Goal: Task Accomplishment & Management: Complete application form

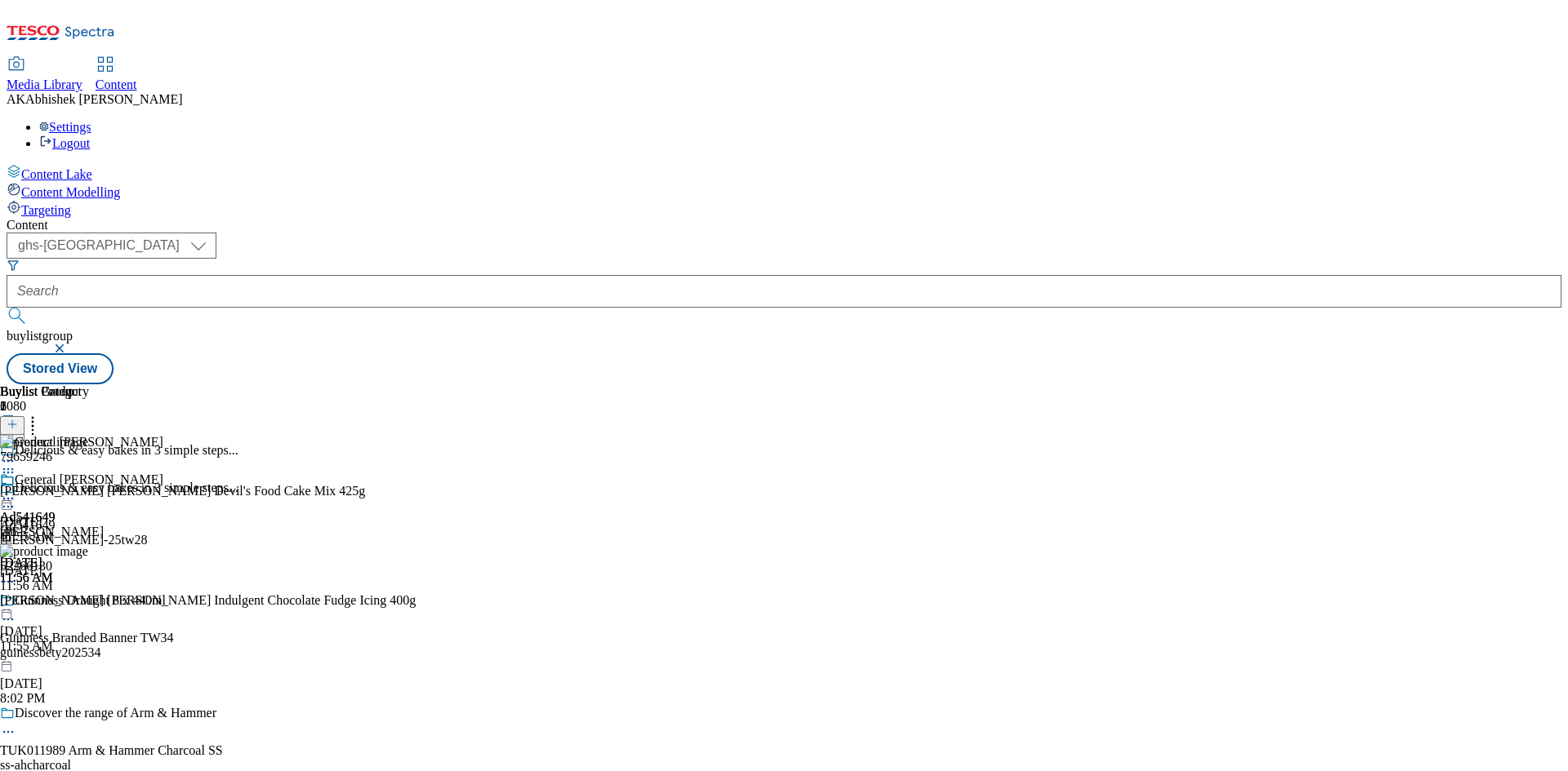
select select "ghs-[GEOGRAPHIC_DATA]"
click at [400, 275] on input "text" at bounding box center [784, 291] width 1555 height 33
click at [7, 307] on button "submit" at bounding box center [18, 315] width 23 height 16
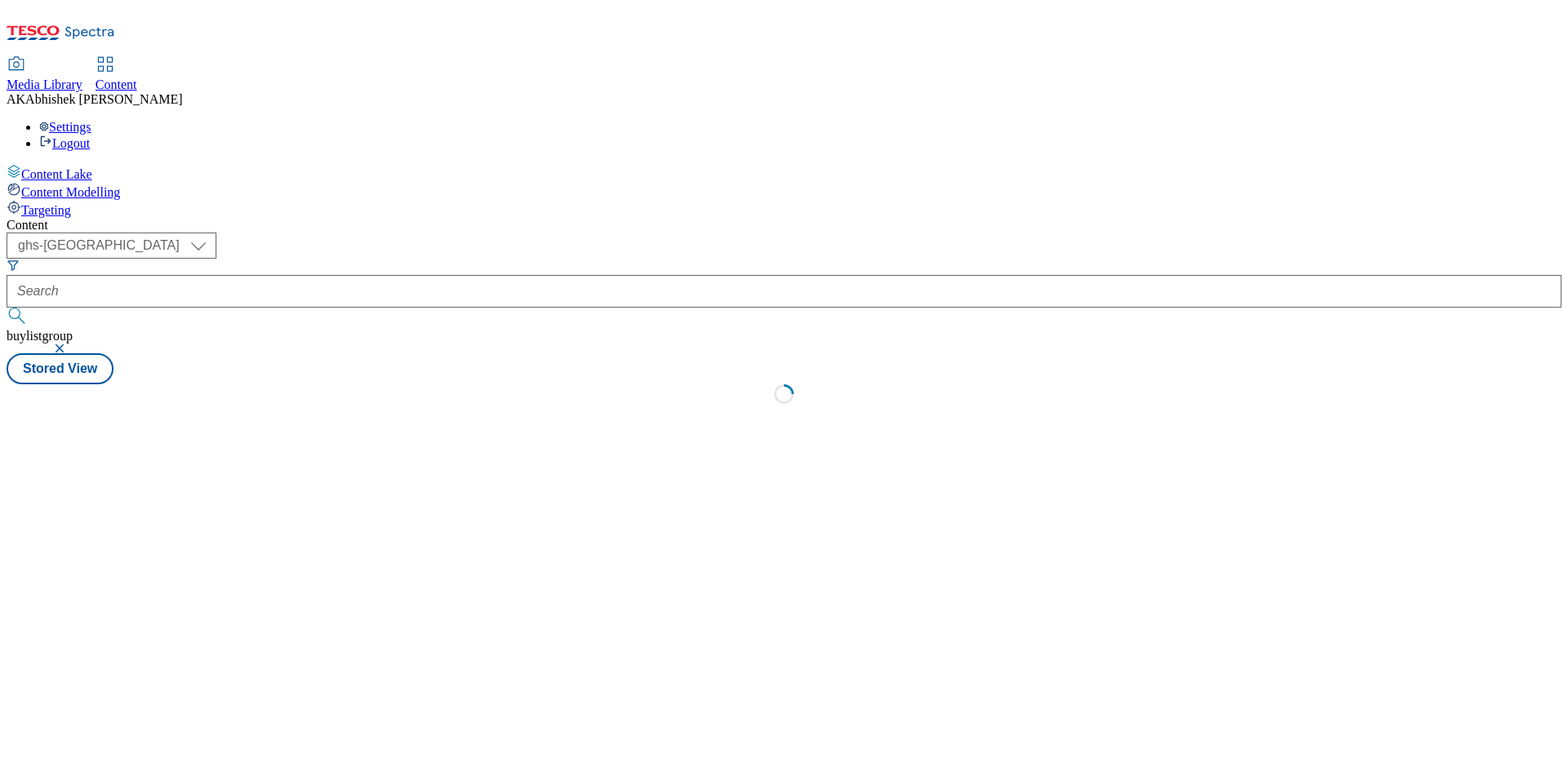
click at [7, 307] on button "submit" at bounding box center [18, 315] width 23 height 16
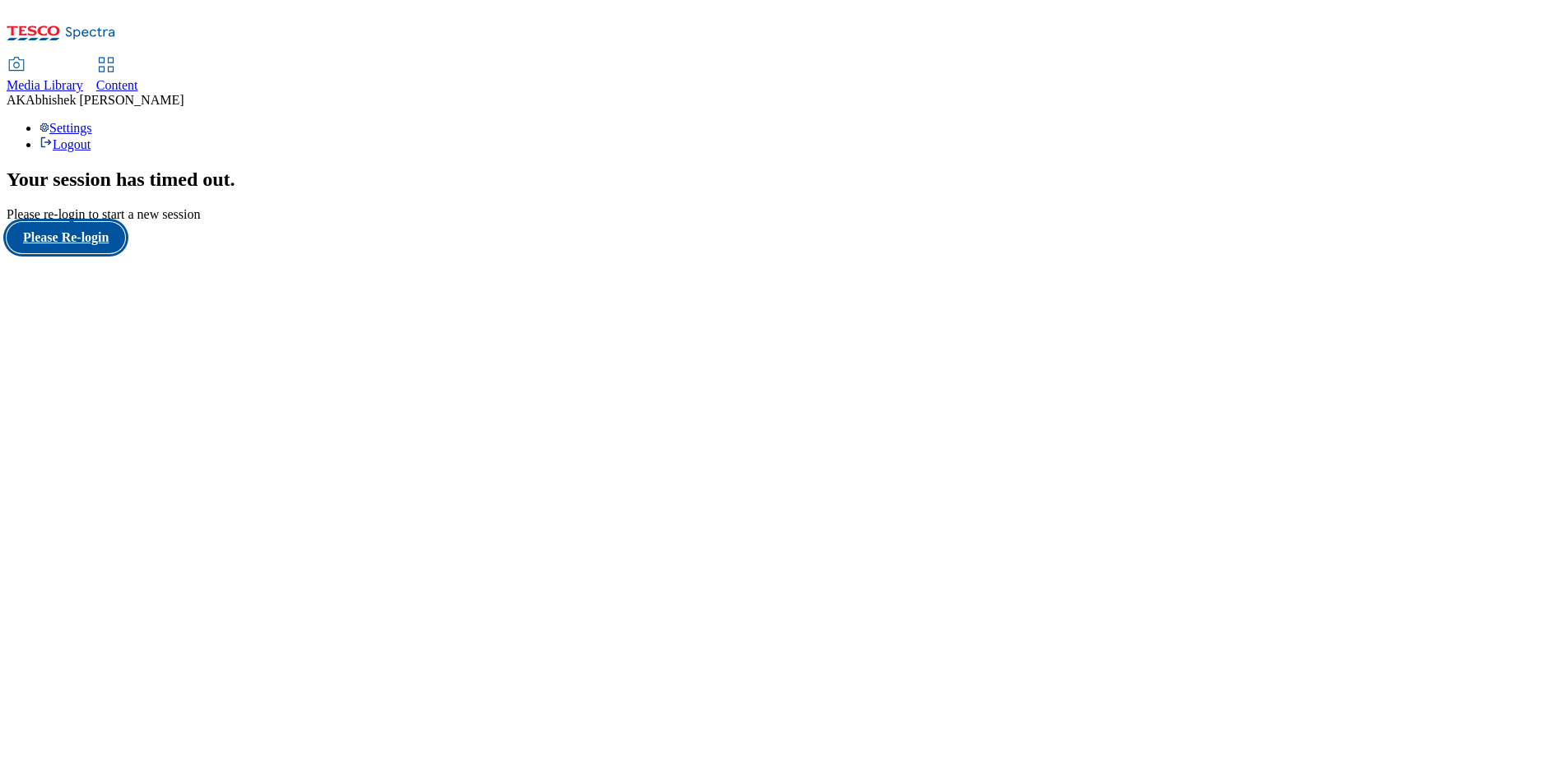
click at [94, 253] on button "Please Re-login" at bounding box center [66, 238] width 119 height 31
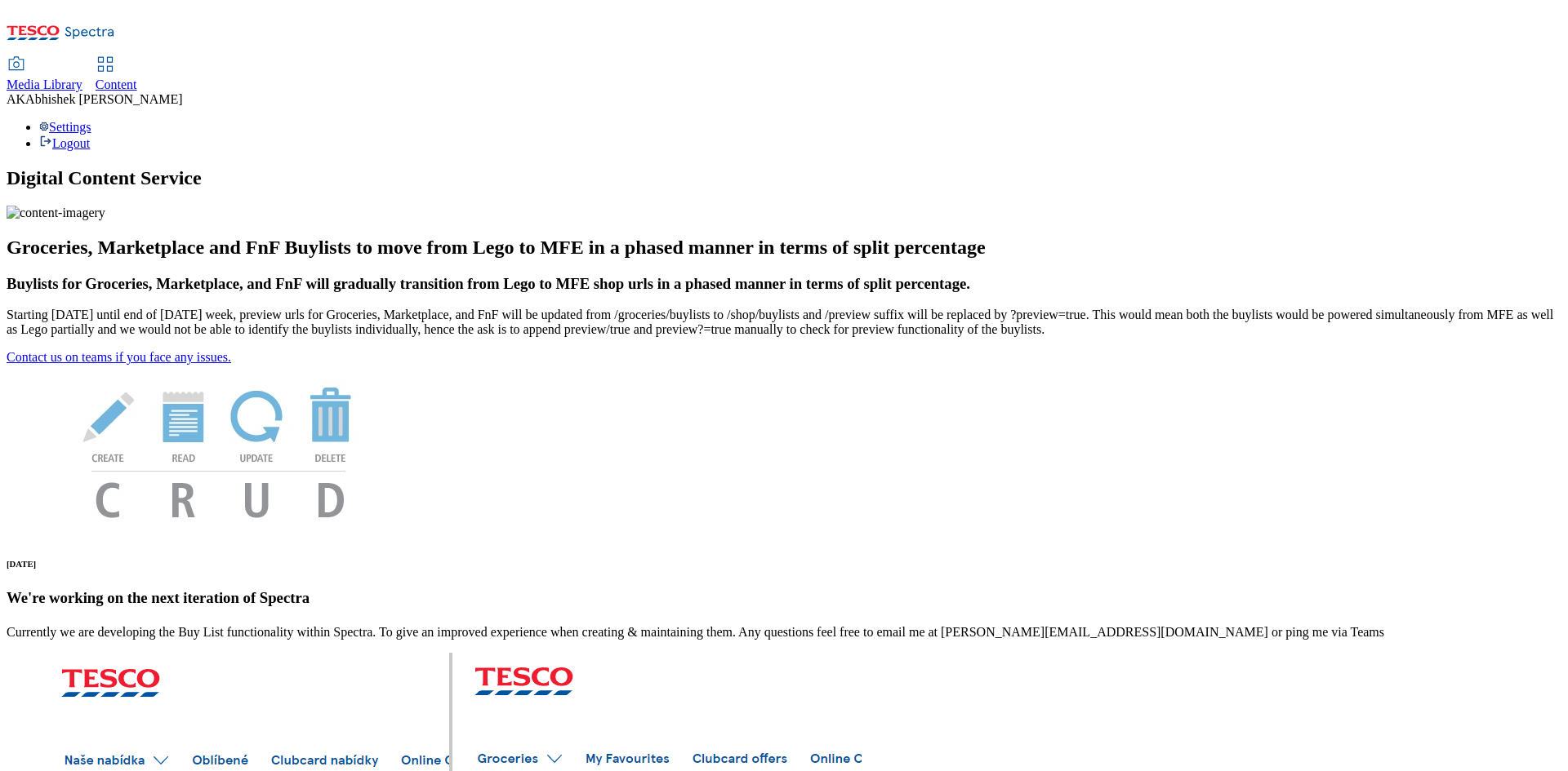
click at [137, 77] on span "Content" at bounding box center [116, 84] width 41 height 13
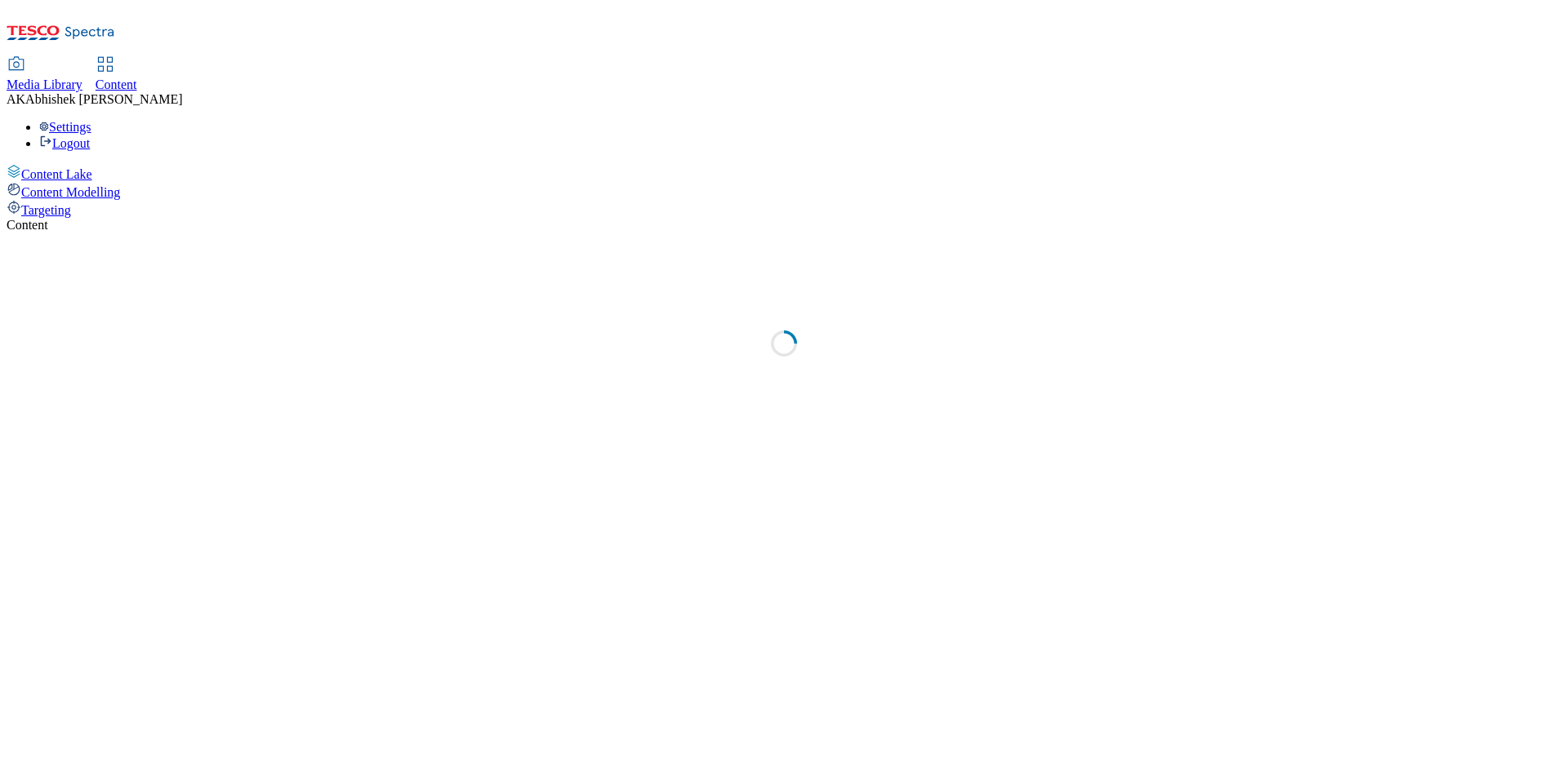
select select "ghs-[GEOGRAPHIC_DATA]"
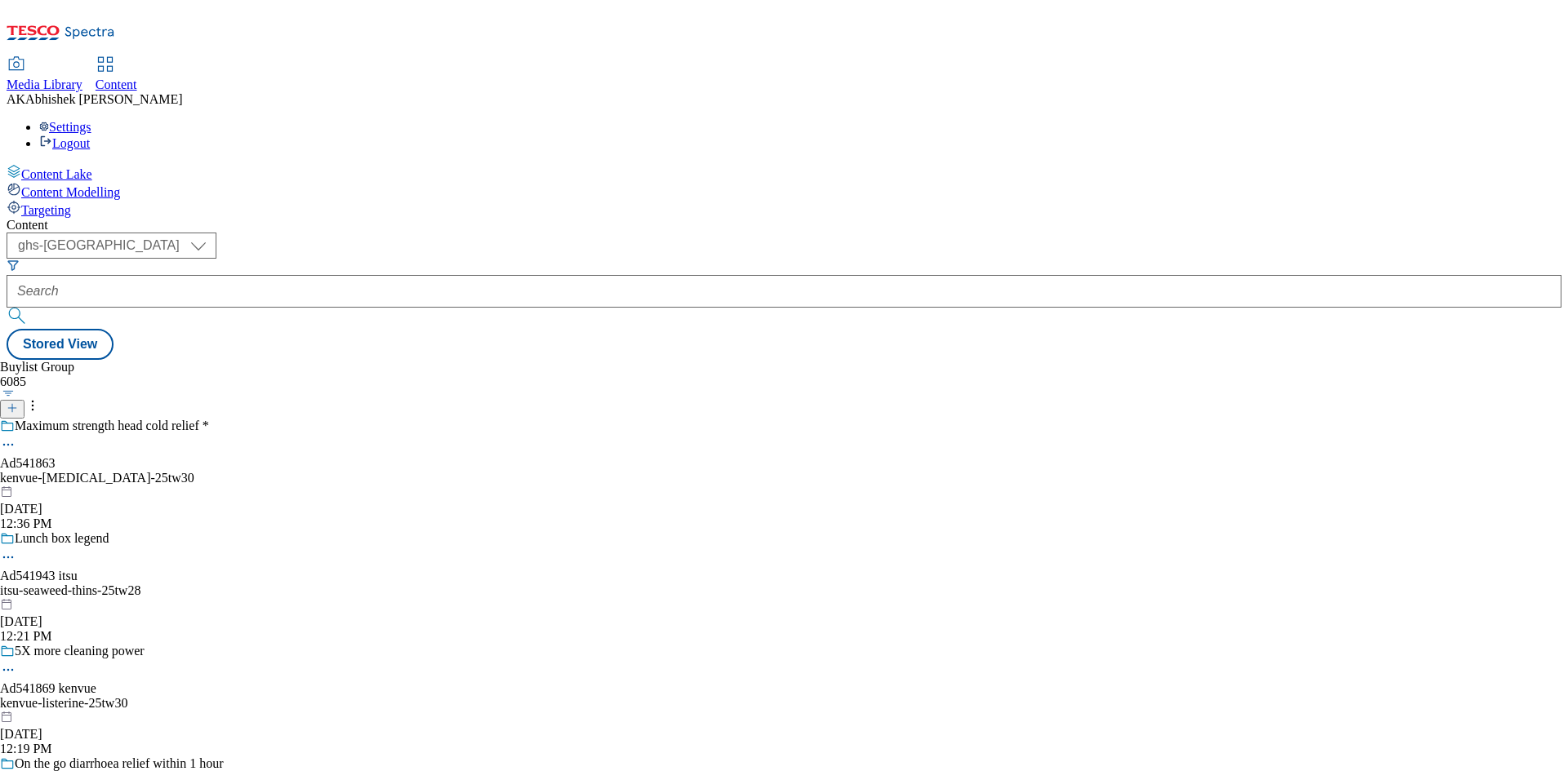
click at [18, 403] on icon at bounding box center [13, 409] width 12 height 12
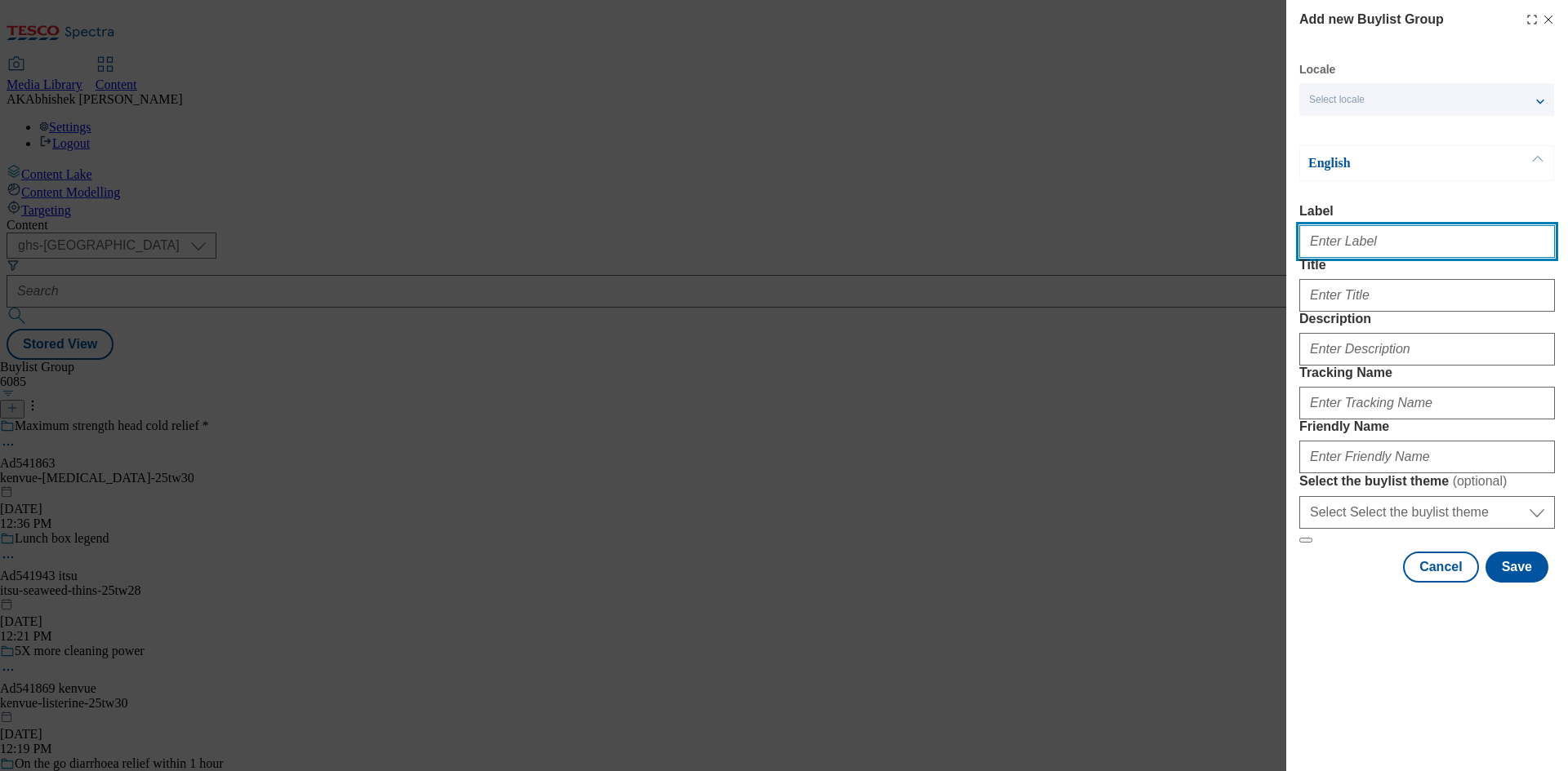
click at [1336, 237] on input "Label" at bounding box center [1427, 242] width 256 height 33
paste input "541866"
type input "Ad541866"
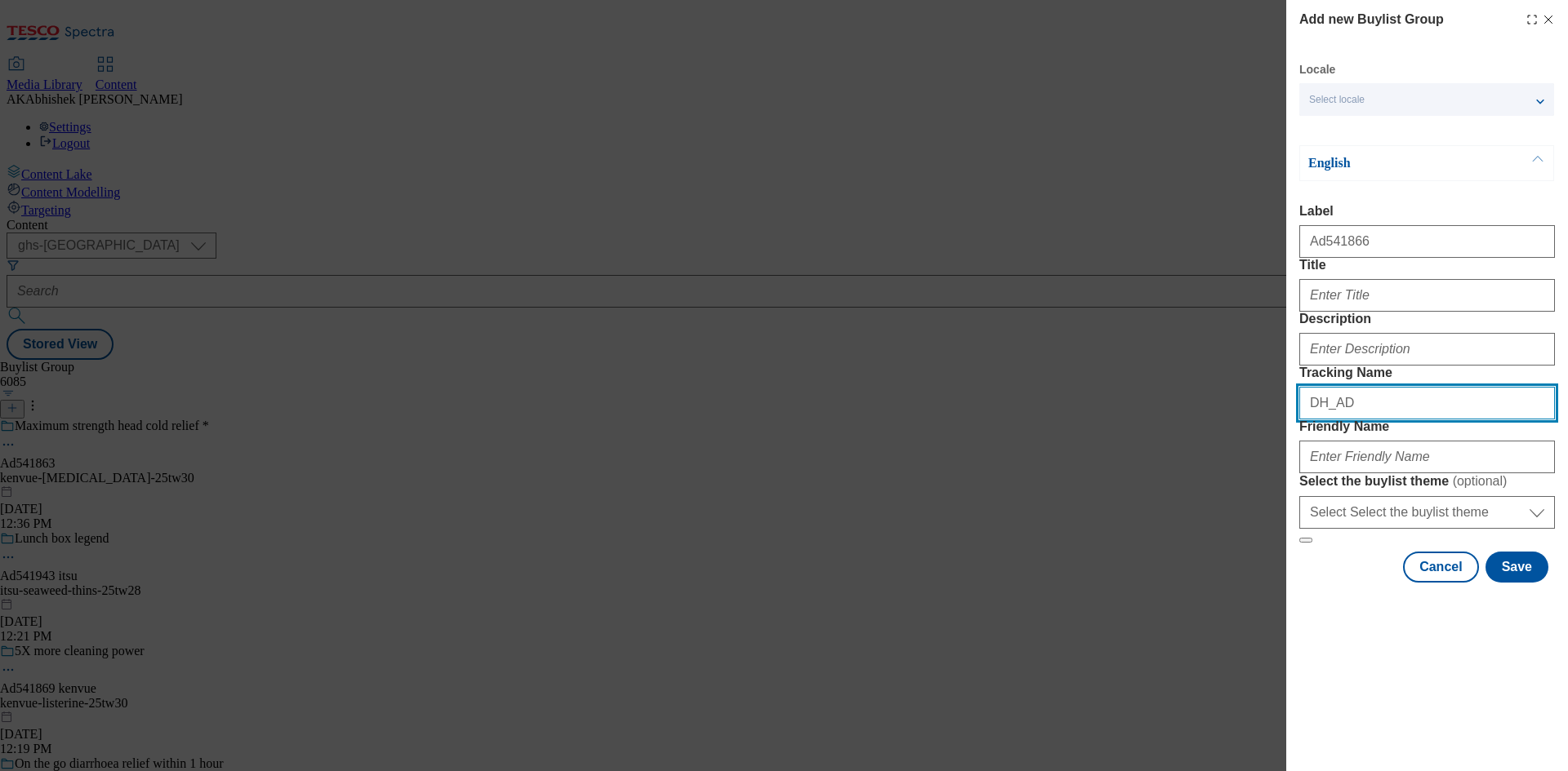
paste input "541866"
type input "DH_AD541866"
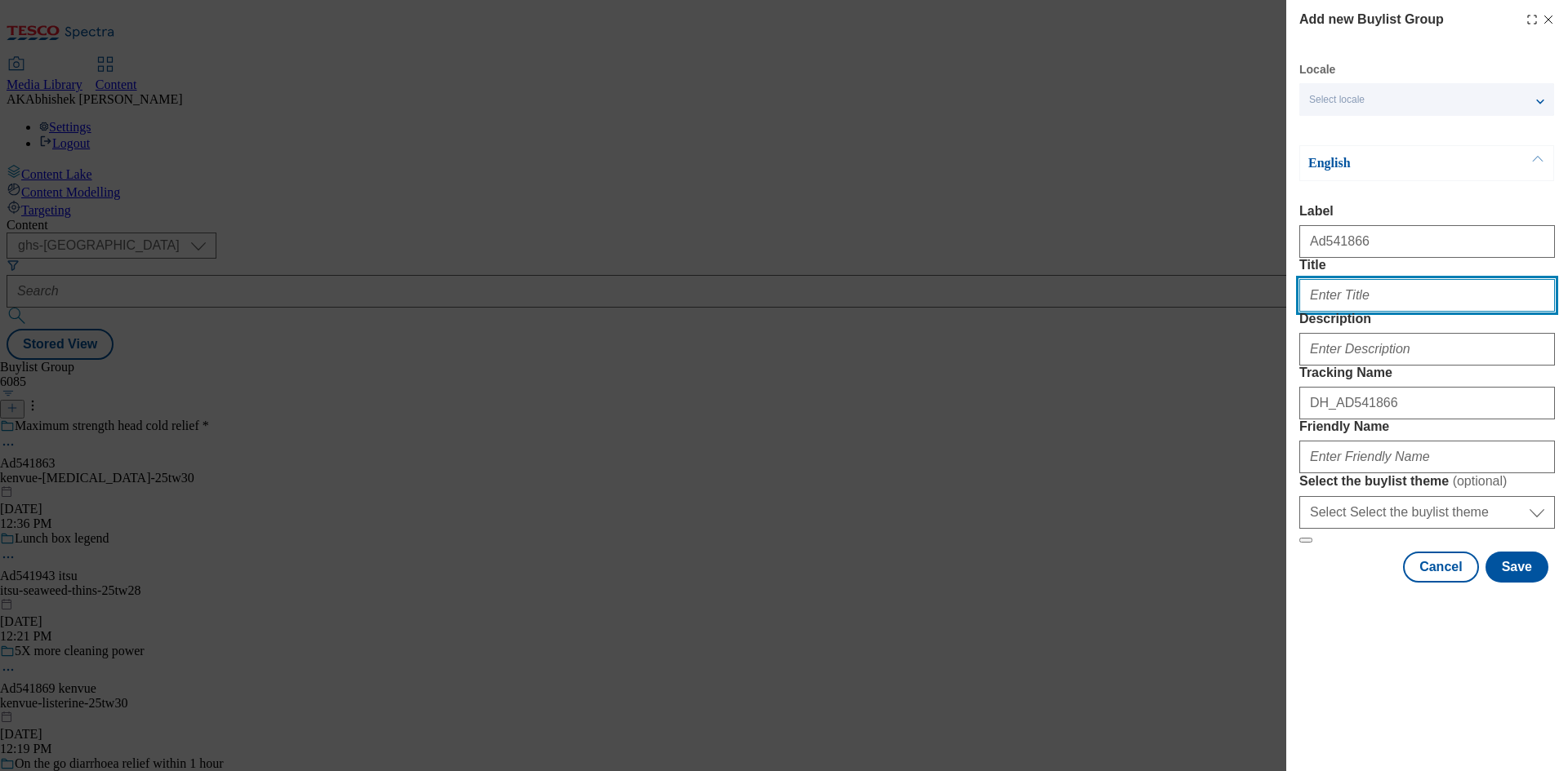
click at [1331, 312] on input "Title" at bounding box center [1427, 296] width 256 height 33
paste input "Nourish & Protect dry skin"
type input "Nourish & Protect dry skin"
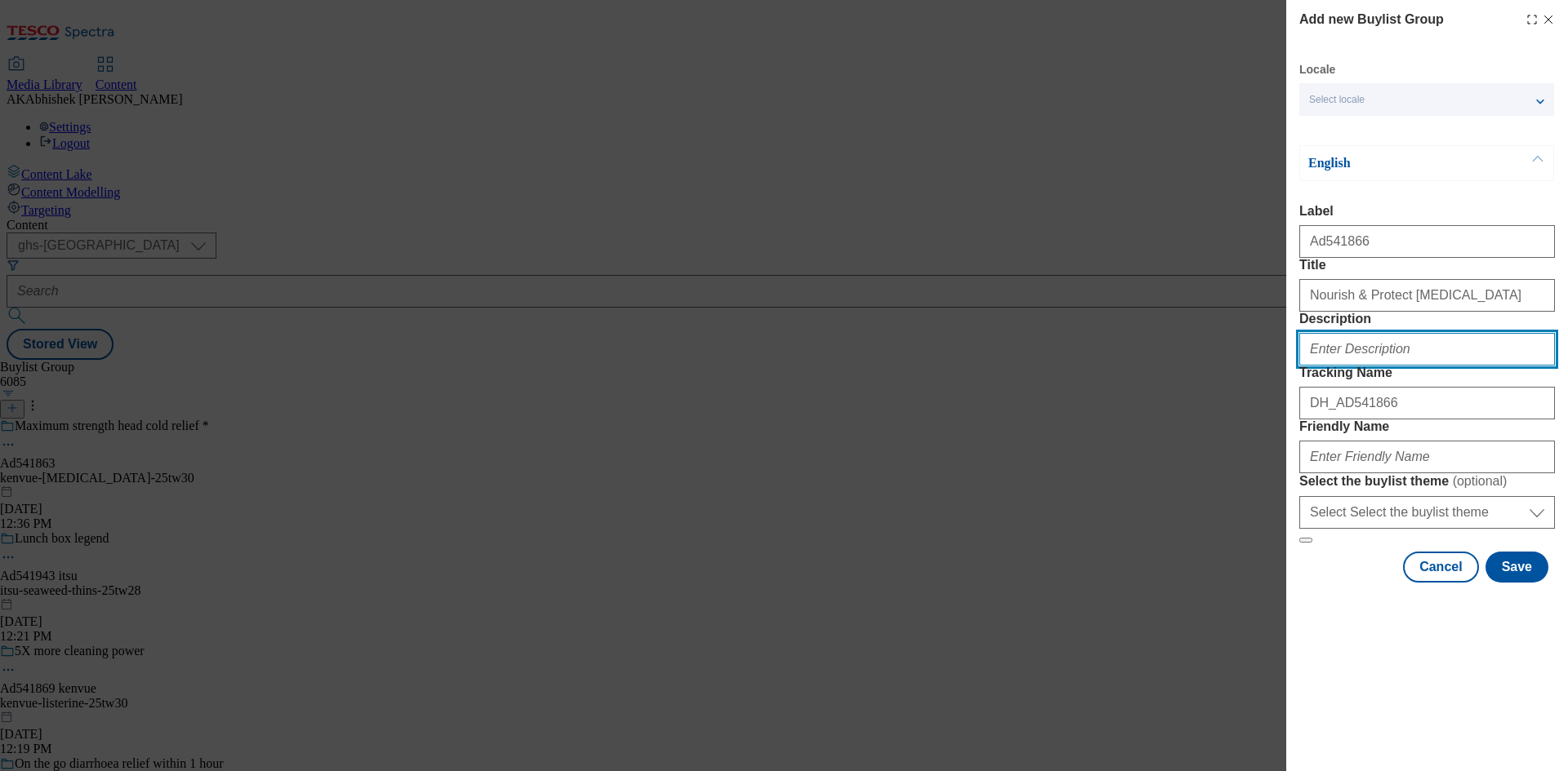
click at [1377, 365] on input "Description" at bounding box center [1427, 350] width 256 height 33
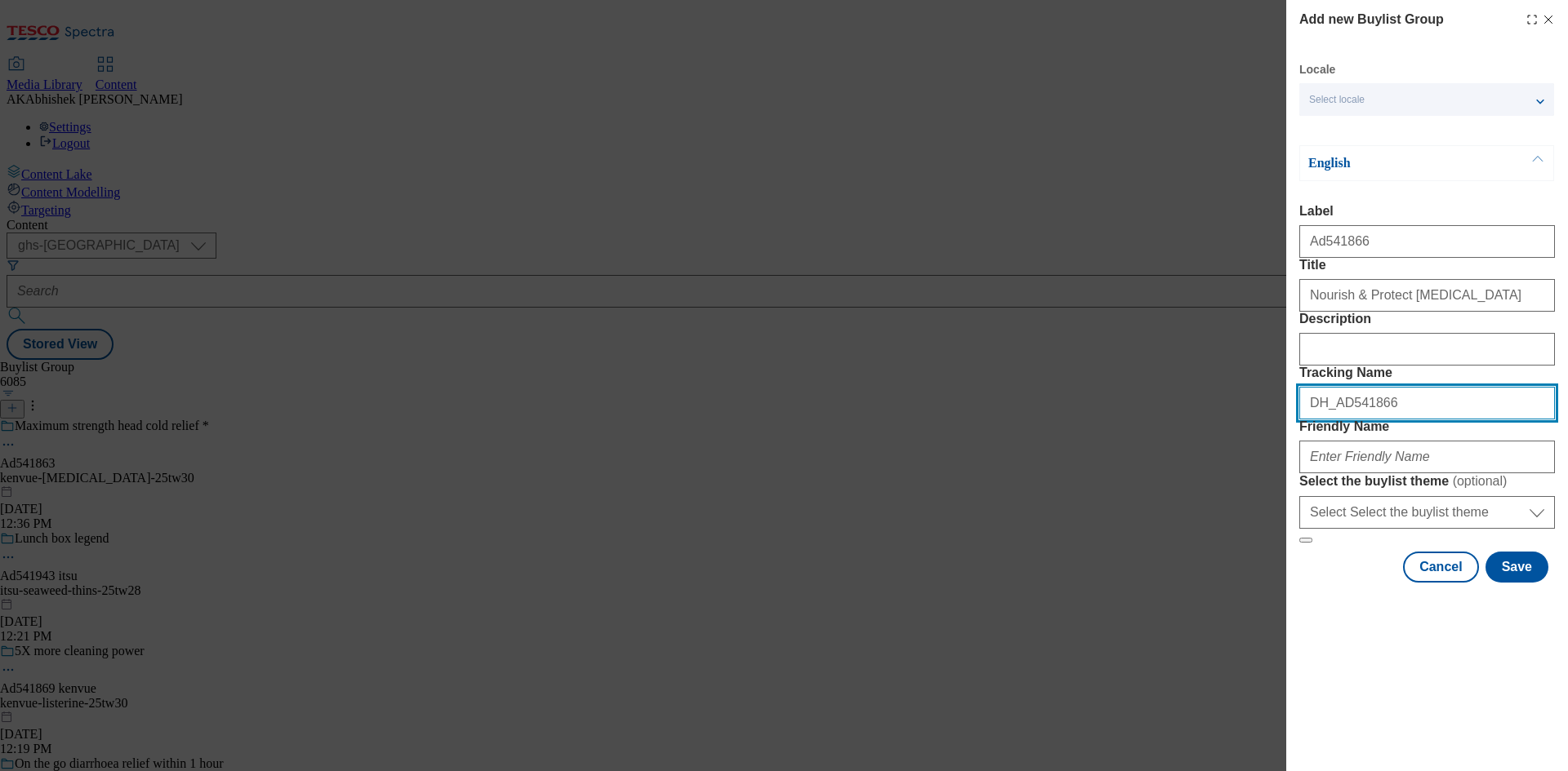
click at [1413, 419] on input "DH_AD541866" at bounding box center [1427, 404] width 256 height 33
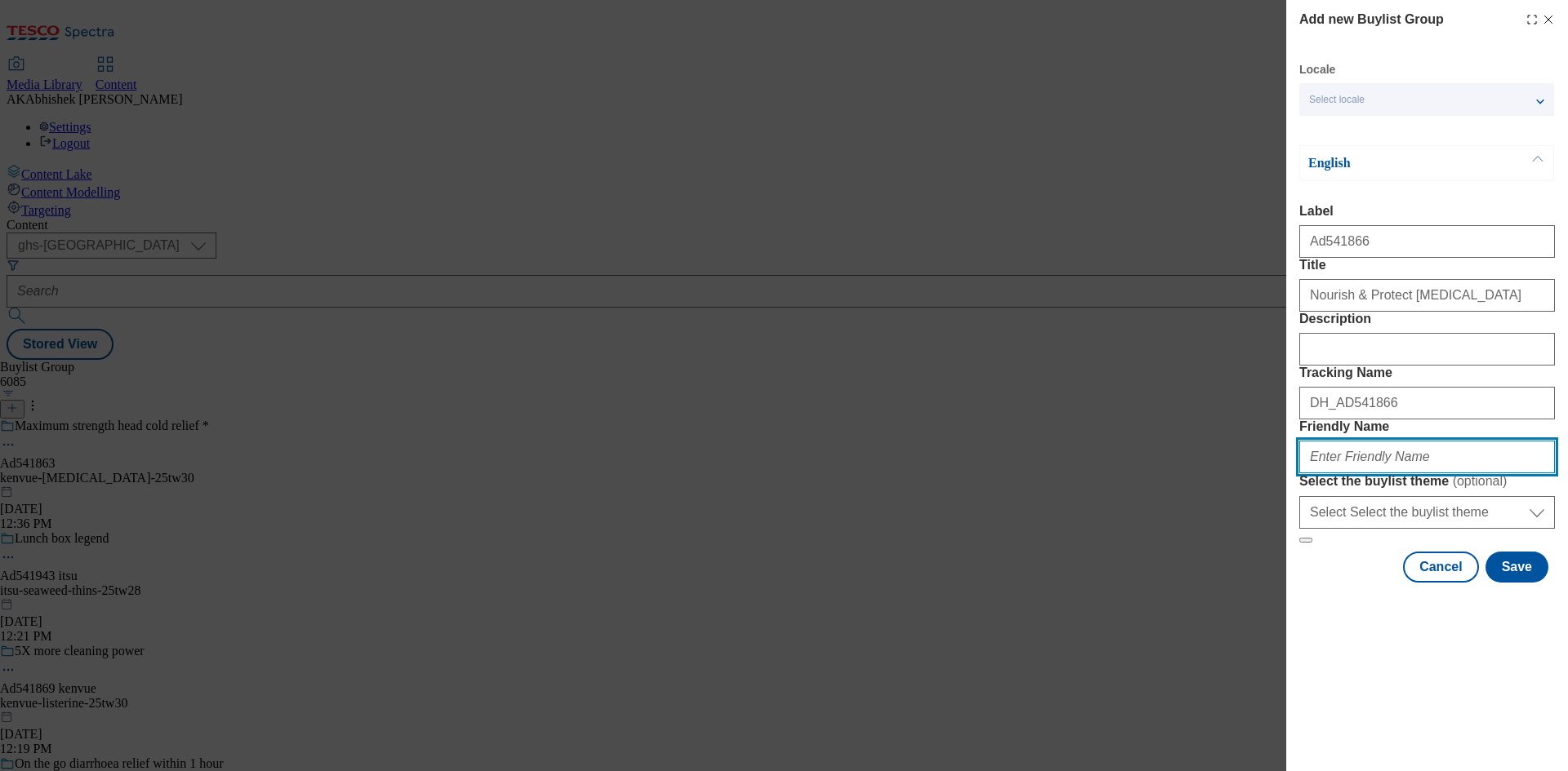
click at [1410, 473] on input "Friendly Name" at bounding box center [1427, 457] width 256 height 33
paste input "Kenvue"
click at [1313, 473] on input "Kenvue" at bounding box center [1427, 457] width 256 height 33
type input "kenvue-aveeno-25tw30"
drag, startPoint x: 1456, startPoint y: 571, endPoint x: 1078, endPoint y: 579, distance: 378.1
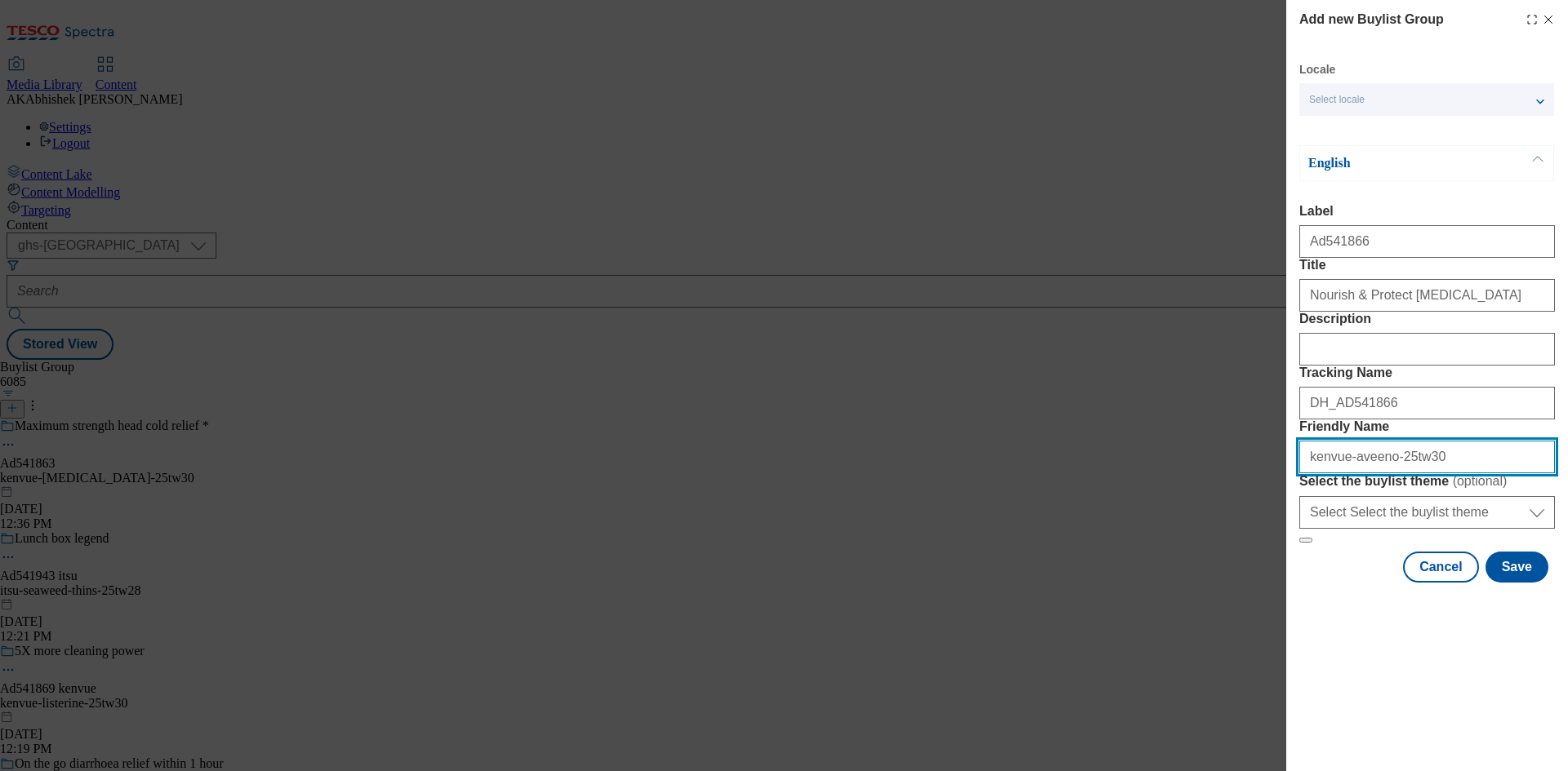
click at [1081, 579] on div "Add new Buylist Group Locale Select locale English Welsh English Label Ad541866…" at bounding box center [784, 386] width 1568 height 771
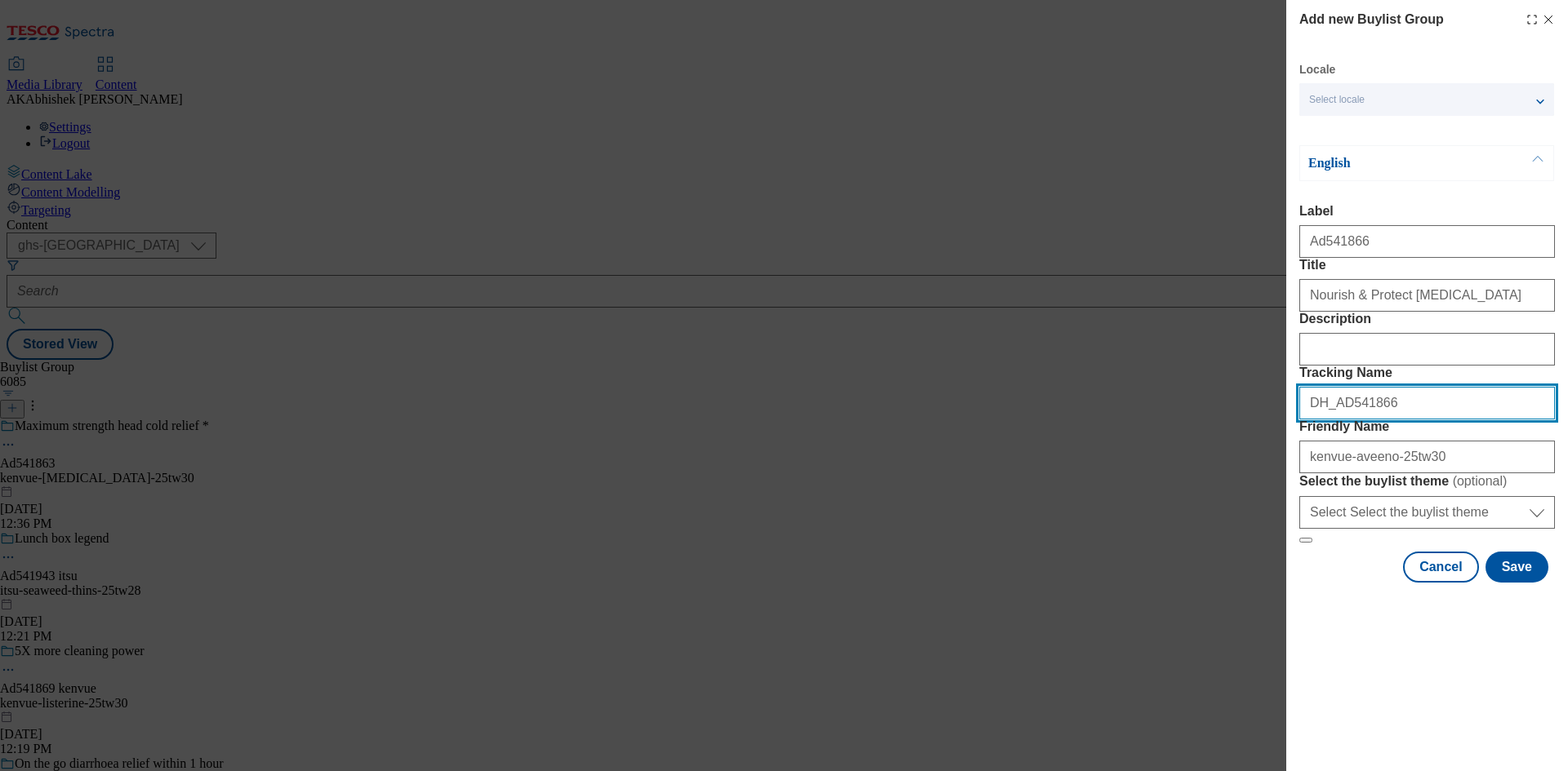
drag, startPoint x: 1401, startPoint y: 492, endPoint x: 1002, endPoint y: 493, distance: 399.0
click at [1006, 493] on div "Add new Buylist Group Locale Select locale English Welsh English Label Ad541866…" at bounding box center [784, 386] width 1568 height 771
click at [1518, 583] on button "Save" at bounding box center [1517, 568] width 63 height 31
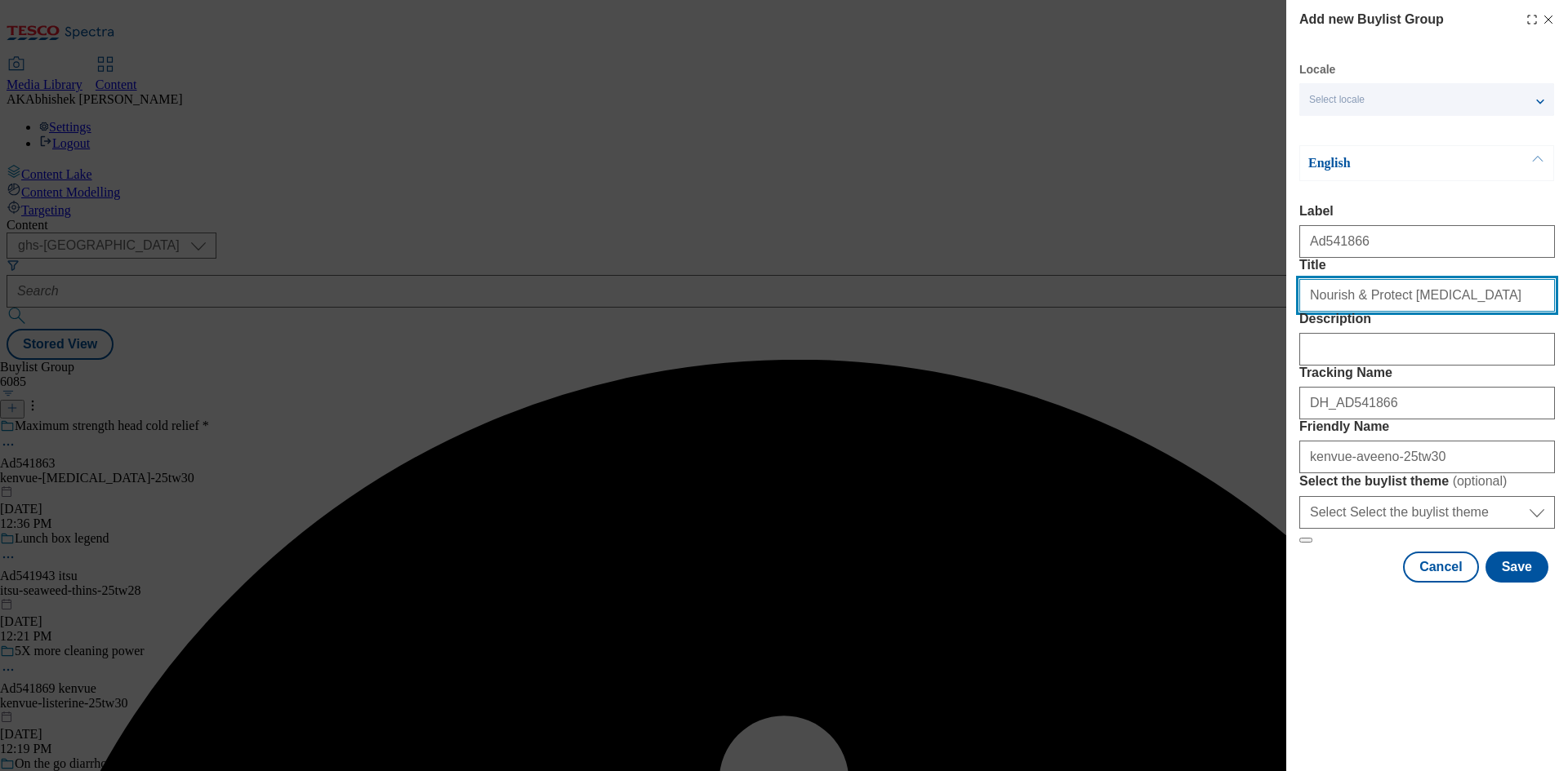
click at [1442, 312] on input "Nourish & Protect dry skin" at bounding box center [1427, 296] width 256 height 33
type input "Nourish & Protect dry skin"
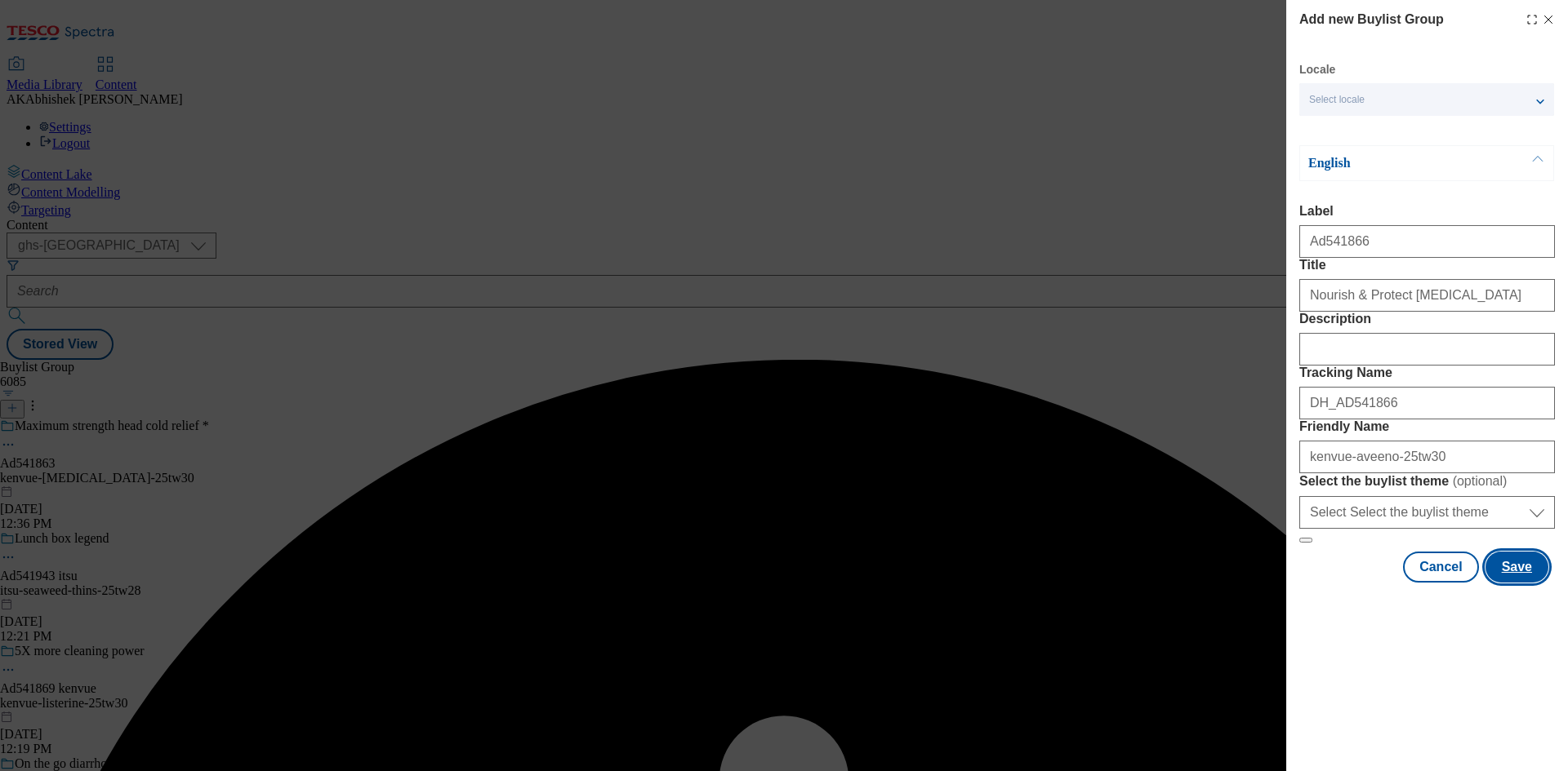
click at [1537, 583] on button "Save" at bounding box center [1517, 568] width 63 height 31
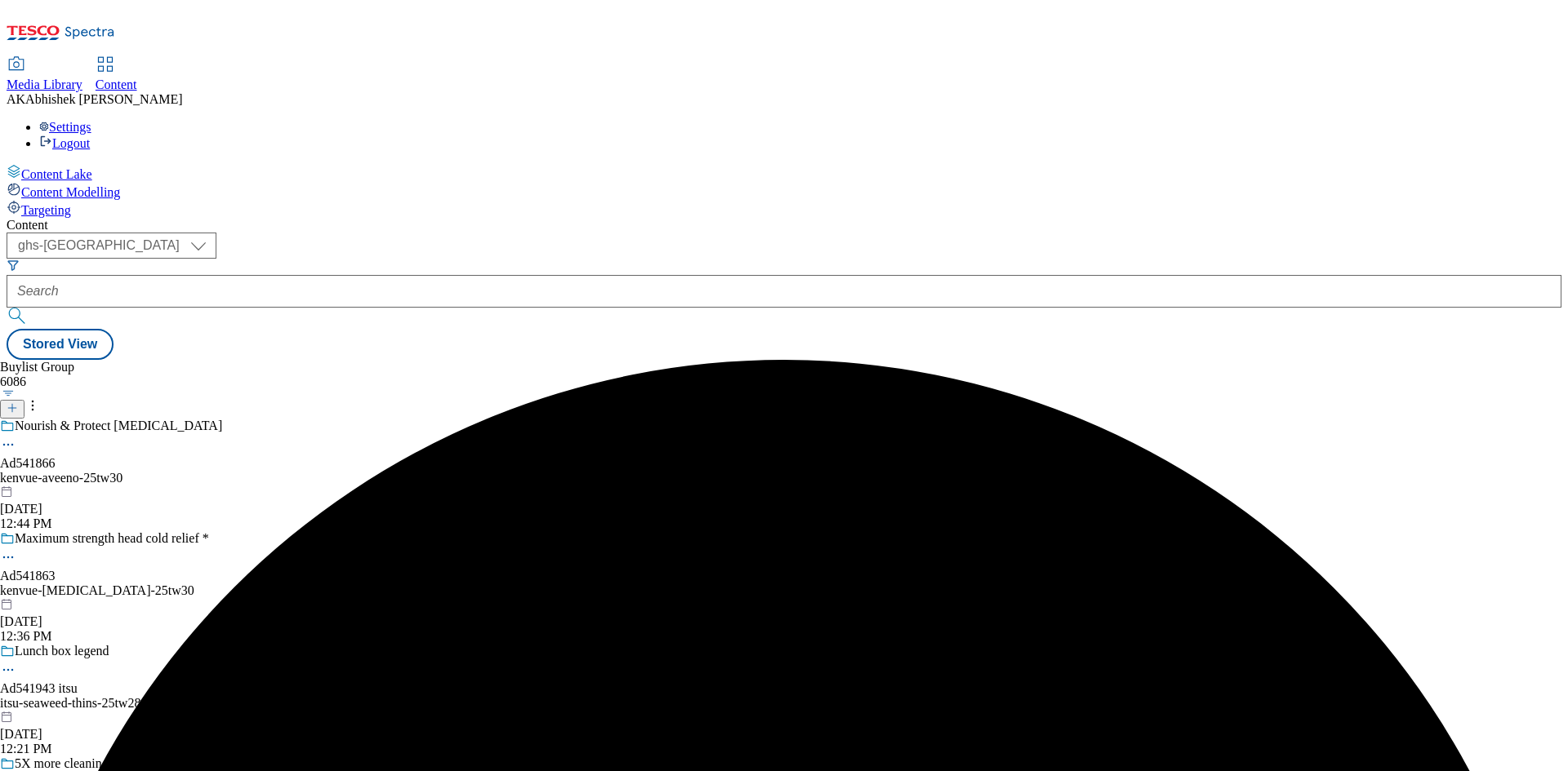
click at [283, 419] on div "Nourish & Protect dry skin Ad541866 kenvue-aveeno-25tw30 Aug 29, 2025 12:44 PM" at bounding box center [141, 475] width 283 height 113
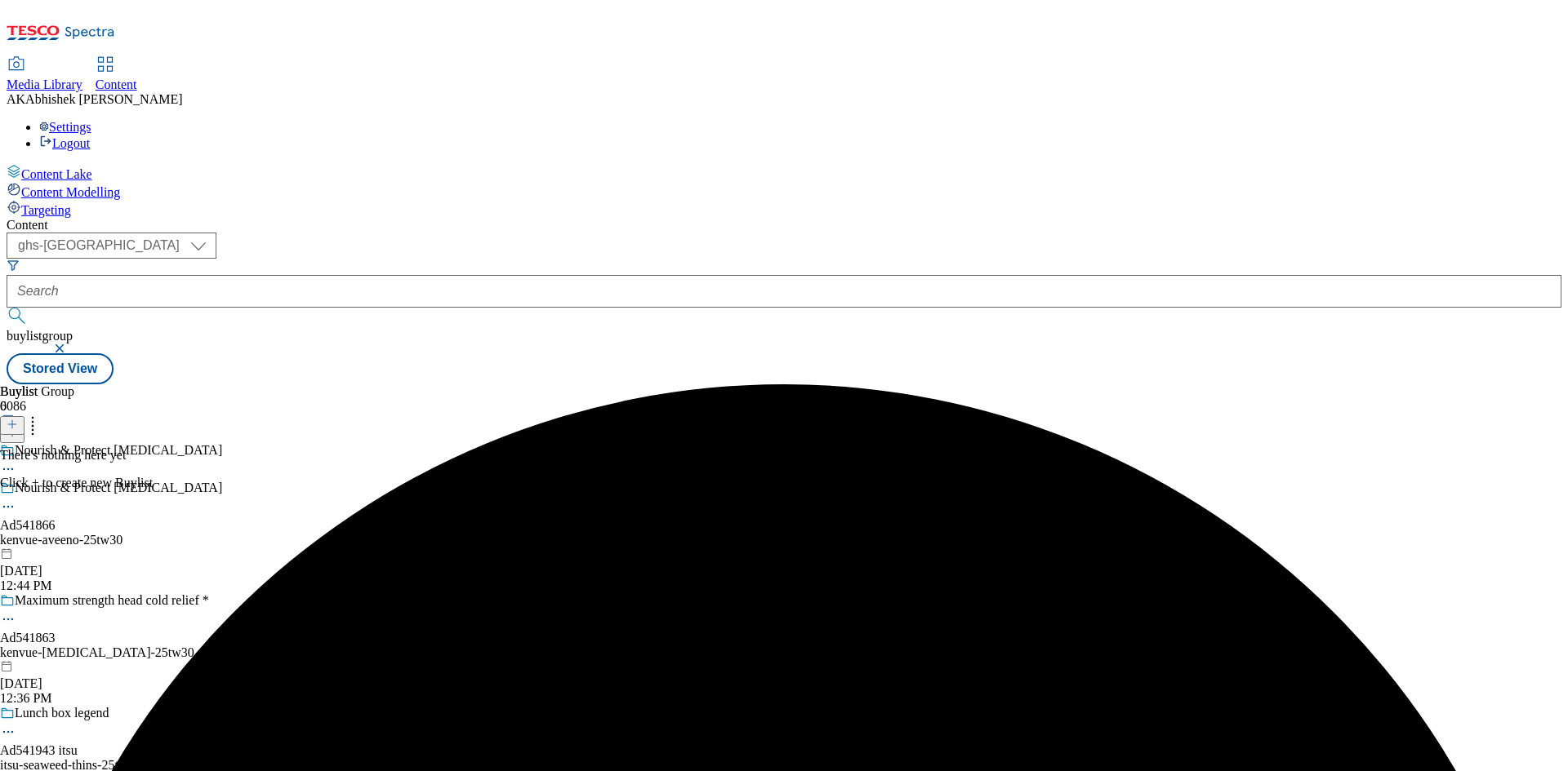
click at [18, 419] on icon at bounding box center [13, 425] width 12 height 12
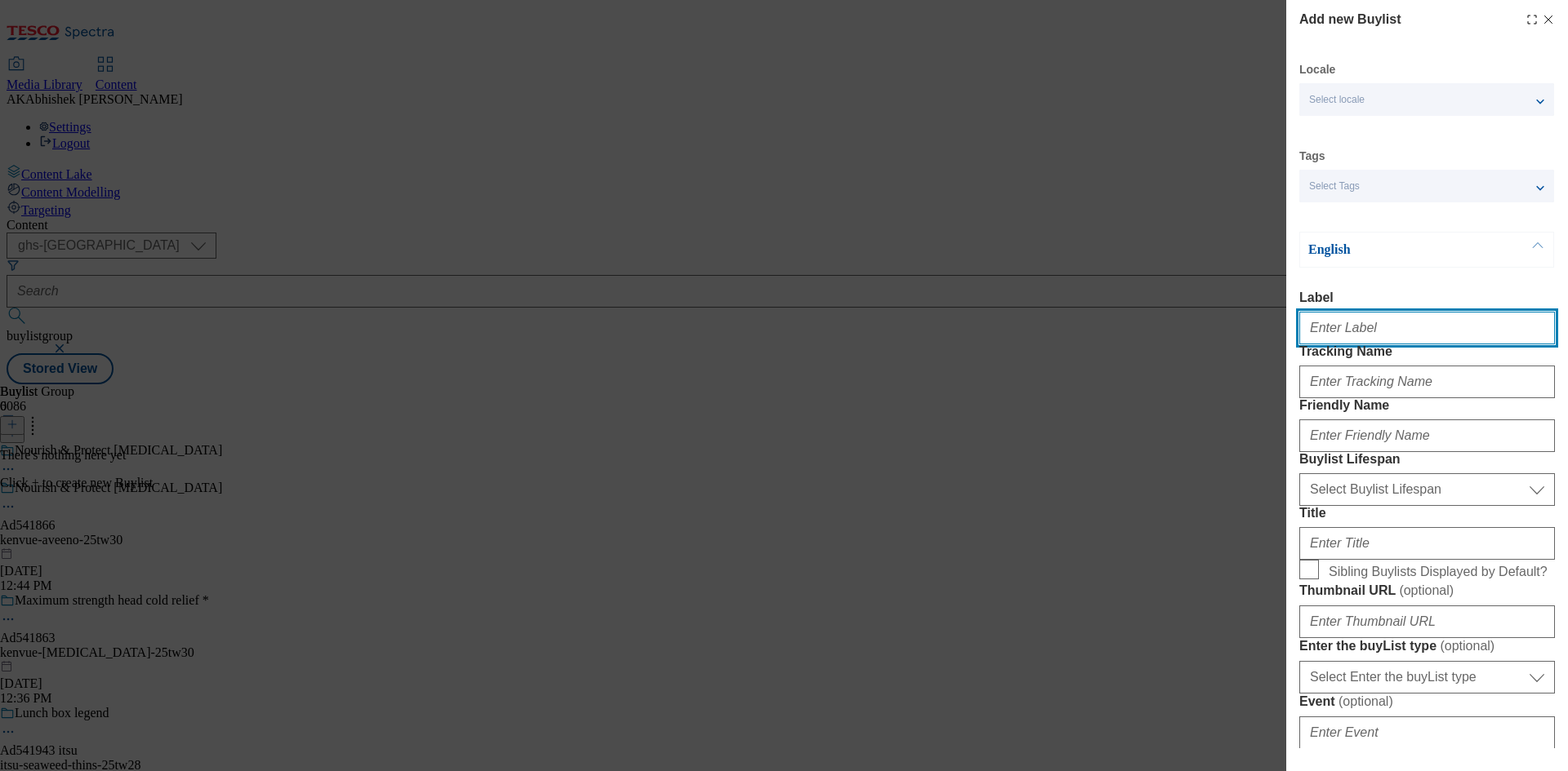
click at [1380, 337] on input "Label" at bounding box center [1427, 329] width 256 height 33
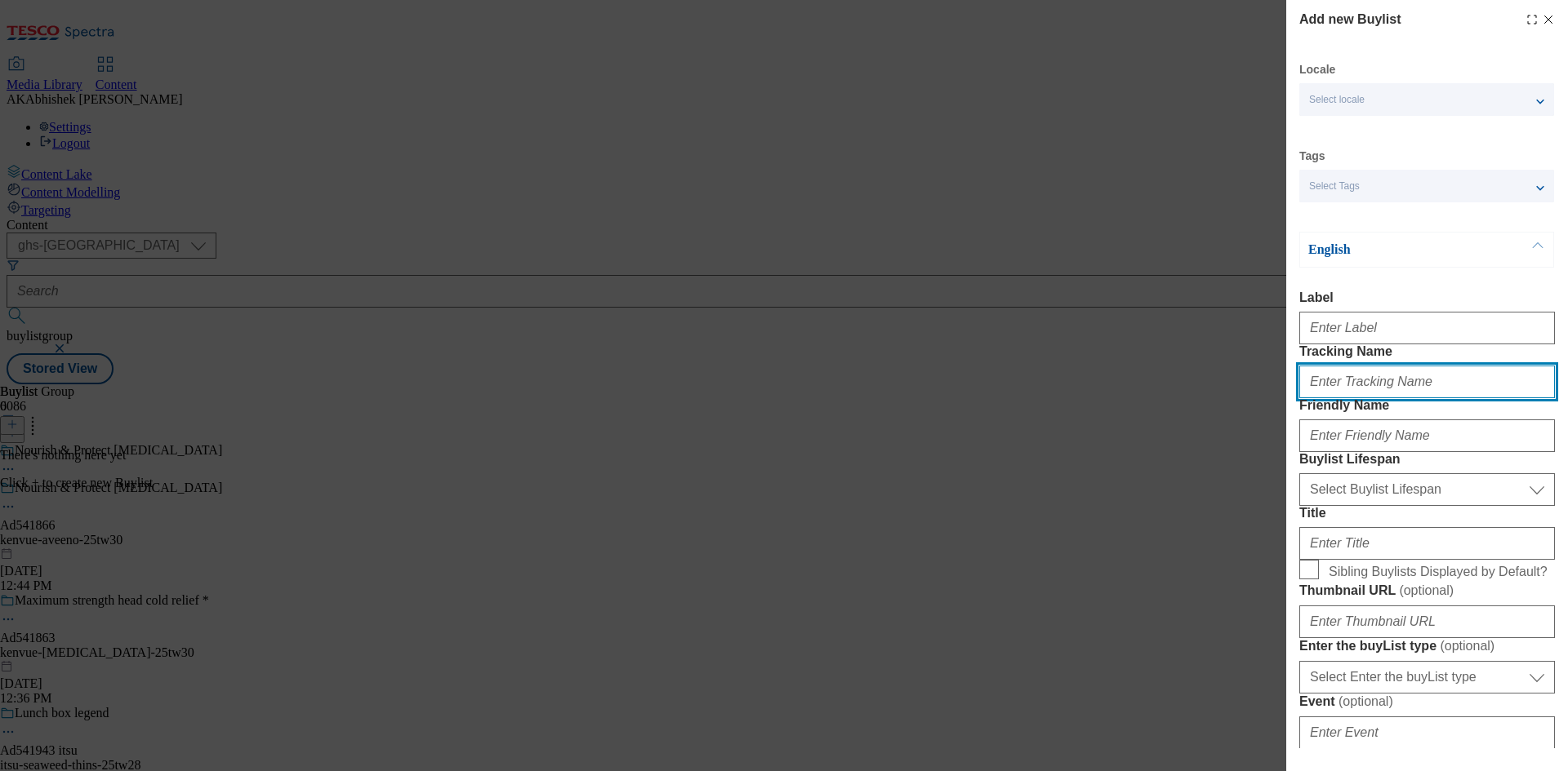
click at [1370, 398] on input "Tracking Name" at bounding box center [1427, 382] width 256 height 33
paste input "DH_AD541866"
click at [1340, 398] on input "DH_AD541866" at bounding box center [1427, 382] width 256 height 33
type input "DH_AD541866"
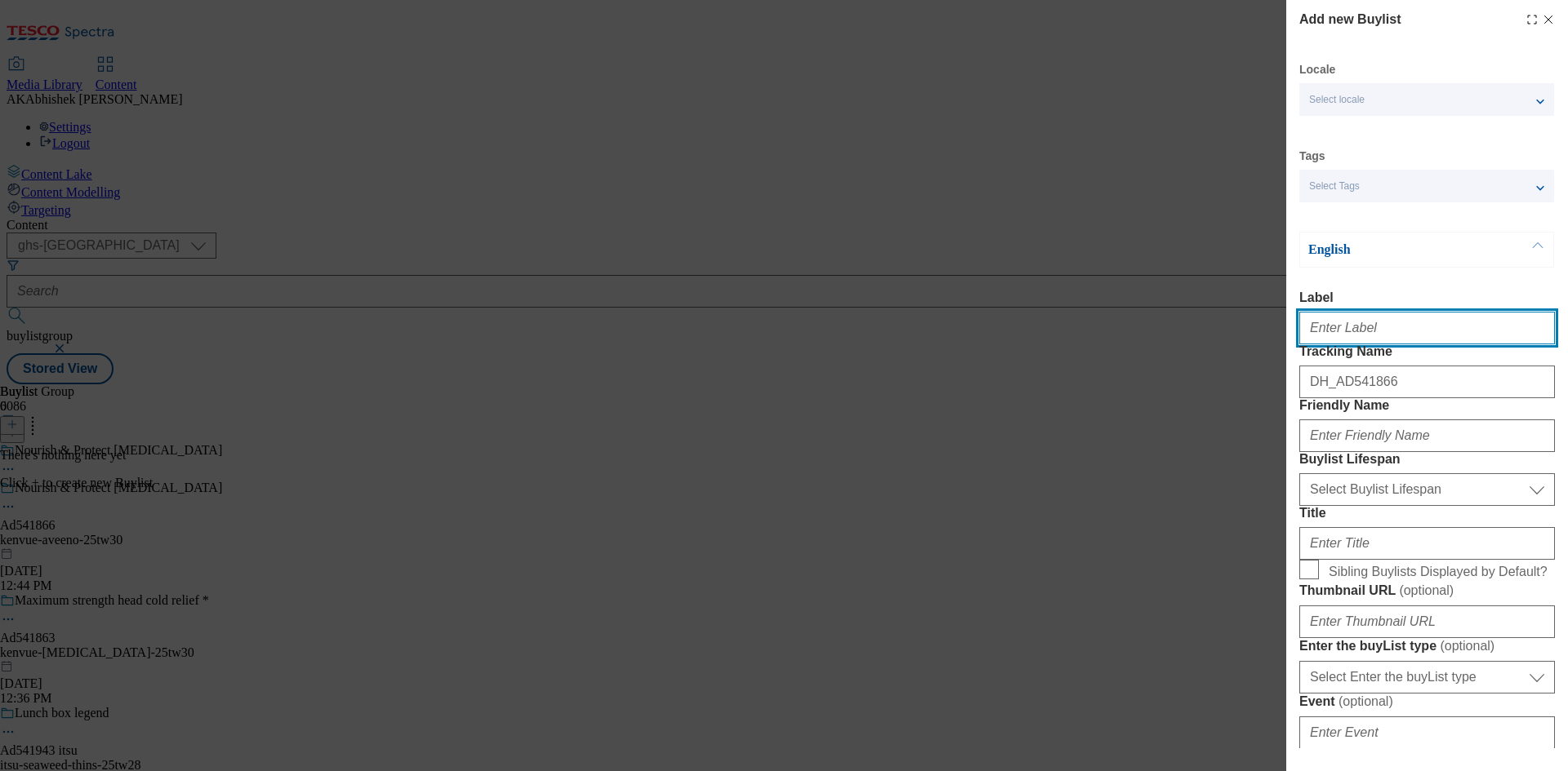
click at [1340, 342] on input "Label" at bounding box center [1427, 329] width 256 height 33
type input "Ad"
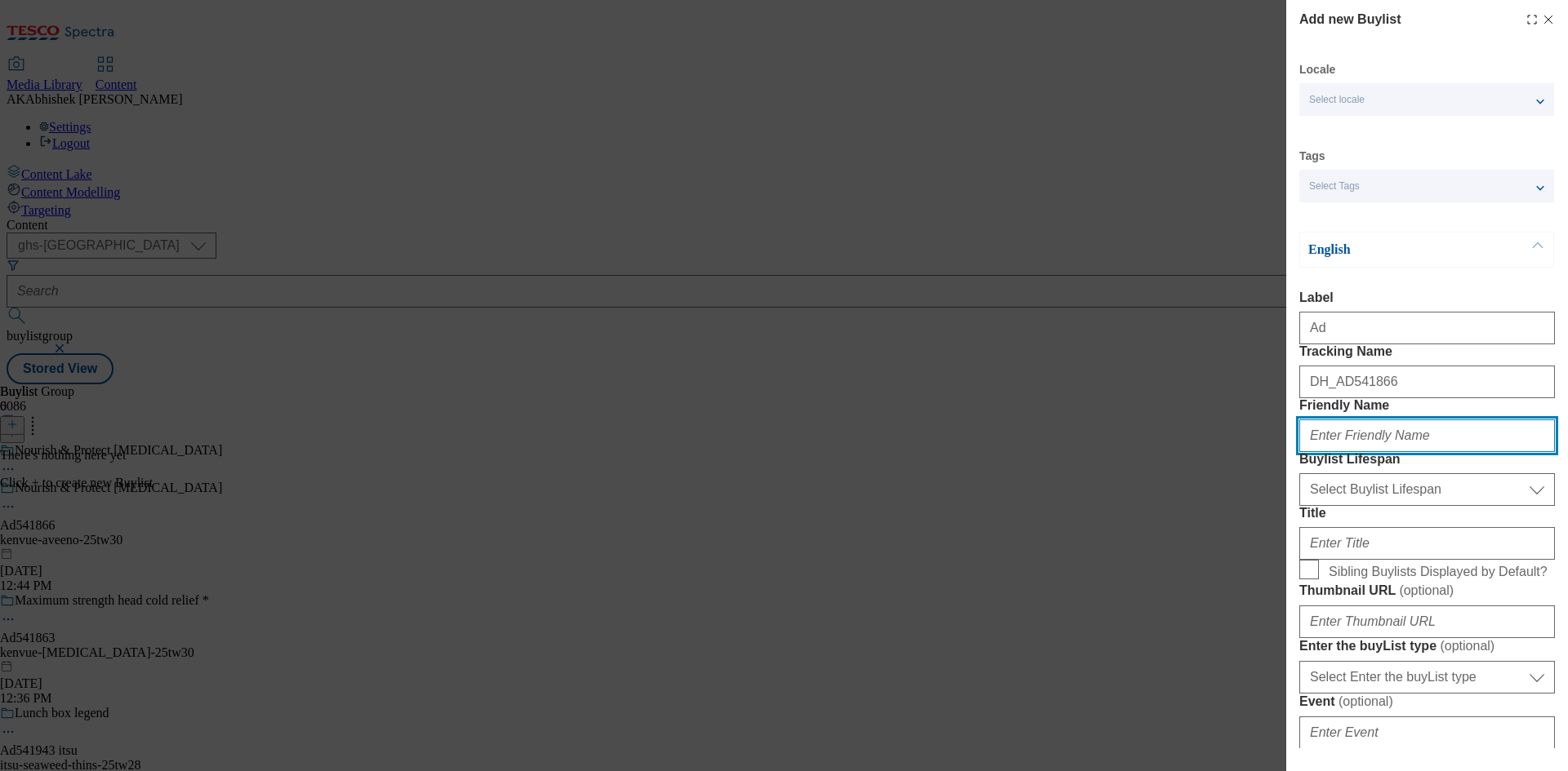
click at [1350, 452] on input "Friendly Name" at bounding box center [1427, 436] width 256 height 33
paste input "kenvue"
type input "kenvue"
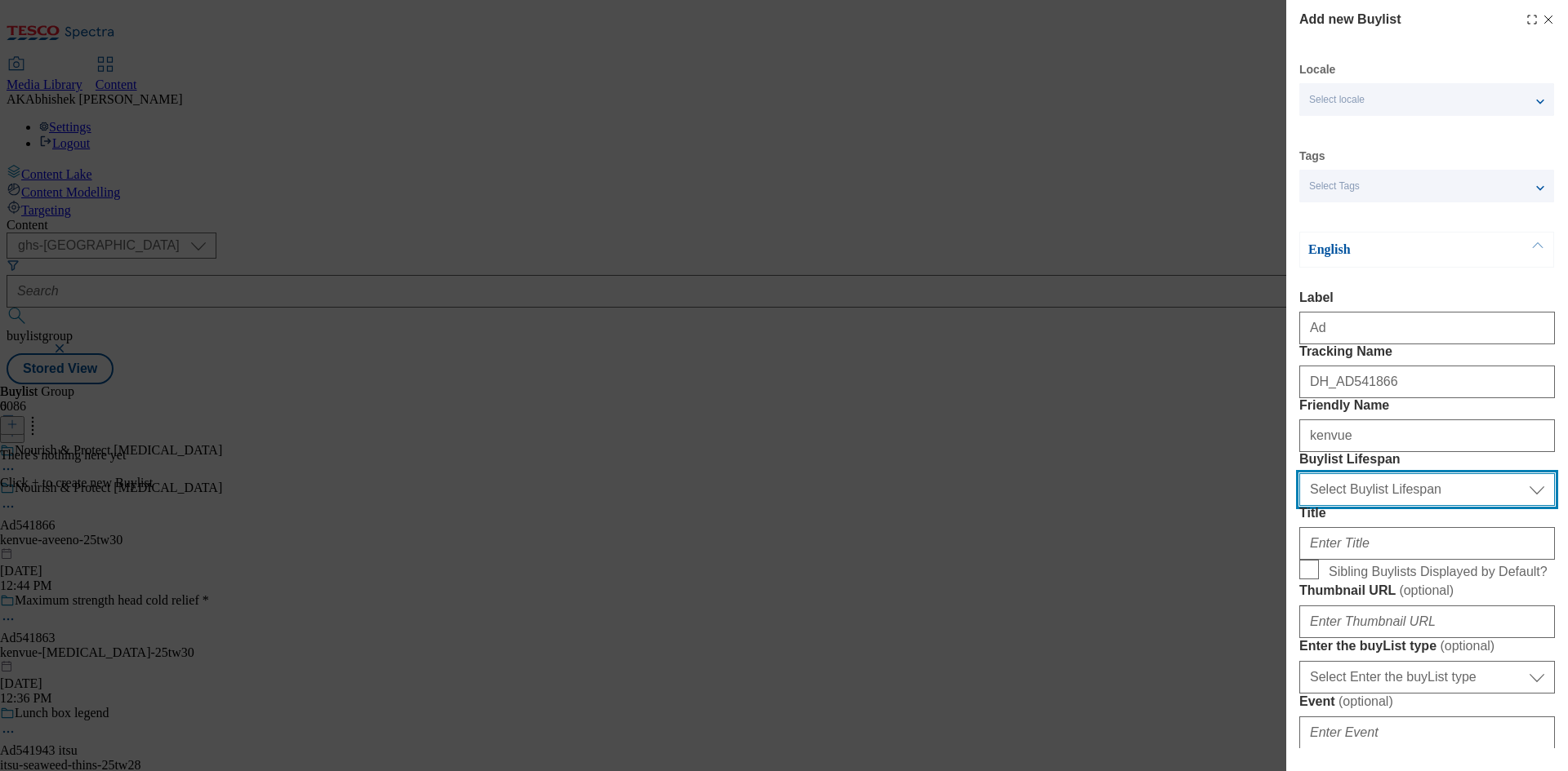
click at [1370, 506] on select "Select Buylist Lifespan evergreen seasonal tactical" at bounding box center [1427, 490] width 256 height 33
select select "tactical"
click at [1300, 506] on select "Select Buylist Lifespan evergreen seasonal tactical" at bounding box center [1427, 490] width 256 height 33
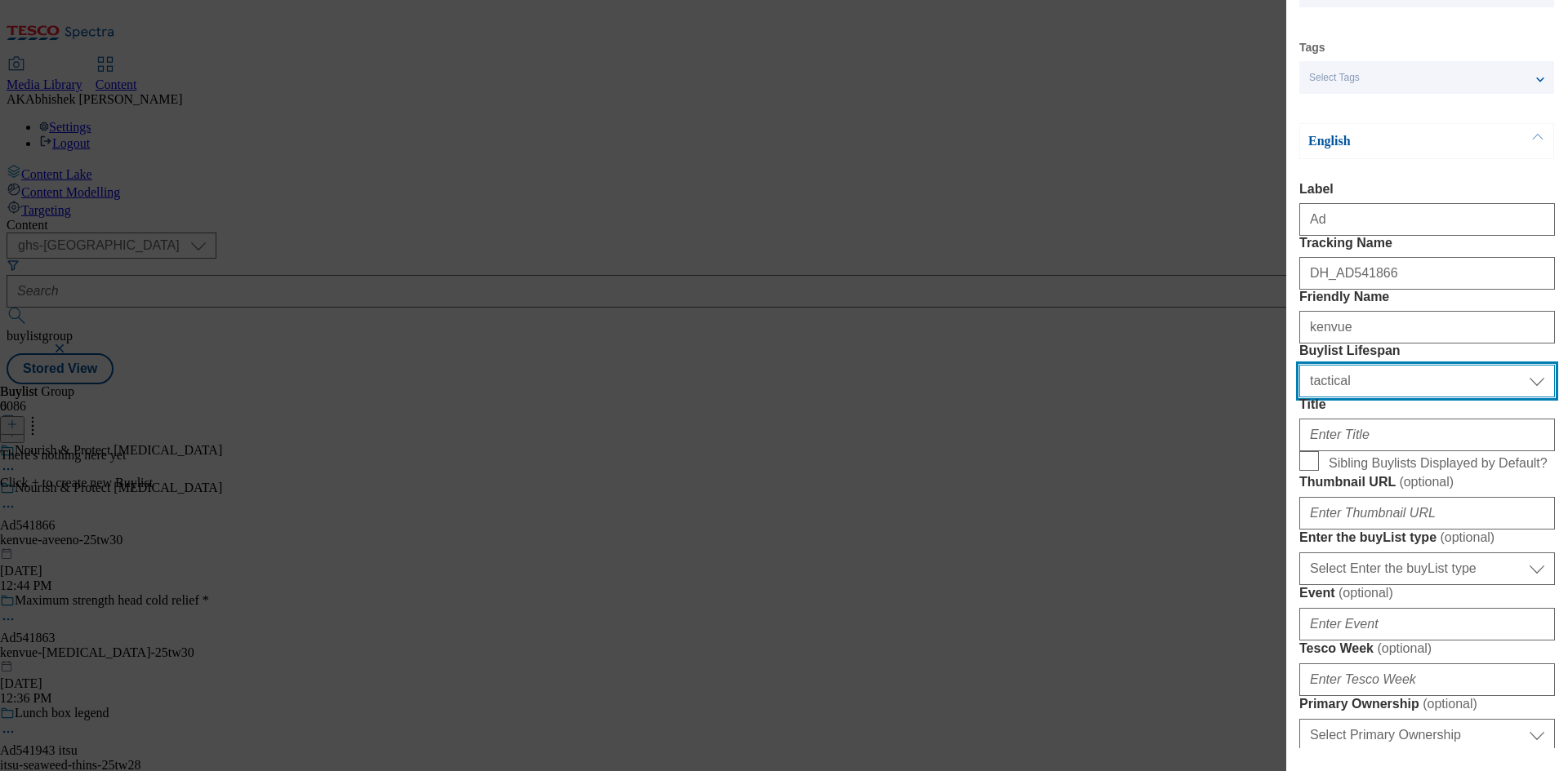
scroll to position [245, 0]
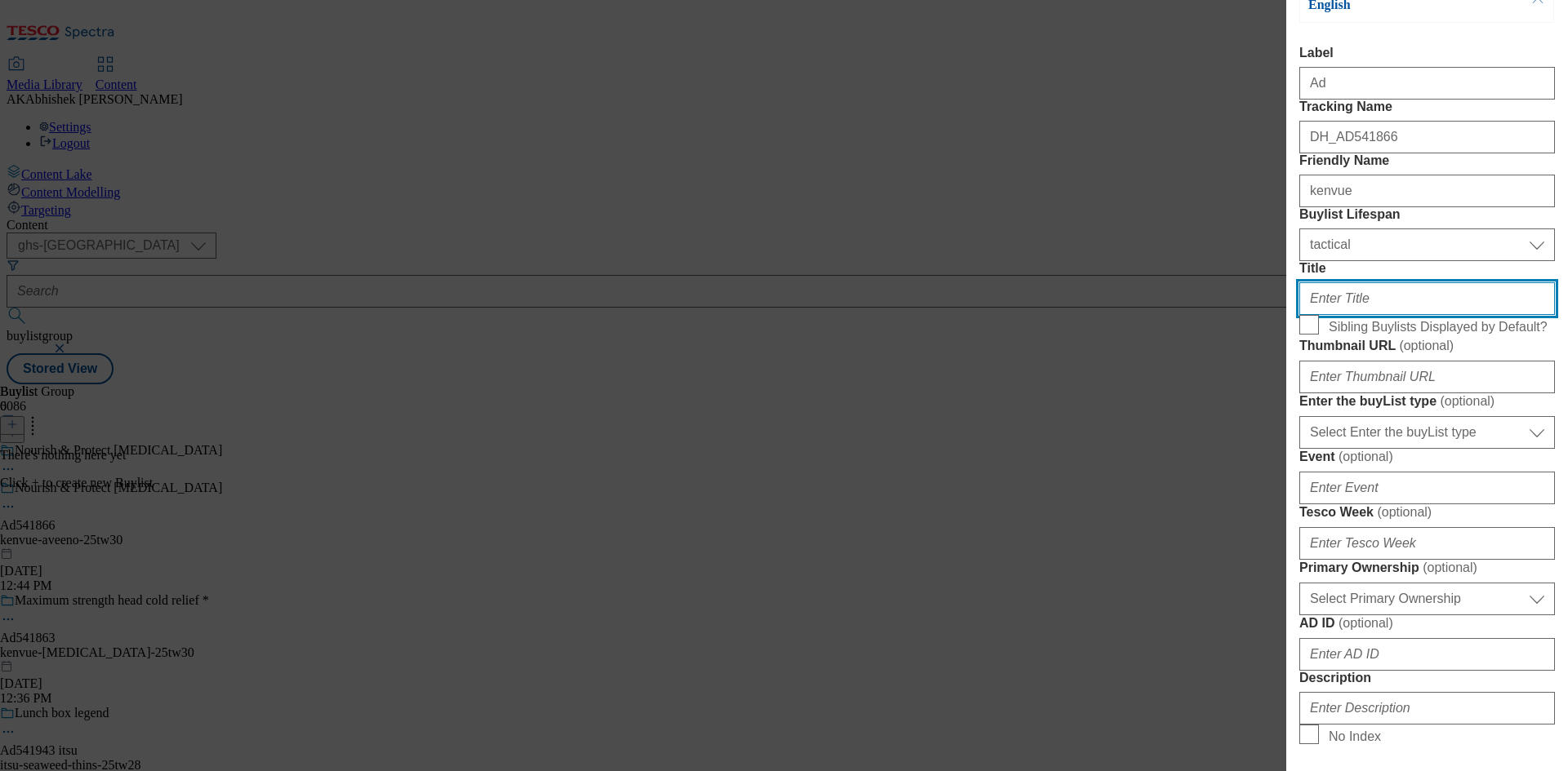
click at [1371, 315] on input "Title" at bounding box center [1427, 299] width 256 height 33
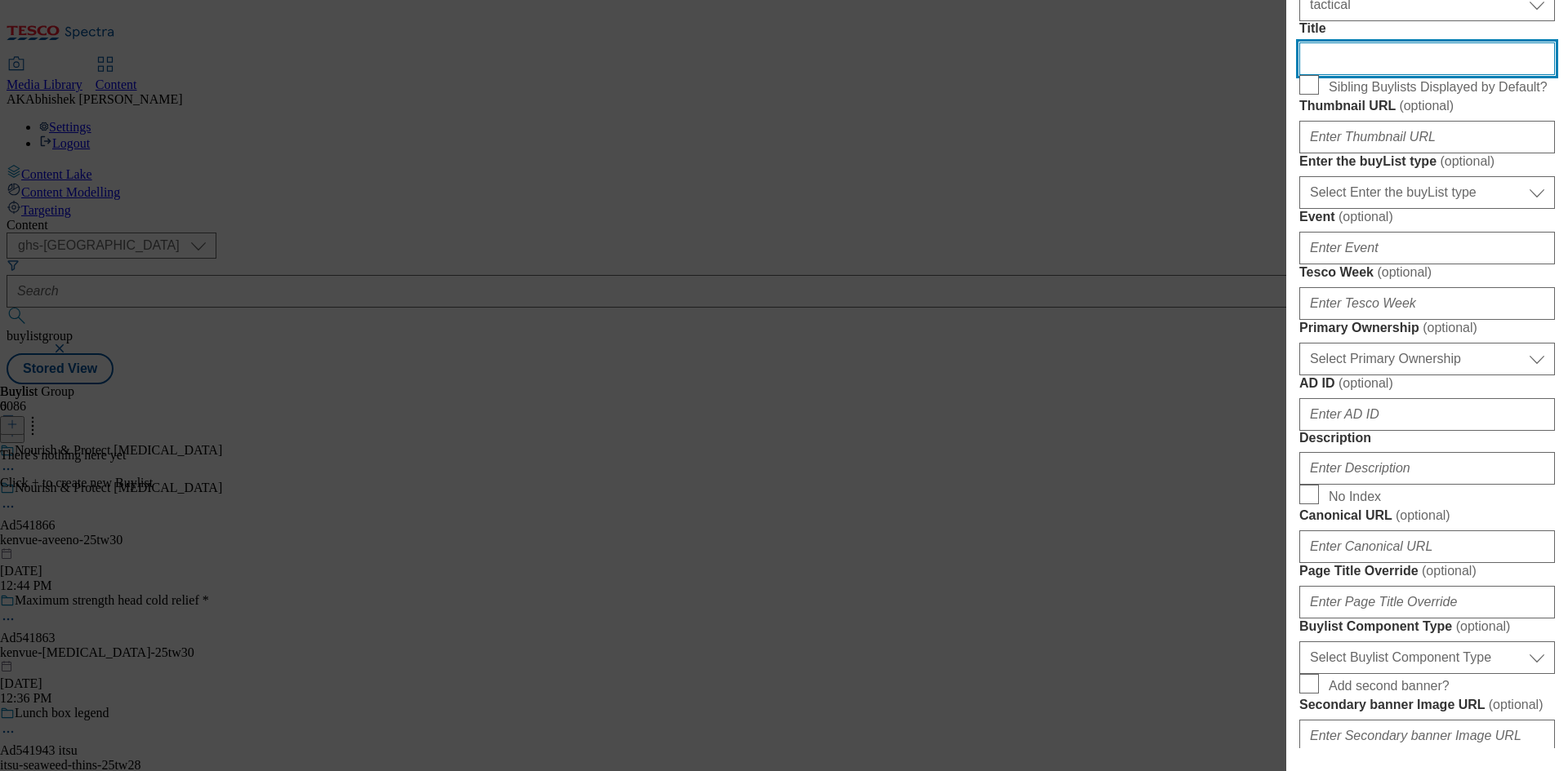
scroll to position [490, 0]
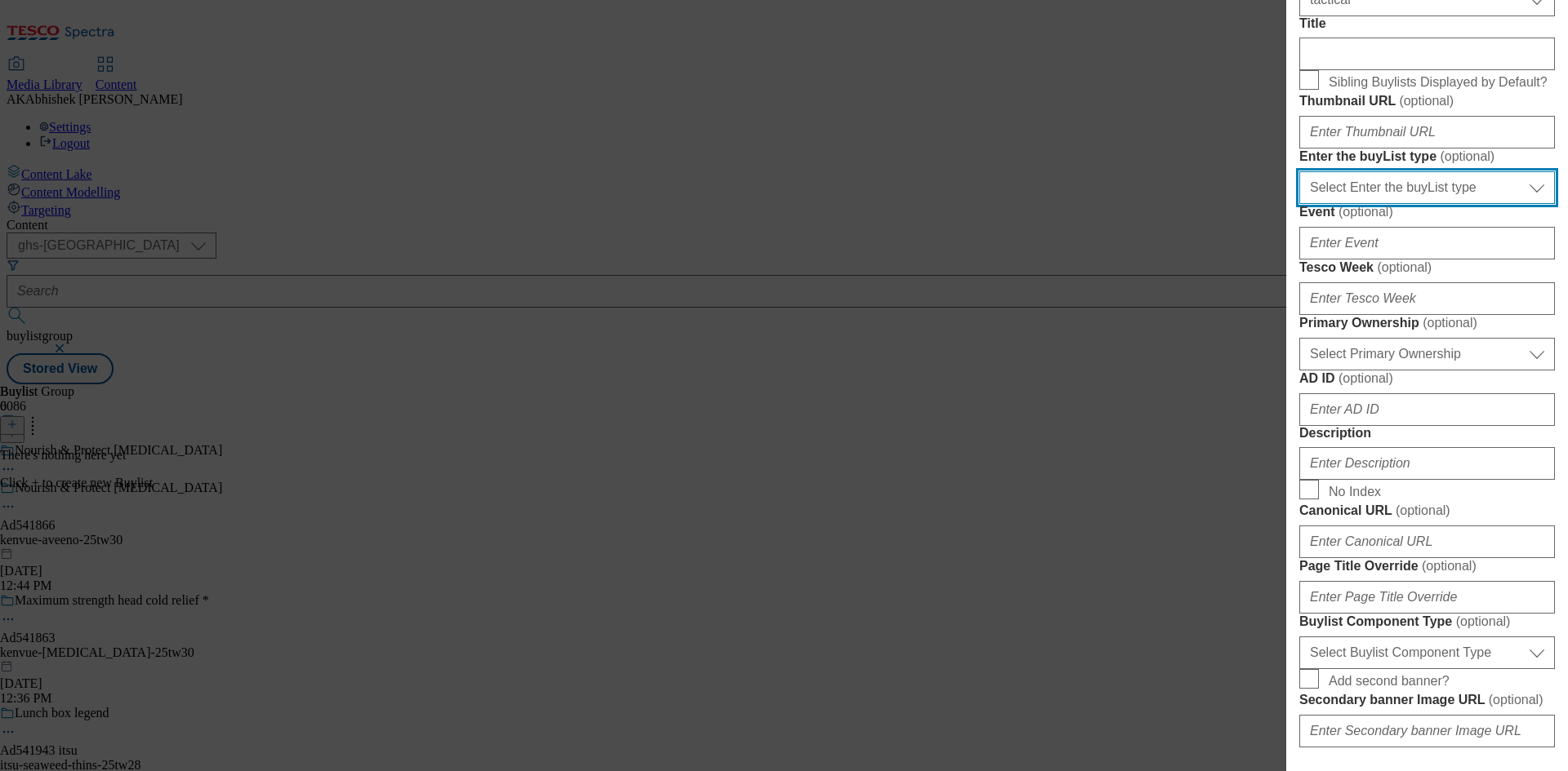
click at [1405, 204] on select "Select Enter the buyList type event supplier funded long term >4 weeks supplier…" at bounding box center [1427, 188] width 256 height 33
select select "supplier funded short term 1-3 weeks"
click at [1300, 204] on select "Select Enter the buyList type event supplier funded long term >4 weeks supplier…" at bounding box center [1427, 188] width 256 height 33
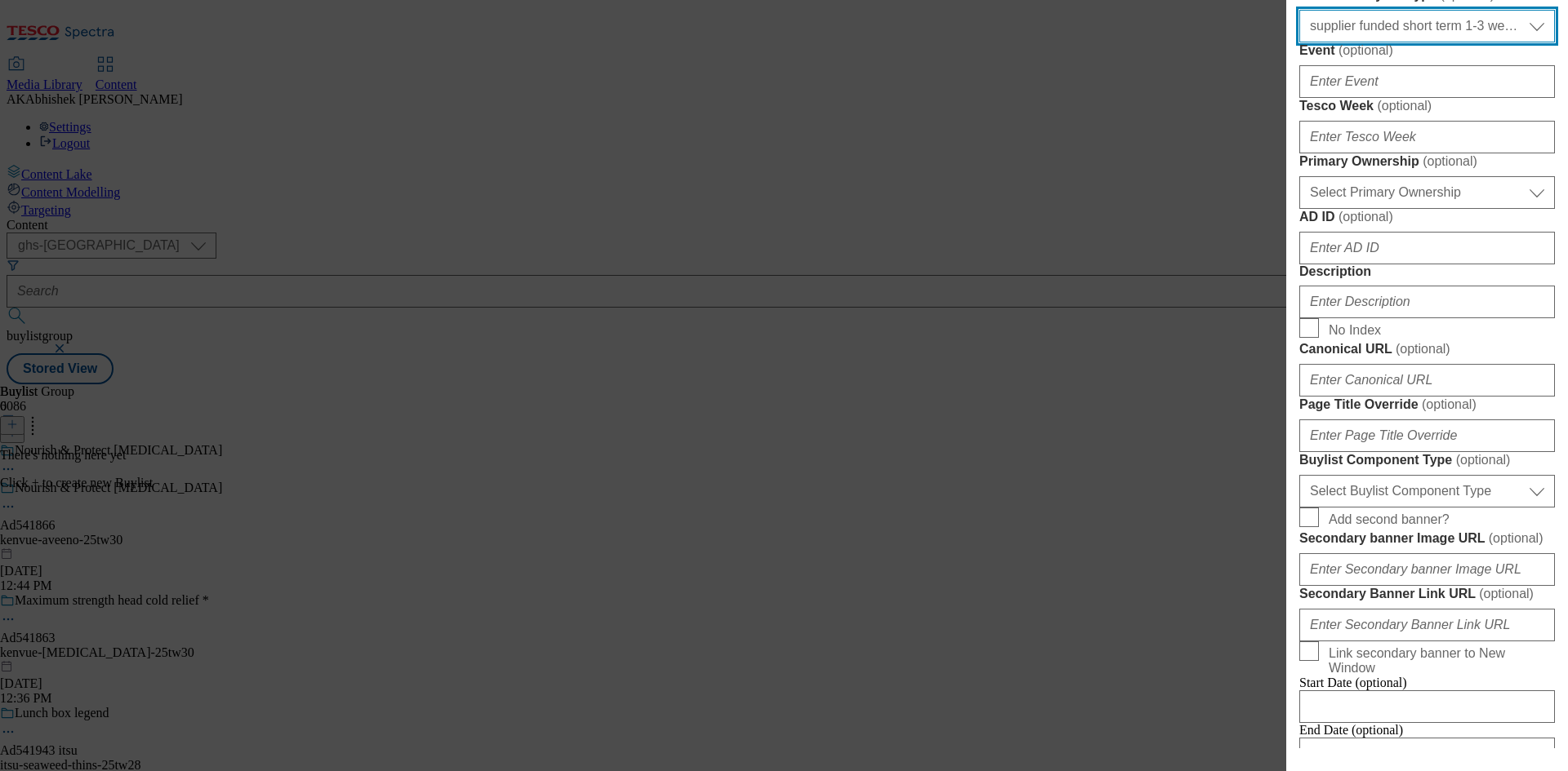
scroll to position [653, 0]
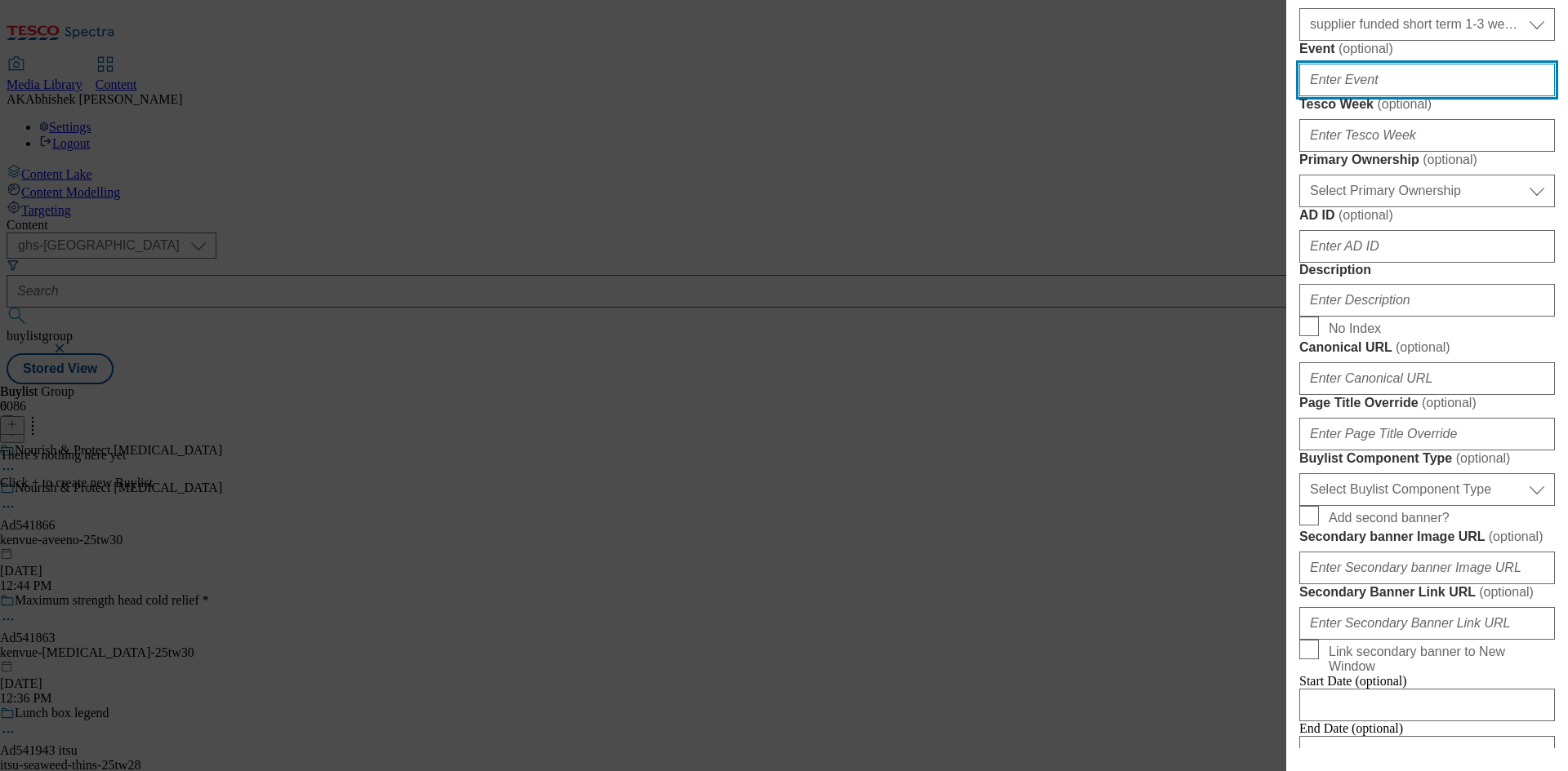
click at [1349, 96] on input "Event ( optional )" at bounding box center [1427, 80] width 256 height 33
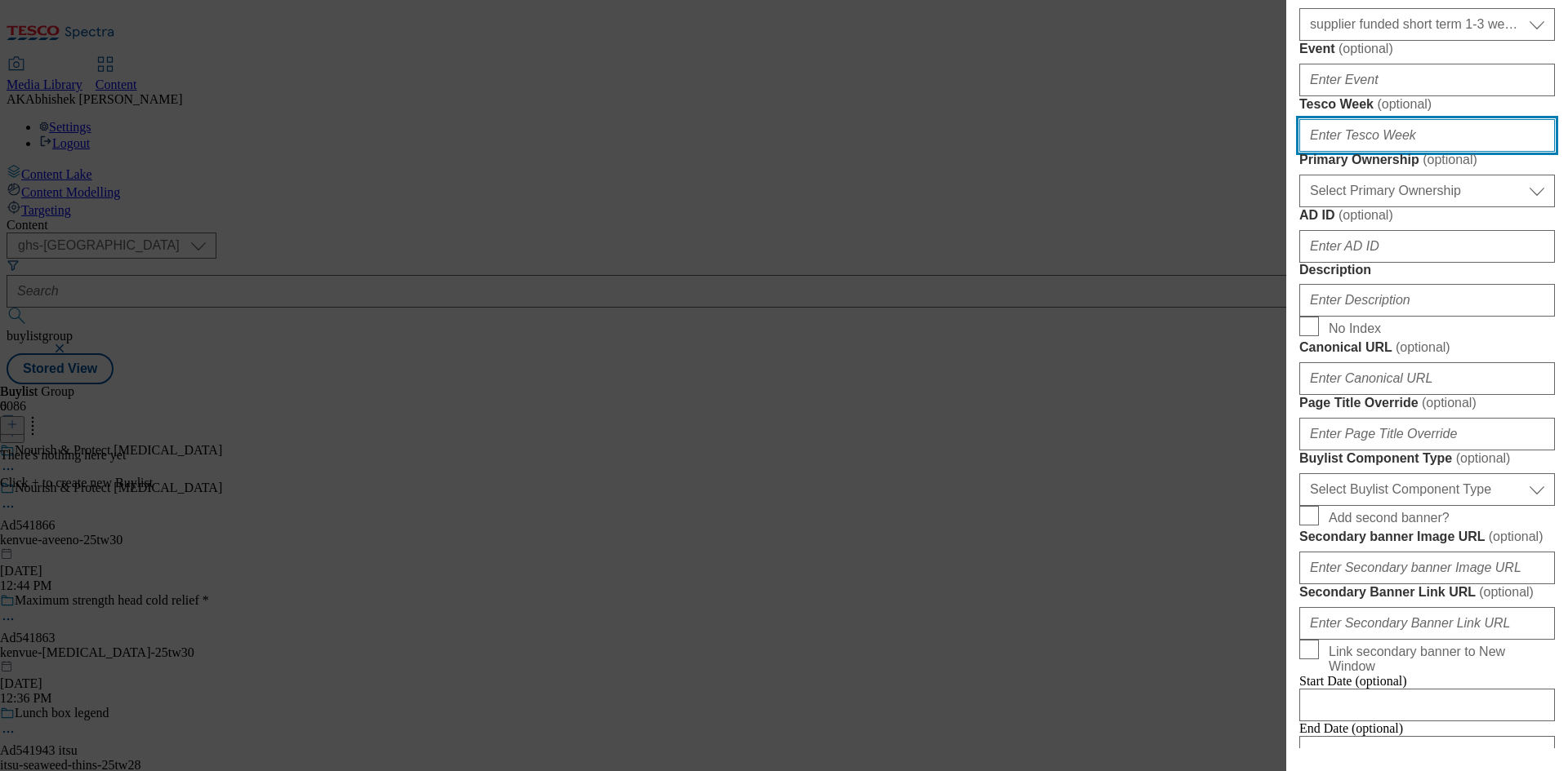
click at [1366, 152] on input "Tesco Week ( optional )" at bounding box center [1427, 136] width 256 height 33
type input "30"
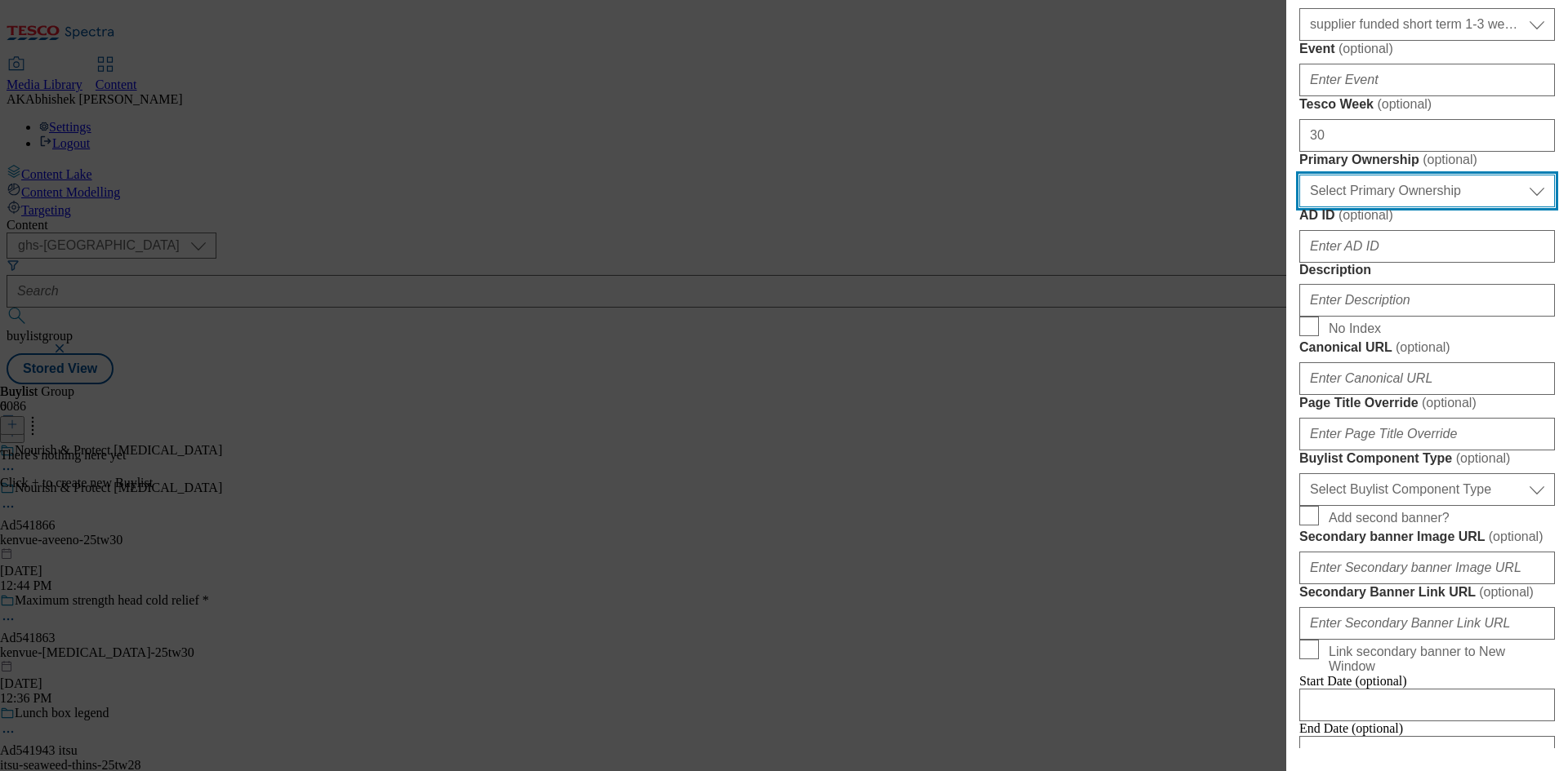
click at [1336, 207] on select "Select Primary Ownership tesco dunnhumby" at bounding box center [1427, 191] width 256 height 33
select select "dunnhumby"
click at [1300, 207] on select "Select Primary Ownership tesco dunnhumby" at bounding box center [1427, 191] width 256 height 33
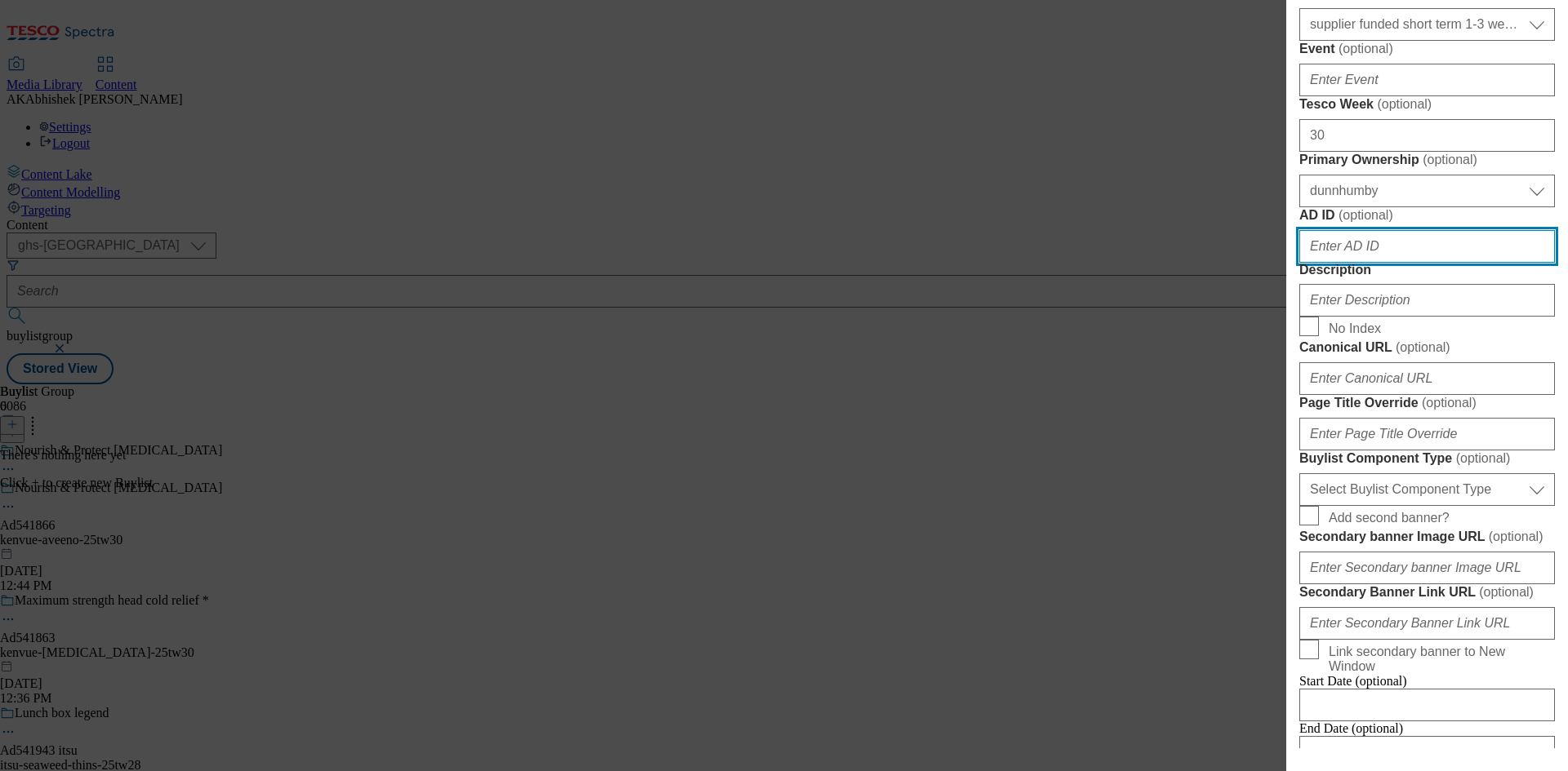
click at [1426, 263] on input "AD ID ( optional )" at bounding box center [1427, 247] width 256 height 33
paste input "541866"
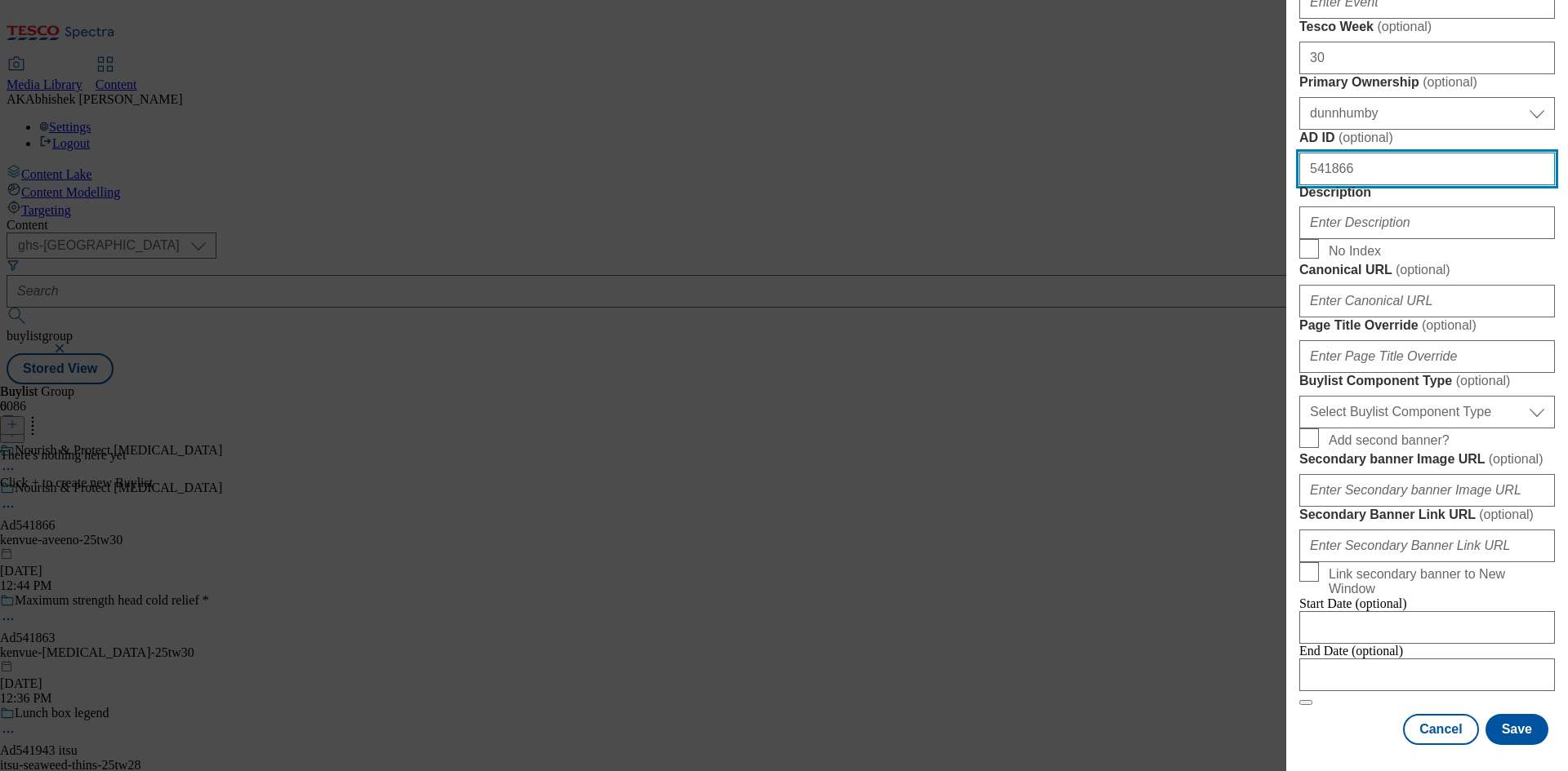
scroll to position [816, 0]
type input "541866"
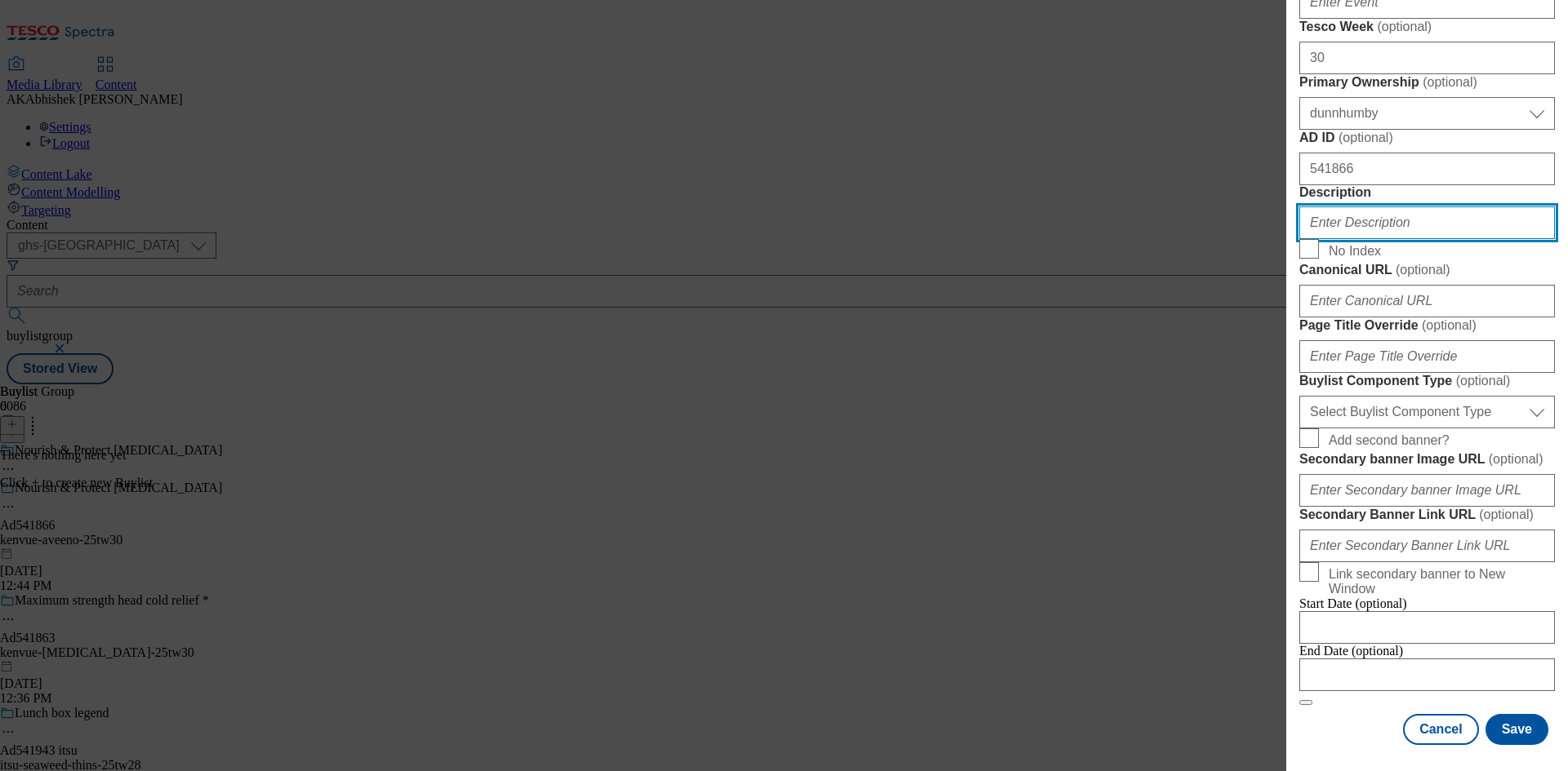
click at [1369, 239] on input "Description" at bounding box center [1427, 223] width 256 height 33
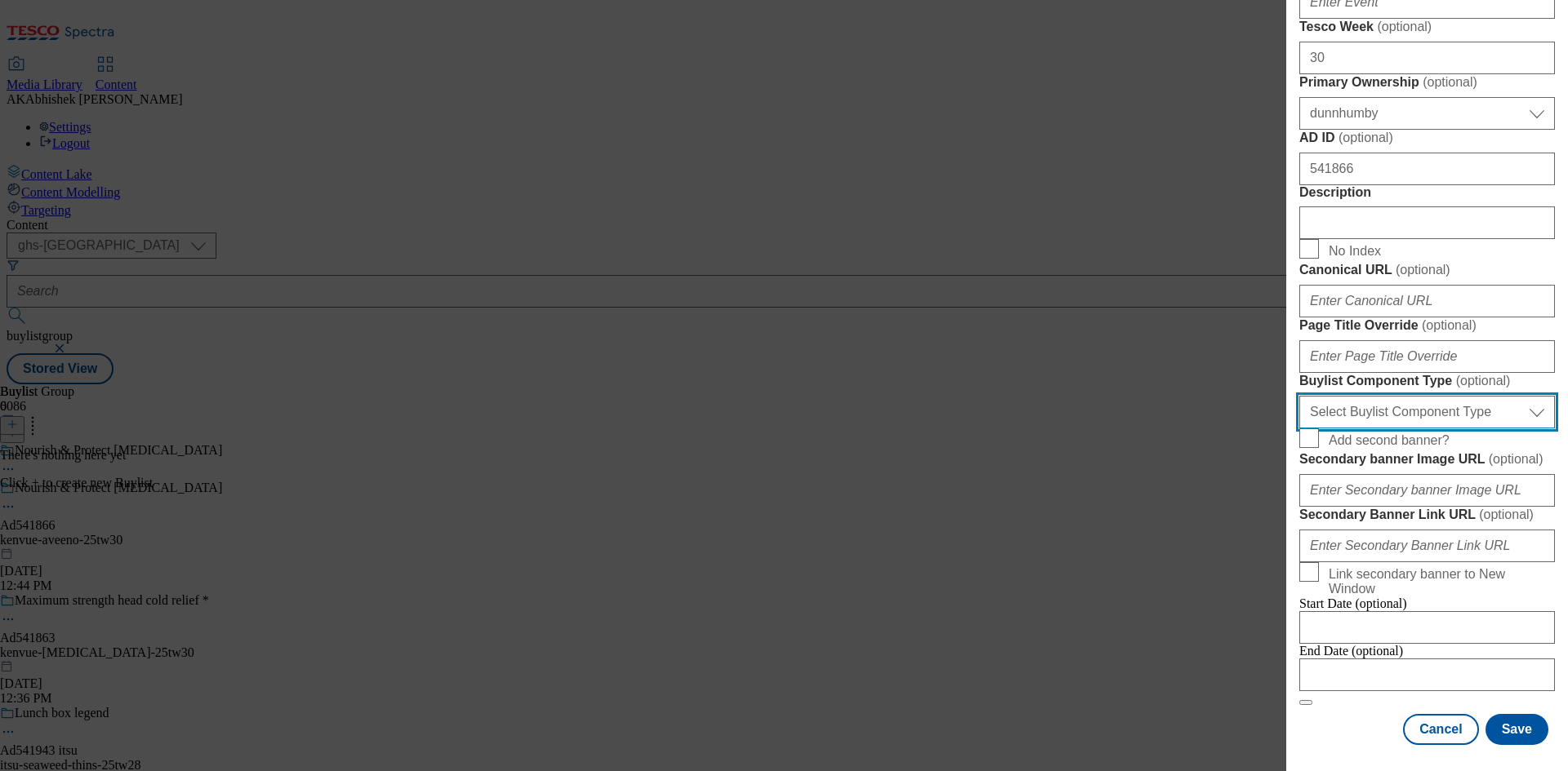
click at [1428, 429] on select "Select Buylist Component Type Banner Competition Header Meal" at bounding box center [1427, 412] width 256 height 33
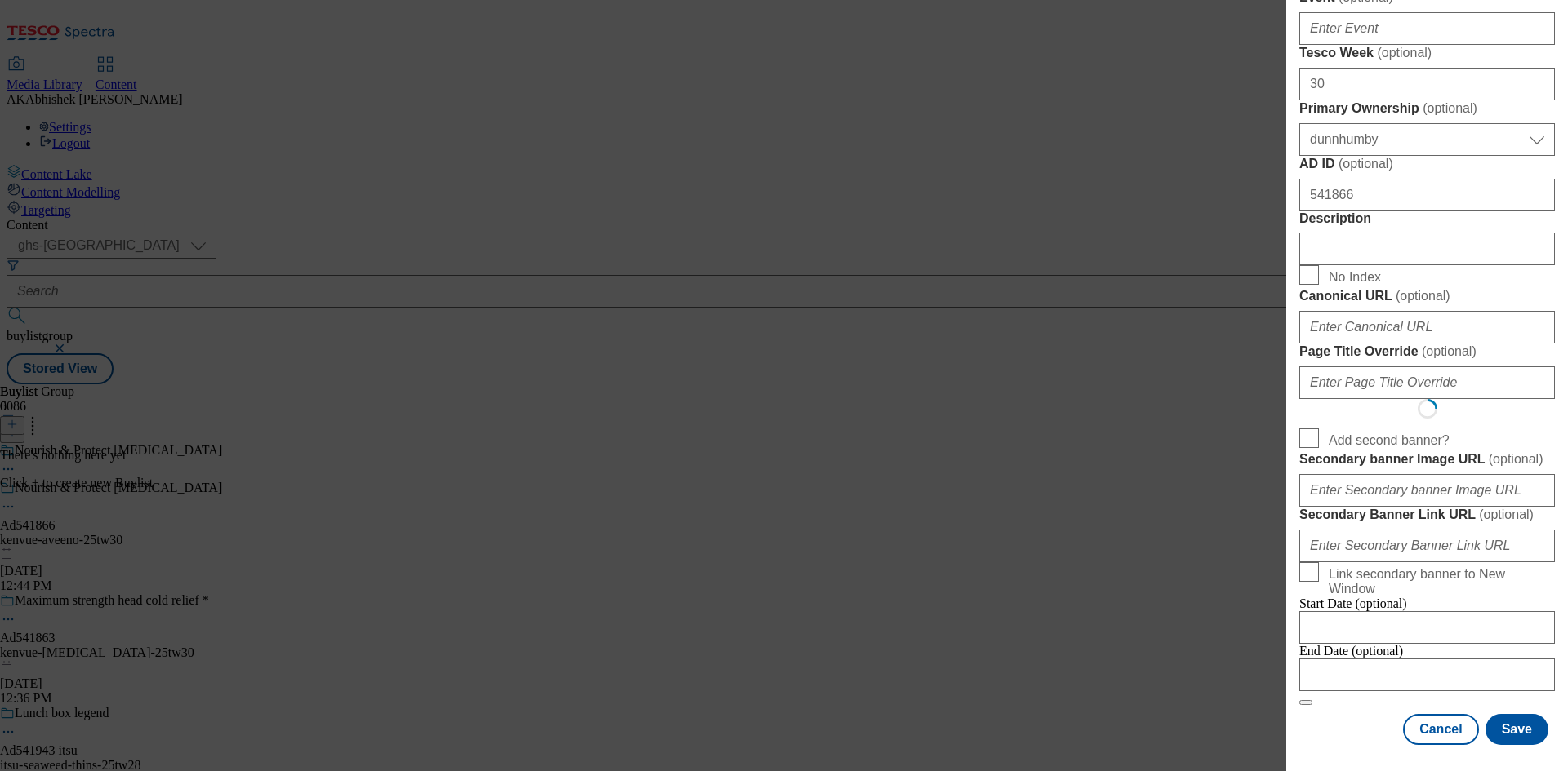
scroll to position [0, 0]
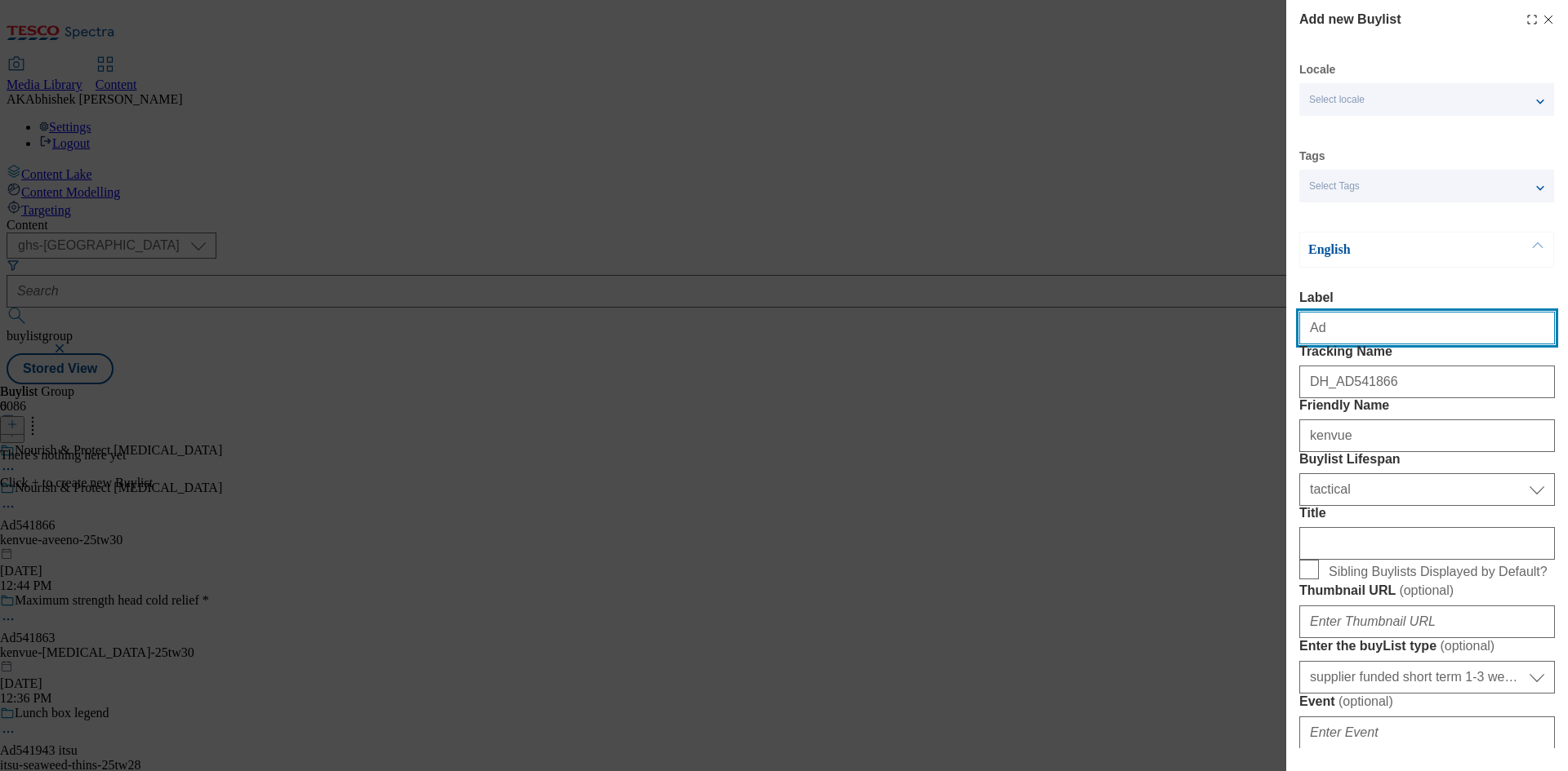
select select "Banner"
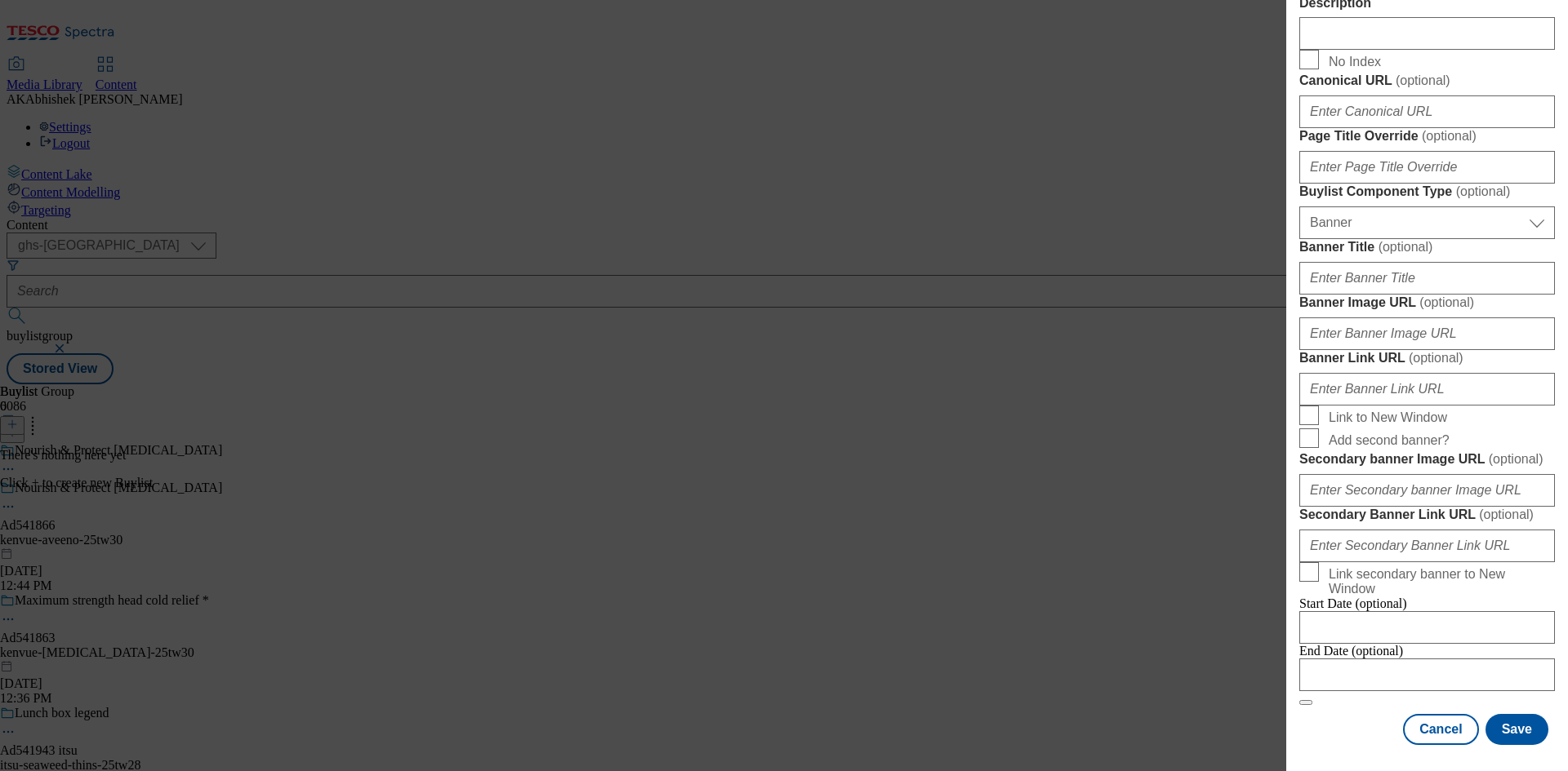
scroll to position [1618, 0]
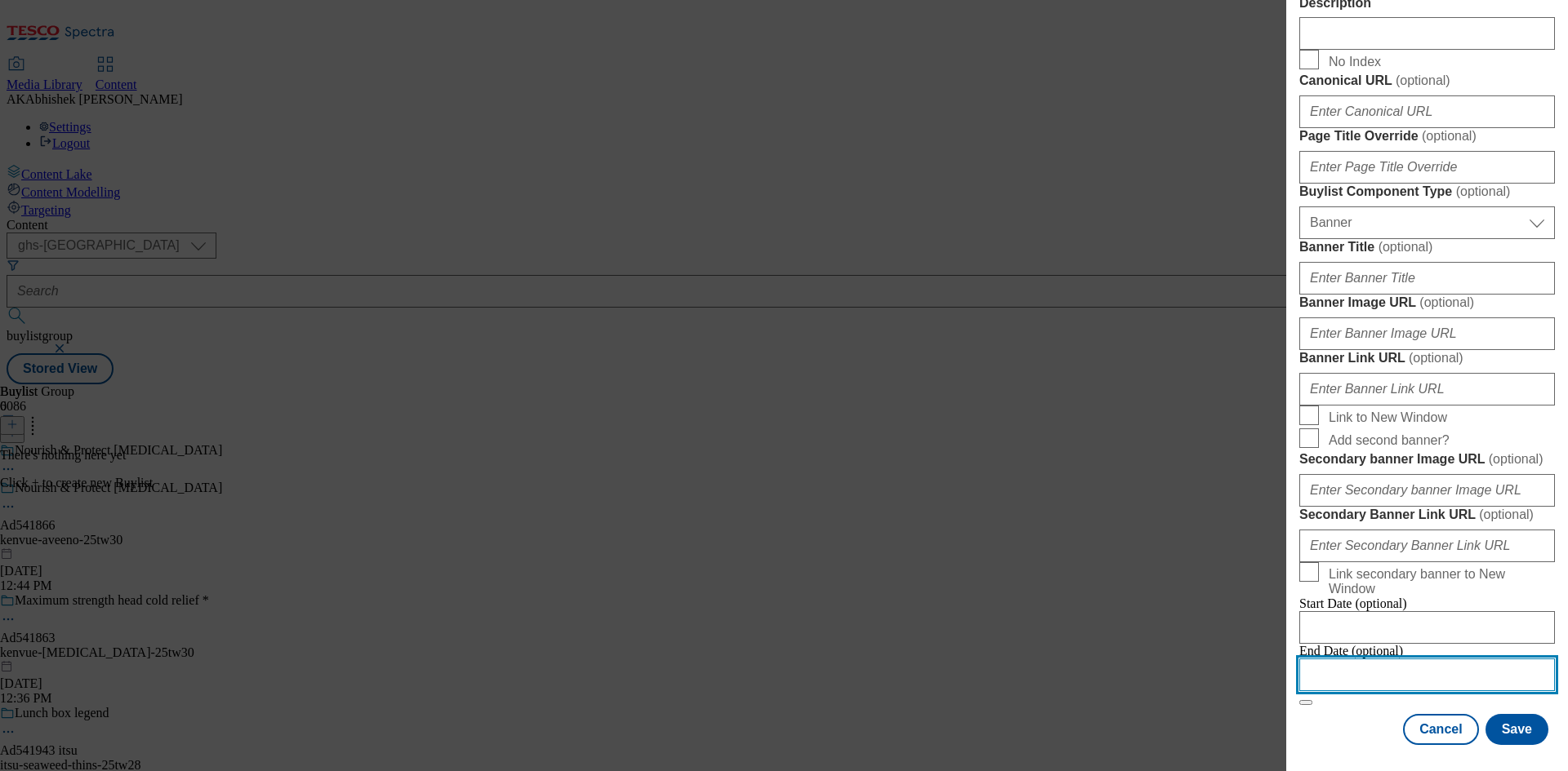
click at [1431, 659] on input "Modal" at bounding box center [1427, 676] width 256 height 33
select select "2025"
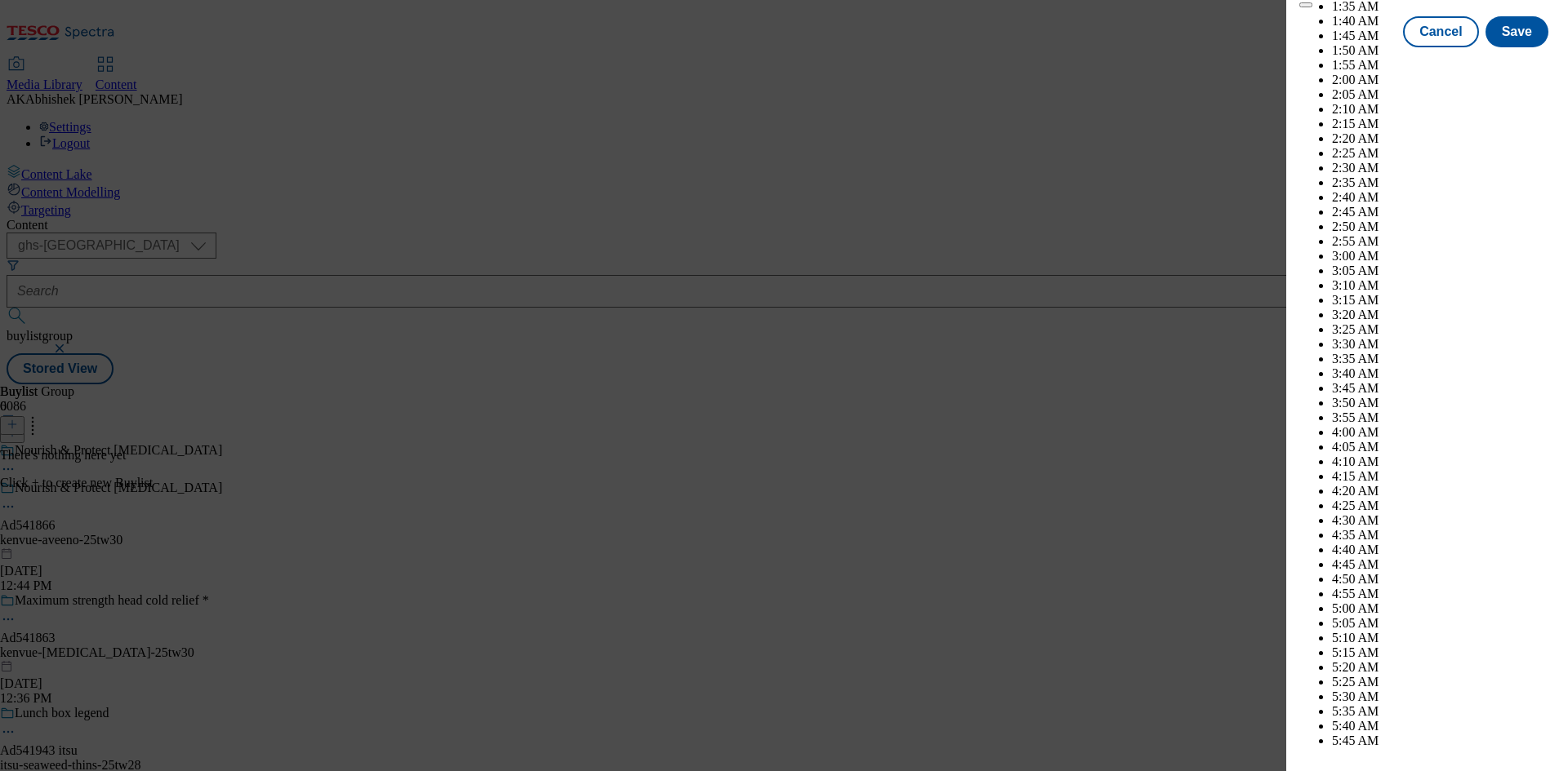
scroll to position [4607, 0]
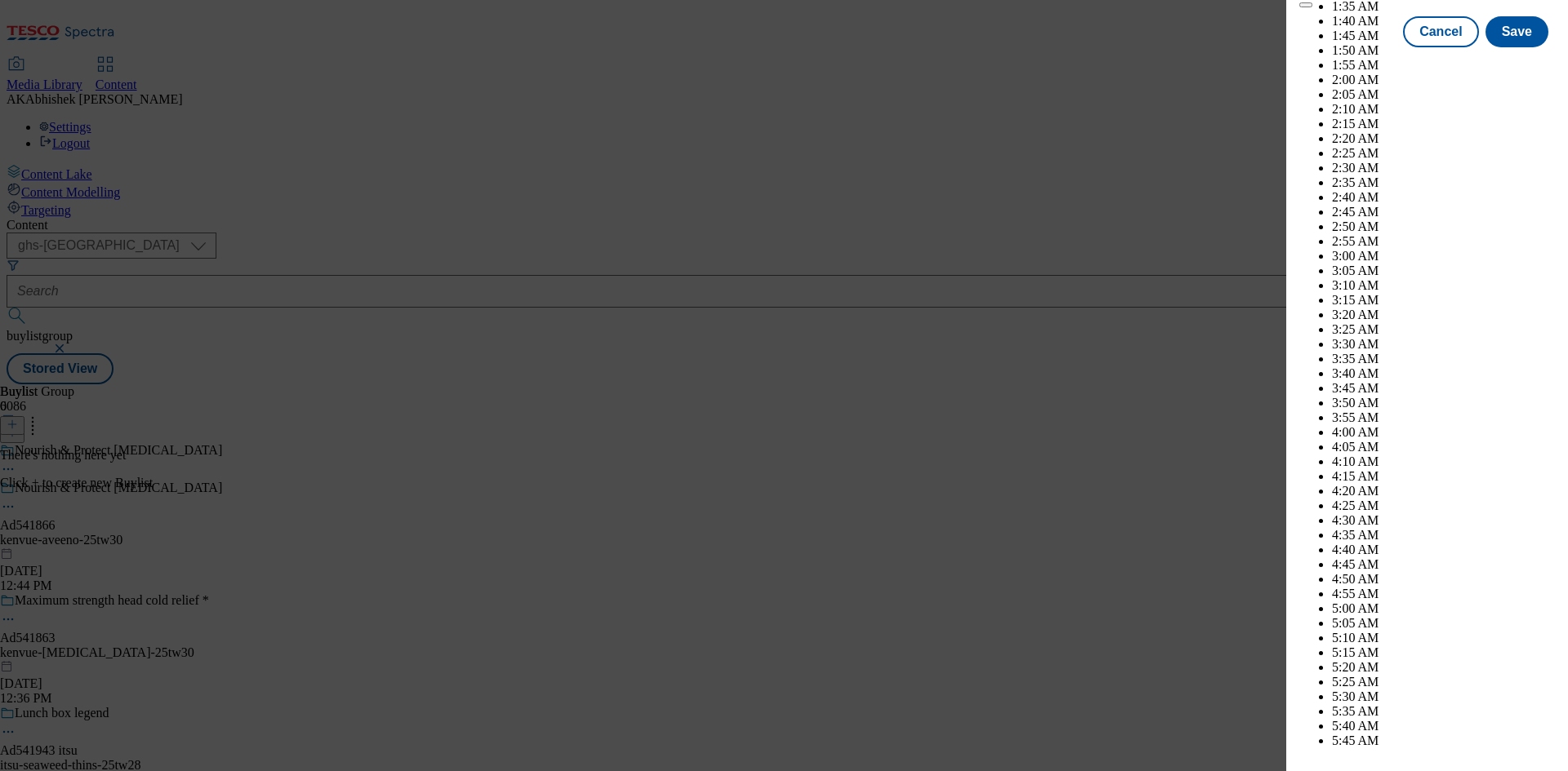
select select "December"
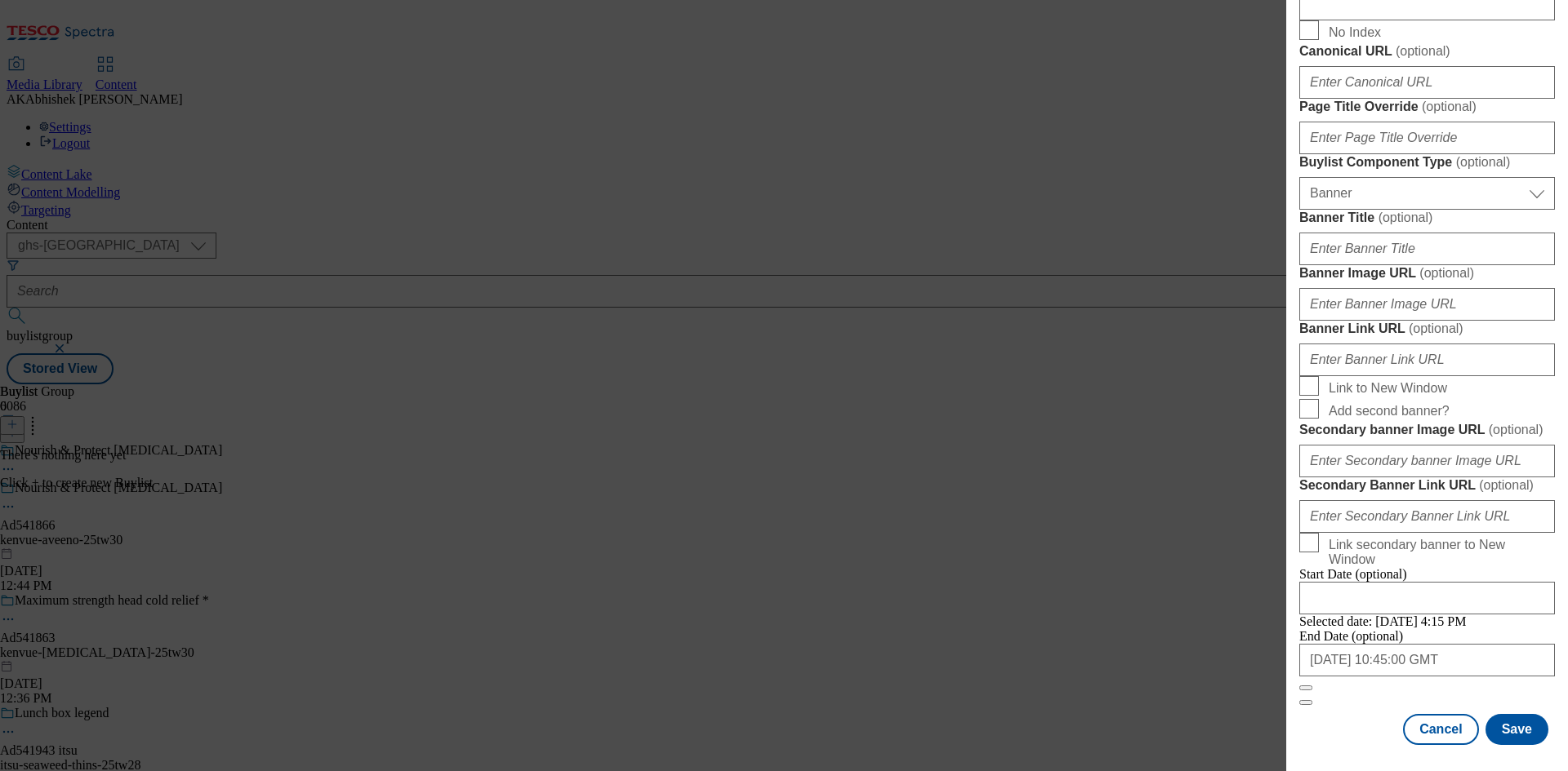
click at [1520, 751] on div "Modal" at bounding box center [1427, 760] width 282 height 23
click at [1512, 731] on button "Save" at bounding box center [1517, 730] width 63 height 31
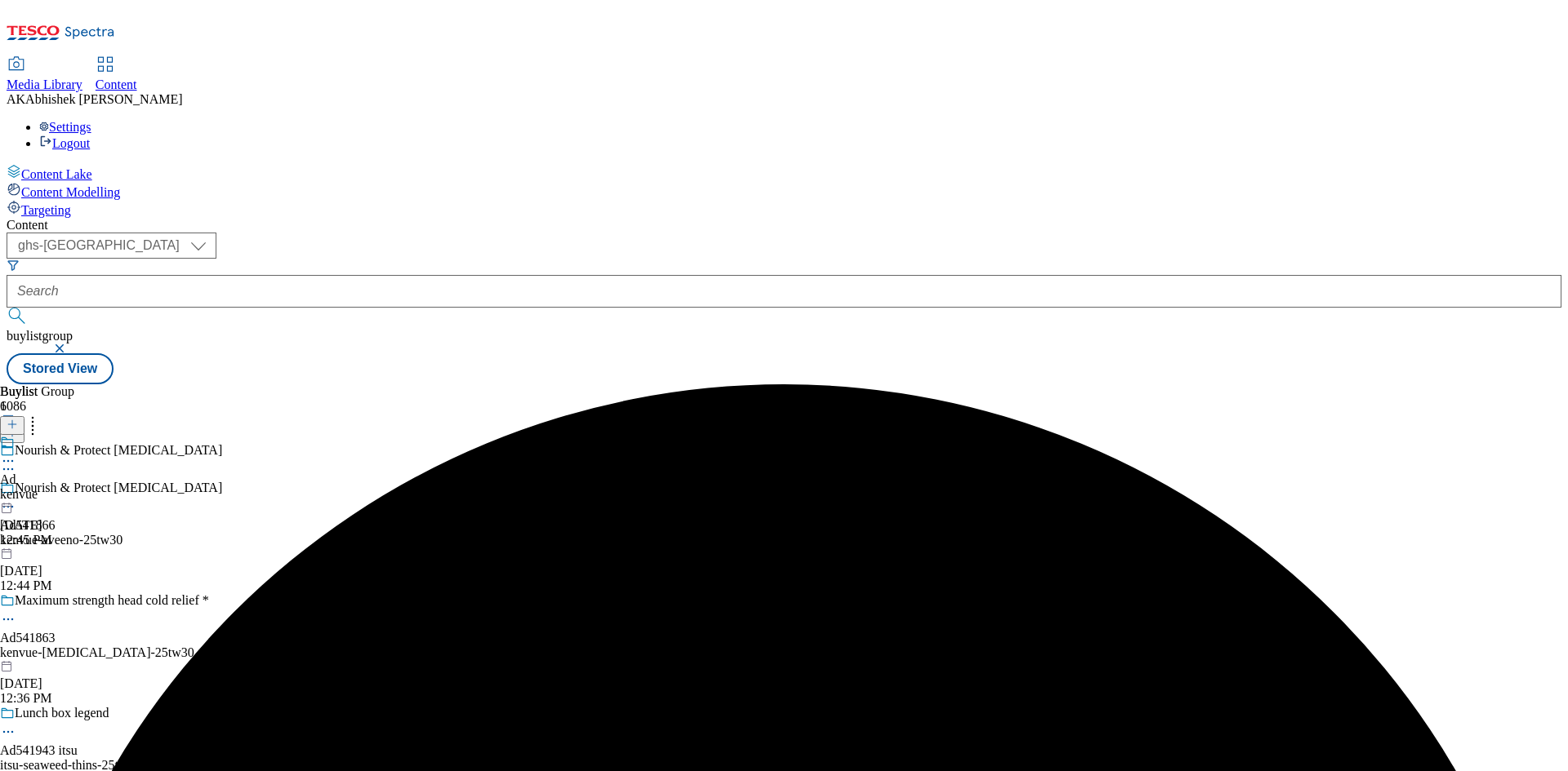
click at [52, 488] on div "kenvue" at bounding box center [26, 494] width 52 height 14
click at [16, 491] on icon at bounding box center [8, 498] width 16 height 16
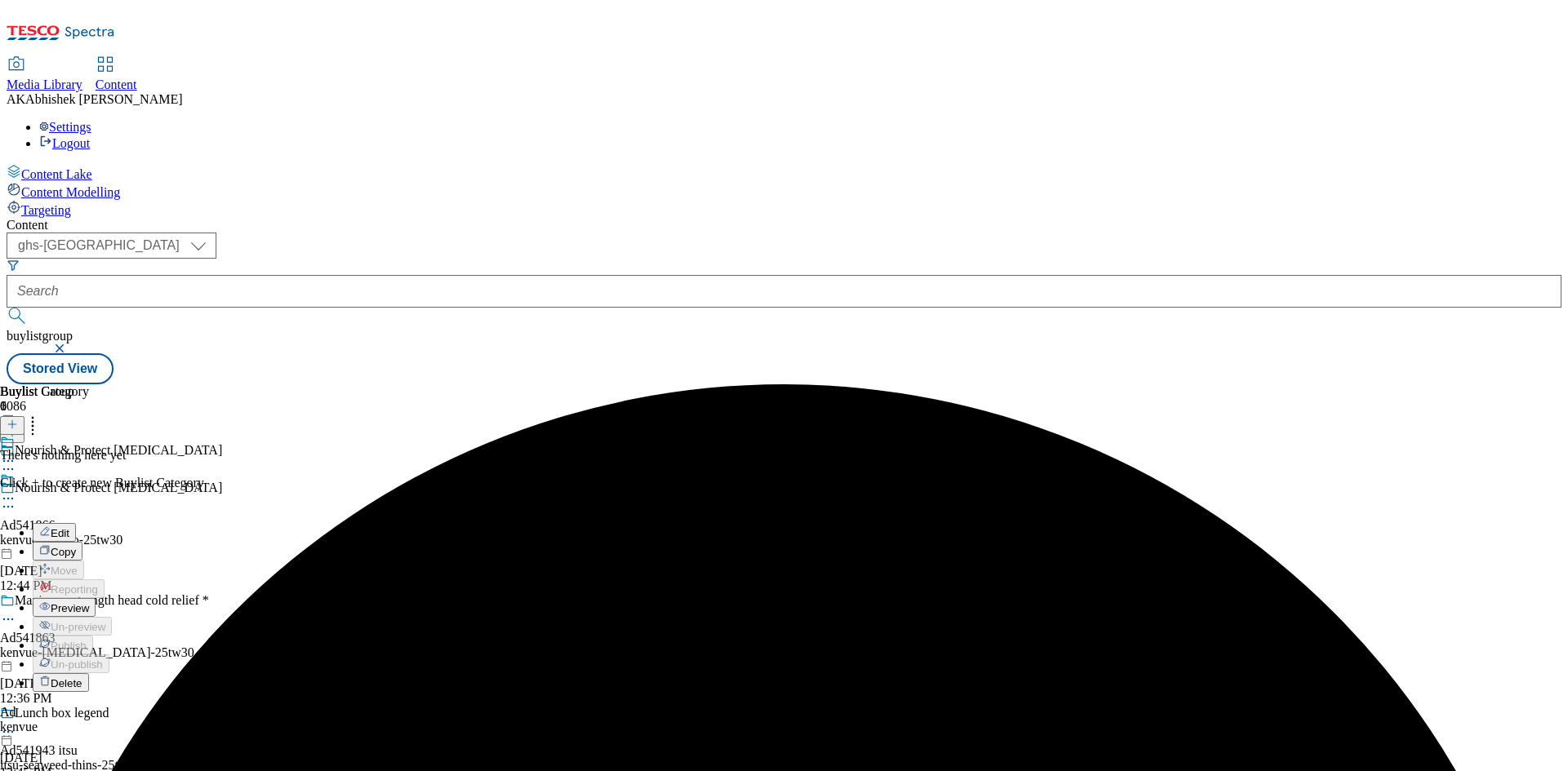
click at [69, 527] on span "Edit" at bounding box center [60, 533] width 18 height 13
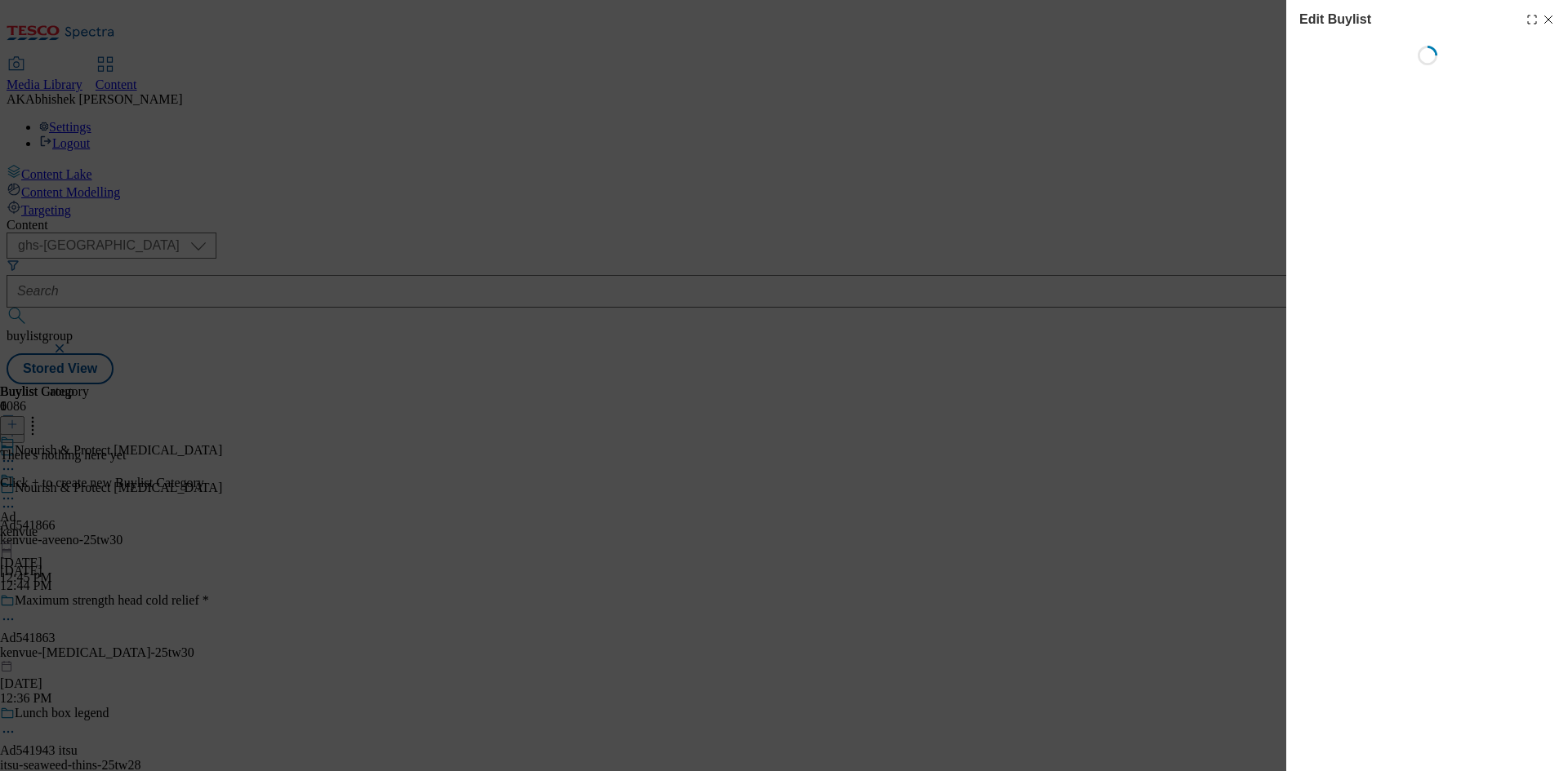
select select "tactical"
select select "supplier funded short term 1-3 weeks"
select select "dunnhumby"
select select "Banner"
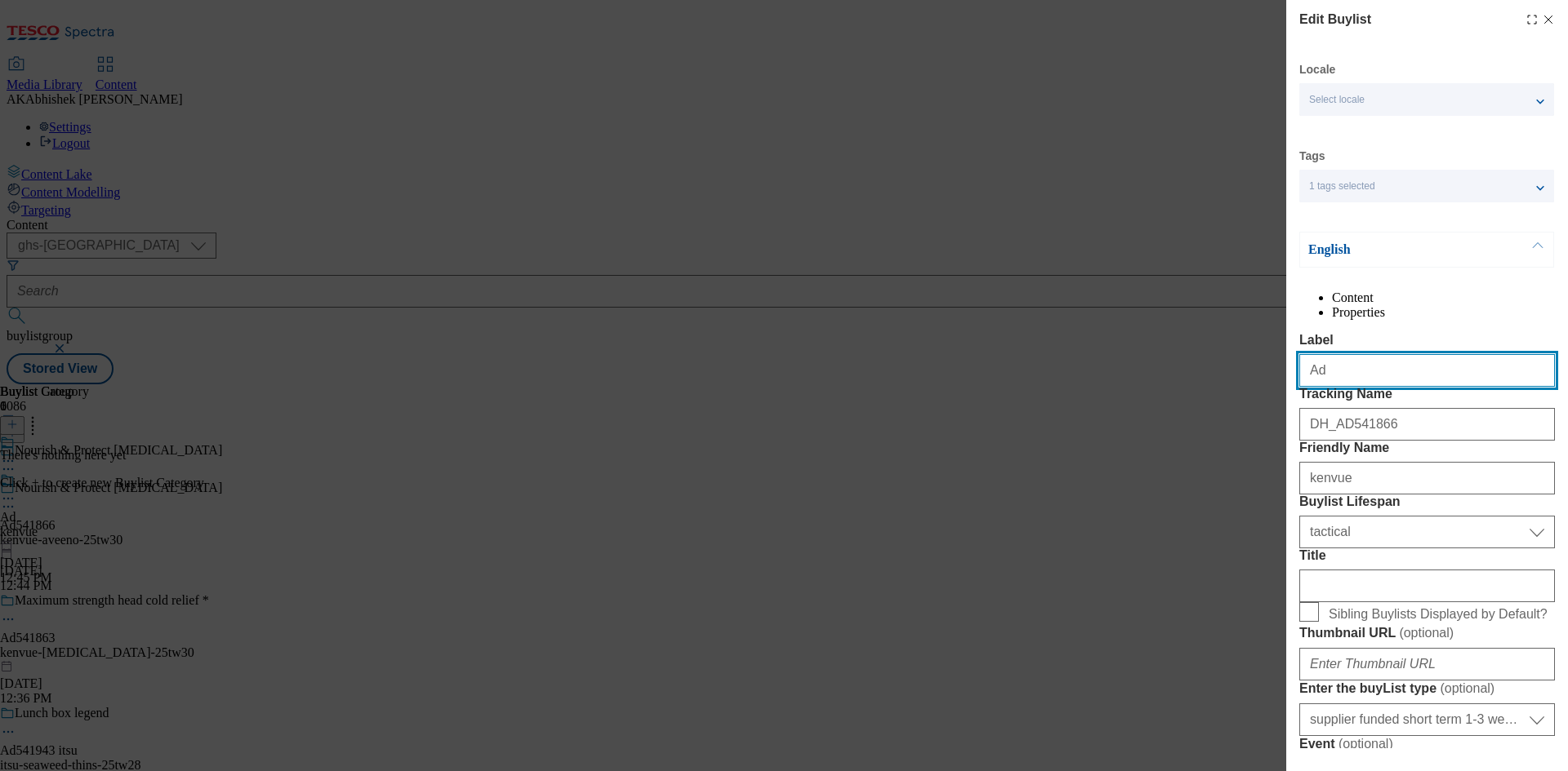
click at [1367, 387] on input "Ad" at bounding box center [1427, 371] width 256 height 33
paste input "541866"
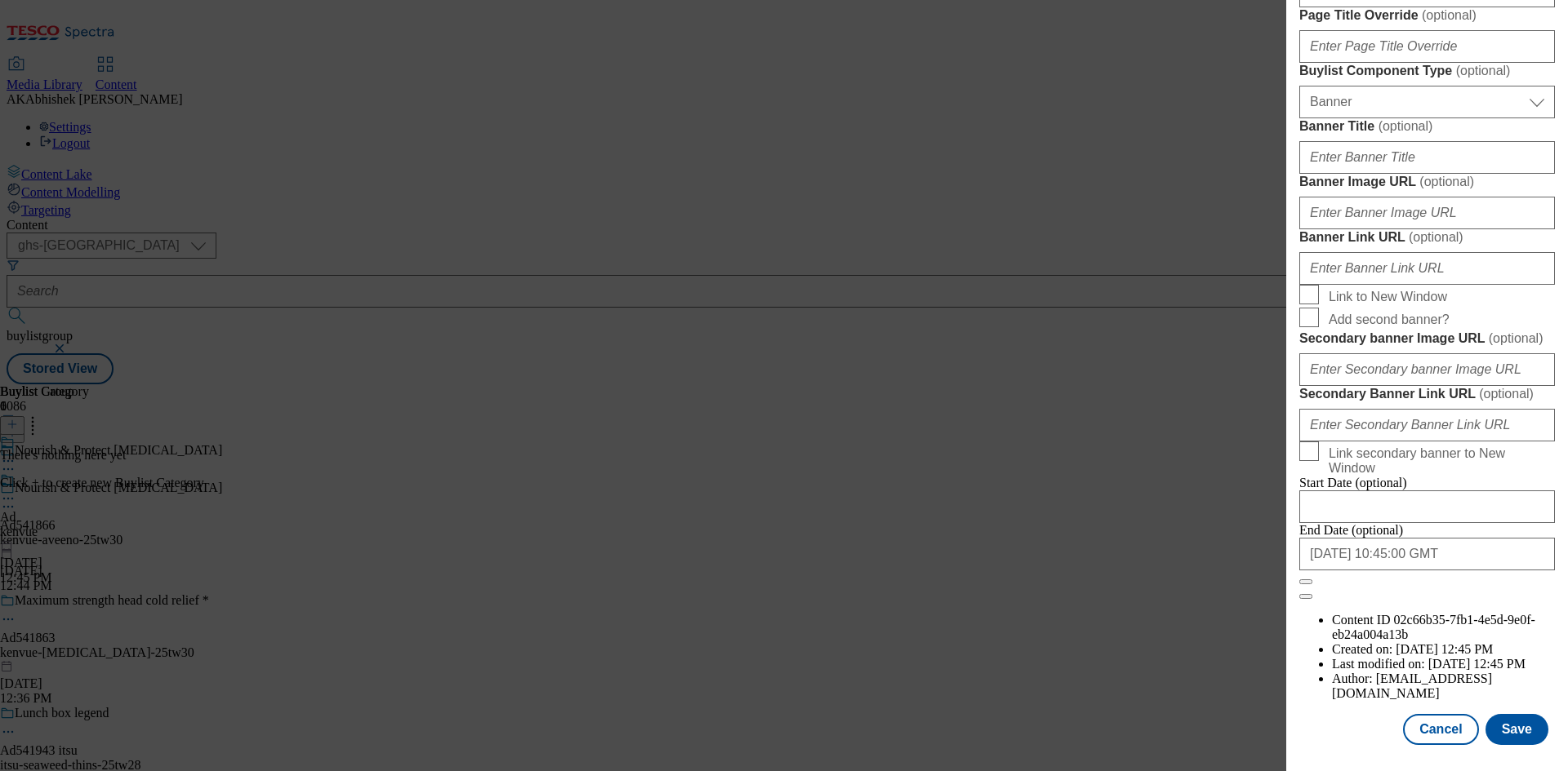
scroll to position [1689, 0]
type input "Ad541866"
click at [1515, 737] on button "Save" at bounding box center [1517, 730] width 63 height 31
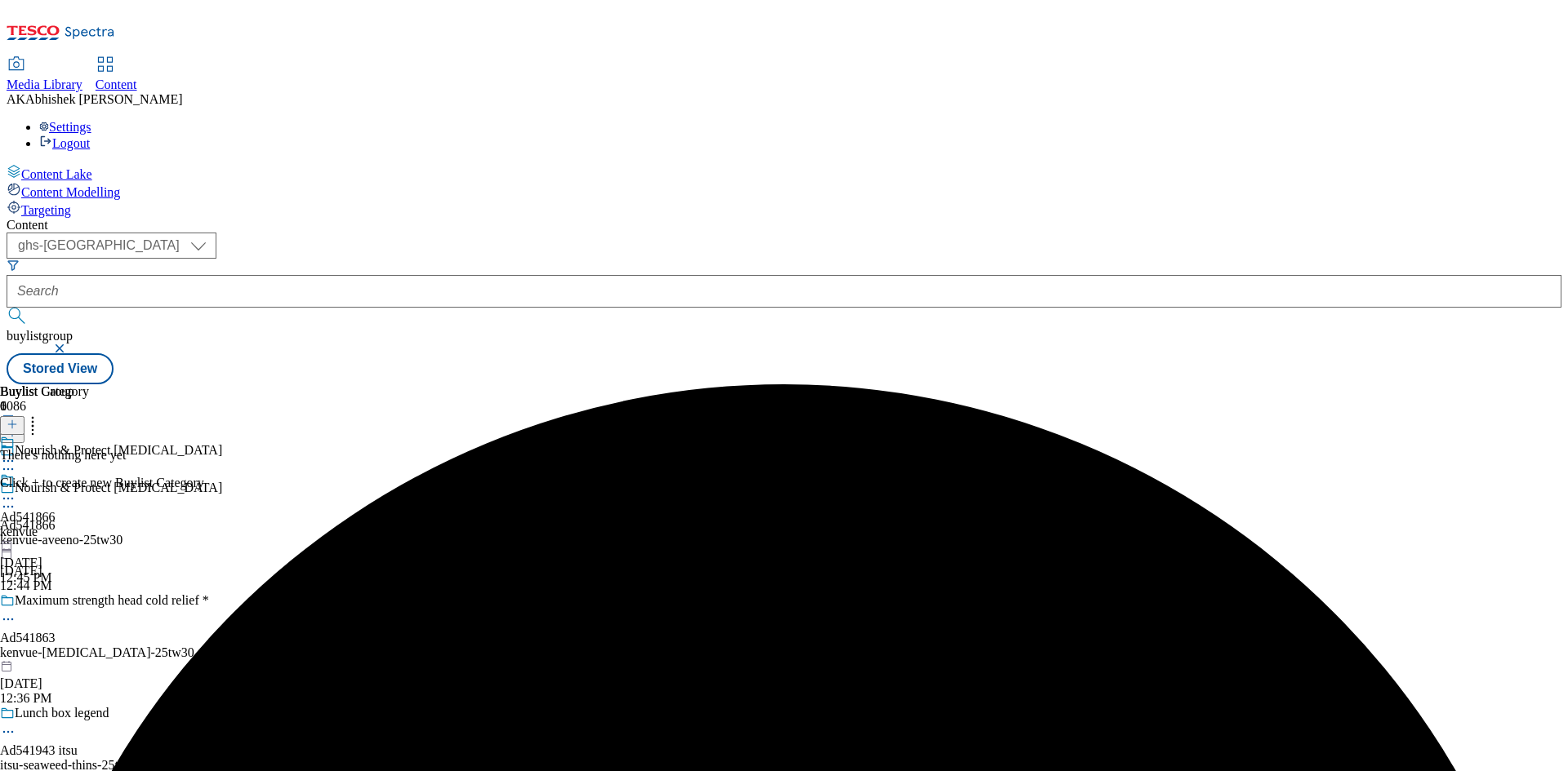
click at [18, 419] on icon at bounding box center [13, 425] width 12 height 12
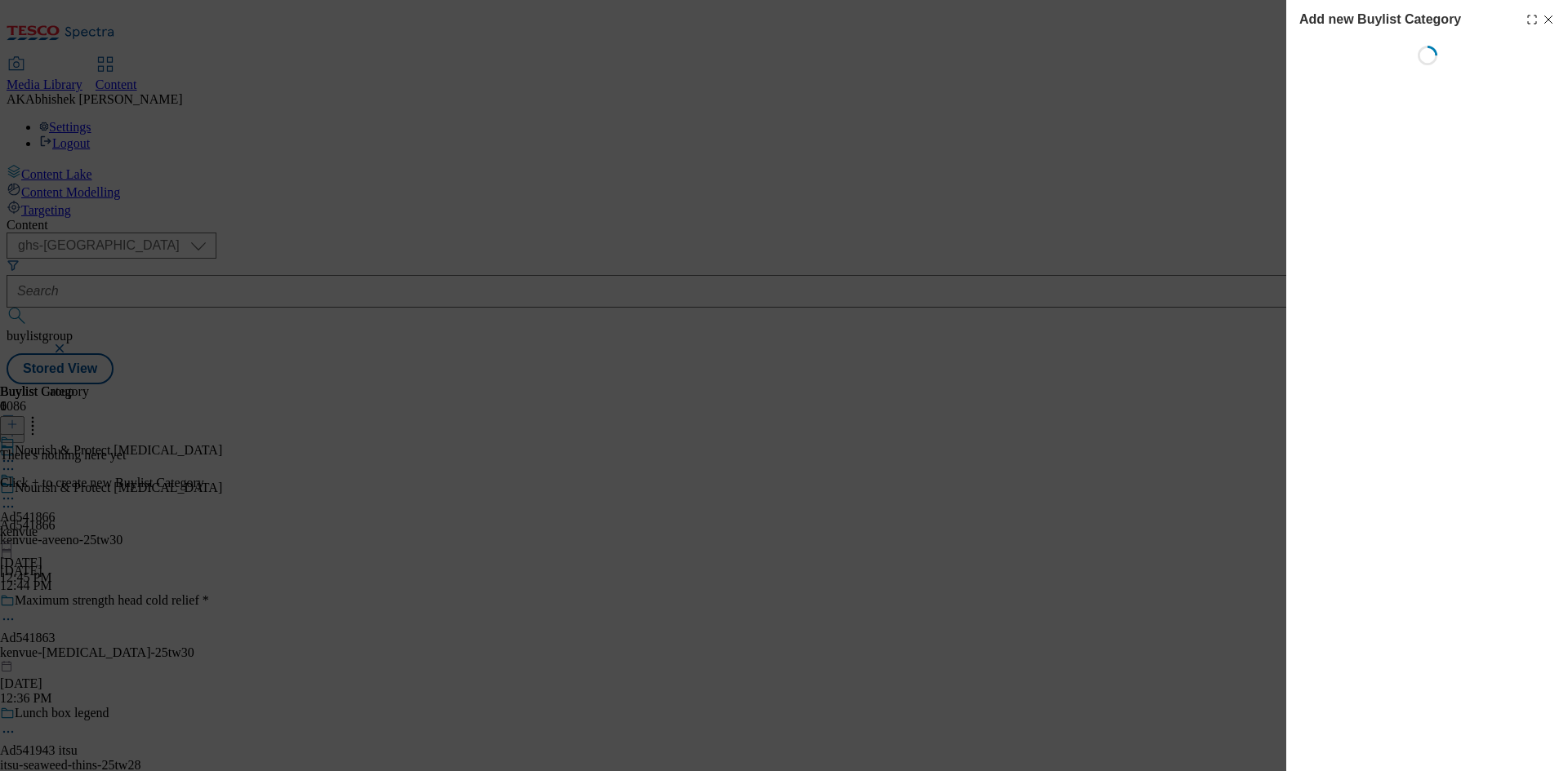
click at [1554, 12] on div "Add new Buylist Category" at bounding box center [1427, 19] width 256 height 19
click at [1550, 21] on icon "Modal" at bounding box center [1549, 20] width 14 height 13
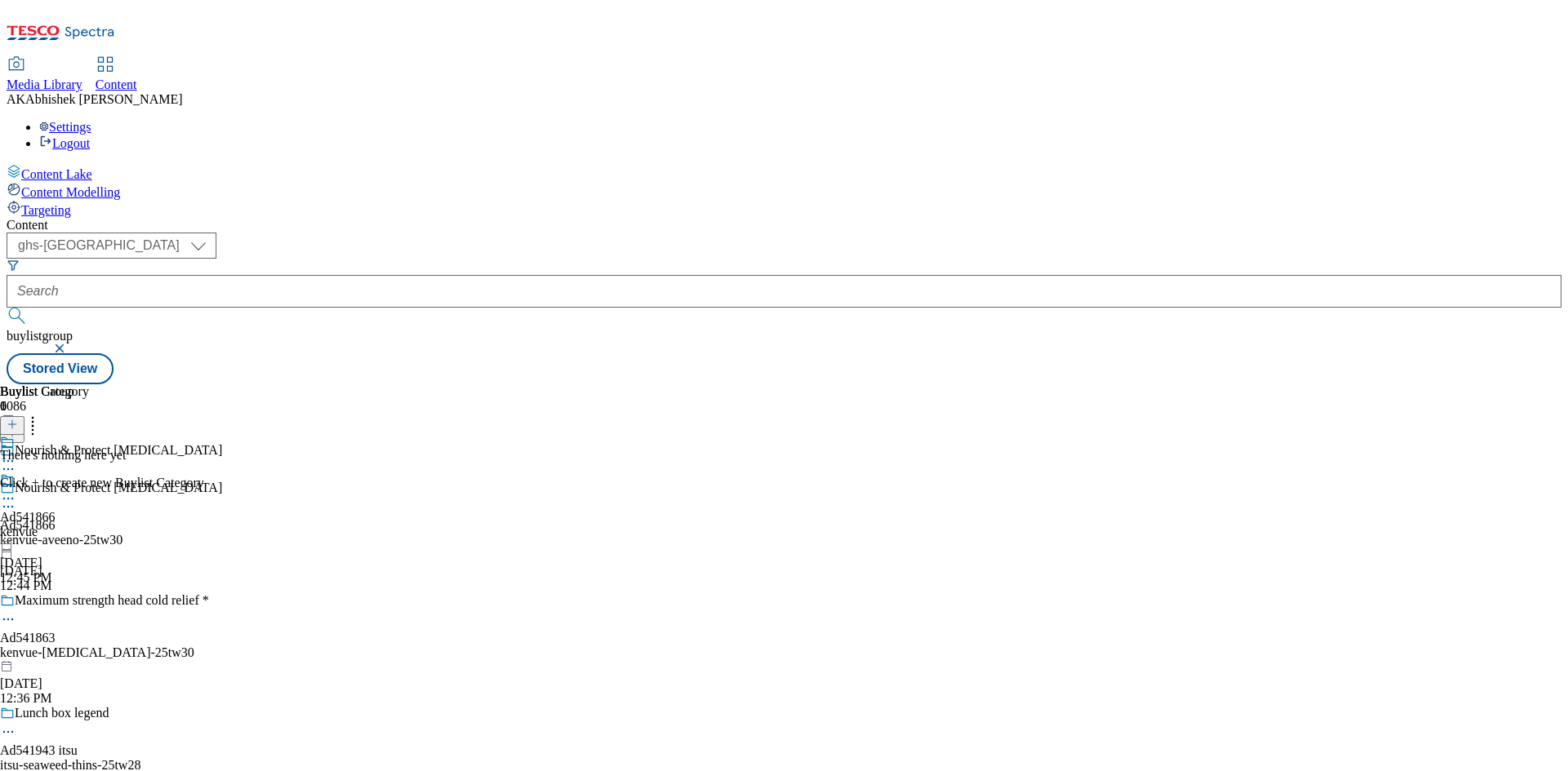
click at [56, 525] on div "kenvue" at bounding box center [28, 532] width 56 height 14
click at [18, 419] on icon at bounding box center [13, 425] width 12 height 12
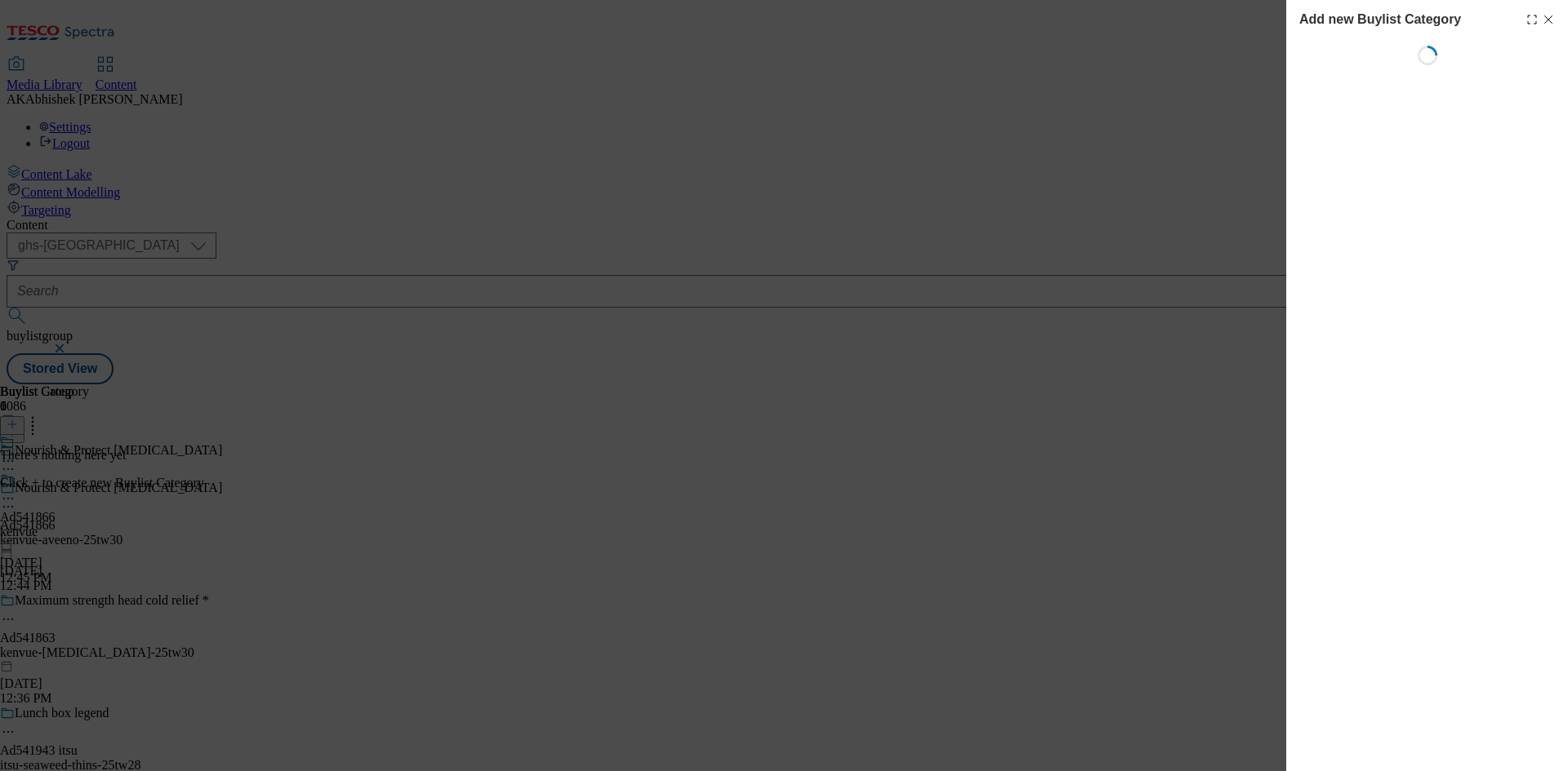
click at [1547, 20] on icon "Modal" at bounding box center [1549, 20] width 14 height 13
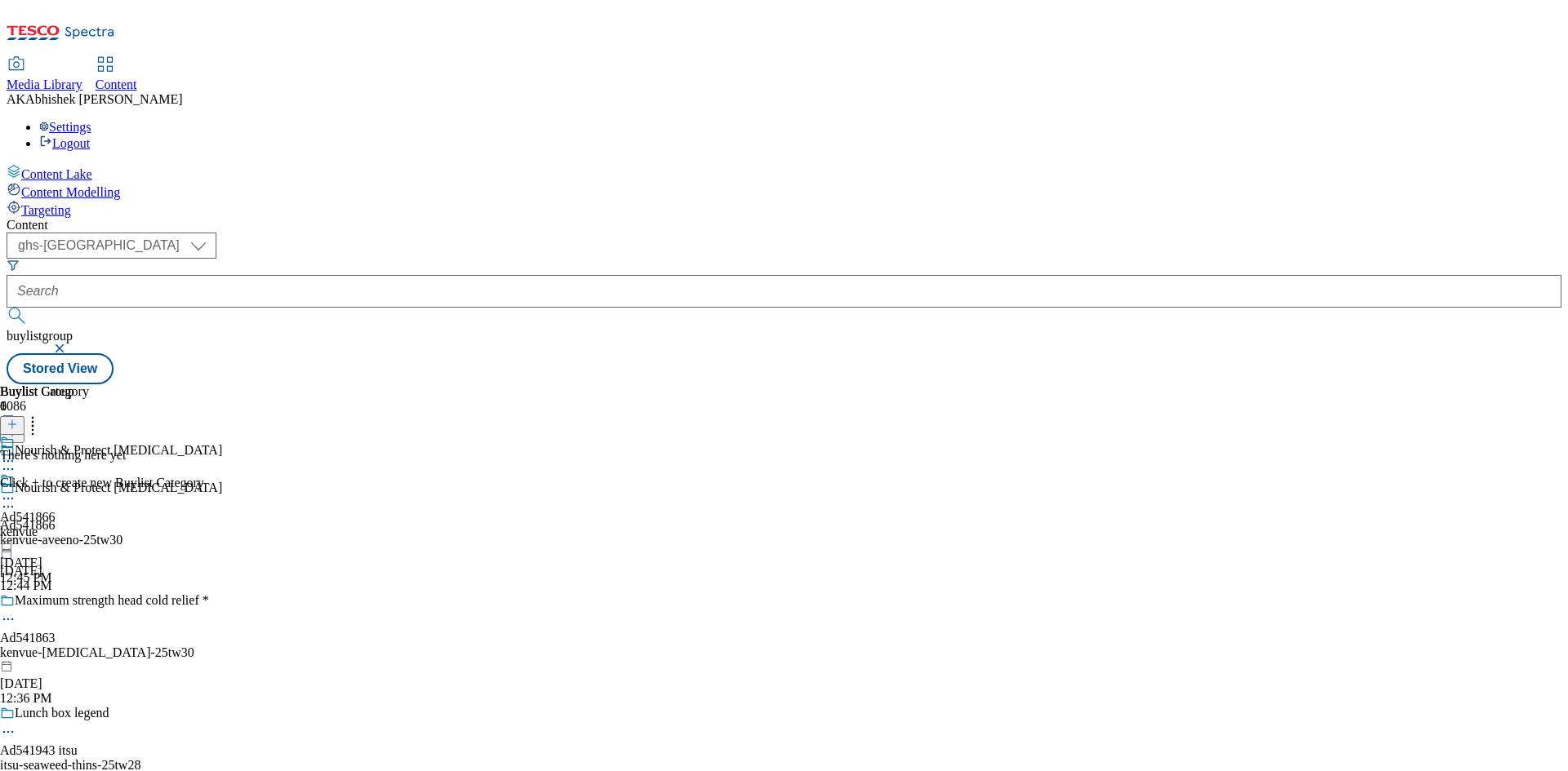
click at [283, 533] on div "kenvue-aveeno-25tw30" at bounding box center [141, 540] width 283 height 14
click at [56, 525] on div "kenvue" at bounding box center [28, 532] width 56 height 14
click at [18, 419] on icon at bounding box center [13, 425] width 12 height 12
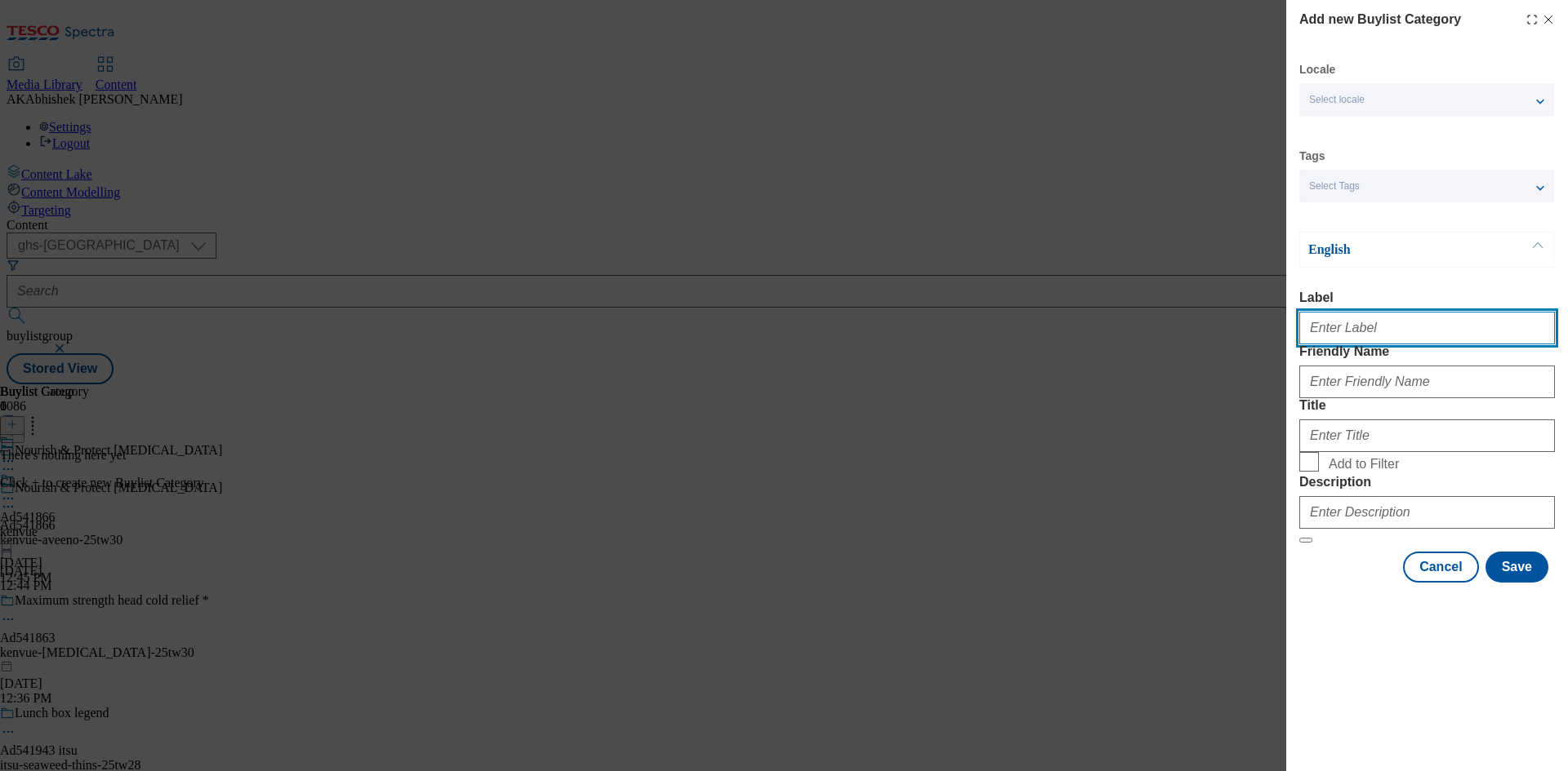
click at [1350, 338] on input "Label" at bounding box center [1427, 329] width 256 height 33
paste input "541866"
type input "Ad541866"
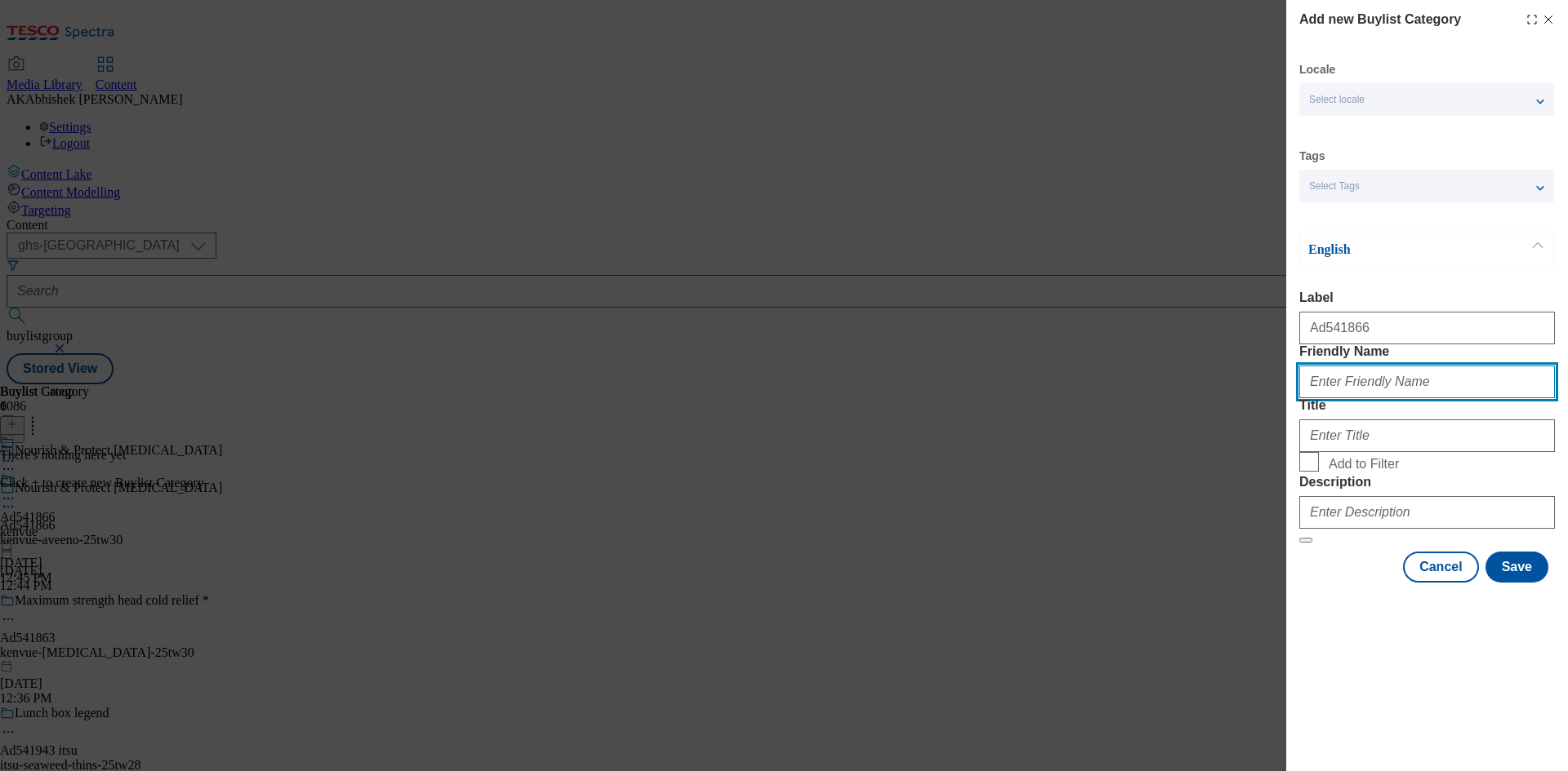
click at [1383, 398] on input "Friendly Name" at bounding box center [1427, 382] width 256 height 33
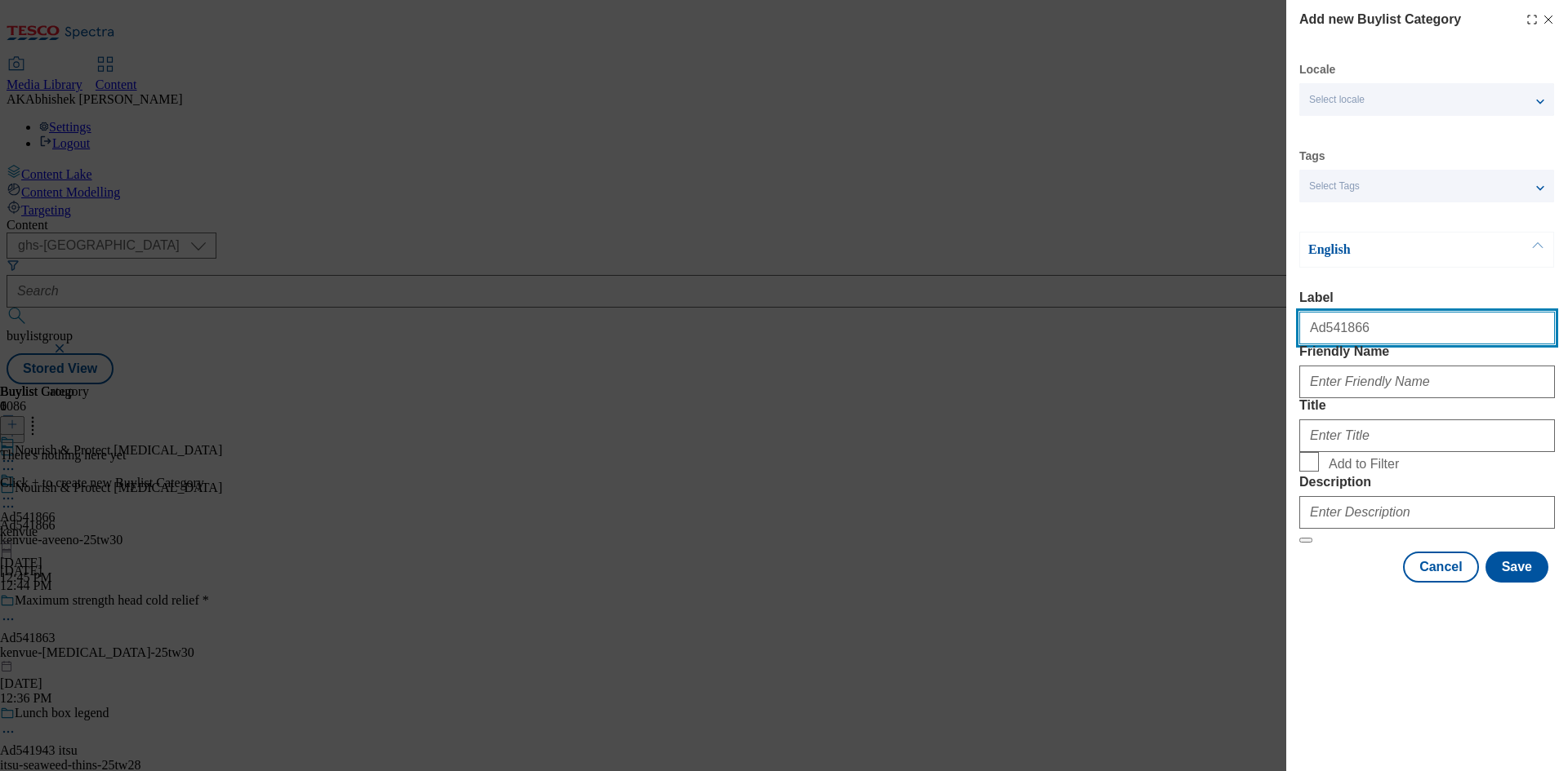
click at [1394, 339] on input "Ad541866" at bounding box center [1427, 329] width 256 height 33
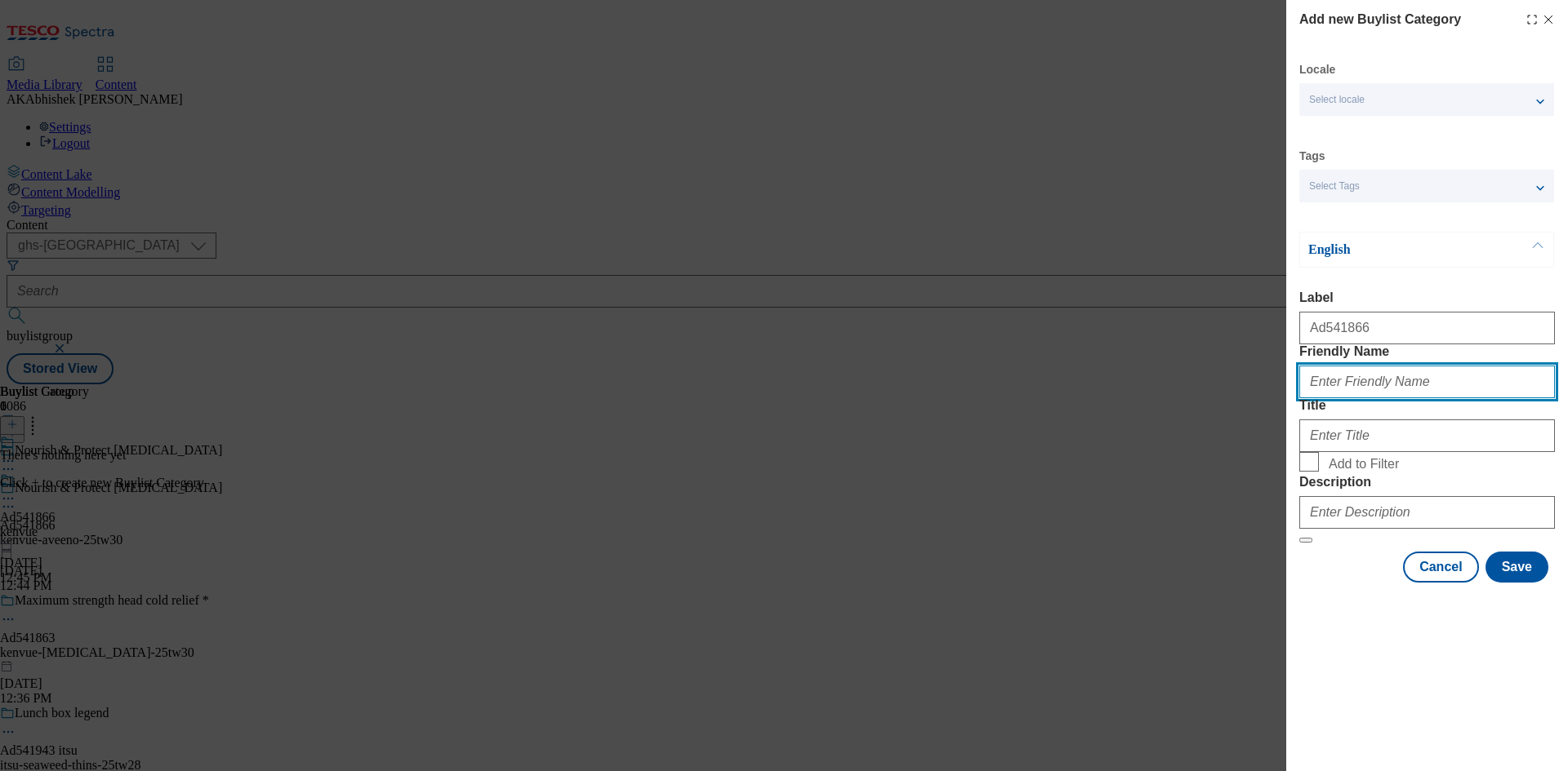
click at [1406, 398] on input "Friendly Name" at bounding box center [1427, 382] width 256 height 33
paste input "kenvue-aveeno"
type input "kenvue-aveeno"
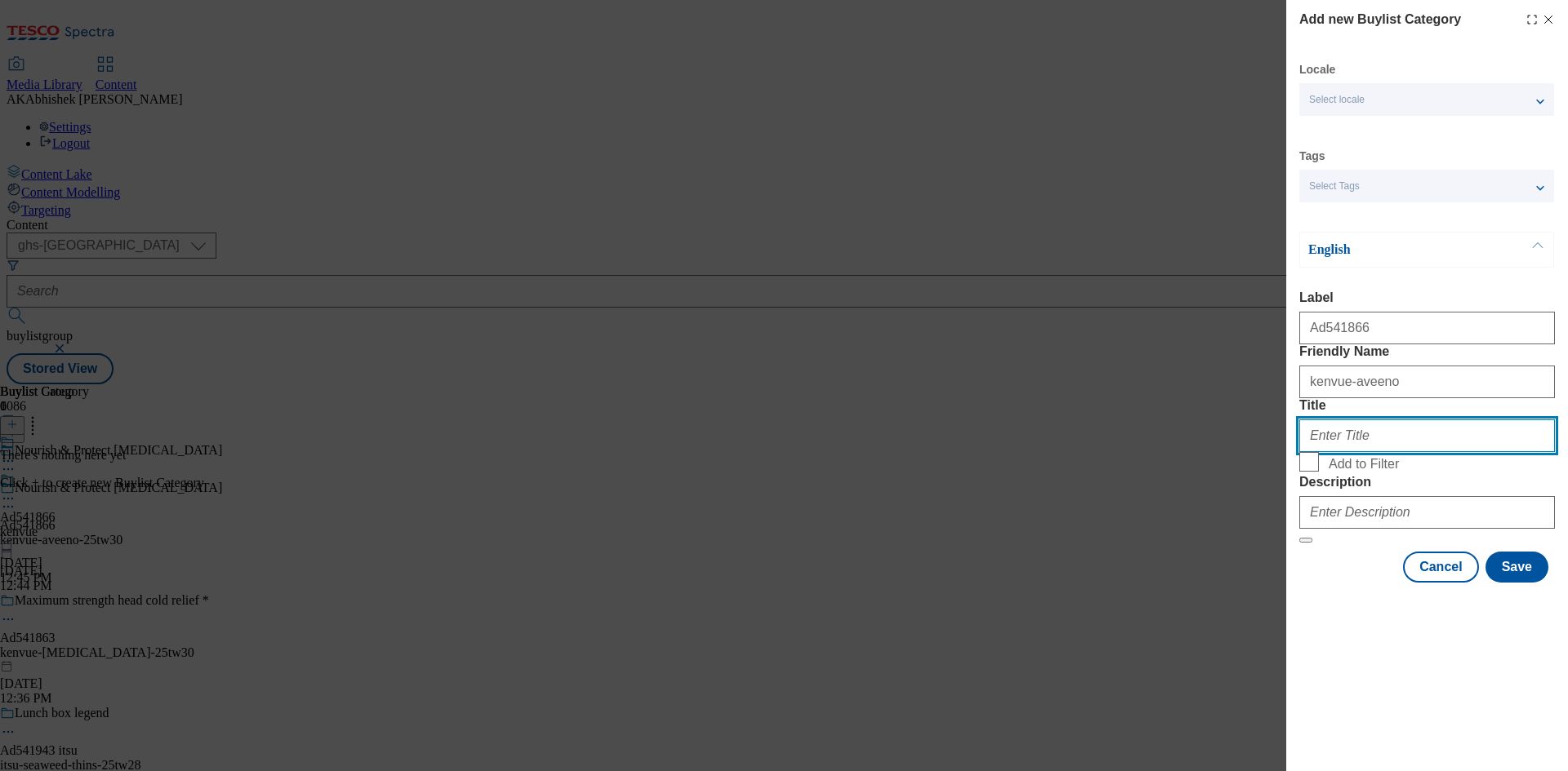
click at [1386, 452] on input "Title" at bounding box center [1427, 436] width 256 height 33
paste input "Kenvue"
type input "Kenvue"
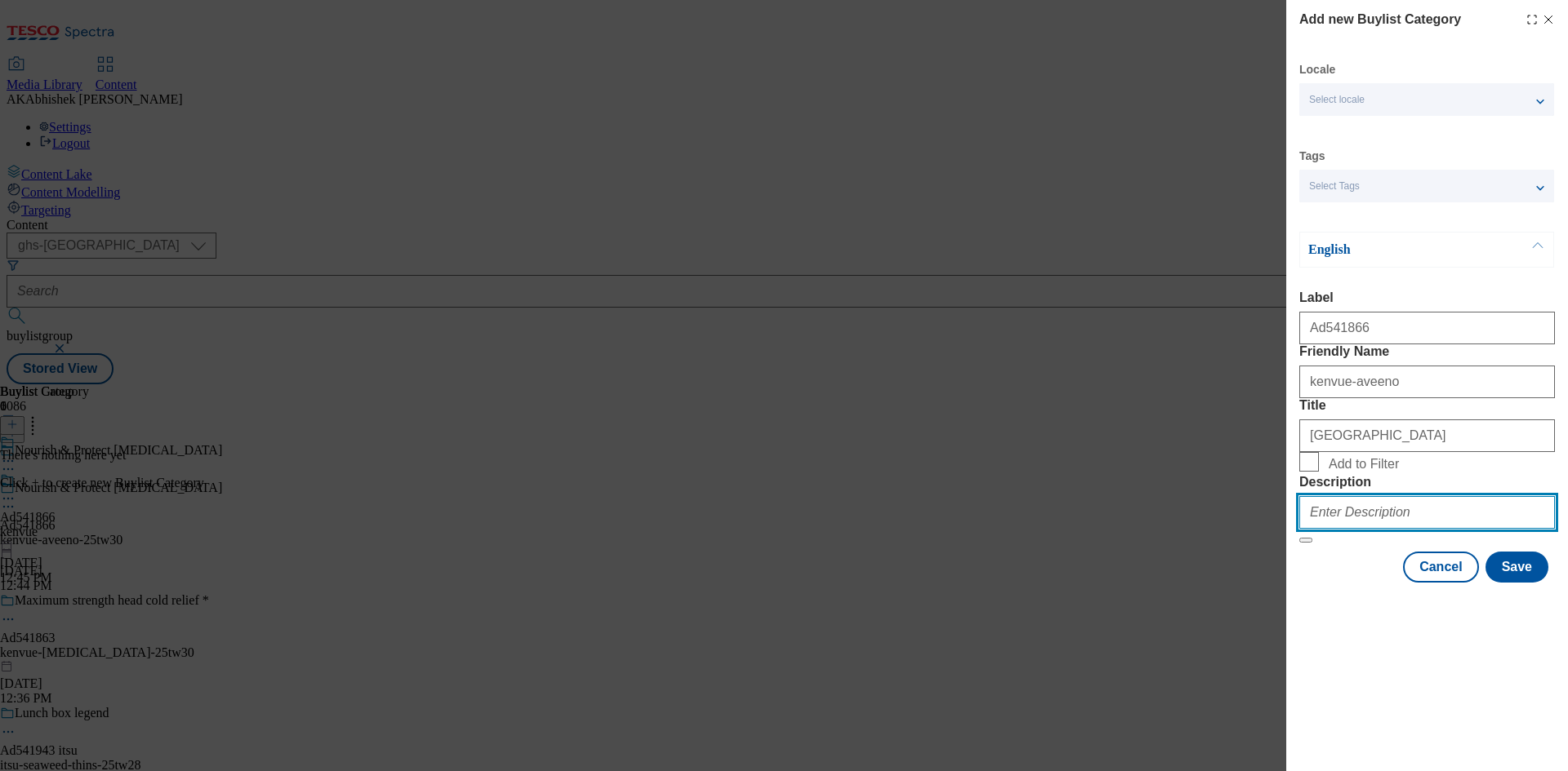
click at [1386, 529] on input "Description" at bounding box center [1427, 513] width 256 height 33
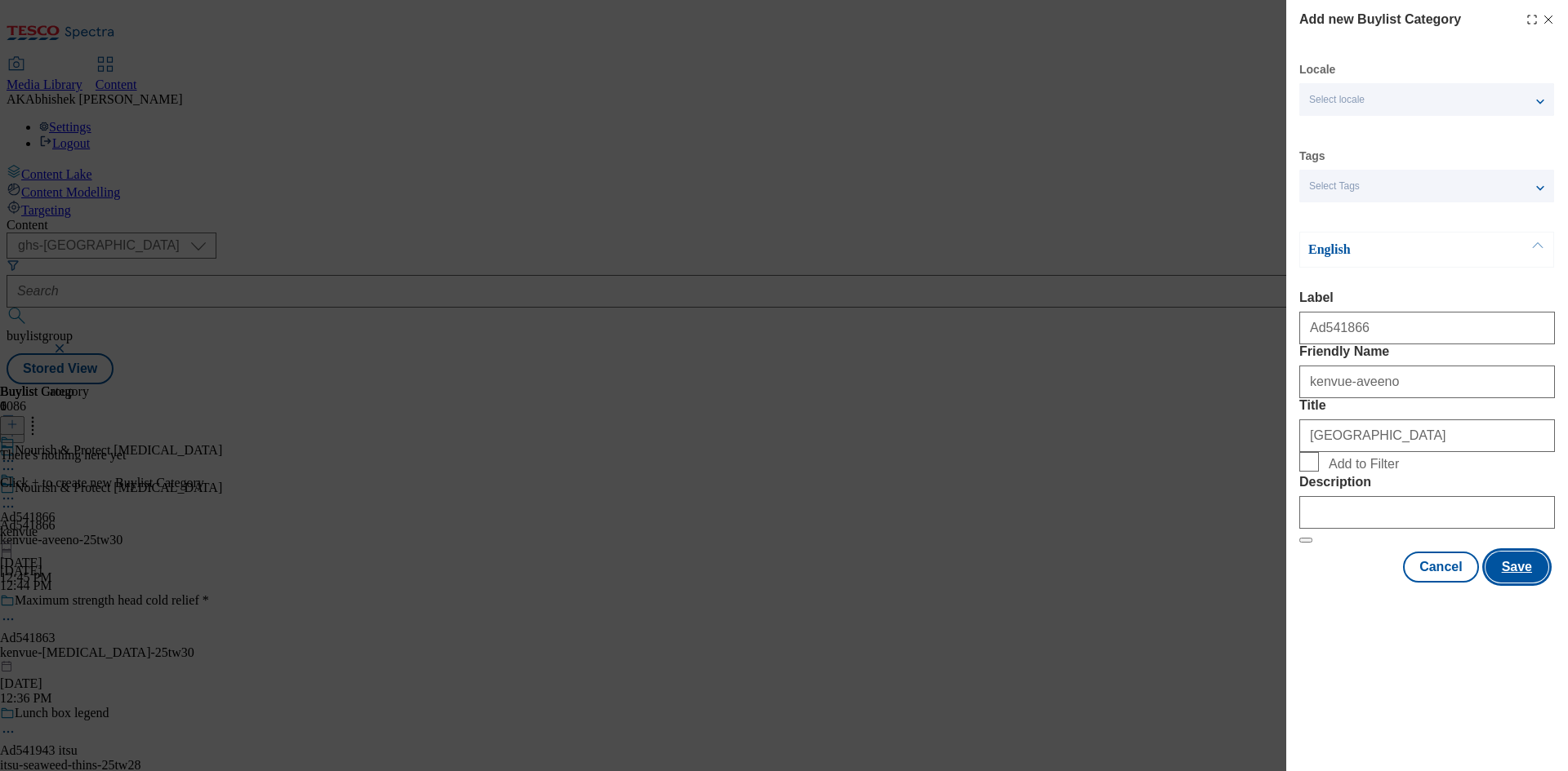
click at [1529, 583] on button "Save" at bounding box center [1517, 568] width 63 height 31
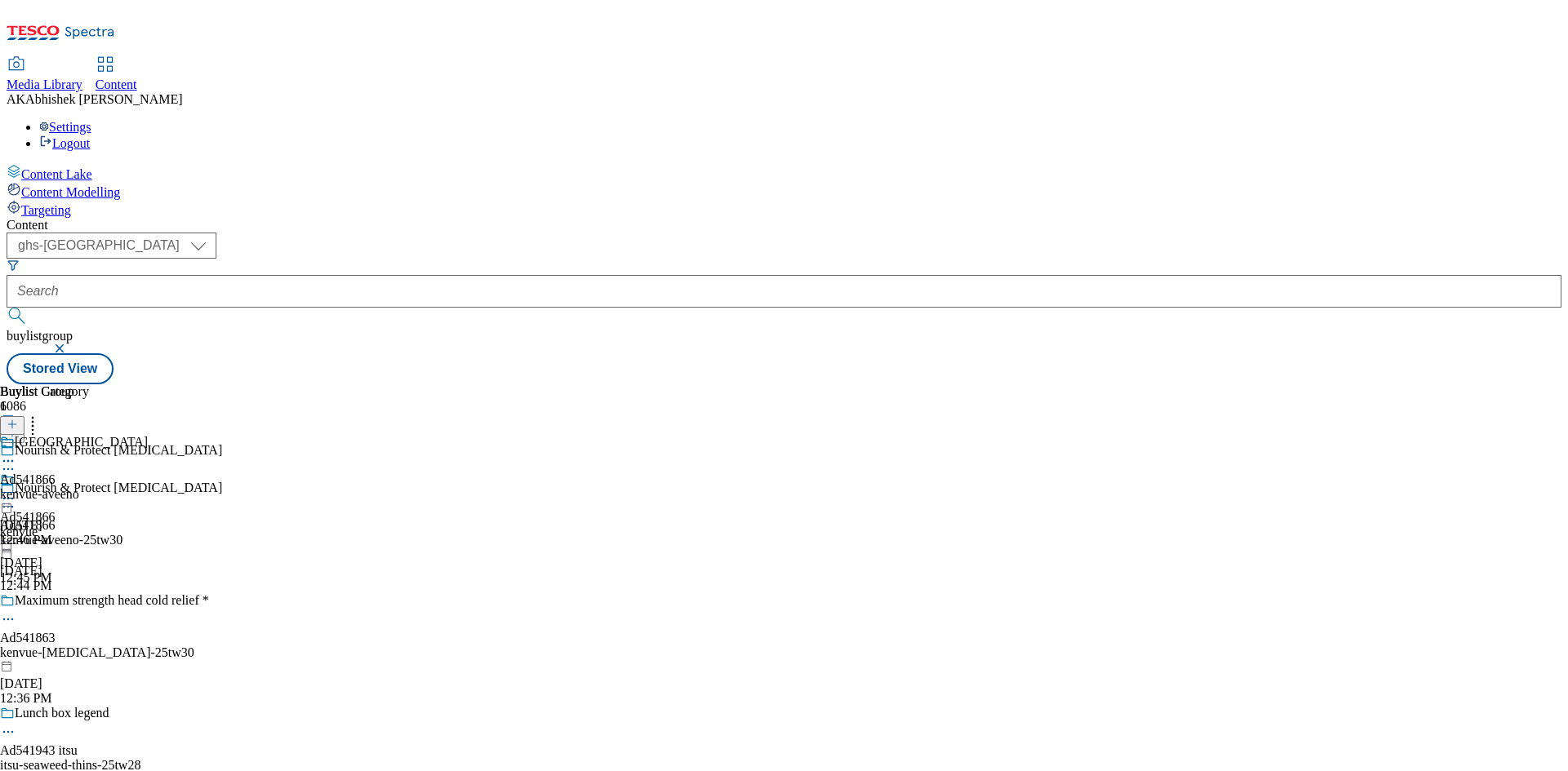
click at [148, 435] on div "Kenvue Ad541866 kenvue-aveeno Aug 29, 2025 12:46 PM" at bounding box center [73, 491] width 148 height 113
click at [18, 419] on icon at bounding box center [13, 425] width 12 height 12
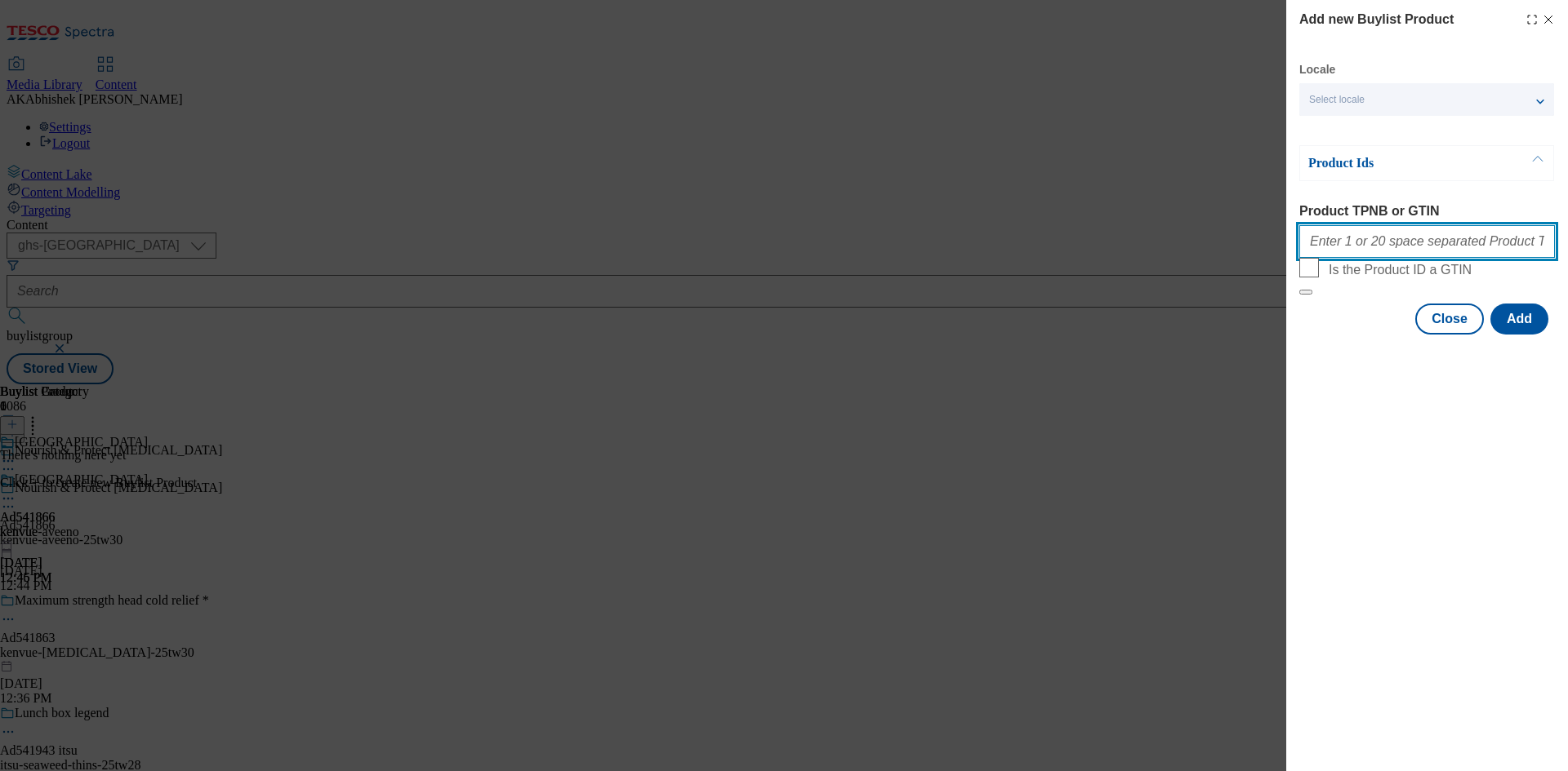
click at [1376, 258] on input "Product TPNB or GTIN" at bounding box center [1427, 242] width 256 height 33
paste input "80597703 65014518 80597703 86474350 91642075 65569005 90512480 80697732"
type input "80597703 65014518 80597703 86474350 91642075 65569005 90512480 80697732"
click at [1524, 334] on button "Add" at bounding box center [1520, 319] width 58 height 31
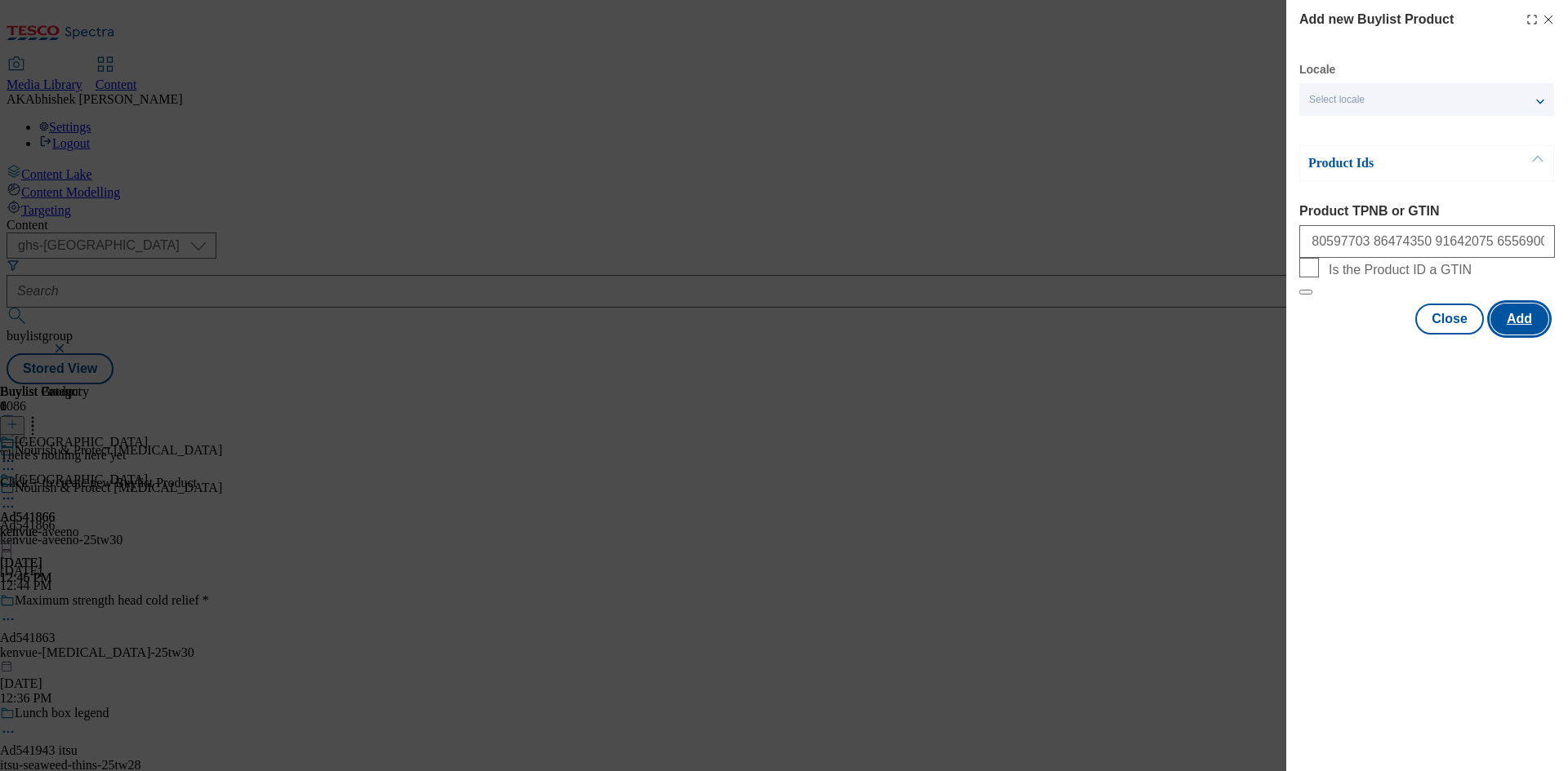
scroll to position [0, 0]
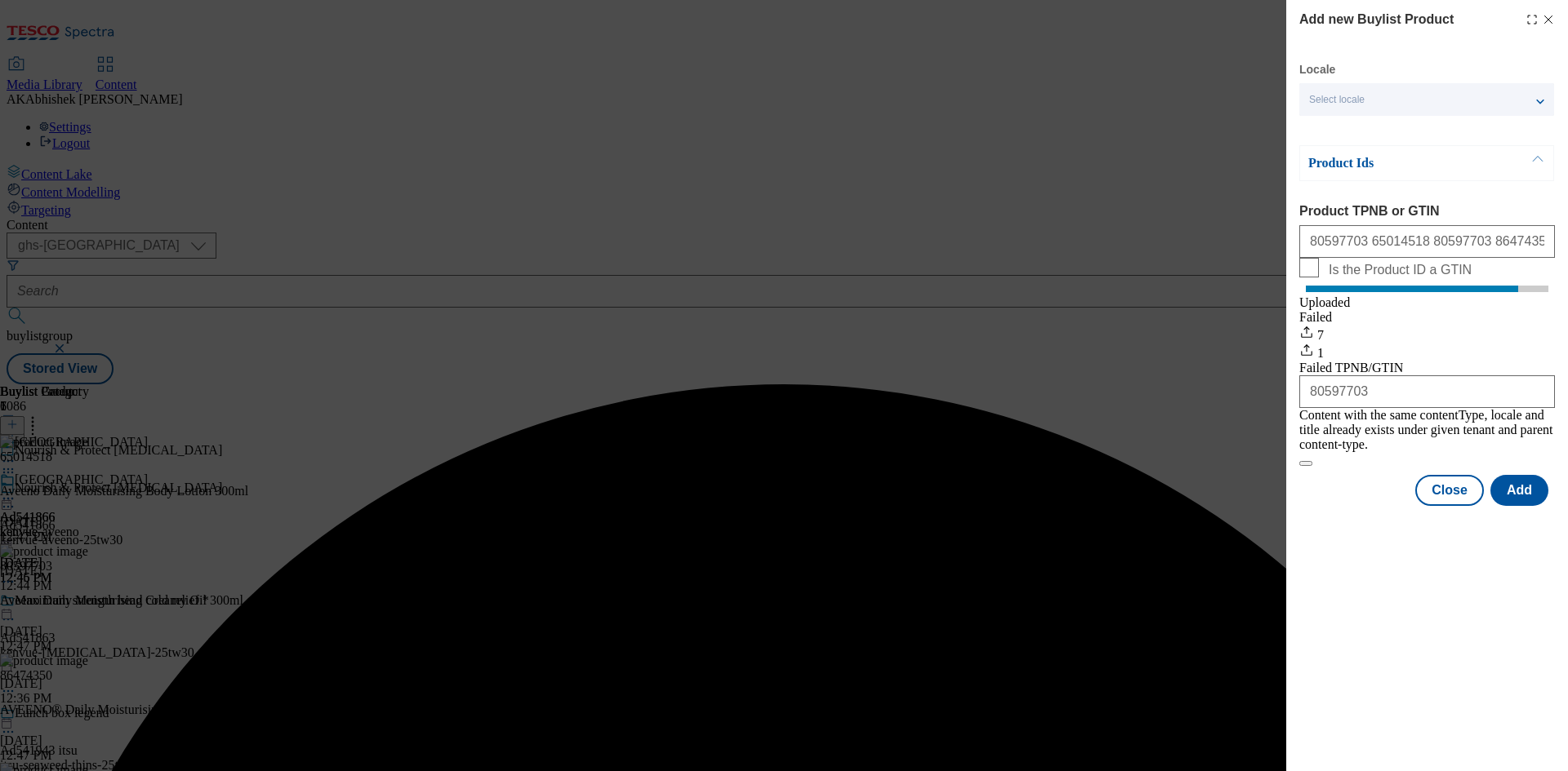
click at [1434, 705] on div "Add new Buylist Product Locale Select locale English Welsh Product Ids Product …" at bounding box center [1427, 386] width 282 height 771
click at [1468, 501] on button "Close" at bounding box center [1449, 491] width 68 height 31
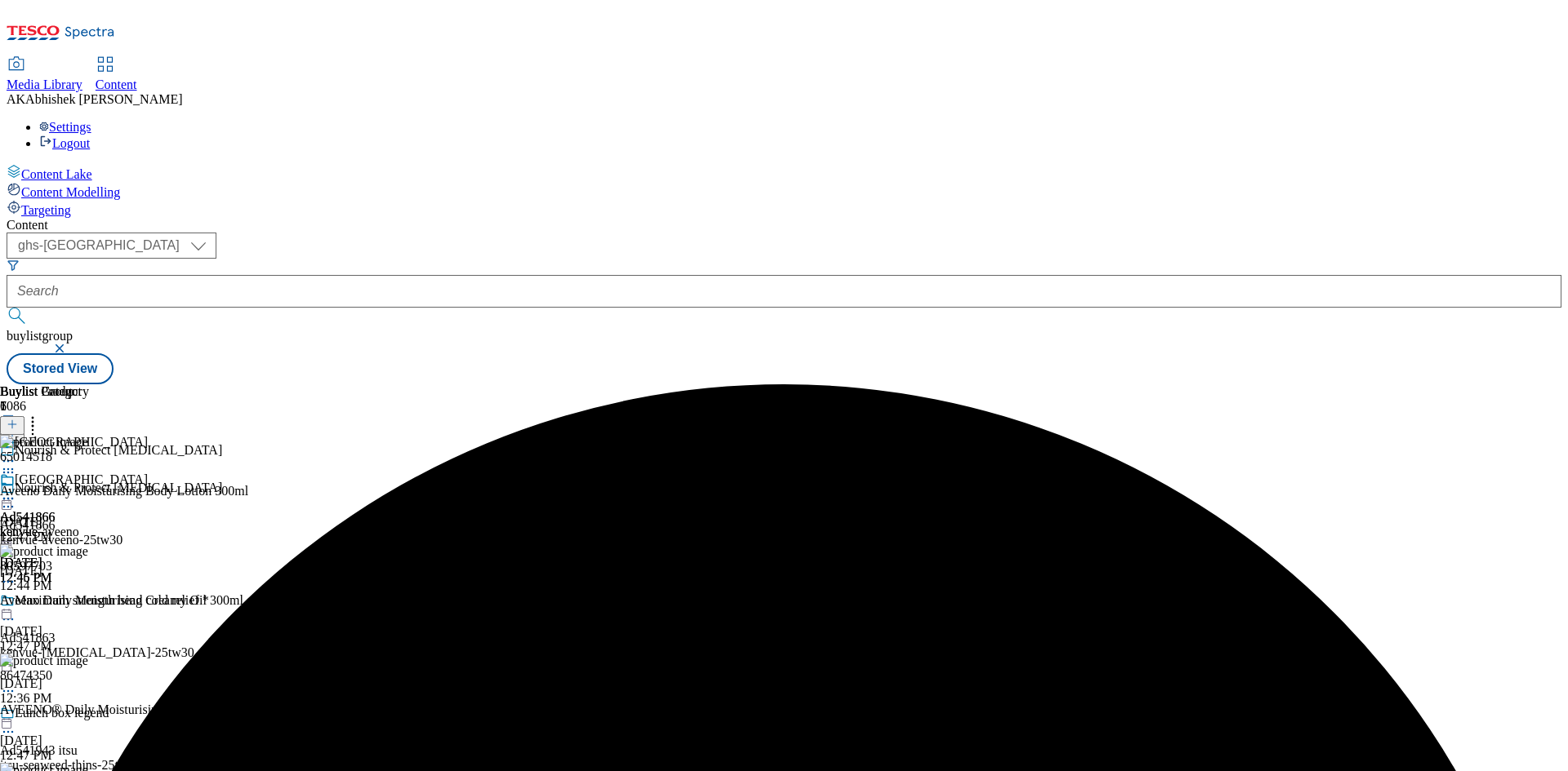
click at [16, 491] on icon at bounding box center [8, 498] width 16 height 16
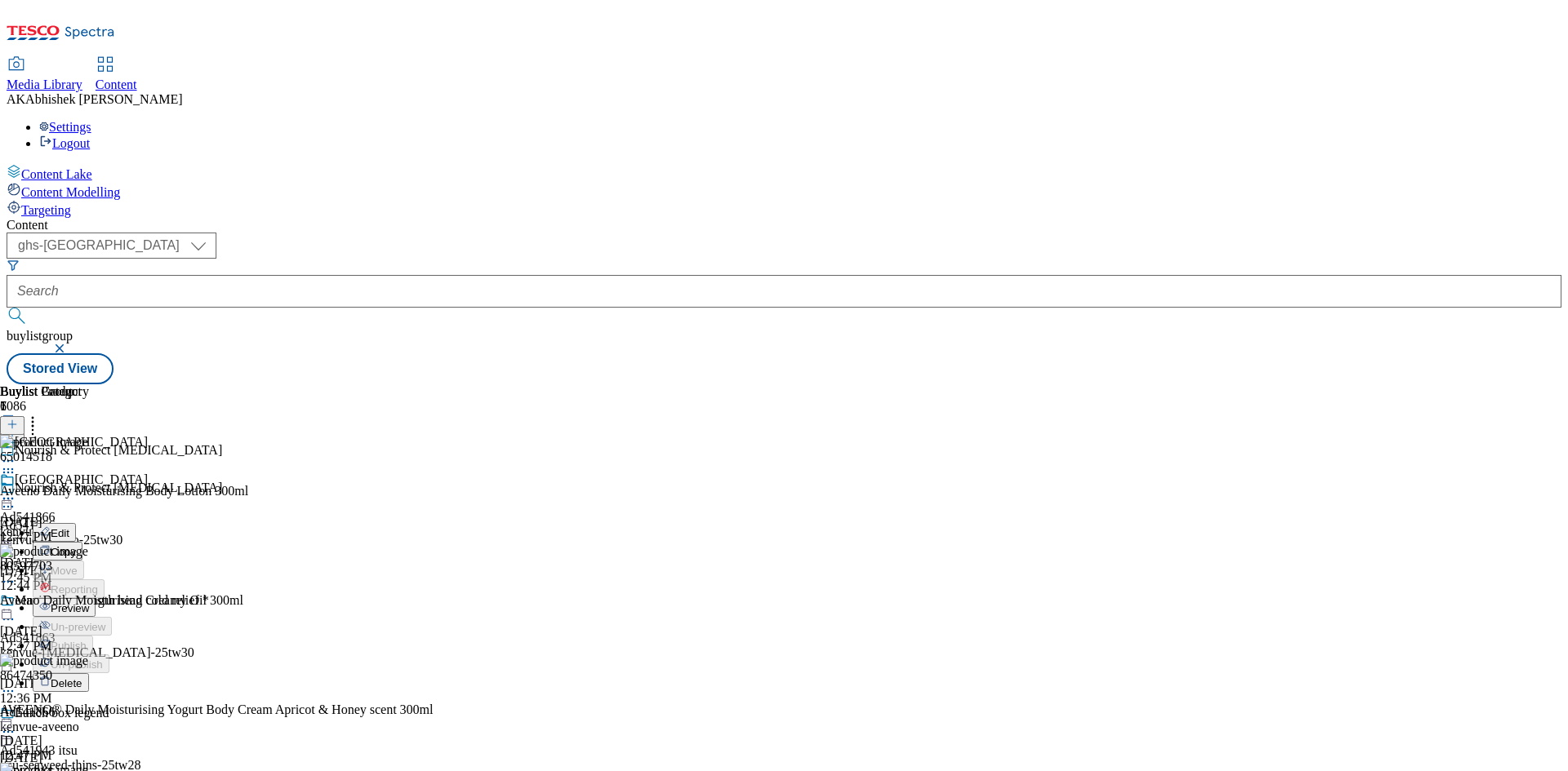
click at [89, 602] on span "Preview" at bounding box center [70, 608] width 39 height 13
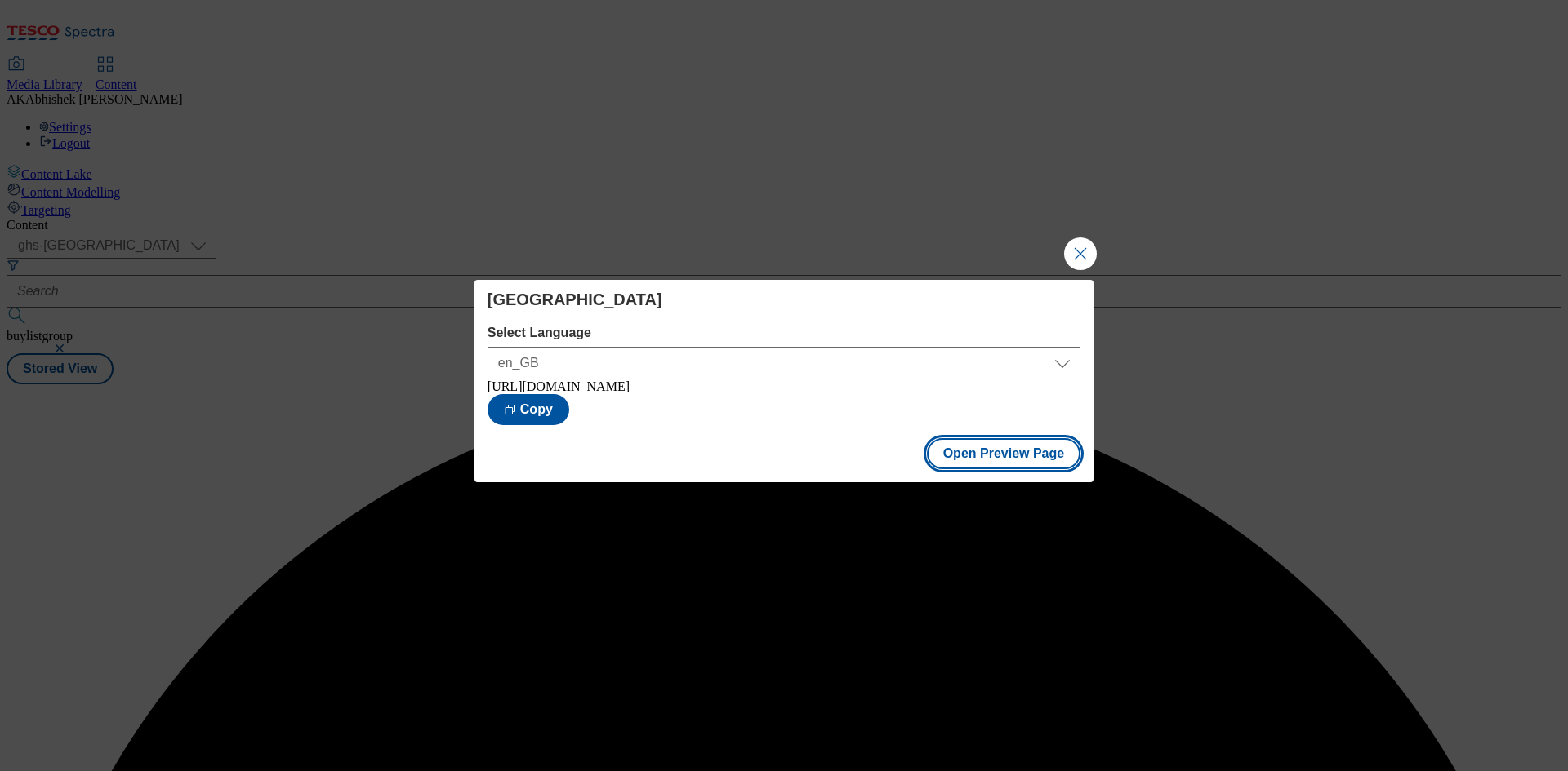
click at [1015, 454] on button "Open Preview Page" at bounding box center [1004, 454] width 154 height 31
click at [1075, 248] on button "Close Modal" at bounding box center [1081, 254] width 33 height 33
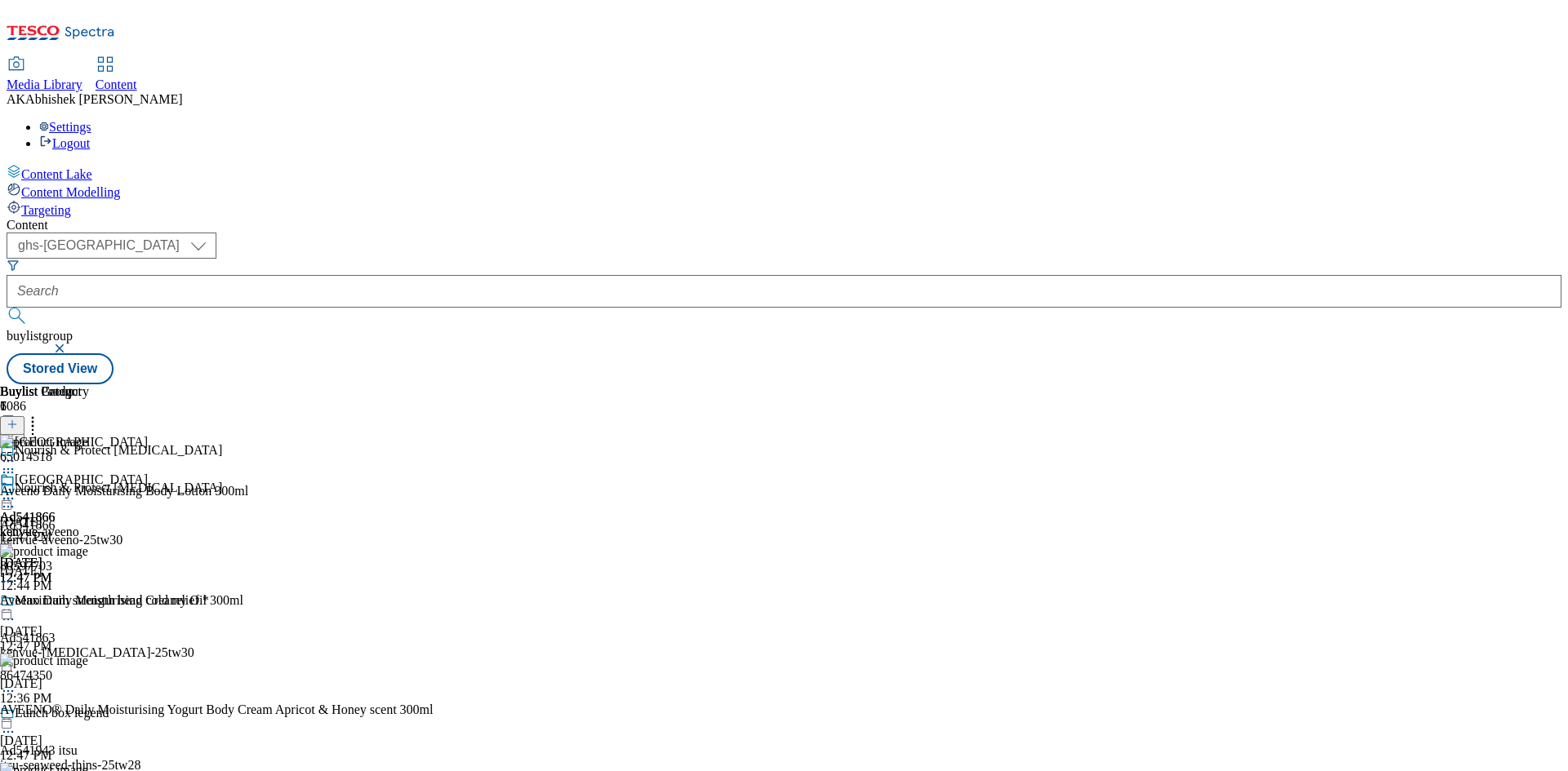
click at [16, 499] on icon at bounding box center [8, 507] width 16 height 16
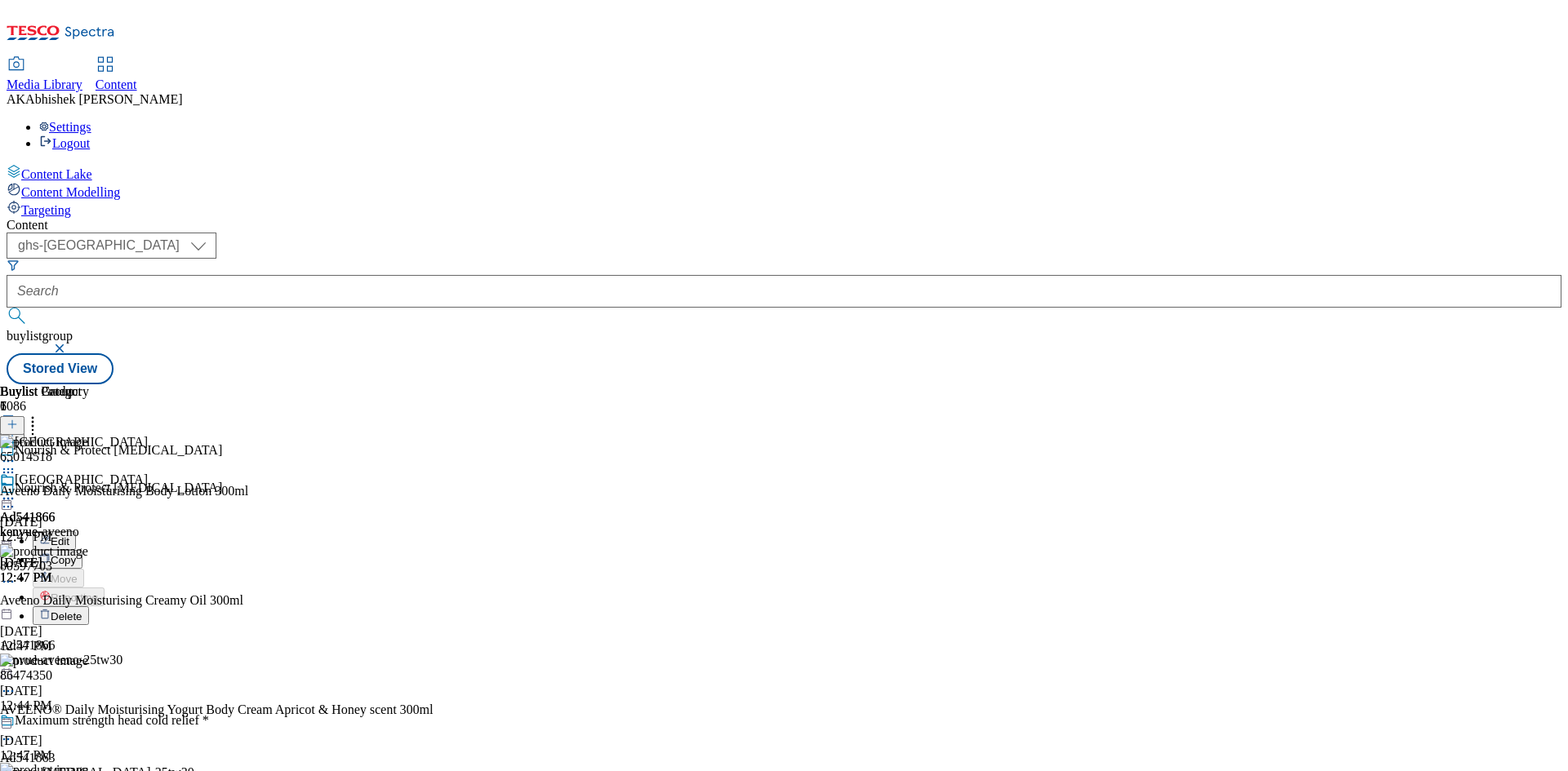
click at [76, 531] on button "Edit" at bounding box center [54, 540] width 43 height 18
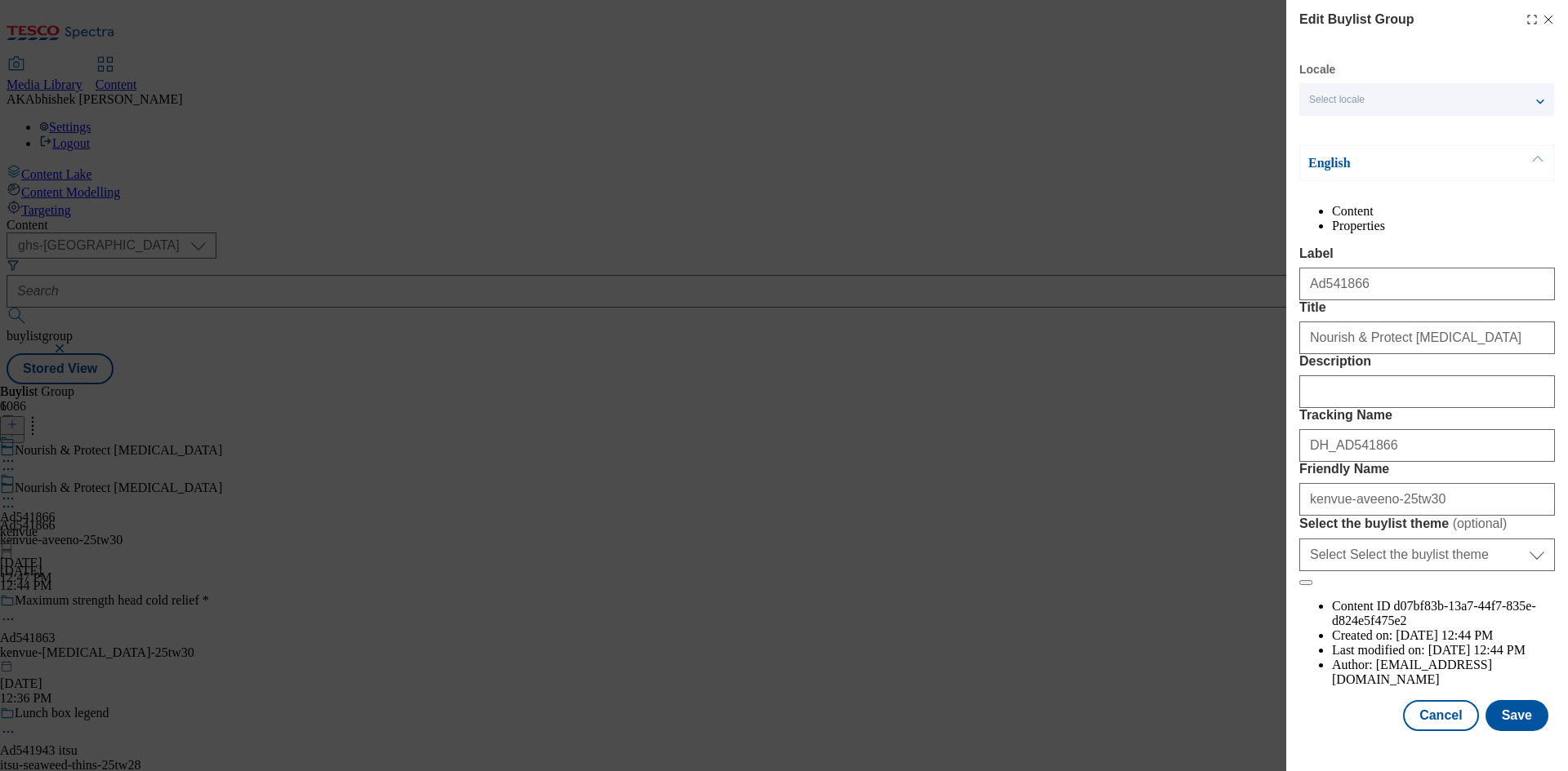
scroll to position [63, 0]
click at [1373, 409] on input "Description" at bounding box center [1427, 392] width 256 height 33
paste input "Aveeno Daily Moisturising Body Lotion Moisturiser Sensitive Skin 300ml"
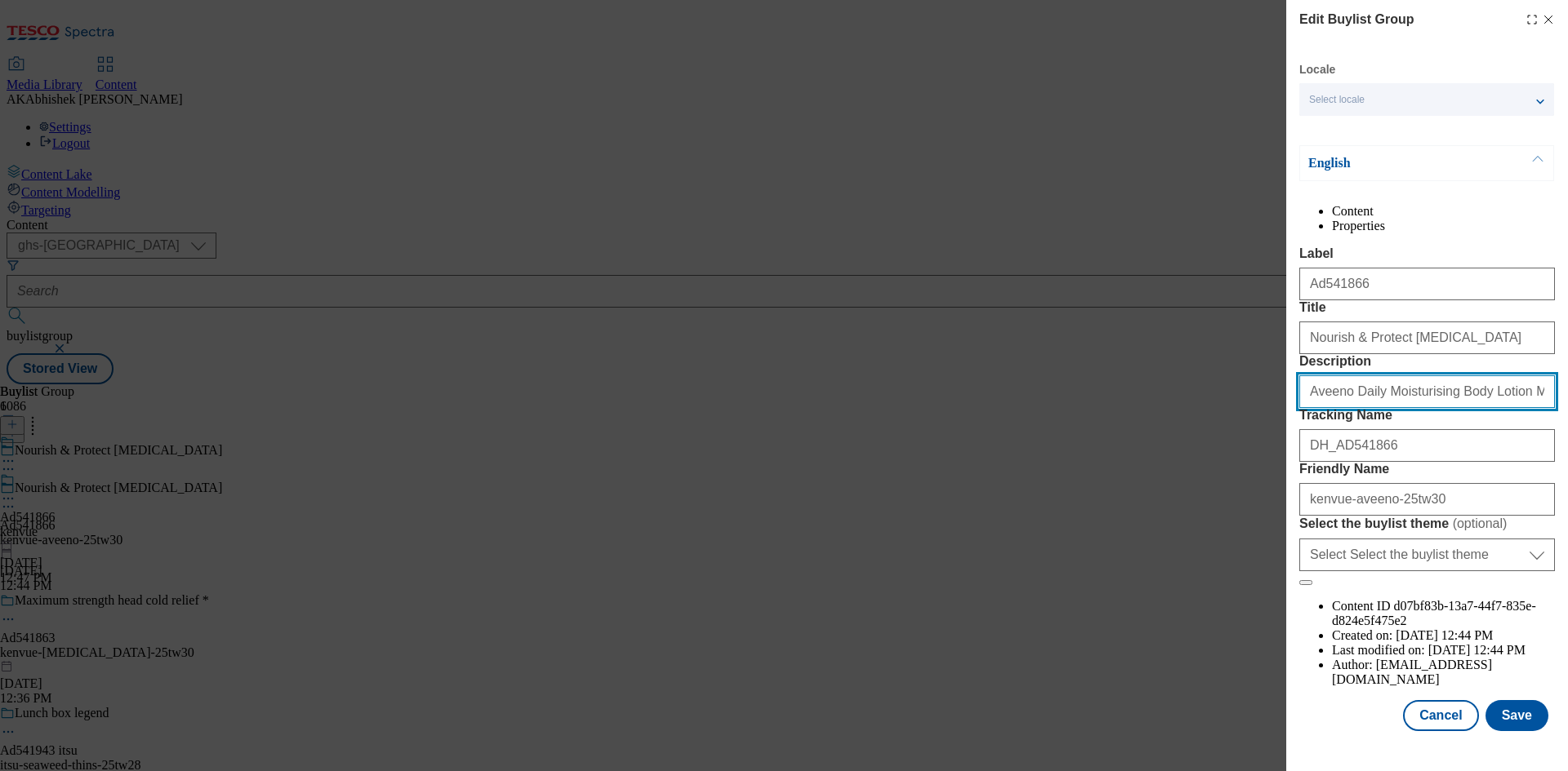
scroll to position [0, 89]
type input "Aveeno Daily Moisturising Body Lotion Moisturiser Sensitive Skin 300ml"
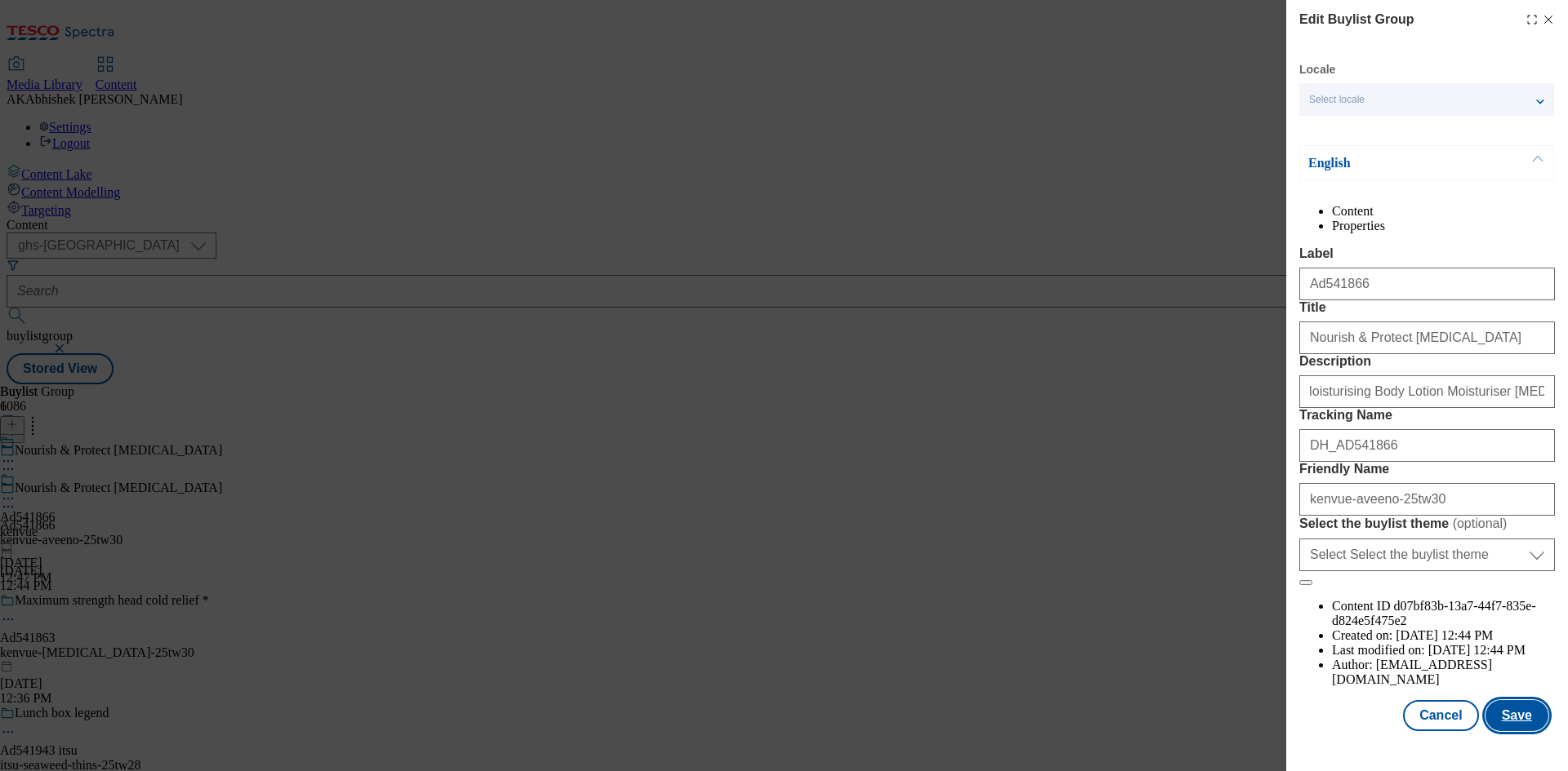
click at [1499, 731] on button "Save" at bounding box center [1517, 716] width 63 height 31
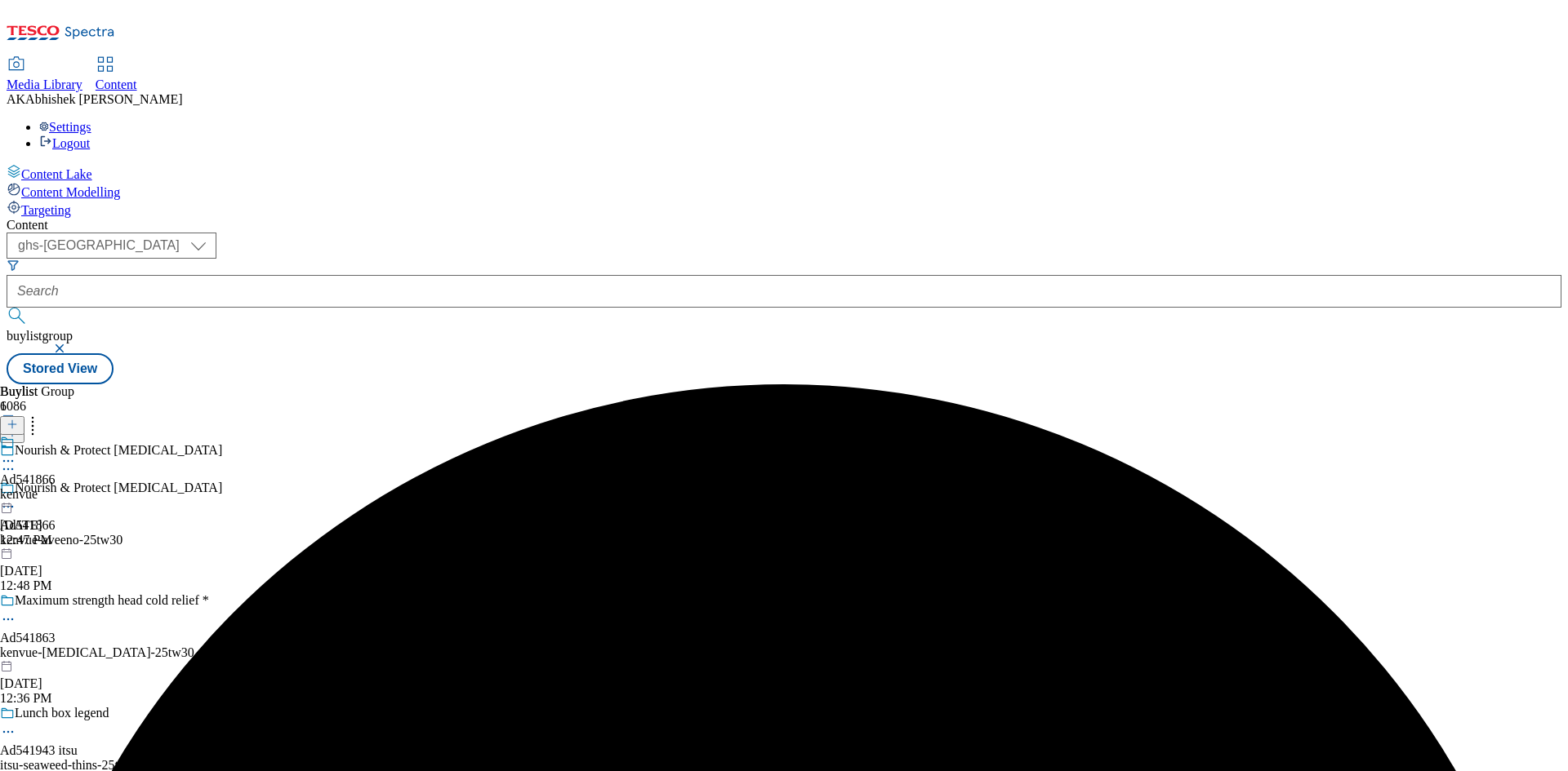
click at [16, 453] on icon at bounding box center [8, 461] width 16 height 16
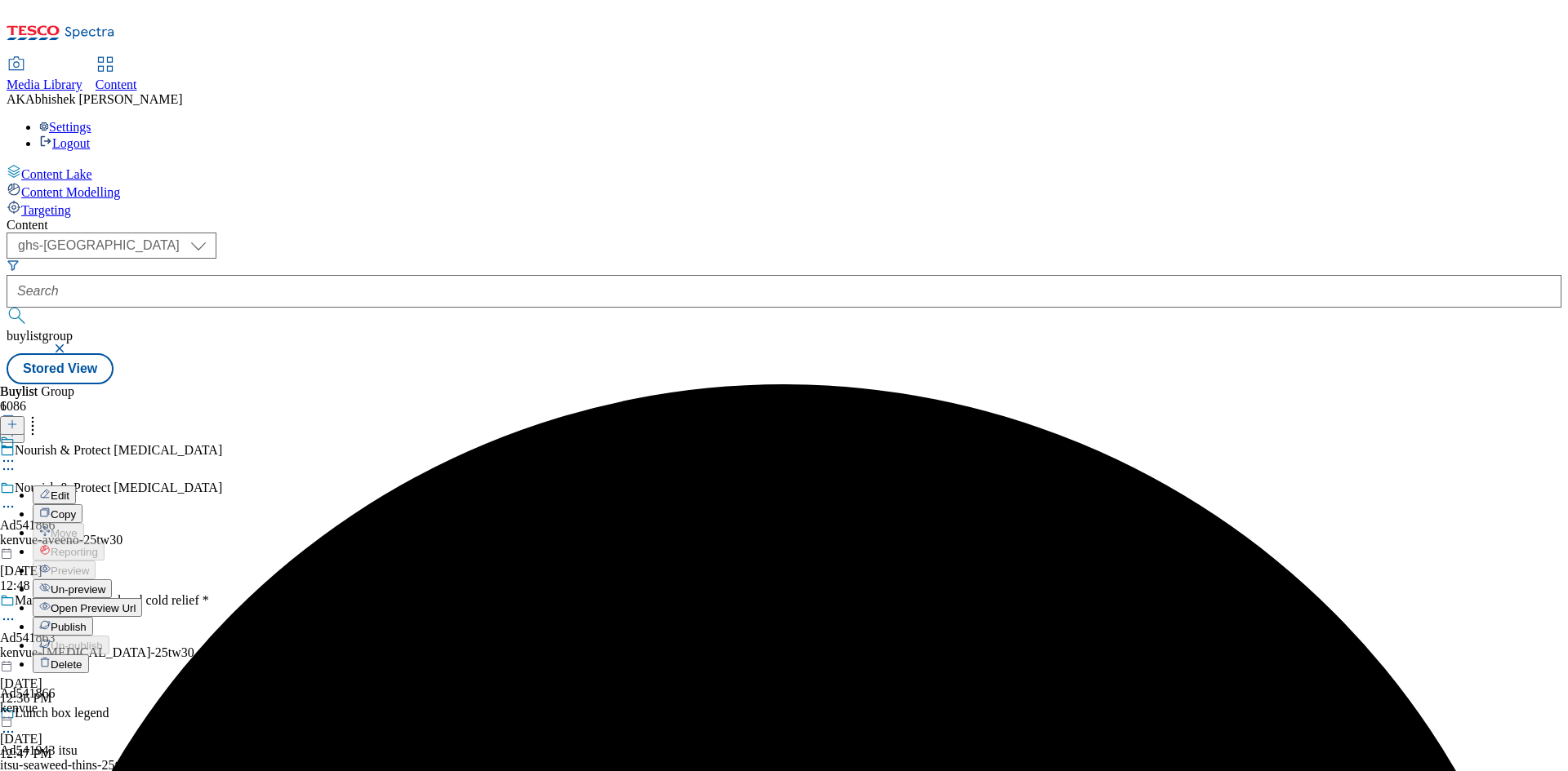
click at [69, 490] on span "Edit" at bounding box center [60, 495] width 18 height 13
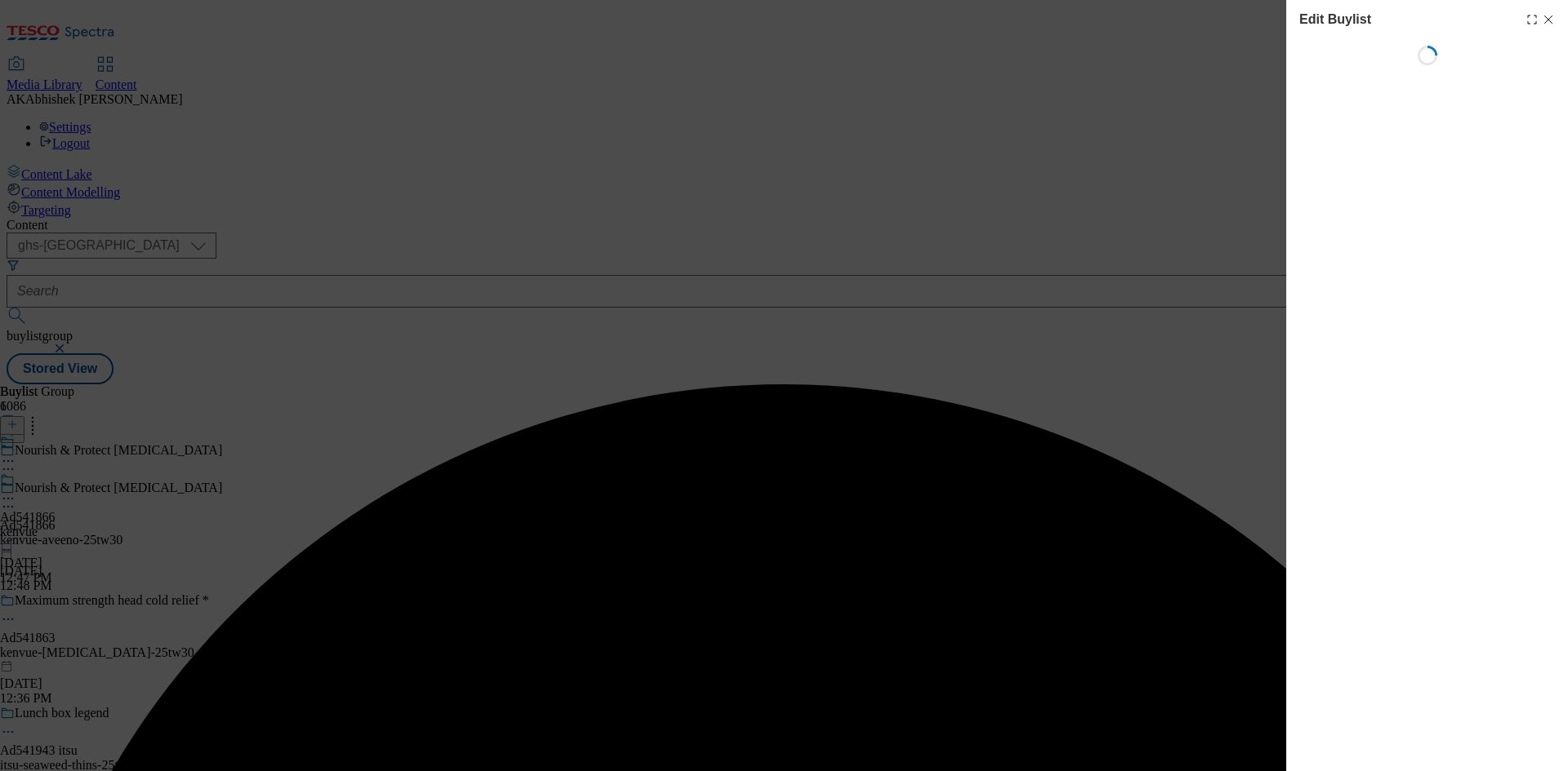
select select "tactical"
select select "supplier funded short term 1-3 weeks"
select select "dunnhumby"
select select "Banner"
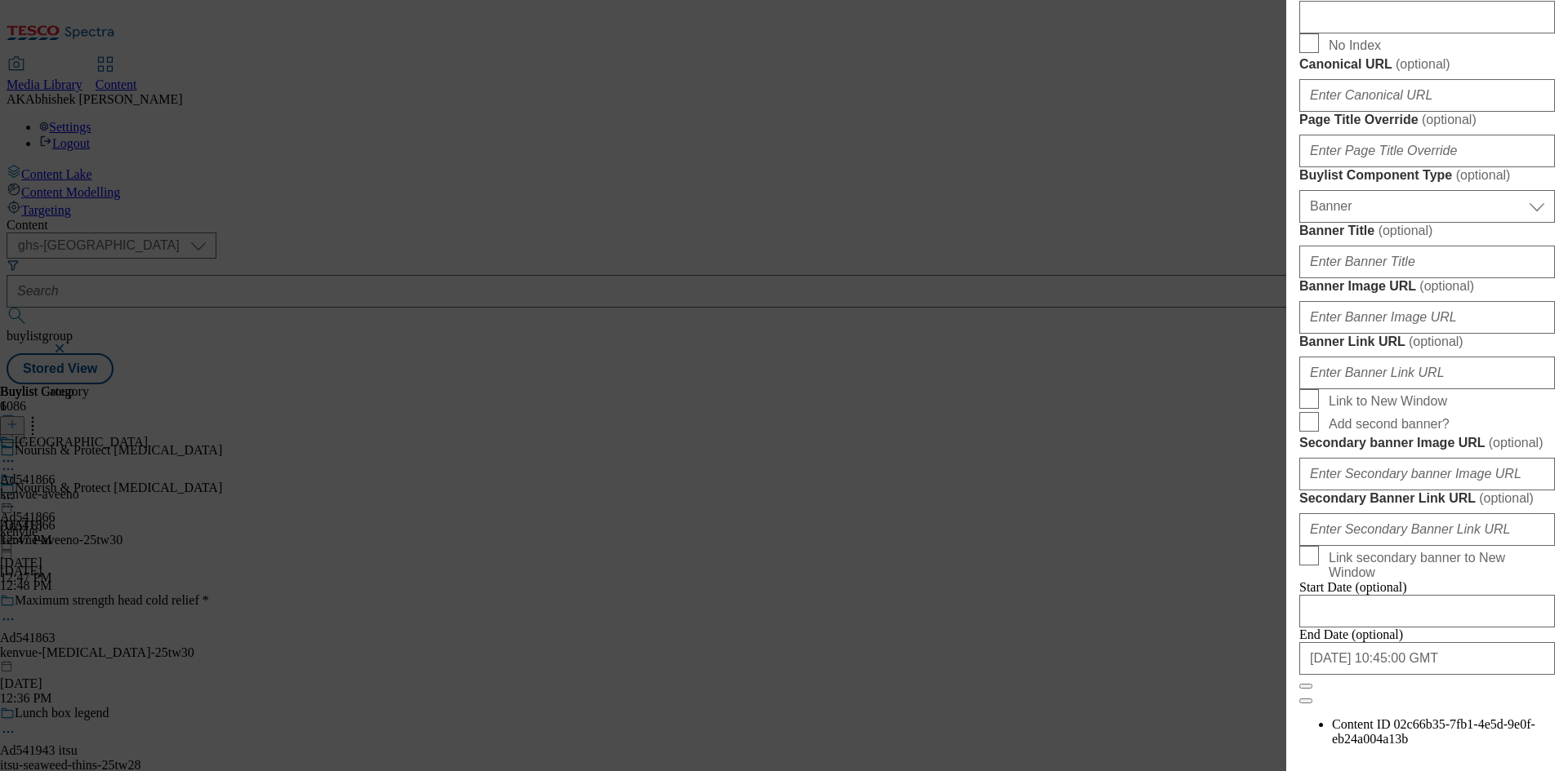
scroll to position [979, 0]
drag, startPoint x: 1380, startPoint y: 382, endPoint x: 1409, endPoint y: 384, distance: 29.1
click at [1380, 33] on input "Description" at bounding box center [1427, 16] width 256 height 33
paste input "Aveeno Daily Moisturising Body Lotion Moisturiser Sensitive Skin 300ml"
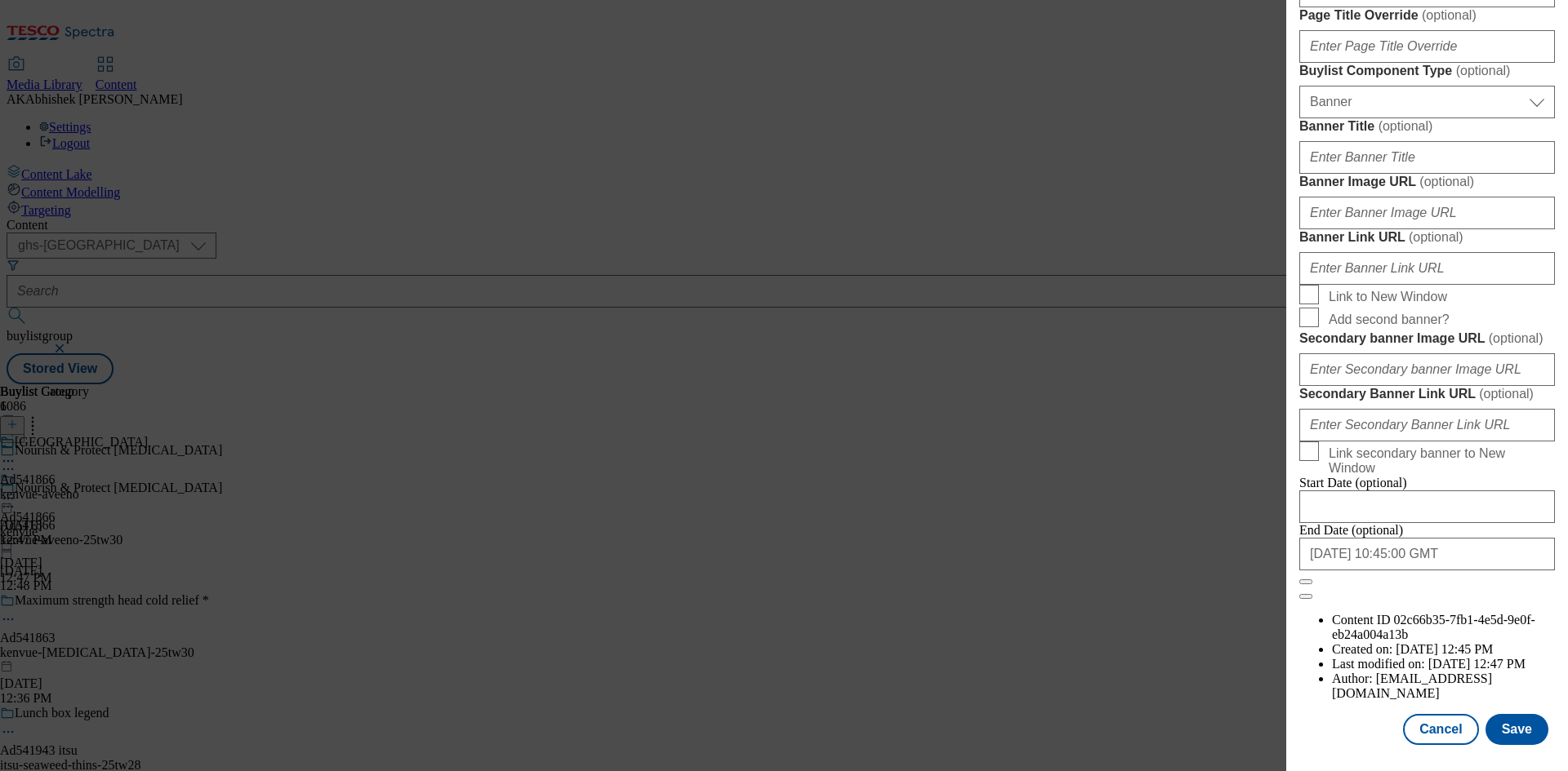
scroll to position [1689, 0]
type input "Aveeno Daily Moisturising Body Lotion Moisturiser Sensitive Skin 300ml"
click at [1503, 719] on button "Save" at bounding box center [1517, 730] width 63 height 31
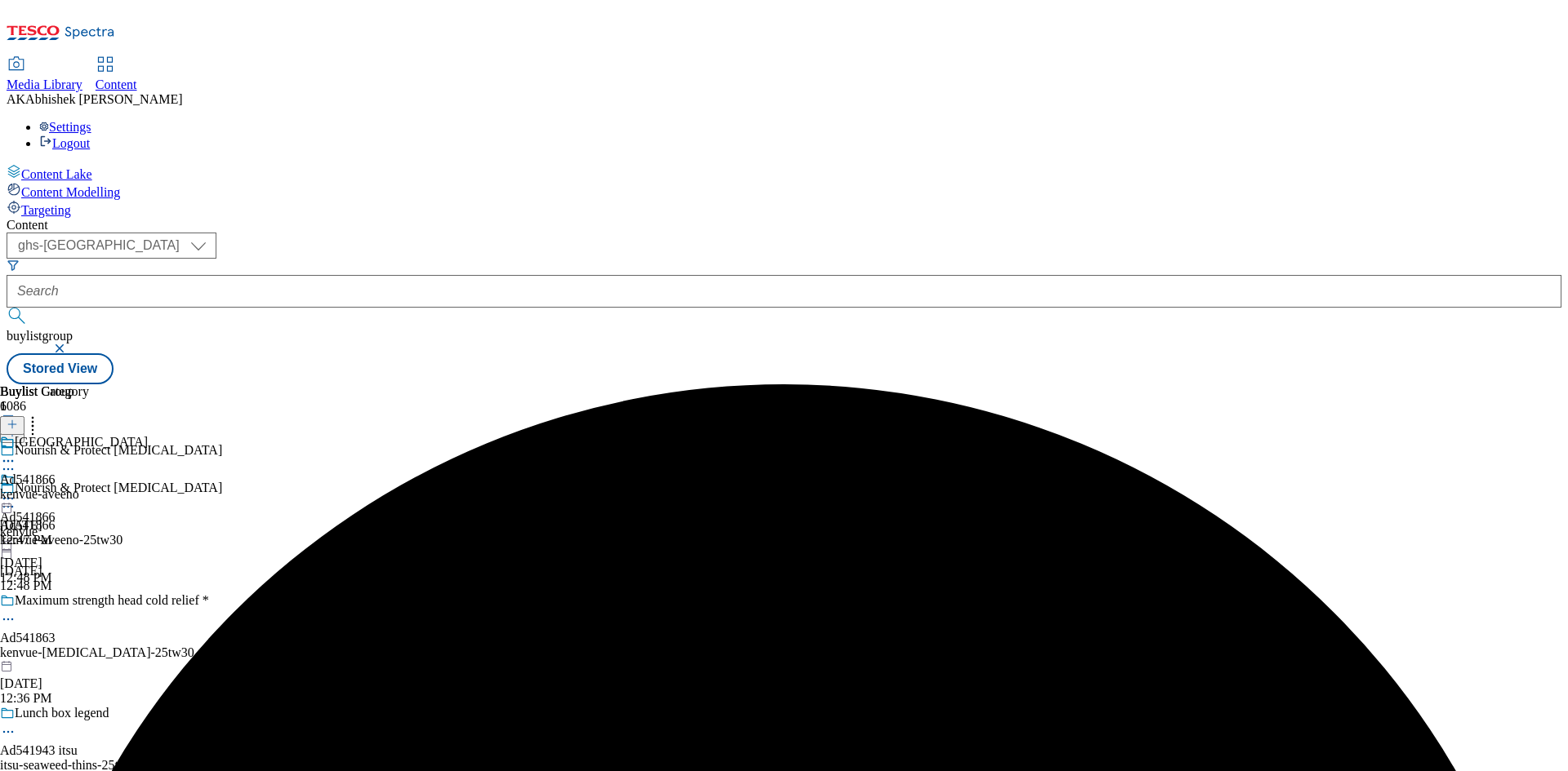
click at [16, 453] on icon at bounding box center [8, 461] width 16 height 16
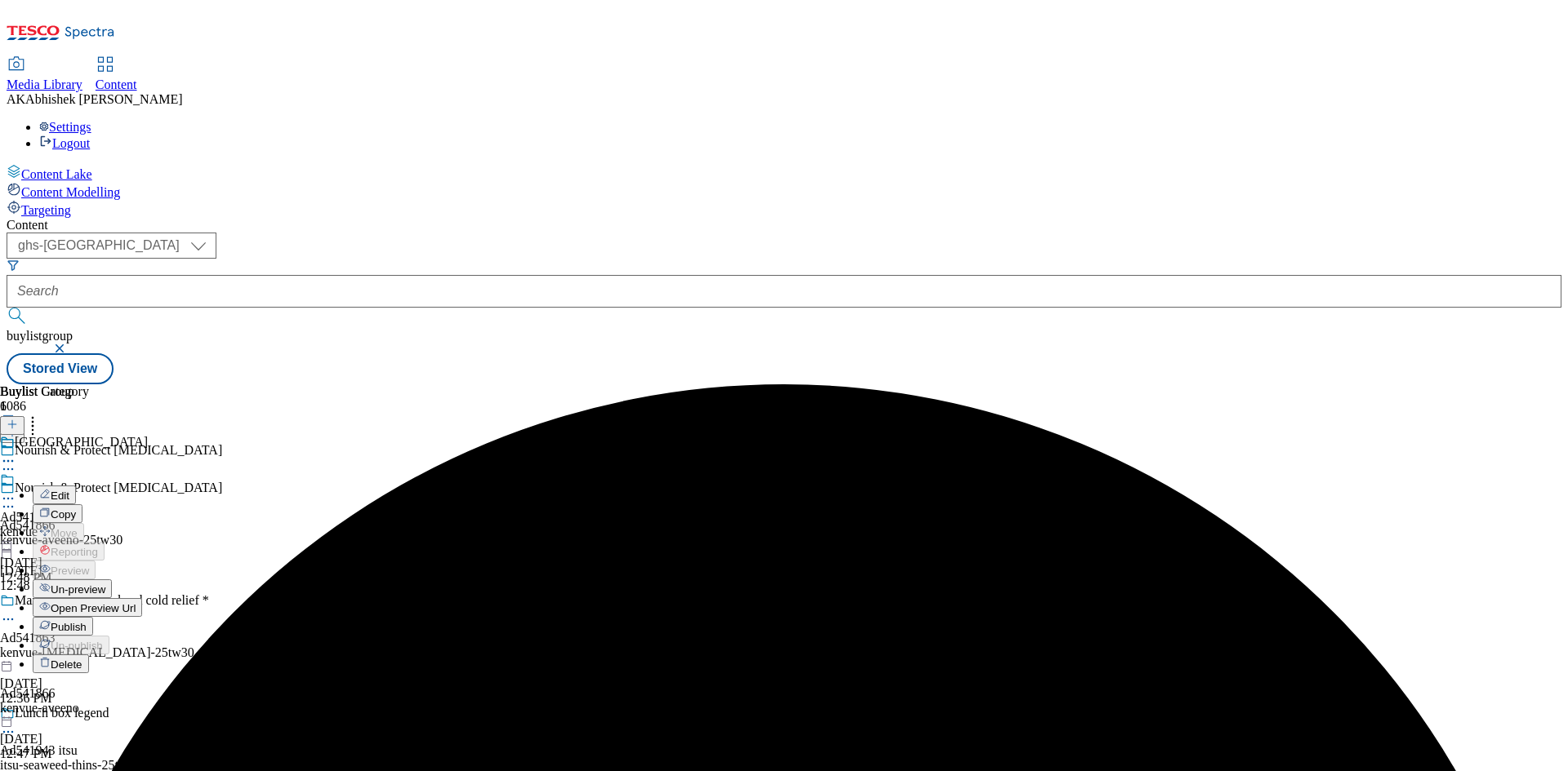
click at [69, 490] on span "Edit" at bounding box center [60, 495] width 18 height 13
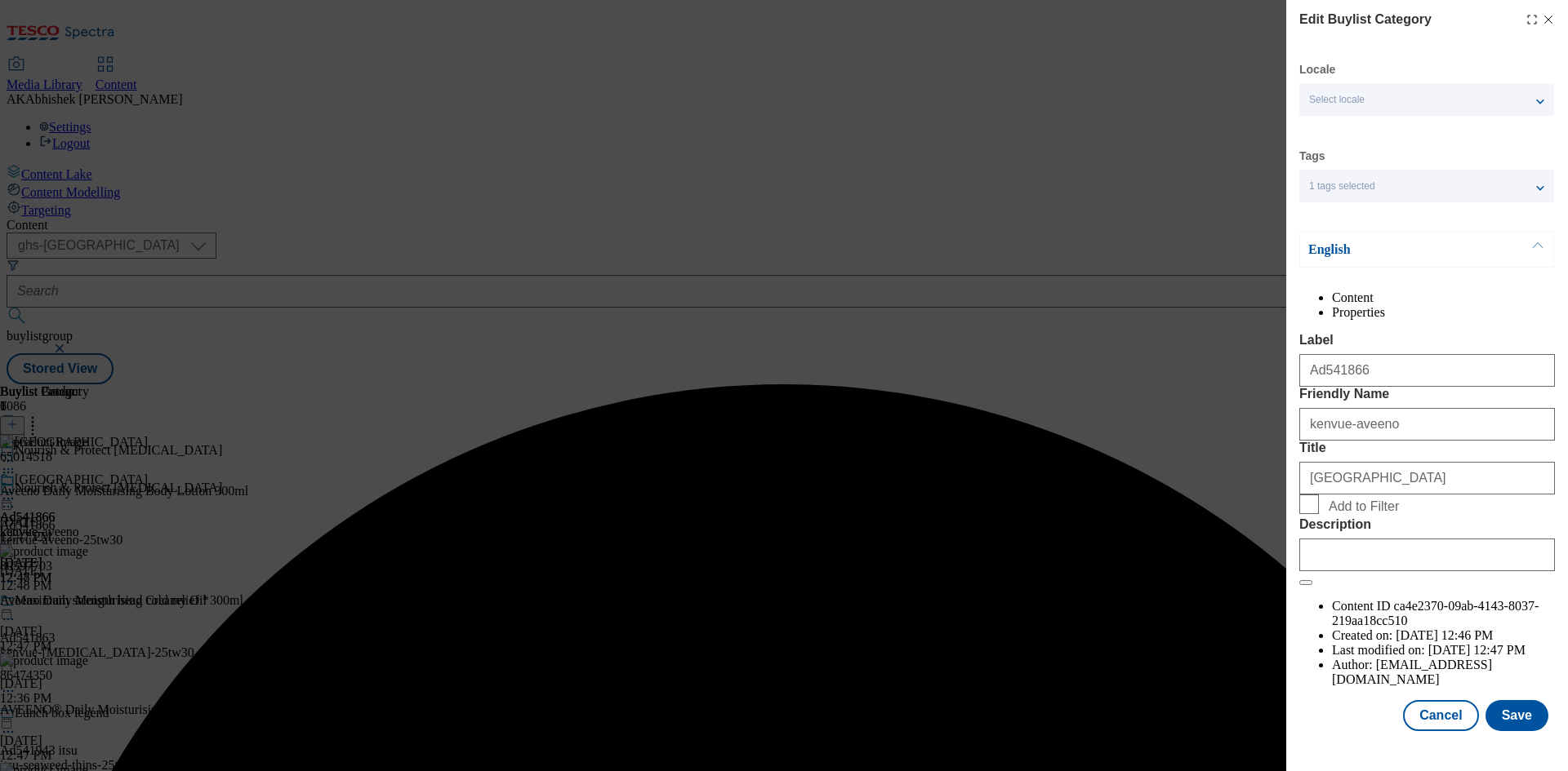
scroll to position [32, 0]
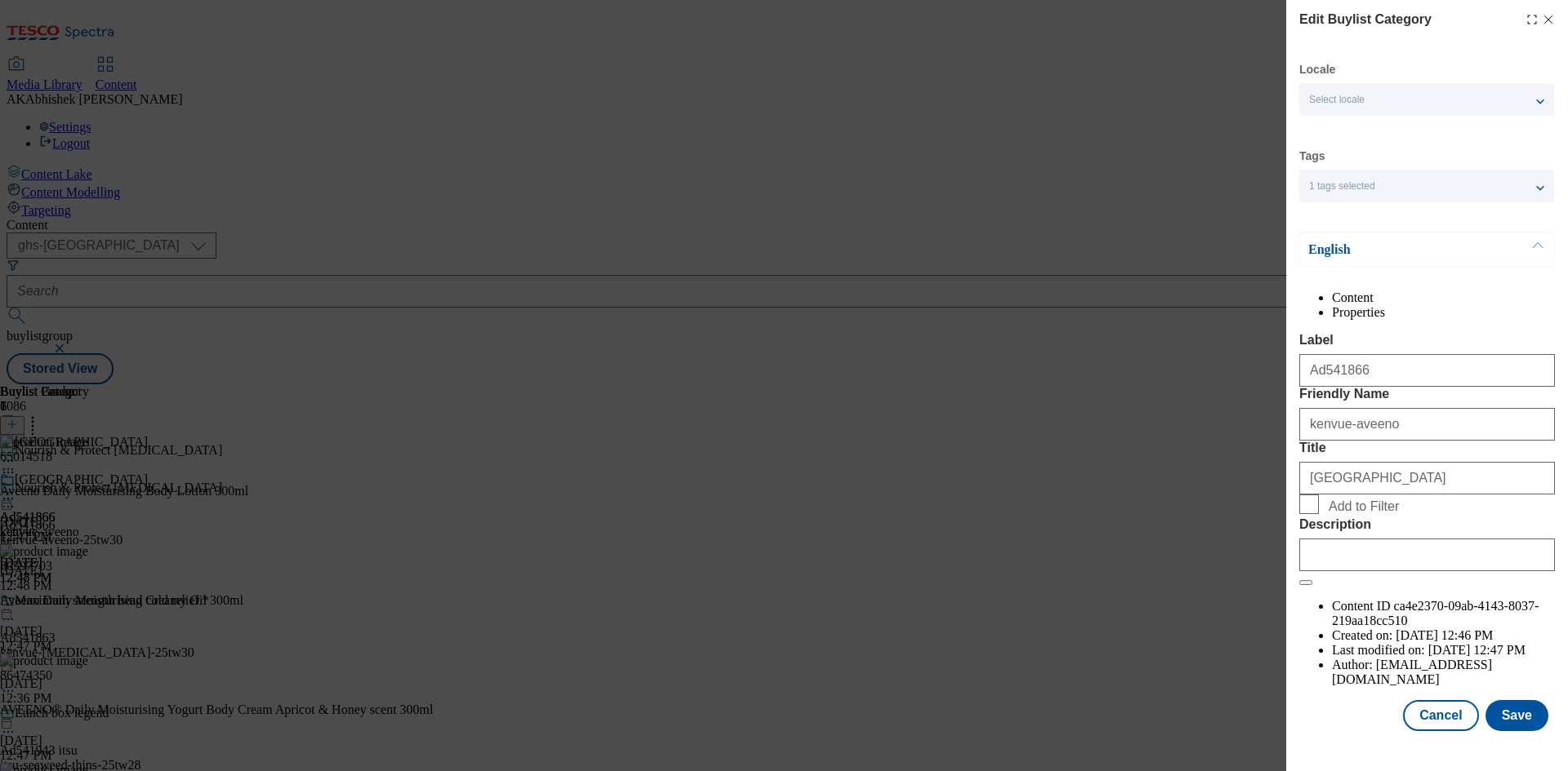
click at [1447, 572] on div "Description" at bounding box center [1427, 545] width 256 height 54
click at [1453, 572] on input "Description" at bounding box center [1427, 555] width 256 height 33
paste input "Aveeno Daily Moisturising Body Lotion Moisturiser Sensitive Skin 300ml"
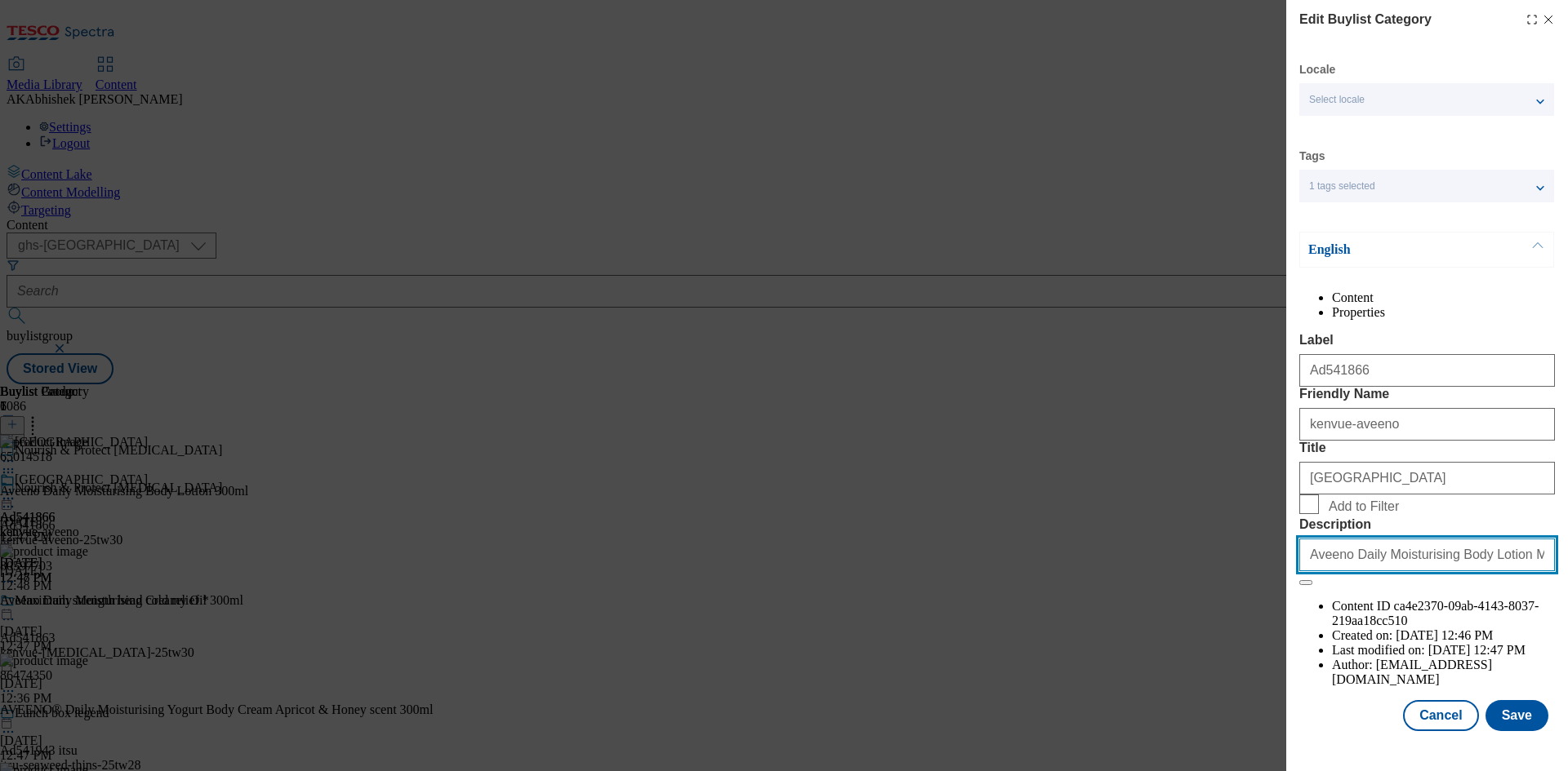
scroll to position [0, 89]
type input "Aveeno Daily Moisturising Body Lotion Moisturiser Sensitive Skin 300ml"
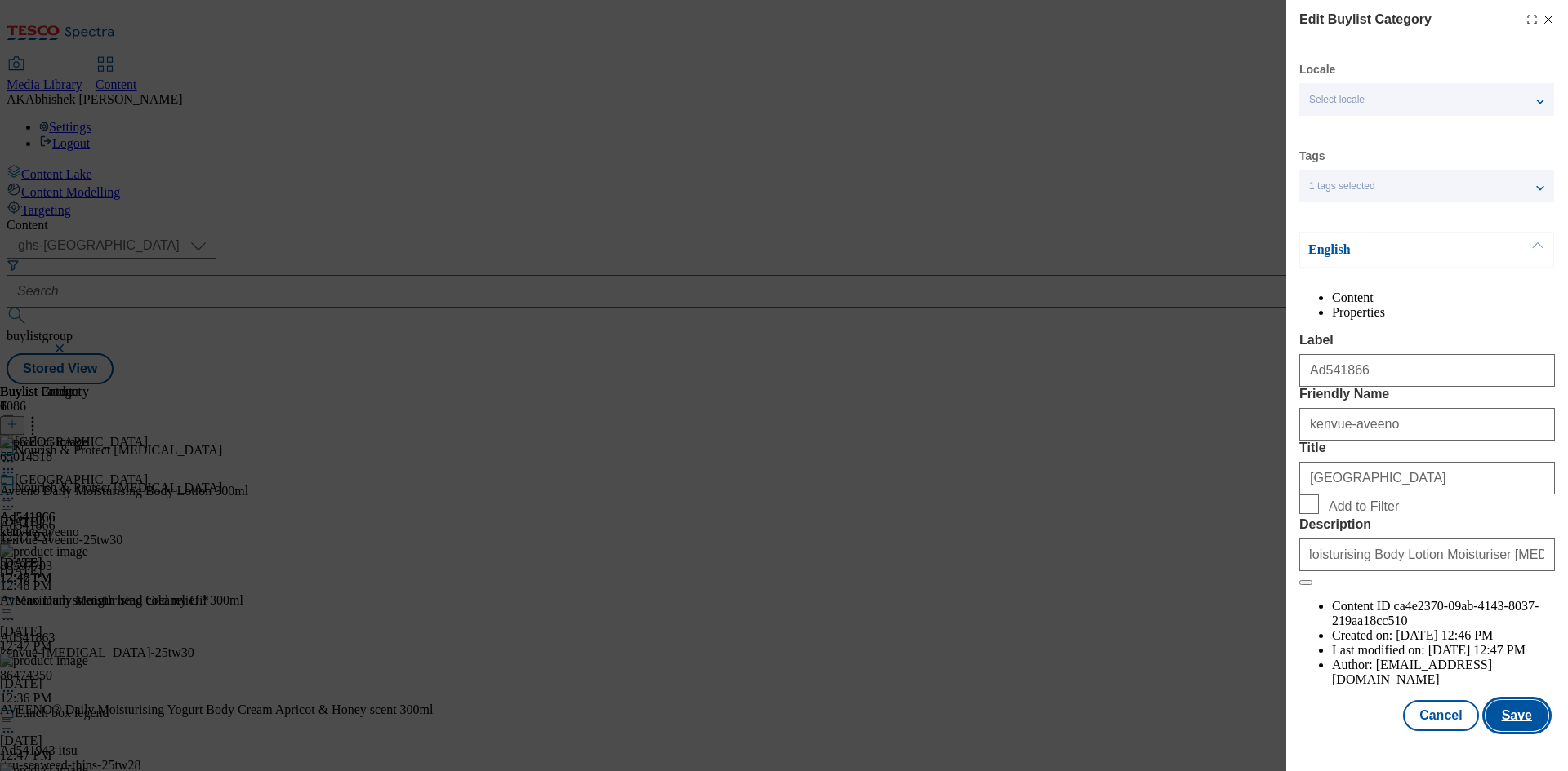
click at [1500, 731] on button "Save" at bounding box center [1517, 716] width 63 height 31
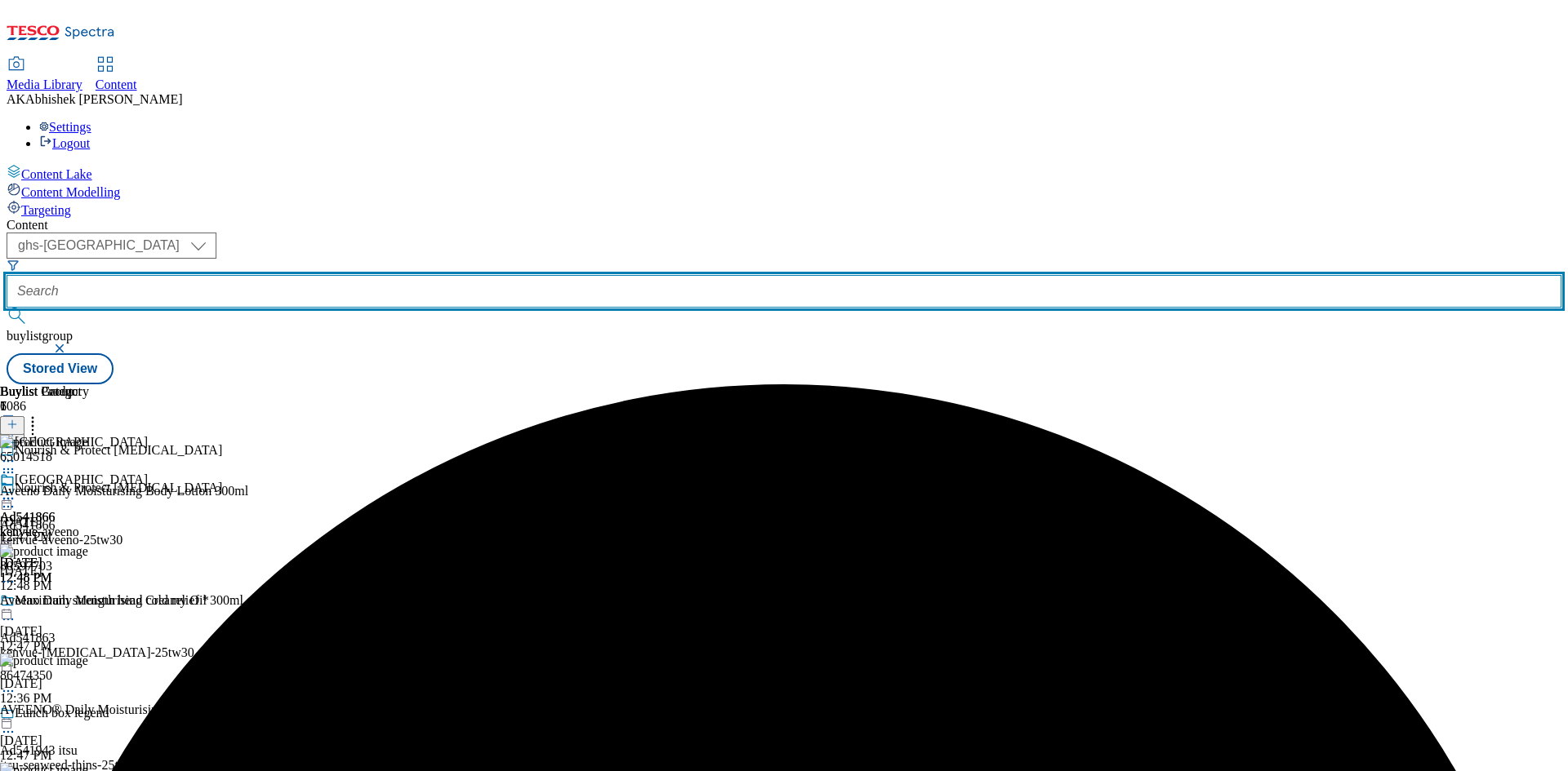
click at [422, 275] on input "text" at bounding box center [784, 291] width 1555 height 33
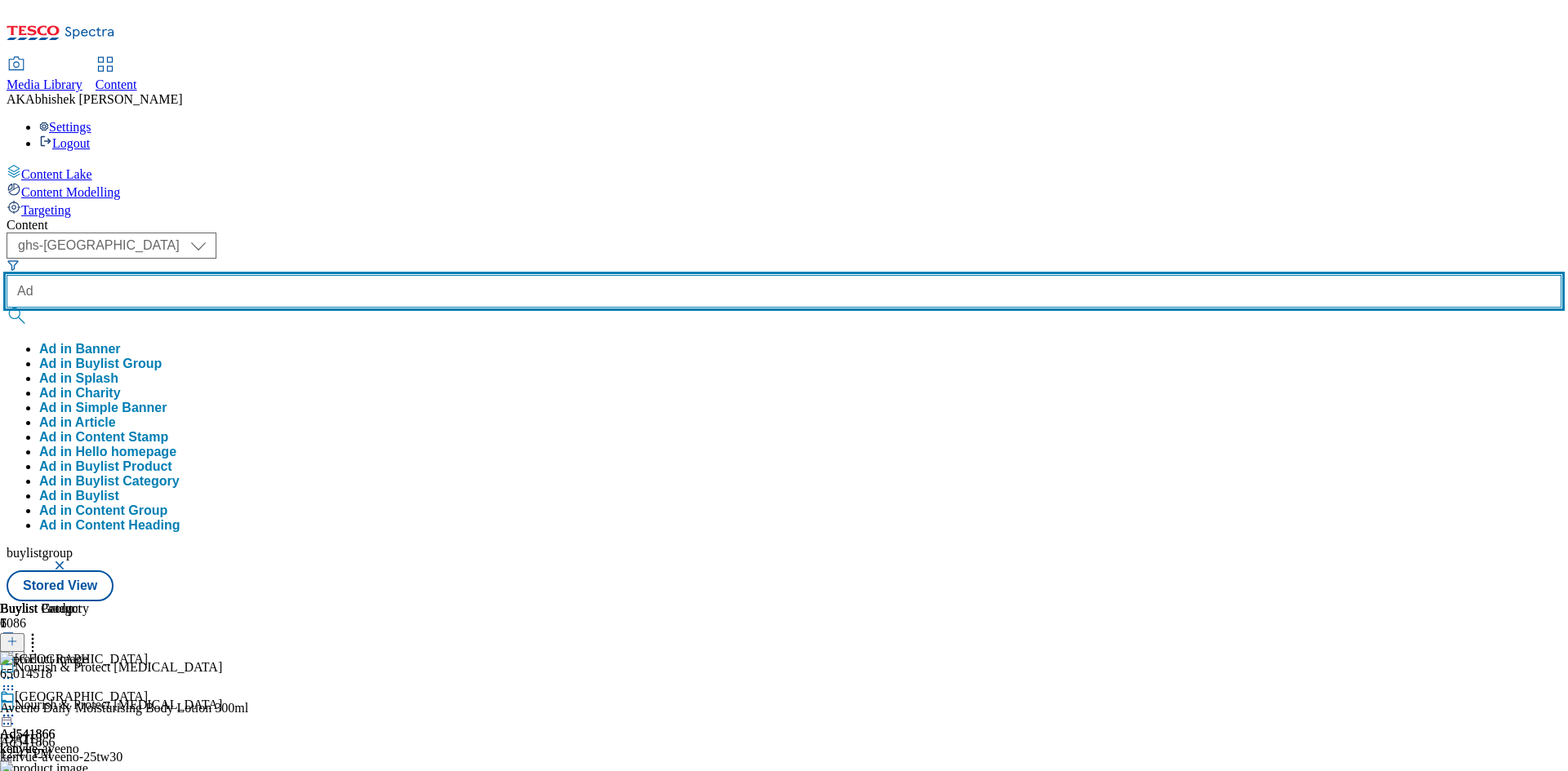
paste input "541350"
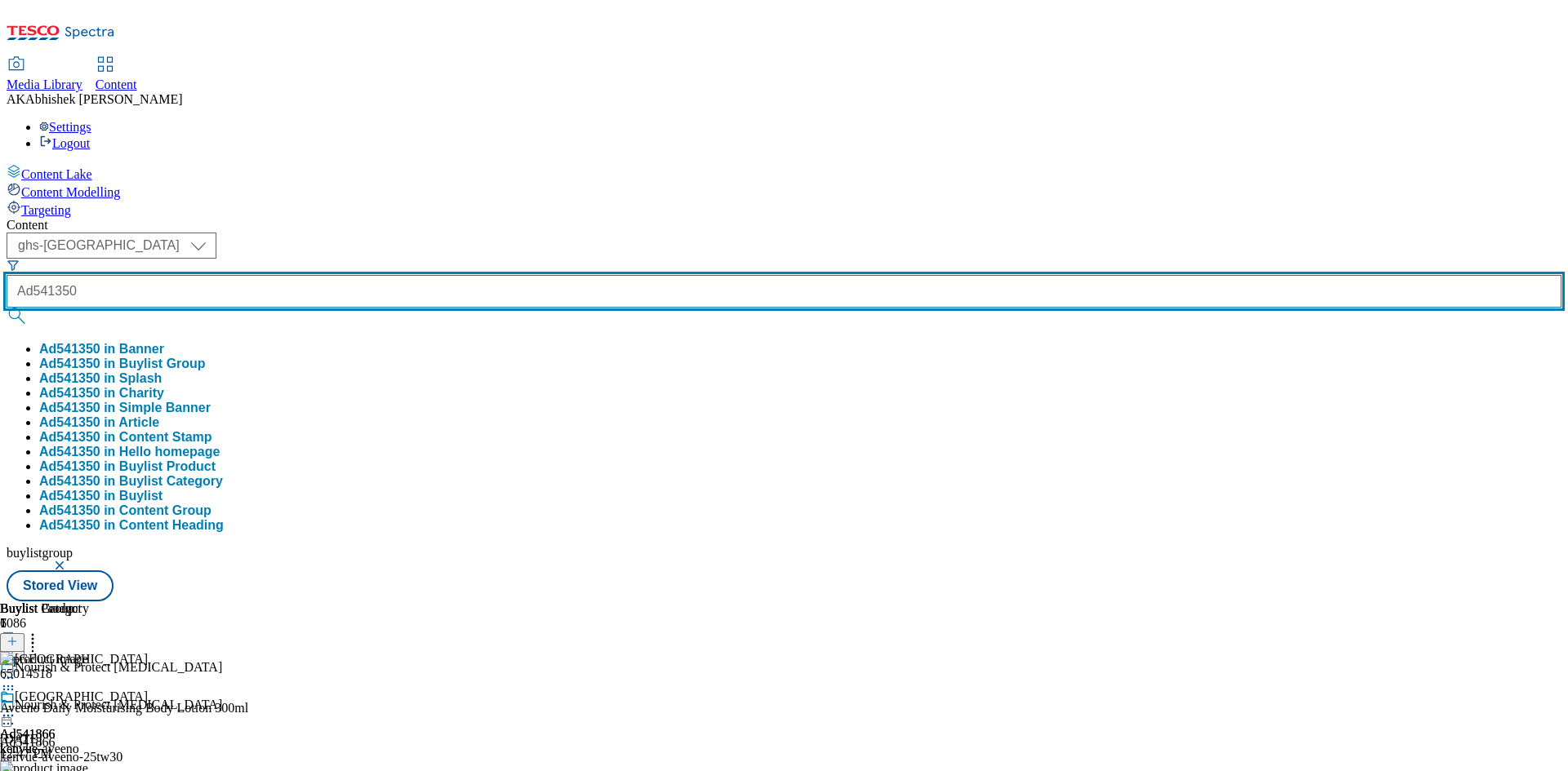
type input "Ad541350"
click at [7, 307] on button "submit" at bounding box center [18, 315] width 23 height 16
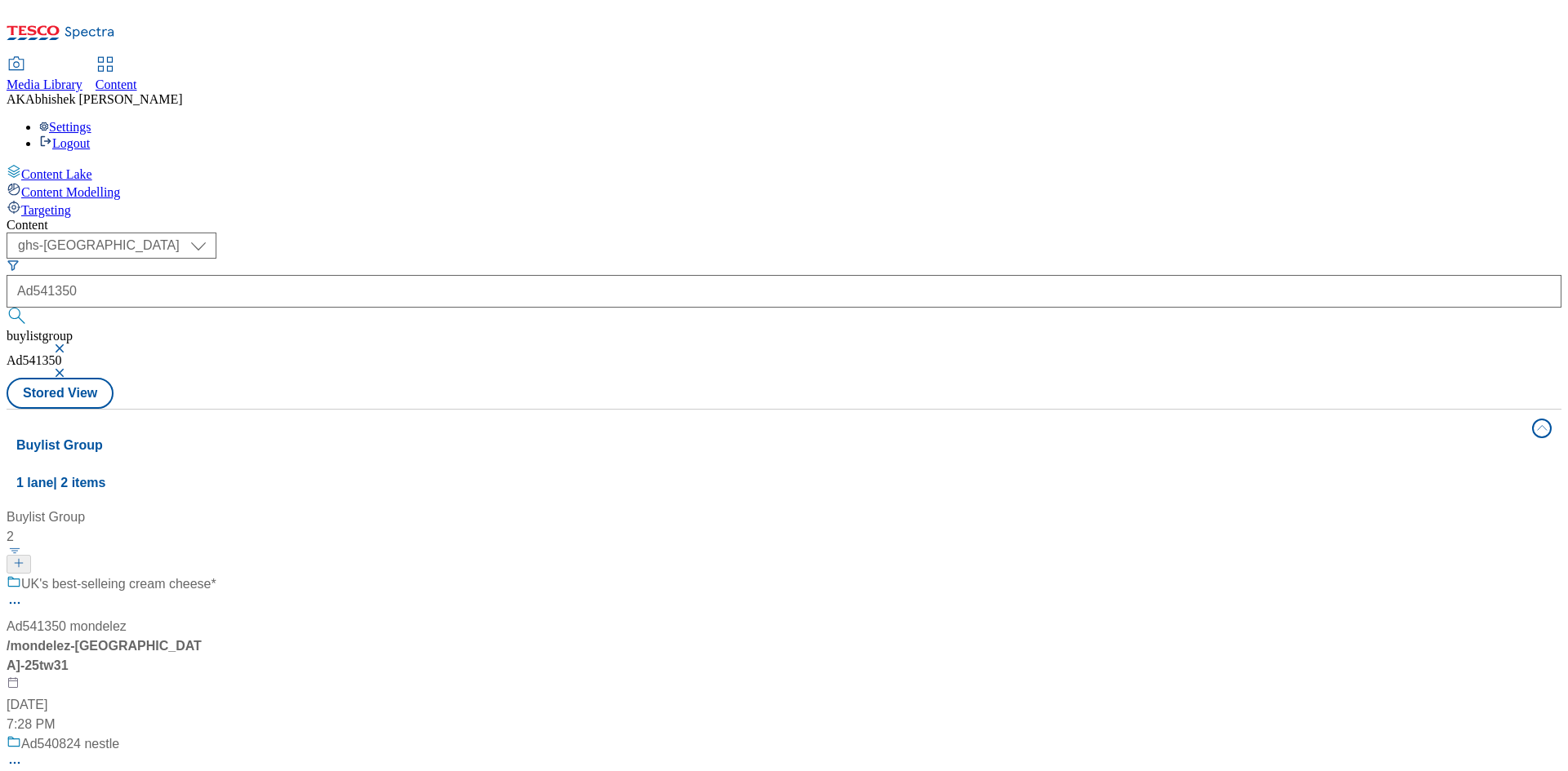
click at [216, 574] on div "UK's best-selleing cream cheese* Ad541350 mondelez / mondelez-philadelphia-25tw…" at bounding box center [112, 654] width 210 height 160
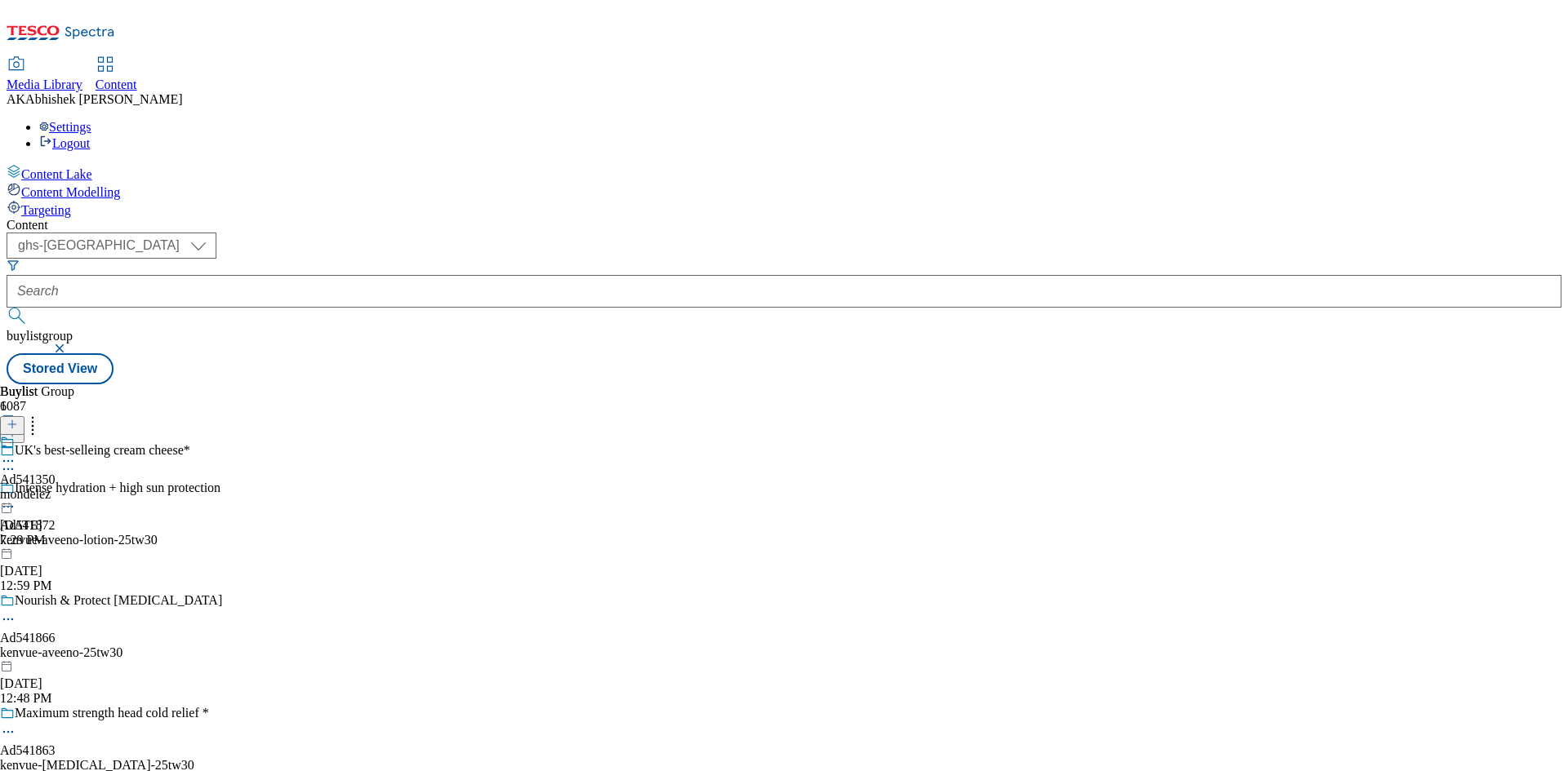
click at [16, 462] on icon at bounding box center [8, 469] width 16 height 16
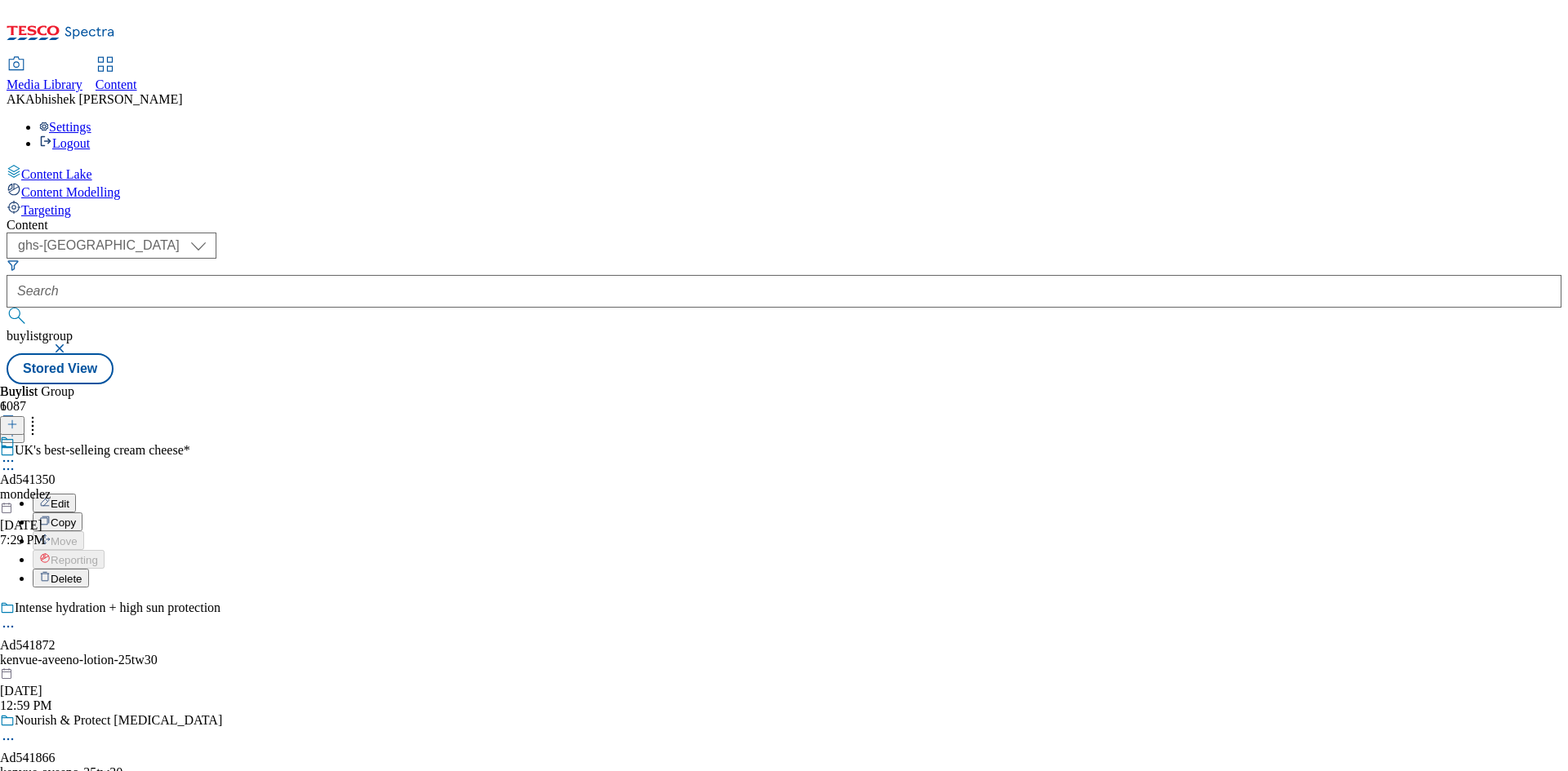
click at [69, 498] on span "Edit" at bounding box center [60, 504] width 18 height 13
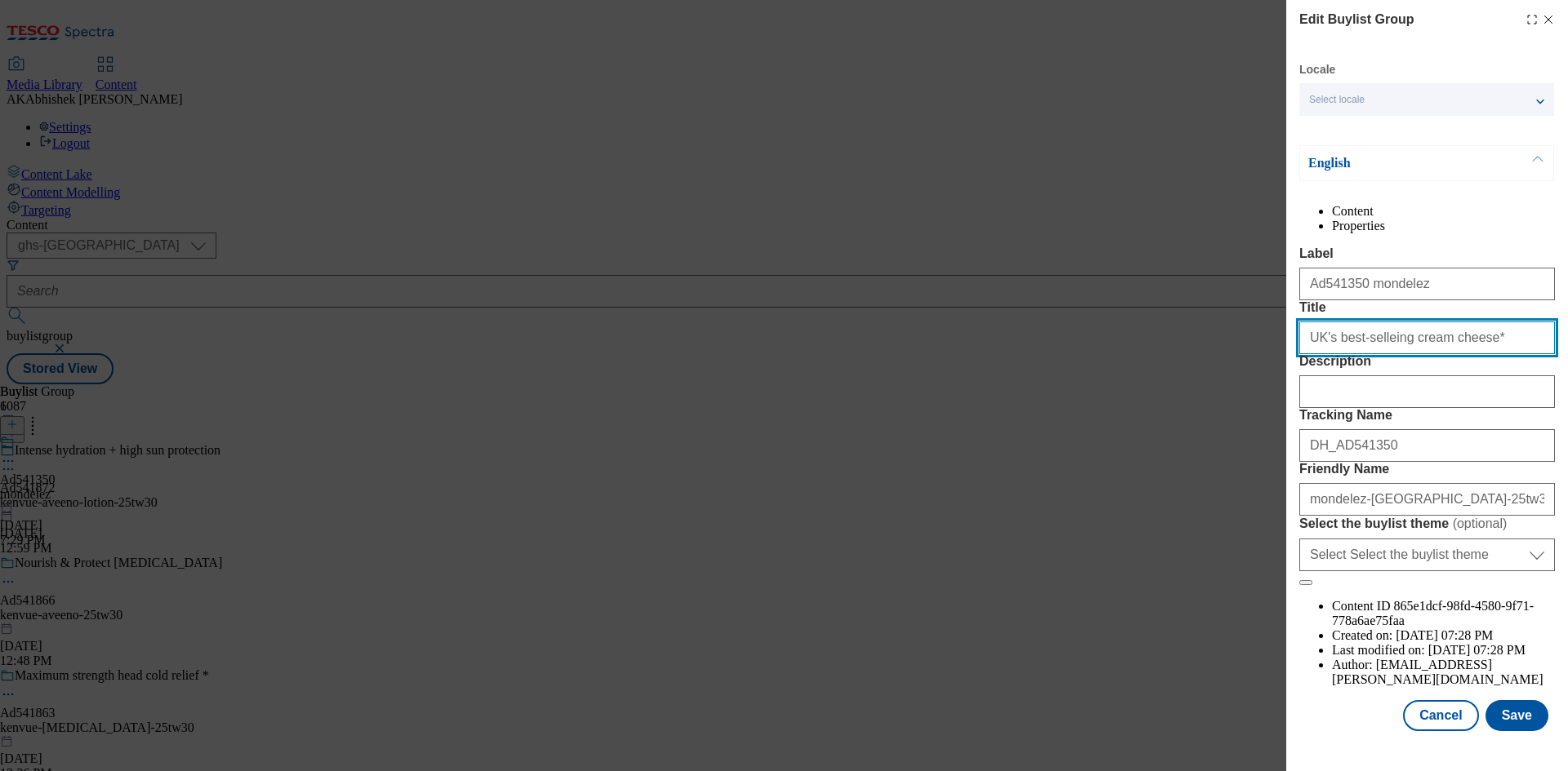
click at [1479, 355] on input "UK's best-selleing cream cheese*" at bounding box center [1427, 338] width 256 height 33
type input "UK's best-selleing cream cheese"
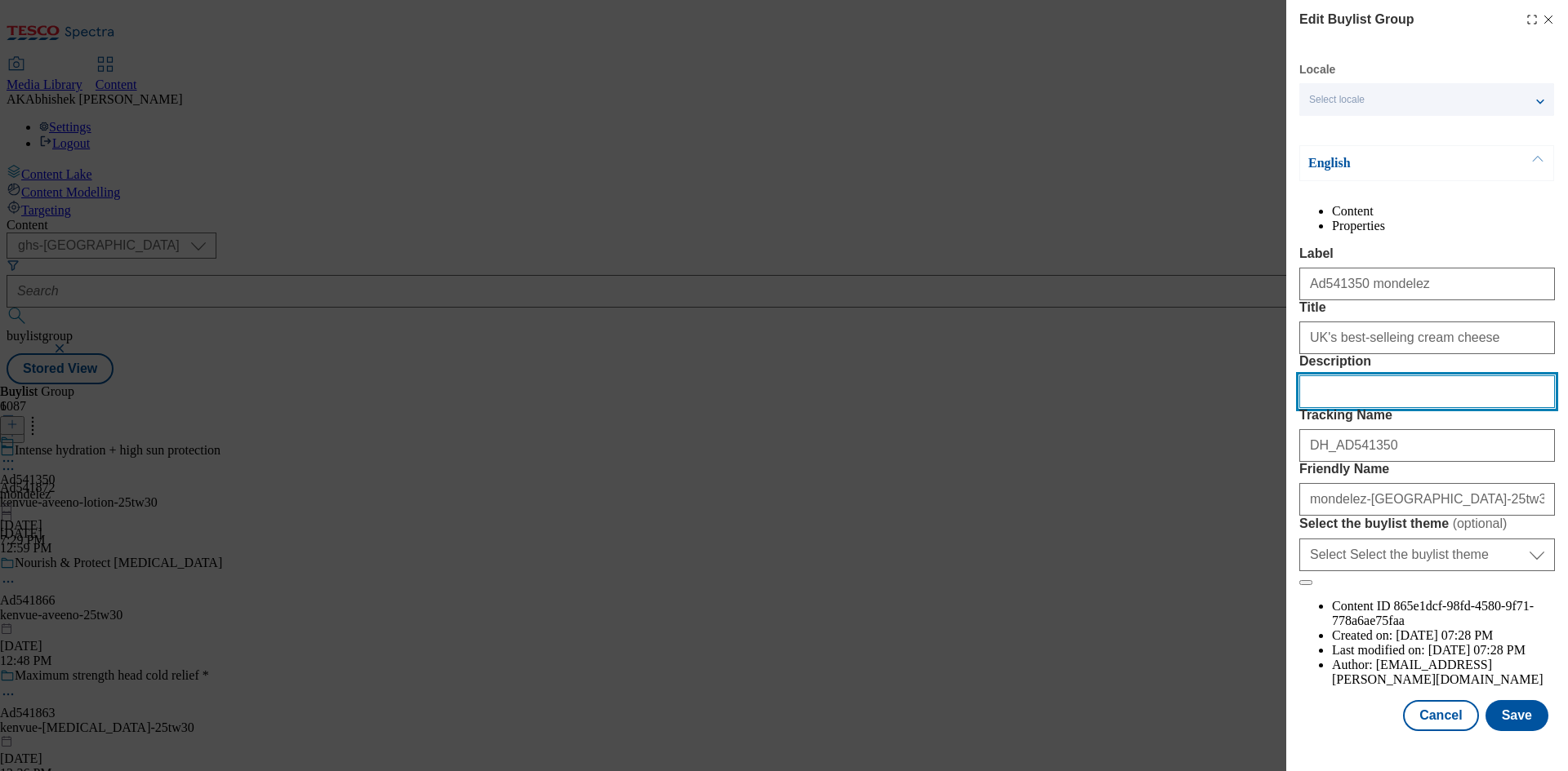
click at [1360, 409] on input "Description" at bounding box center [1427, 392] width 256 height 33
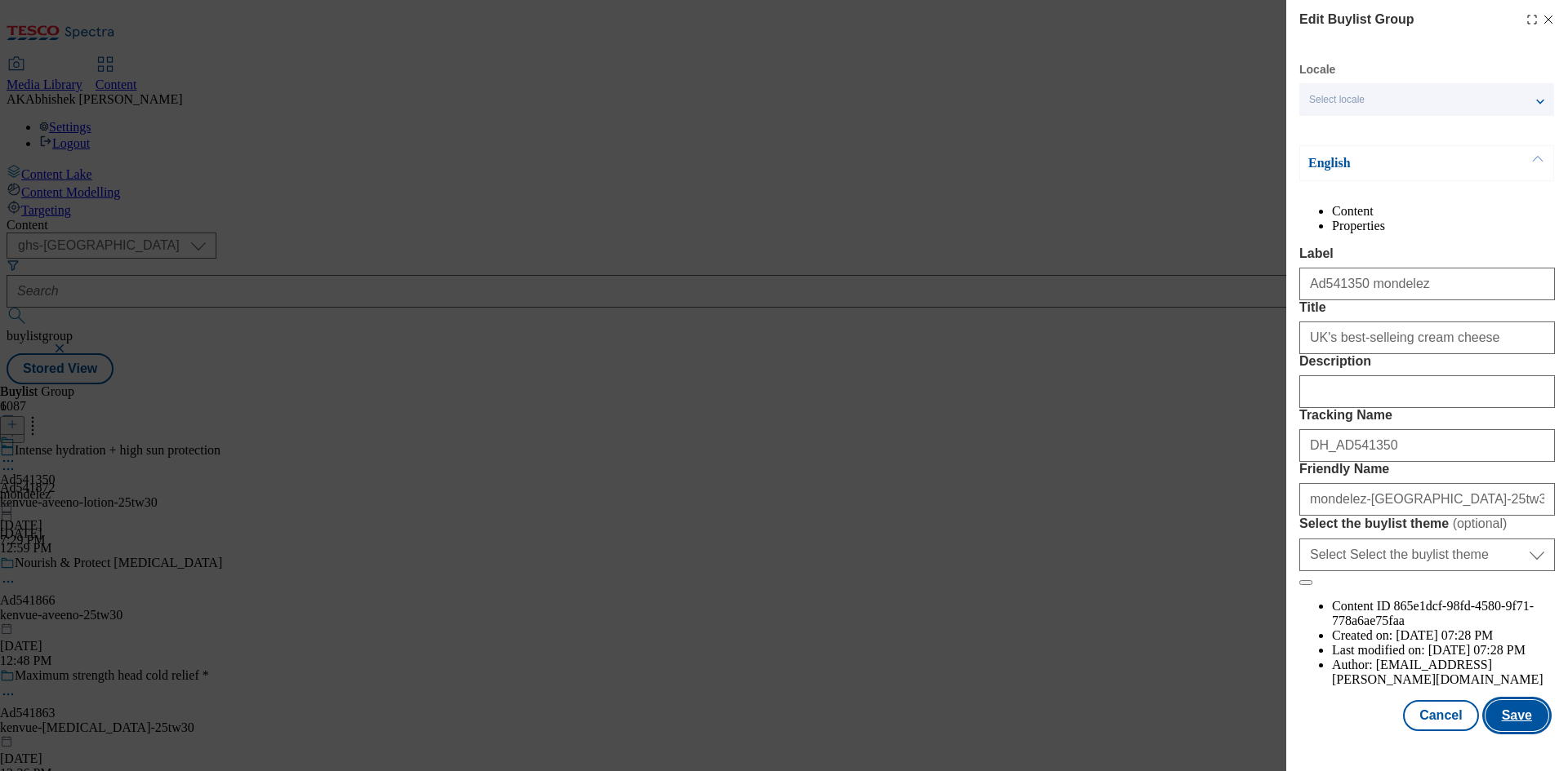
click at [1516, 731] on button "Save" at bounding box center [1517, 716] width 63 height 31
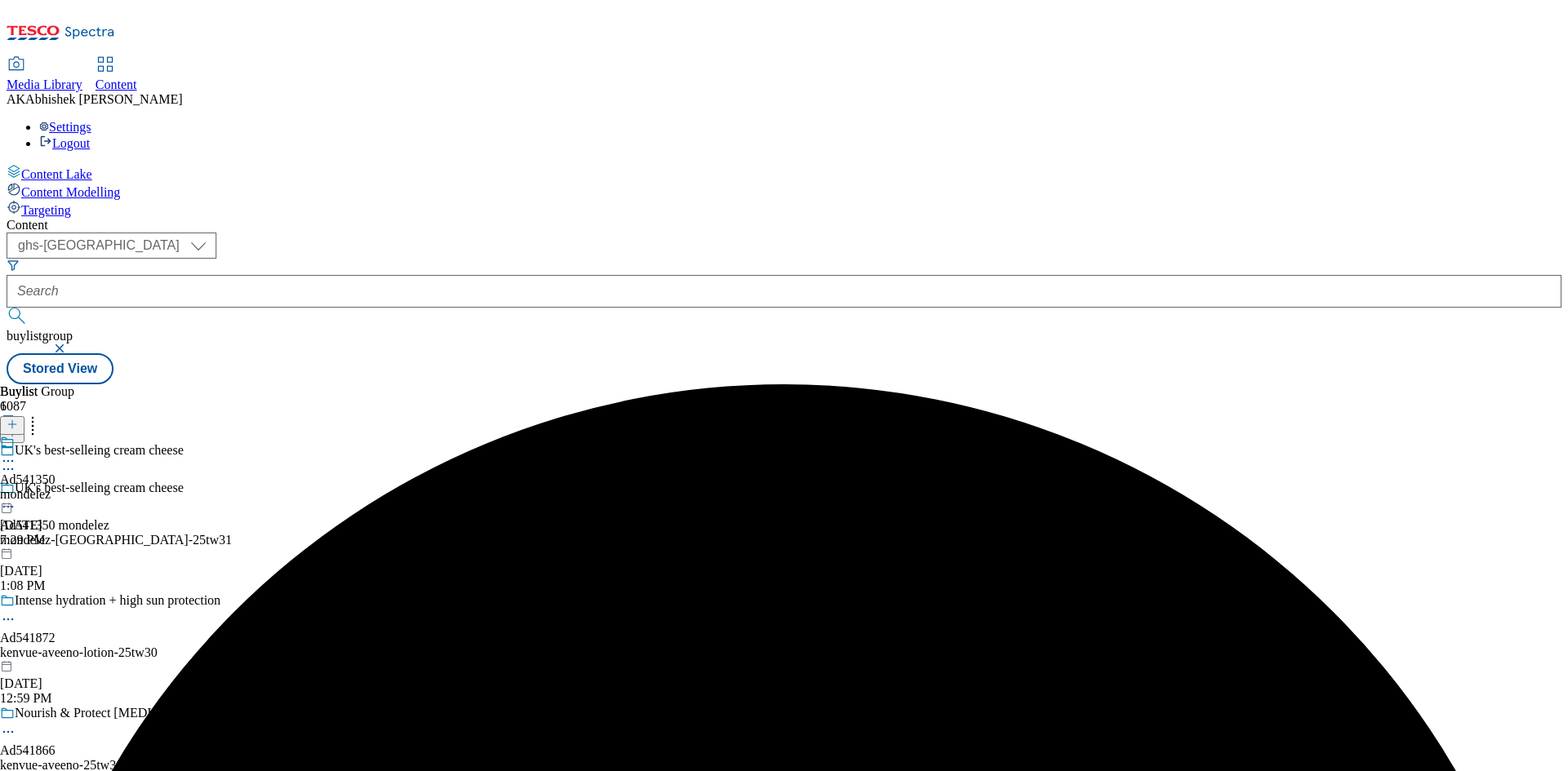
click at [56, 435] on div at bounding box center [28, 453] width 56 height 38
click at [16, 491] on icon at bounding box center [8, 498] width 16 height 16
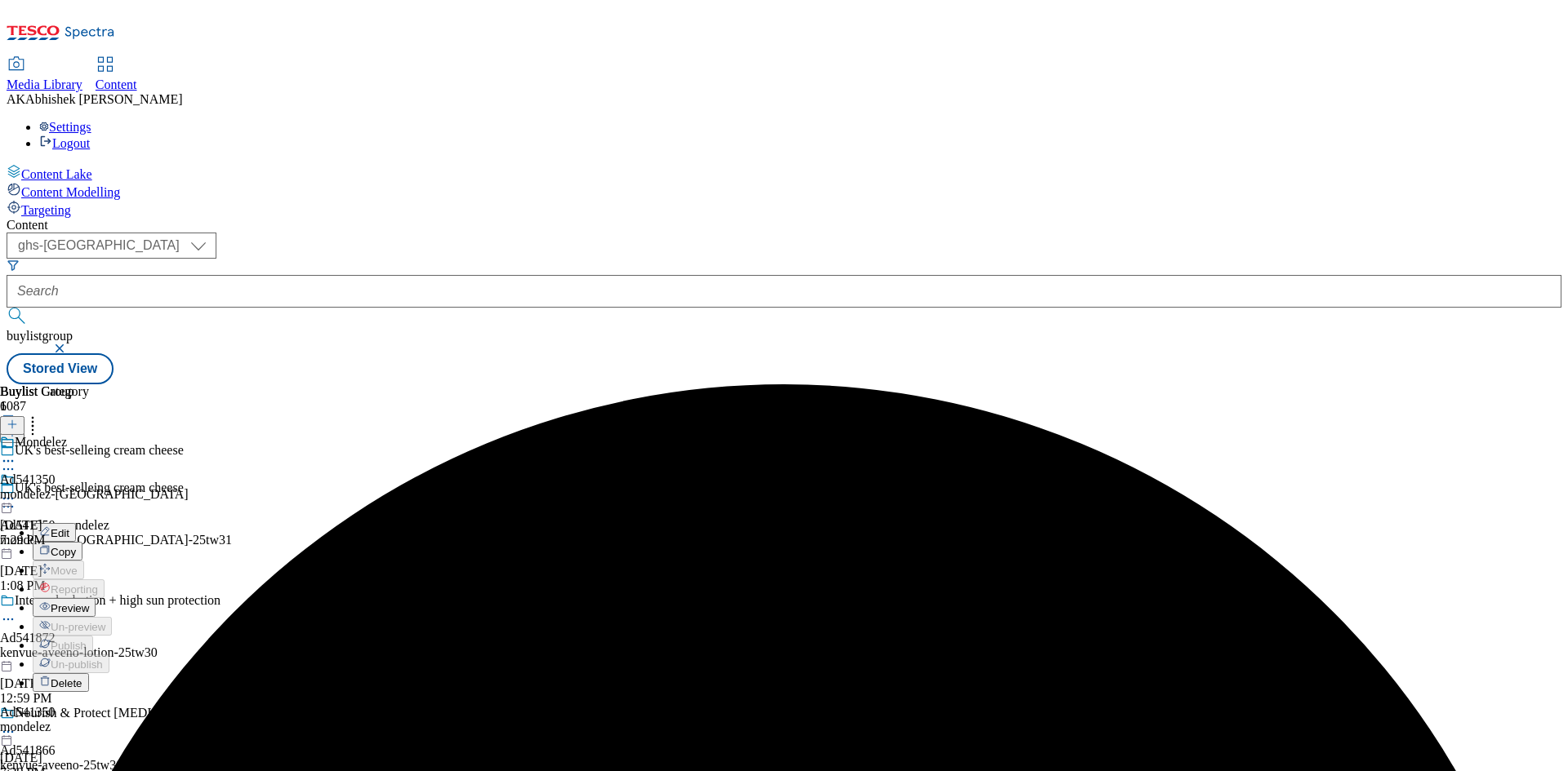
click at [69, 527] on span "Edit" at bounding box center [60, 533] width 18 height 13
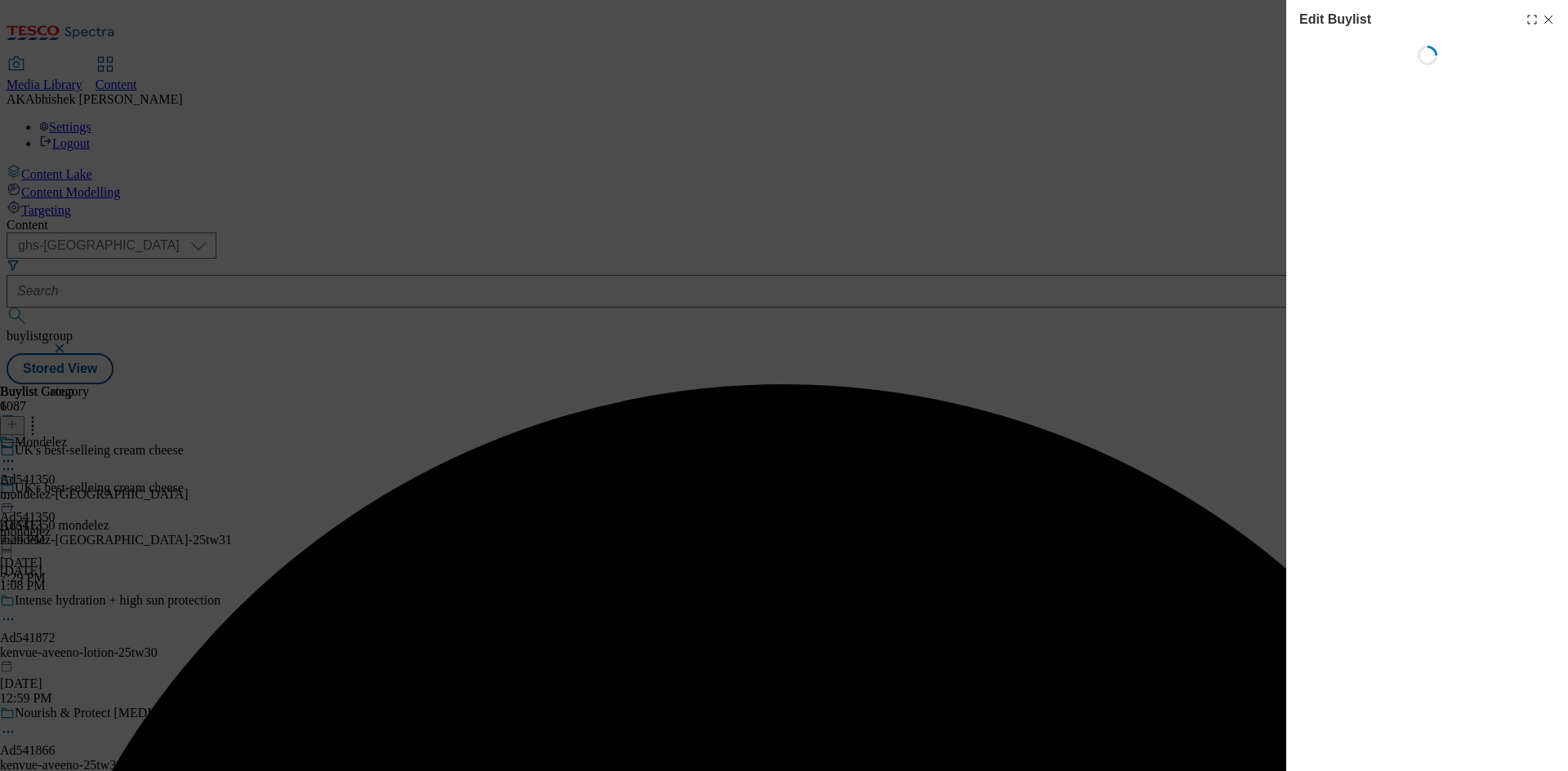
select select "tactical"
select select "supplier funded short term 1-3 weeks"
select select "dunnhumby"
select select "Banner"
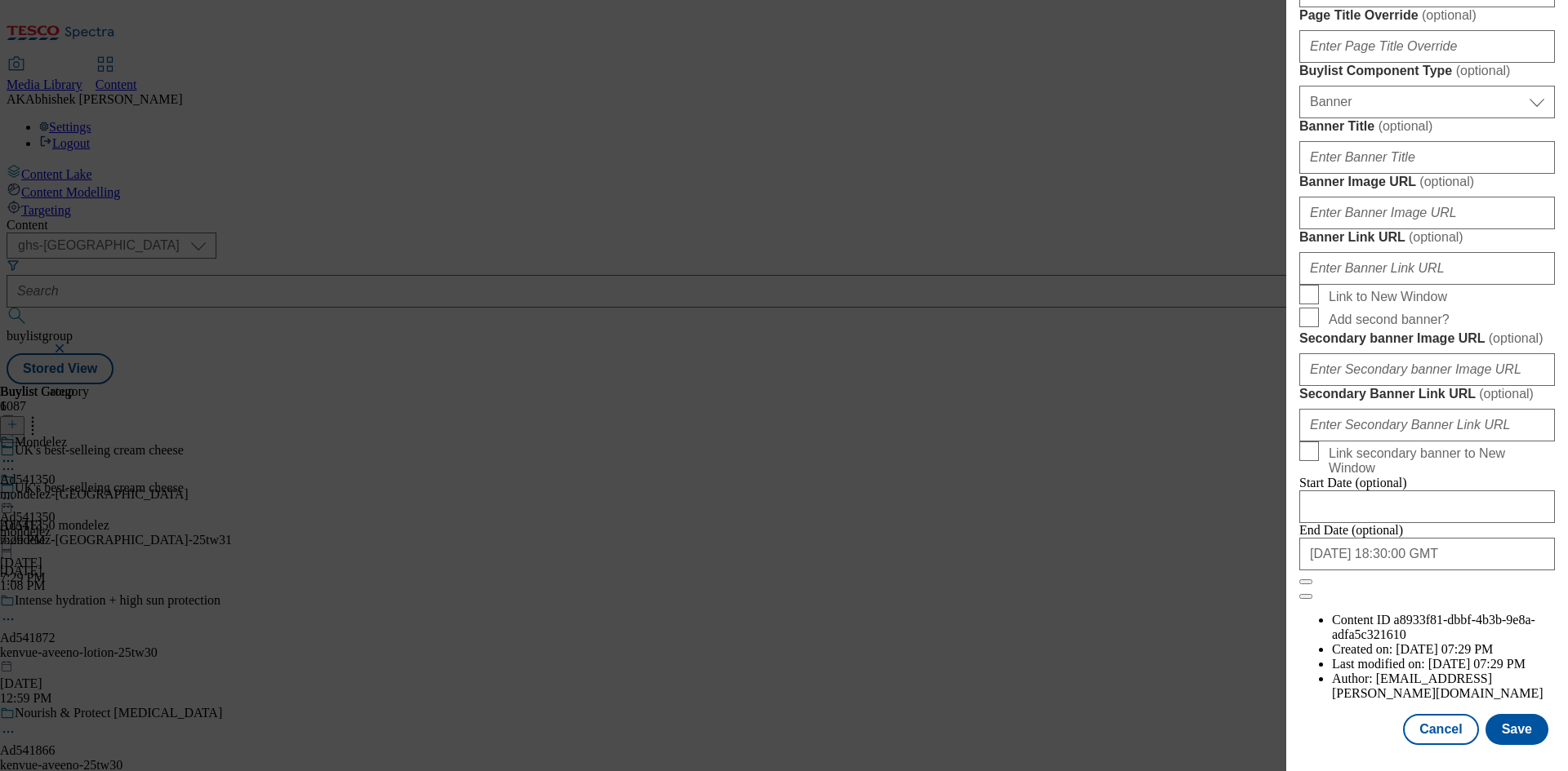
scroll to position [1689, 0]
click at [1454, 571] on input "2025-12-12 18:30:00 GMT" at bounding box center [1427, 554] width 256 height 33
select select "2025"
select select "December"
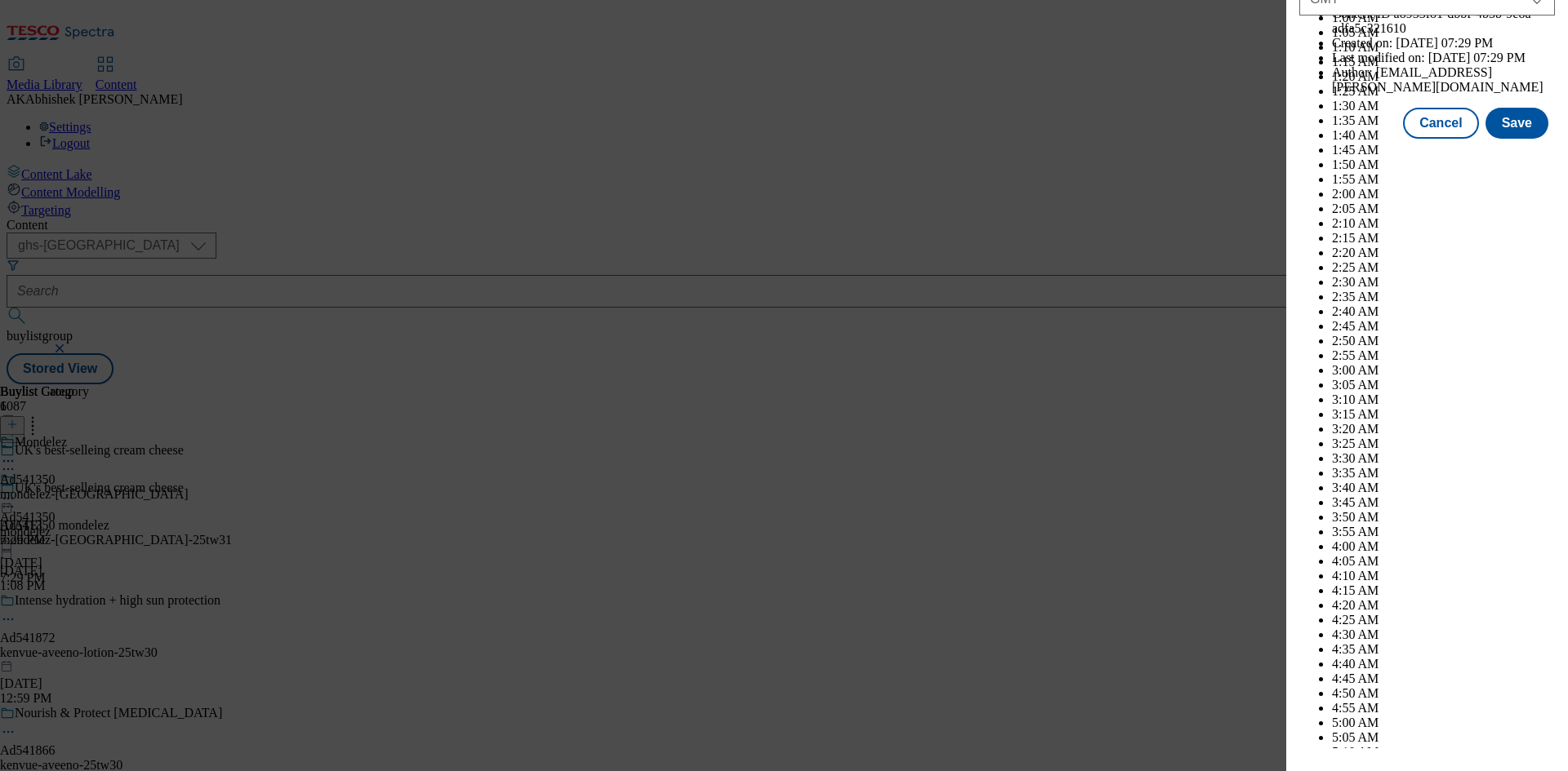
scroll to position [6697, 0]
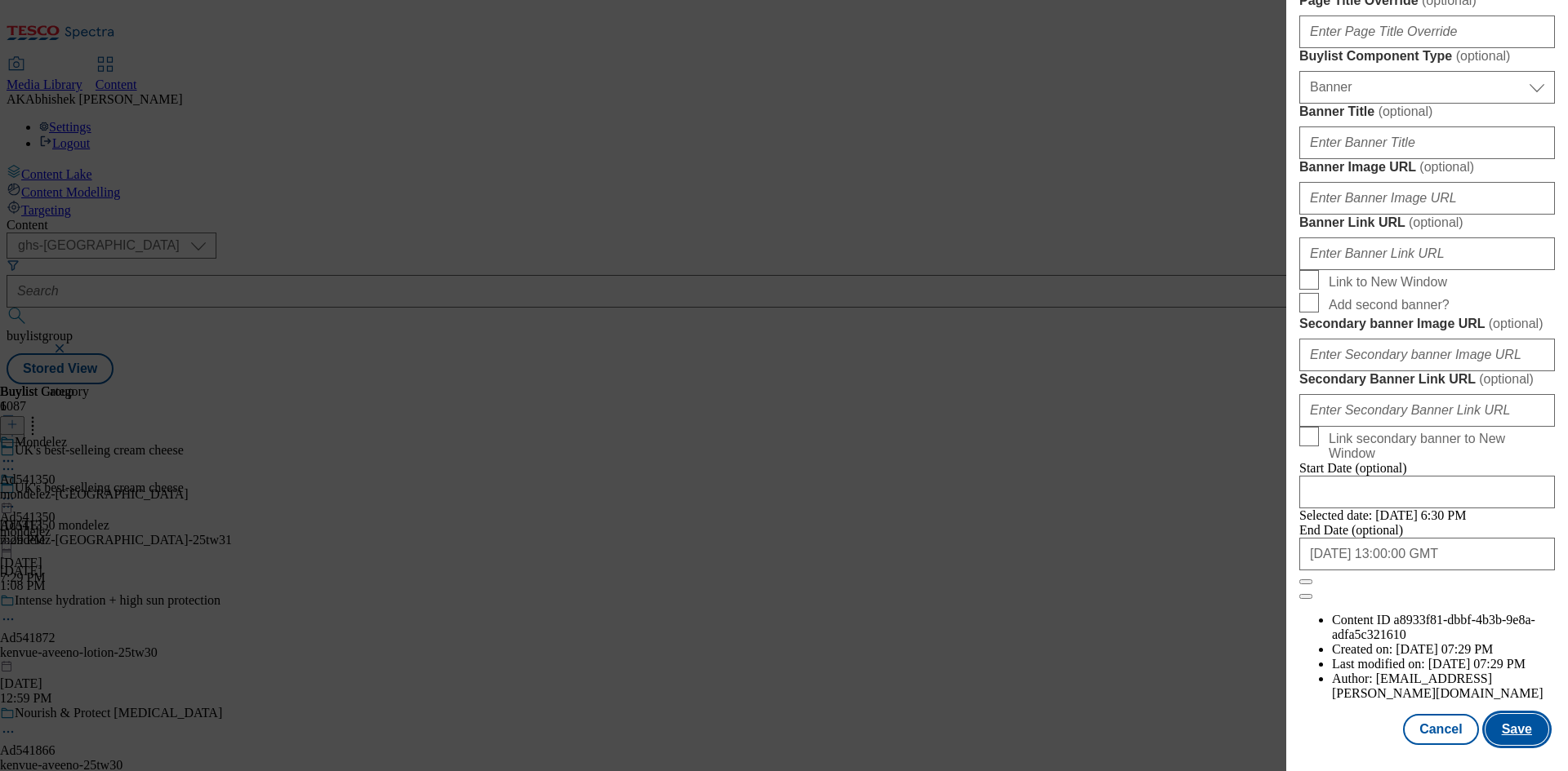
click at [1502, 733] on button "Save" at bounding box center [1517, 730] width 63 height 31
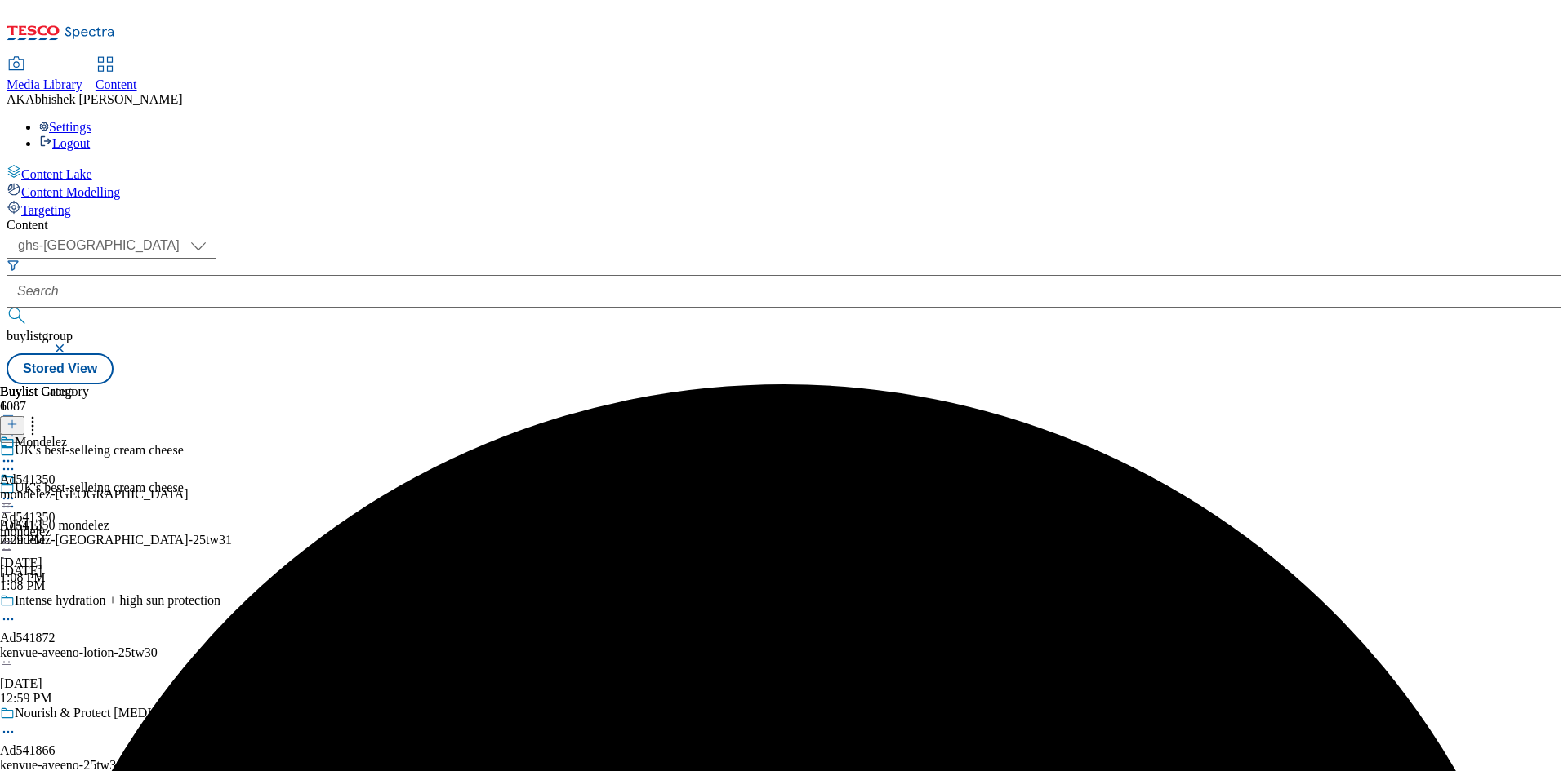
click at [16, 453] on icon at bounding box center [8, 461] width 16 height 16
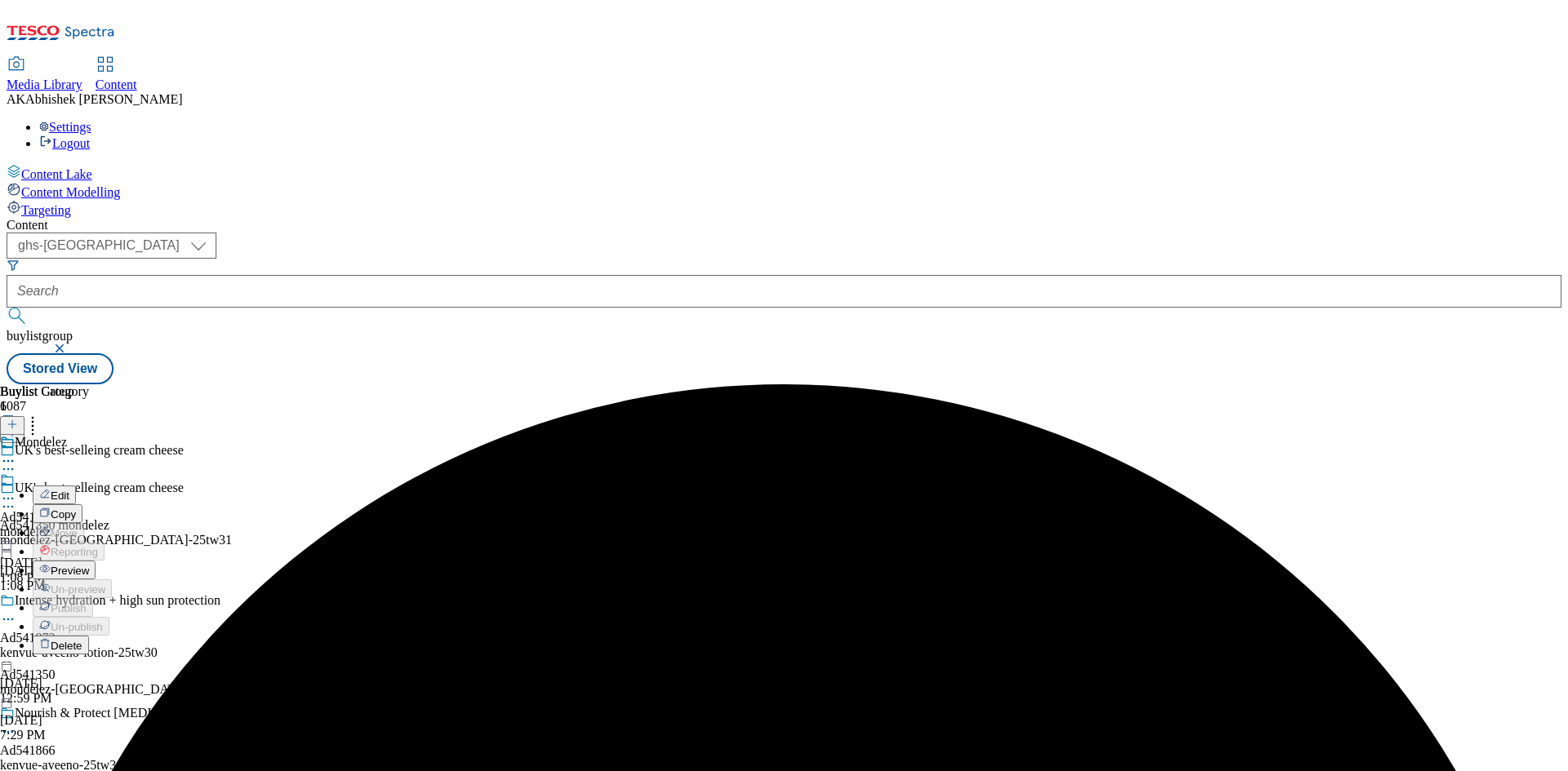
click at [69, 490] on span "Edit" at bounding box center [60, 495] width 18 height 13
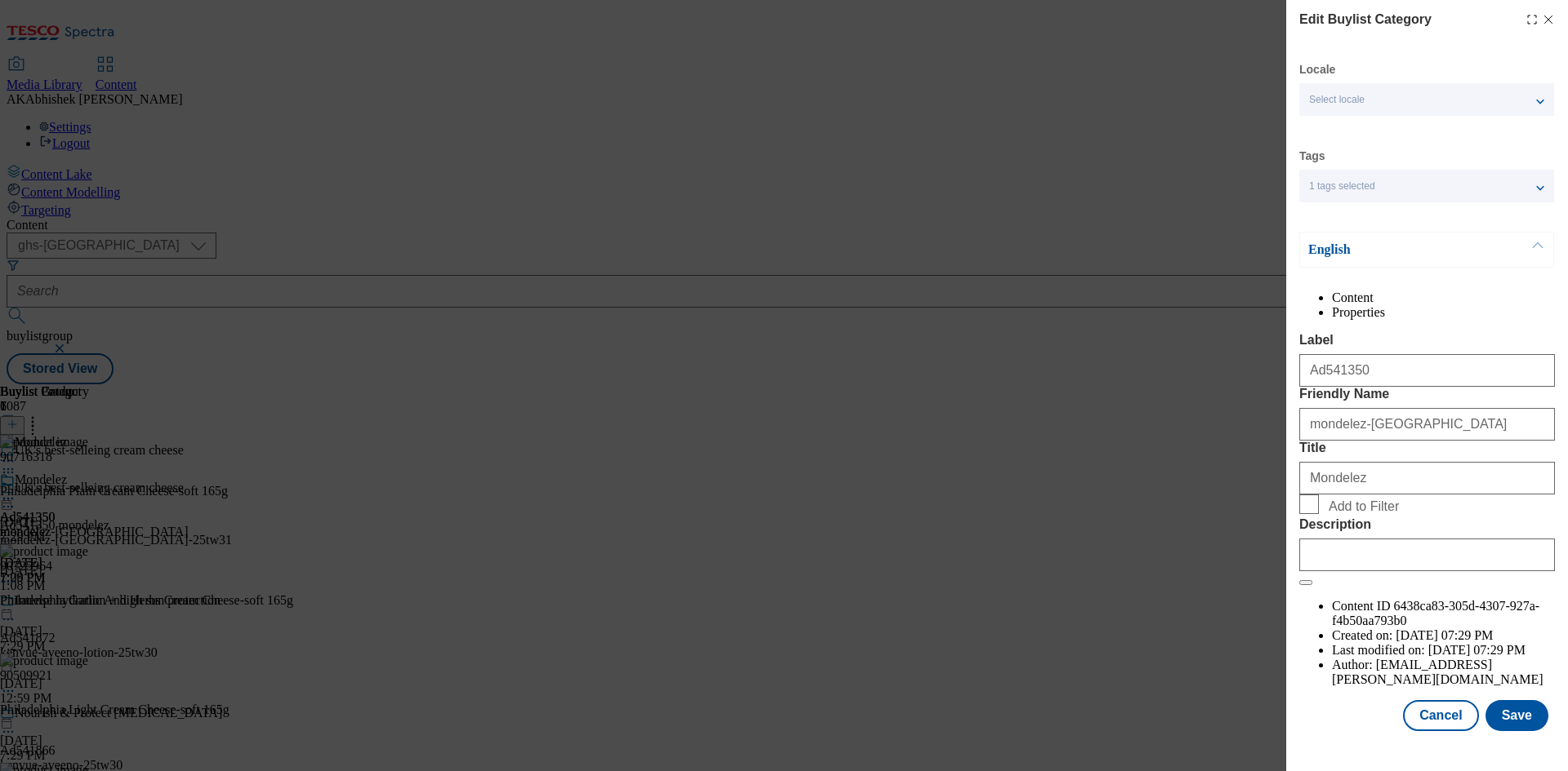
scroll to position [32, 0]
click at [1504, 711] on div "Locale Select locale English Welsh Tags 1 tags selected fnf marketplace whoosh …" at bounding box center [1427, 396] width 256 height 670
click at [1506, 717] on button "Save" at bounding box center [1517, 716] width 63 height 31
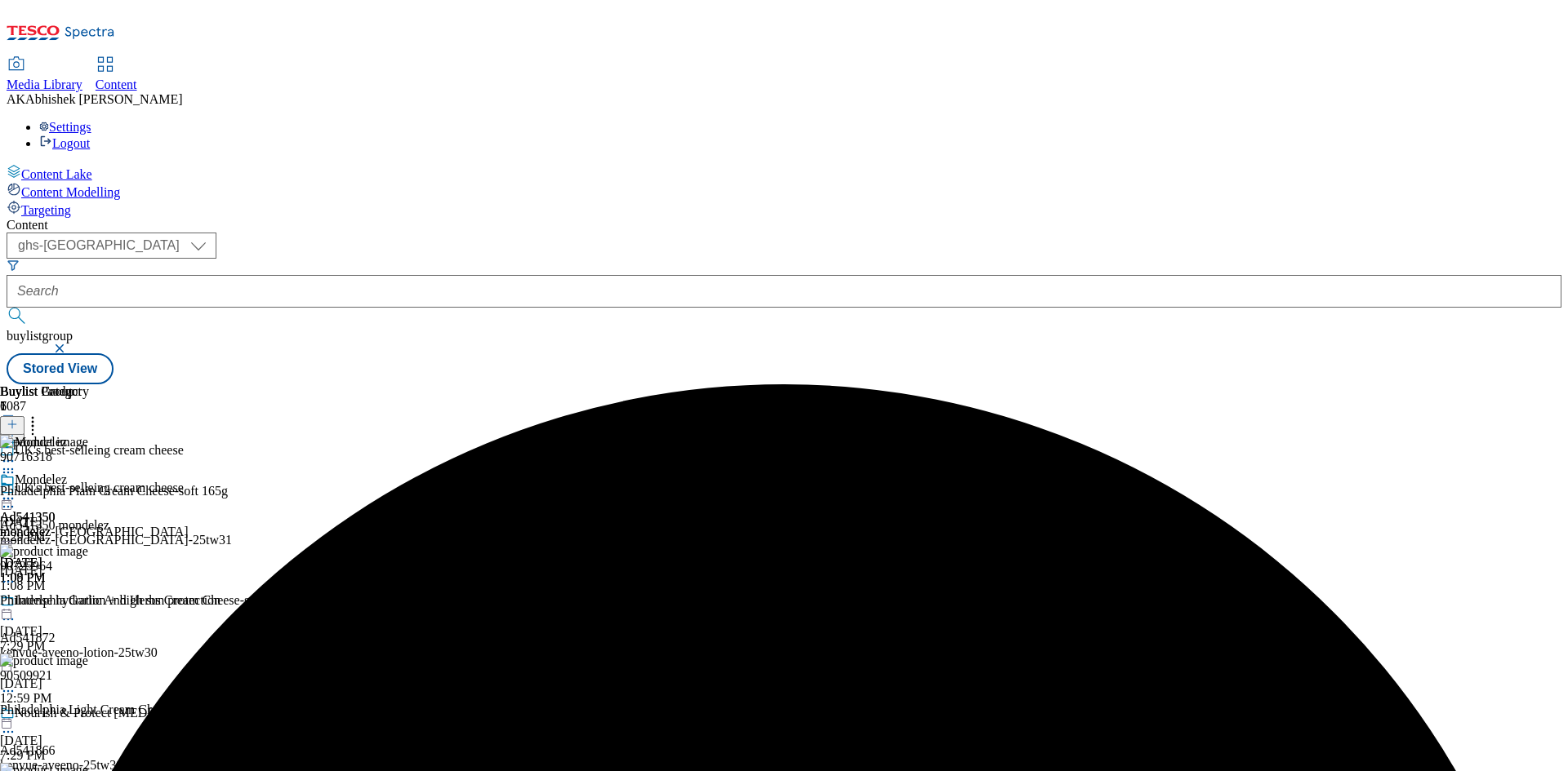
click at [16, 491] on icon at bounding box center [8, 498] width 16 height 16
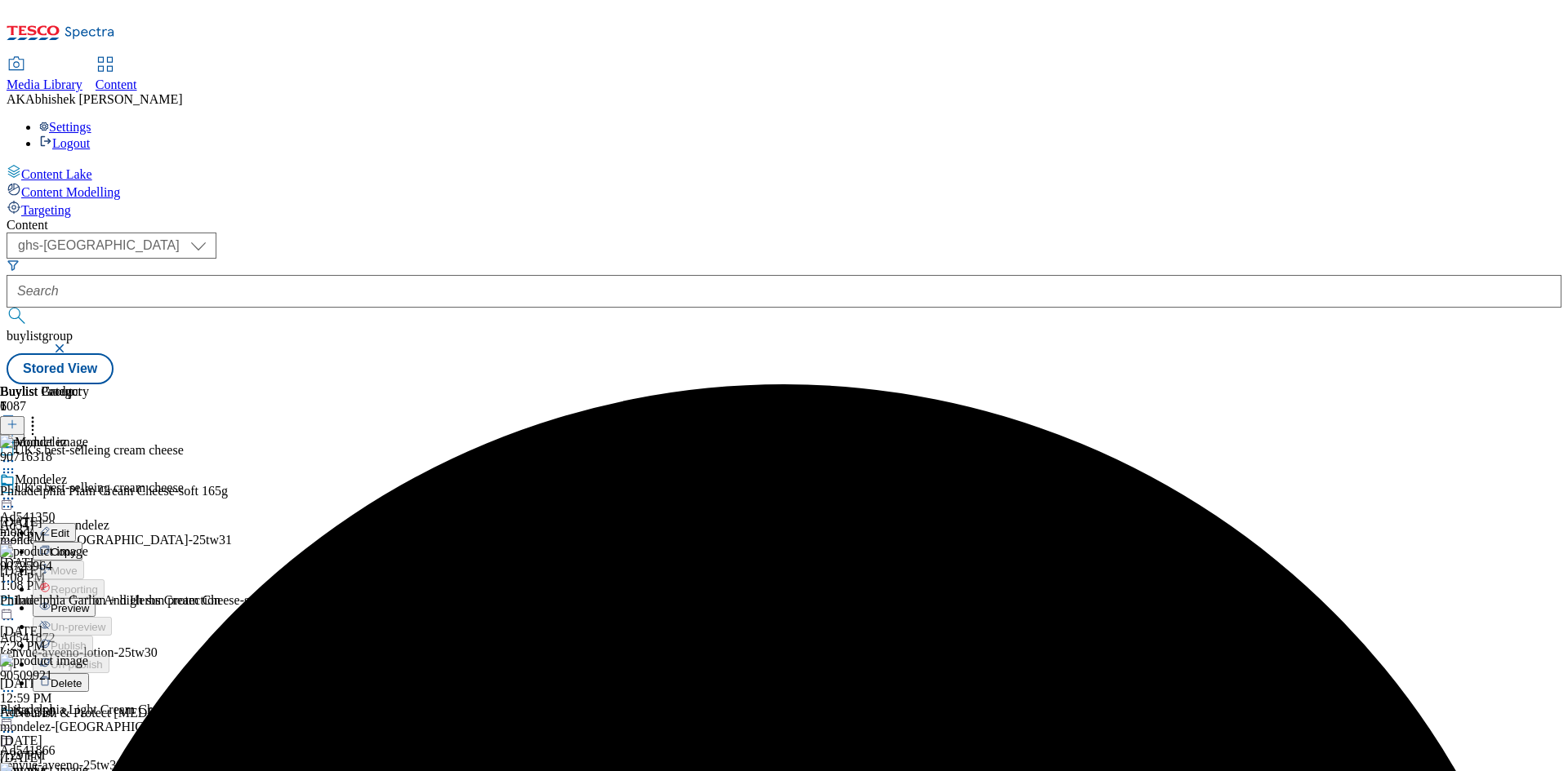
click at [89, 602] on span "Preview" at bounding box center [70, 608] width 39 height 13
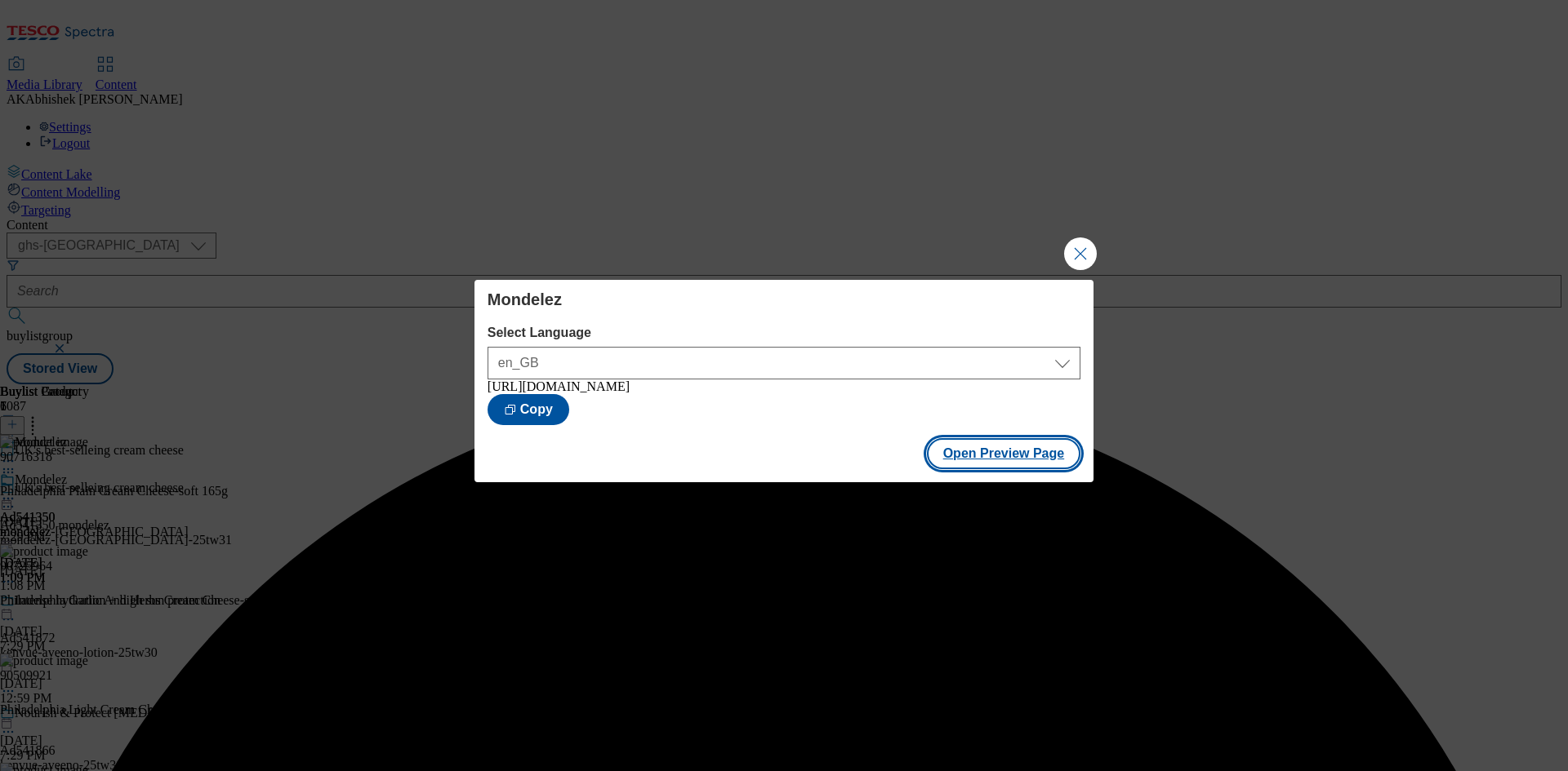
click at [974, 469] on button "Open Preview Page" at bounding box center [1004, 454] width 154 height 31
click at [1093, 253] on button "Close Modal" at bounding box center [1081, 254] width 33 height 33
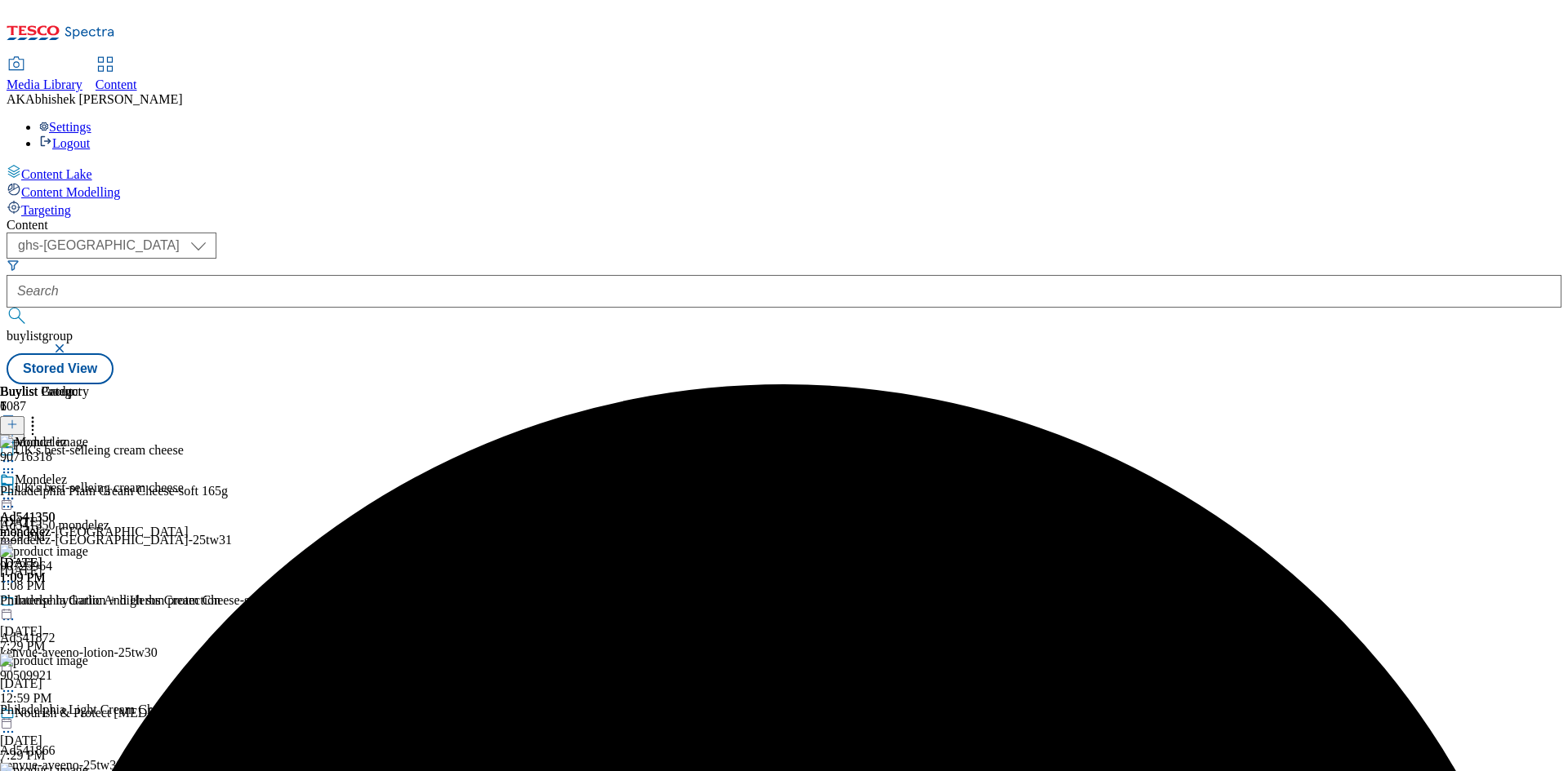
click at [16, 499] on icon at bounding box center [8, 507] width 16 height 16
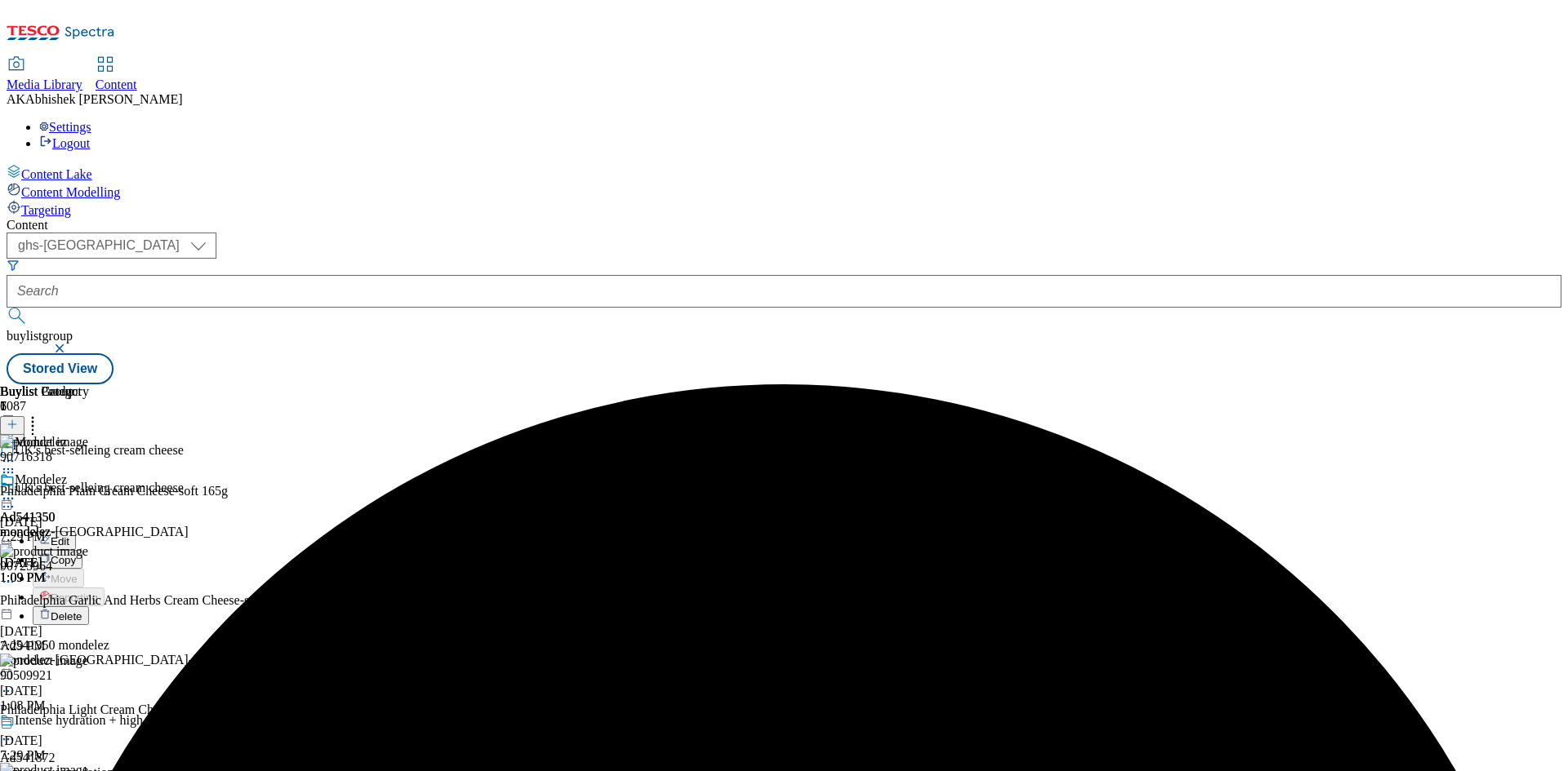
click at [69, 536] on span "Edit" at bounding box center [60, 542] width 18 height 13
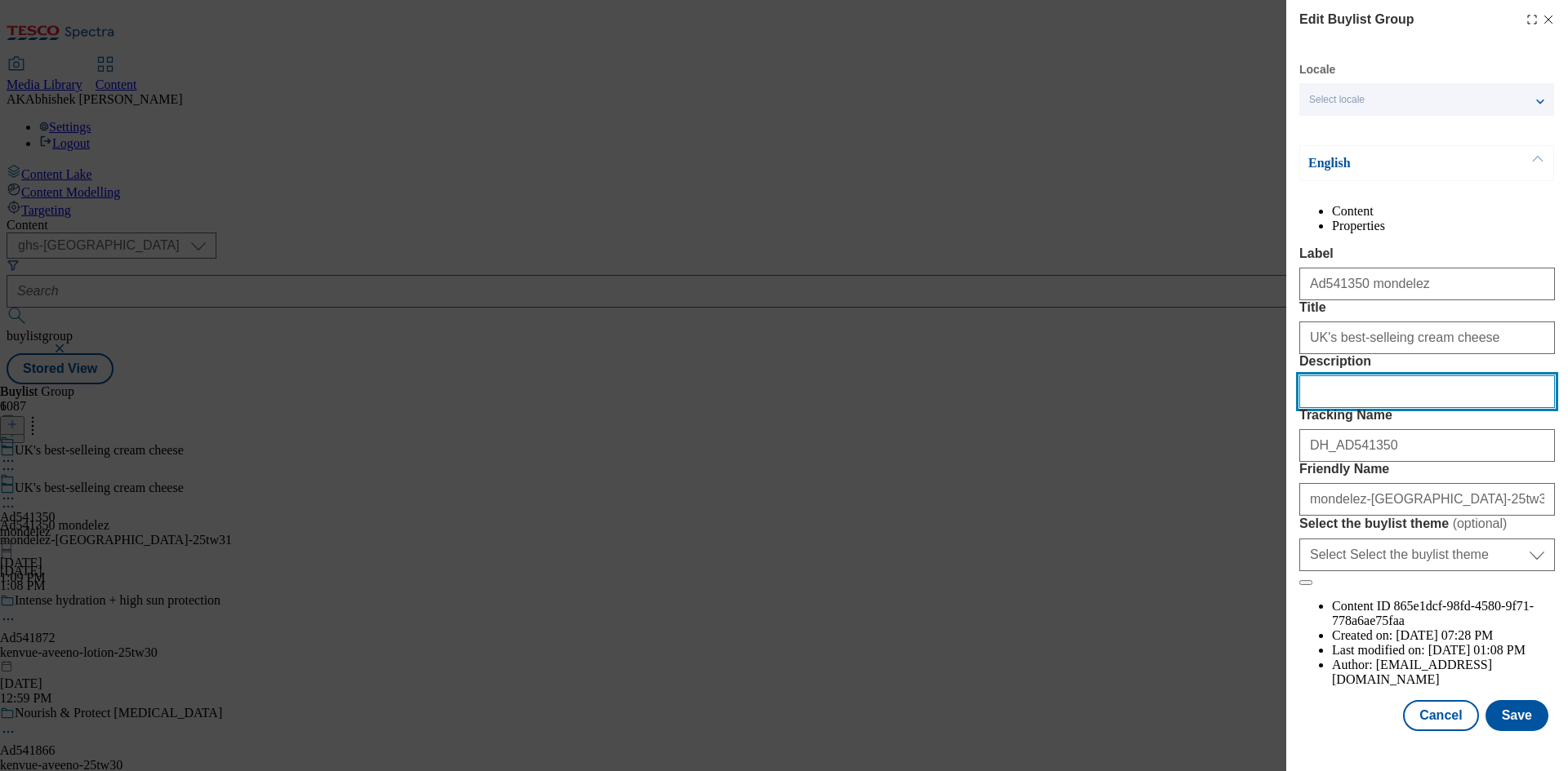
click at [1391, 409] on input "Description" at bounding box center [1427, 392] width 256 height 33
paste input "Philadelphia Original Soft Cream Cheese 165G"
type input "Philadelphia Original Soft Cream Cheese 165G"
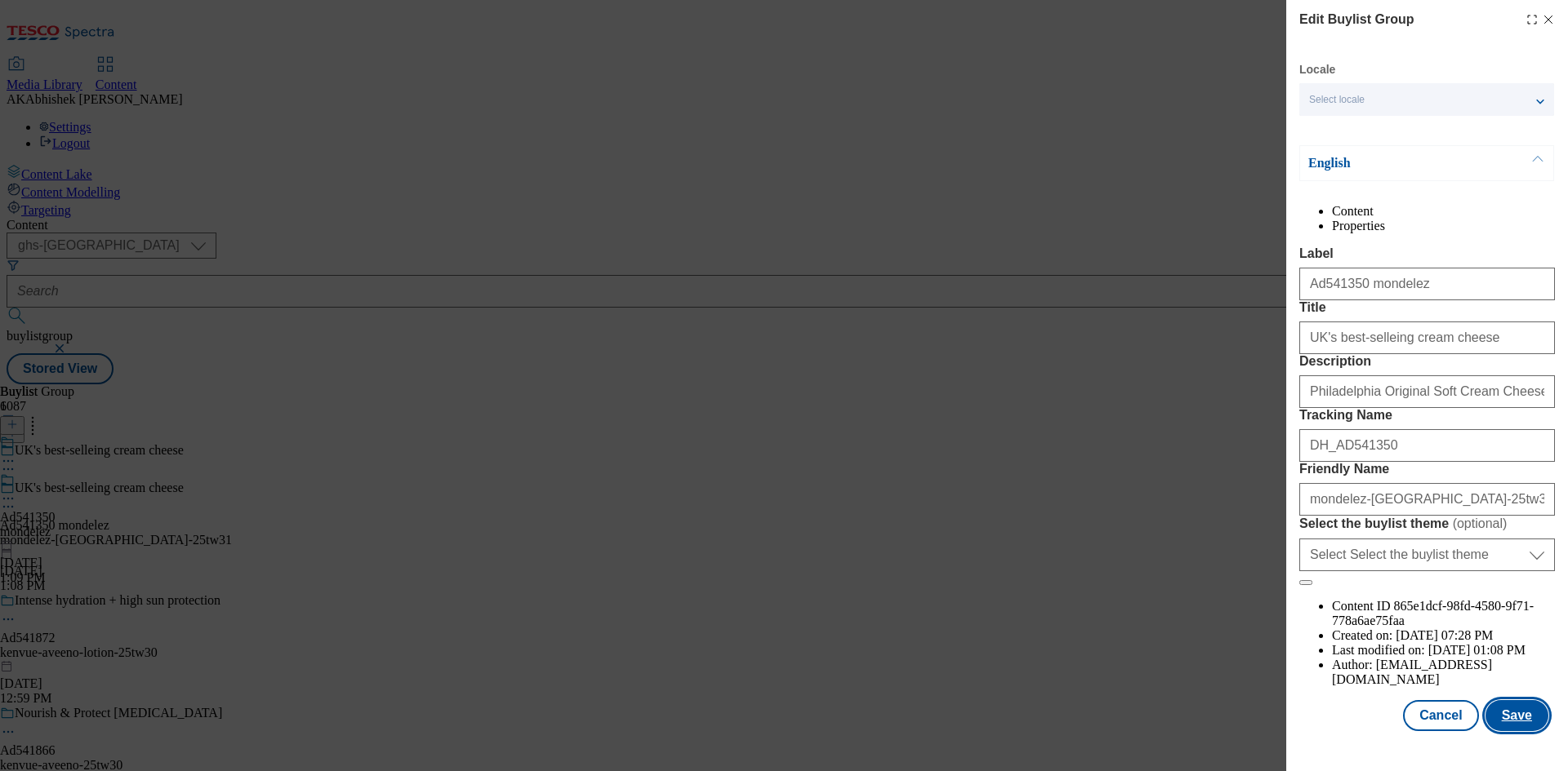
click at [1515, 723] on button "Save" at bounding box center [1517, 716] width 63 height 31
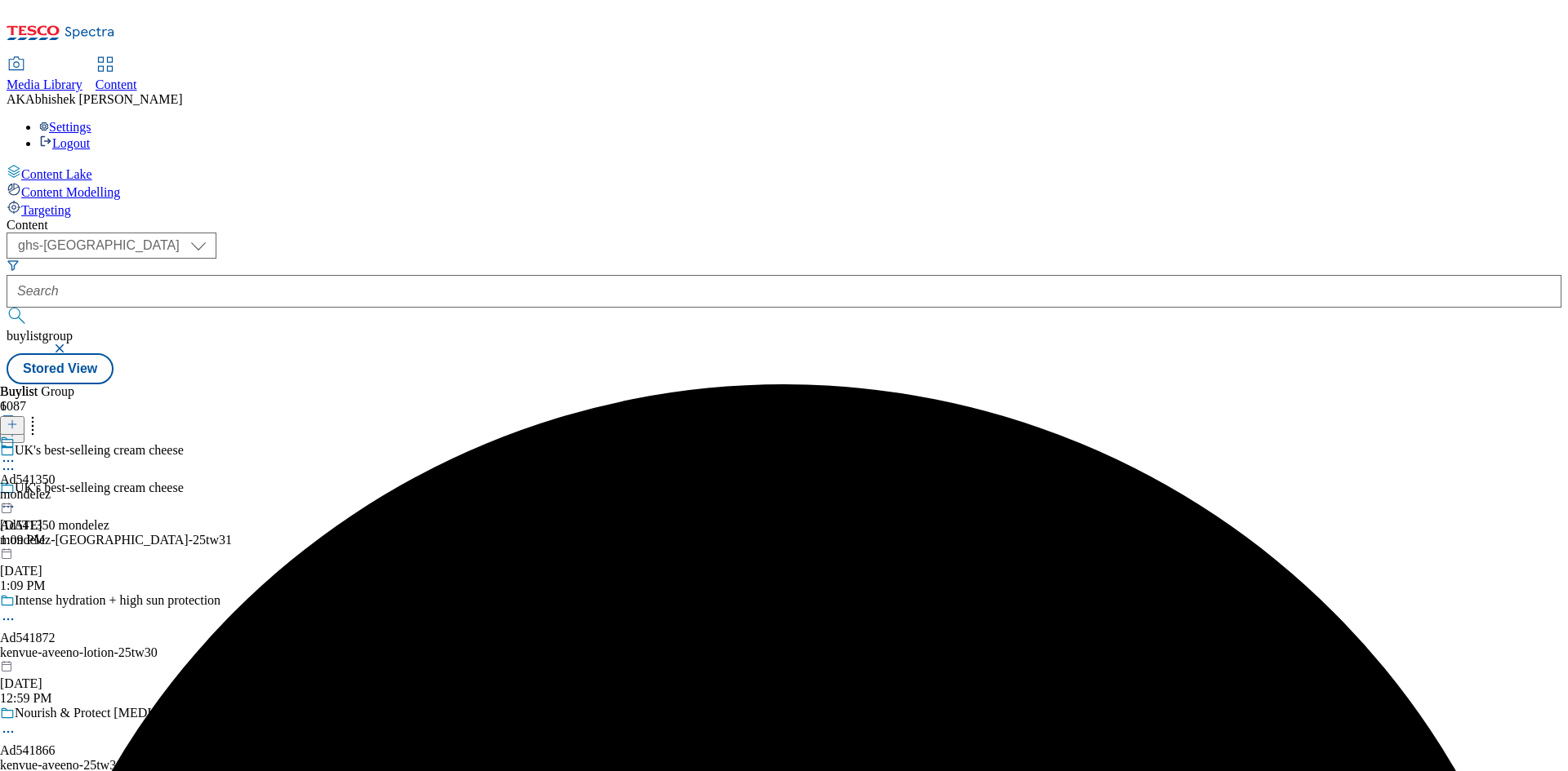
click at [16, 453] on icon at bounding box center [8, 461] width 16 height 16
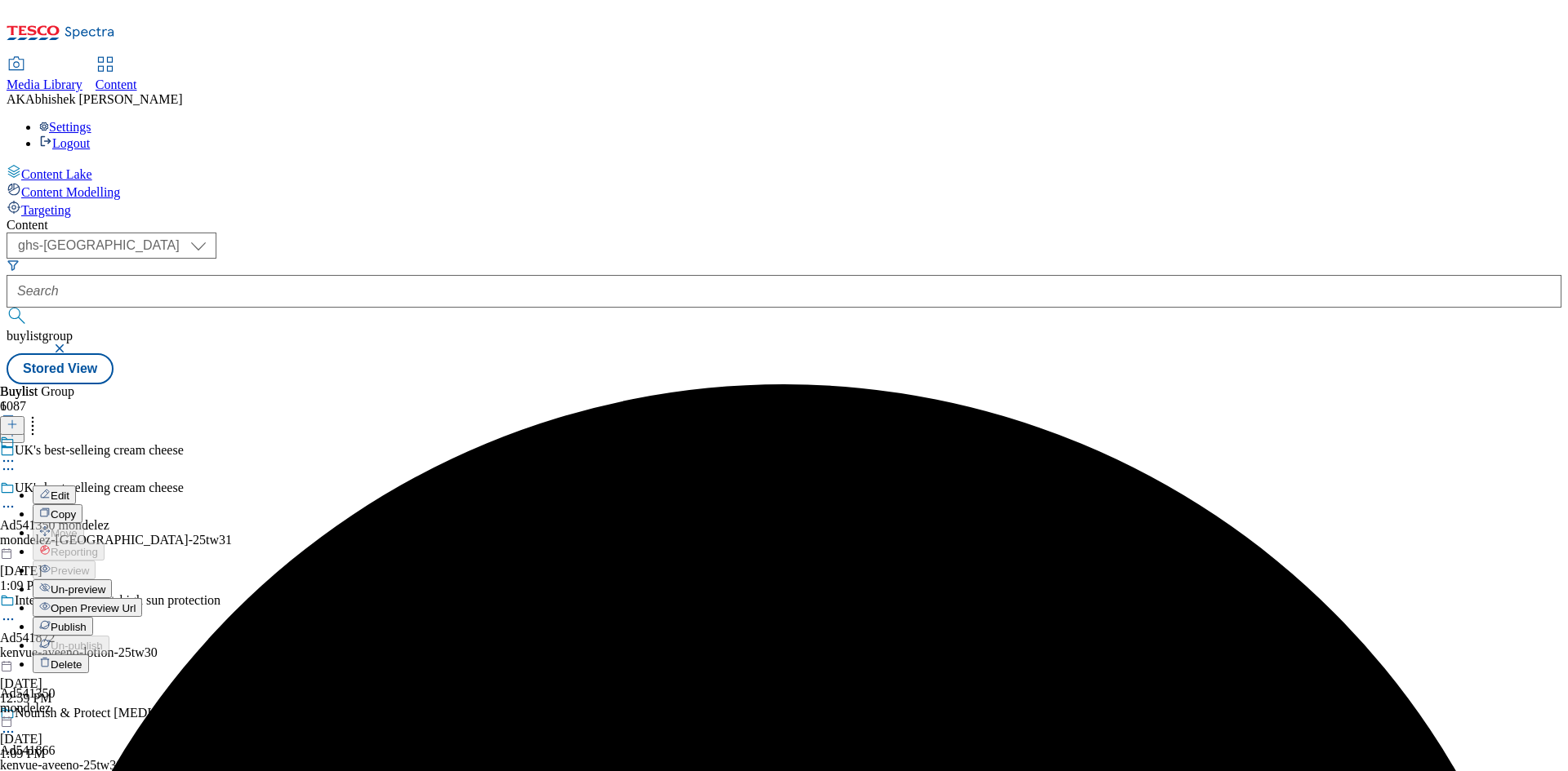
click at [69, 490] on span "Edit" at bounding box center [60, 495] width 18 height 13
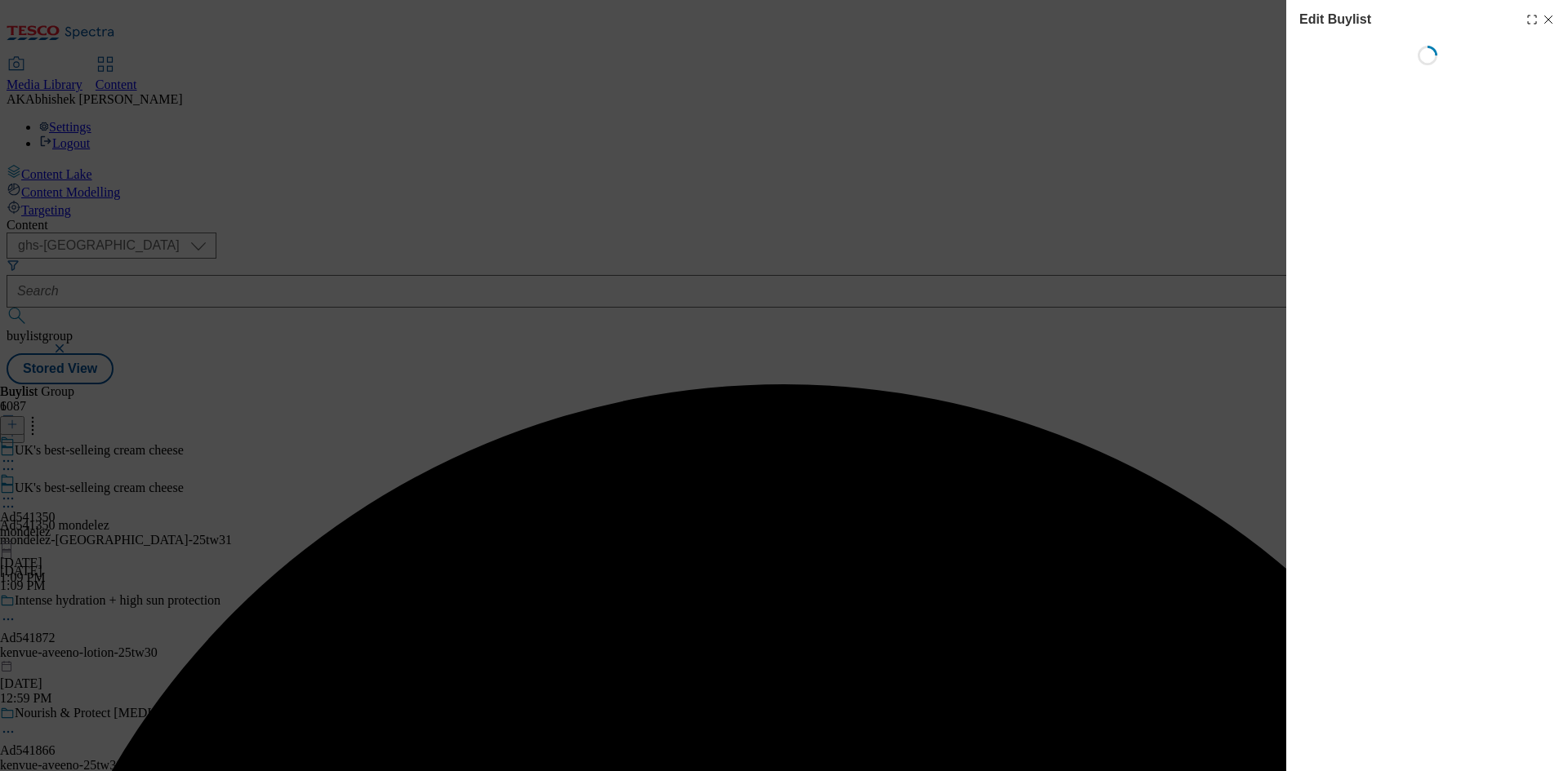
select select "tactical"
select select "supplier funded short term 1-3 weeks"
select select "dunnhumby"
select select "Banner"
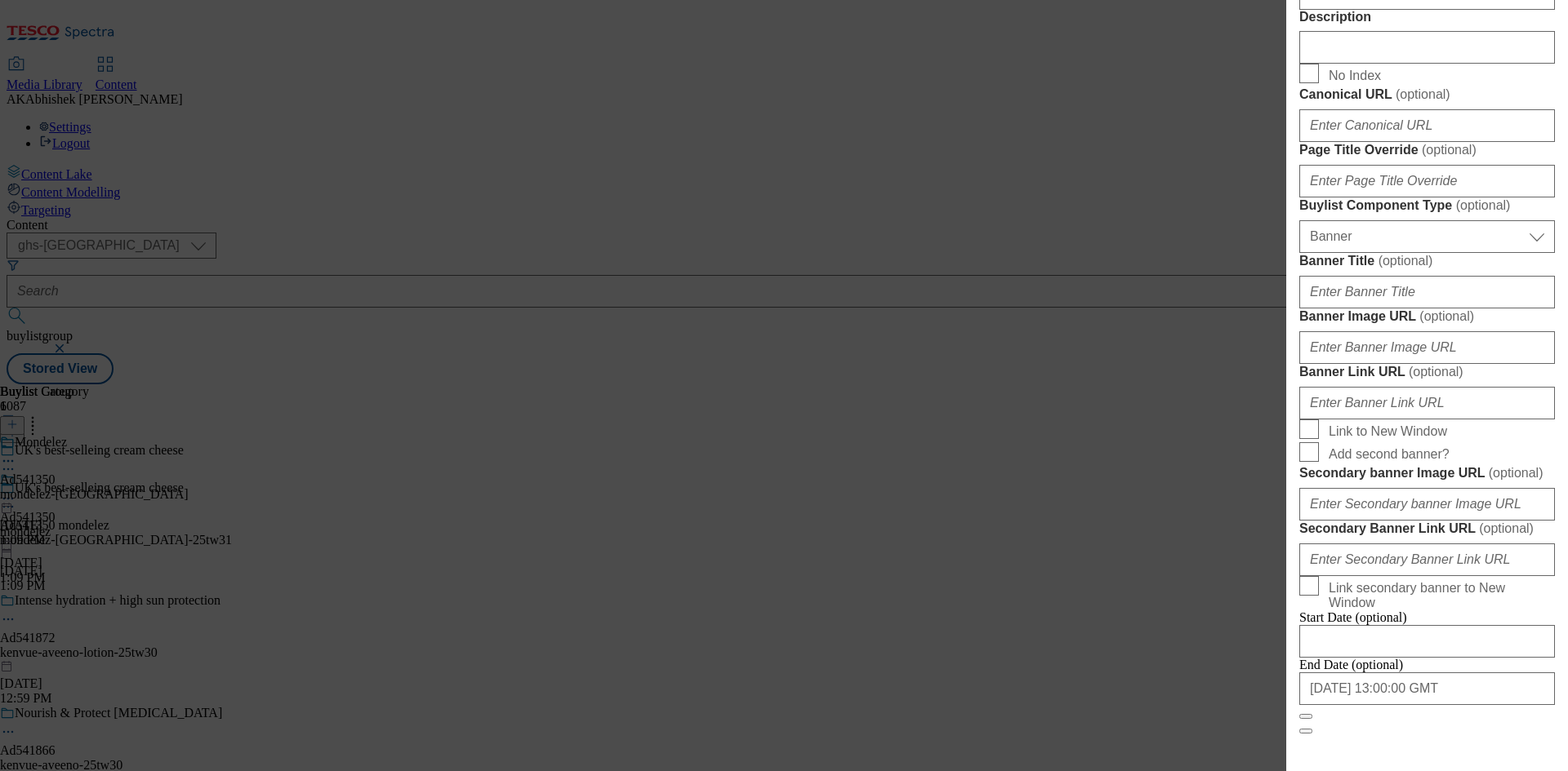
scroll to position [955, 0]
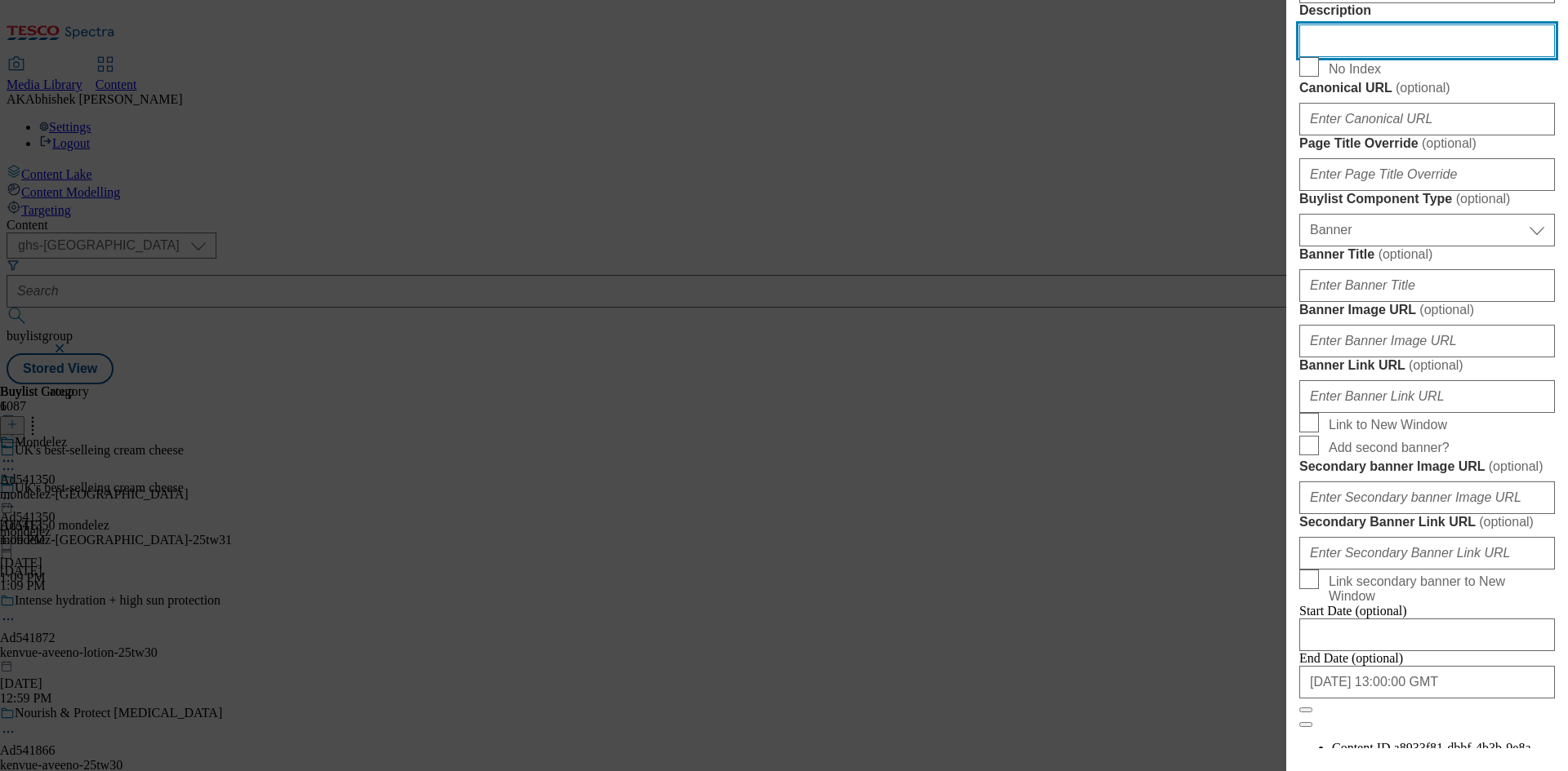
click at [1356, 57] on input "Description" at bounding box center [1427, 40] width 256 height 33
paste input "Philadelphia Original Soft Cream Cheese 165G"
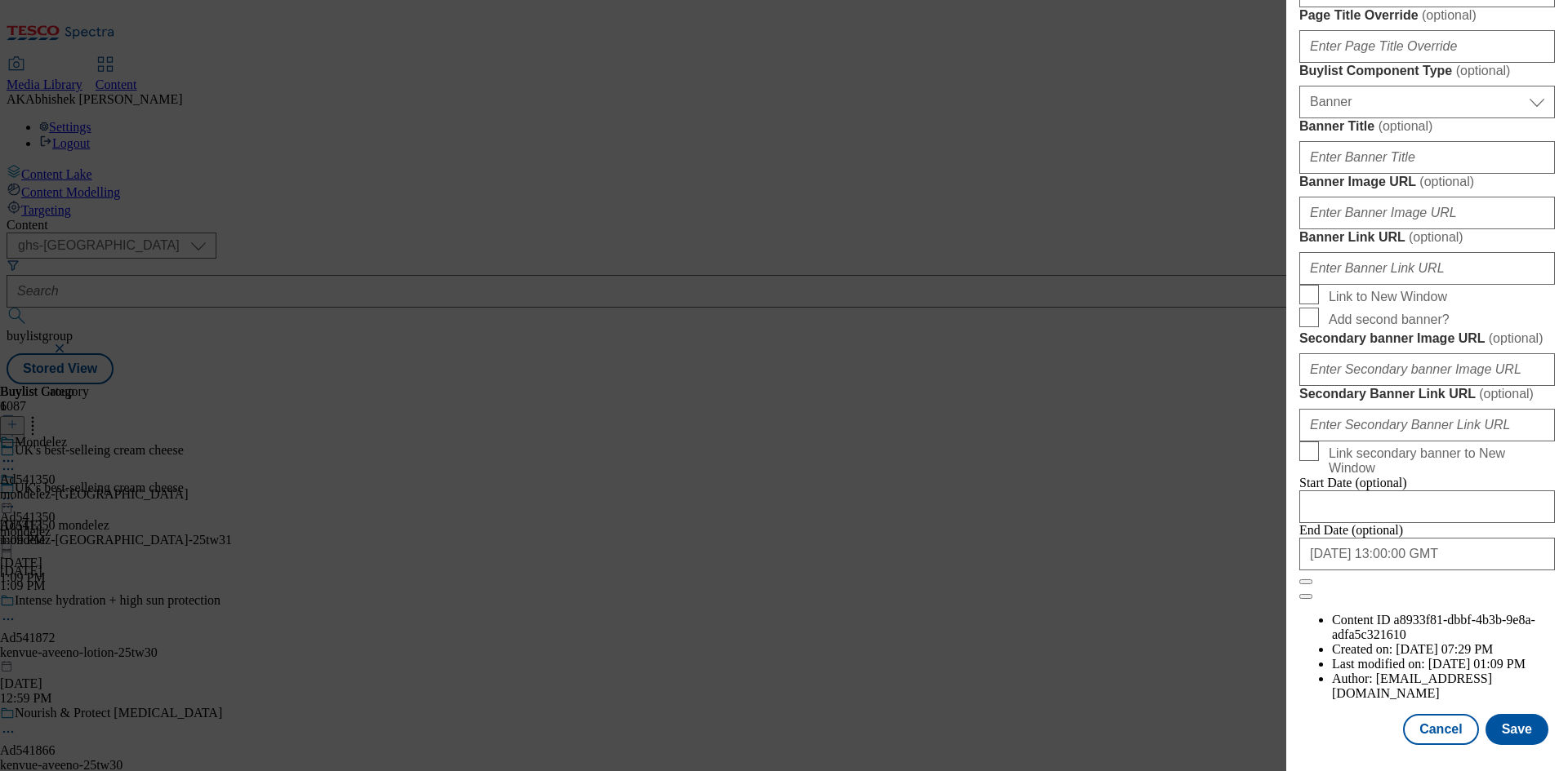
scroll to position [1689, 0]
type input "Philadelphia Original Soft Cream Cheese 165G"
click at [1514, 731] on button "Save" at bounding box center [1517, 730] width 63 height 31
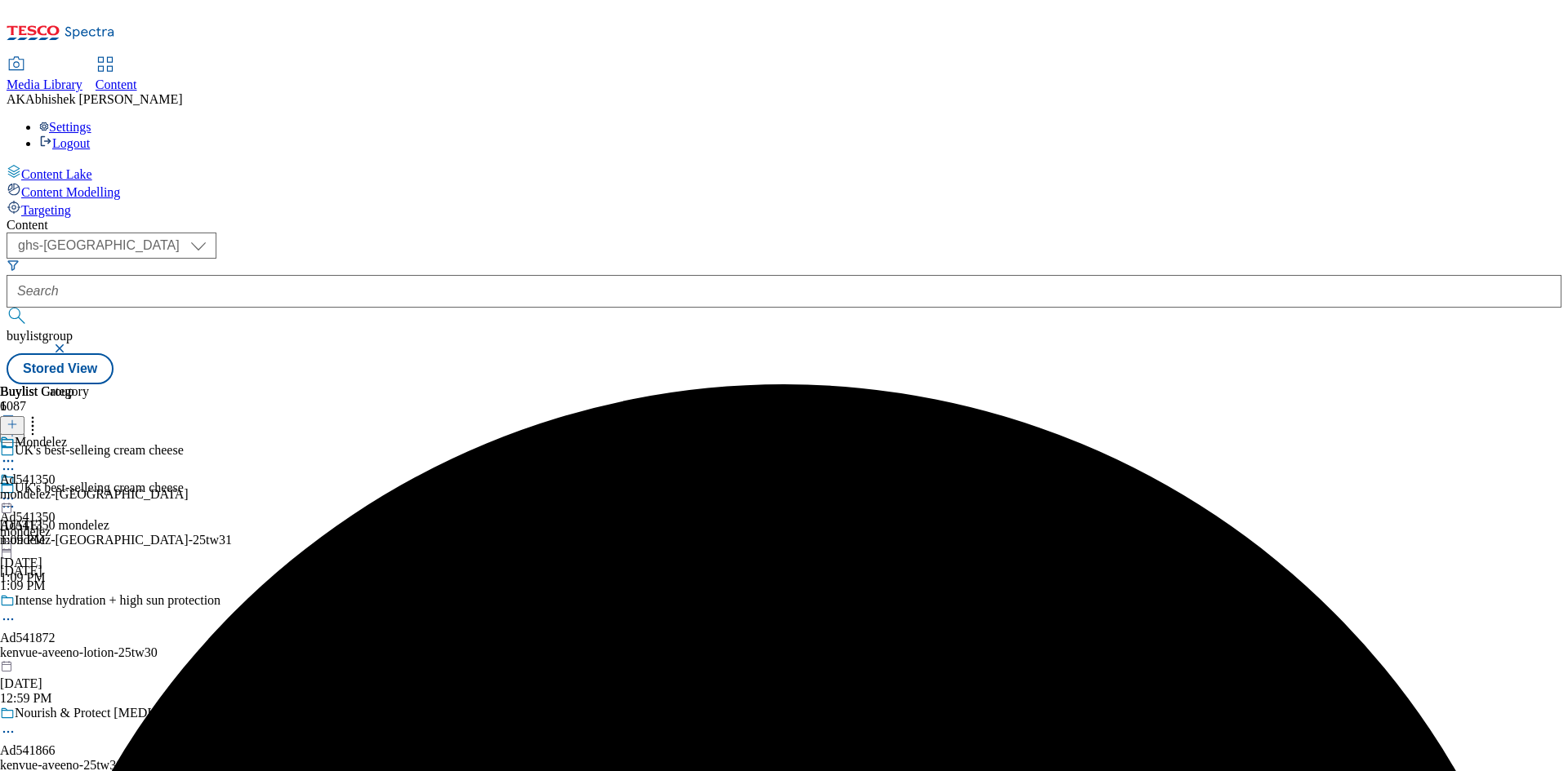
click at [16, 453] on icon at bounding box center [8, 461] width 16 height 16
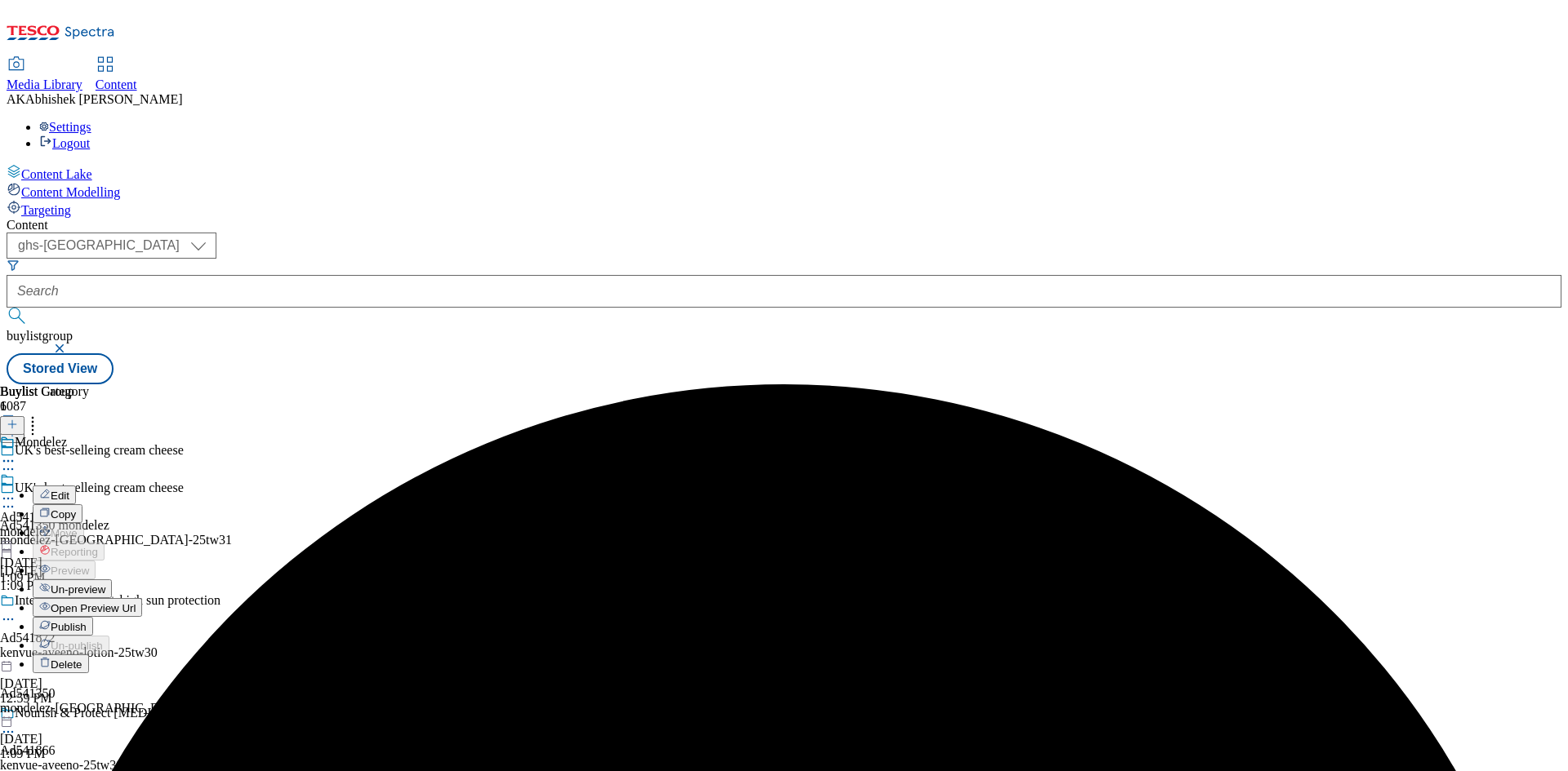
click at [69, 490] on span "Edit" at bounding box center [60, 495] width 18 height 13
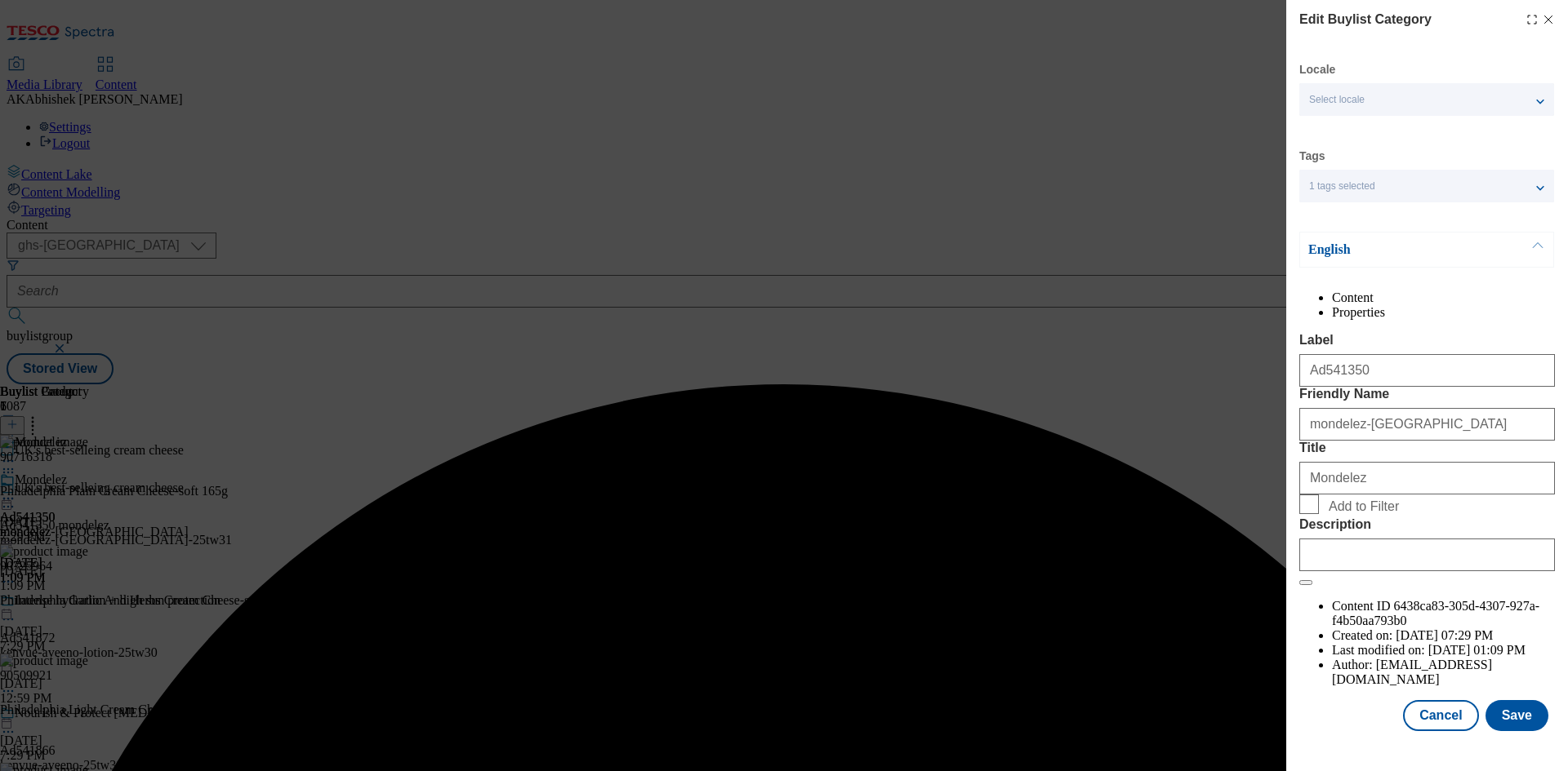
scroll to position [32, 0]
click at [1439, 572] on input "Description" at bounding box center [1427, 555] width 256 height 33
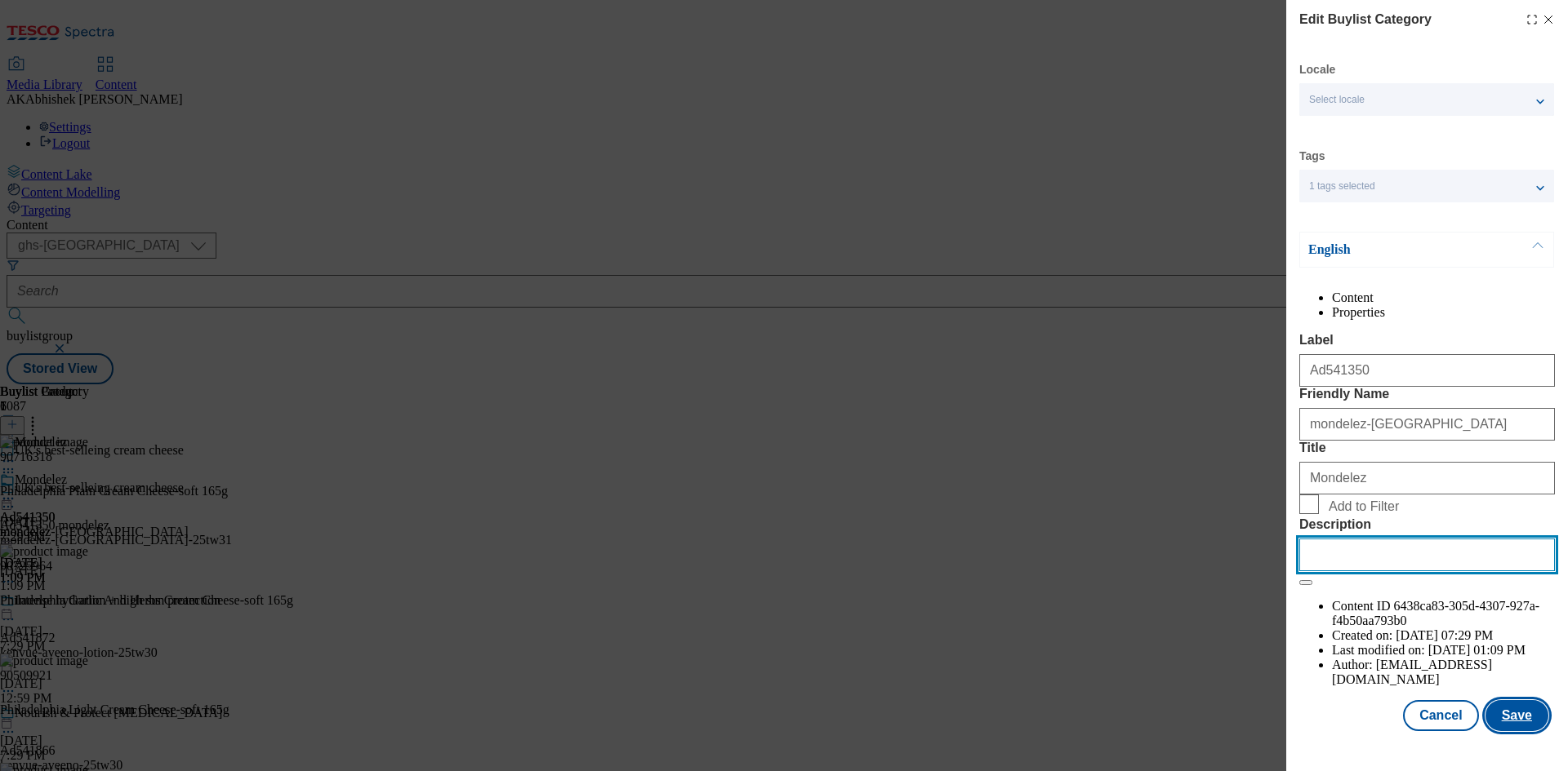
paste input "Philadelphia Original Soft Cream Cheese 165G"
type input "Philadelphia Original Soft Cream Cheese 165G"
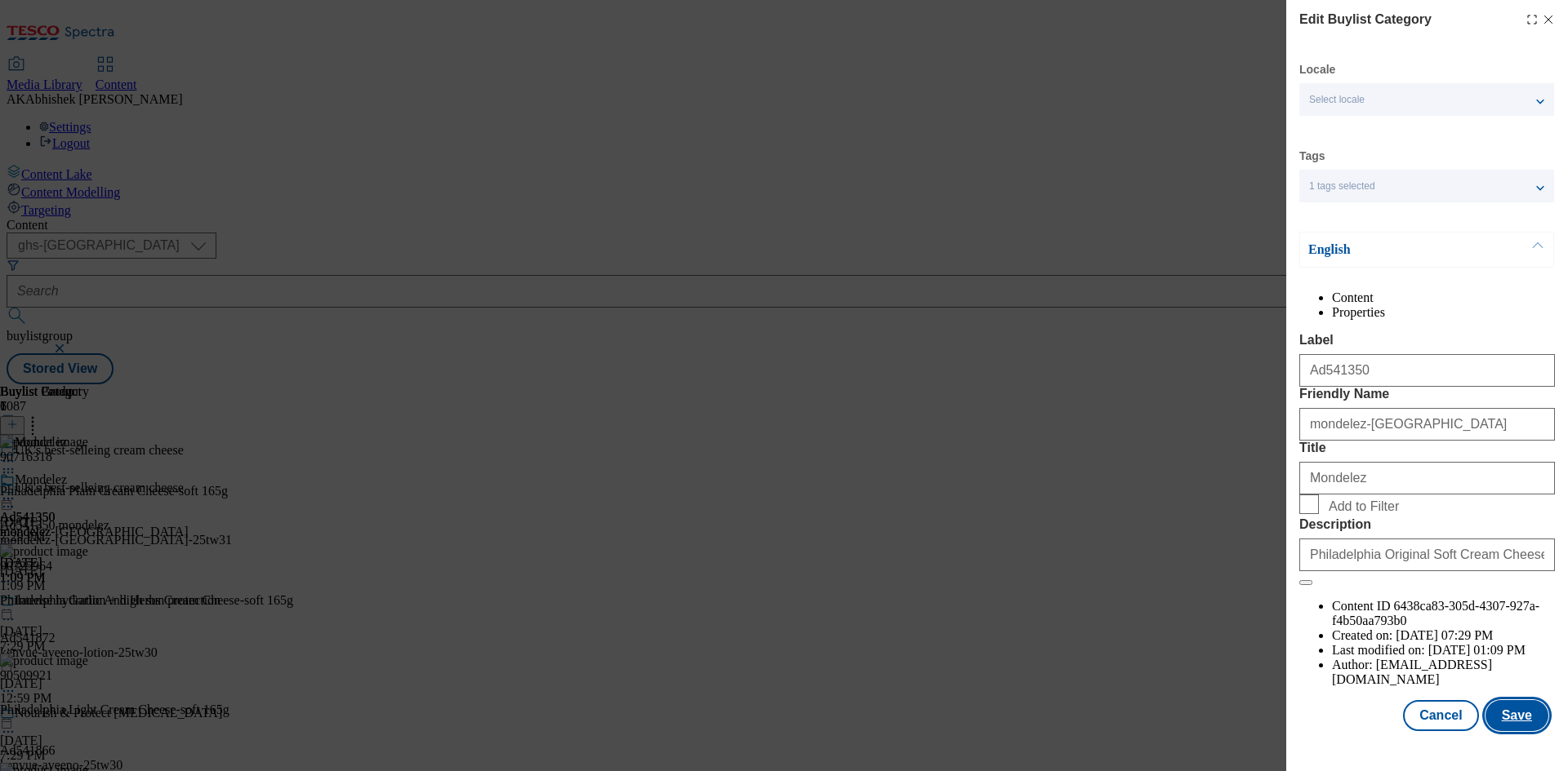
click at [1524, 731] on button "Save" at bounding box center [1517, 716] width 63 height 31
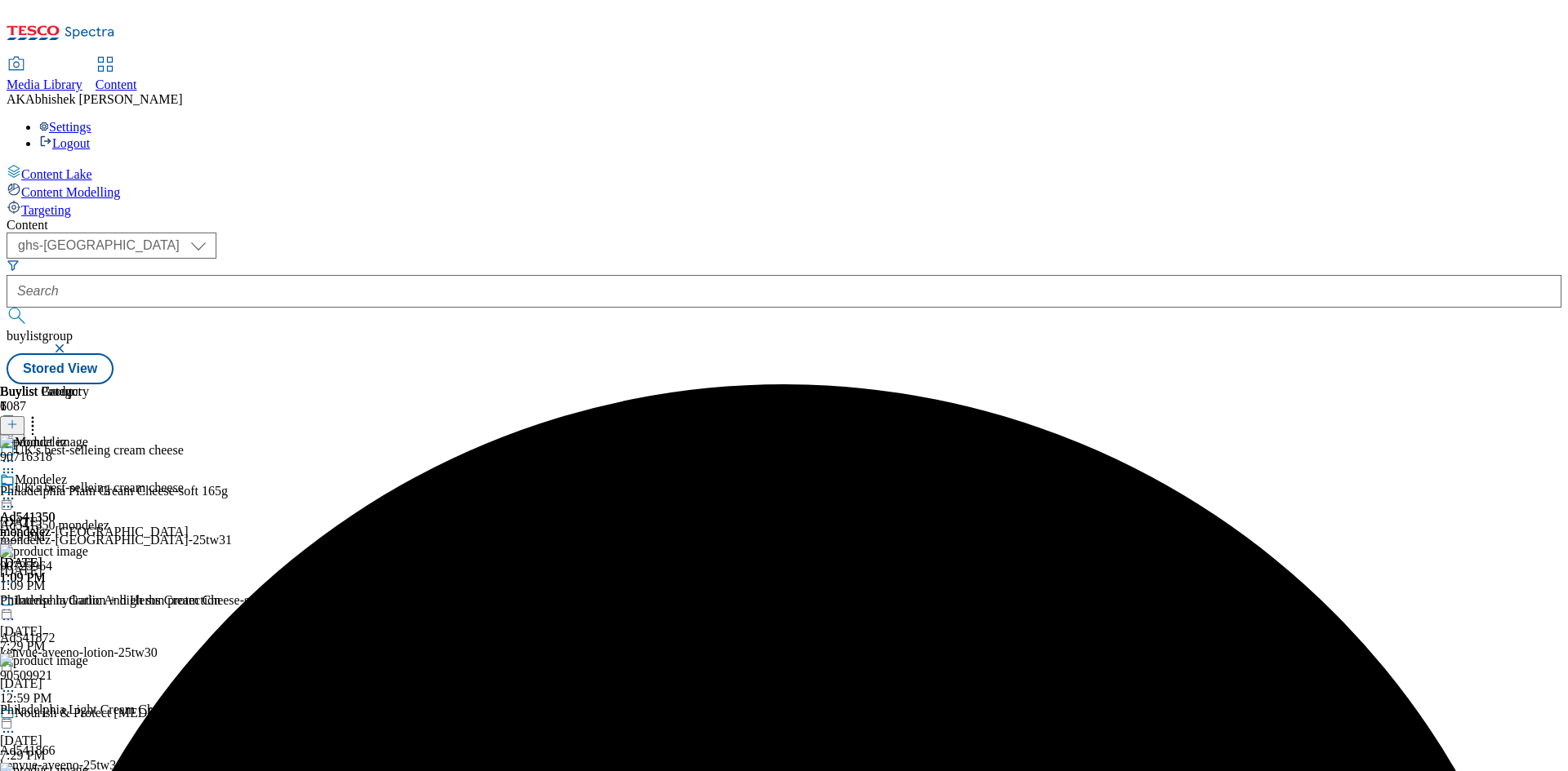
click at [16, 491] on icon at bounding box center [8, 498] width 16 height 16
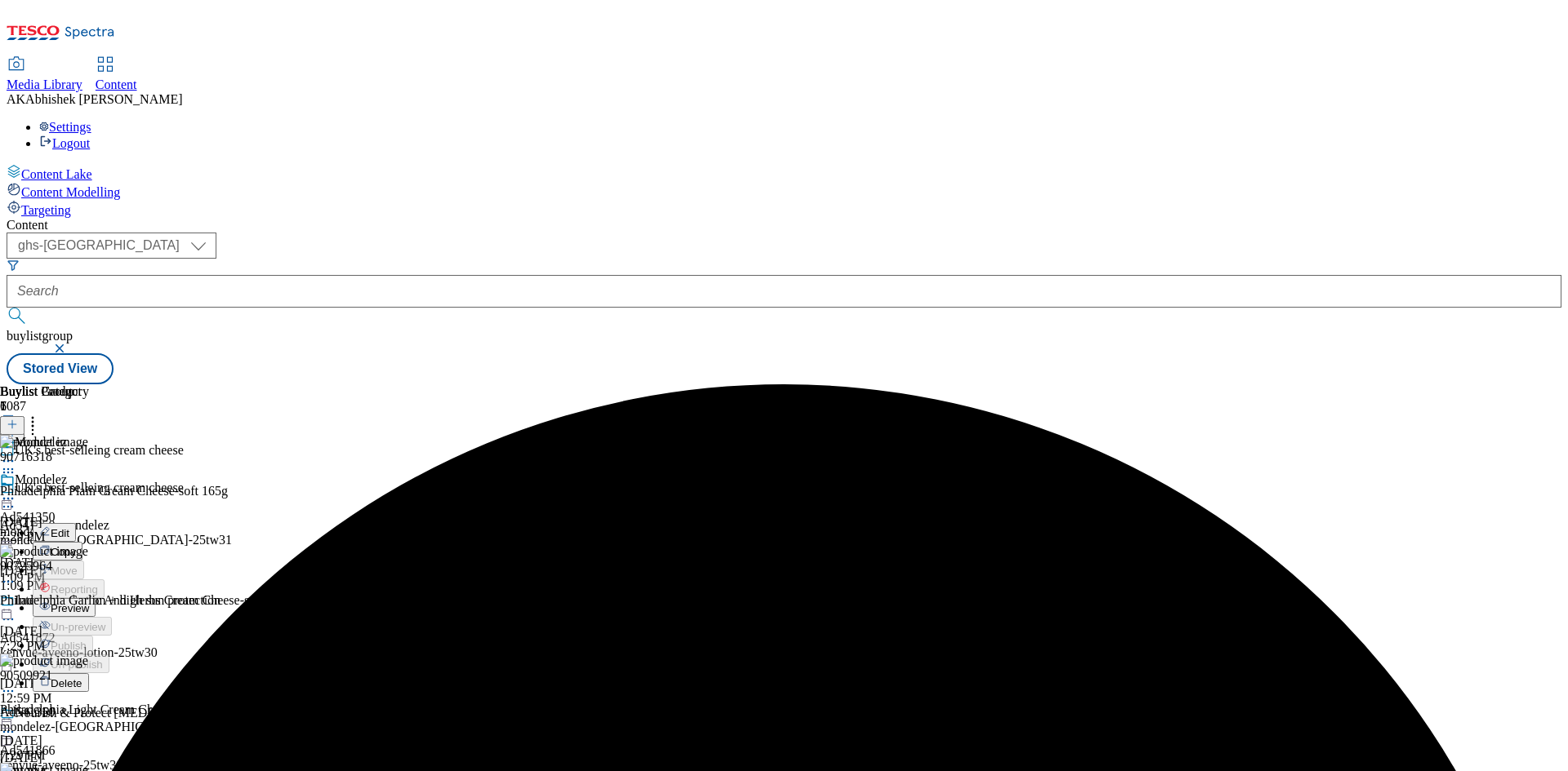
click at [89, 602] on span "Preview" at bounding box center [70, 608] width 39 height 13
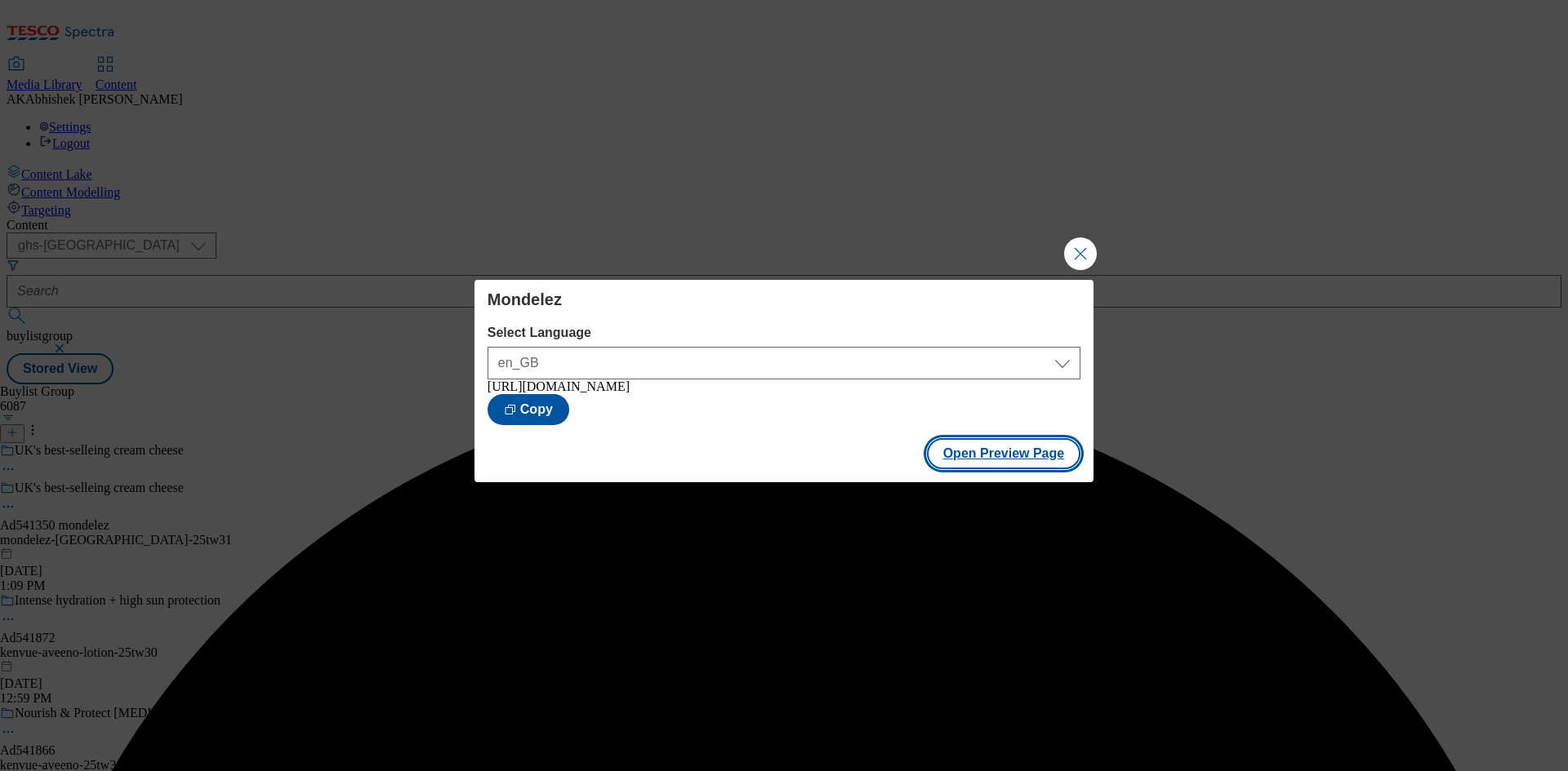
click at [1019, 456] on button "Open Preview Page" at bounding box center [1004, 454] width 154 height 31
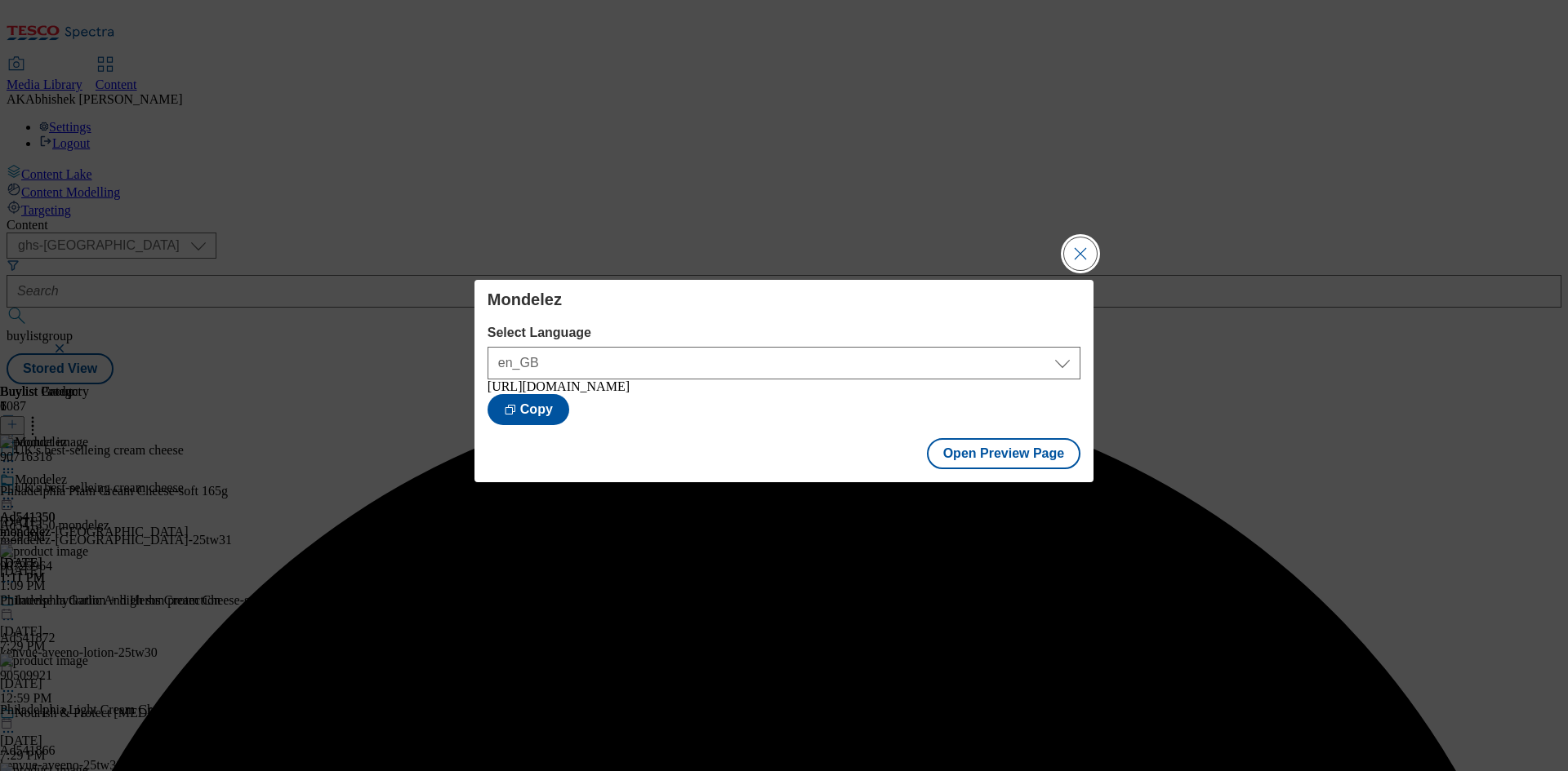
click at [1085, 248] on button "Close Modal" at bounding box center [1081, 254] width 33 height 33
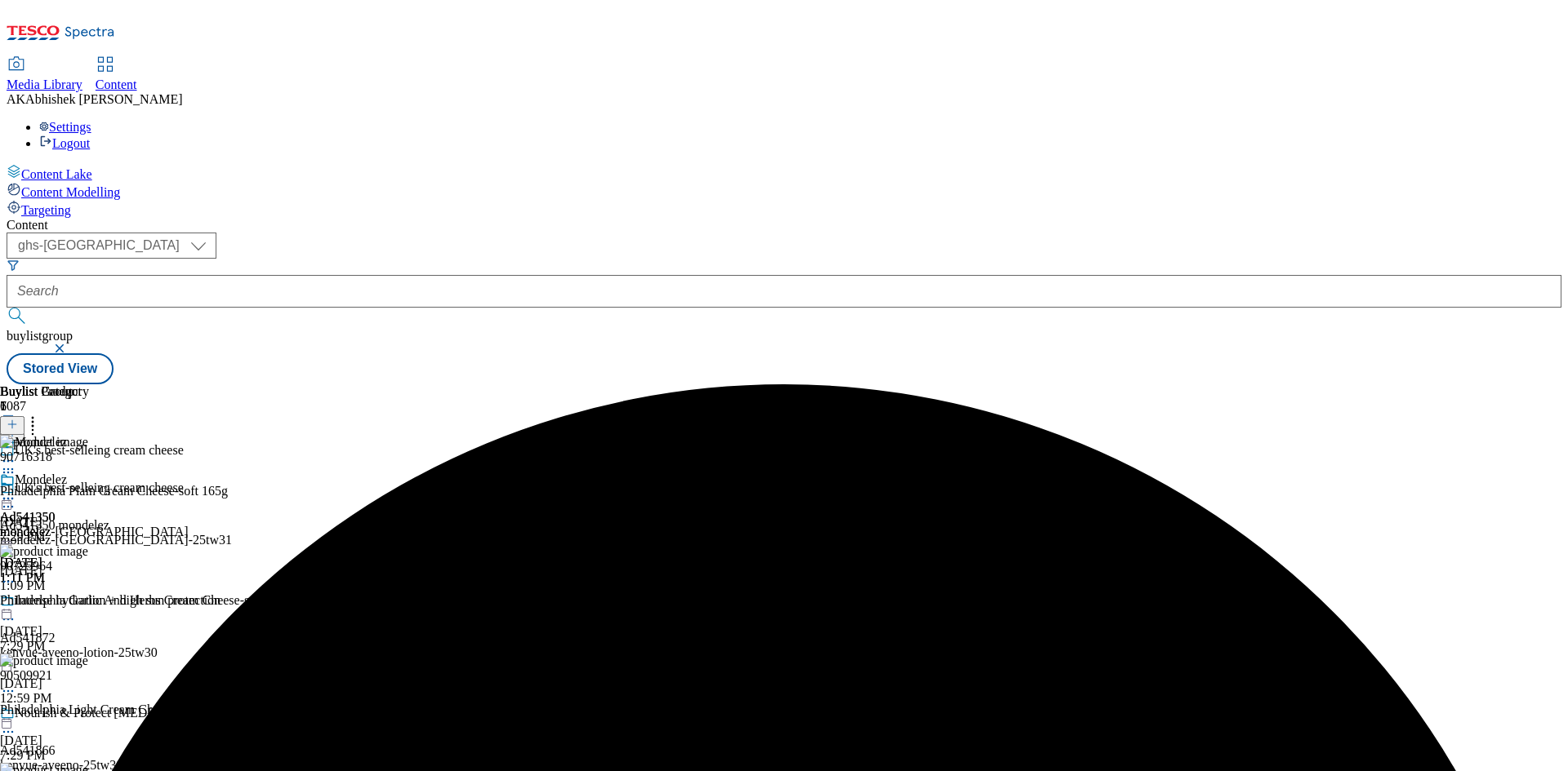
click at [16, 491] on icon at bounding box center [8, 498] width 16 height 16
click at [87, 659] on span "Publish" at bounding box center [68, 665] width 36 height 13
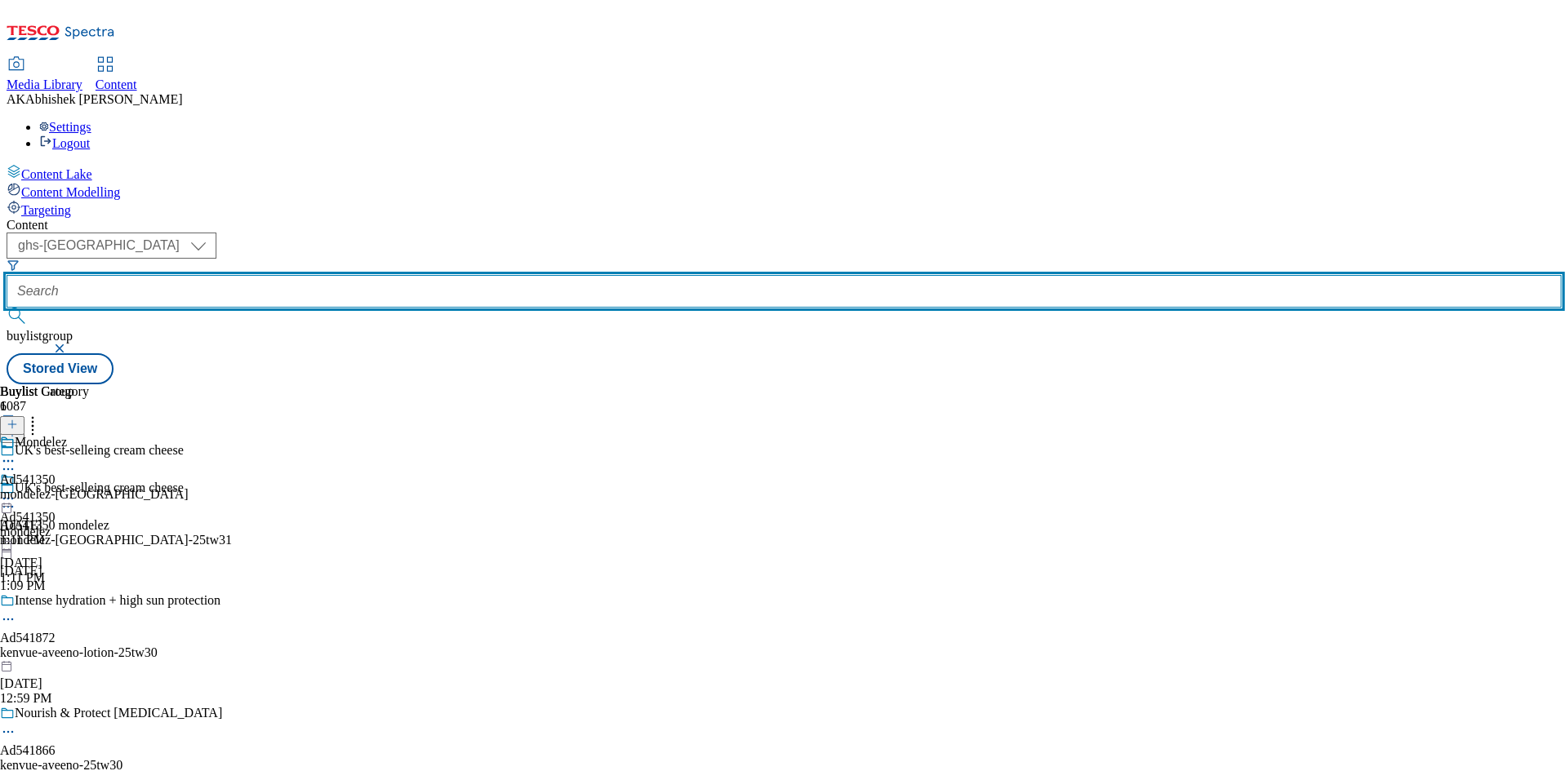
click at [405, 275] on input "text" at bounding box center [784, 291] width 1555 height 33
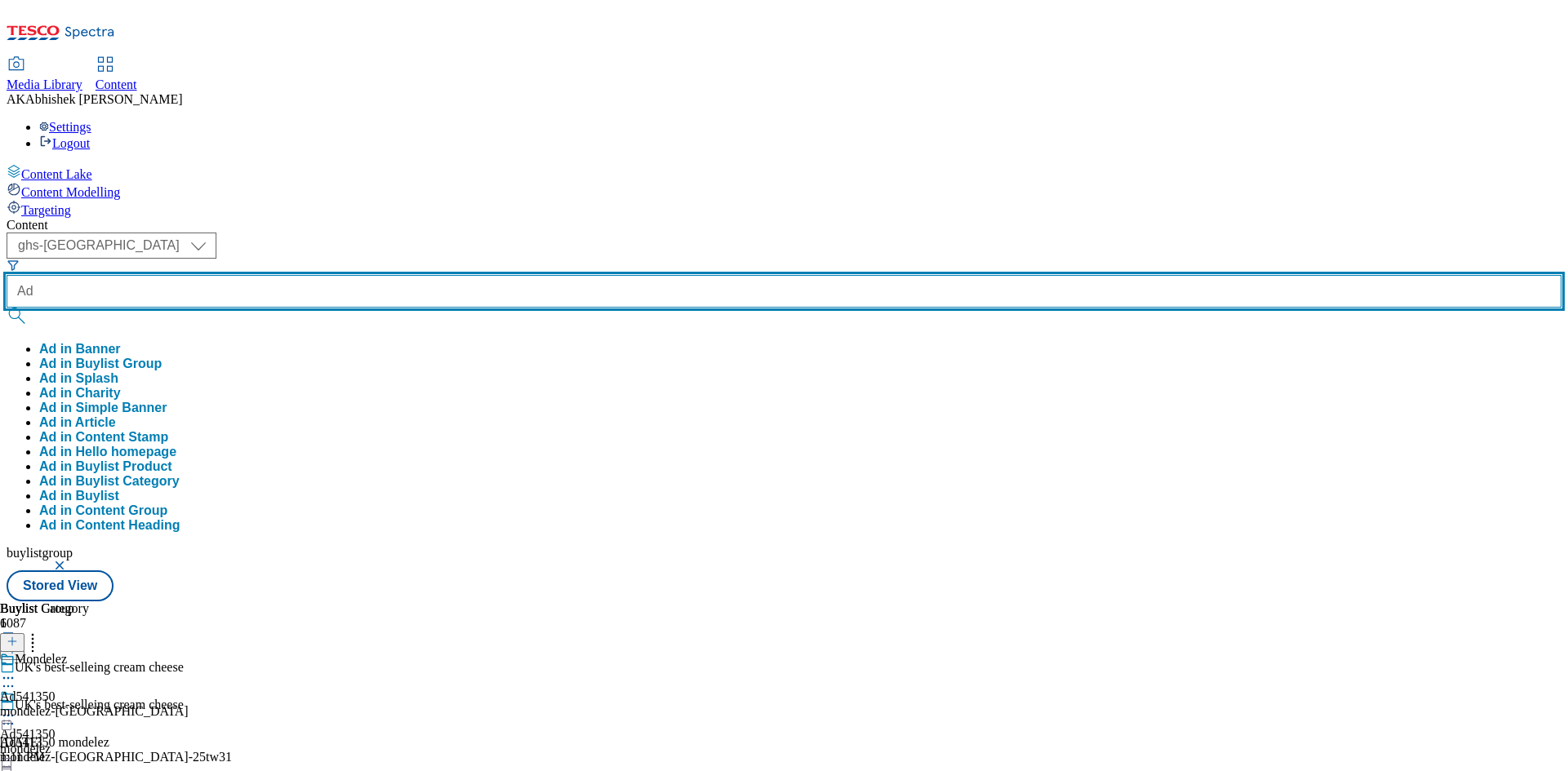
paste input "541869"
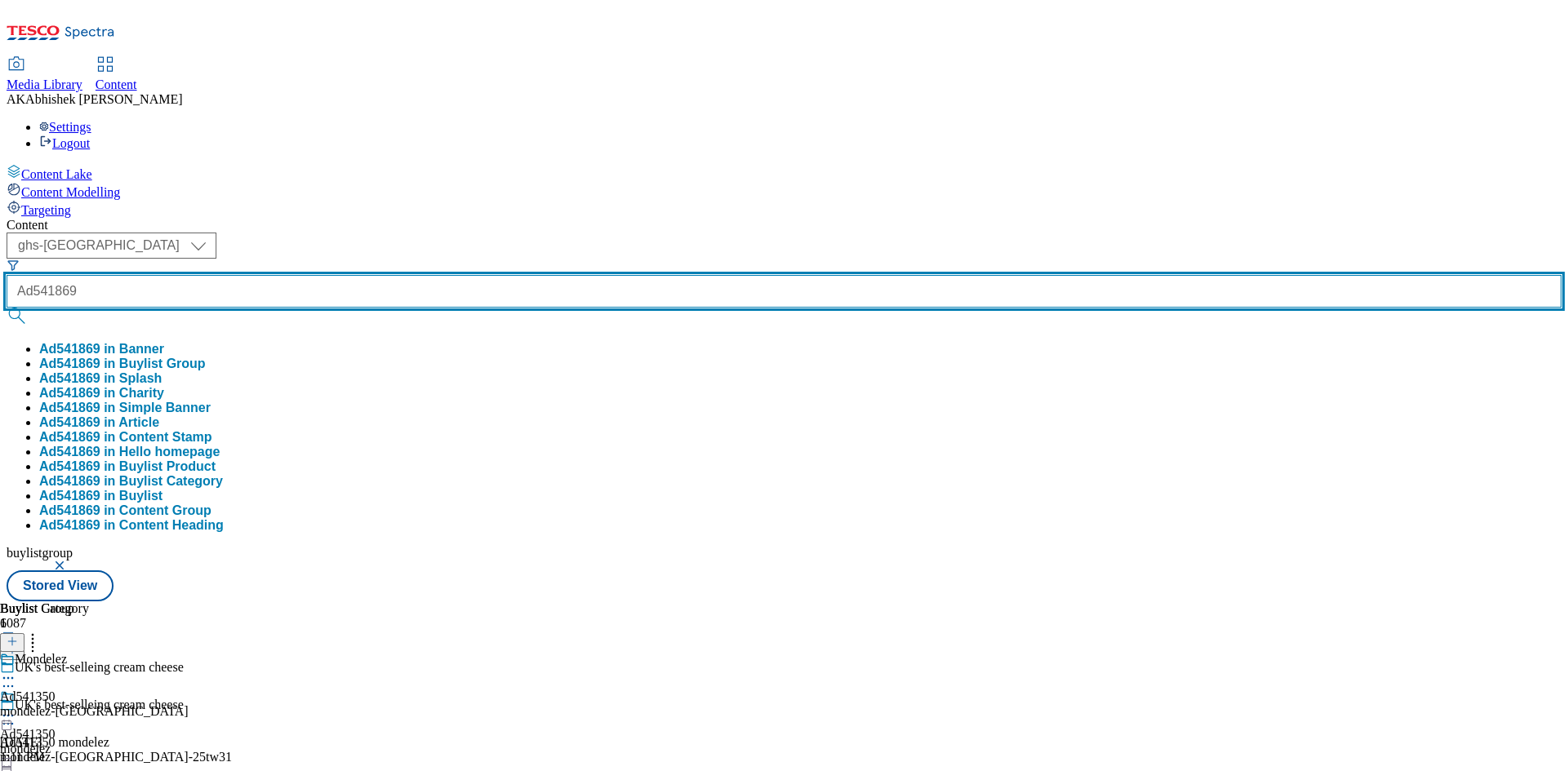
type input "Ad541869"
click at [7, 307] on button "submit" at bounding box center [18, 315] width 23 height 16
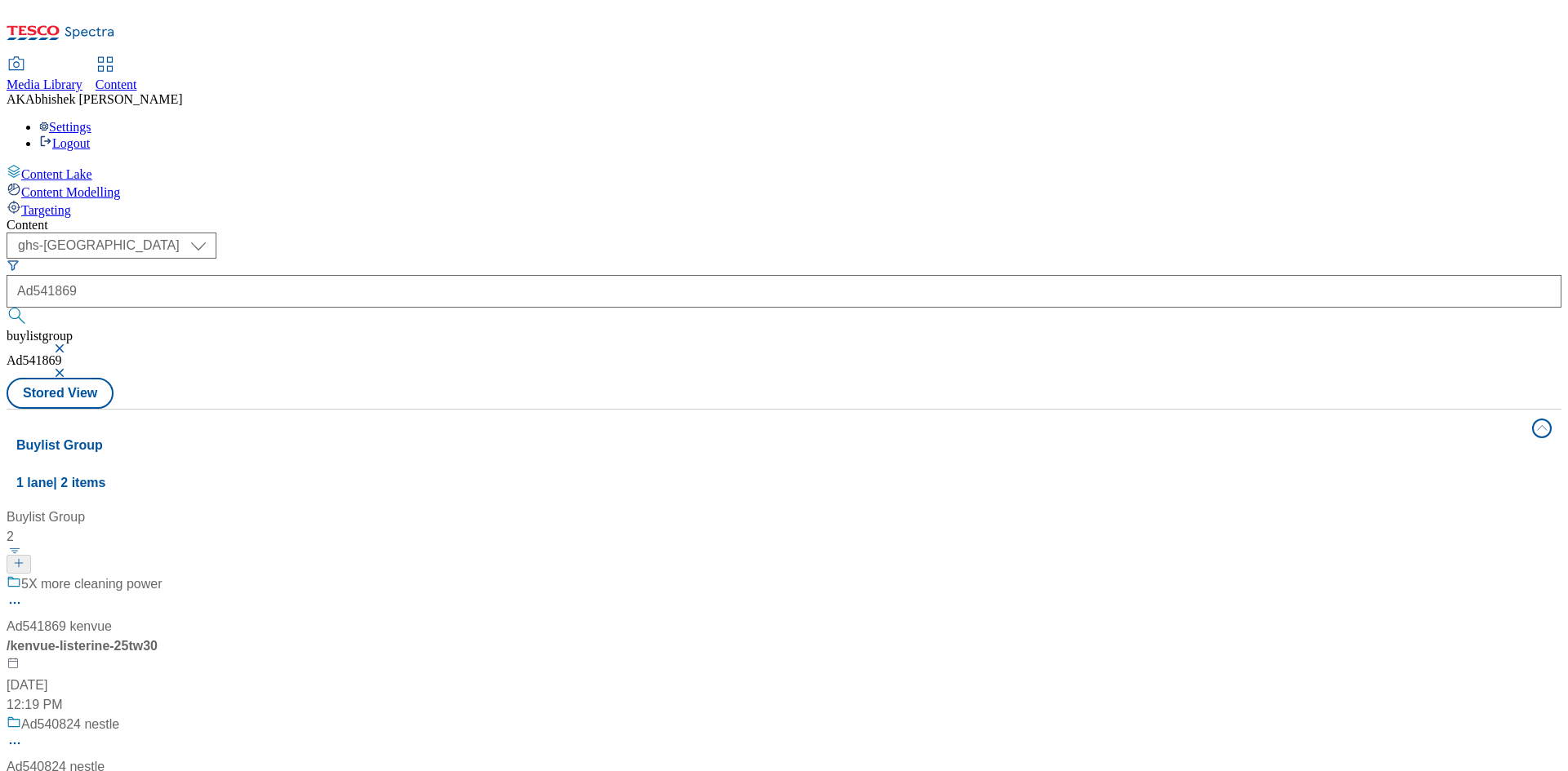
click at [211, 574] on div "5X more cleaning power Ad541869 kenvue / kenvue-listerine-25tw30 Aug 29, 2025 1…" at bounding box center [109, 645] width 204 height 141
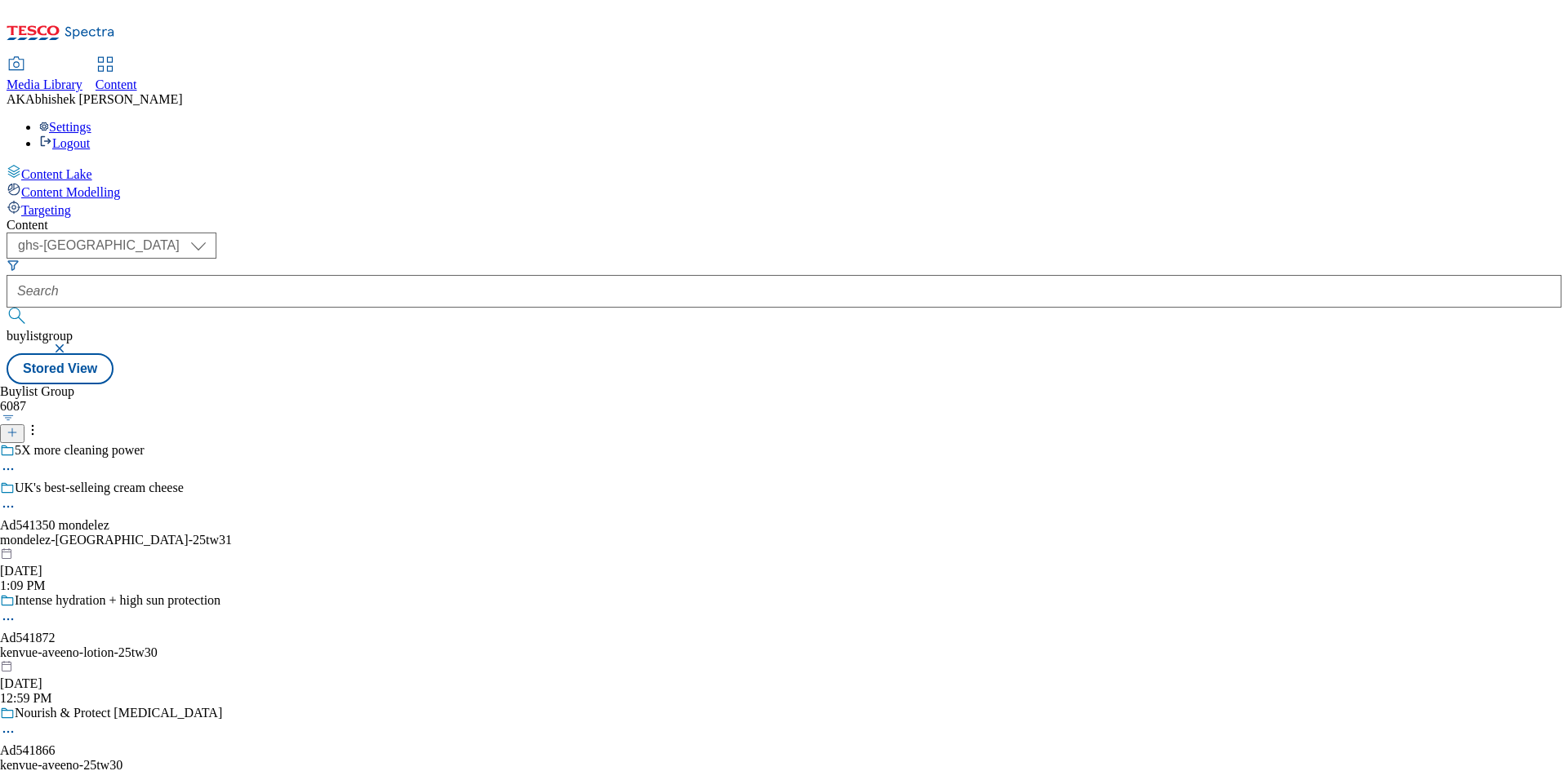
click at [16, 462] on icon at bounding box center [8, 469] width 16 height 16
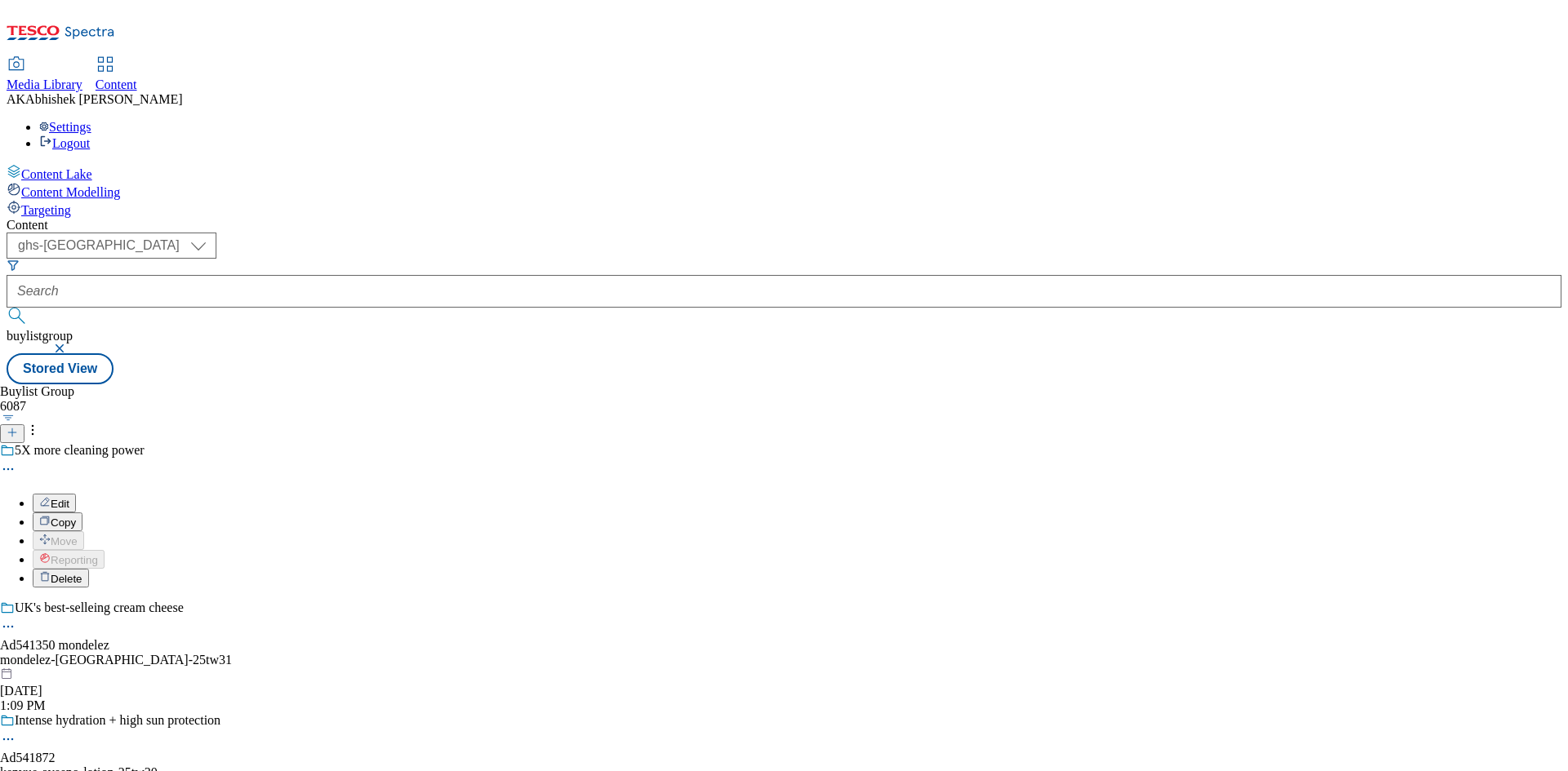
click at [69, 498] on span "Edit" at bounding box center [60, 504] width 18 height 13
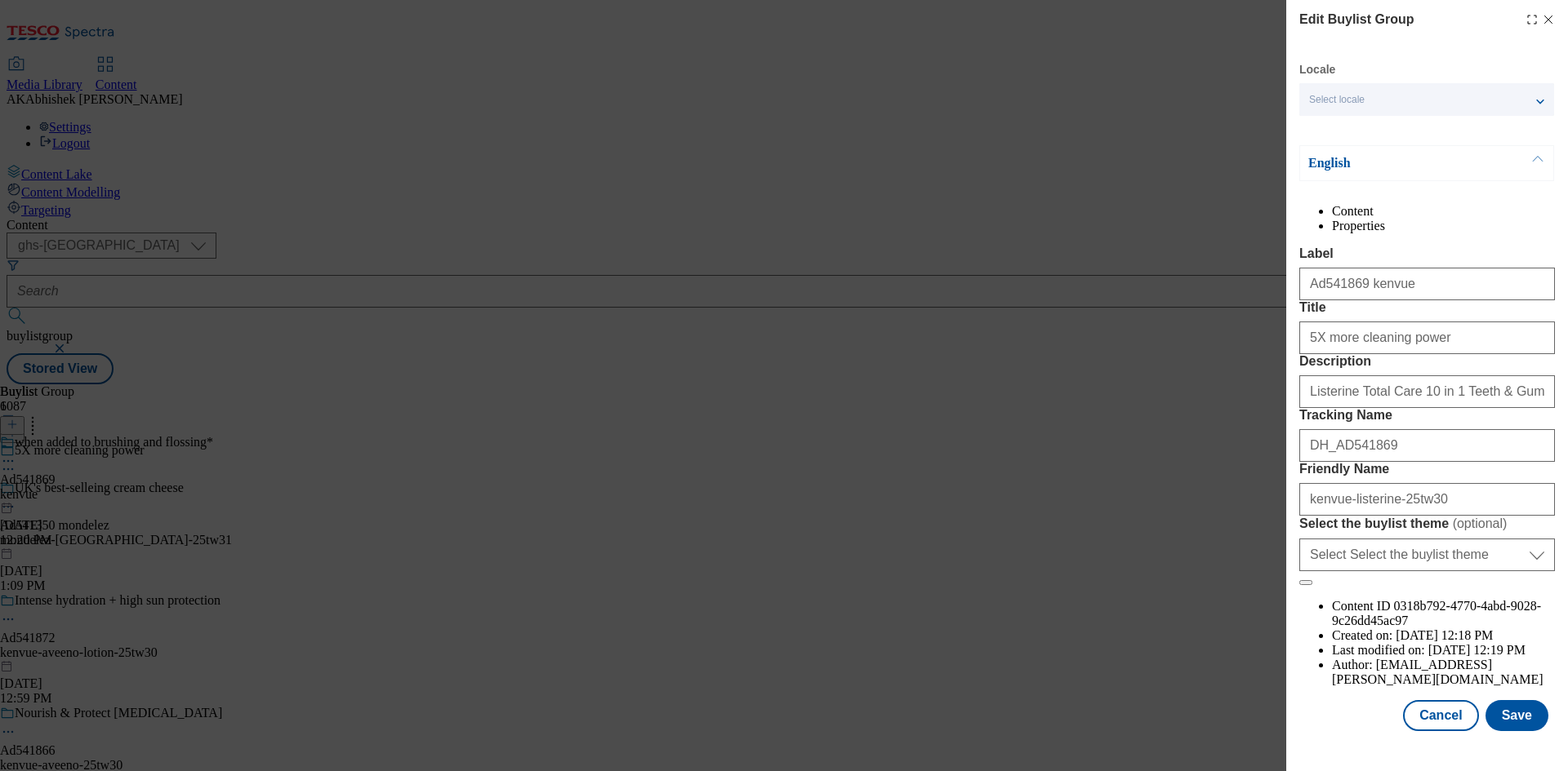
scroll to position [63, 0]
click at [1510, 722] on button "Save" at bounding box center [1517, 716] width 63 height 31
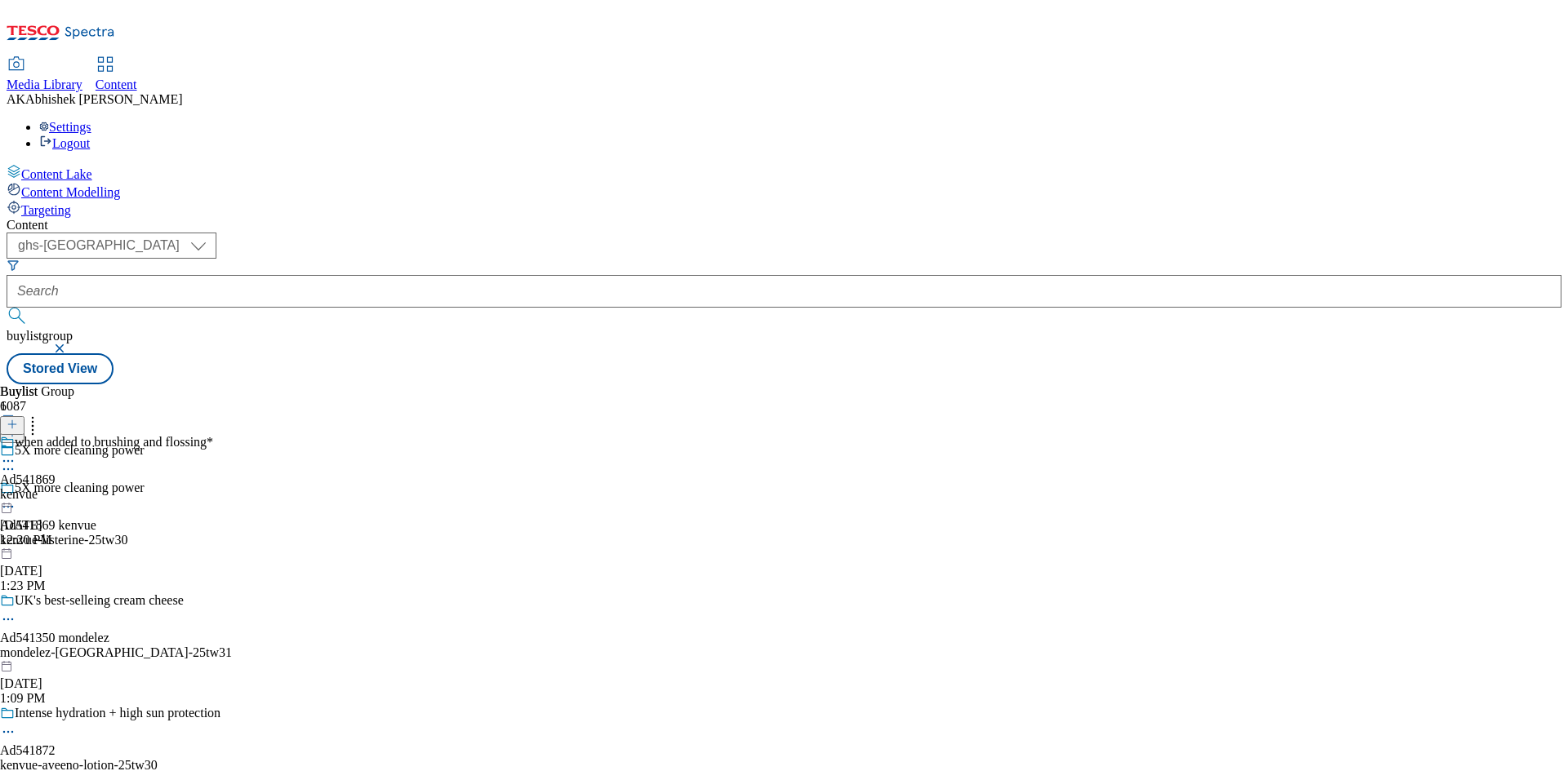
click at [16, 453] on icon at bounding box center [8, 461] width 16 height 16
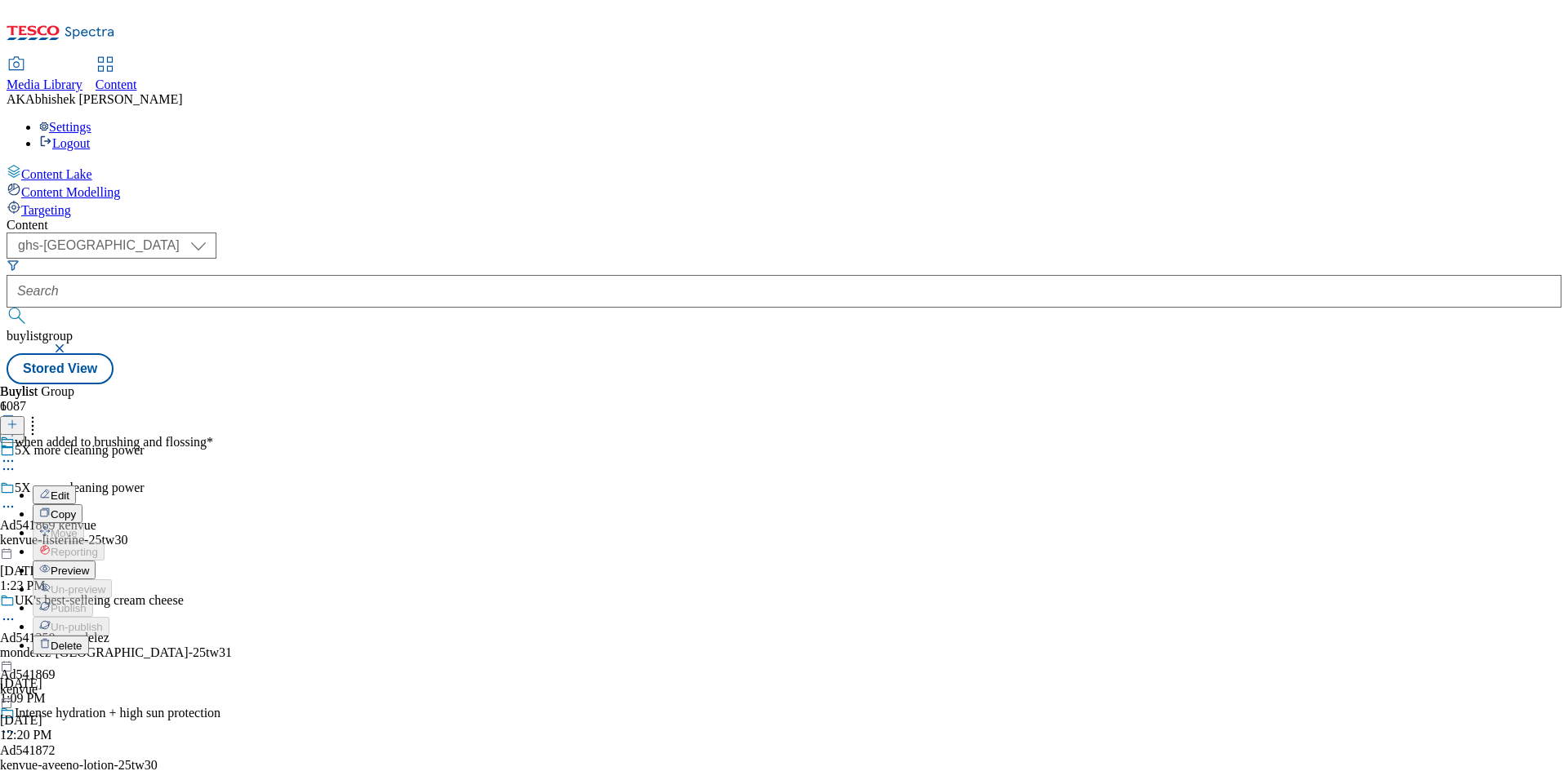
click at [69, 490] on span "Edit" at bounding box center [60, 495] width 18 height 13
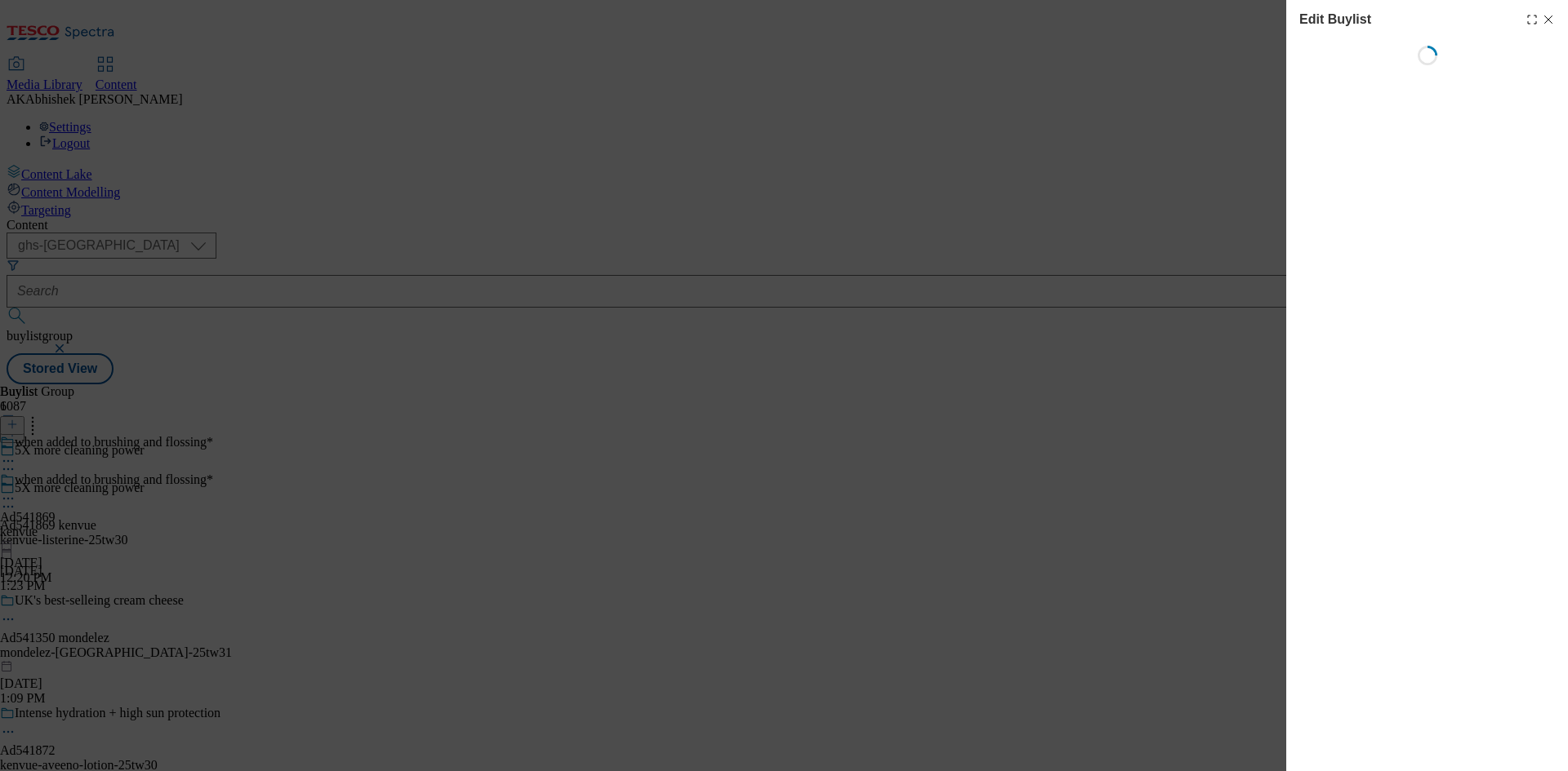
select select "tactical"
select select "supplier funded short term 1-3 weeks"
select select "dunnhumby"
select select "Banner"
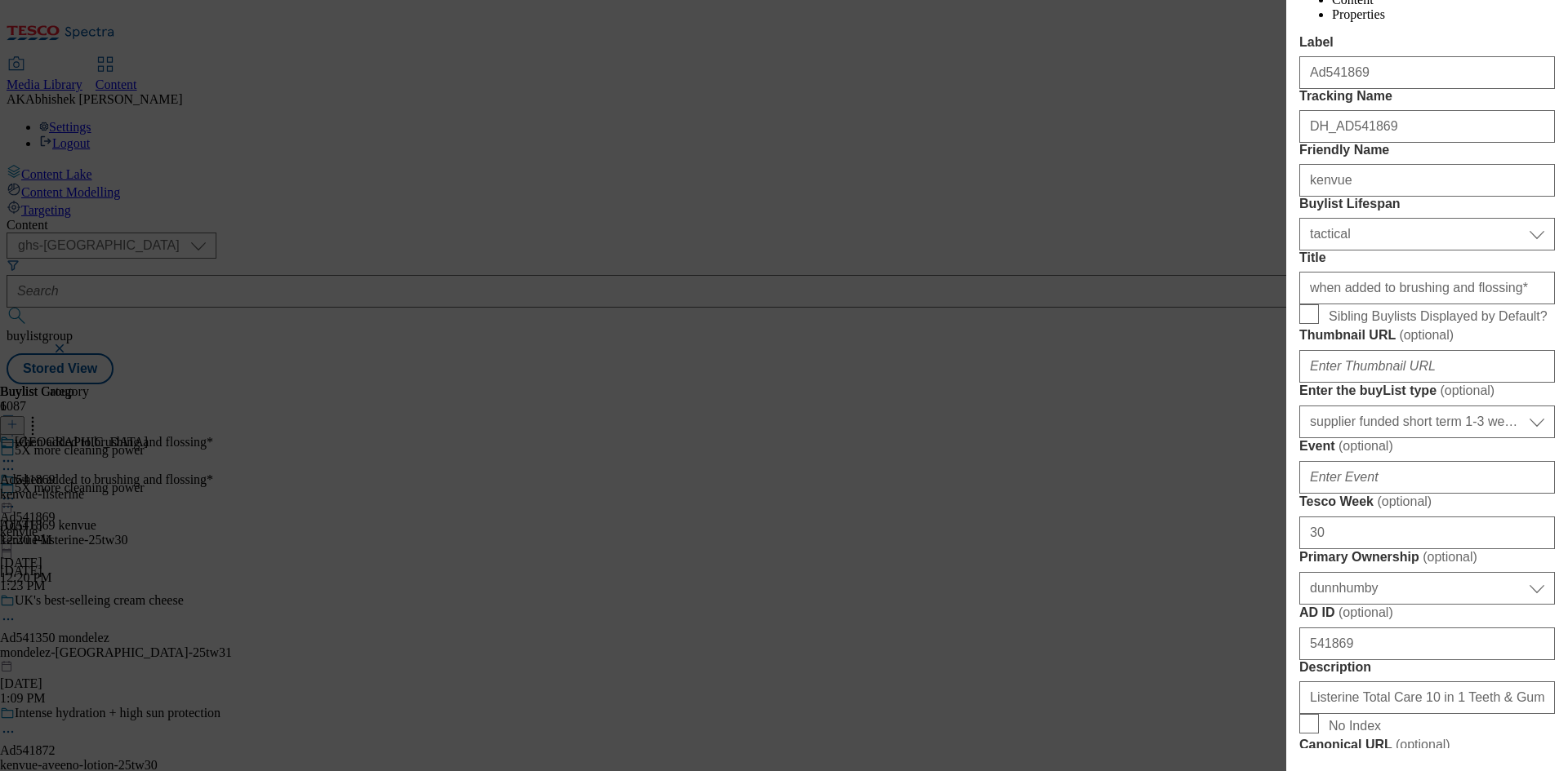
scroll to position [327, 0]
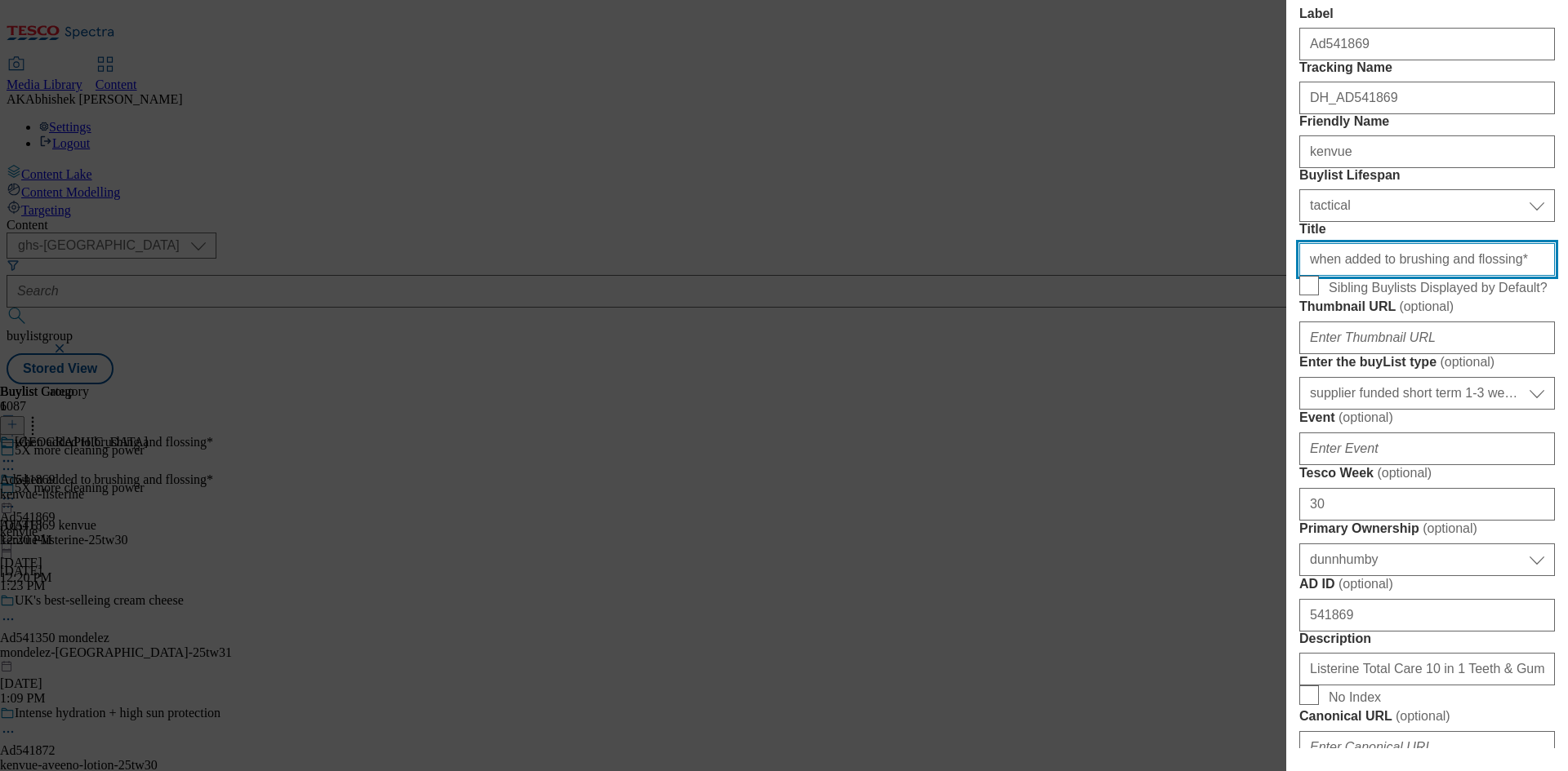
click at [1505, 276] on input "when added to brushing and flossing*" at bounding box center [1427, 259] width 256 height 33
click at [1313, 276] on input "when added to brushing and flossing" at bounding box center [1427, 259] width 256 height 33
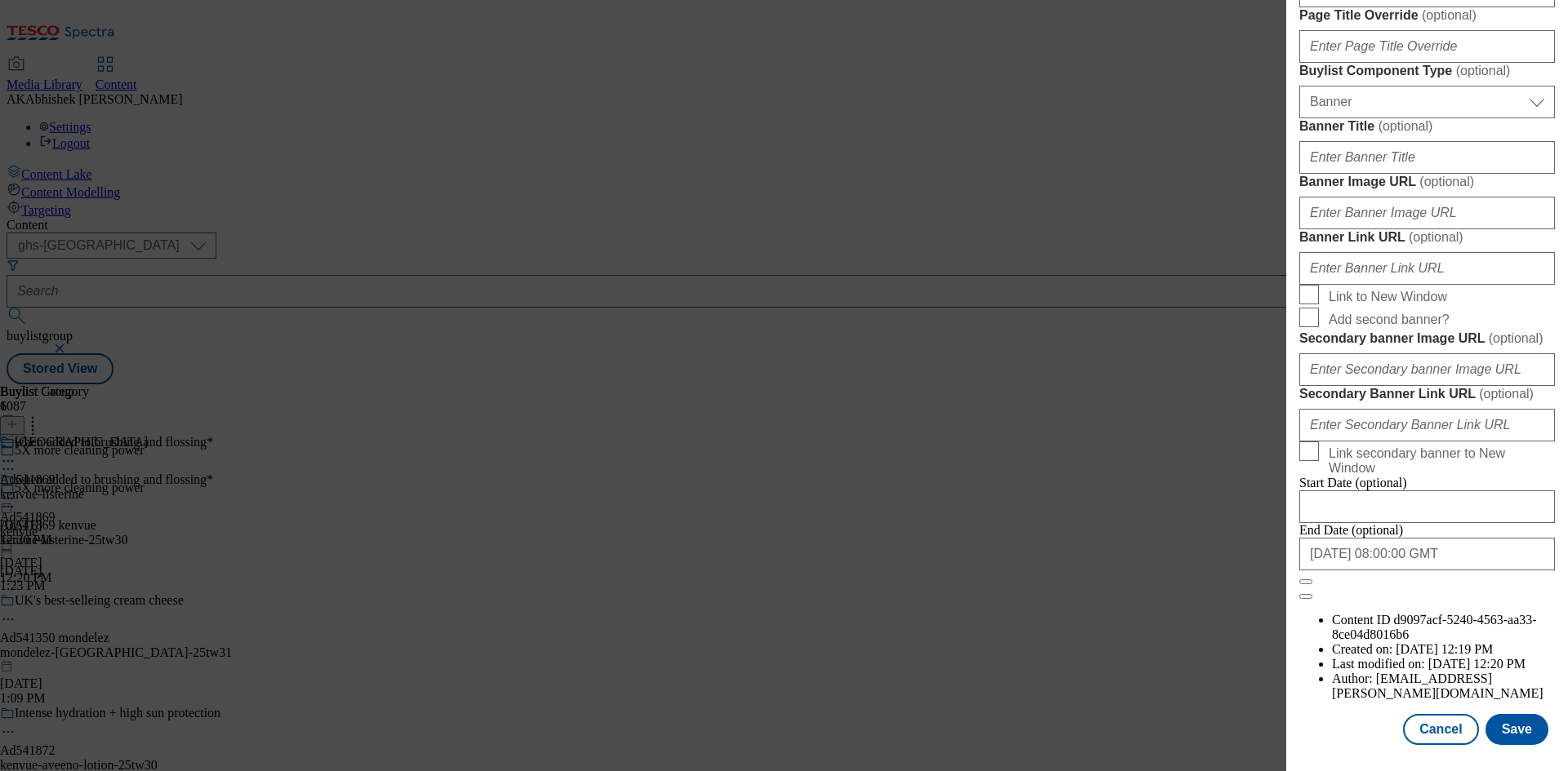
scroll to position [1689, 0]
type input "When added to brushing and flossing"
click at [1506, 734] on button "Save" at bounding box center [1517, 730] width 63 height 31
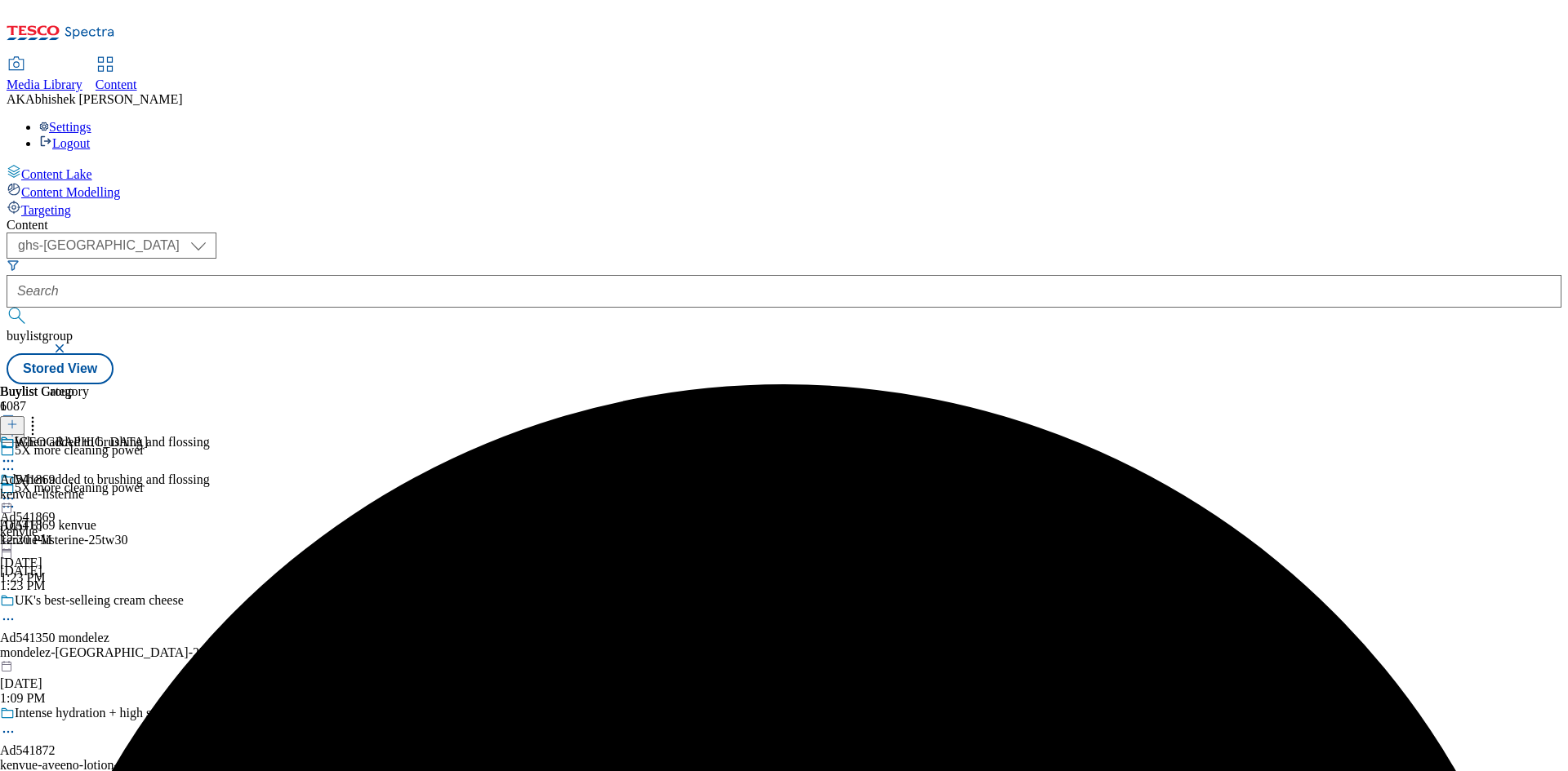
click at [6, 461] on circle at bounding box center [4, 462] width 3 height 3
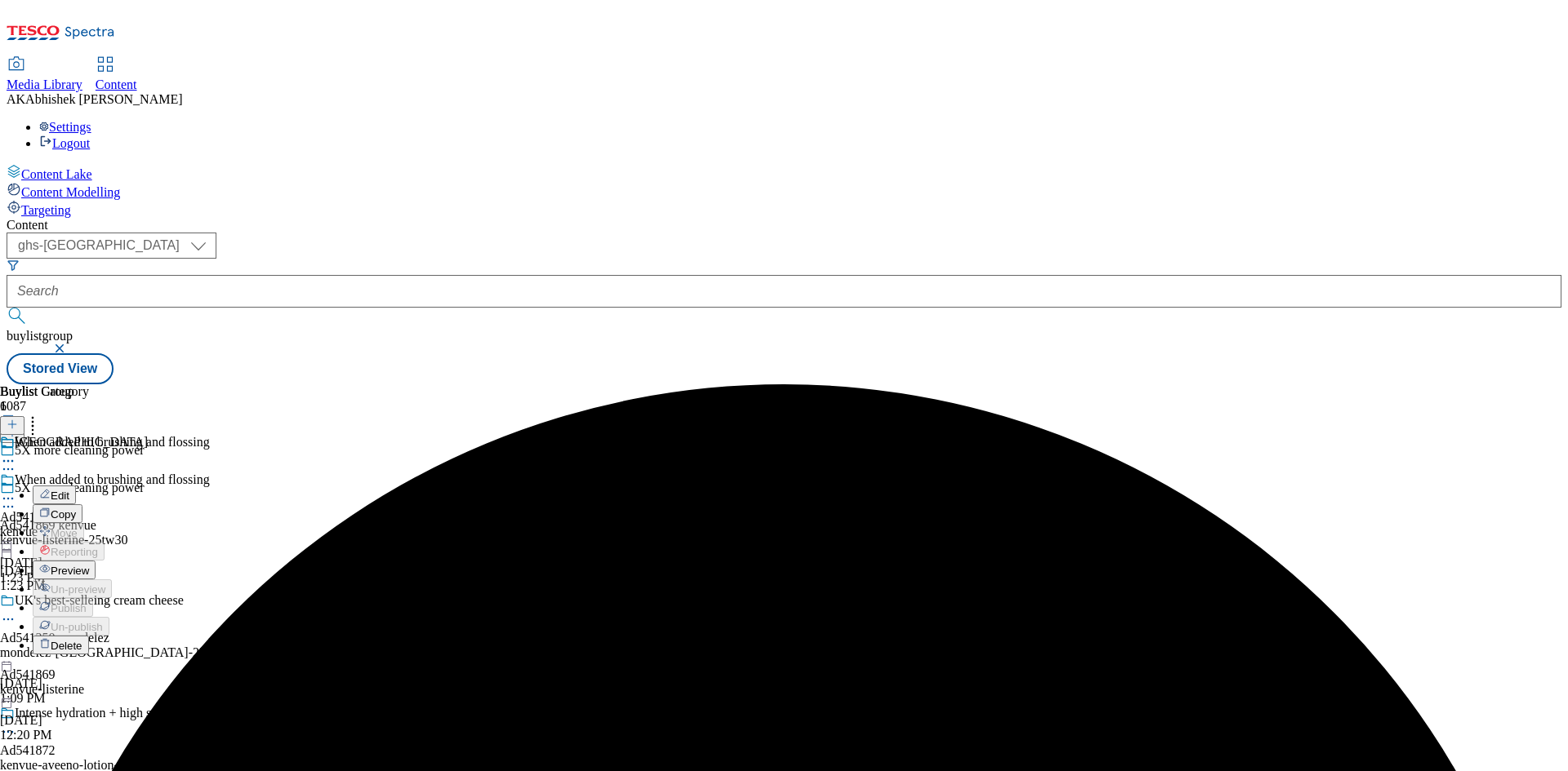
click at [76, 486] on button "Edit" at bounding box center [54, 494] width 43 height 18
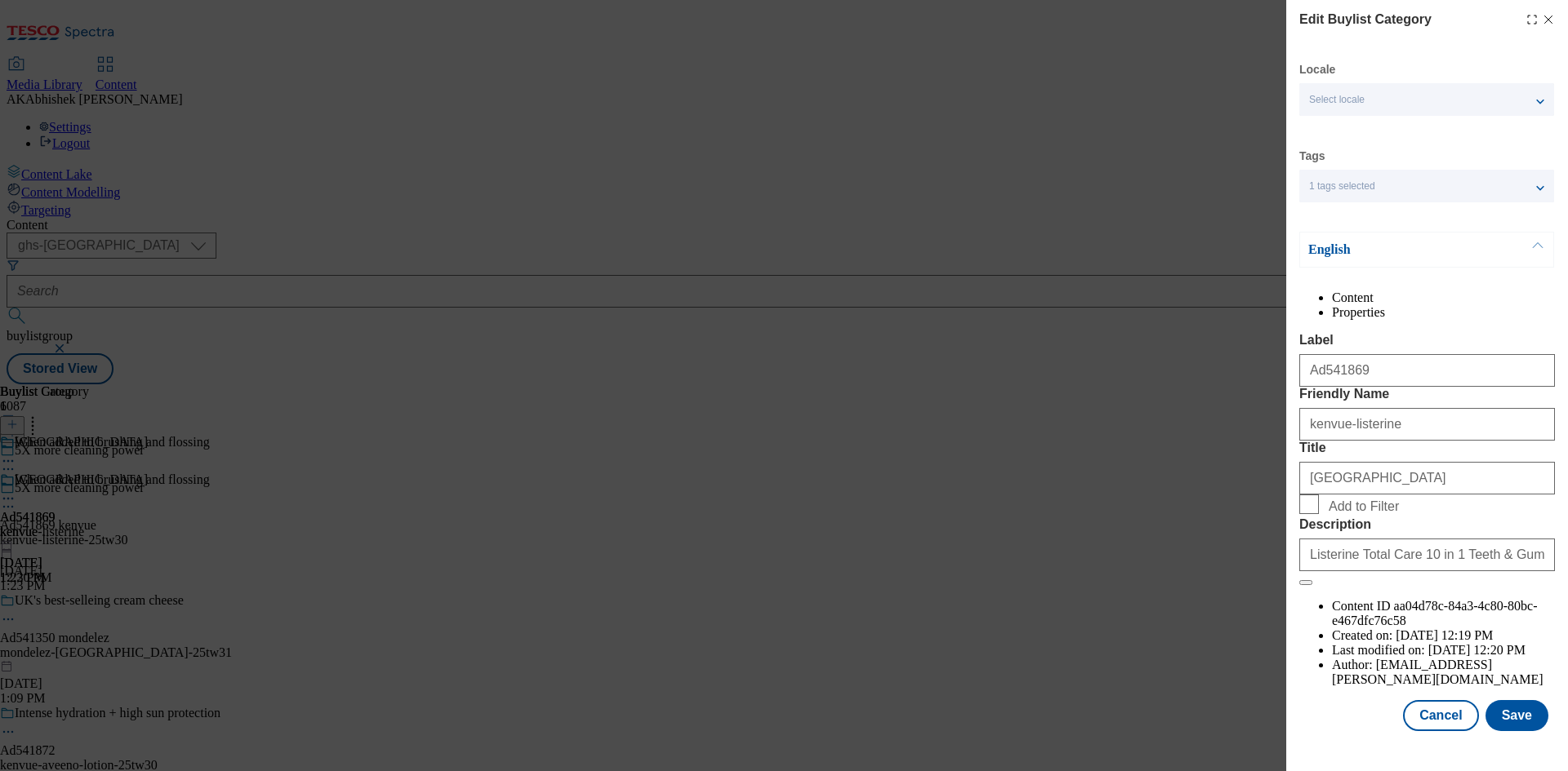
scroll to position [32, 0]
click at [1520, 721] on button "Save" at bounding box center [1517, 716] width 63 height 31
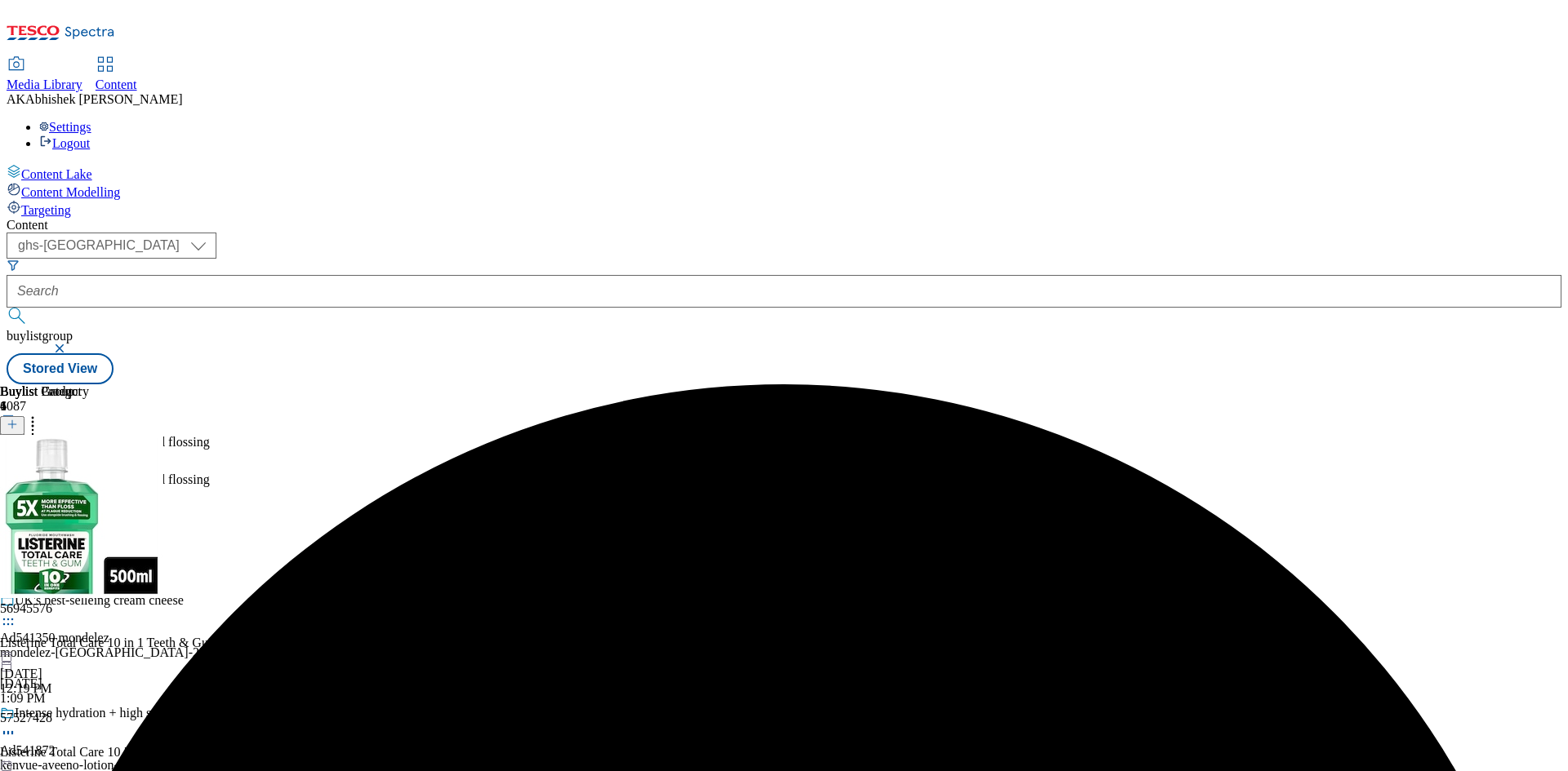
click at [16, 491] on icon at bounding box center [8, 498] width 16 height 16
click at [89, 602] on span "Preview" at bounding box center [70, 608] width 39 height 13
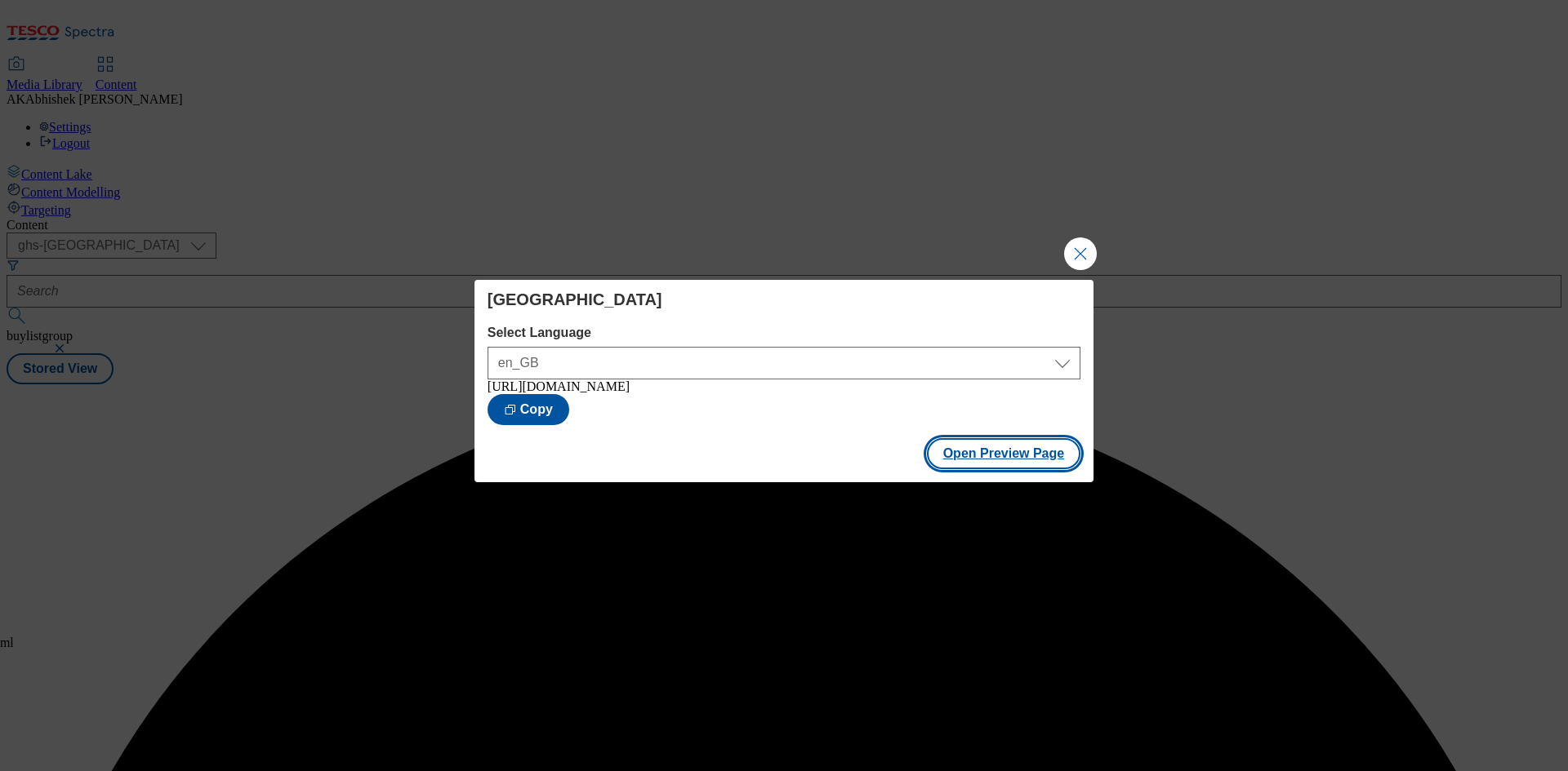
click at [991, 455] on button "Open Preview Page" at bounding box center [1004, 454] width 154 height 31
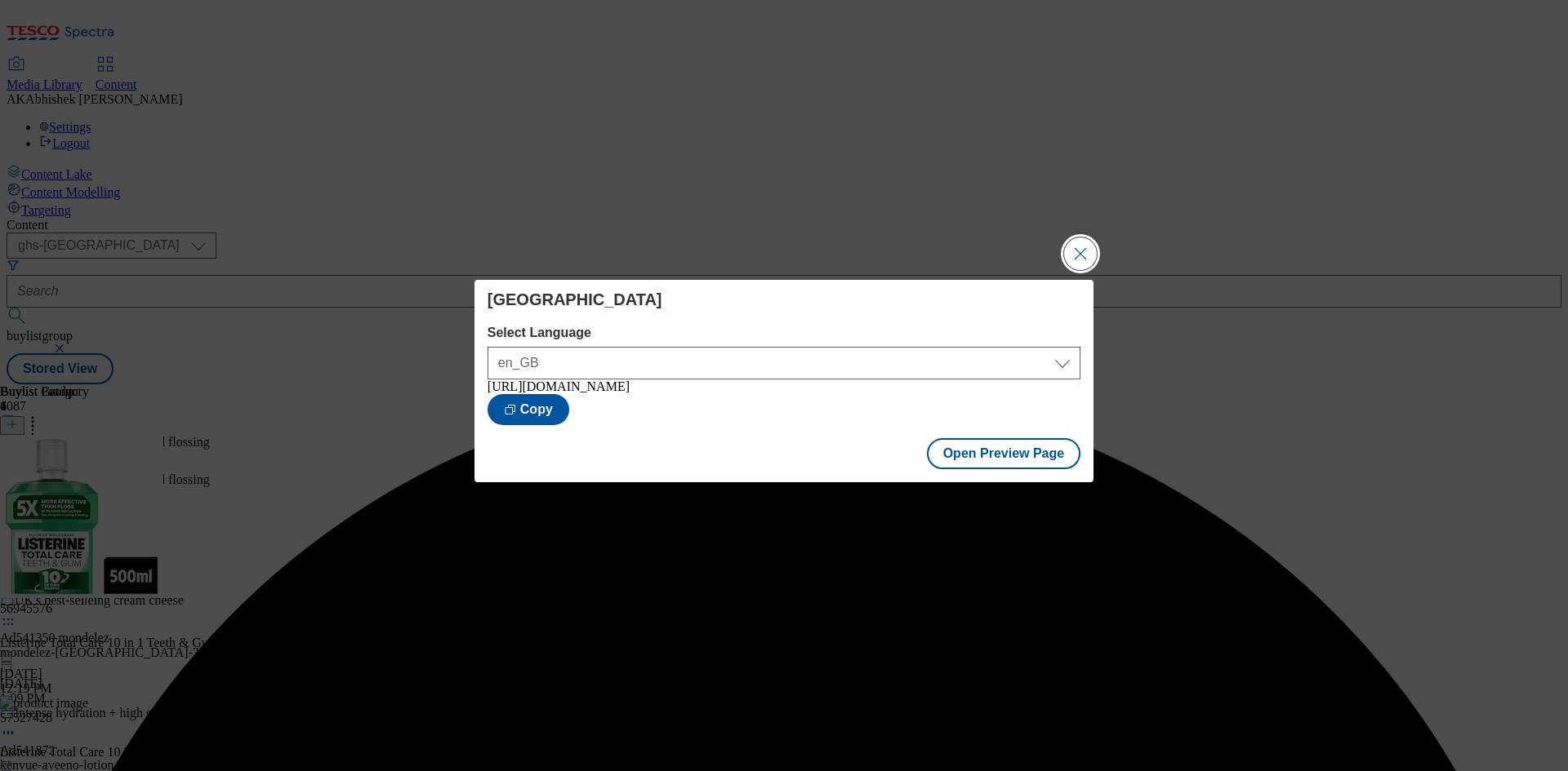
click at [1087, 238] on button "Close Modal" at bounding box center [1081, 254] width 33 height 33
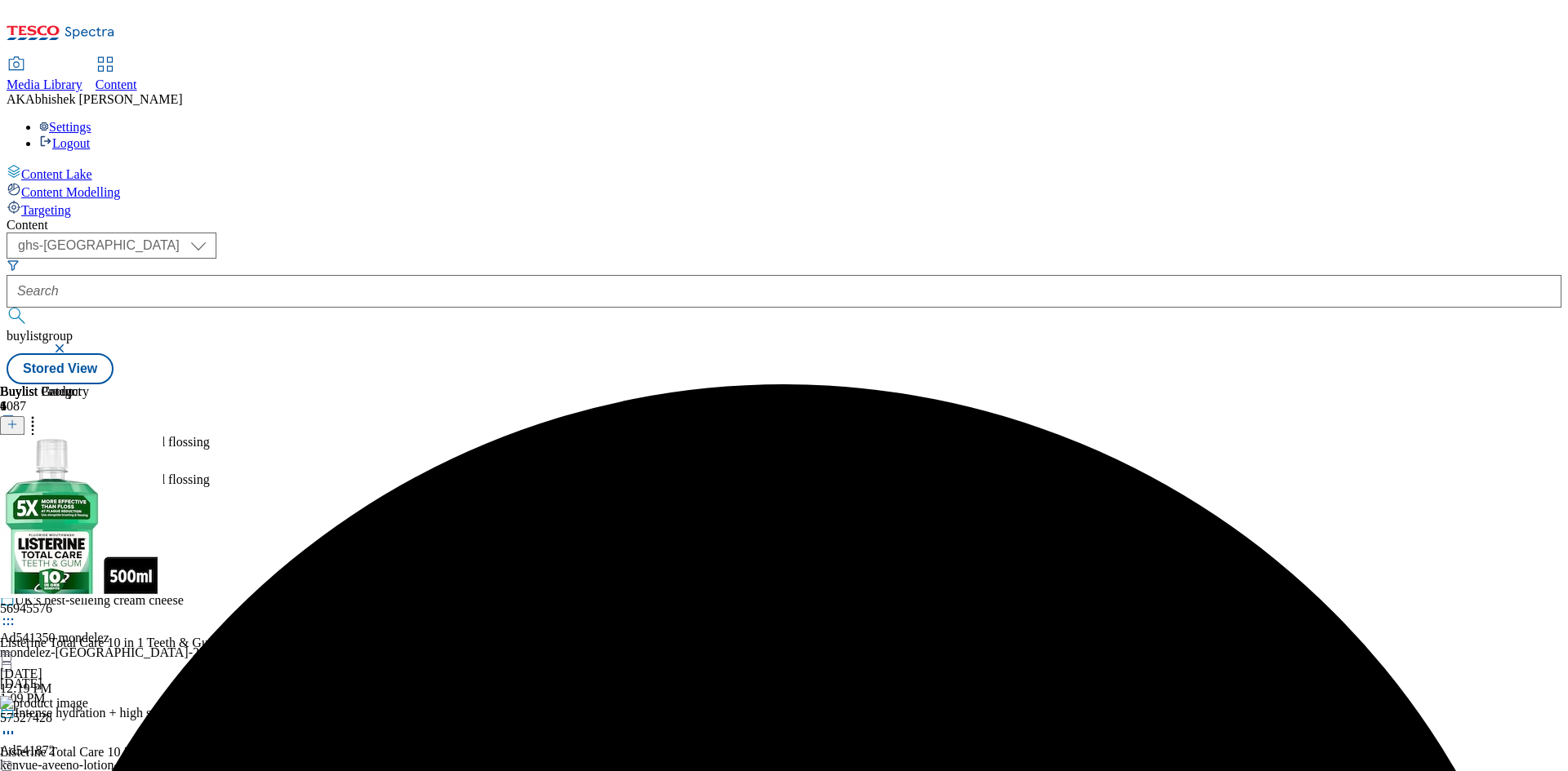
click at [210, 472] on div "When added to brushing and flossing Ad541869 kenvue Aug 29, 2025 1:23 PM" at bounding box center [105, 528] width 210 height 113
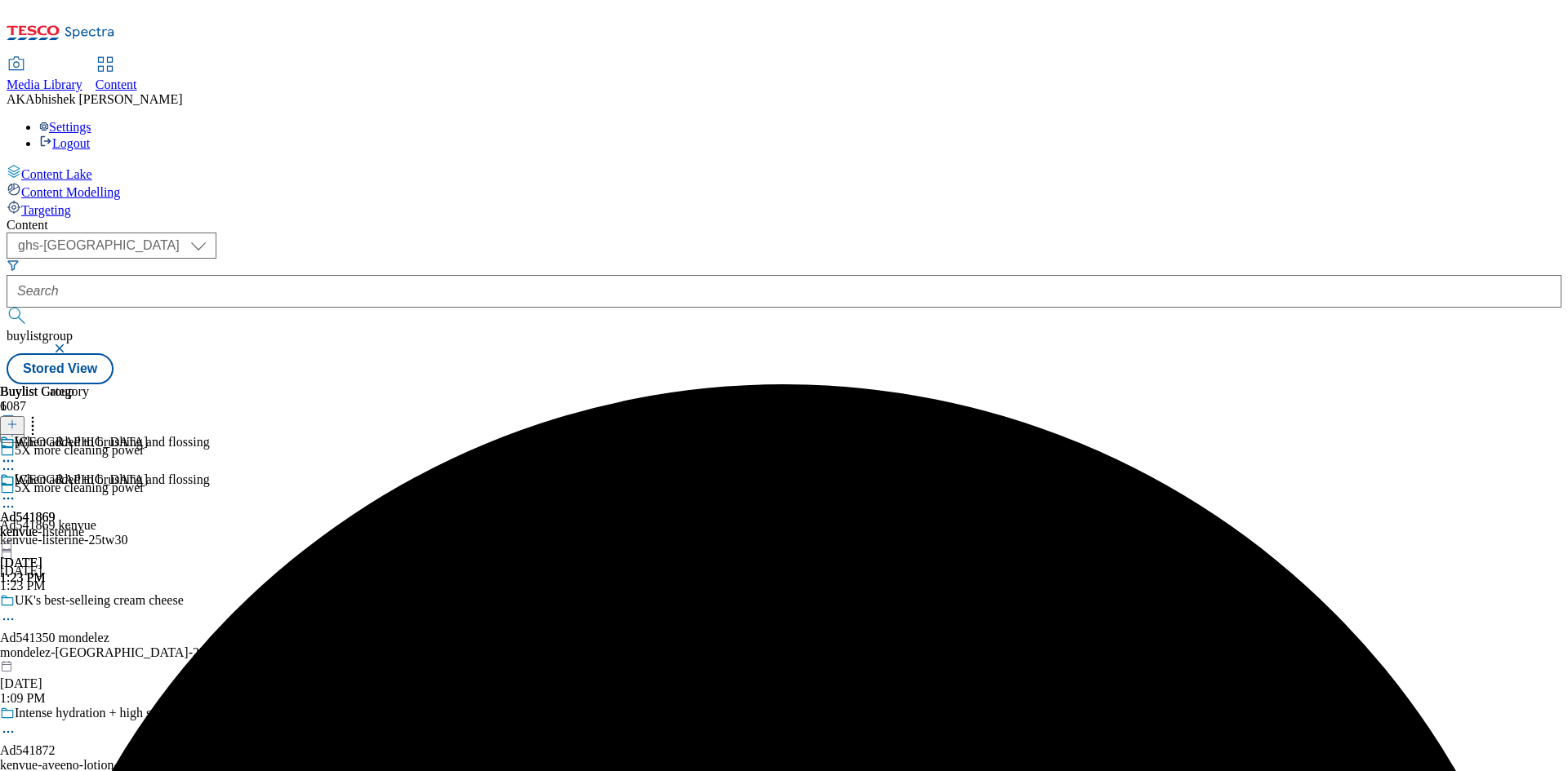
click at [16, 491] on icon at bounding box center [8, 498] width 16 height 16
click at [87, 659] on span "Publish" at bounding box center [68, 665] width 36 height 13
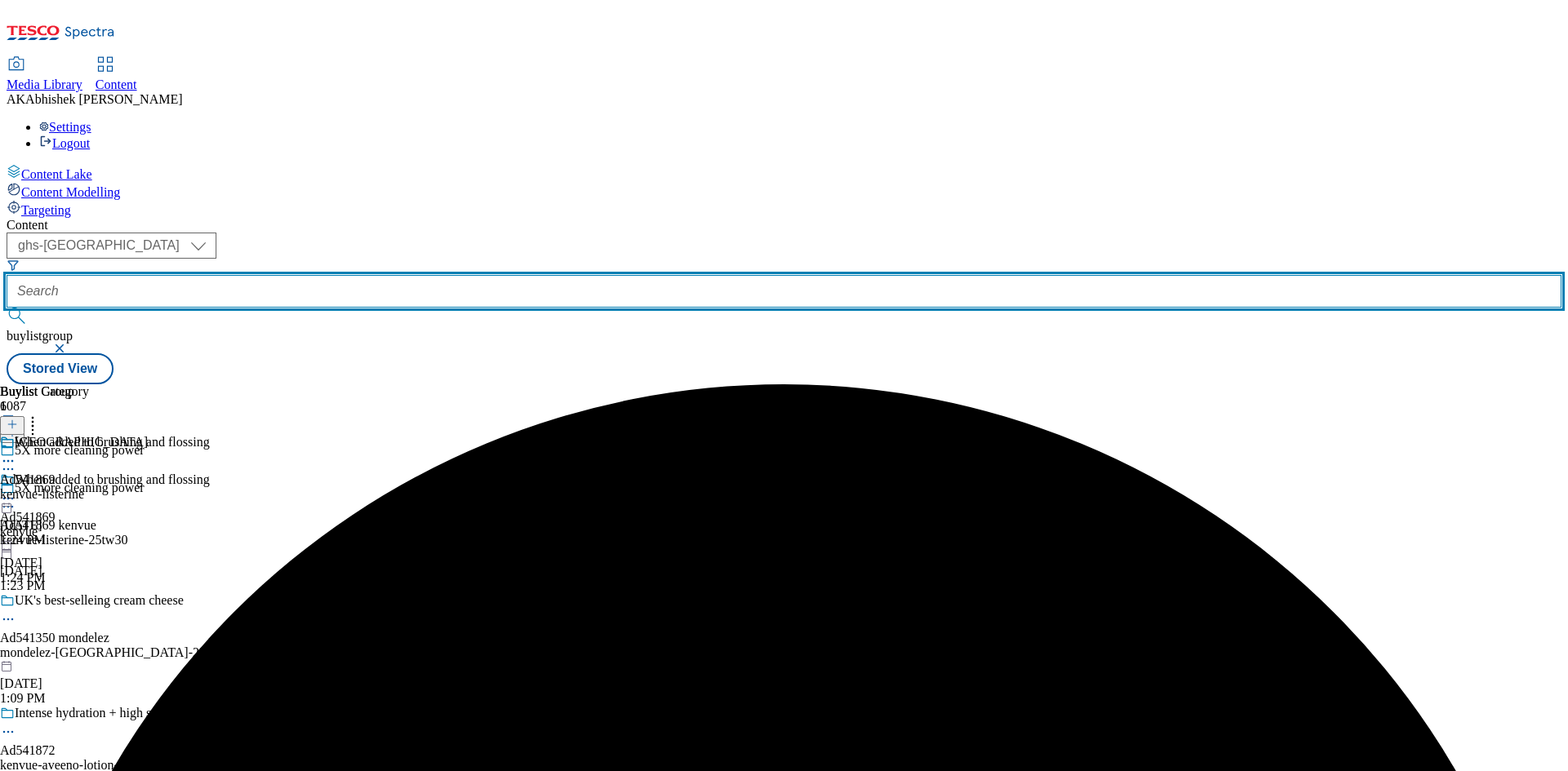
click at [415, 275] on input "text" at bounding box center [784, 291] width 1555 height 33
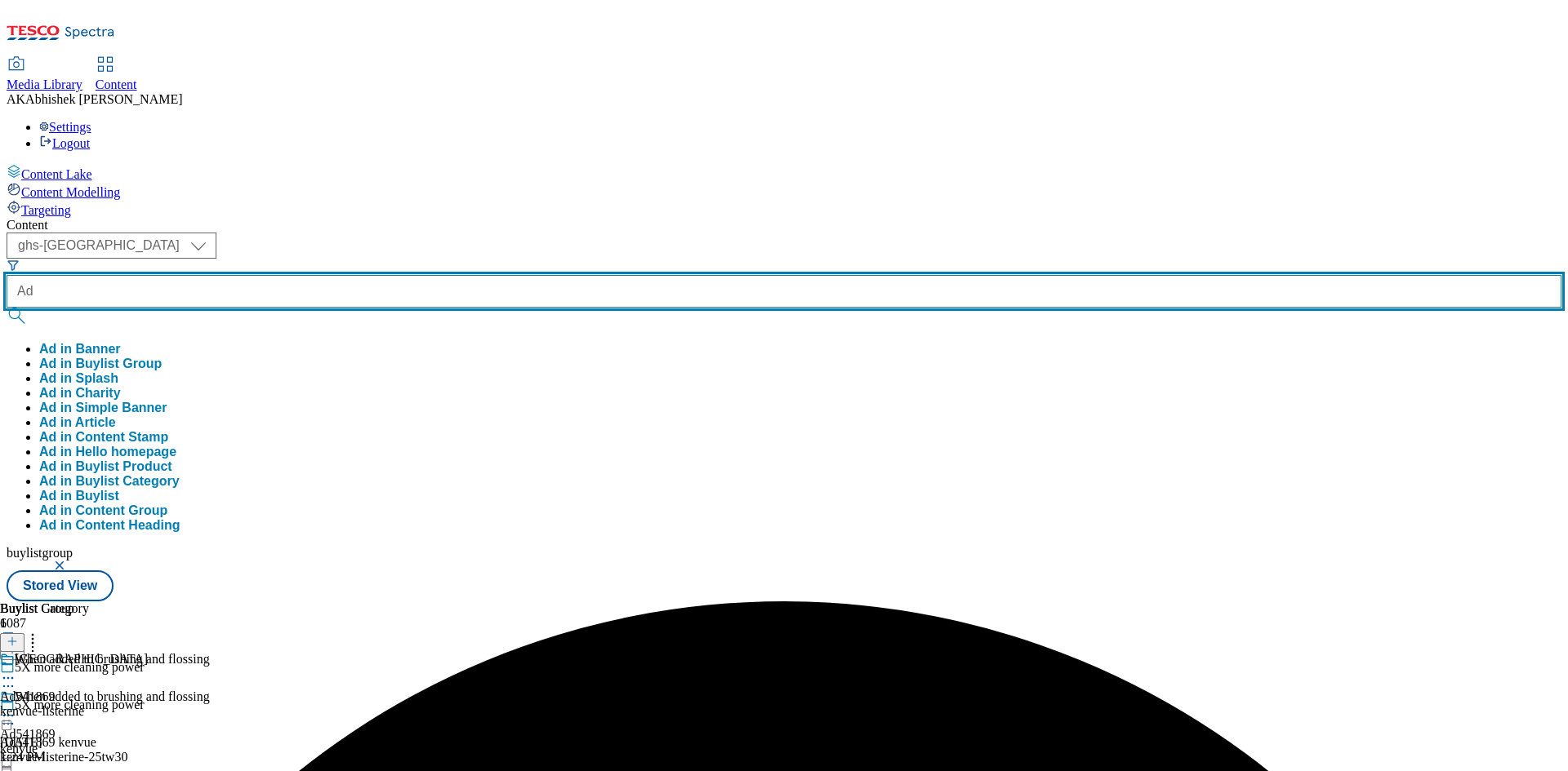
paste input "541872"
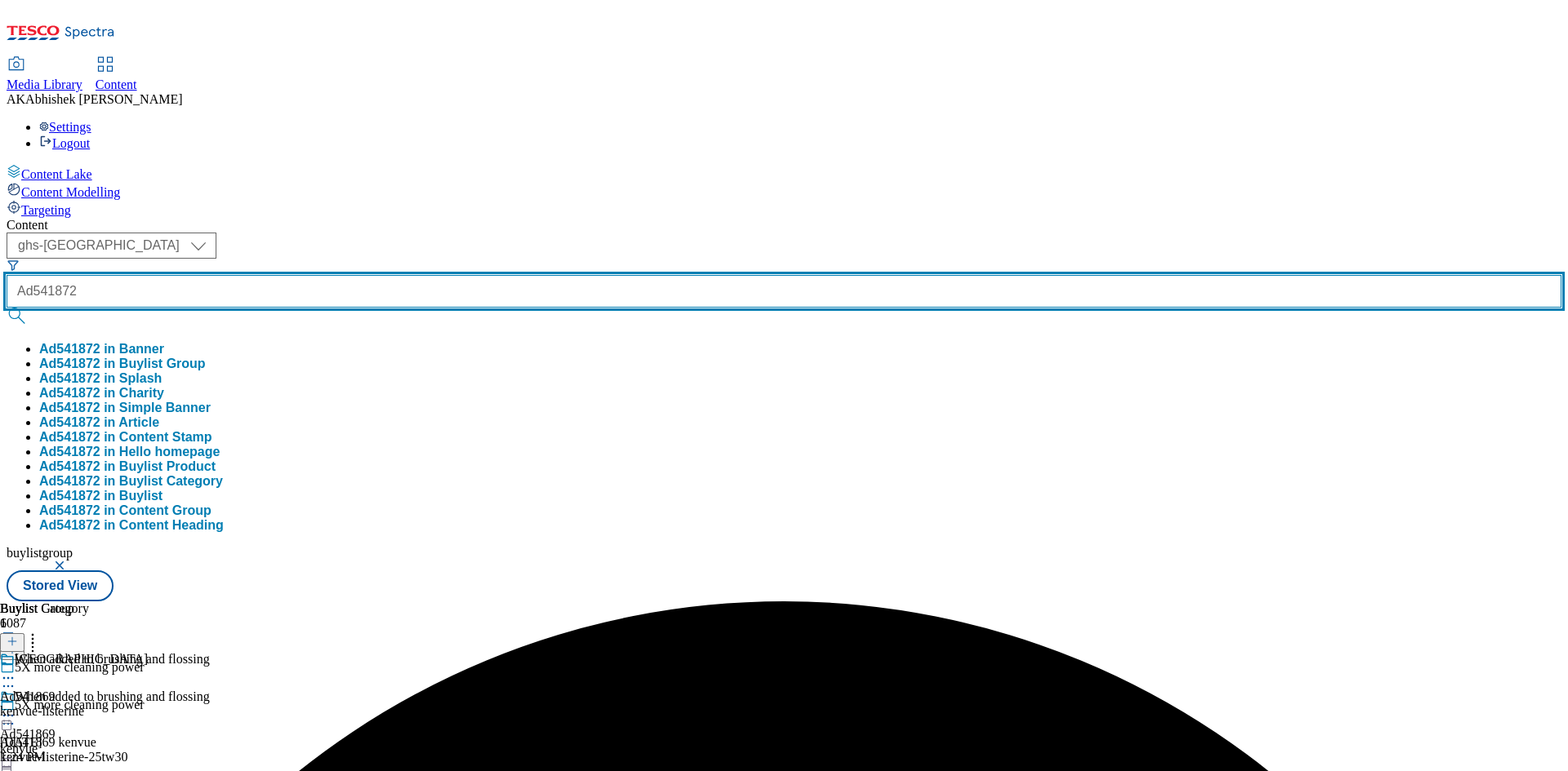
type input "Ad541872"
click at [7, 307] on button "submit" at bounding box center [18, 315] width 23 height 16
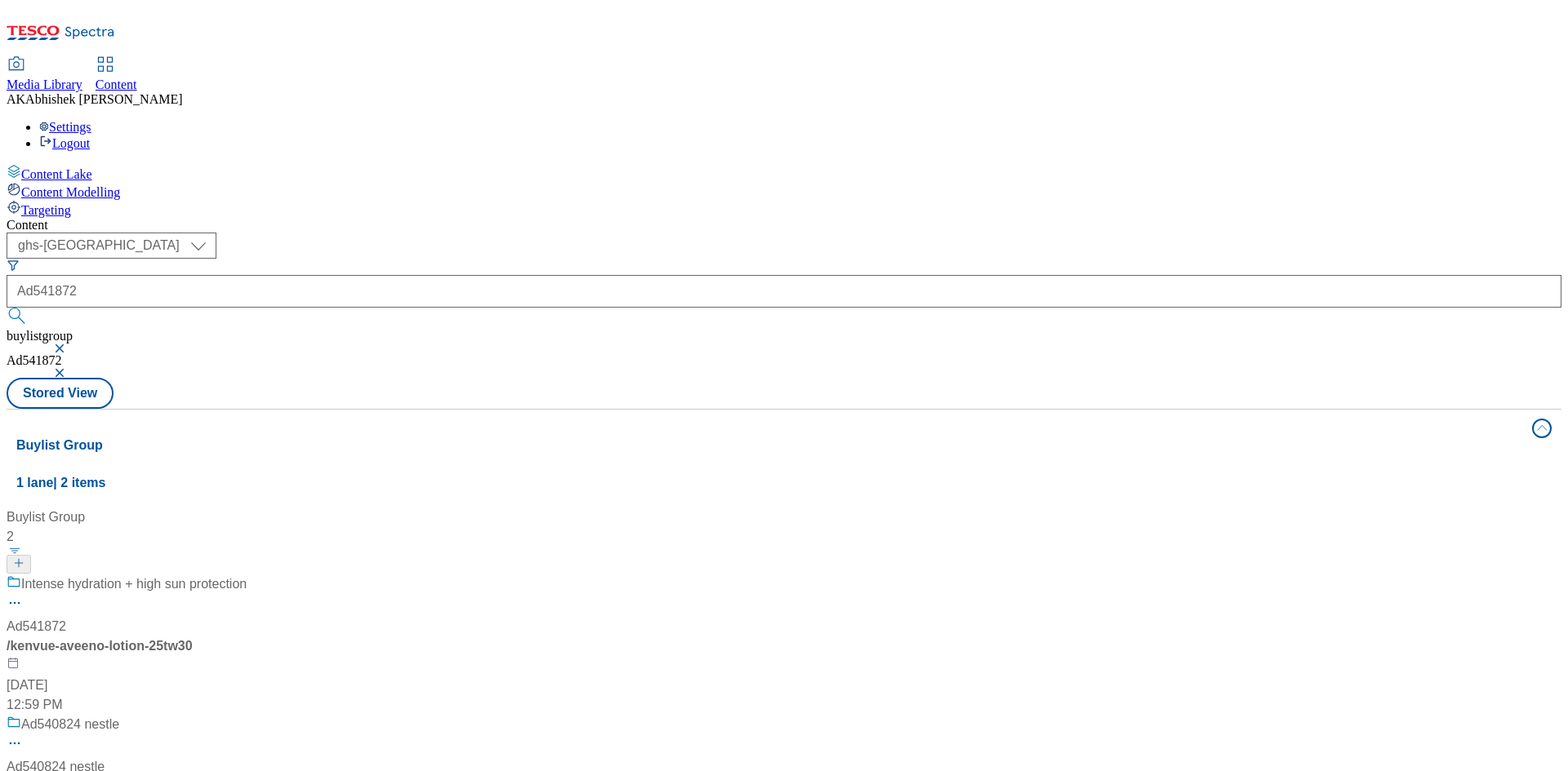
click at [247, 574] on div "Intense hydration + high sun protection" at bounding box center [126, 596] width 240 height 42
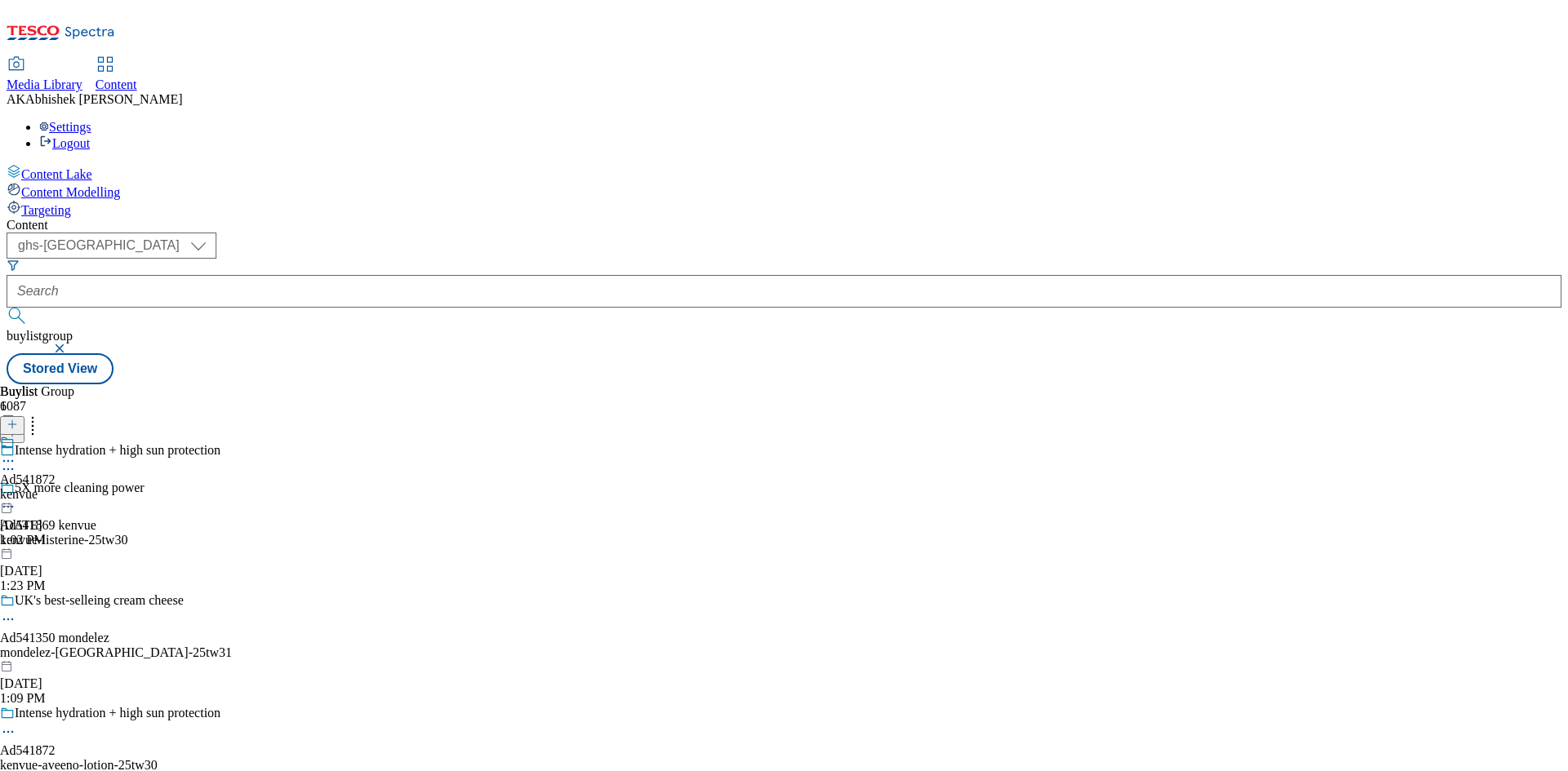
click at [16, 724] on icon at bounding box center [8, 731] width 16 height 16
click at [69, 760] on span "Edit" at bounding box center [60, 766] width 18 height 13
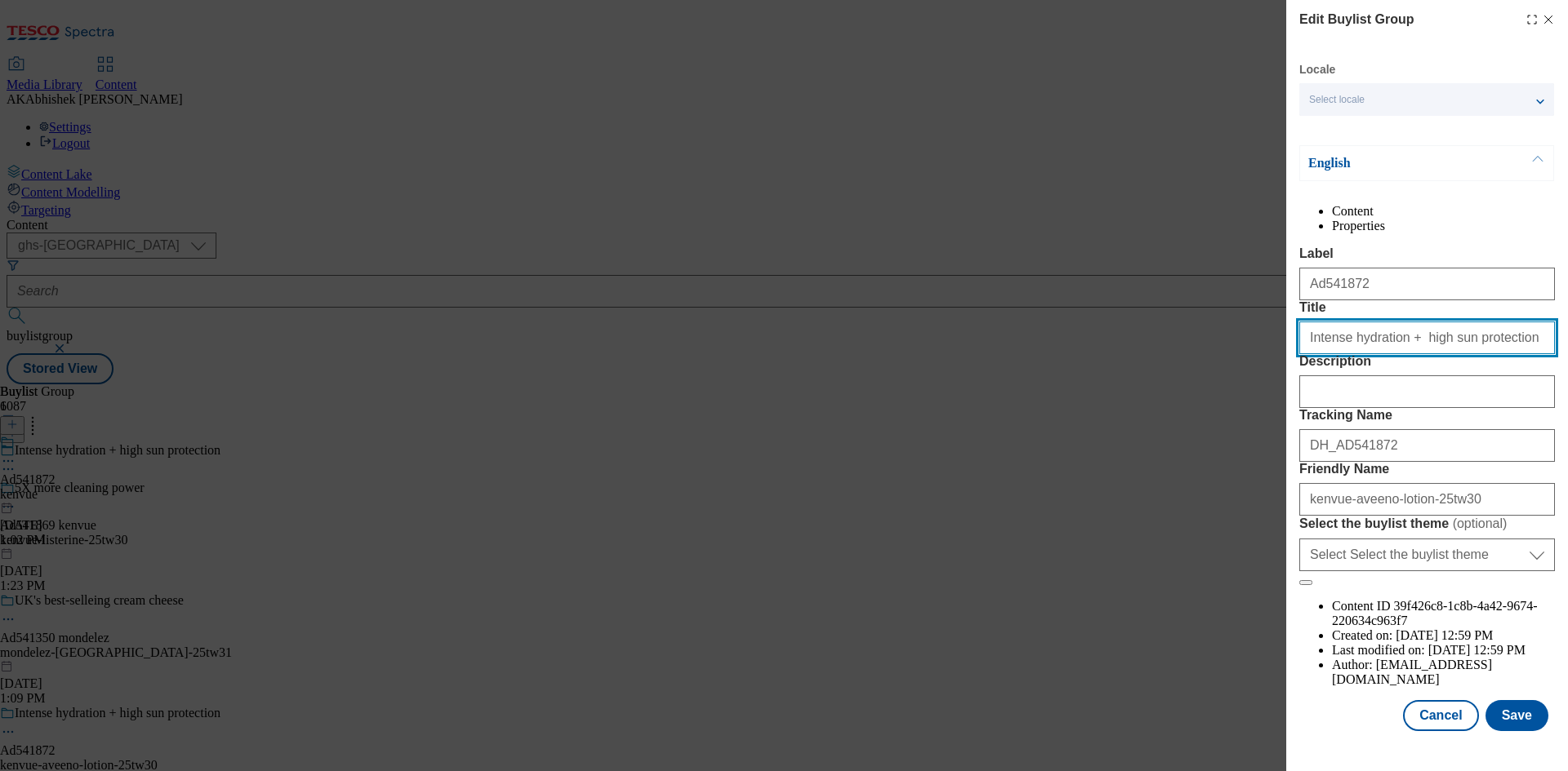
drag, startPoint x: 1513, startPoint y: 398, endPoint x: 726, endPoint y: 395, distance: 787.0
click at [721, 398] on div "Edit Buylist Group Locale Select locale English Welsh English Content Propertie…" at bounding box center [784, 386] width 1568 height 771
paste input "Moisturising lotion SPF 50"
type input "Moisturising lotion SPF 50"
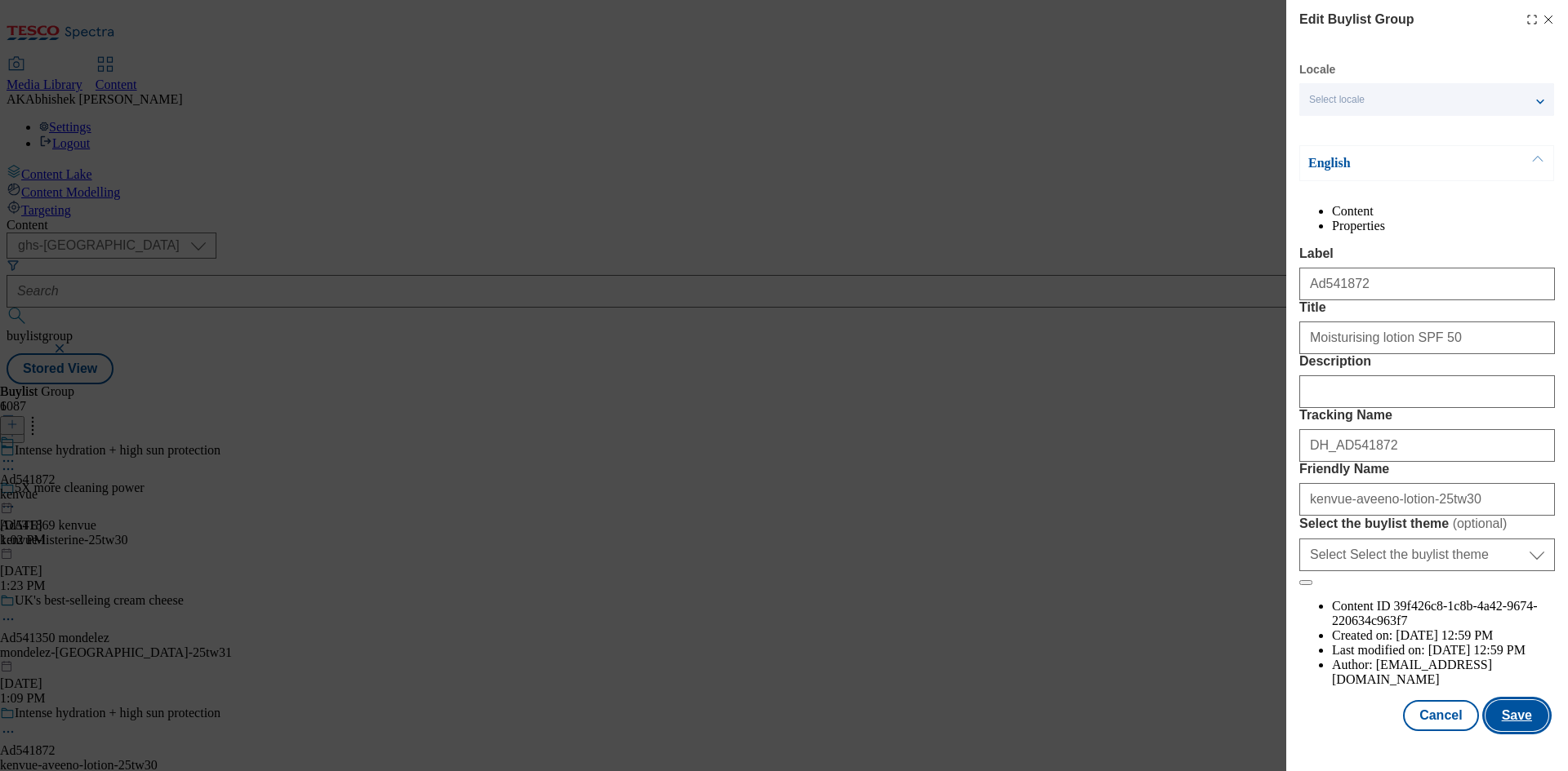
click at [1507, 730] on button "Save" at bounding box center [1517, 716] width 63 height 31
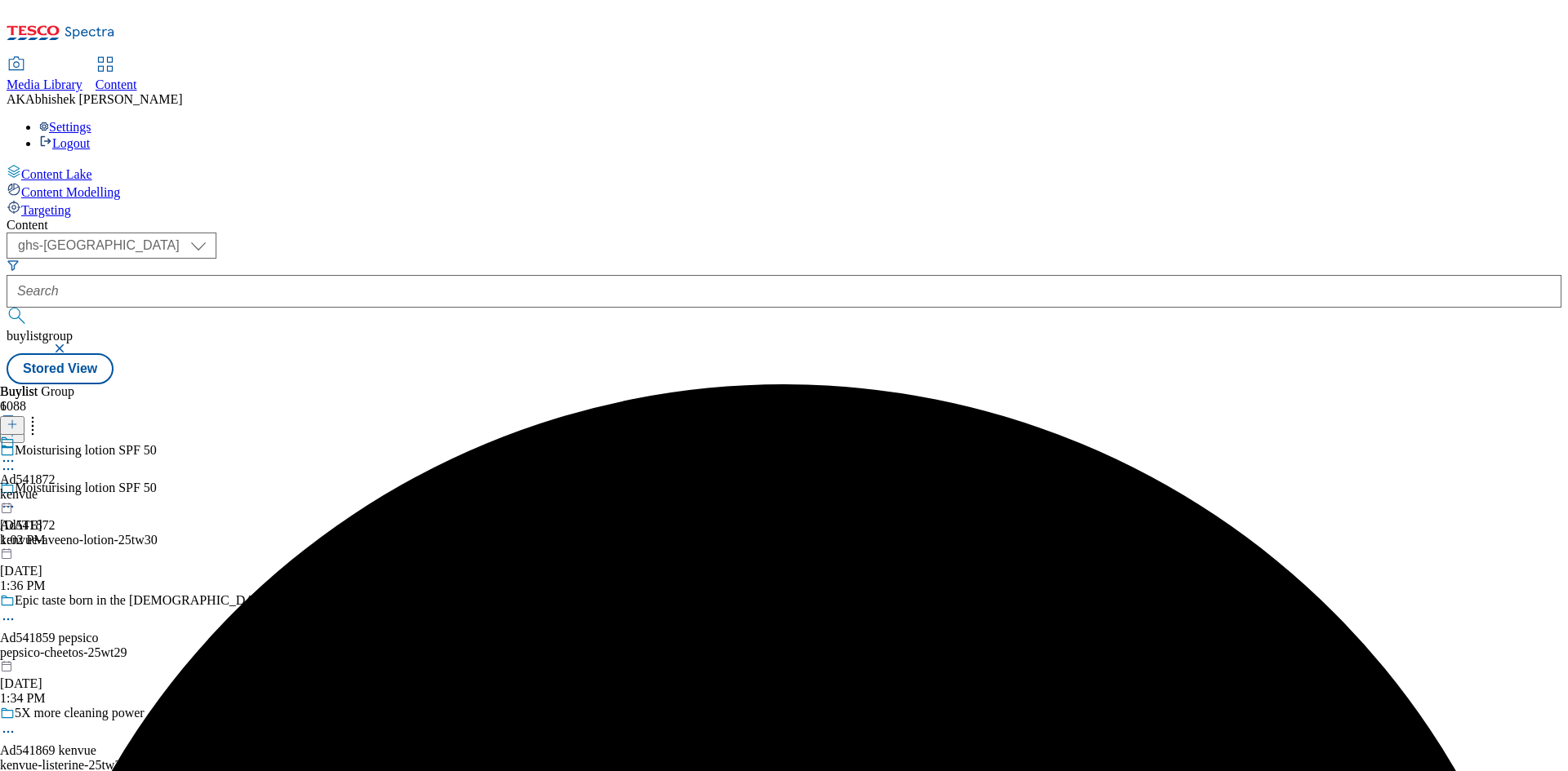
click at [16, 453] on icon at bounding box center [8, 461] width 16 height 16
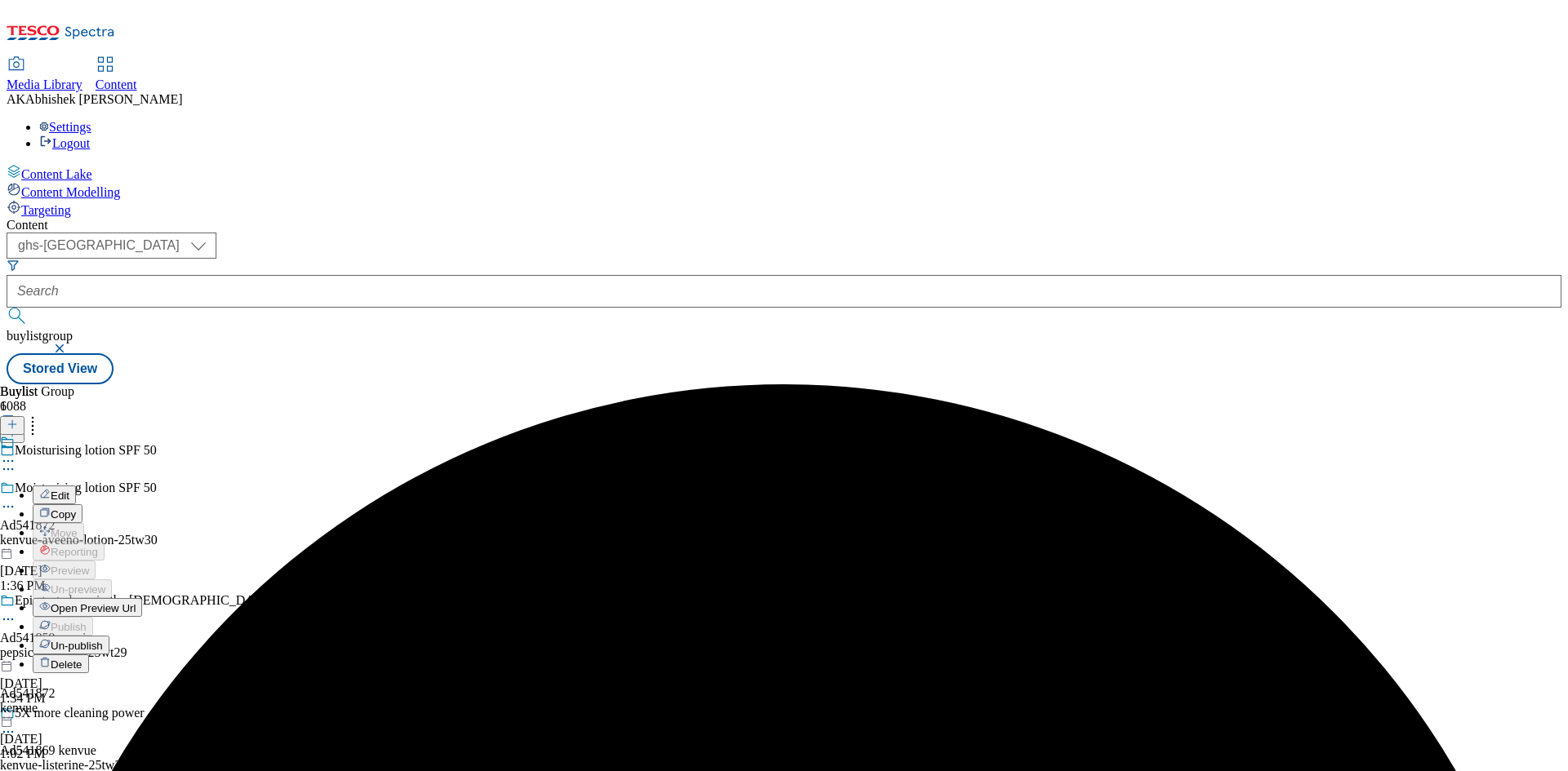
click at [76, 486] on button "Edit" at bounding box center [54, 494] width 43 height 18
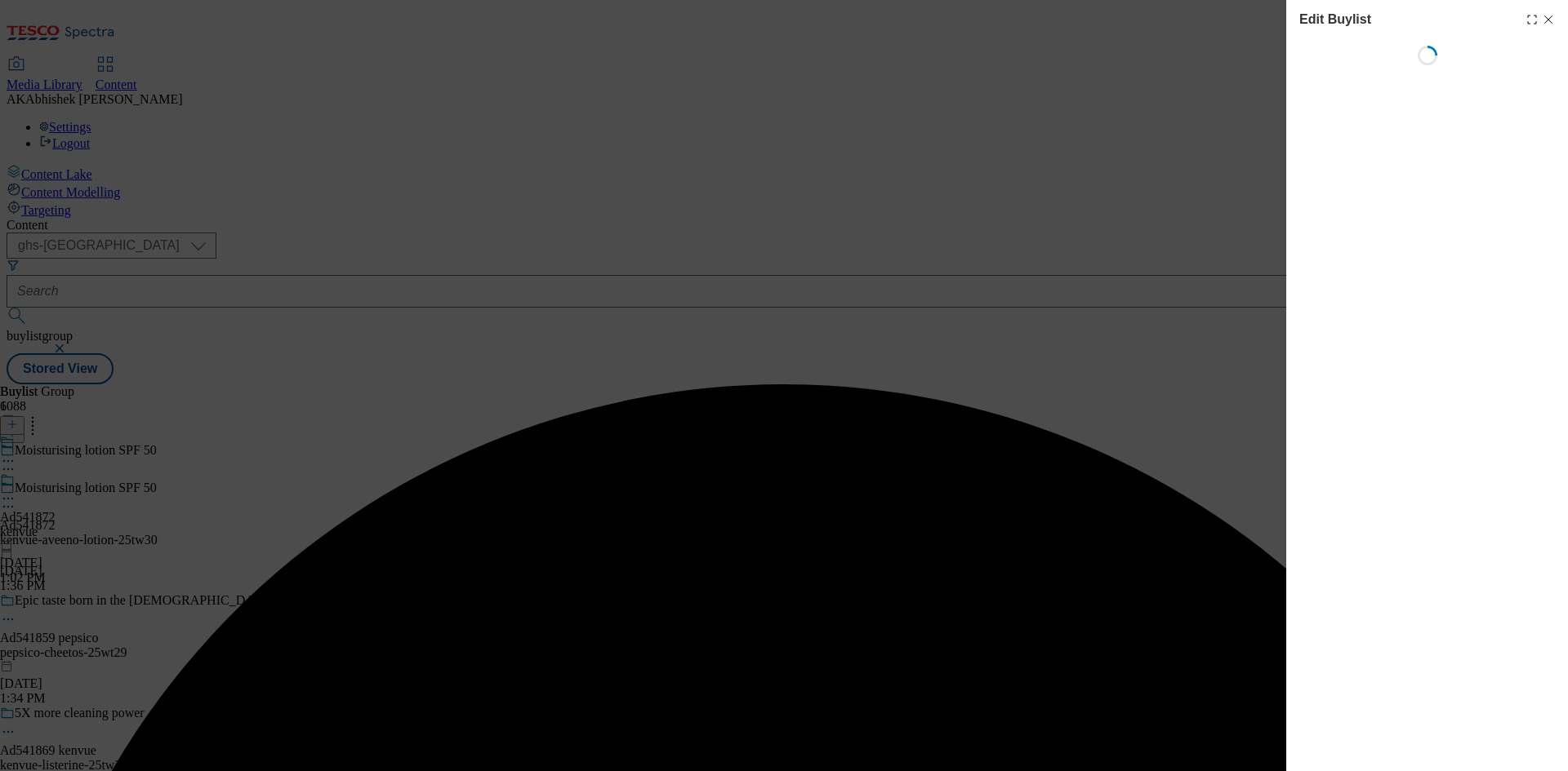
select select "tactical"
select select "supplier funded short term 1-3 weeks"
select select "dunnhumby"
select select "Banner"
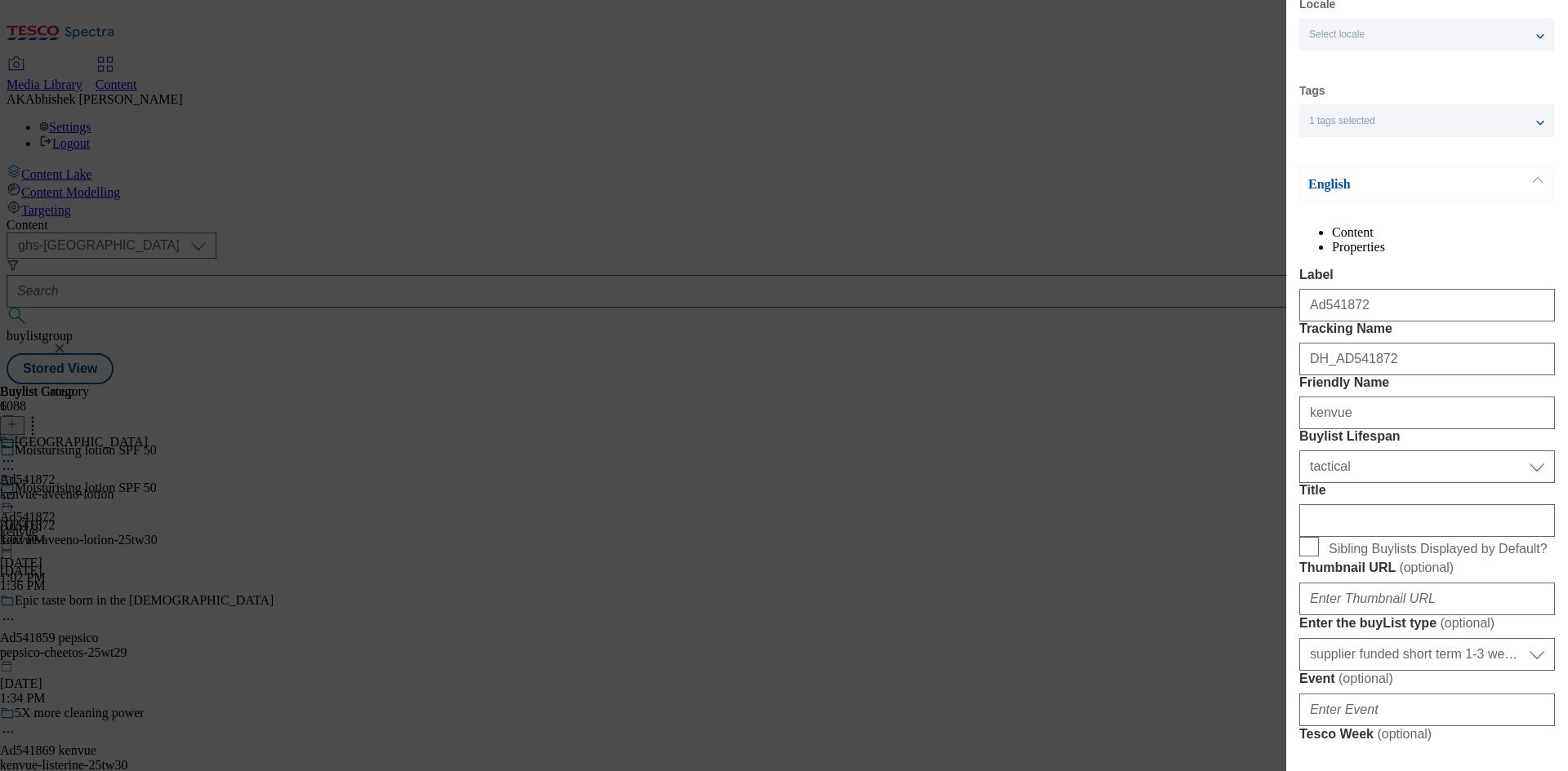
scroll to position [163, 0]
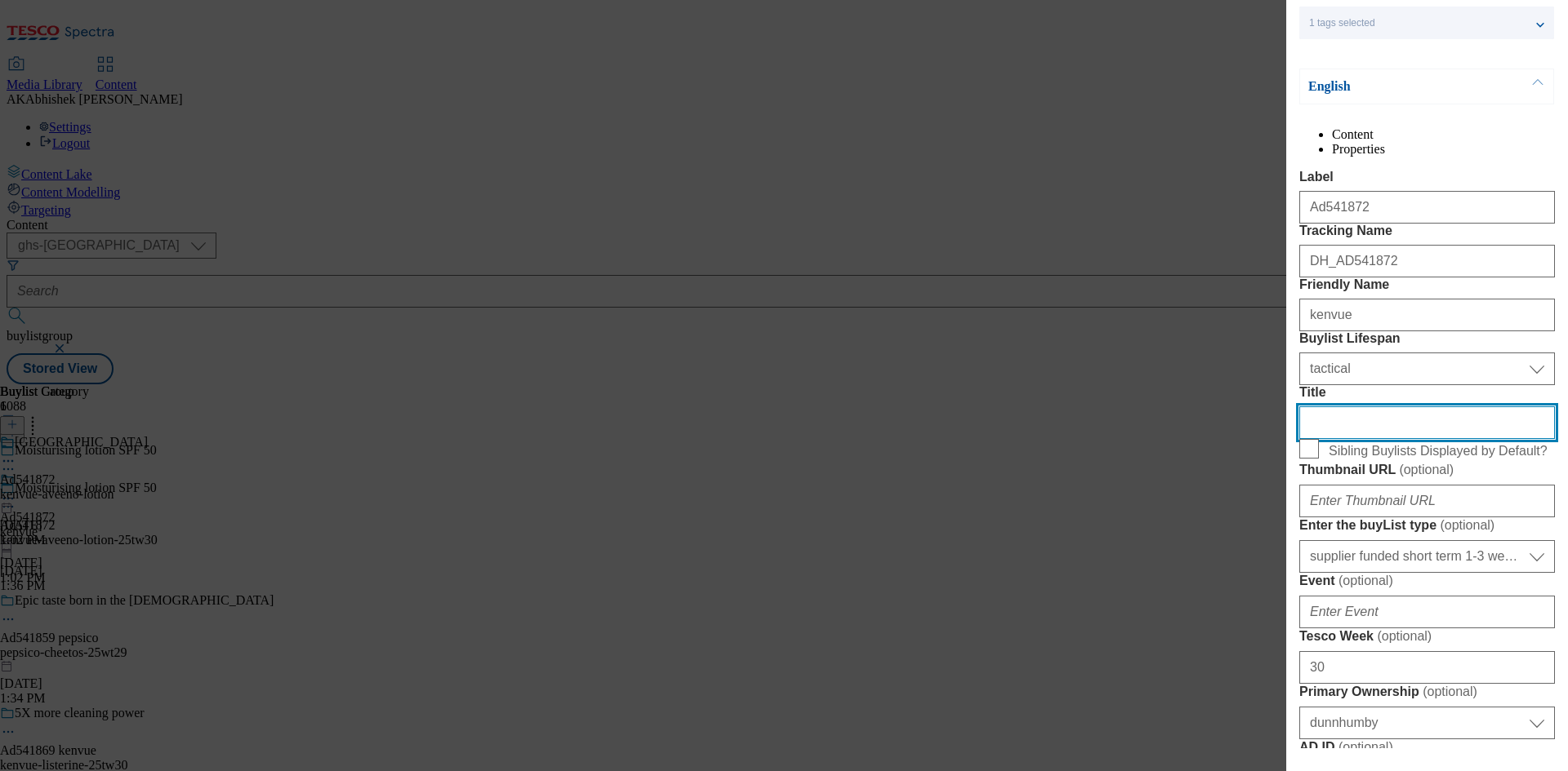
click at [1406, 439] on input "Title" at bounding box center [1427, 423] width 256 height 33
paste input "Intense hydration + high sun protection"
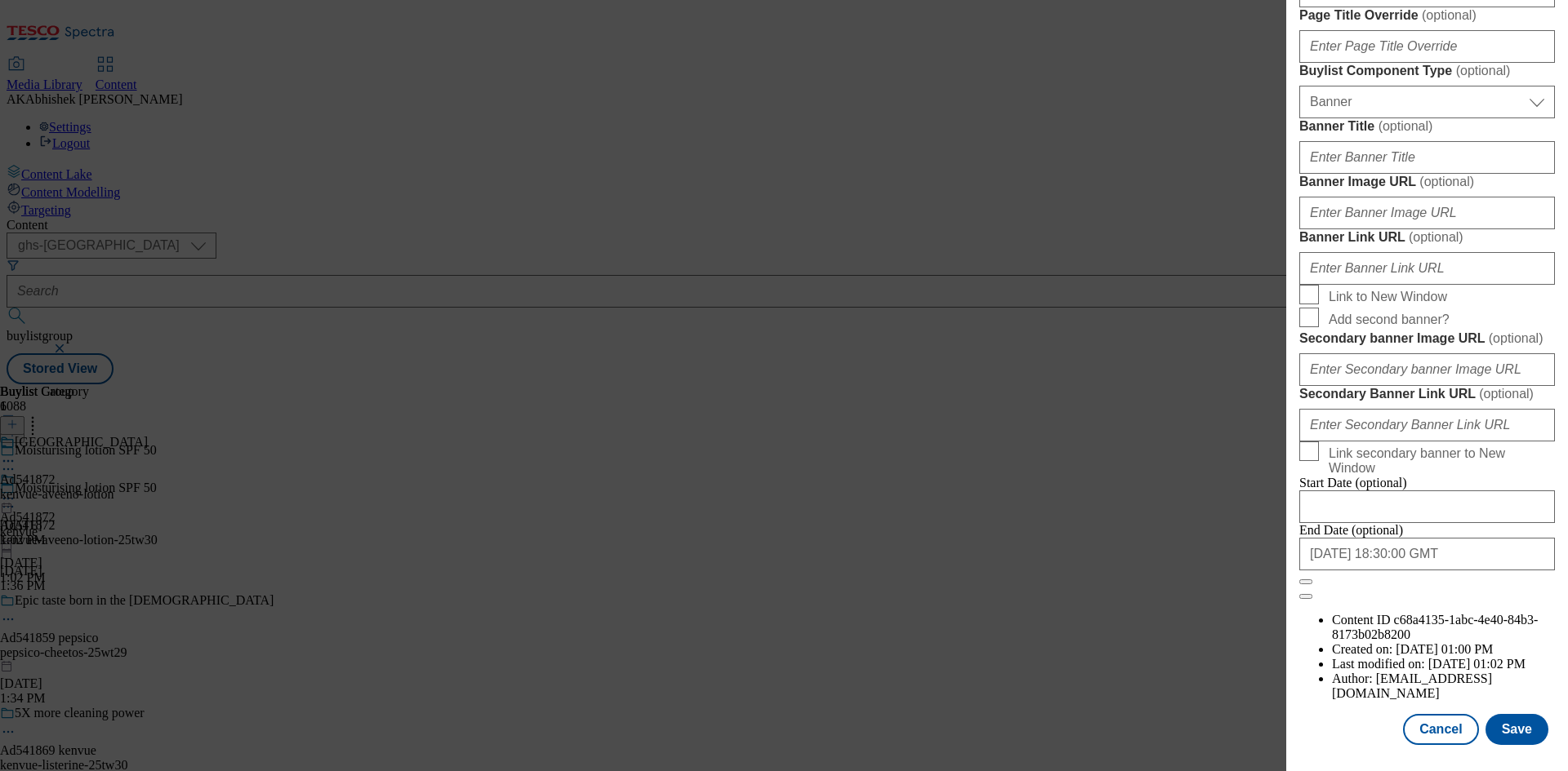
scroll to position [1689, 0]
type input "Intense hydration + high sun protection"
click at [1502, 728] on button "Save" at bounding box center [1517, 730] width 63 height 31
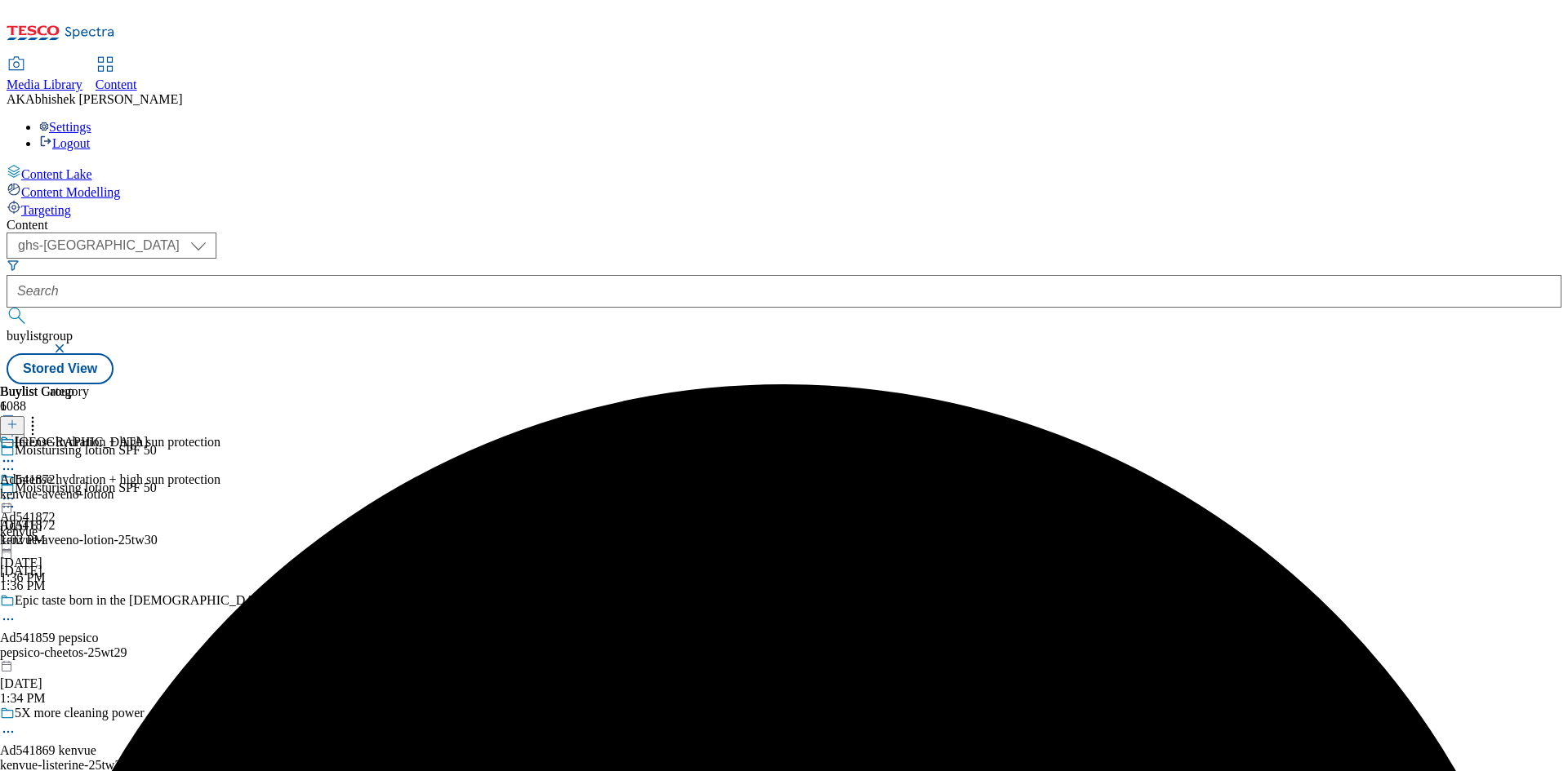
click at [221, 525] on div "kenvue" at bounding box center [110, 532] width 221 height 14
click at [16, 453] on icon at bounding box center [8, 461] width 16 height 16
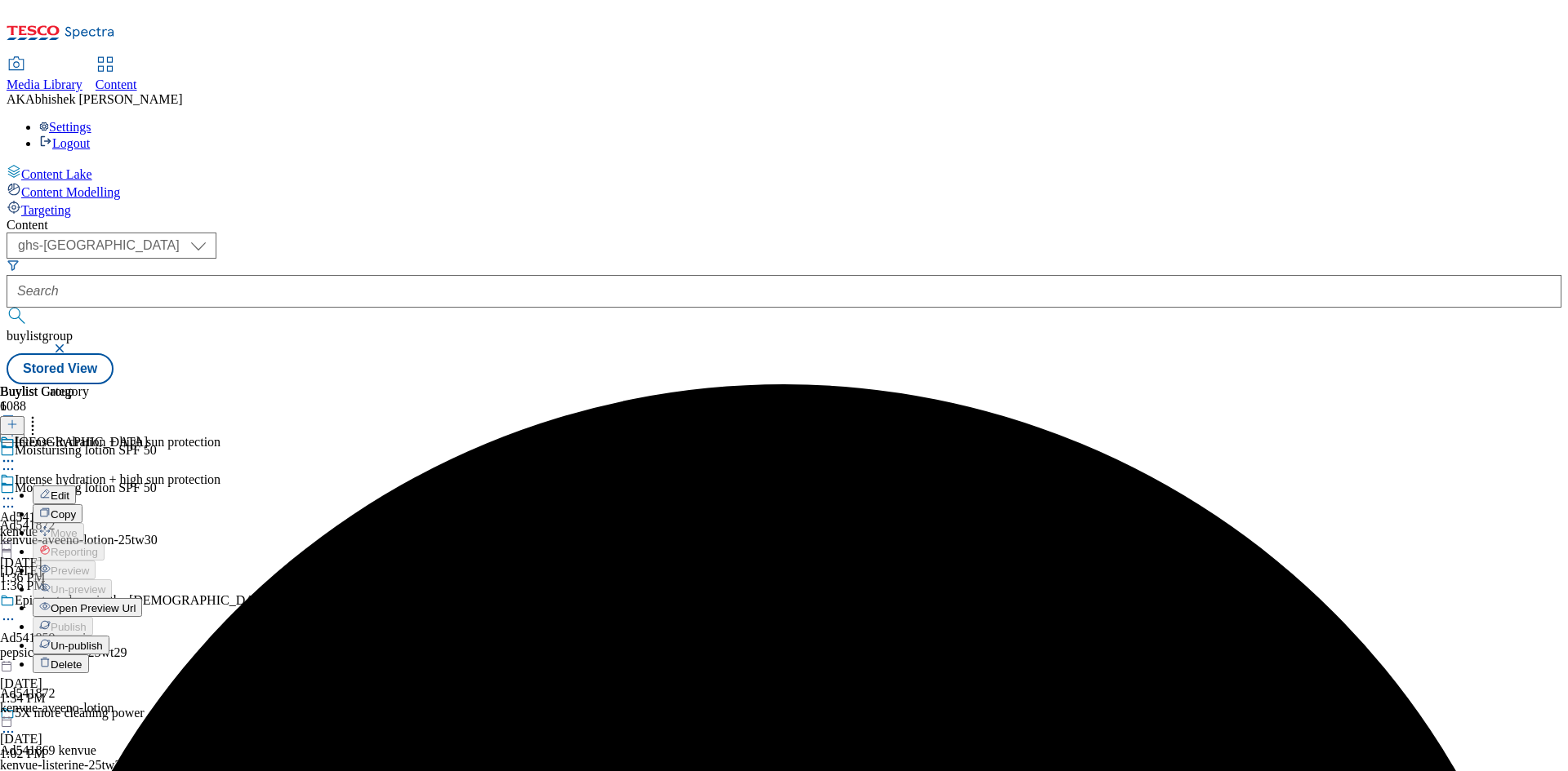
click at [69, 490] on span "Edit" at bounding box center [60, 495] width 18 height 13
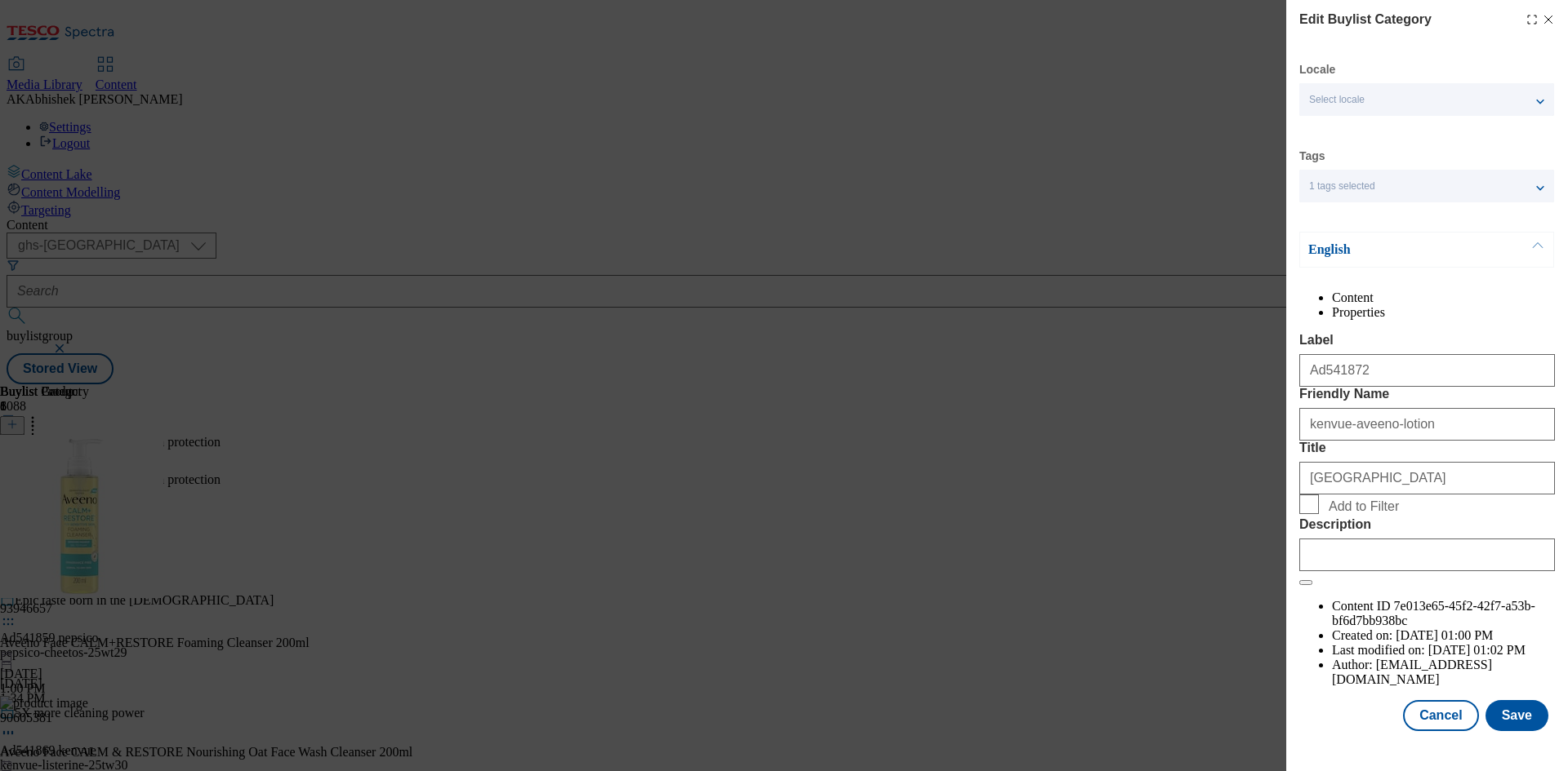
scroll to position [32, 0]
click at [1515, 731] on button "Save" at bounding box center [1517, 716] width 63 height 31
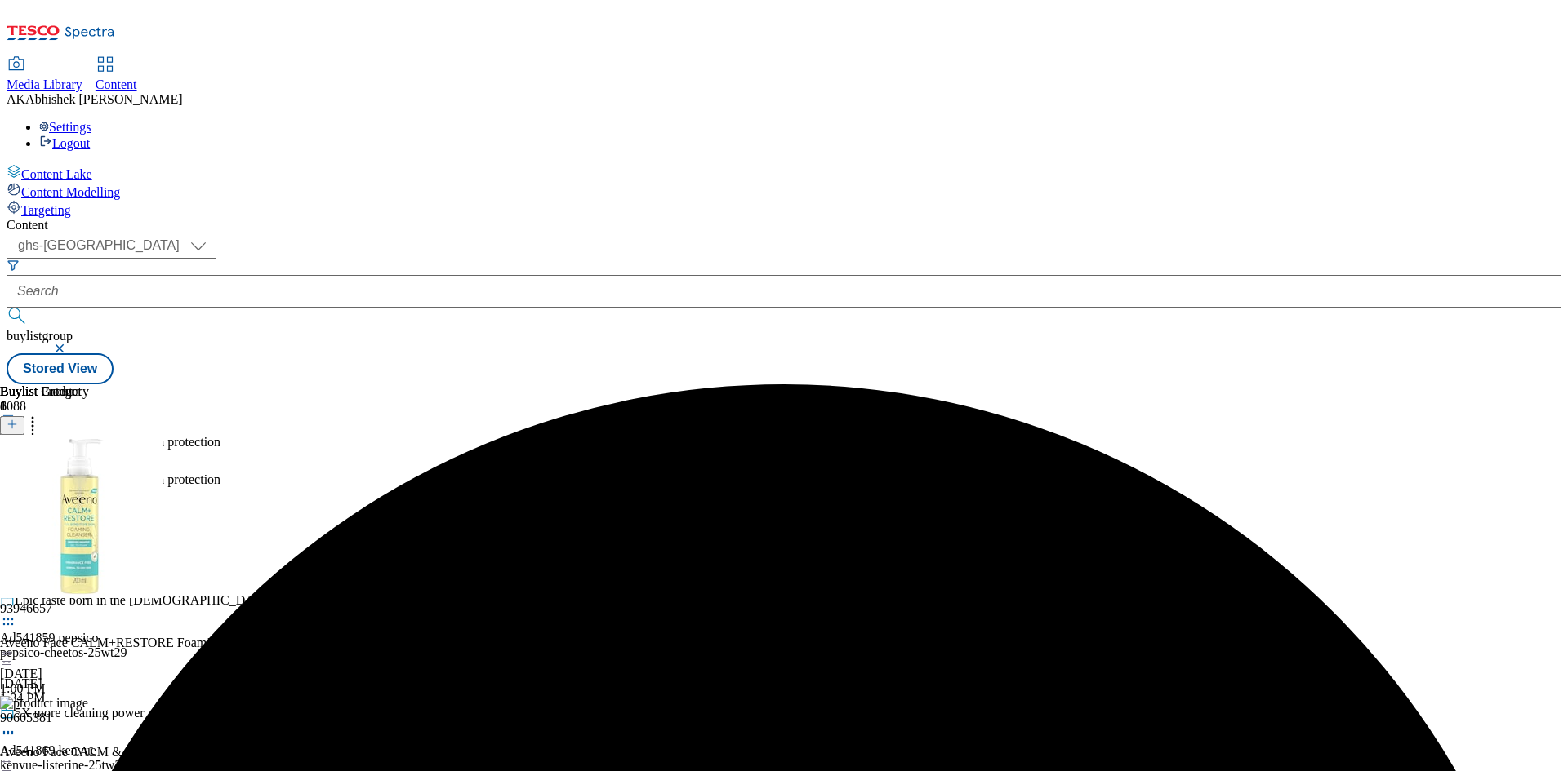
click at [10, 498] on circle at bounding box center [9, 499] width 3 height 3
click at [89, 602] on span "Preview" at bounding box center [70, 608] width 39 height 13
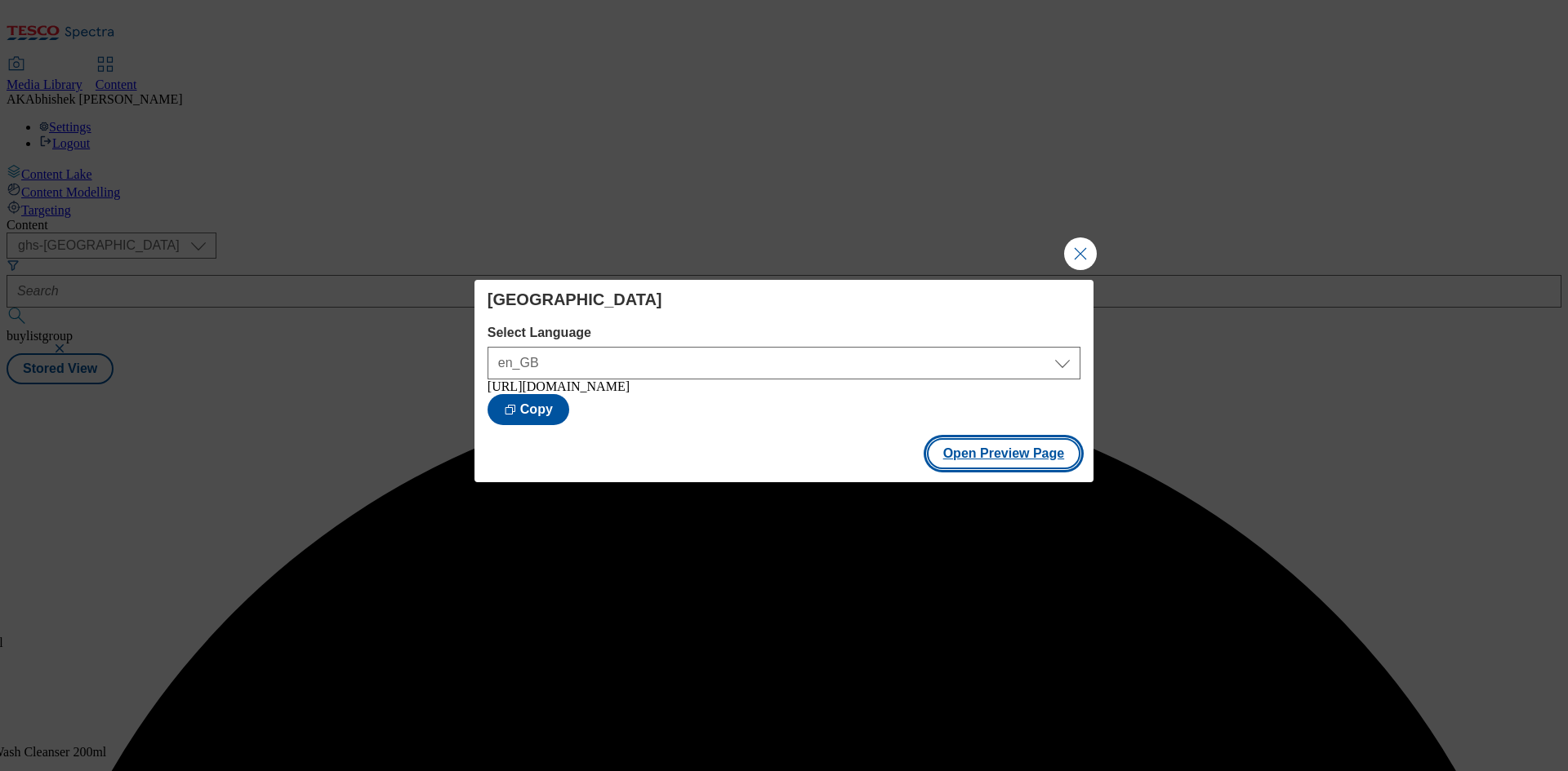
click at [1016, 469] on button "Open Preview Page" at bounding box center [1004, 454] width 154 height 31
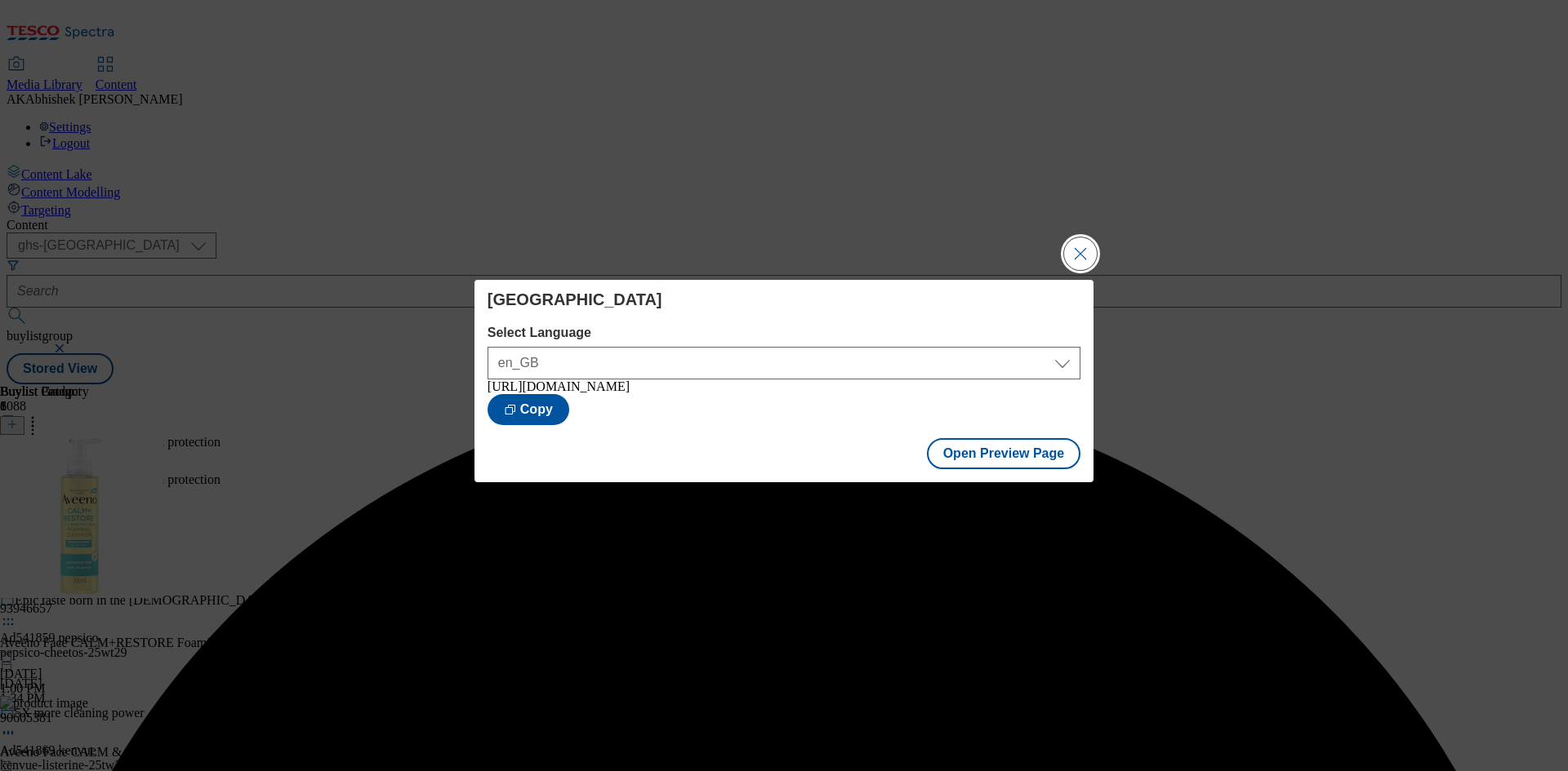
click at [1080, 240] on button "Close Modal" at bounding box center [1081, 254] width 33 height 33
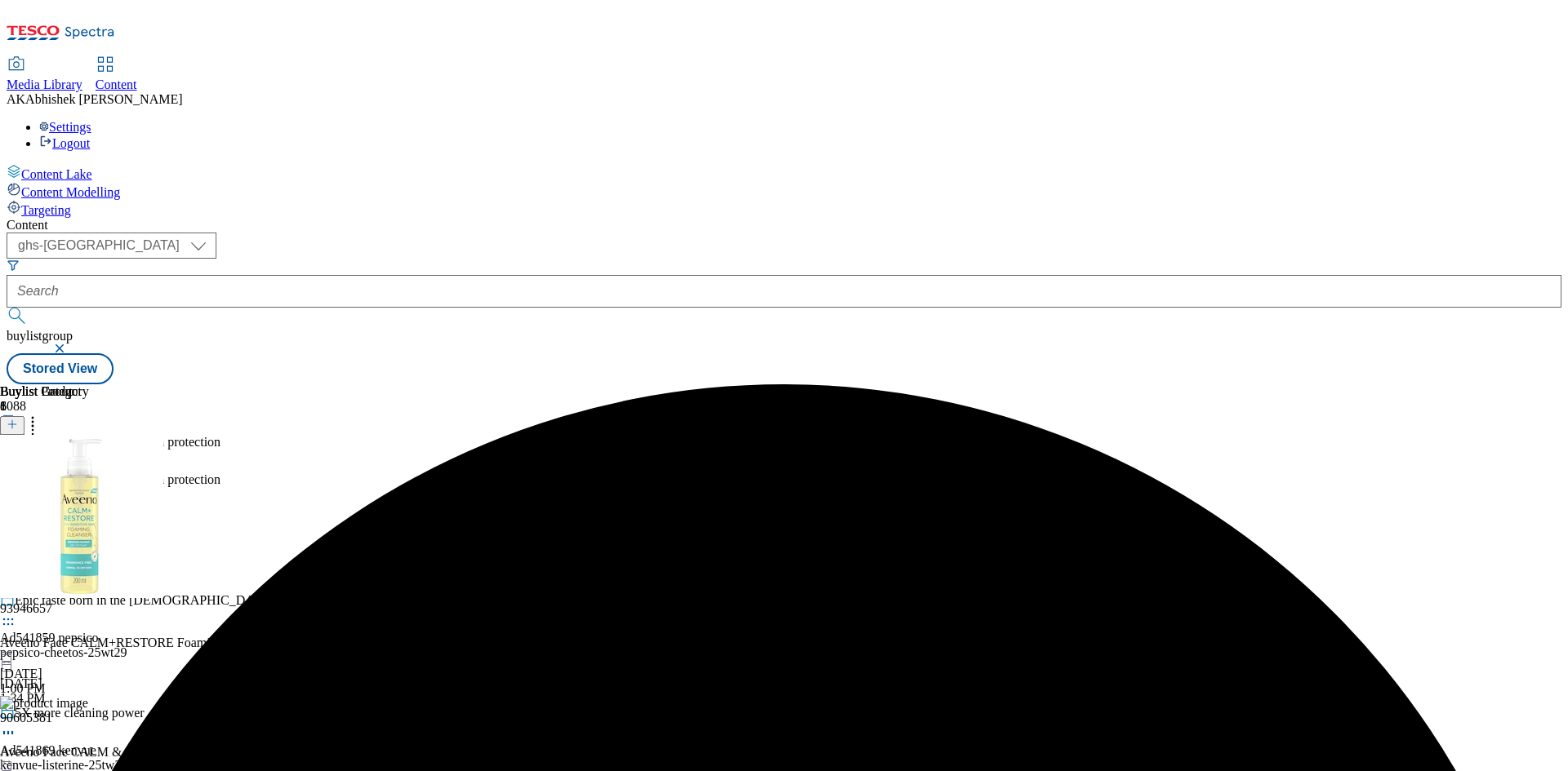
click at [16, 499] on icon at bounding box center [8, 507] width 16 height 16
click at [283, 531] on li "Edit" at bounding box center [157, 540] width 250 height 18
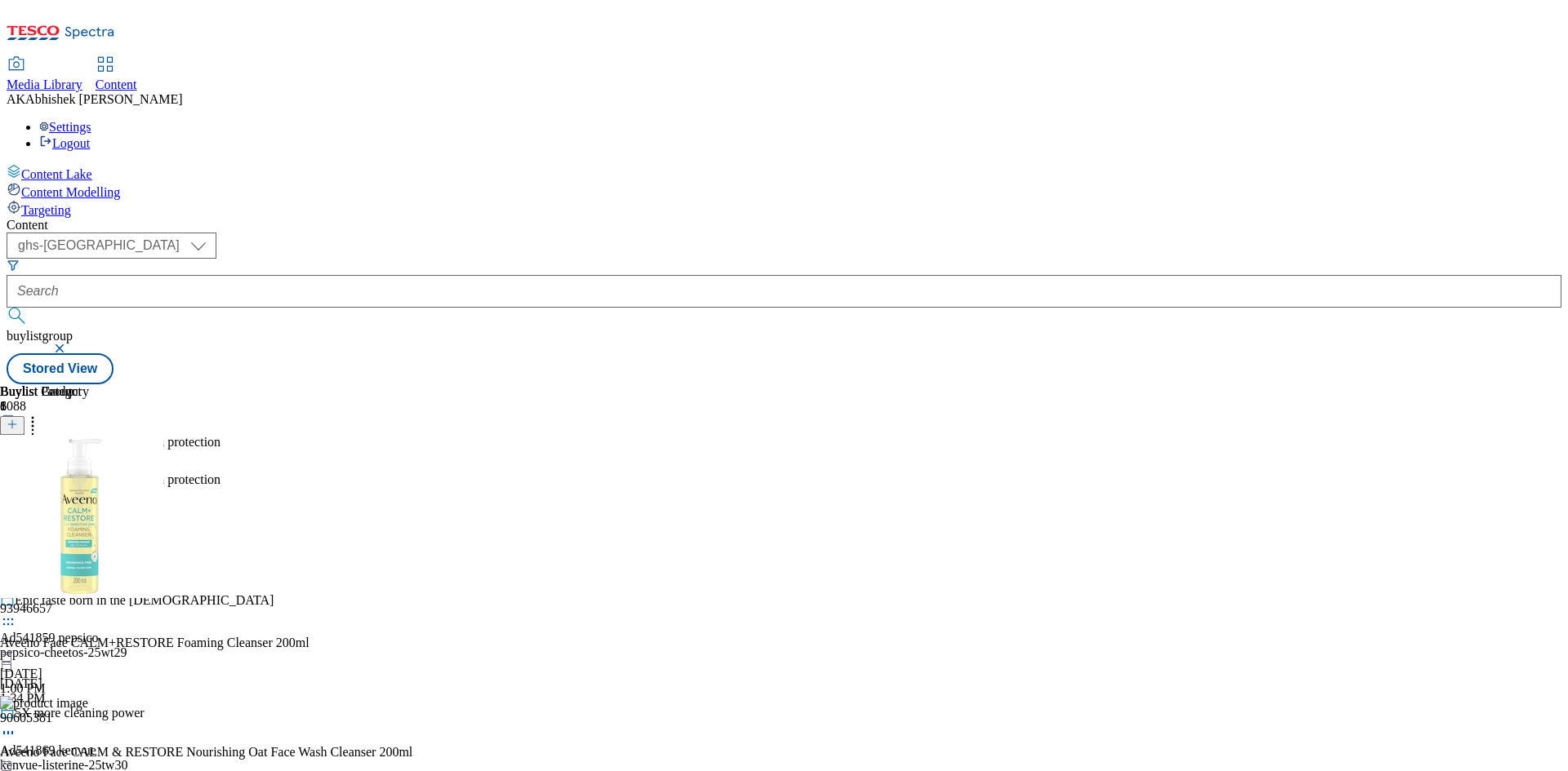
click at [16, 499] on icon at bounding box center [8, 507] width 16 height 16
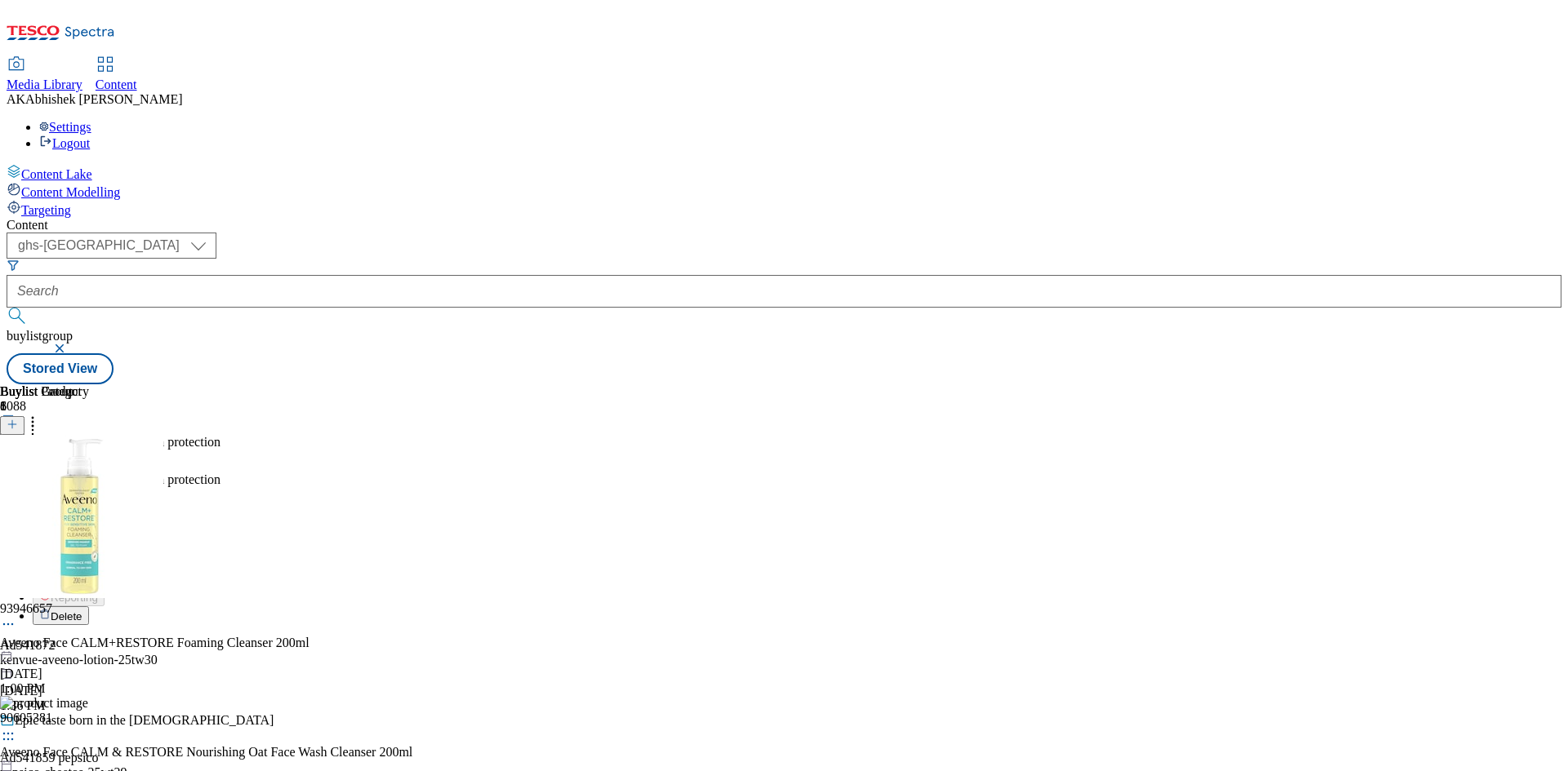
click at [51, 534] on icon at bounding box center [45, 540] width 12 height 12
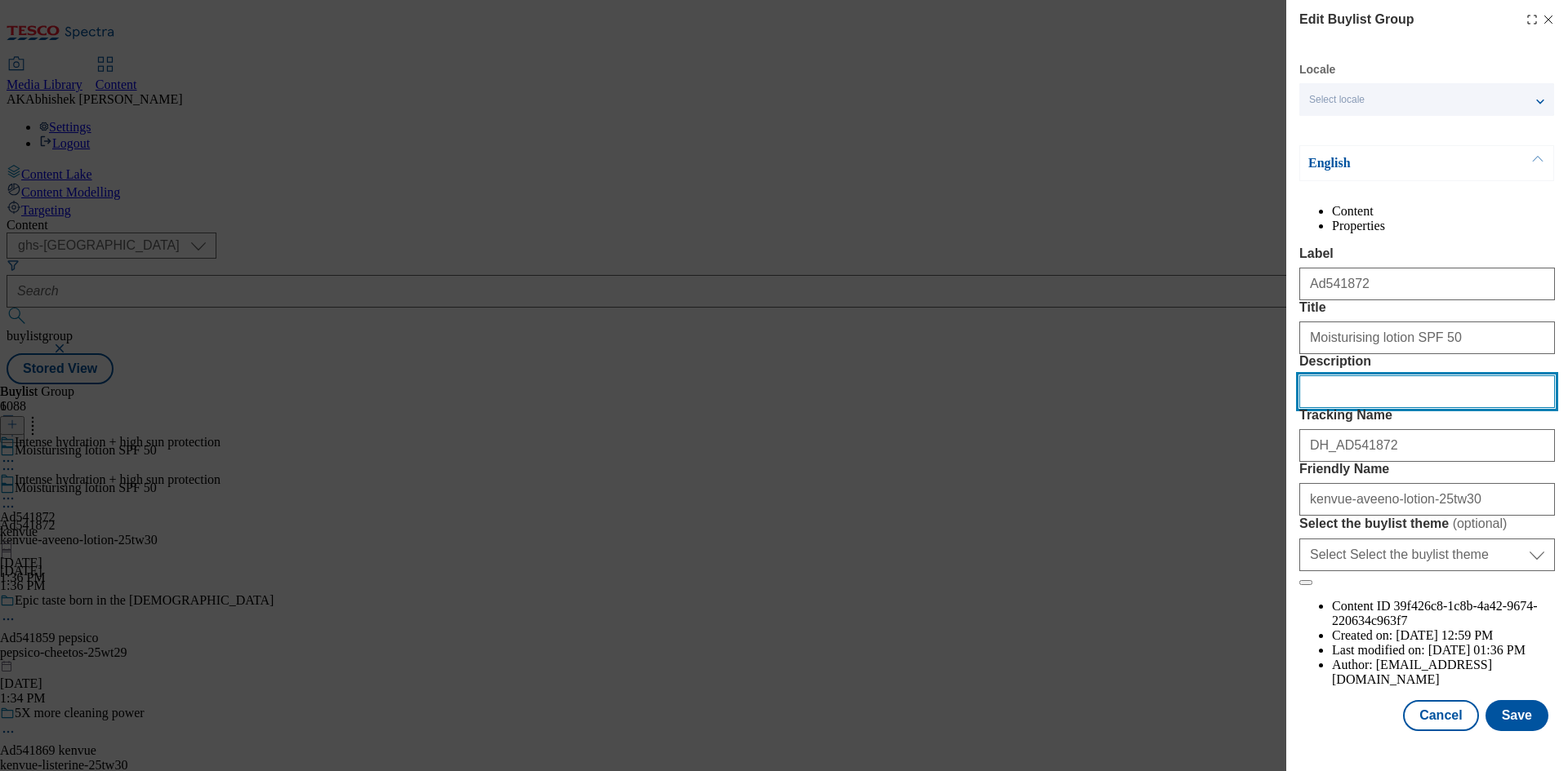
click at [1379, 409] on input "Description" at bounding box center [1427, 392] width 256 height 33
paste input "Aveeno Face Calm and Restore Nourishing Oat Cleanser 200ml"
type input "Aveeno Face Calm and Restore Nourishing Oat Cleanser 200ml"
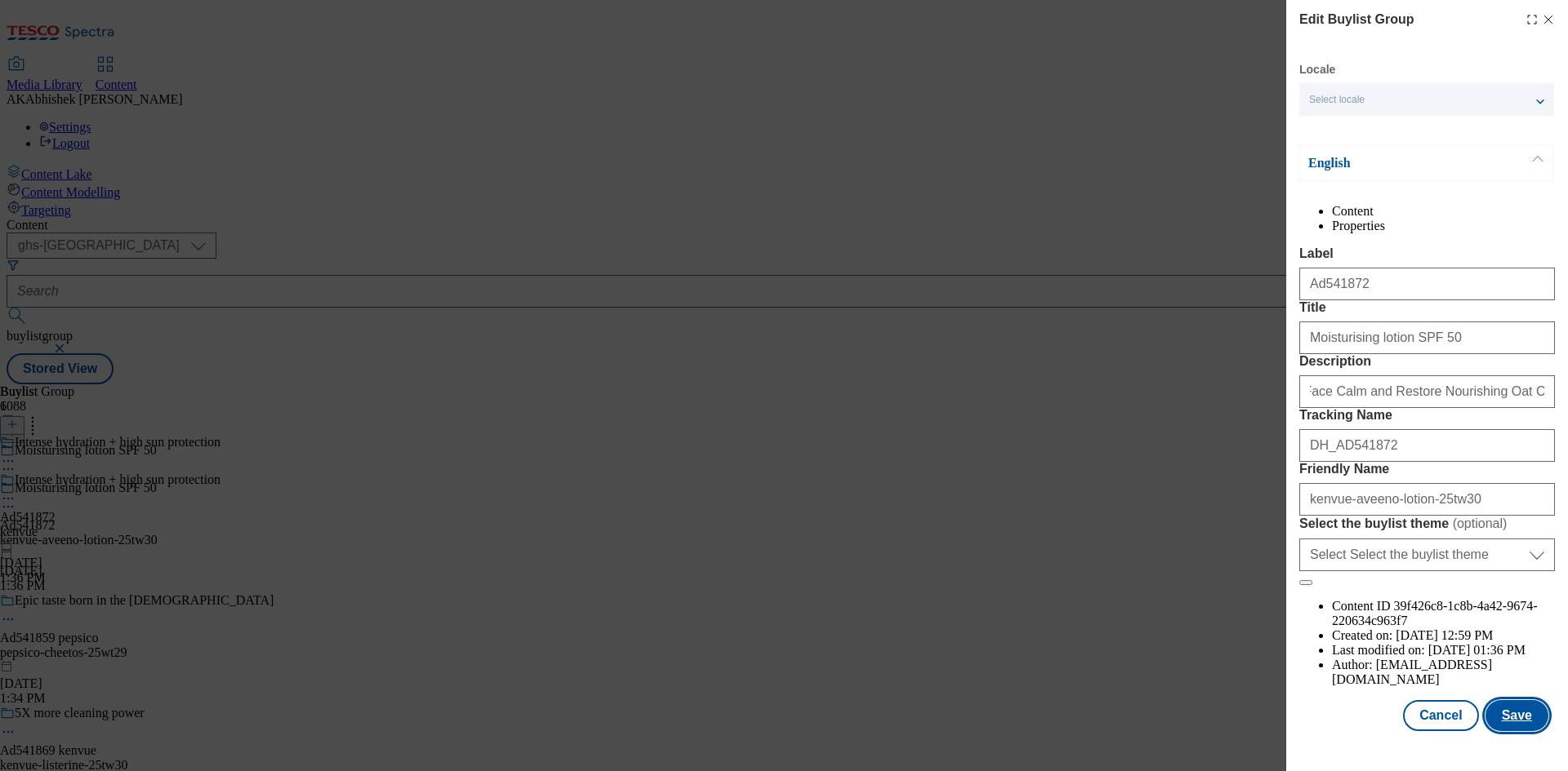
click at [1514, 731] on button "Save" at bounding box center [1517, 716] width 63 height 31
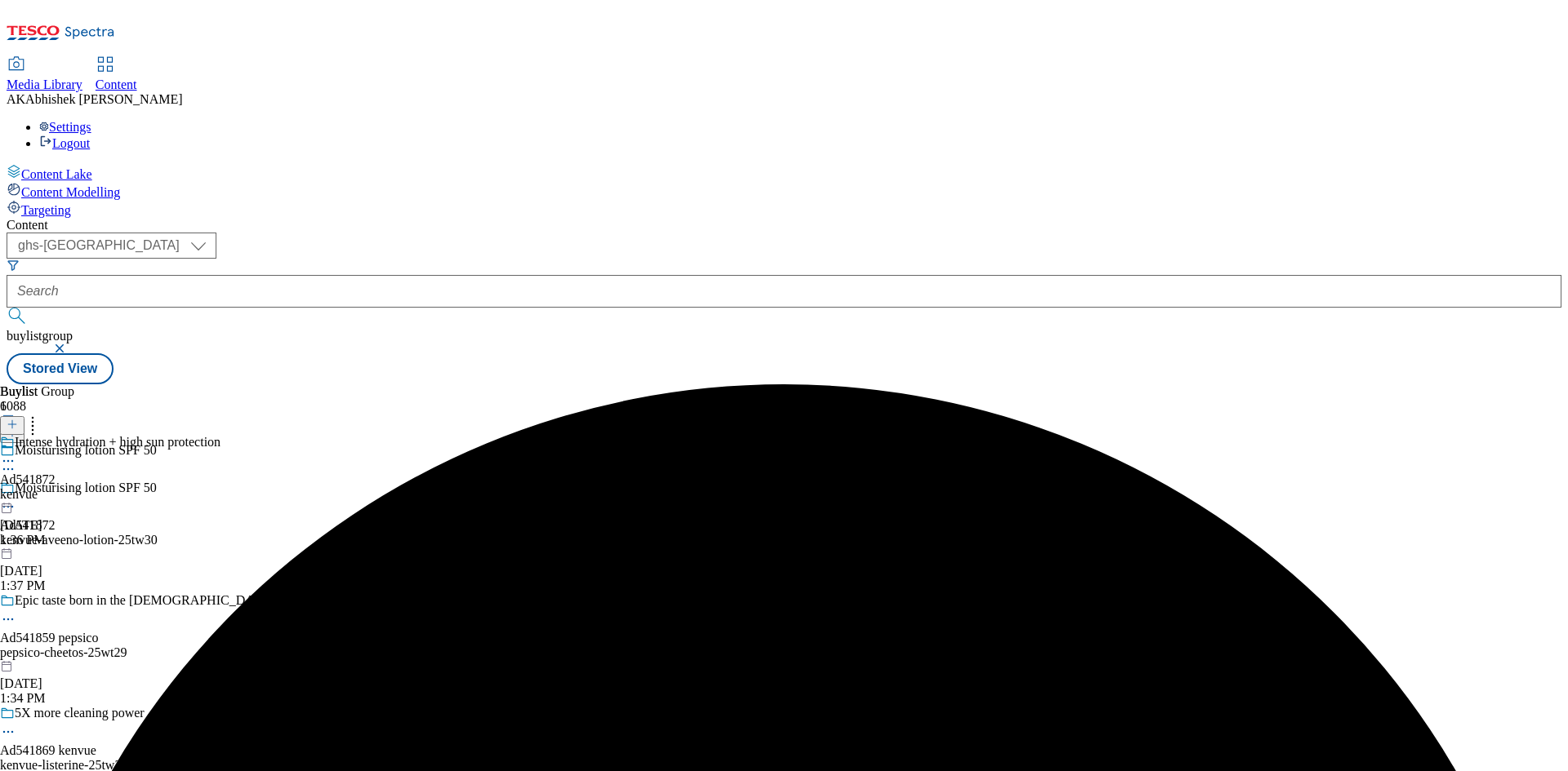
click at [16, 453] on icon at bounding box center [8, 461] width 16 height 16
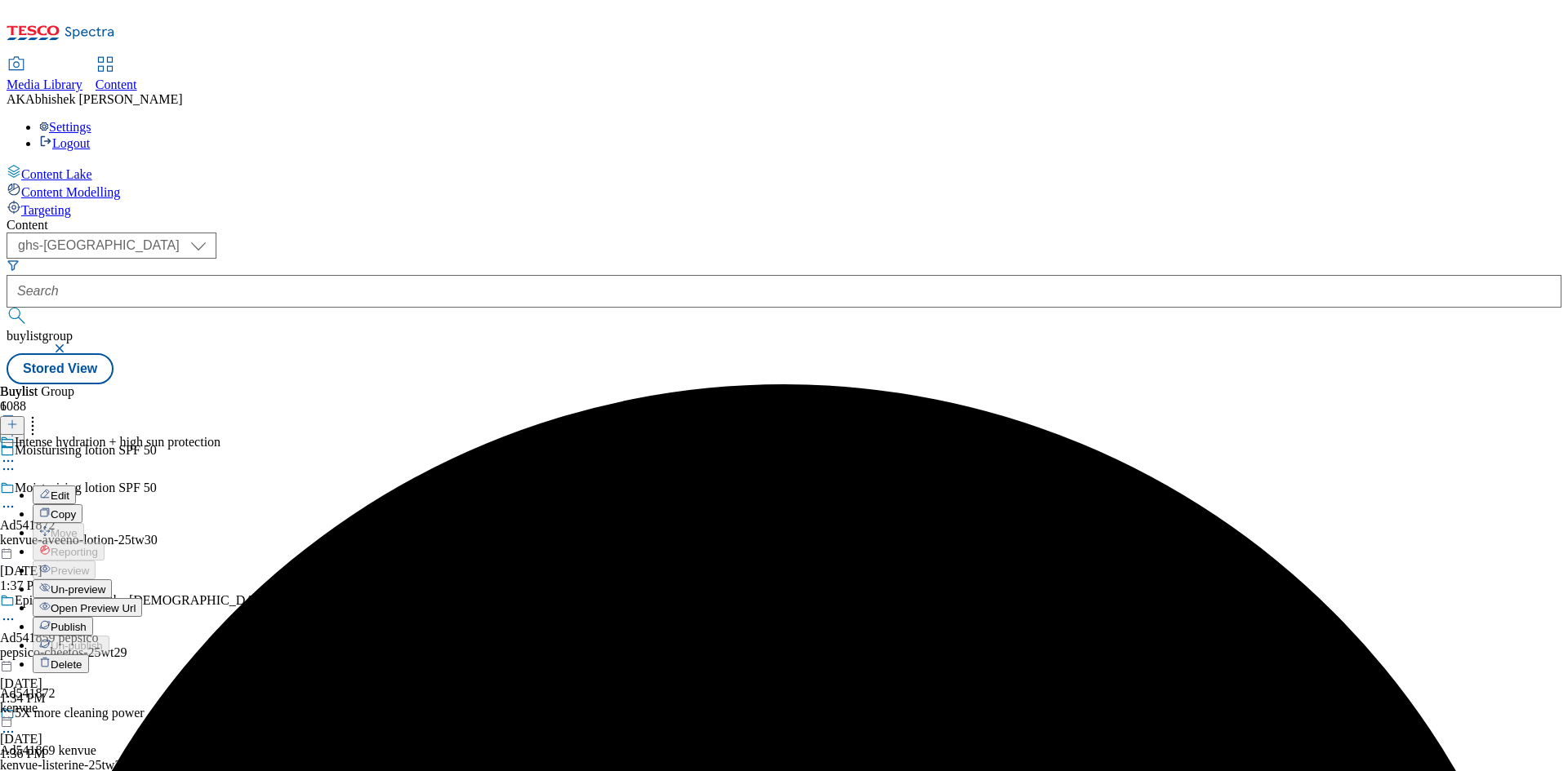
click at [76, 486] on button "Edit" at bounding box center [54, 494] width 43 height 18
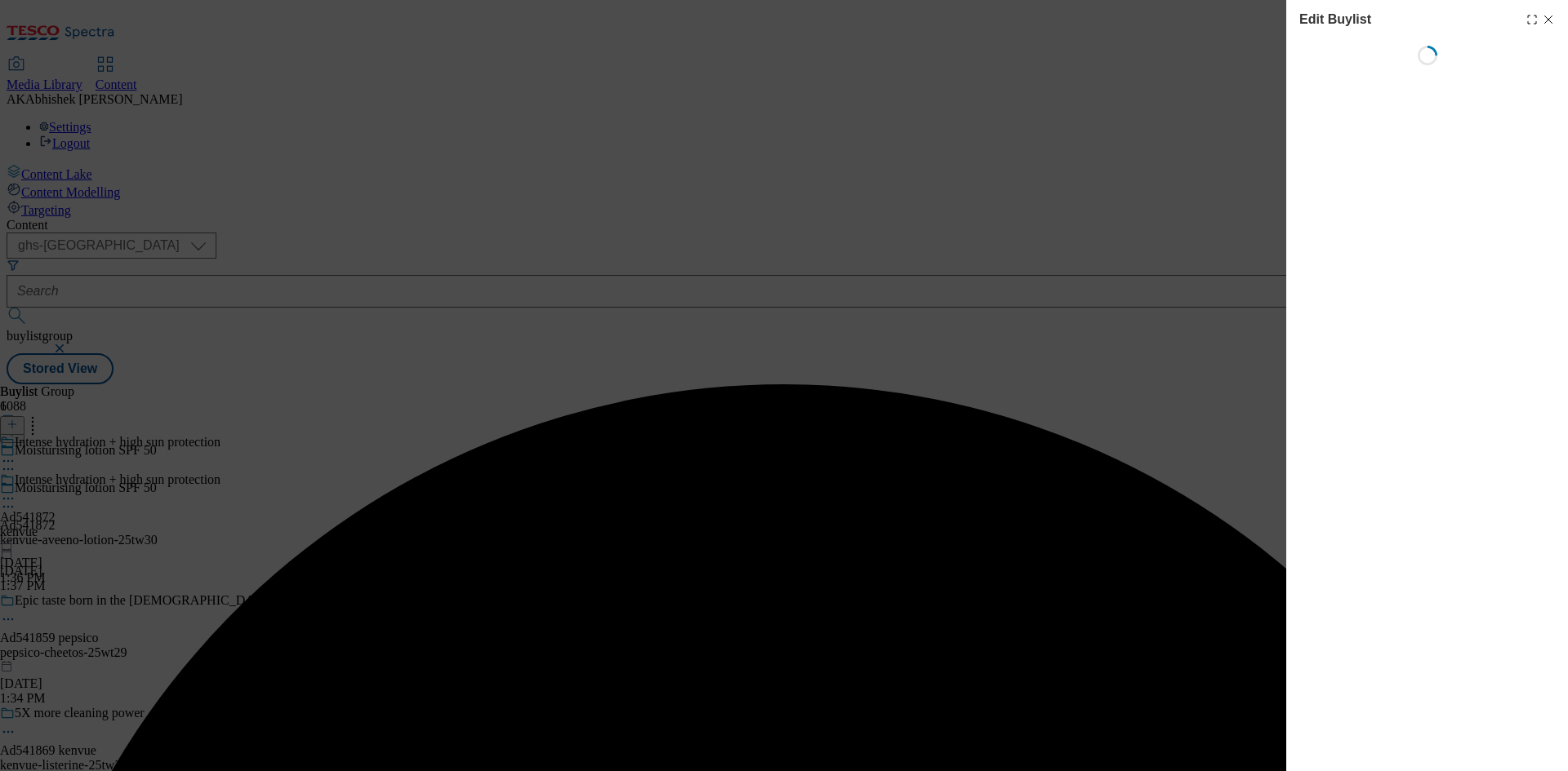
select select "tactical"
select select "supplier funded short term 1-3 weeks"
select select "dunnhumby"
select select "Banner"
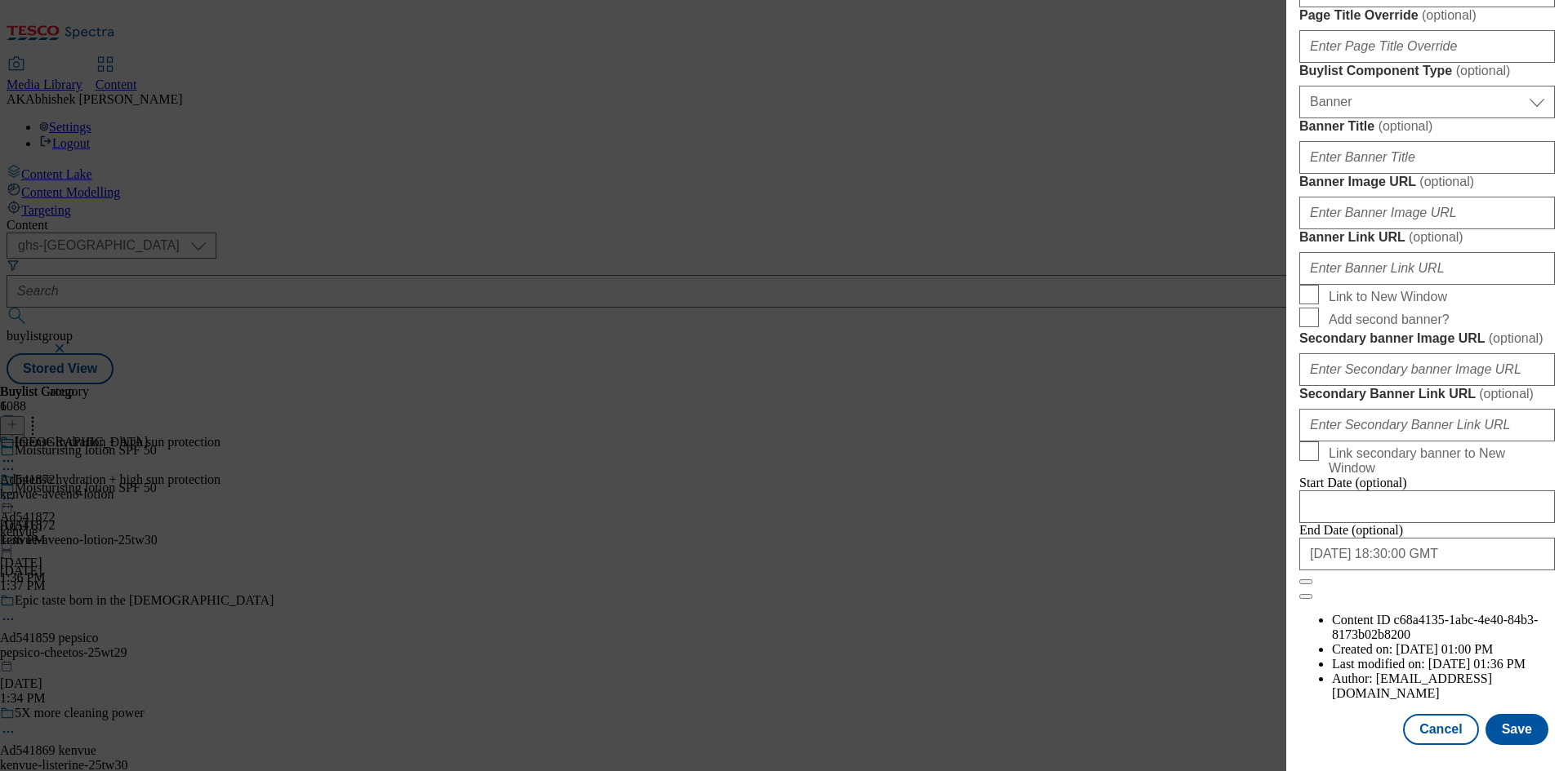
scroll to position [1061, 0]
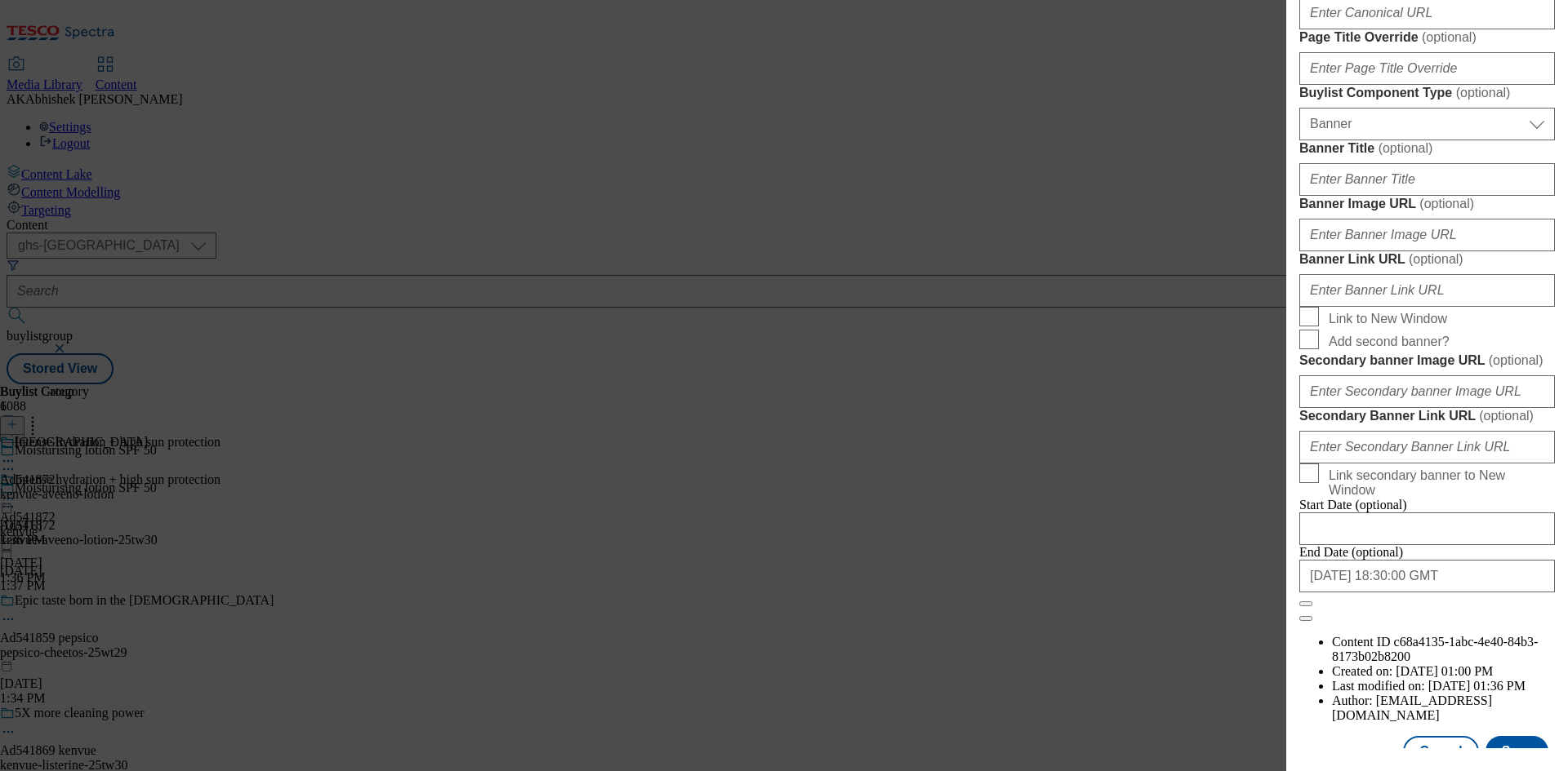
paste input "Aveeno Face Calm and Restore Nourishing Oat Cleanser 200ml"
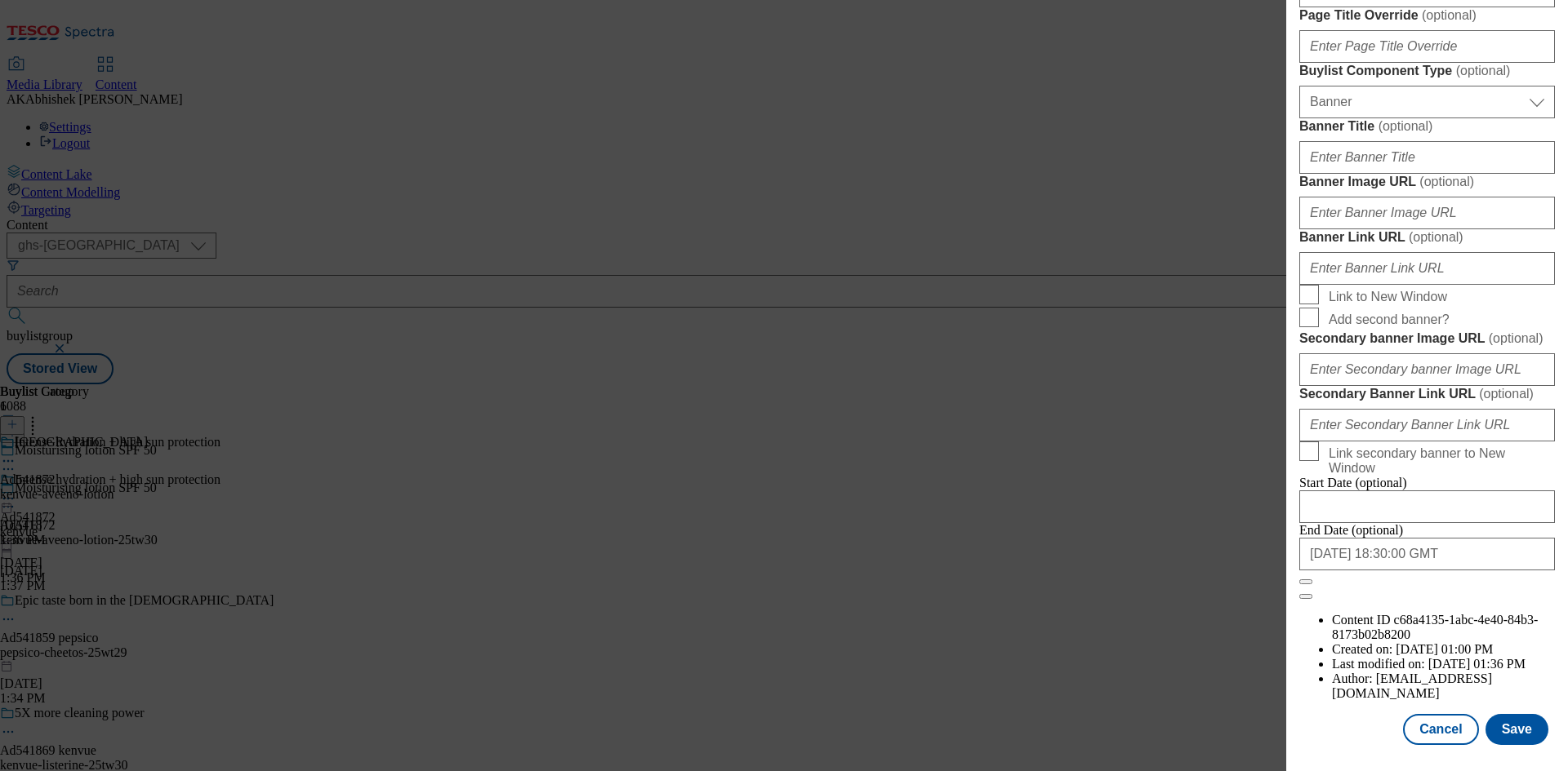
scroll to position [1689, 0]
type input "Aveeno Face Calm and Restore Nourishing Oat Cleanser 200ml"
click at [1509, 733] on button "Save" at bounding box center [1517, 730] width 63 height 31
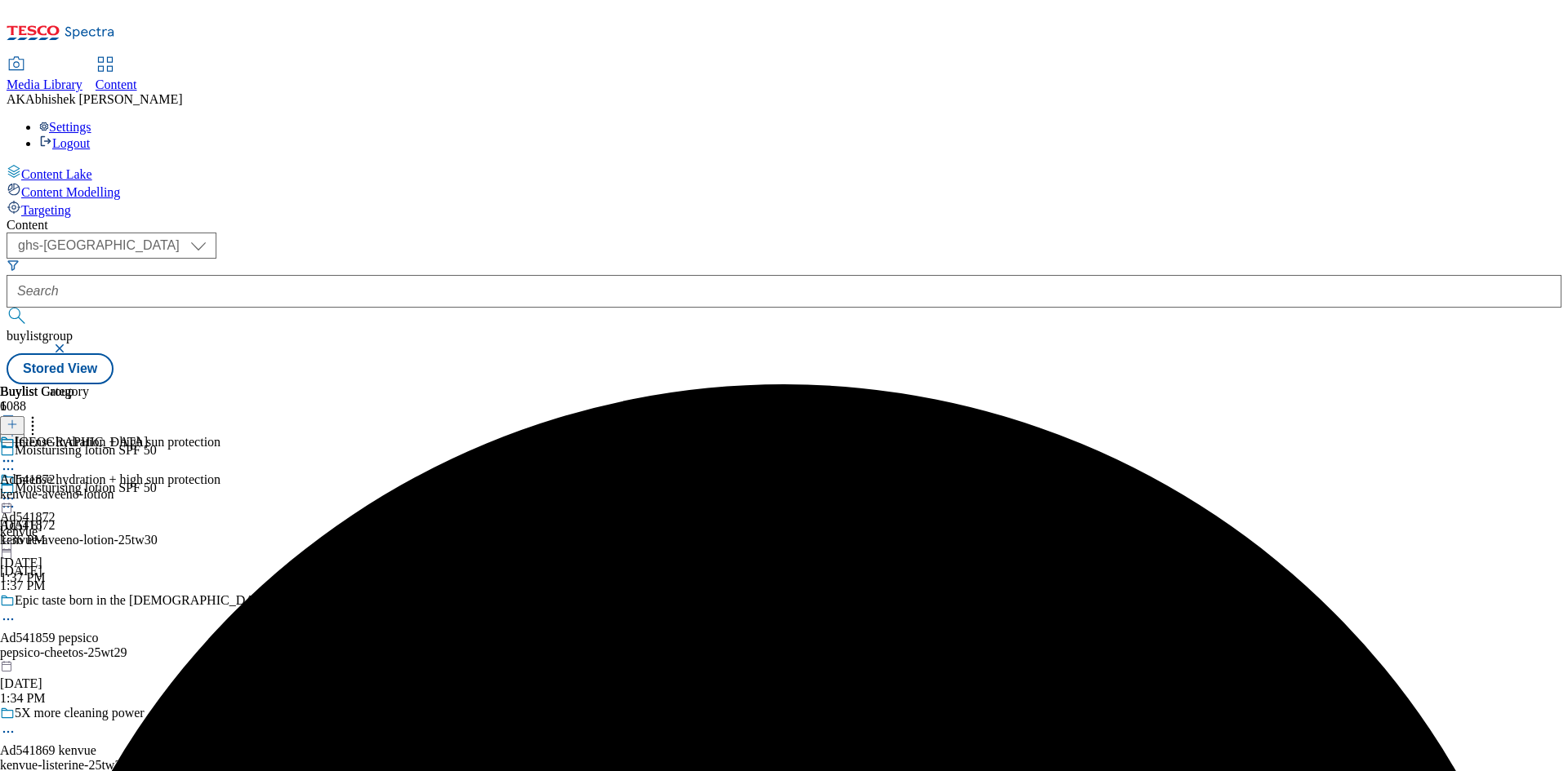
click at [16, 453] on icon at bounding box center [8, 461] width 16 height 16
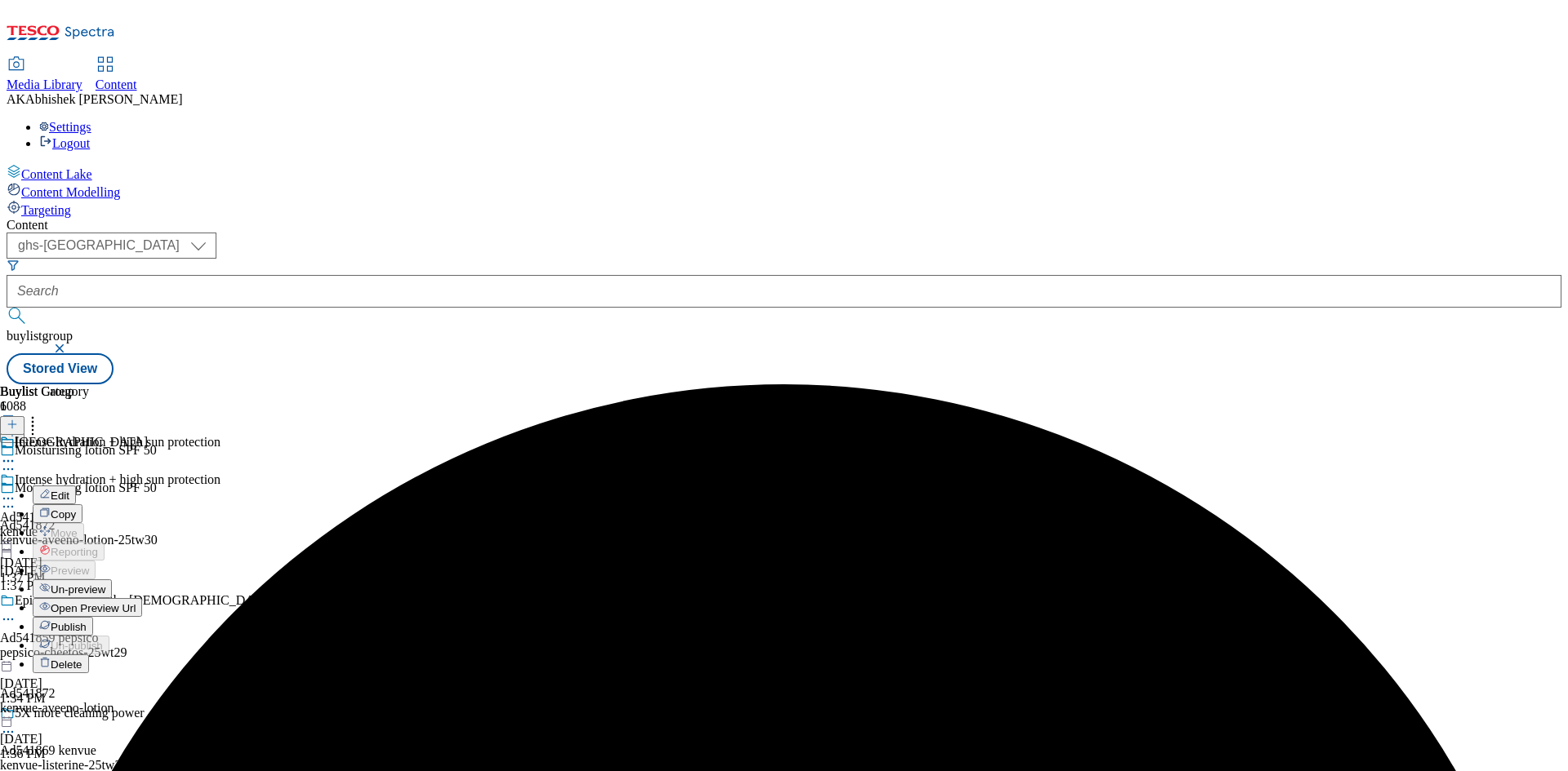
click at [69, 490] on span "Edit" at bounding box center [60, 495] width 18 height 13
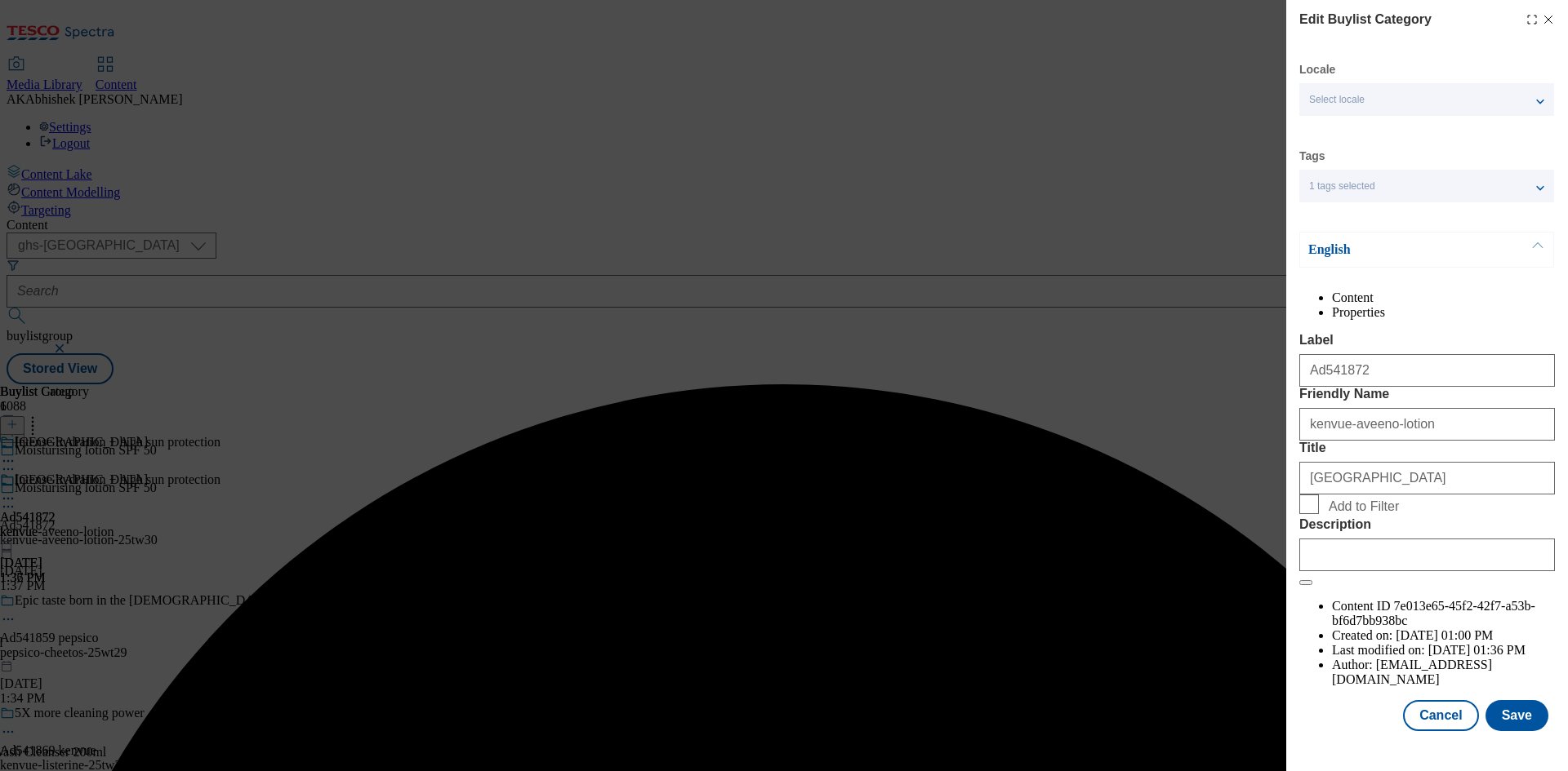
scroll to position [32, 0]
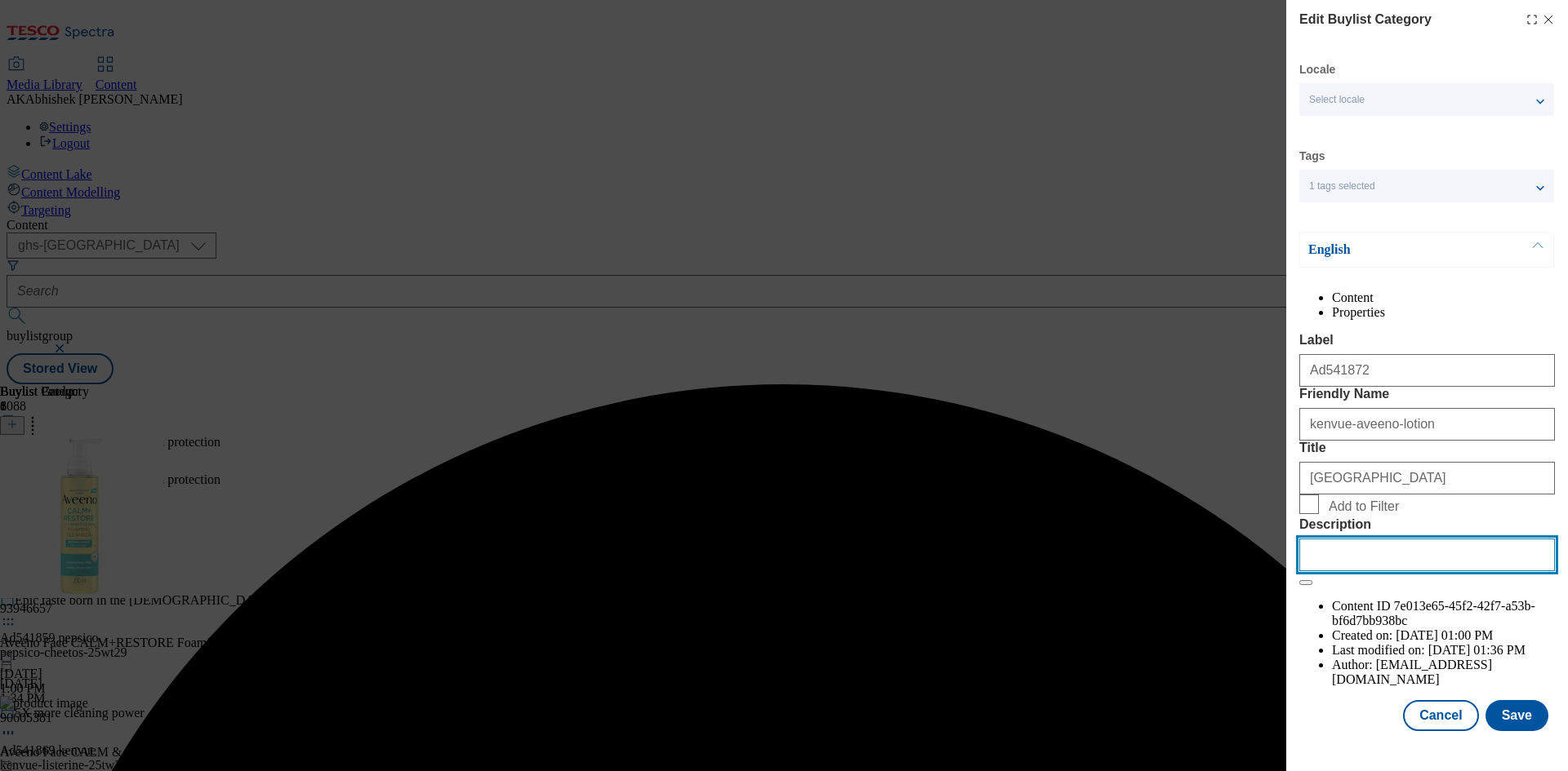
click at [1430, 572] on input "Description" at bounding box center [1427, 555] width 256 height 33
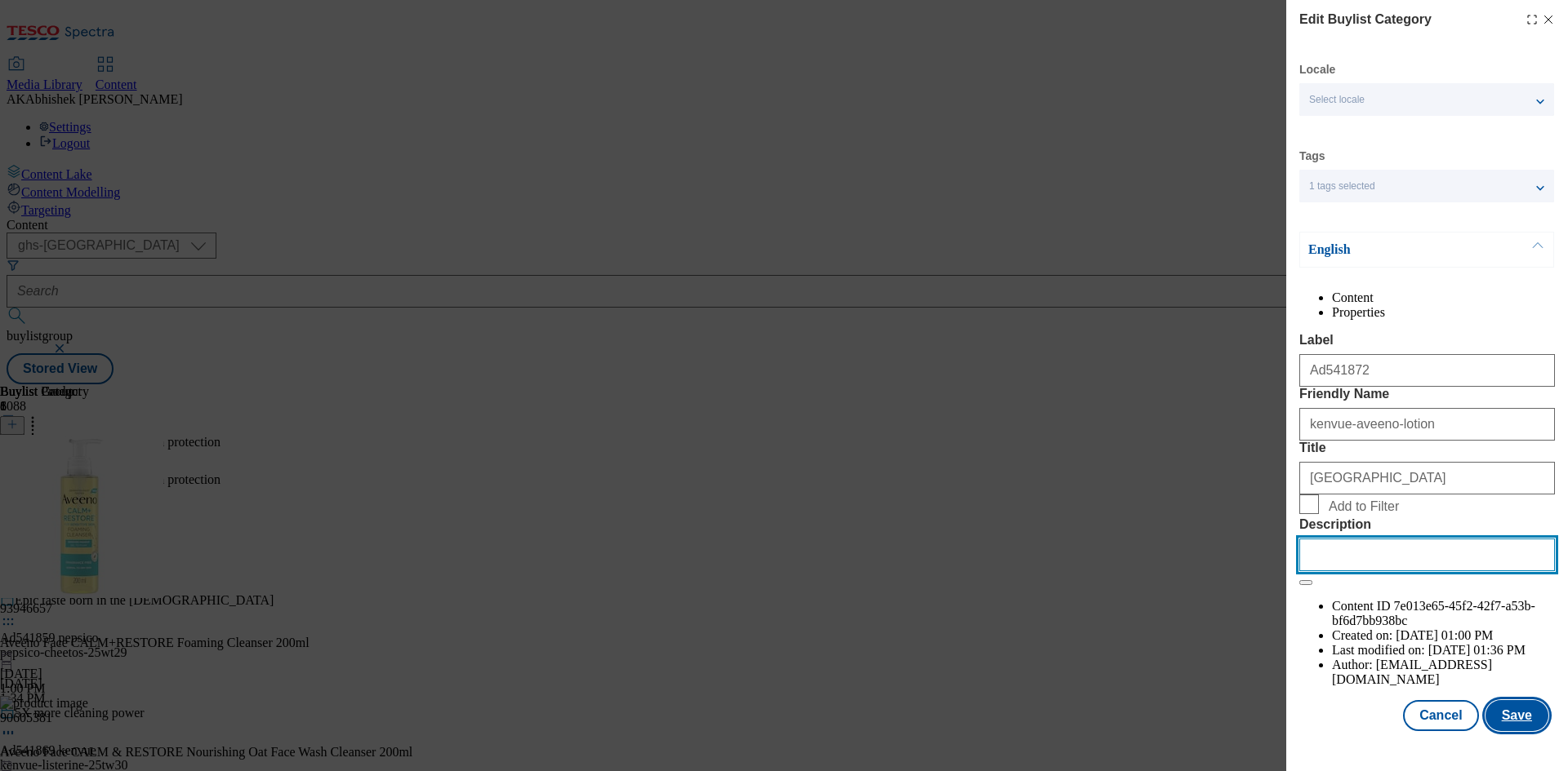
paste input "Aveeno Face Calm and Restore Nourishing Oat Cleanser 200ml"
type input "Aveeno Face Calm and Restore Nourishing Oat Cleanser 200ml"
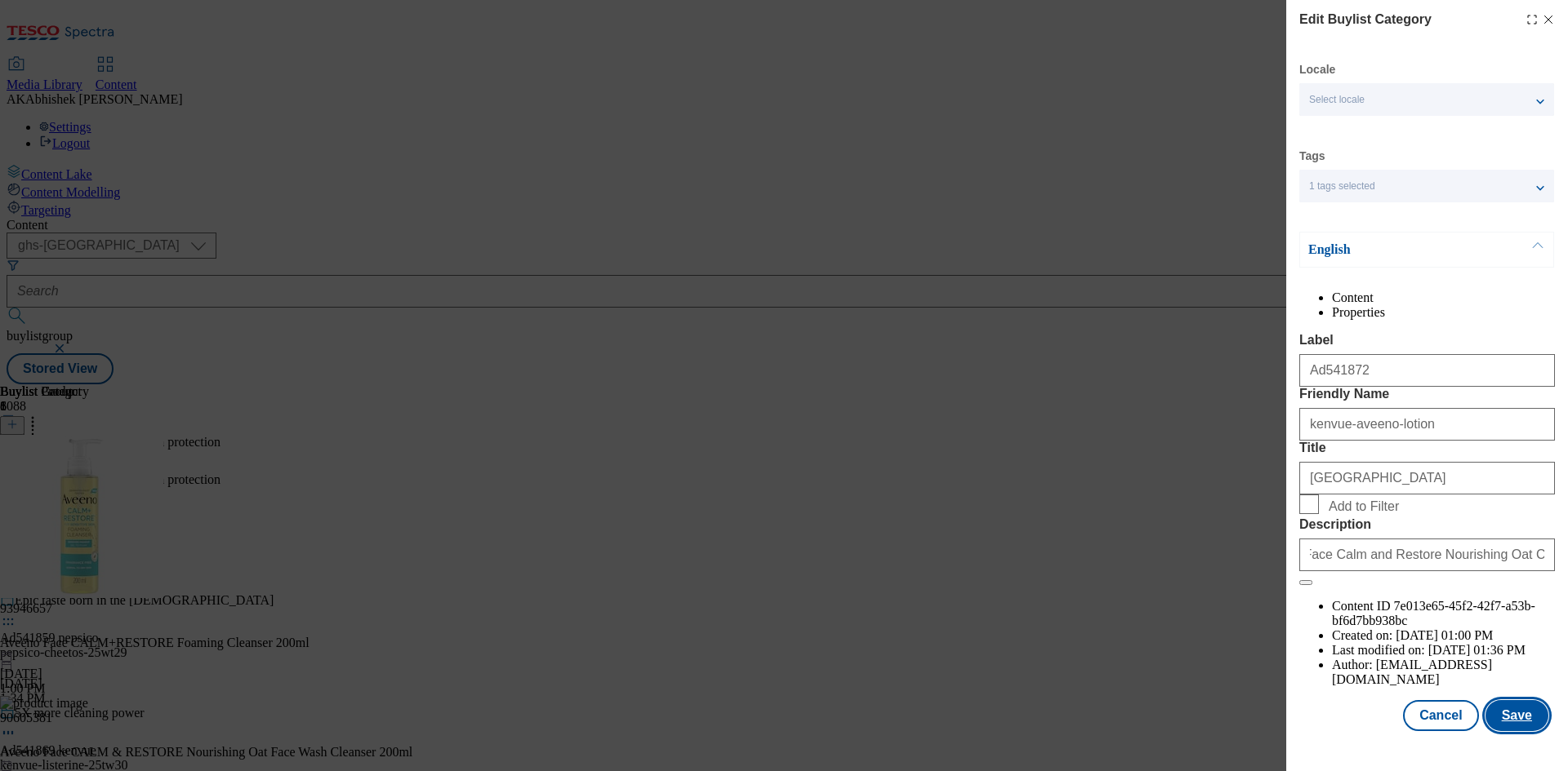
click at [1513, 731] on button "Save" at bounding box center [1517, 716] width 63 height 31
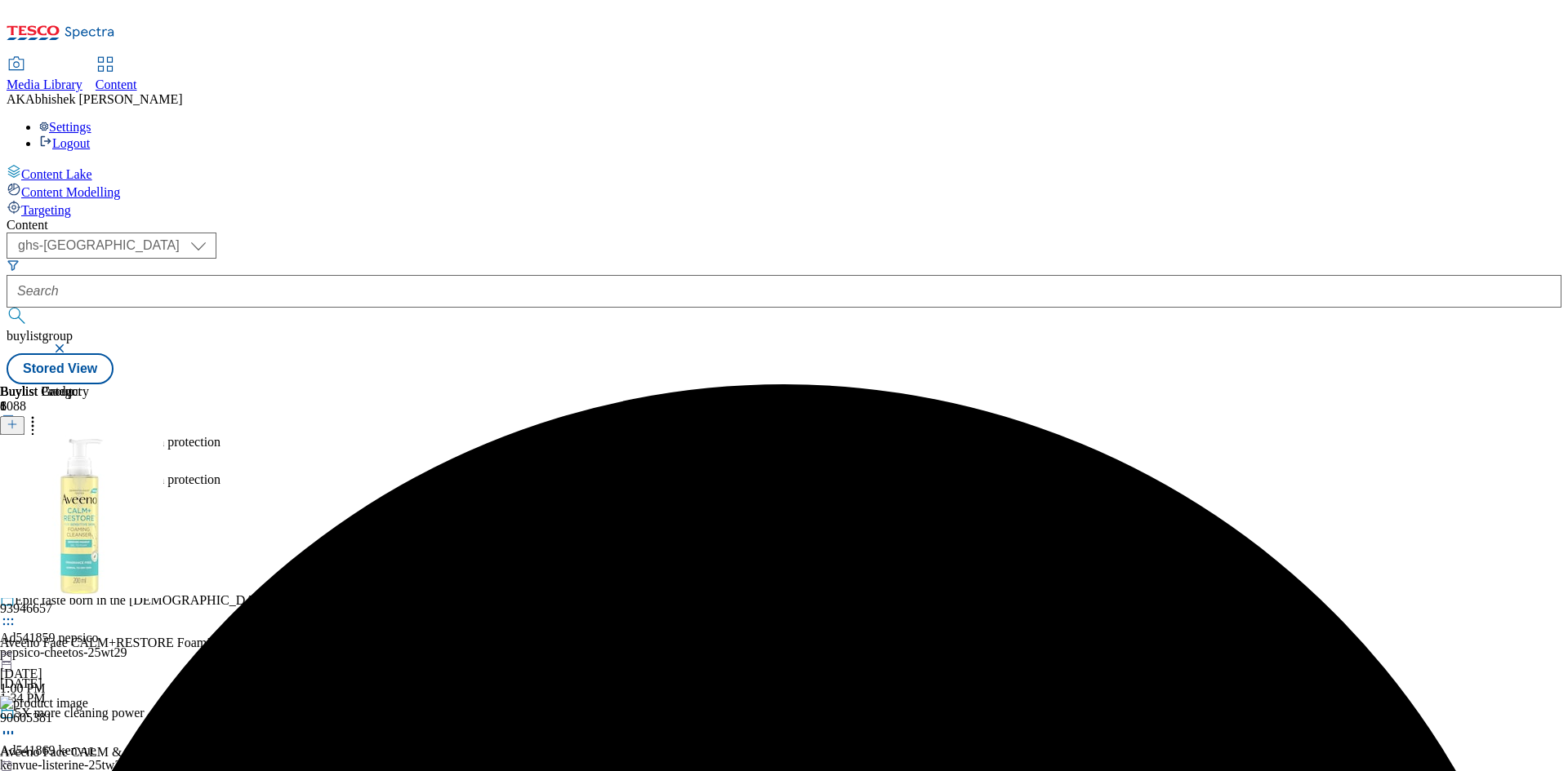
click at [14, 498] on circle at bounding box center [13, 499] width 3 height 3
click at [89, 602] on span "Preview" at bounding box center [70, 608] width 39 height 13
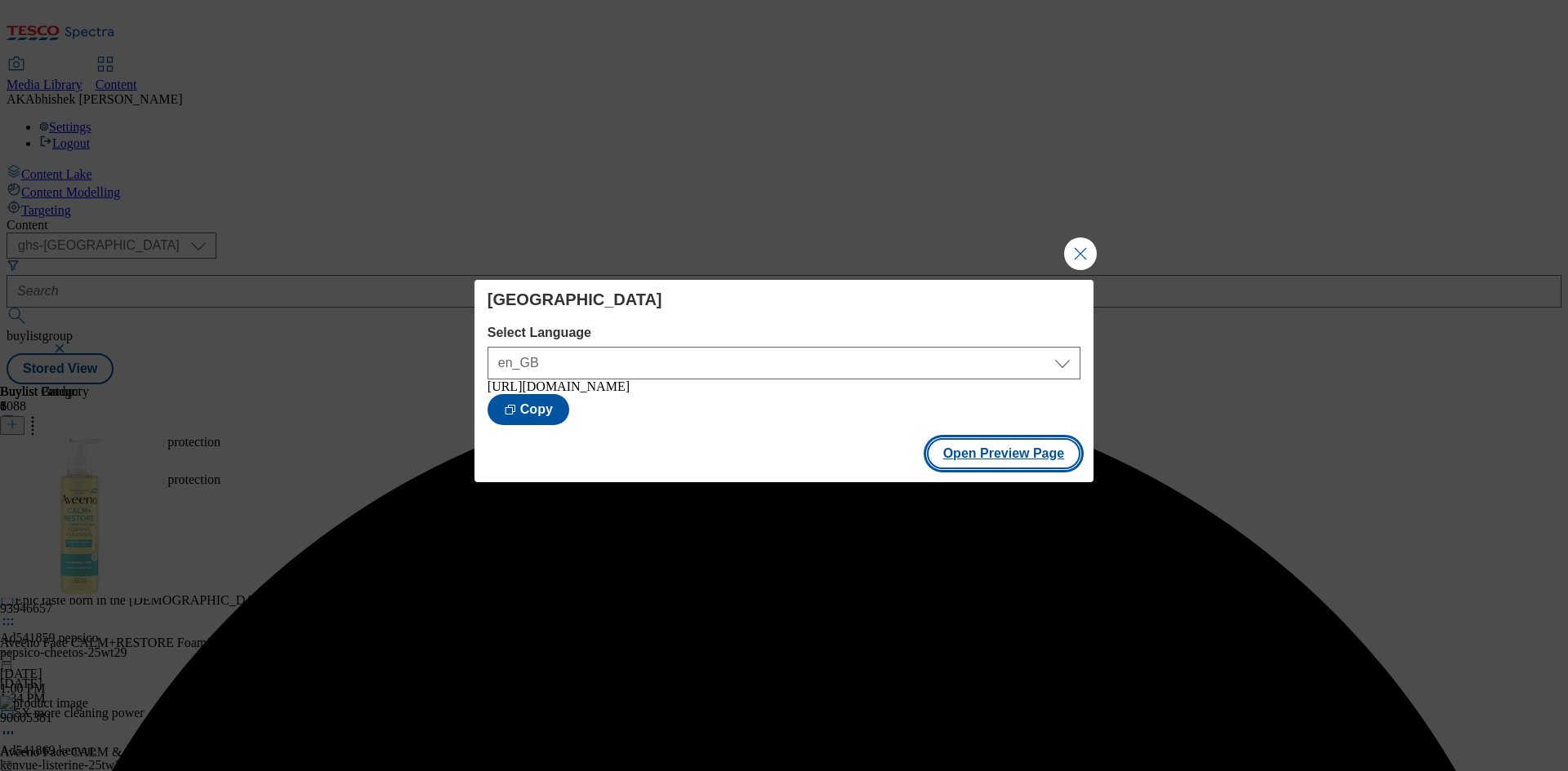
click at [1008, 462] on button "Open Preview Page" at bounding box center [1004, 454] width 154 height 31
click at [1074, 253] on button "Close Modal" at bounding box center [1081, 254] width 33 height 33
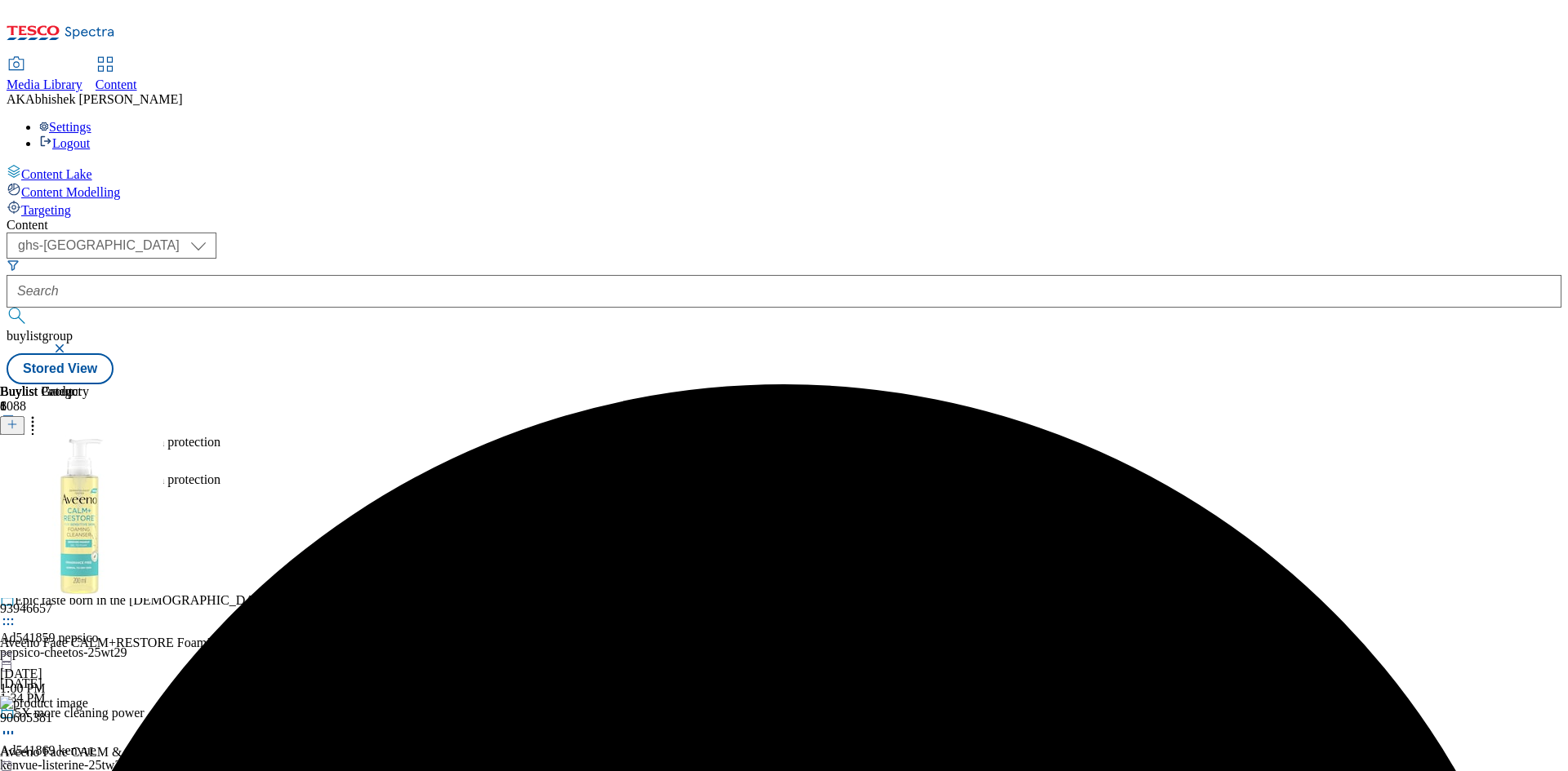
click at [16, 491] on icon at bounding box center [8, 498] width 16 height 16
click at [87, 659] on span "Publish" at bounding box center [68, 665] width 36 height 13
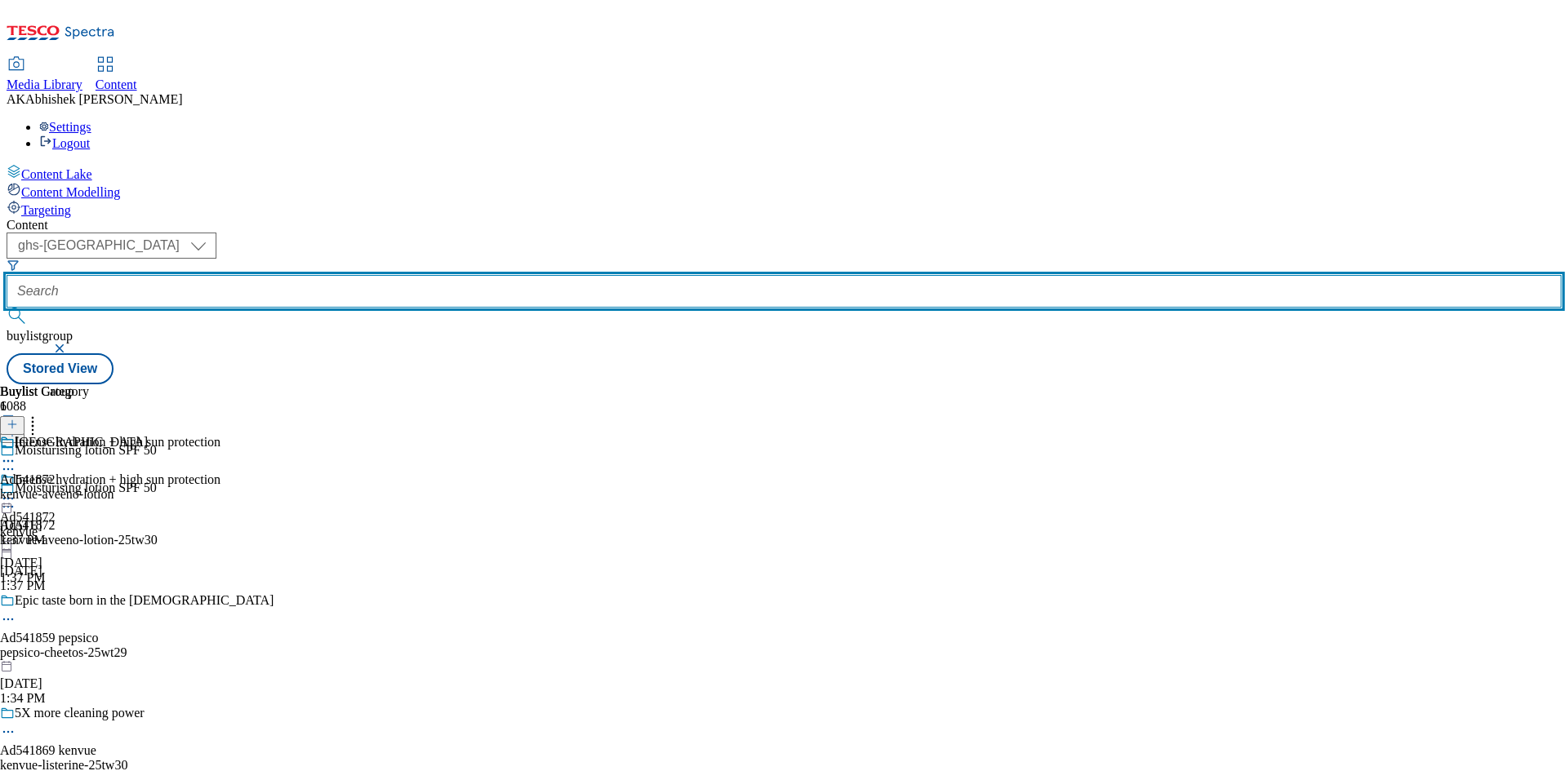
click at [401, 275] on input "text" at bounding box center [784, 291] width 1555 height 33
click at [7, 307] on button "submit" at bounding box center [18, 315] width 23 height 16
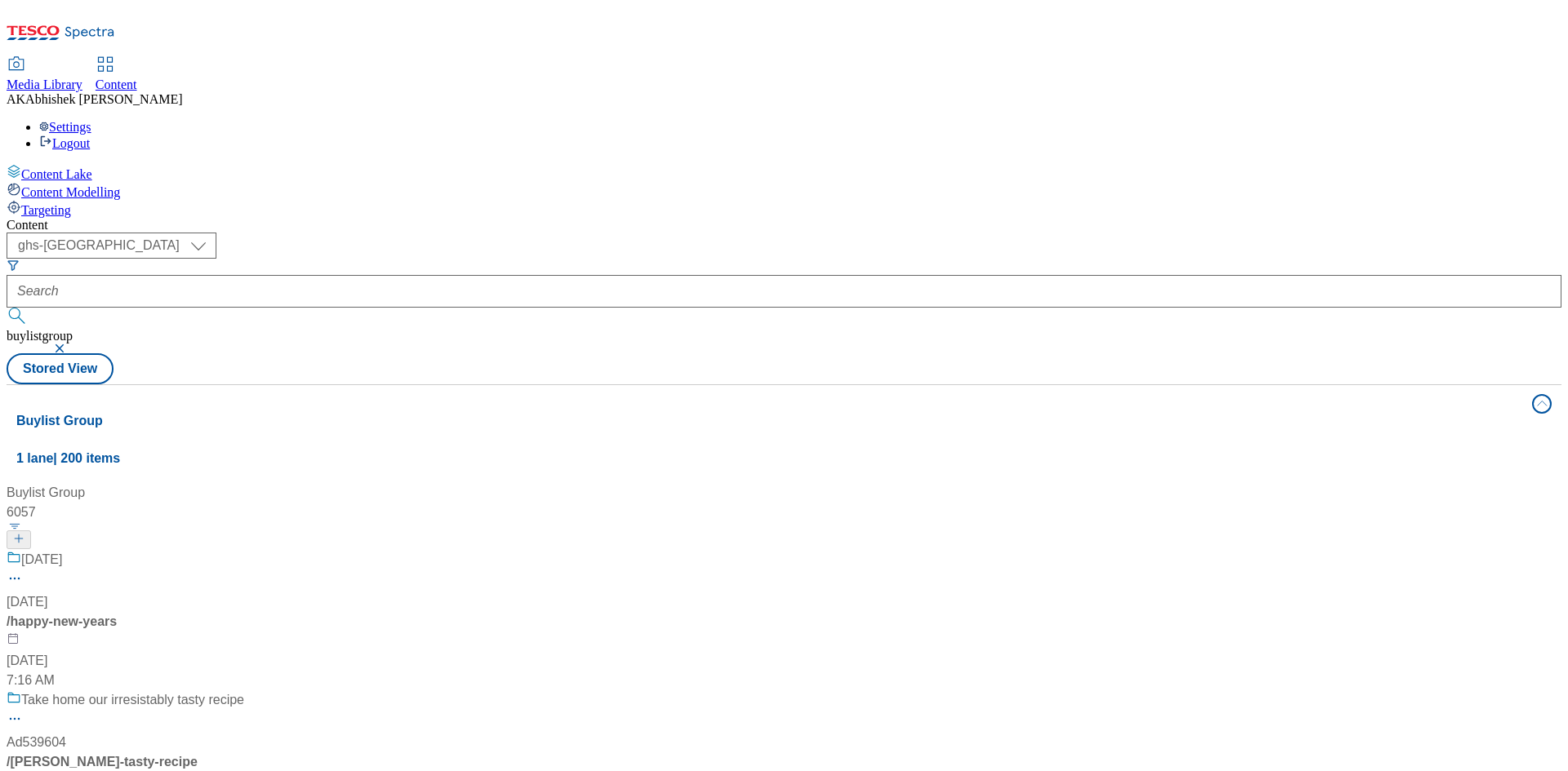
click at [69, 344] on button "button" at bounding box center [61, 349] width 16 height 10
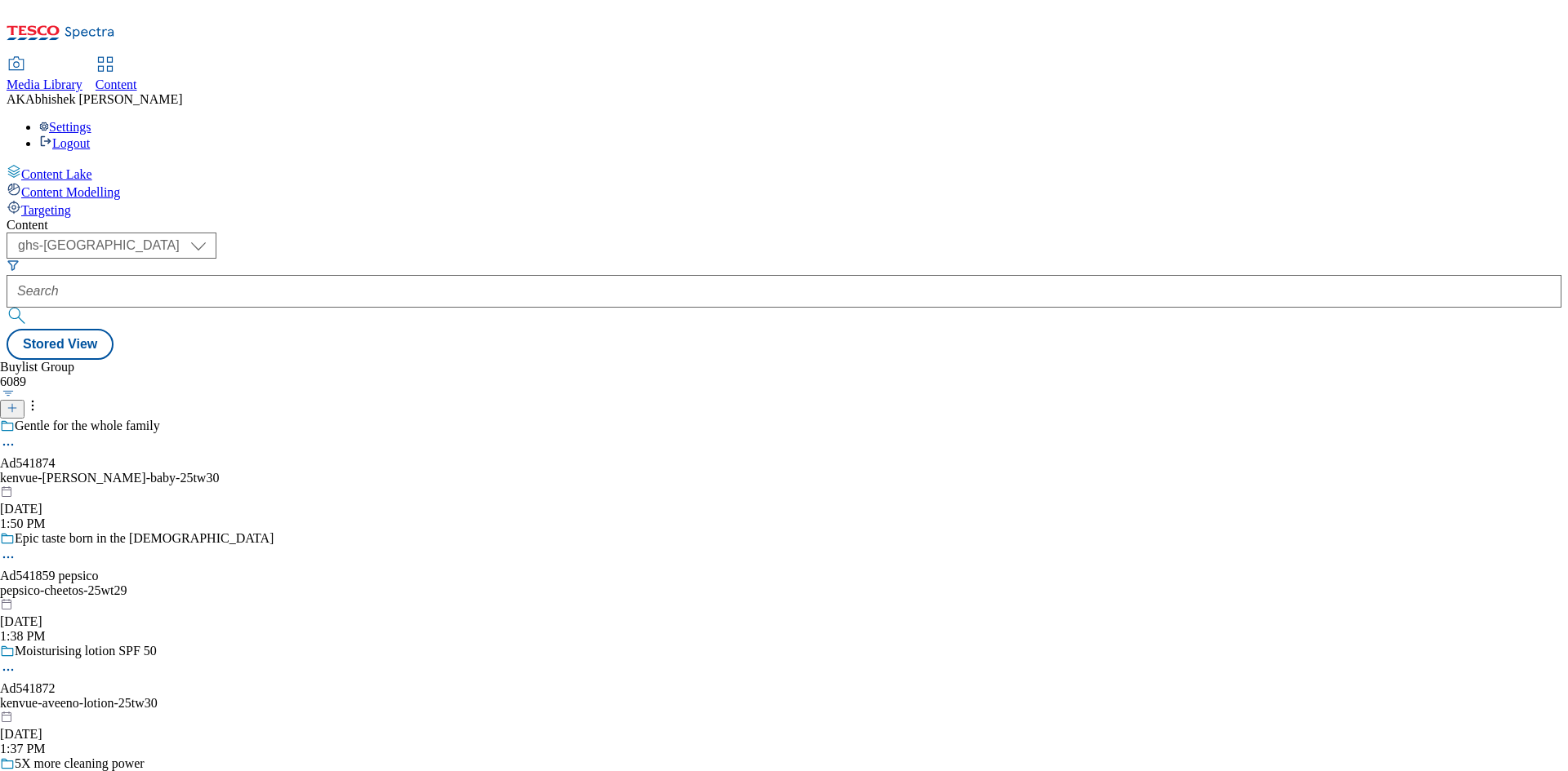
click at [18, 403] on icon at bounding box center [13, 409] width 12 height 12
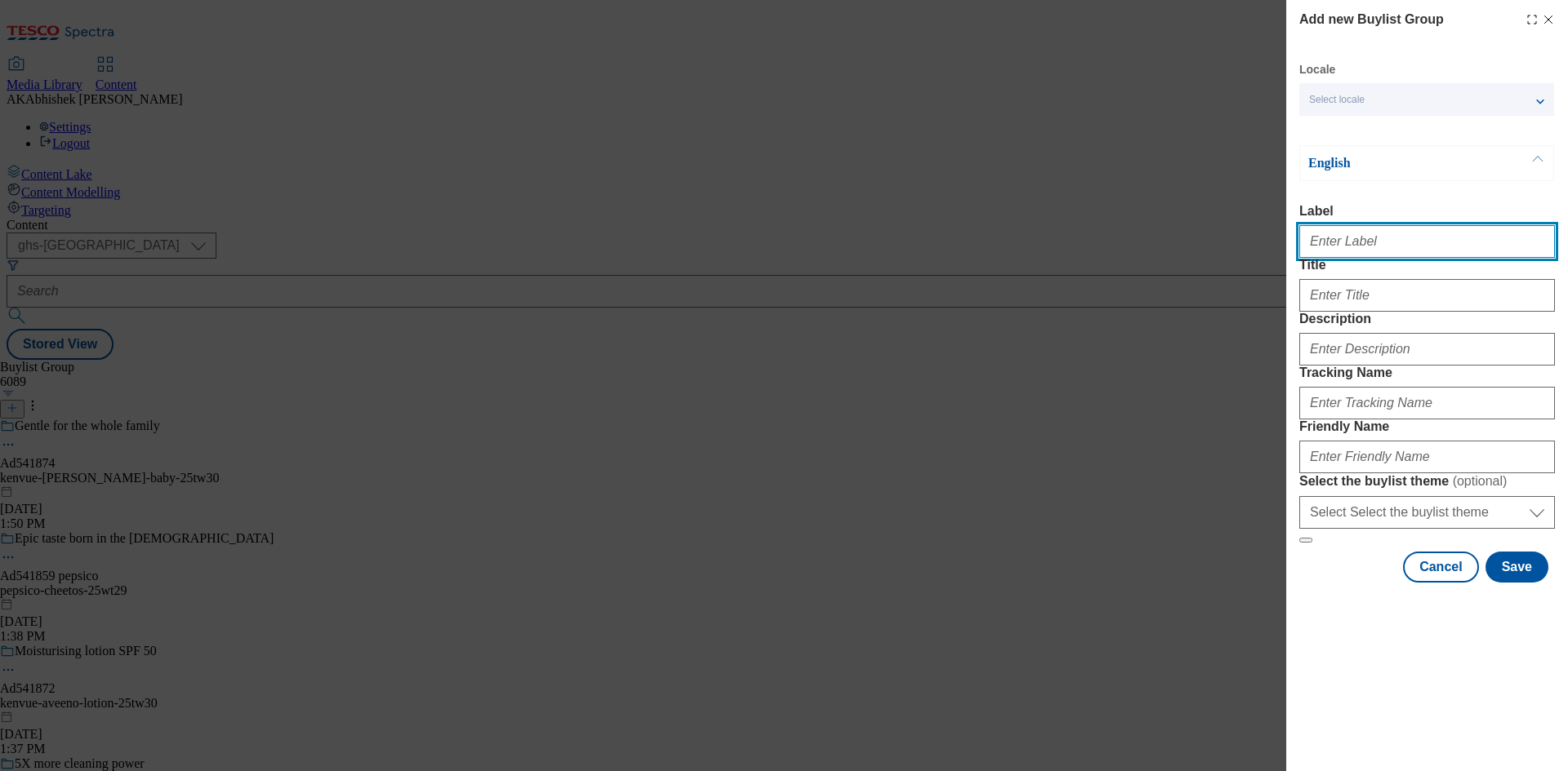
click at [1370, 249] on input "Label" at bounding box center [1427, 242] width 256 height 33
paste input "541870"
type input "Ad541870"
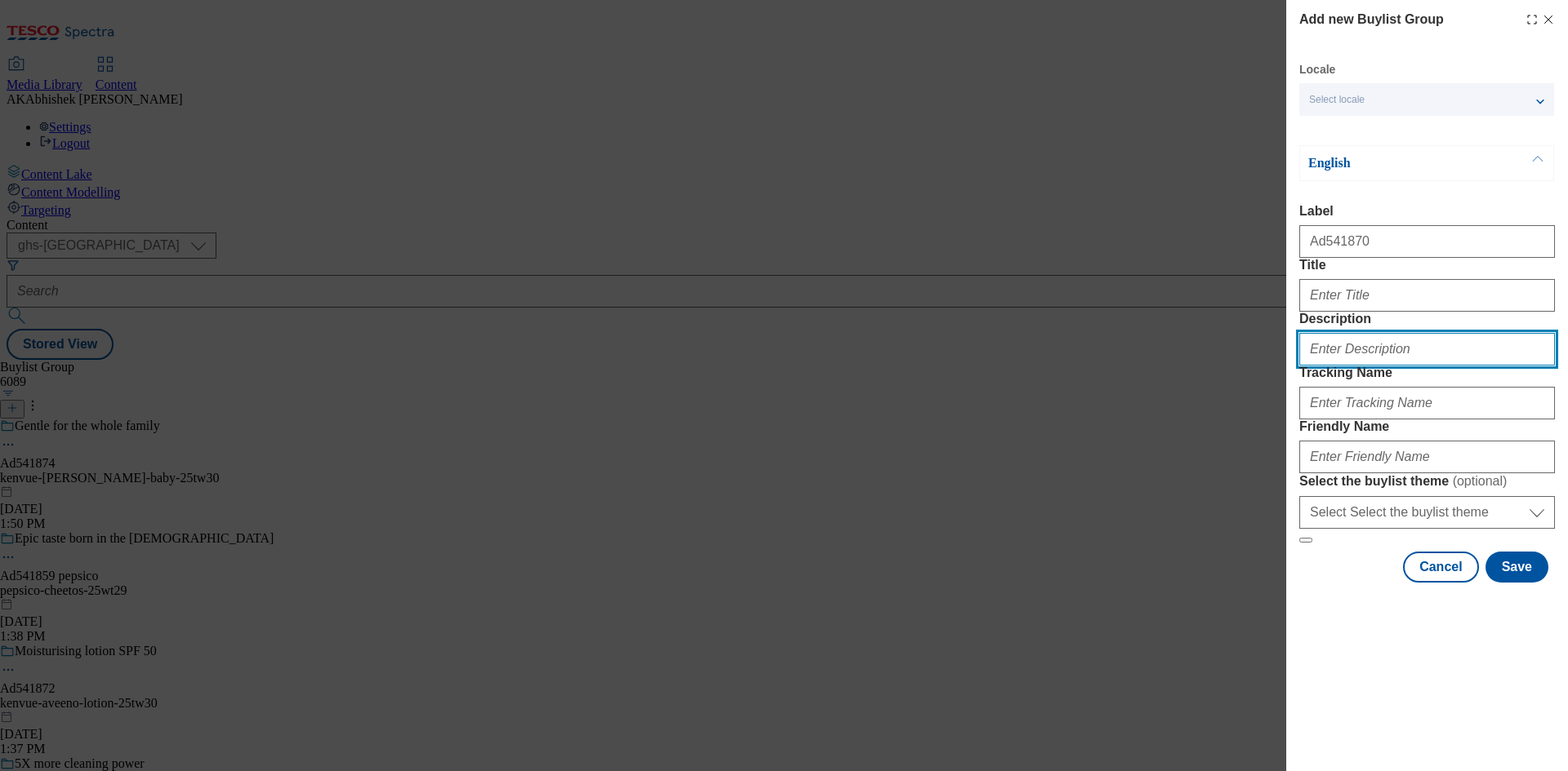
drag, startPoint x: 1358, startPoint y: 402, endPoint x: 1397, endPoint y: 407, distance: 39.3
click at [1356, 365] on input "Description" at bounding box center [1427, 350] width 256 height 33
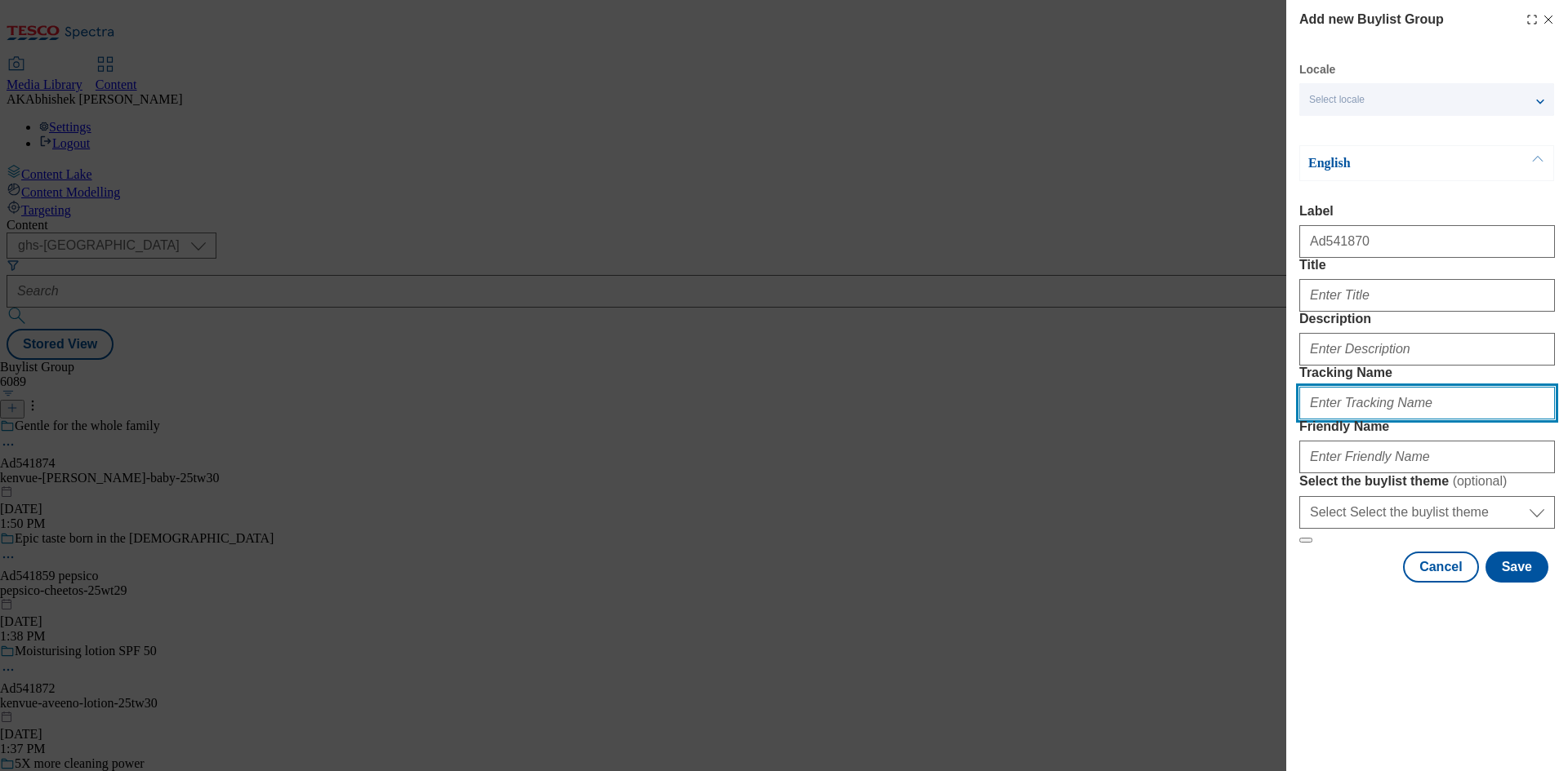
drag, startPoint x: 1374, startPoint y: 493, endPoint x: 1399, endPoint y: 498, distance: 25.5
click at [1373, 419] on input "Tracking Name" at bounding box center [1427, 404] width 256 height 33
paste input "541870"
type input "DH_AD541870"
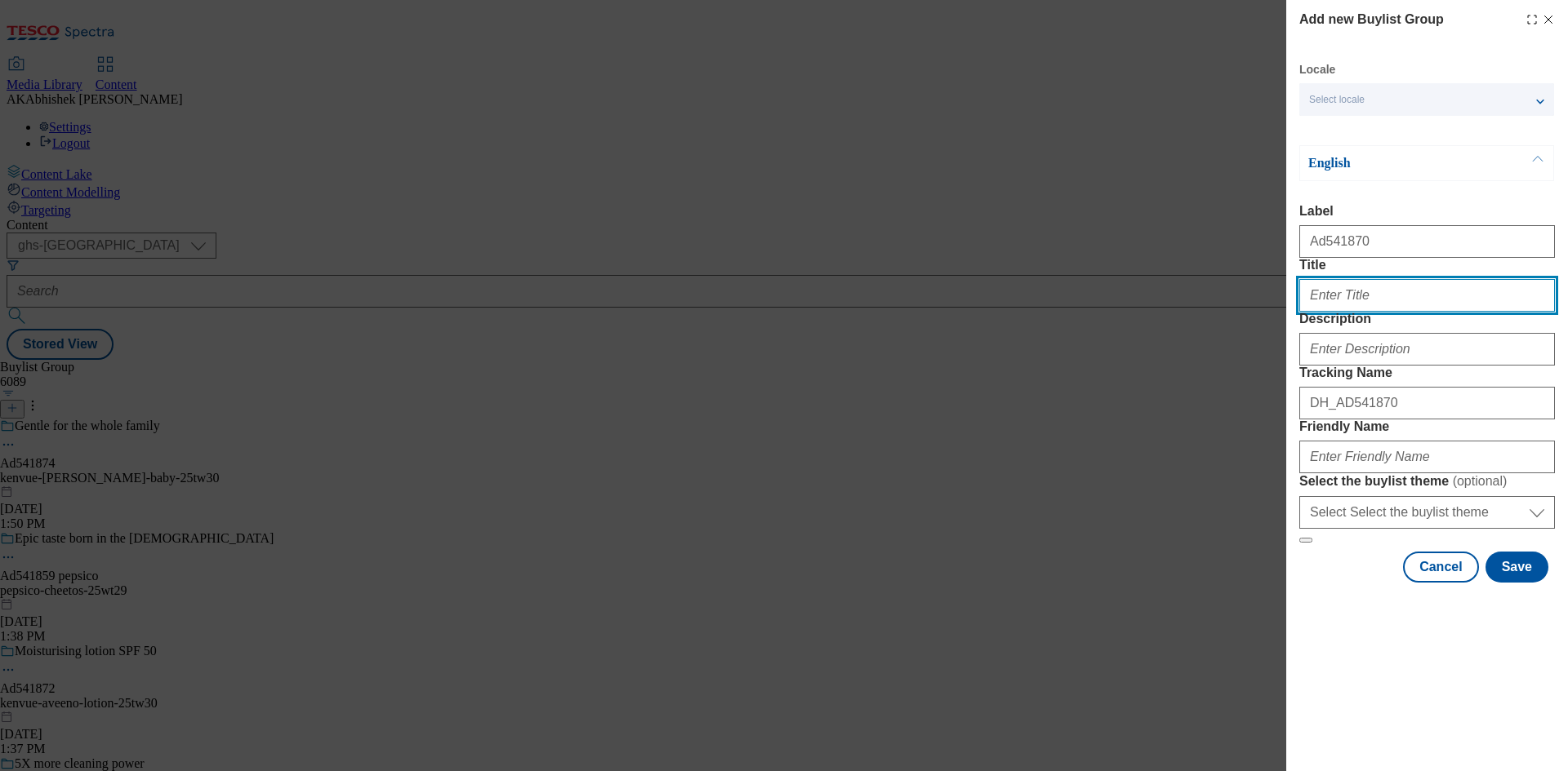
click at [1390, 312] on input "Title" at bounding box center [1427, 296] width 256 height 33
paste input "Helps you enjoy freedom from smoking & vaping"
type input "Helps you enjoy freedom from smoking & vaping"
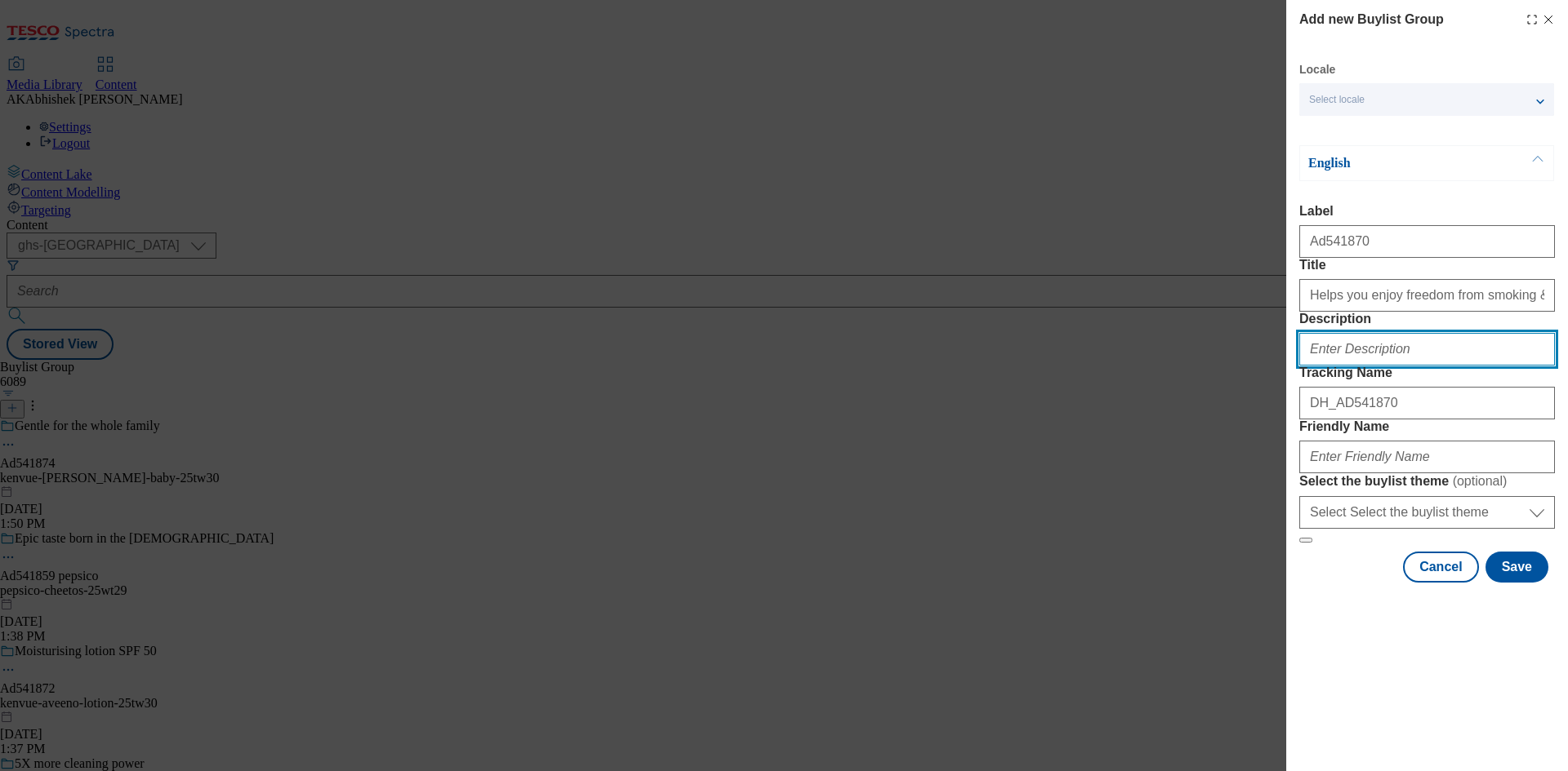
click at [1412, 365] on input "Description" at bounding box center [1427, 350] width 256 height 33
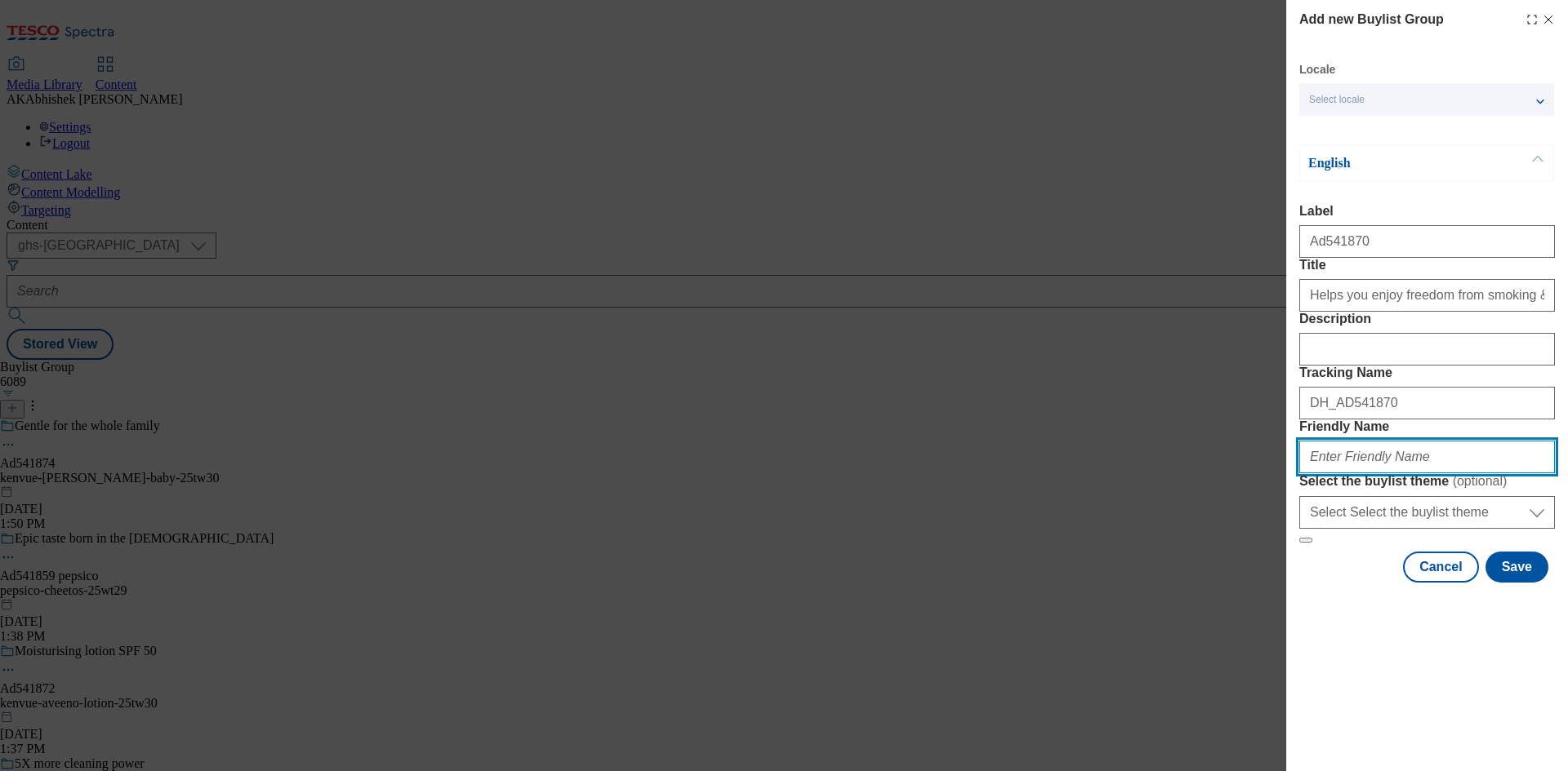
drag, startPoint x: 1342, startPoint y: 567, endPoint x: 1353, endPoint y: 568, distance: 11.0
click at [1342, 473] on input "Friendly Name" at bounding box center [1427, 457] width 256 height 33
paste input "Kenvue"
click at [1314, 473] on input "Kenvue" at bounding box center [1427, 457] width 256 height 33
click at [1361, 473] on input "kenvue" at bounding box center [1427, 457] width 256 height 33
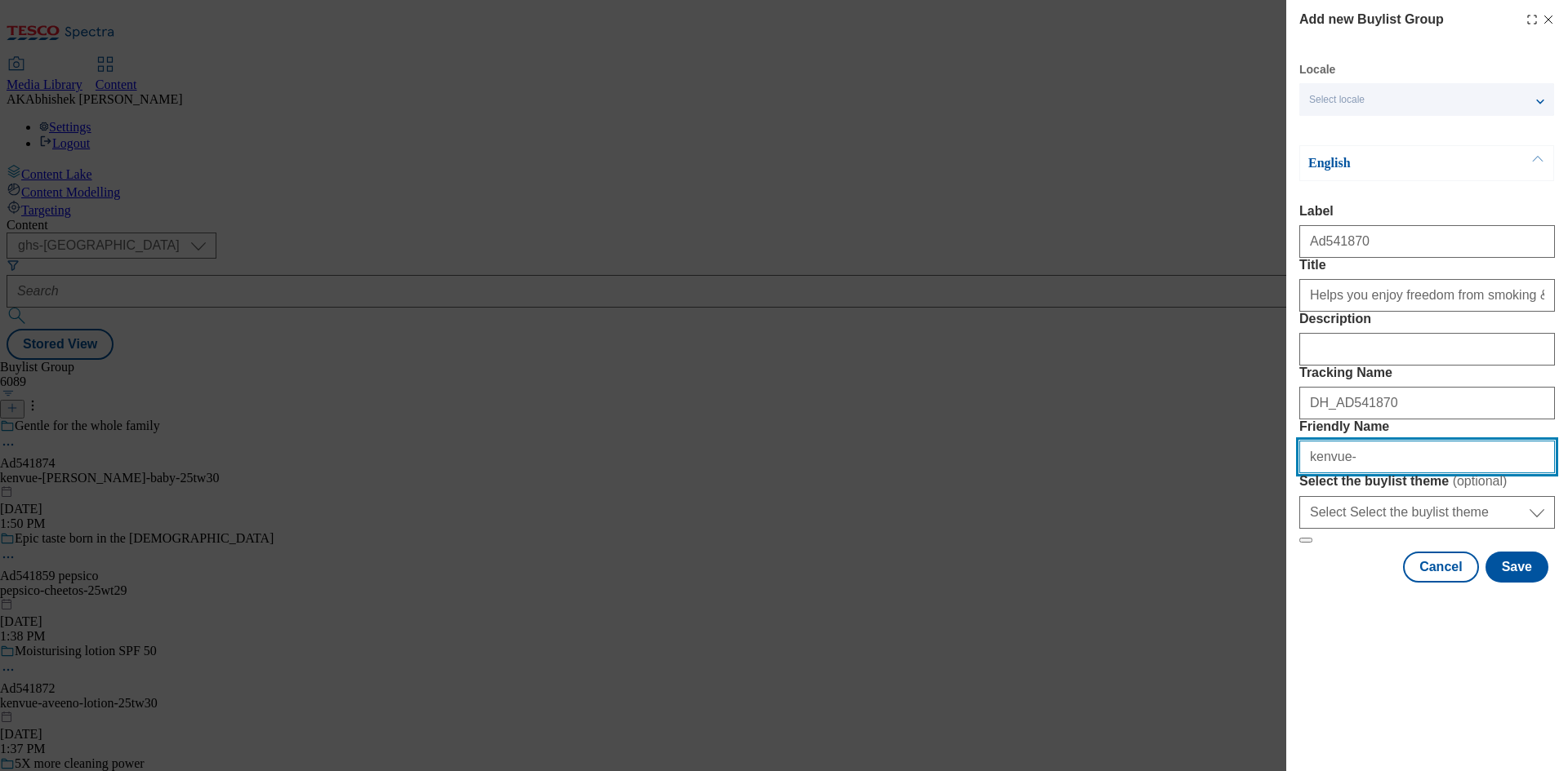
paste input "Nicorette"
type input "kenvue-nicorette-25tw30"
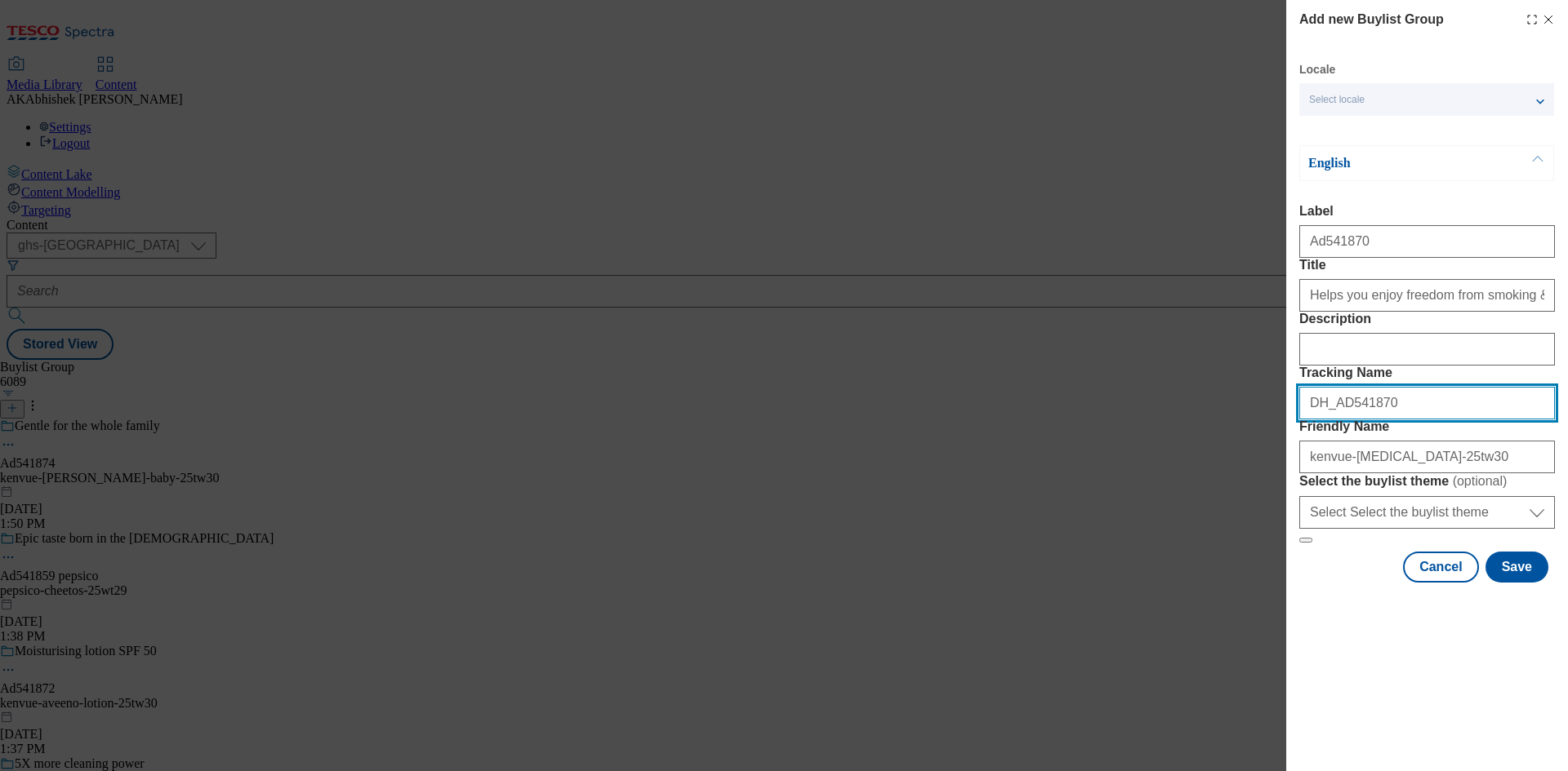
click at [1066, 498] on div "Add new Buylist Group Locale Select locale English Welsh English Label Ad541870…" at bounding box center [784, 386] width 1568 height 771
click at [1500, 583] on button "Save" at bounding box center [1517, 568] width 63 height 31
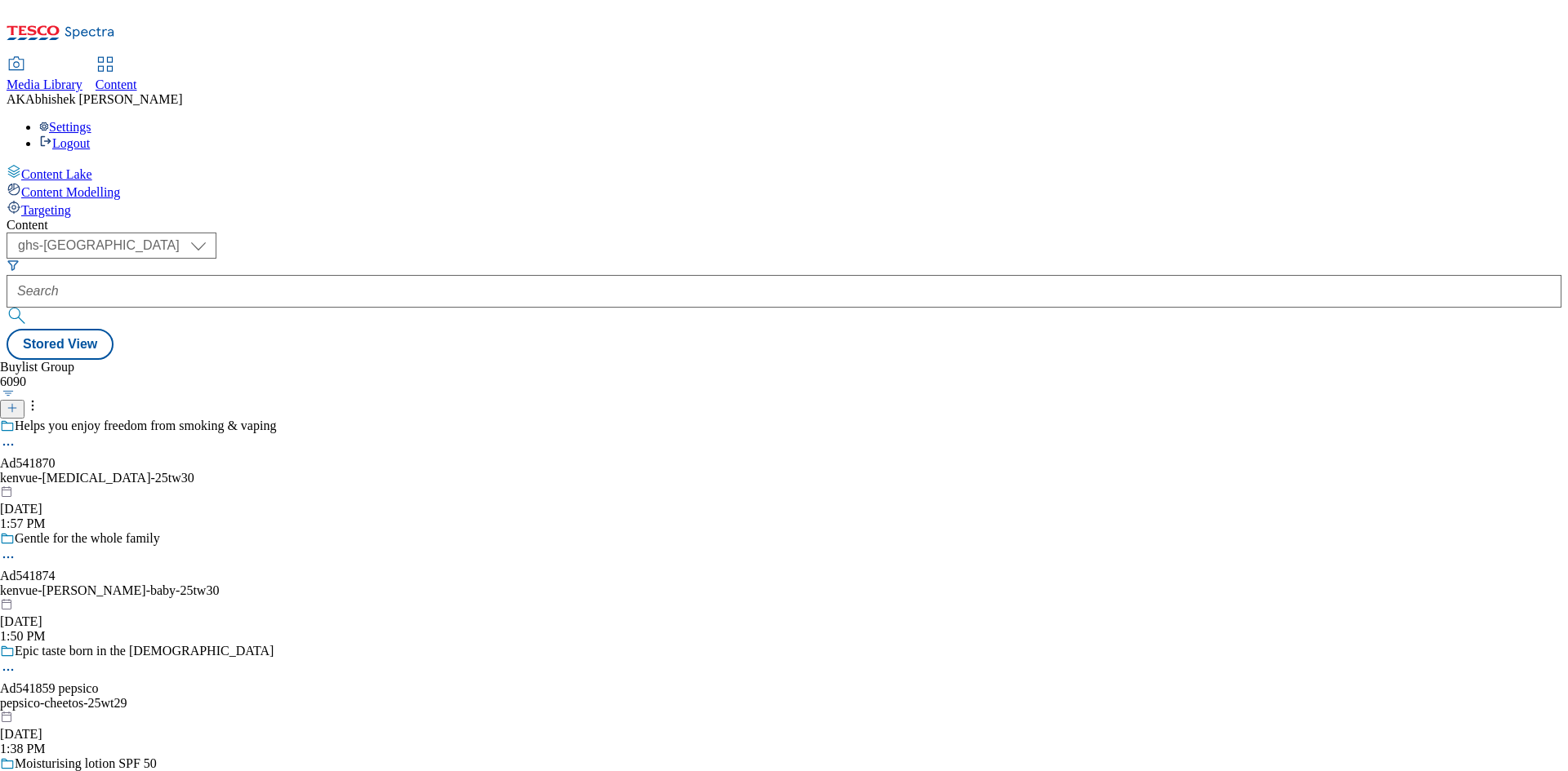
click at [276, 471] on div "kenvue-nicorette-25tw30" at bounding box center [138, 478] width 276 height 14
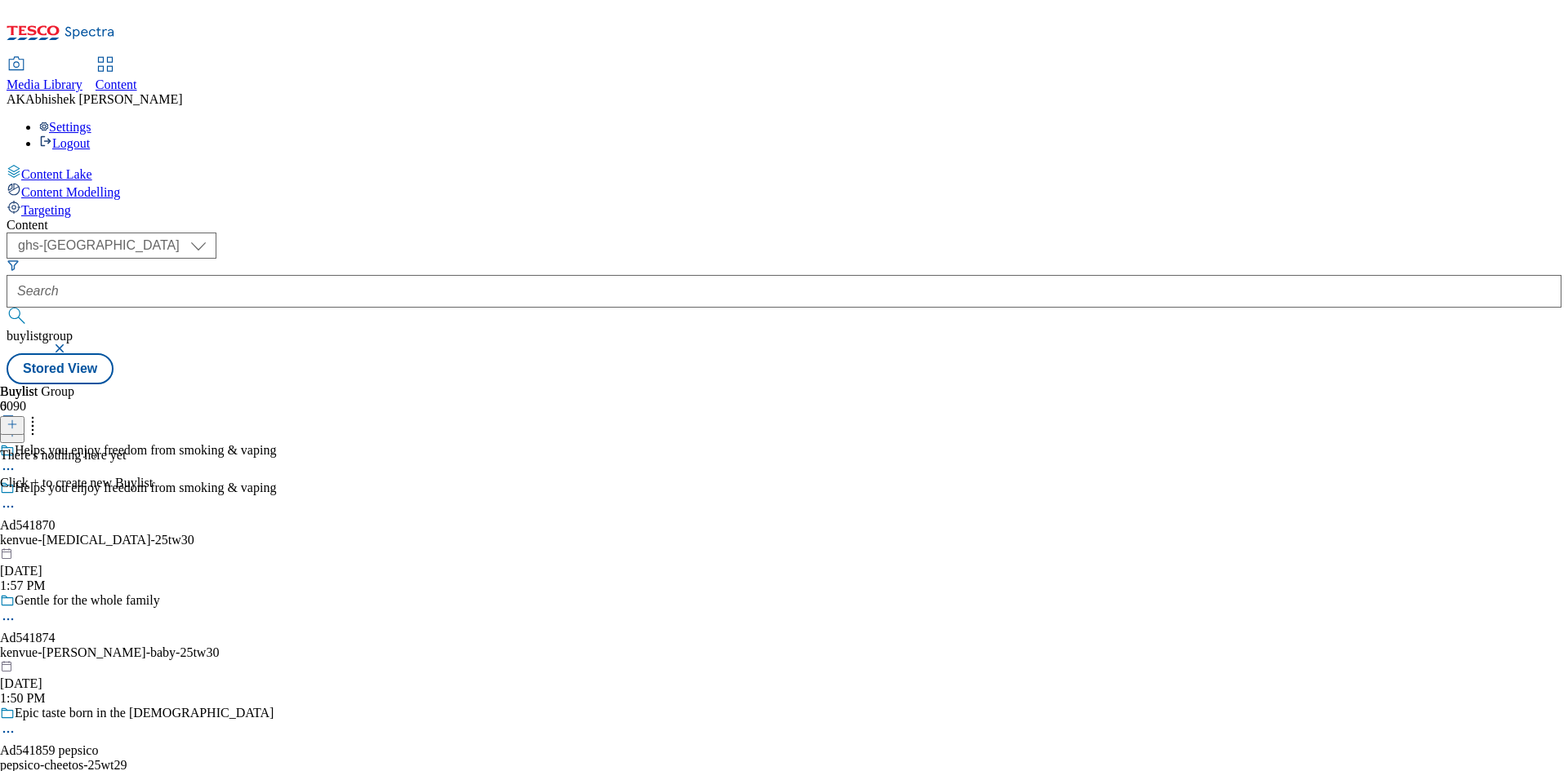
click at [18, 419] on icon at bounding box center [13, 425] width 12 height 12
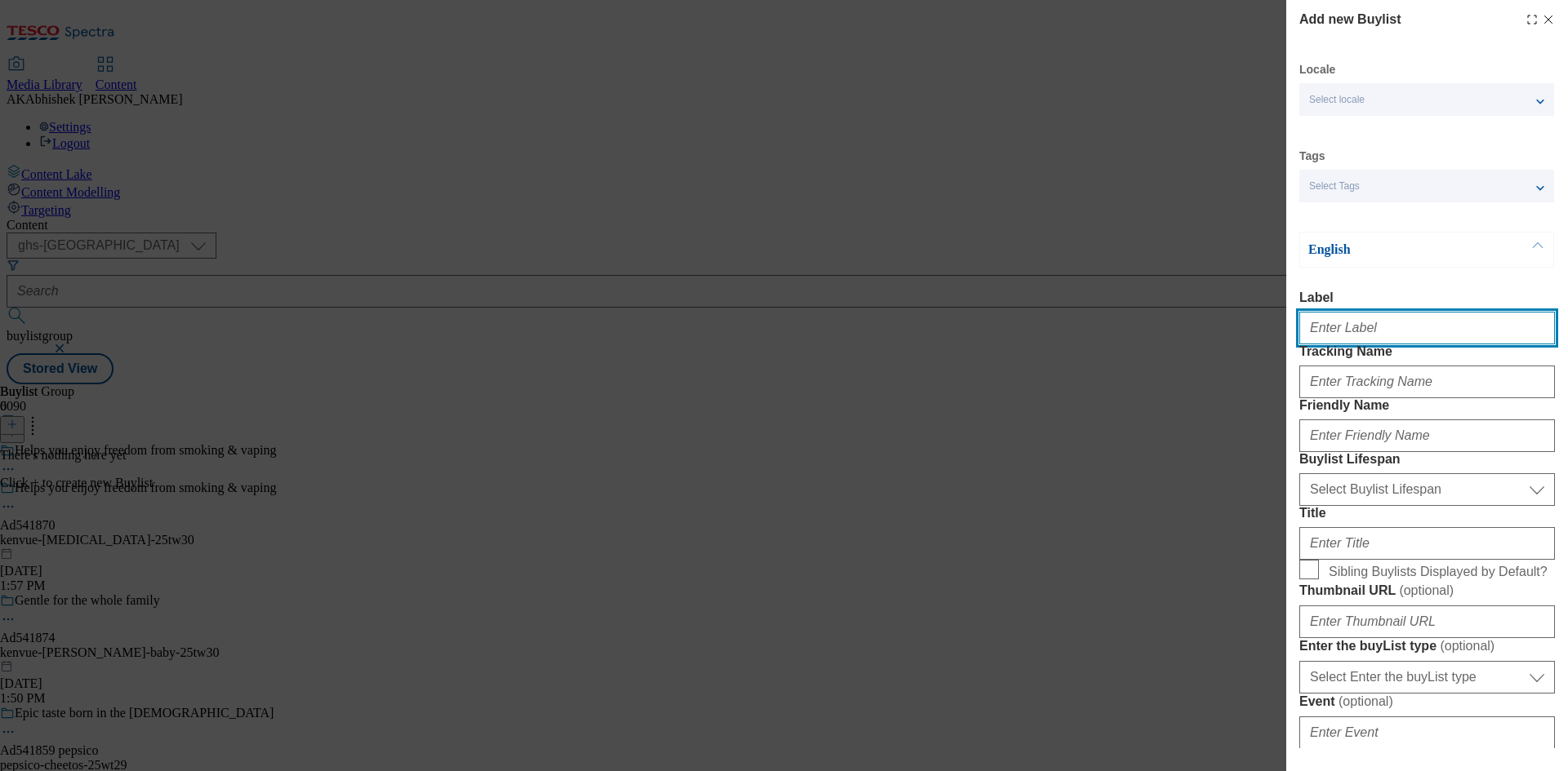
click at [1442, 335] on input "Label" at bounding box center [1427, 329] width 256 height 33
paste input "DH_AD541870"
type input "AdDH_AD541870"
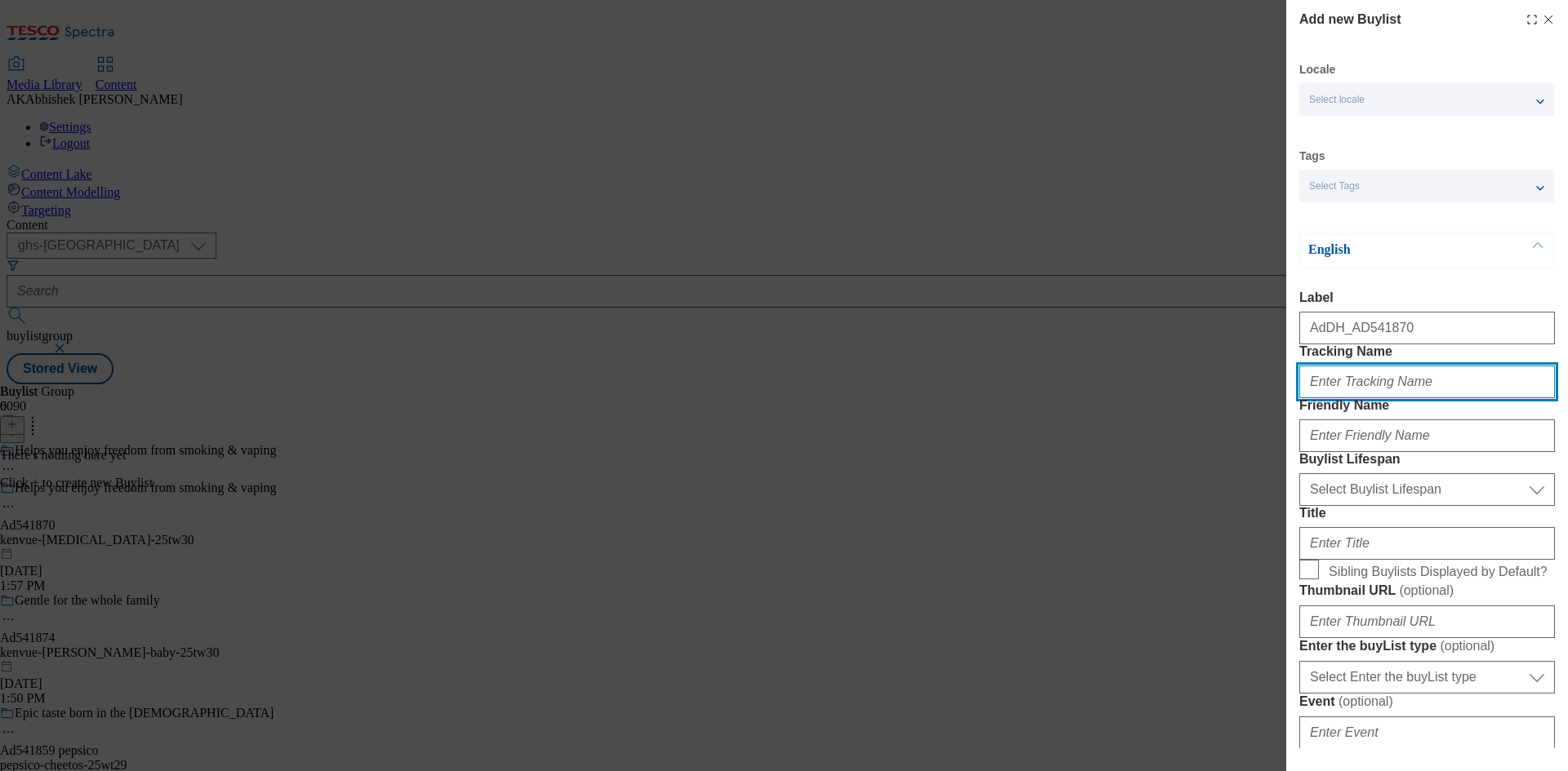
paste input "DH_AD541870"
type input "DH_AD541870"
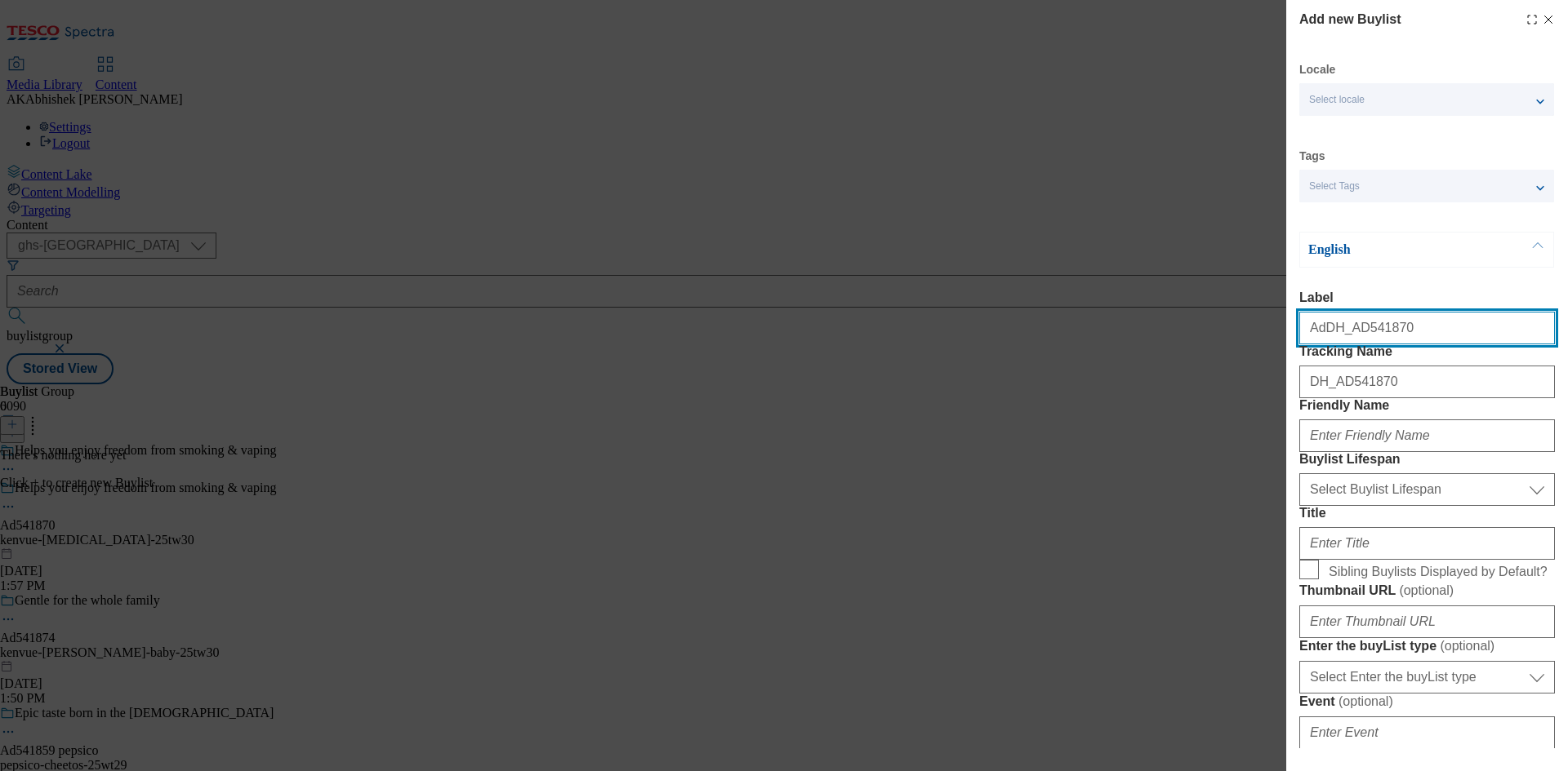
drag, startPoint x: 1348, startPoint y: 332, endPoint x: 1097, endPoint y: 311, distance: 251.9
click at [1097, 311] on div "Add new Buylist Locale Select locale English Welsh Tags Select Tags fnf marketp…" at bounding box center [784, 386] width 1568 height 771
type input "Ad541870"
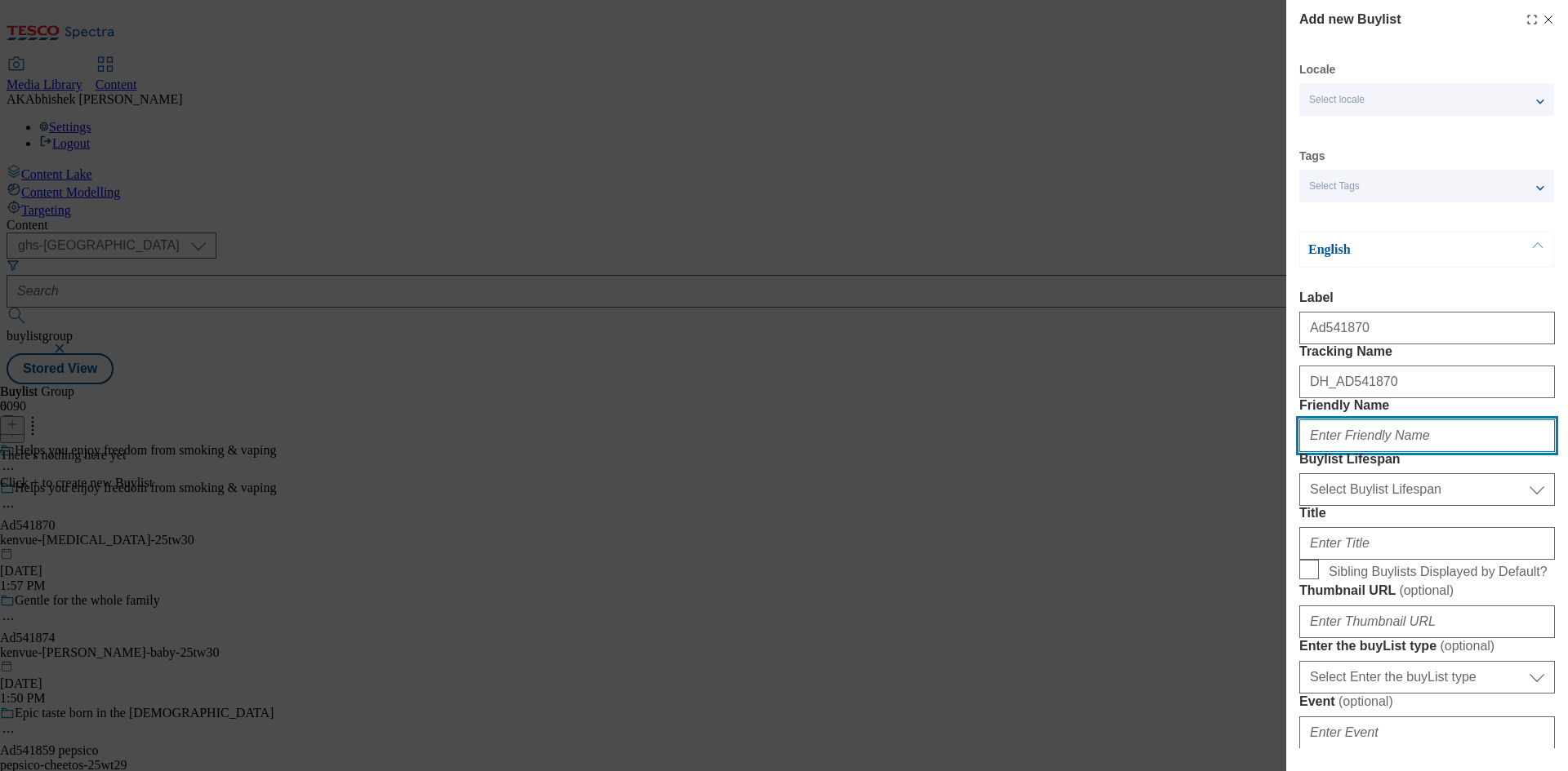
click at [1392, 452] on input "Friendly Name" at bounding box center [1427, 436] width 256 height 33
paste input "kenvue"
type input "kenvue"
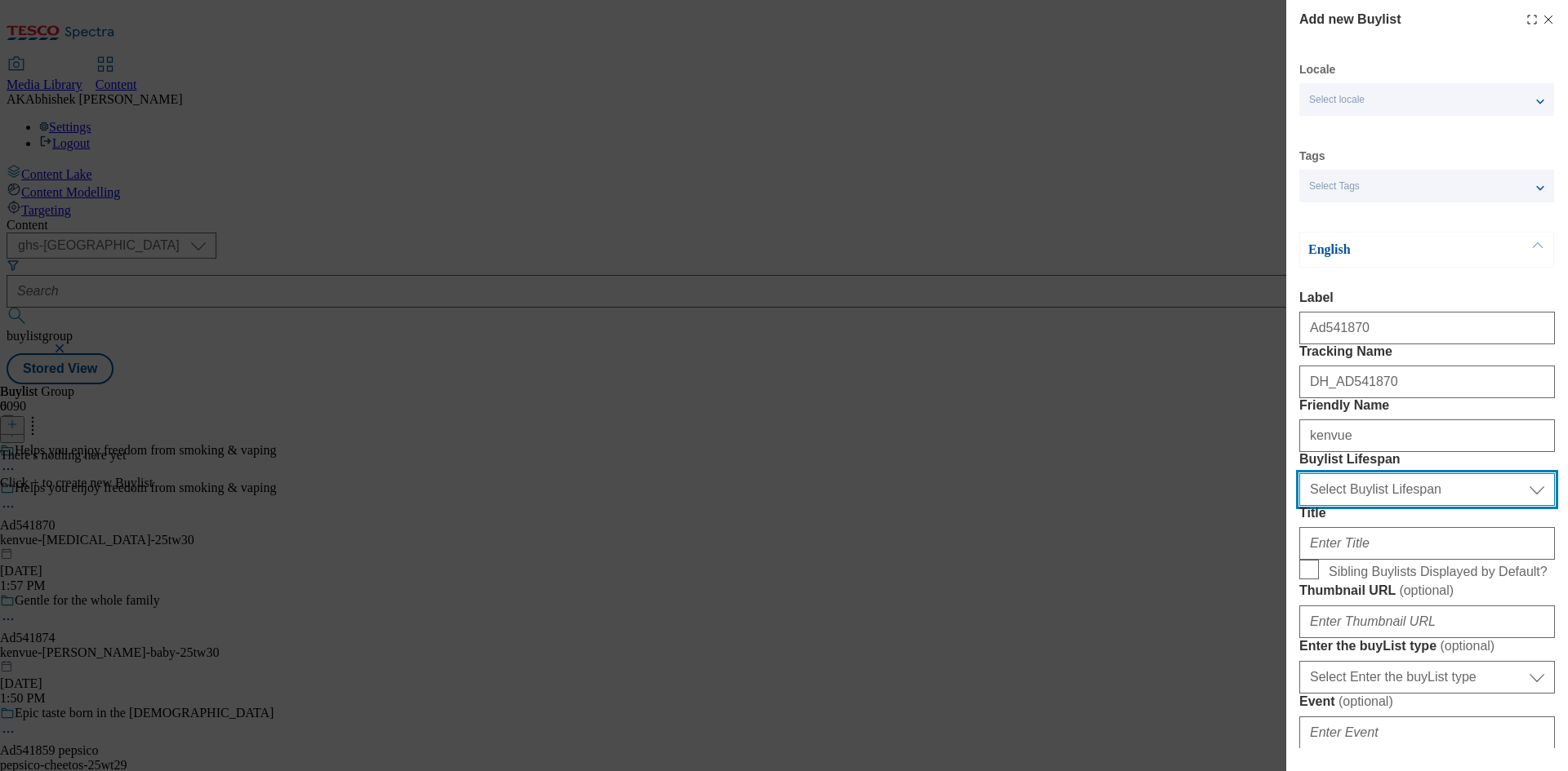
click at [1367, 506] on select "Select Buylist Lifespan evergreen seasonal tactical" at bounding box center [1427, 490] width 256 height 33
select select "tactical"
click at [1300, 506] on select "Select Buylist Lifespan evergreen seasonal tactical" at bounding box center [1427, 490] width 256 height 33
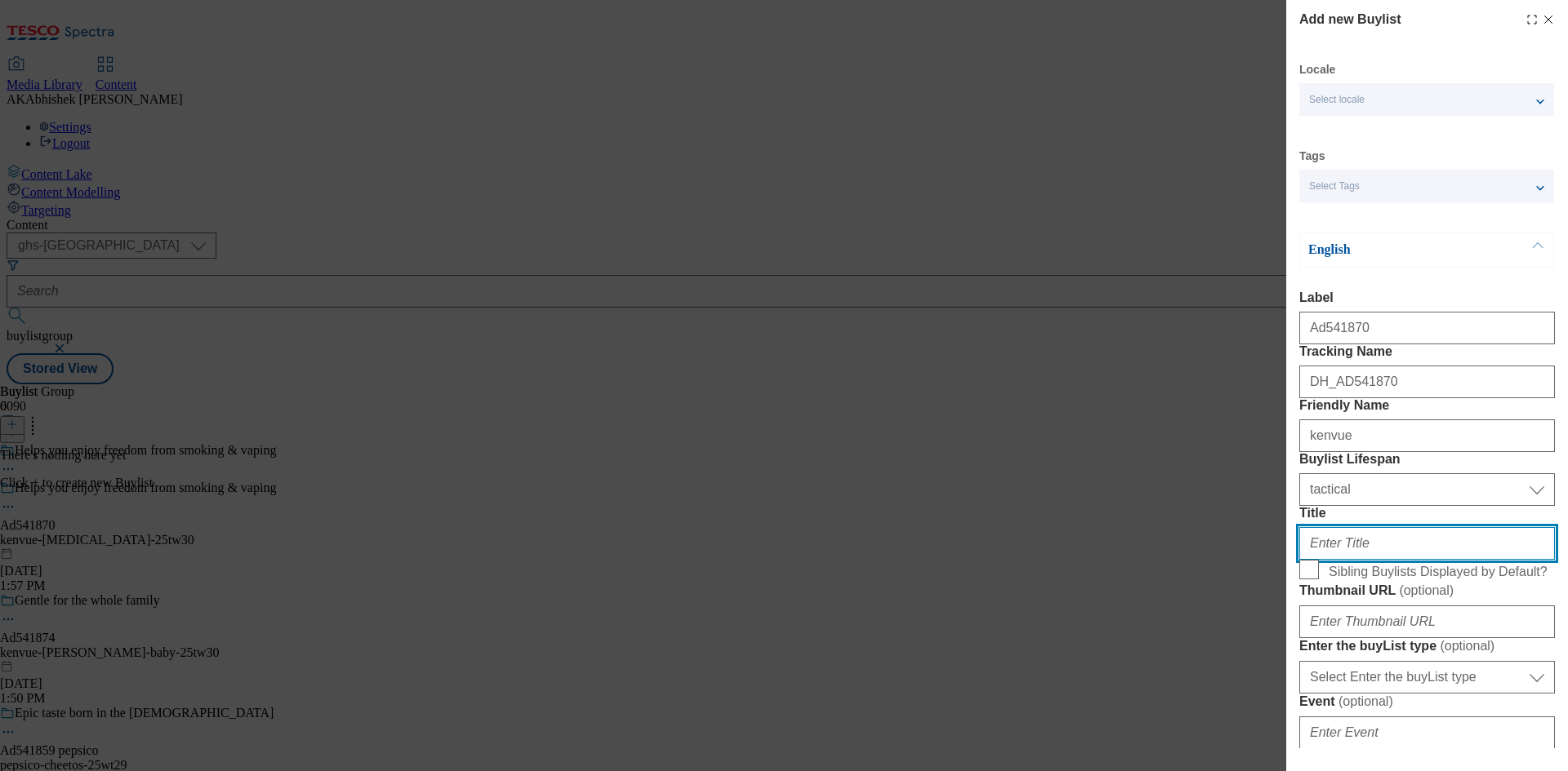
click at [1371, 560] on input "Title" at bounding box center [1427, 544] width 256 height 33
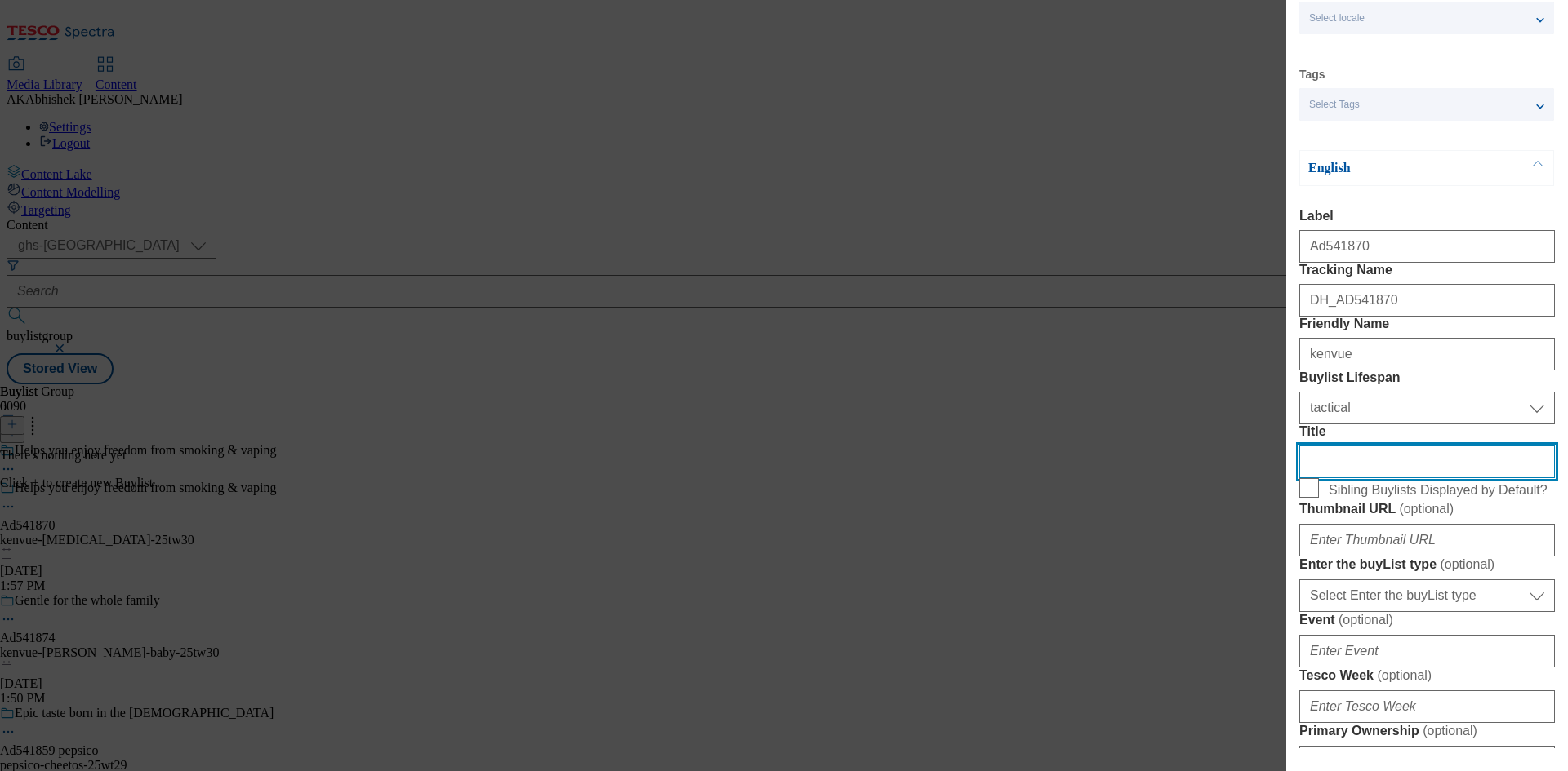
scroll to position [409, 0]
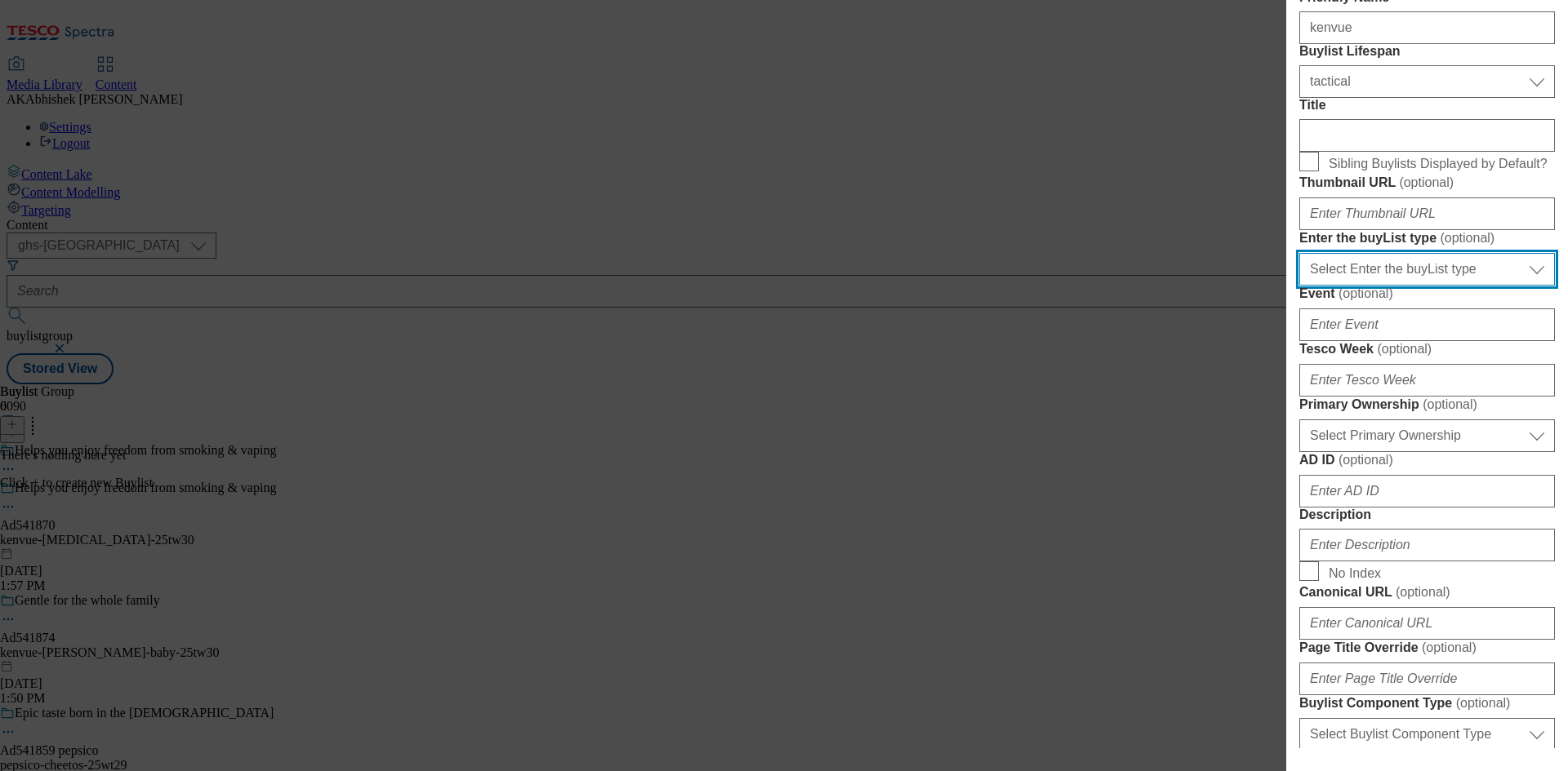
click at [1435, 285] on select "Select Enter the buyList type event supplier funded long term >4 weeks supplier…" at bounding box center [1427, 270] width 256 height 33
select select "supplier funded short term 1-3 weeks"
click at [1300, 285] on select "Select Enter the buyList type event supplier funded long term >4 weeks supplier…" at bounding box center [1427, 270] width 256 height 33
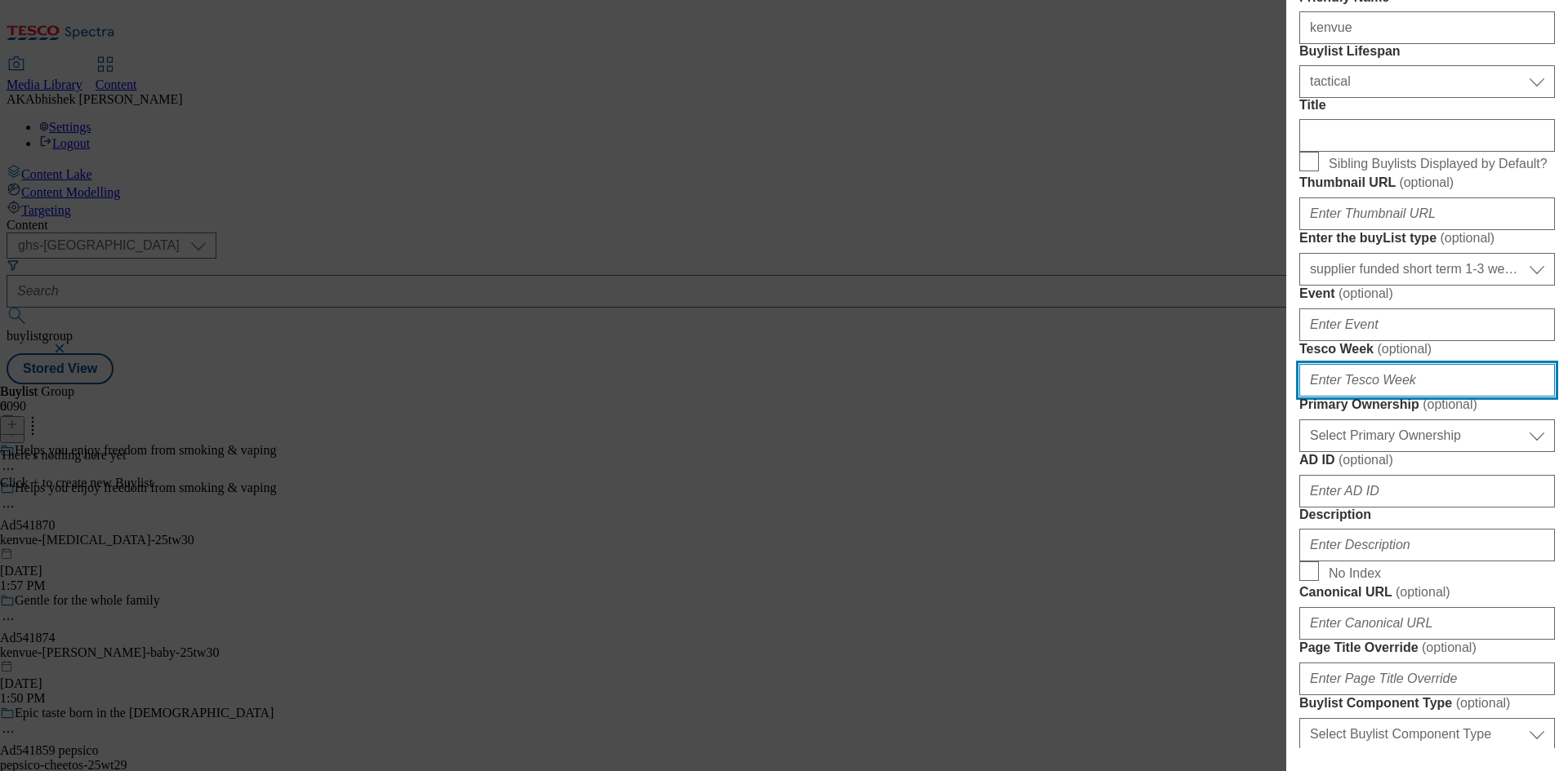
click at [1446, 397] on input "Tesco Week ( optional )" at bounding box center [1427, 381] width 256 height 33
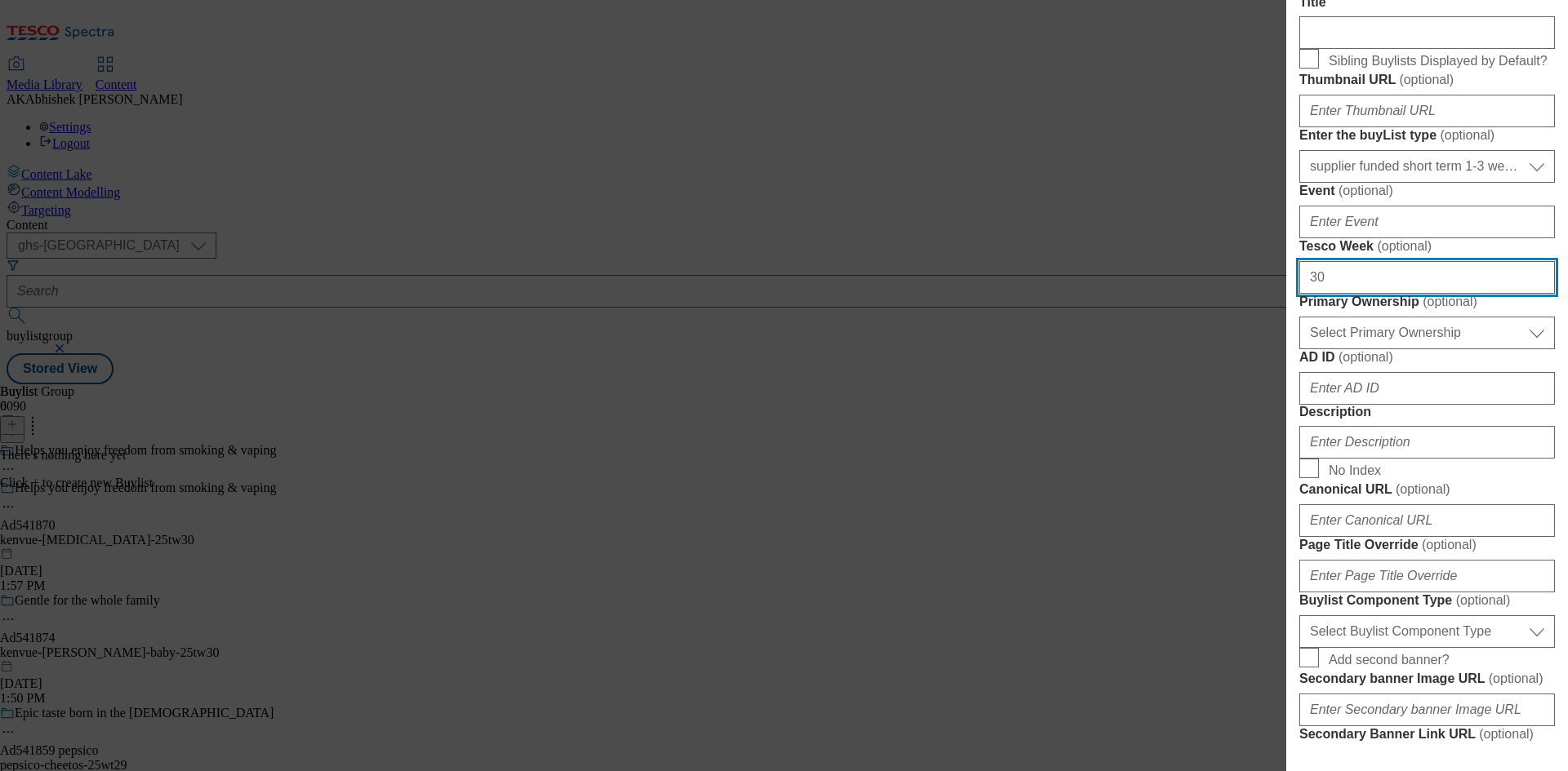
scroll to position [653, 0]
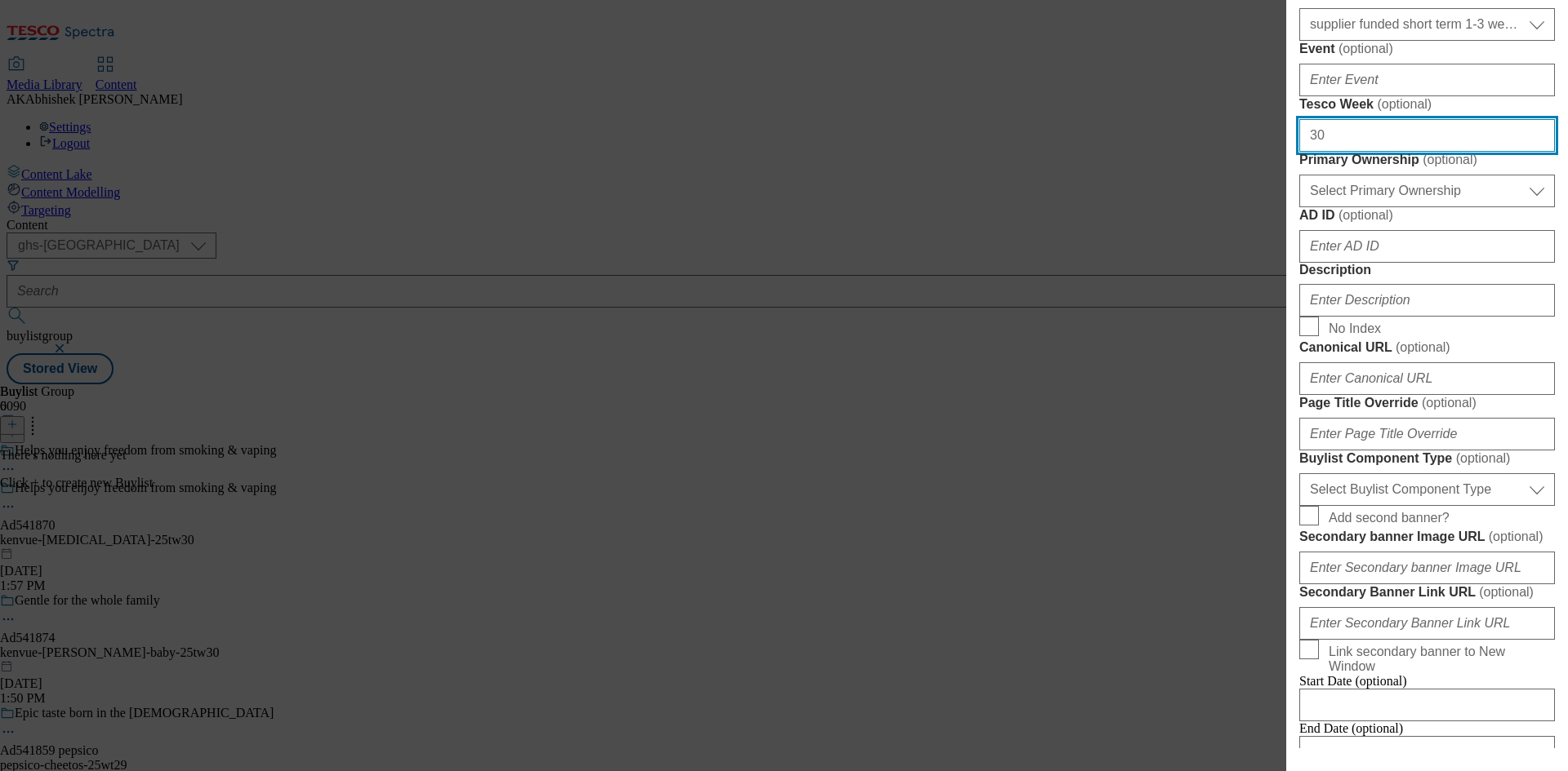
type input "30"
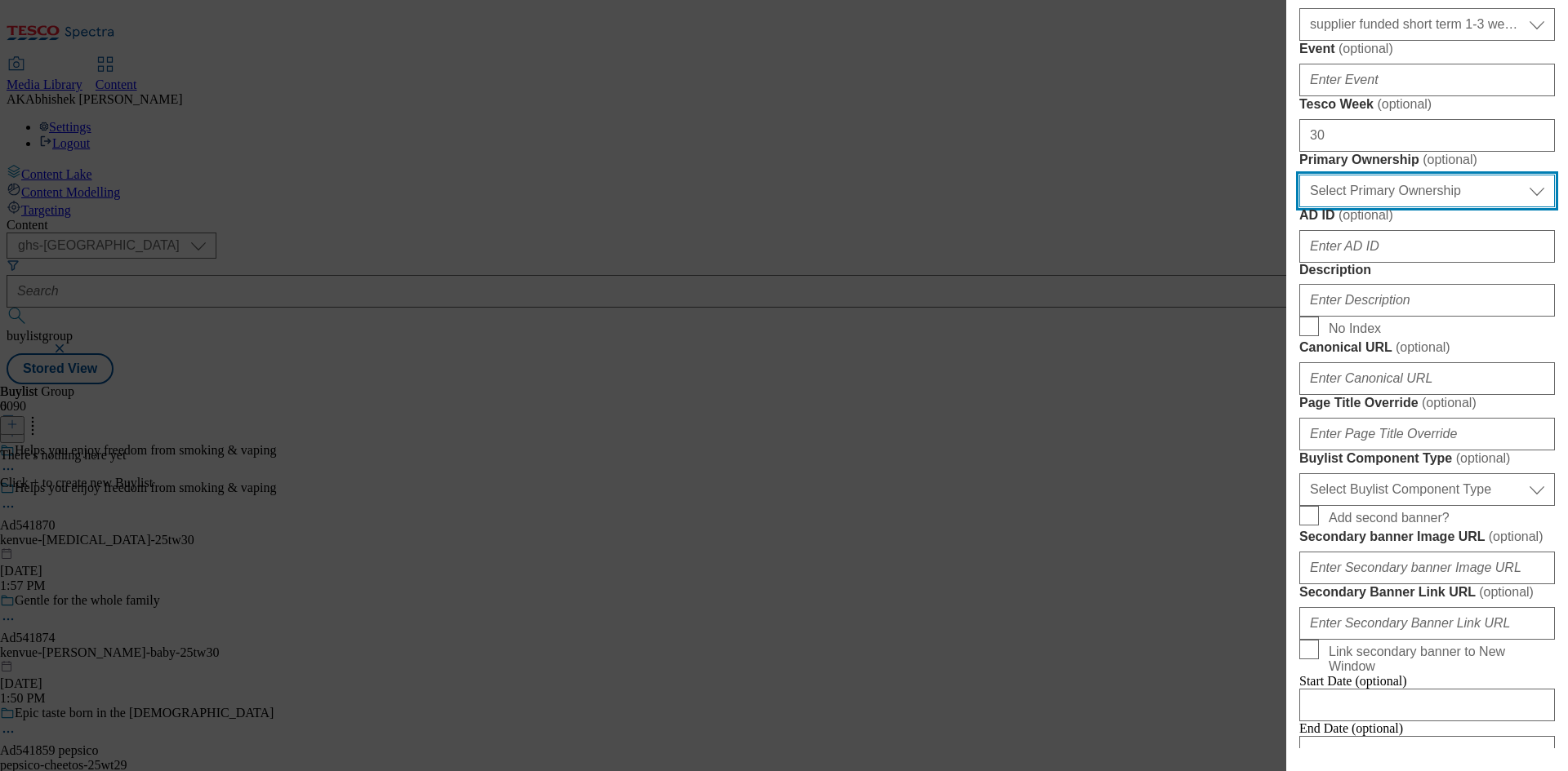
click at [1407, 207] on select "Select Primary Ownership tesco dunnhumby" at bounding box center [1427, 191] width 256 height 33
select select "dunnhumby"
click at [1300, 207] on select "Select Primary Ownership tesco dunnhumby" at bounding box center [1427, 191] width 256 height 33
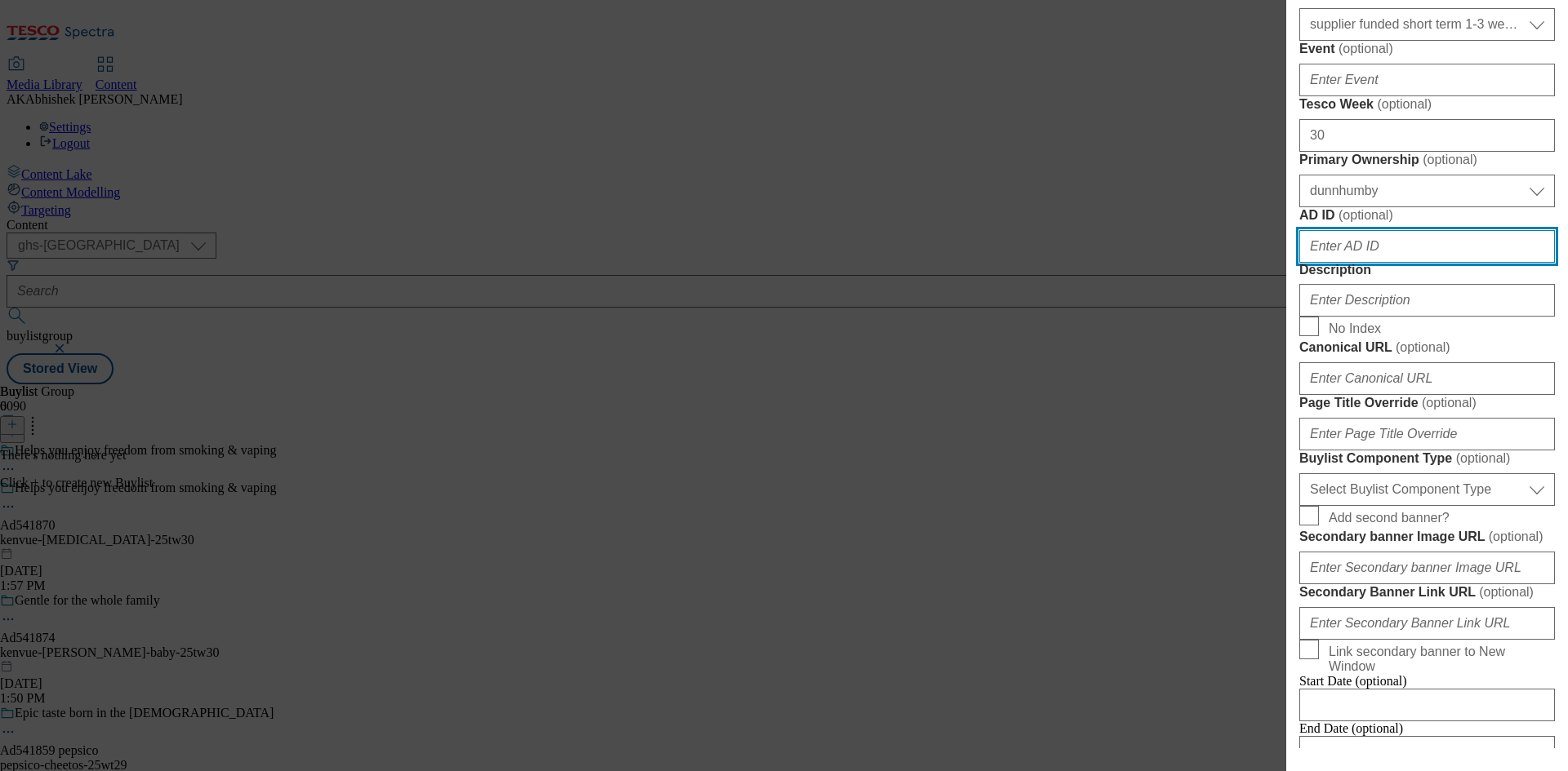
click at [1412, 263] on input "AD ID ( optional )" at bounding box center [1427, 247] width 256 height 33
paste input "kenvue"
type input "kenvue"
paste input "541870"
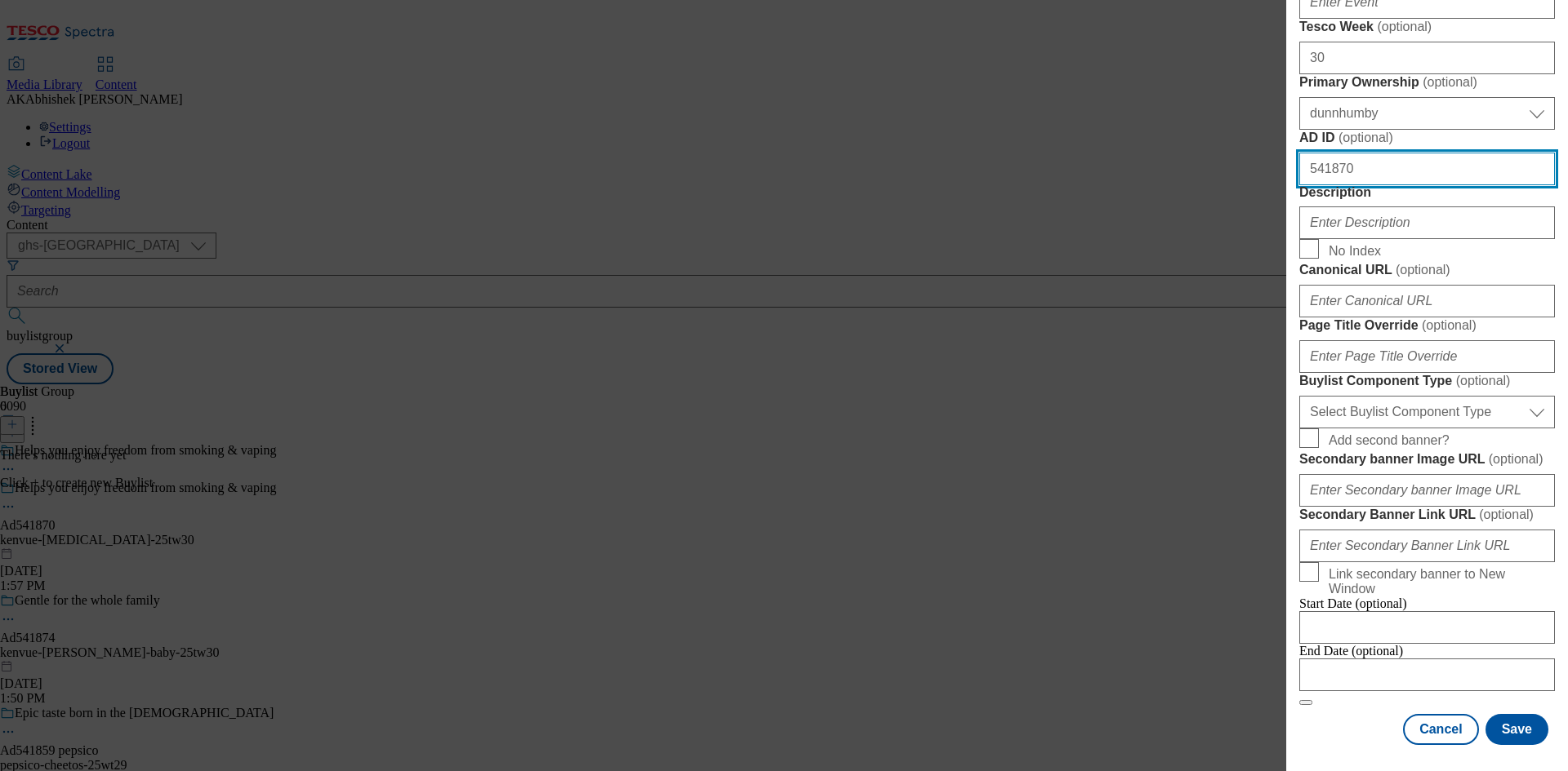
scroll to position [816, 0]
type input "541870"
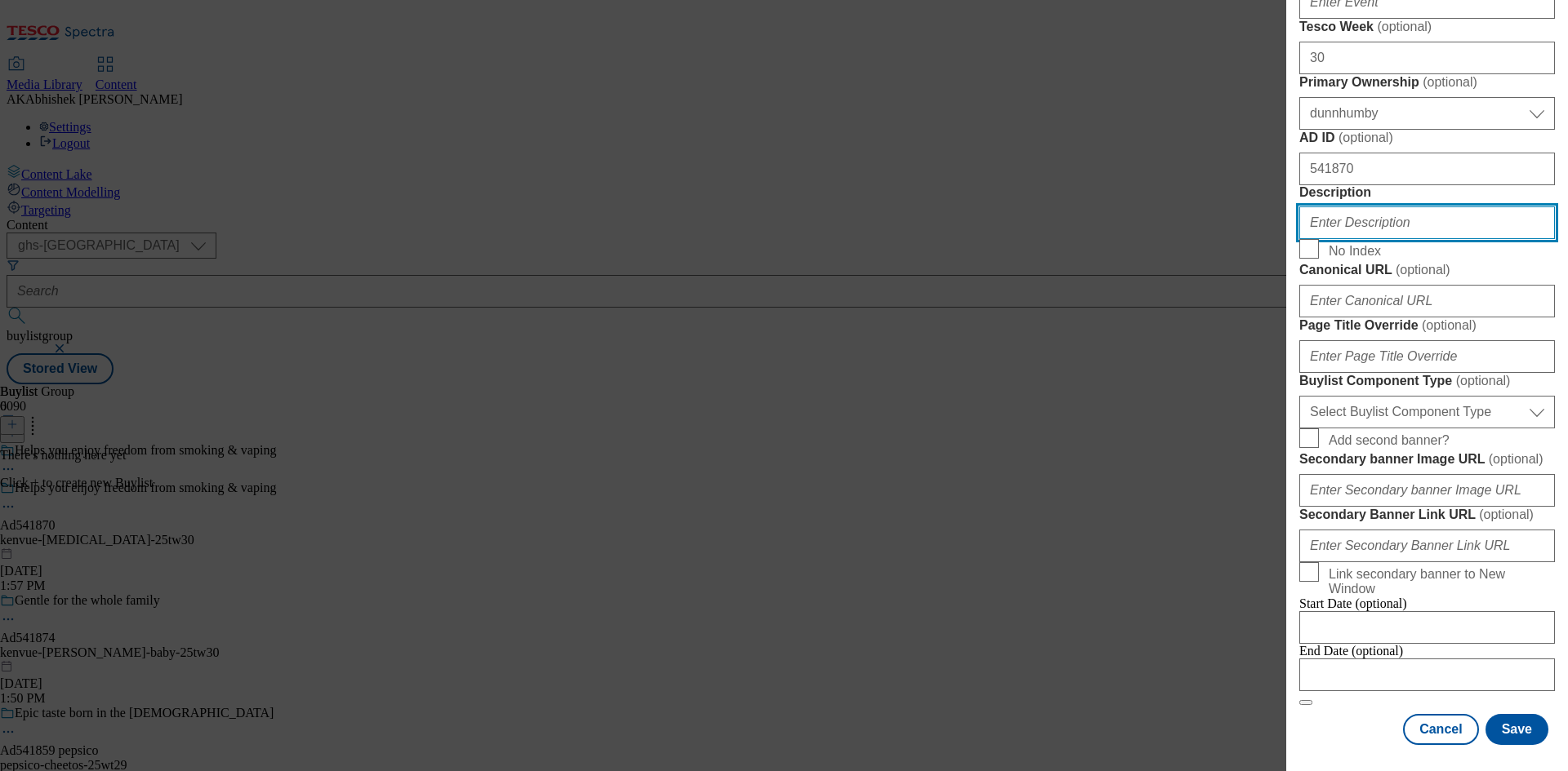
click at [1338, 239] on input "Description" at bounding box center [1427, 223] width 256 height 33
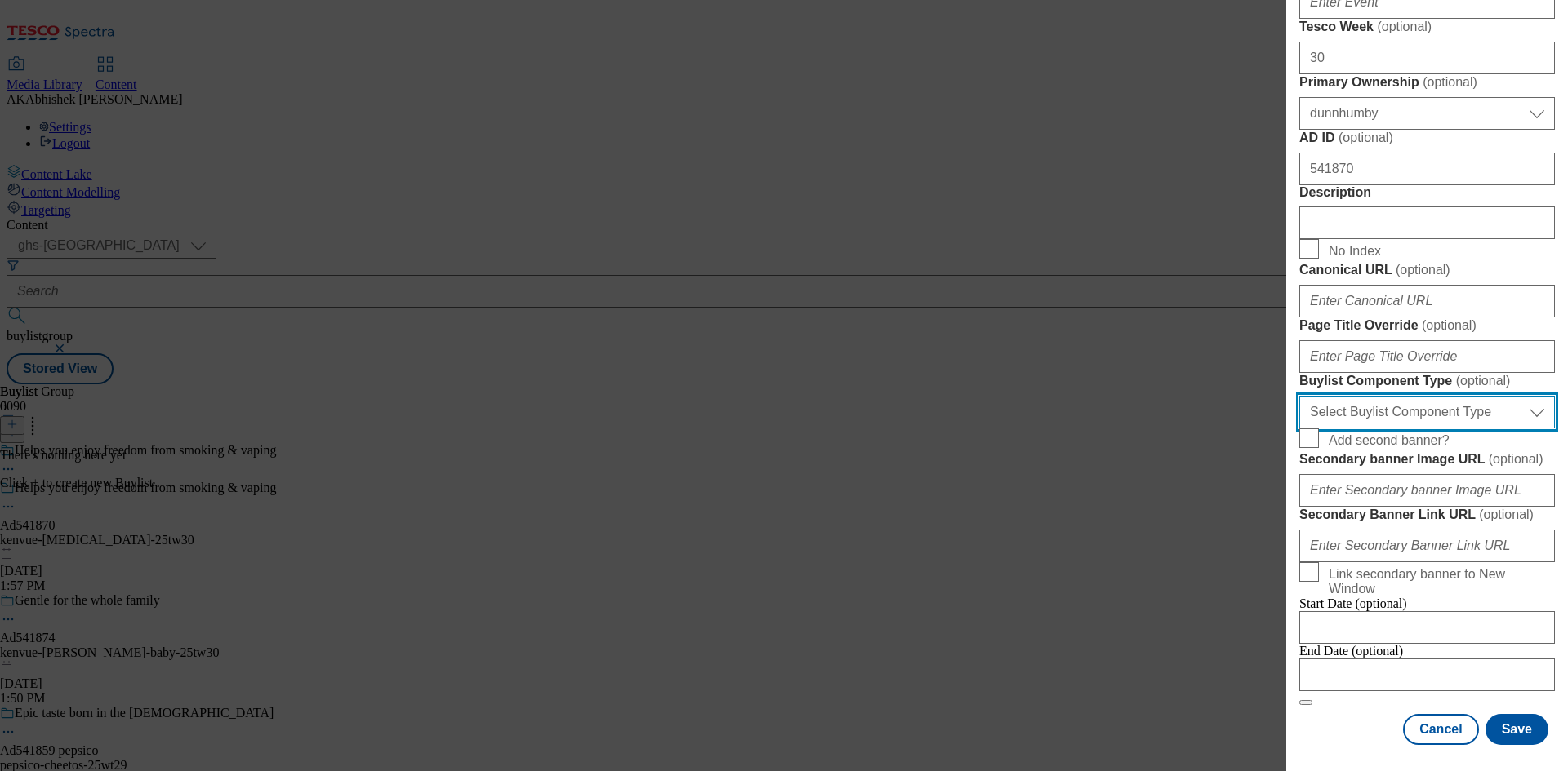
click at [1399, 429] on select "Select Buylist Component Type Banner Competition Header Meal" at bounding box center [1427, 412] width 256 height 33
select select "Banner"
click at [1300, 429] on select "Select Buylist Component Type Banner Competition Header Meal" at bounding box center [1427, 412] width 256 height 33
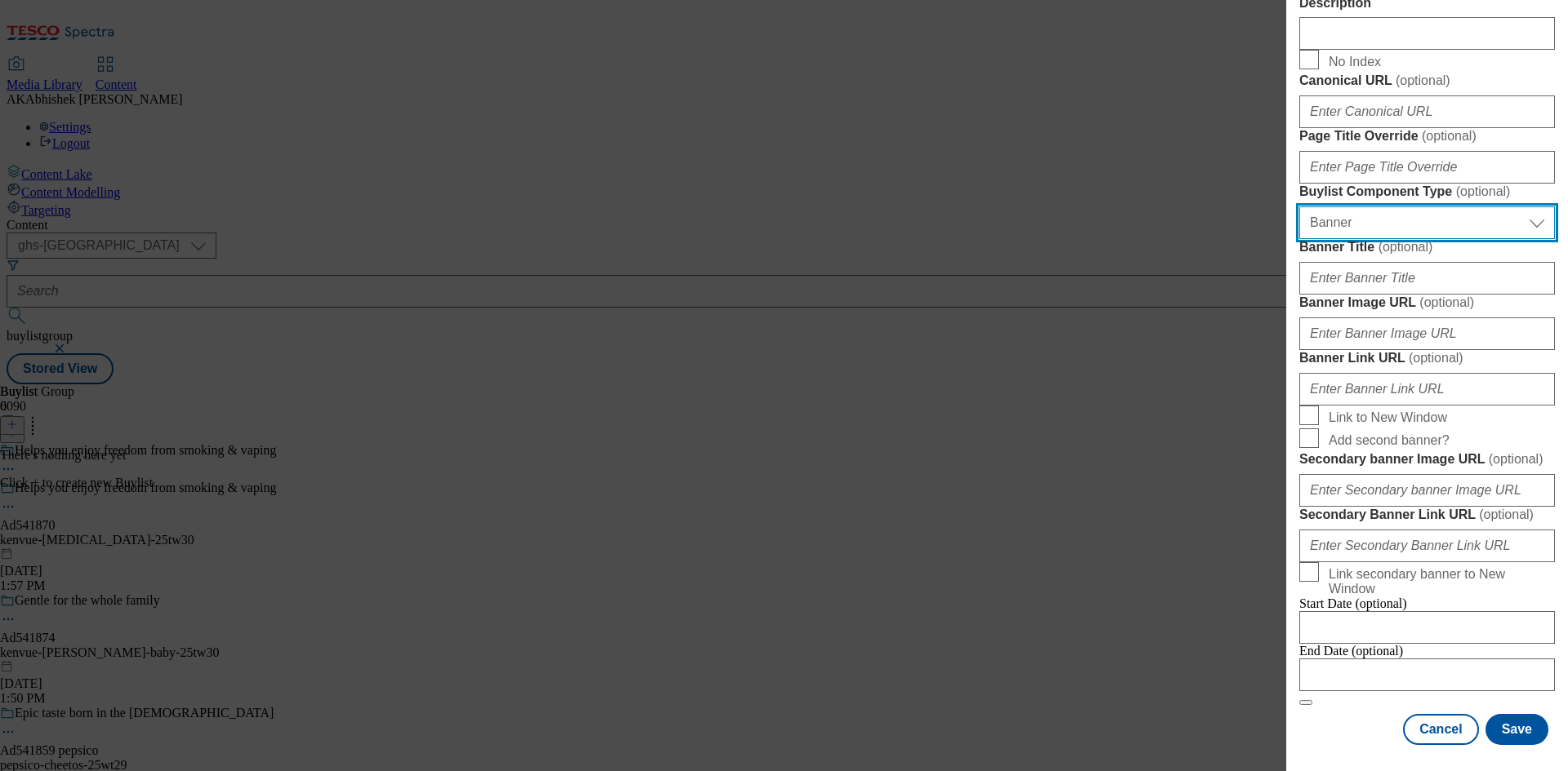
scroll to position [1618, 0]
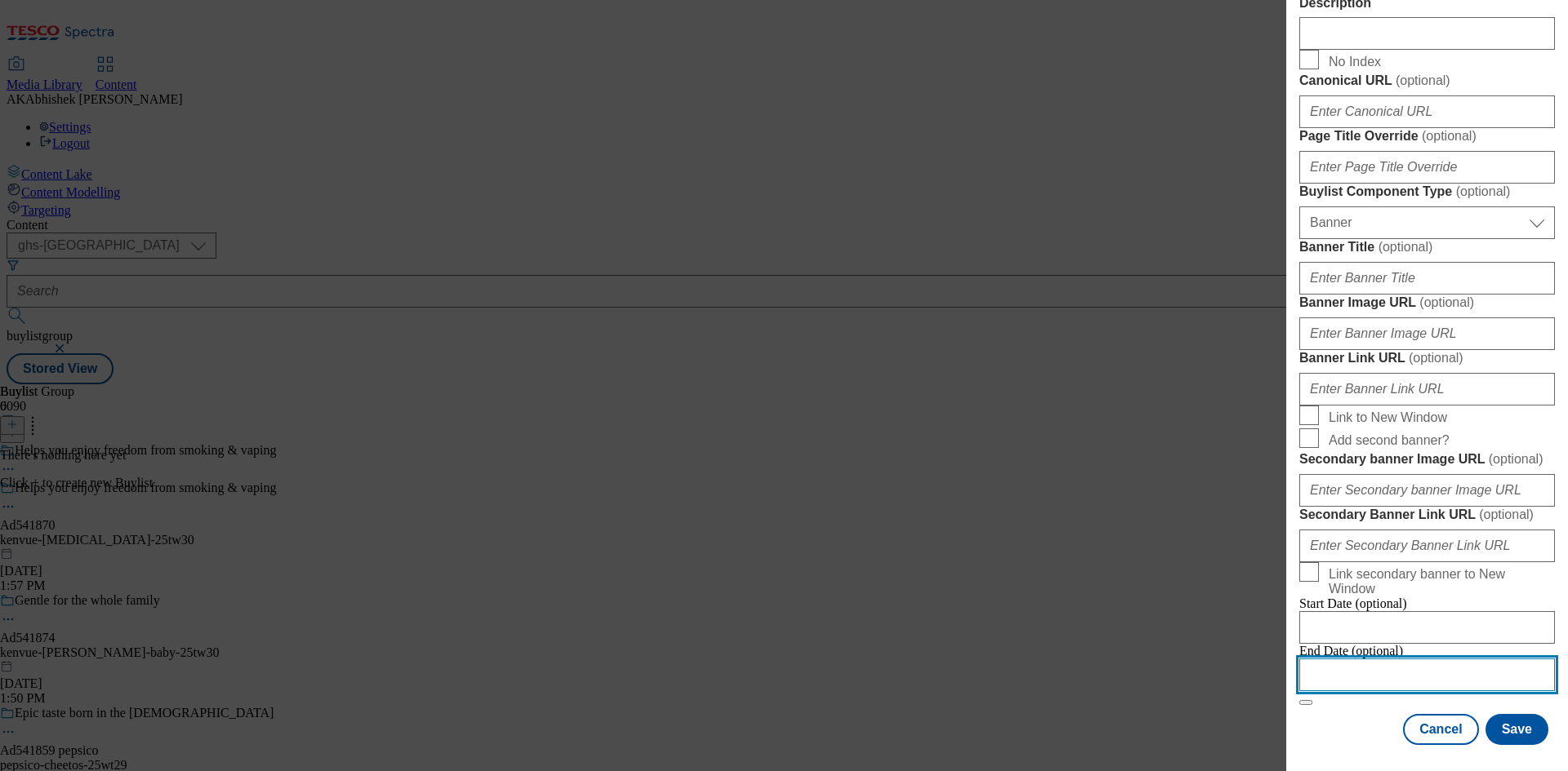
click at [1446, 659] on input "Modal" at bounding box center [1427, 676] width 256 height 33
select select "2025"
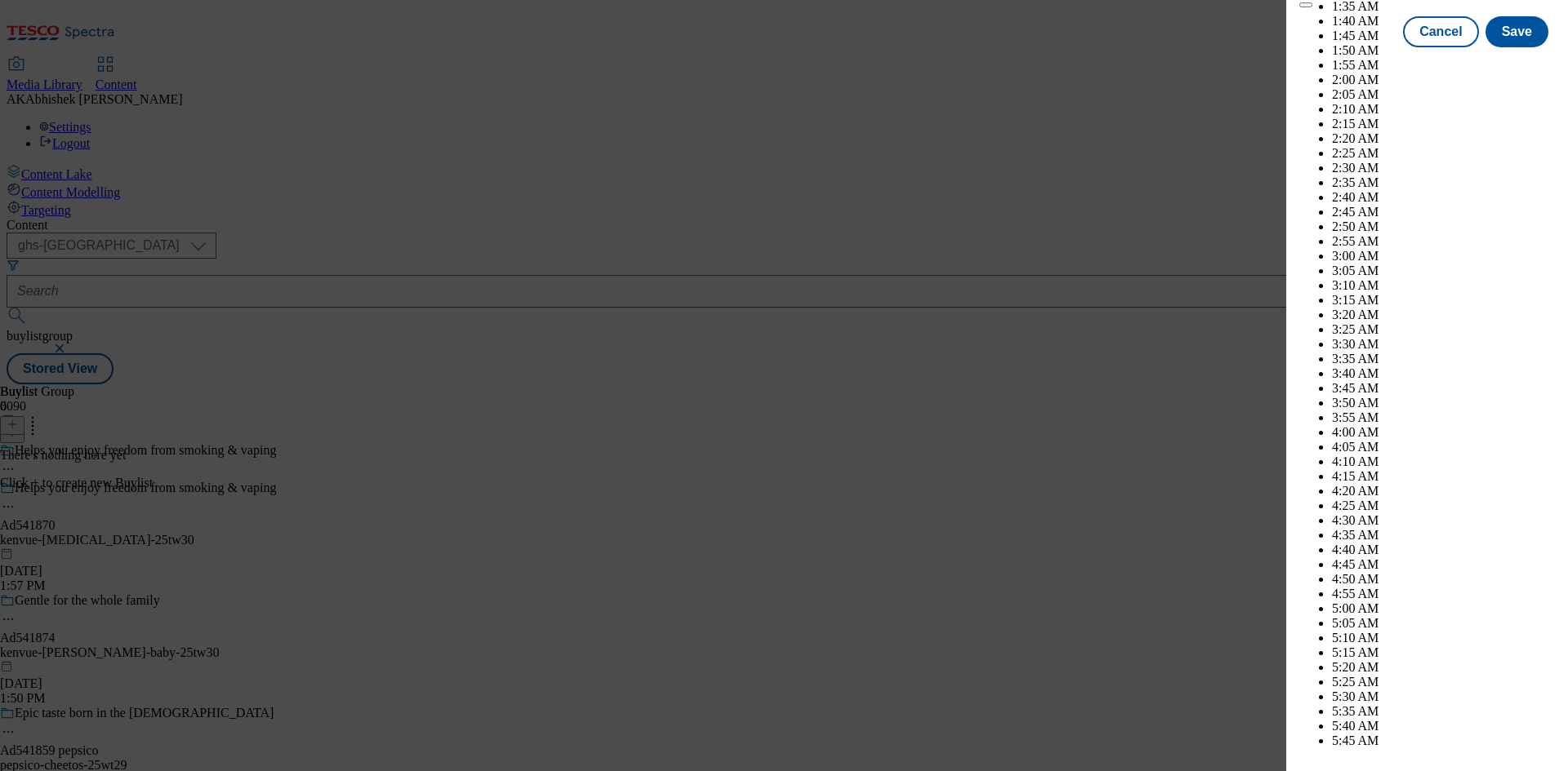
scroll to position [5032, 0]
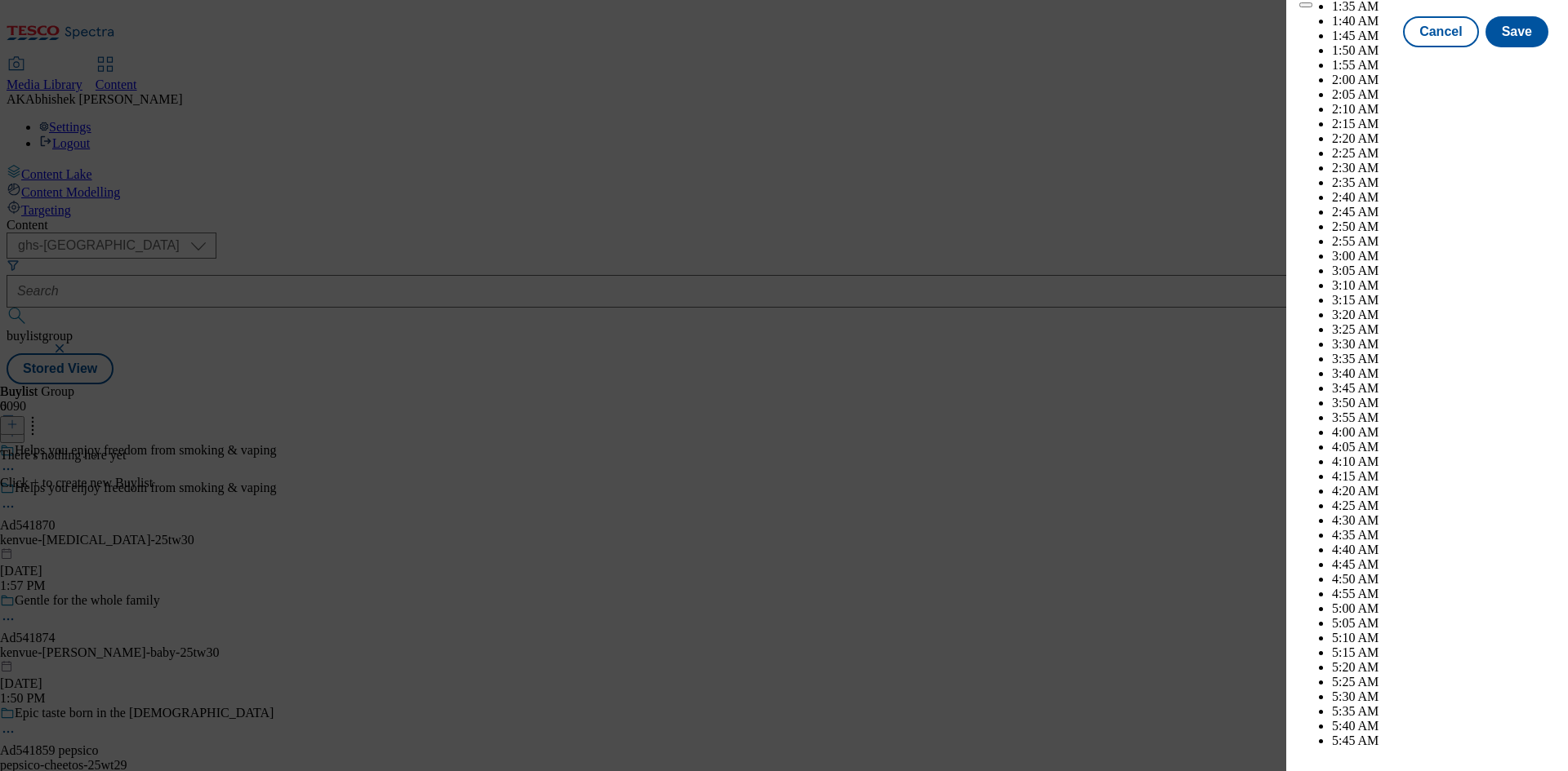
select select "December"
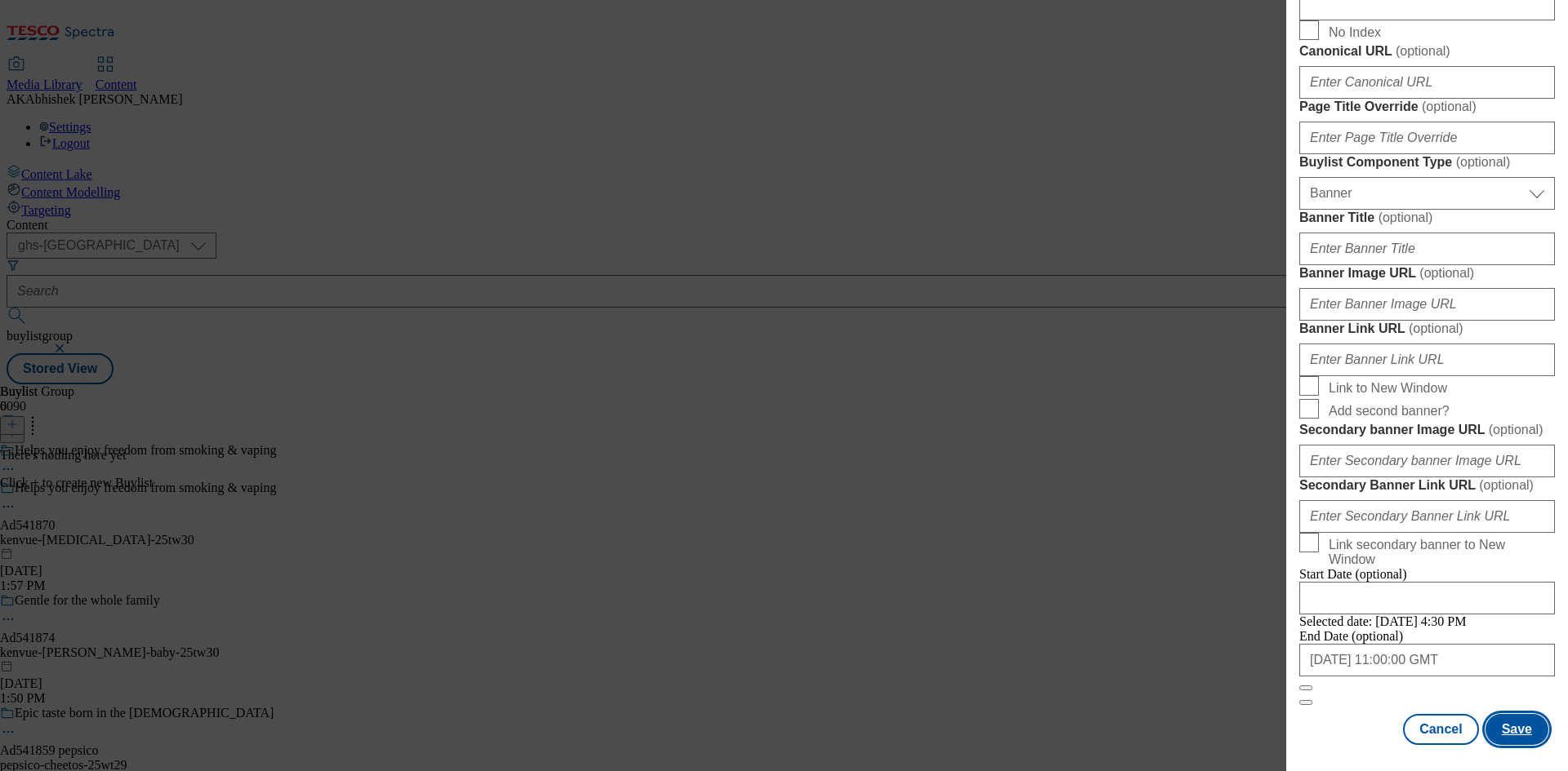
click at [1509, 726] on button "Save" at bounding box center [1517, 730] width 63 height 31
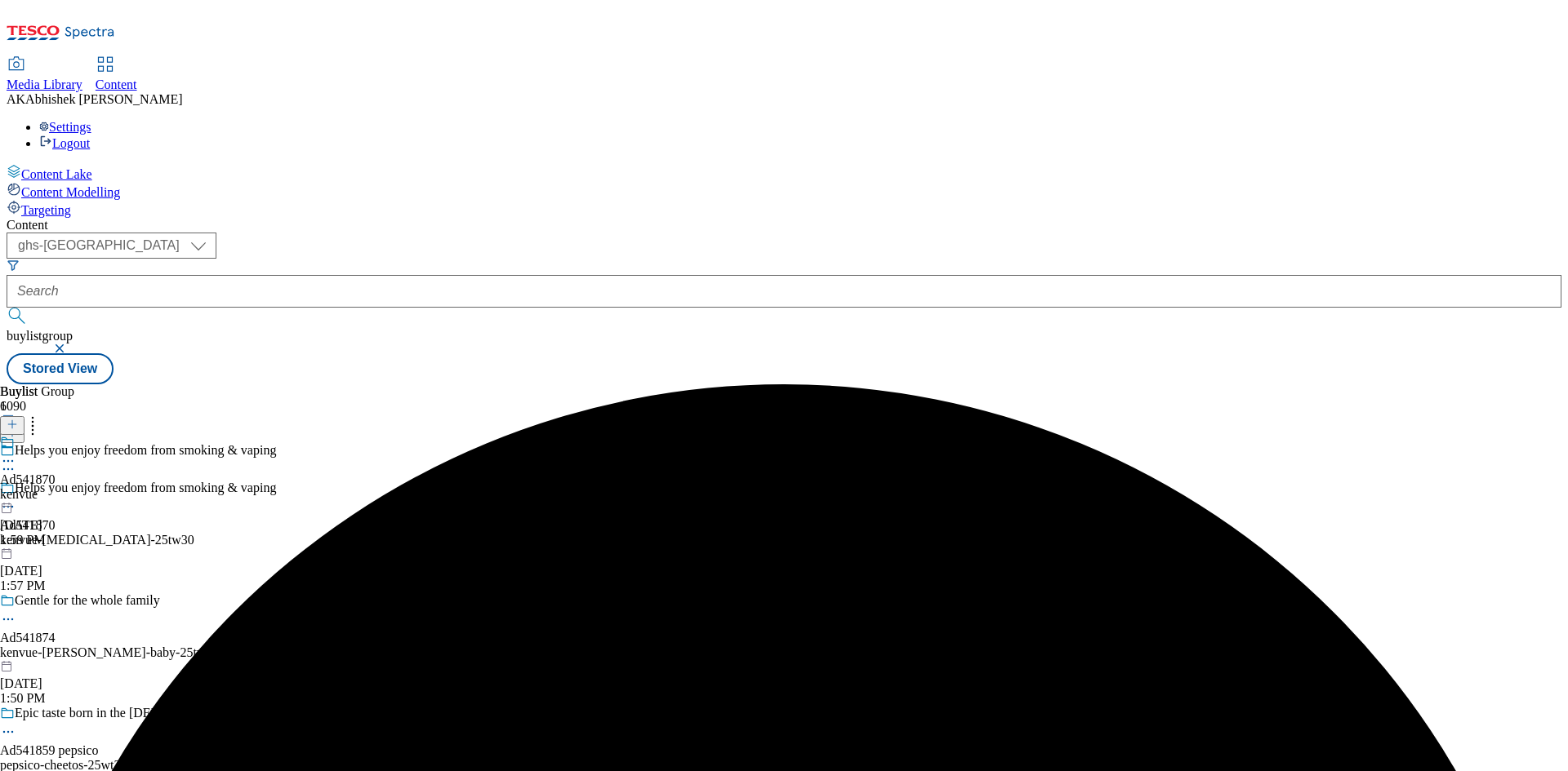
click at [56, 488] on div "kenvue" at bounding box center [28, 494] width 56 height 14
click at [16, 424] on line at bounding box center [12, 424] width 8 height 0
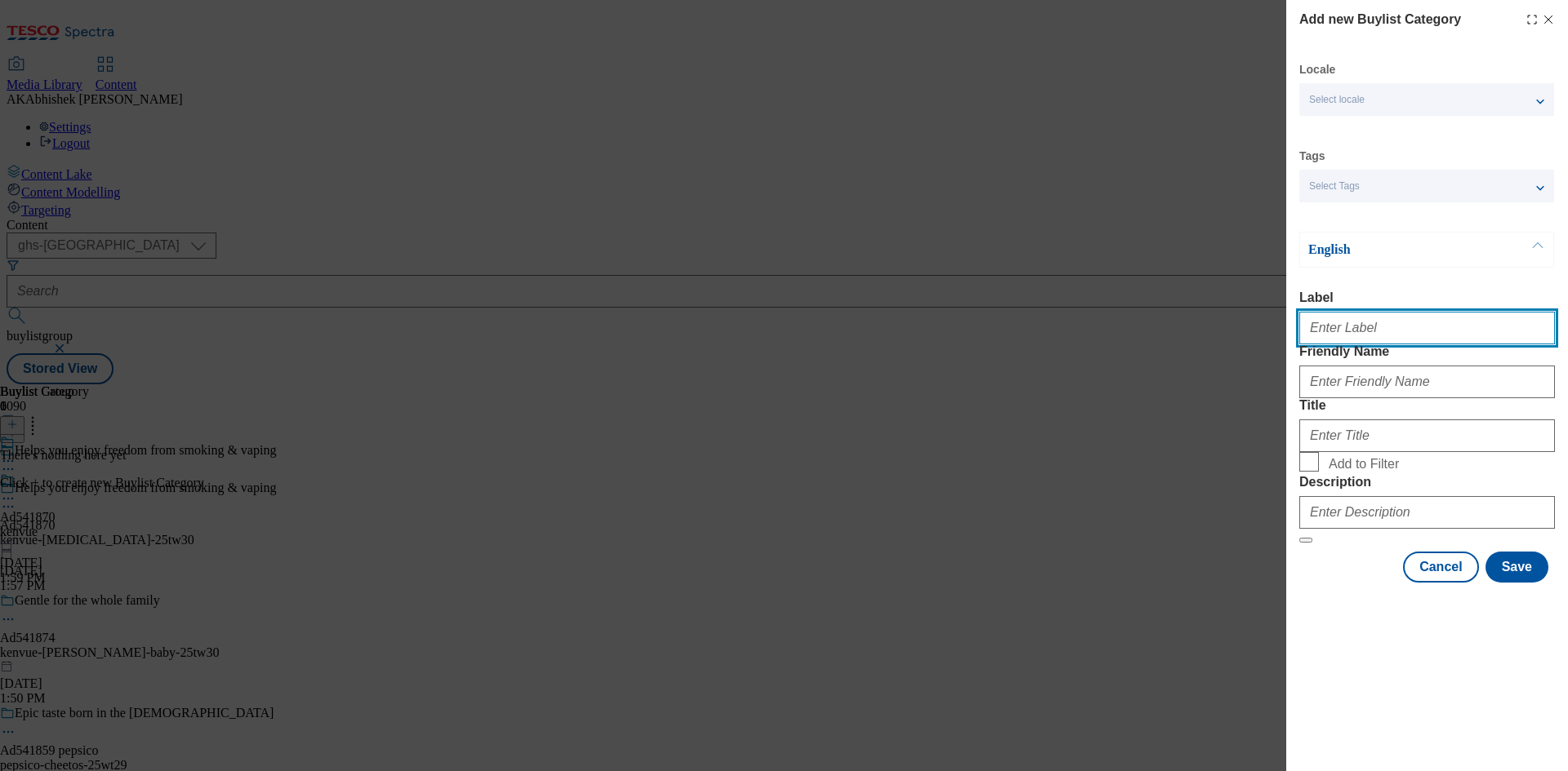
click at [1381, 337] on input "Label" at bounding box center [1427, 329] width 256 height 33
paste input "541870"
type input "Ad541870"
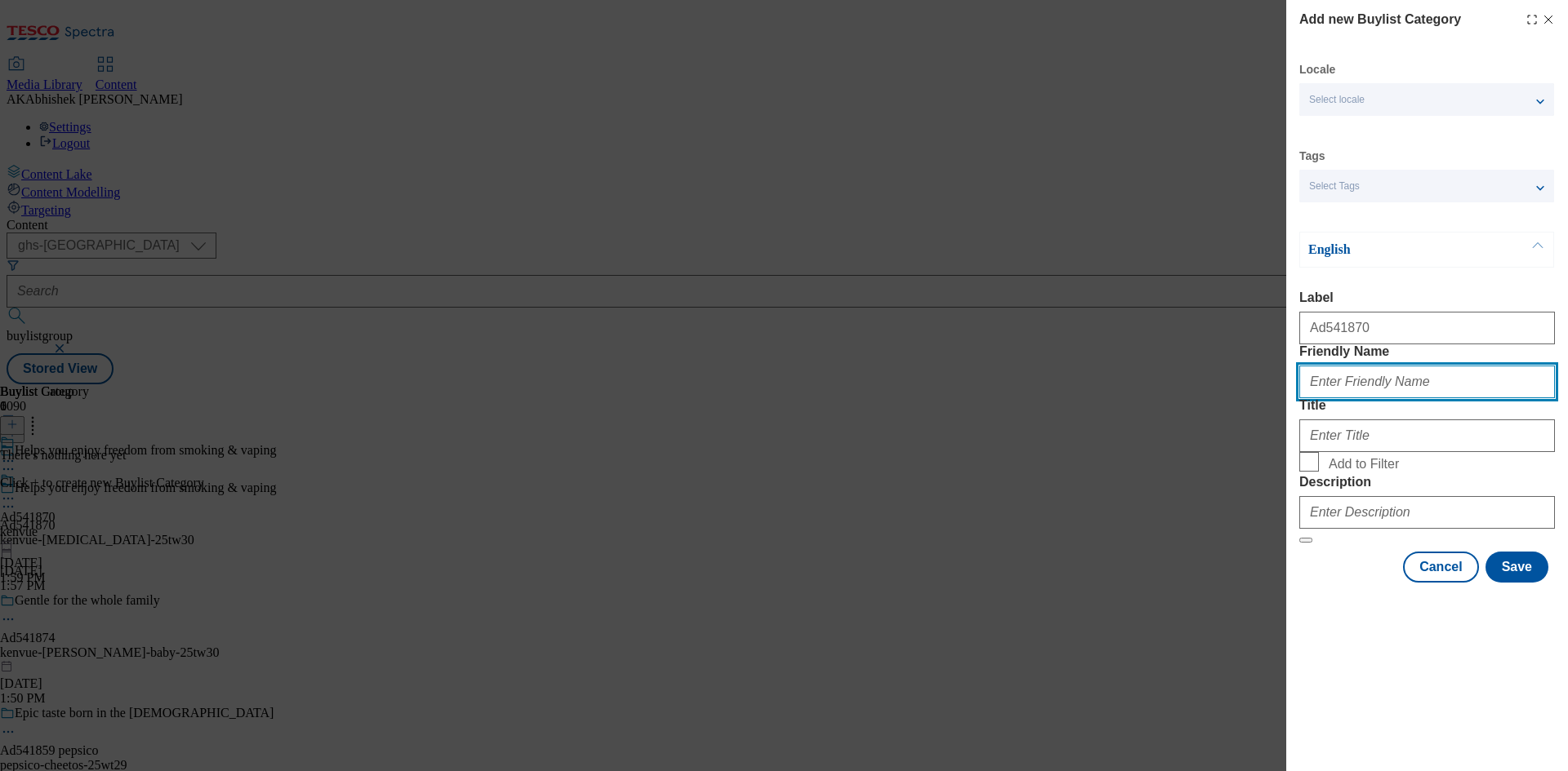
paste input "kenvue-nicorette"
type input "kenvue-nicorette"
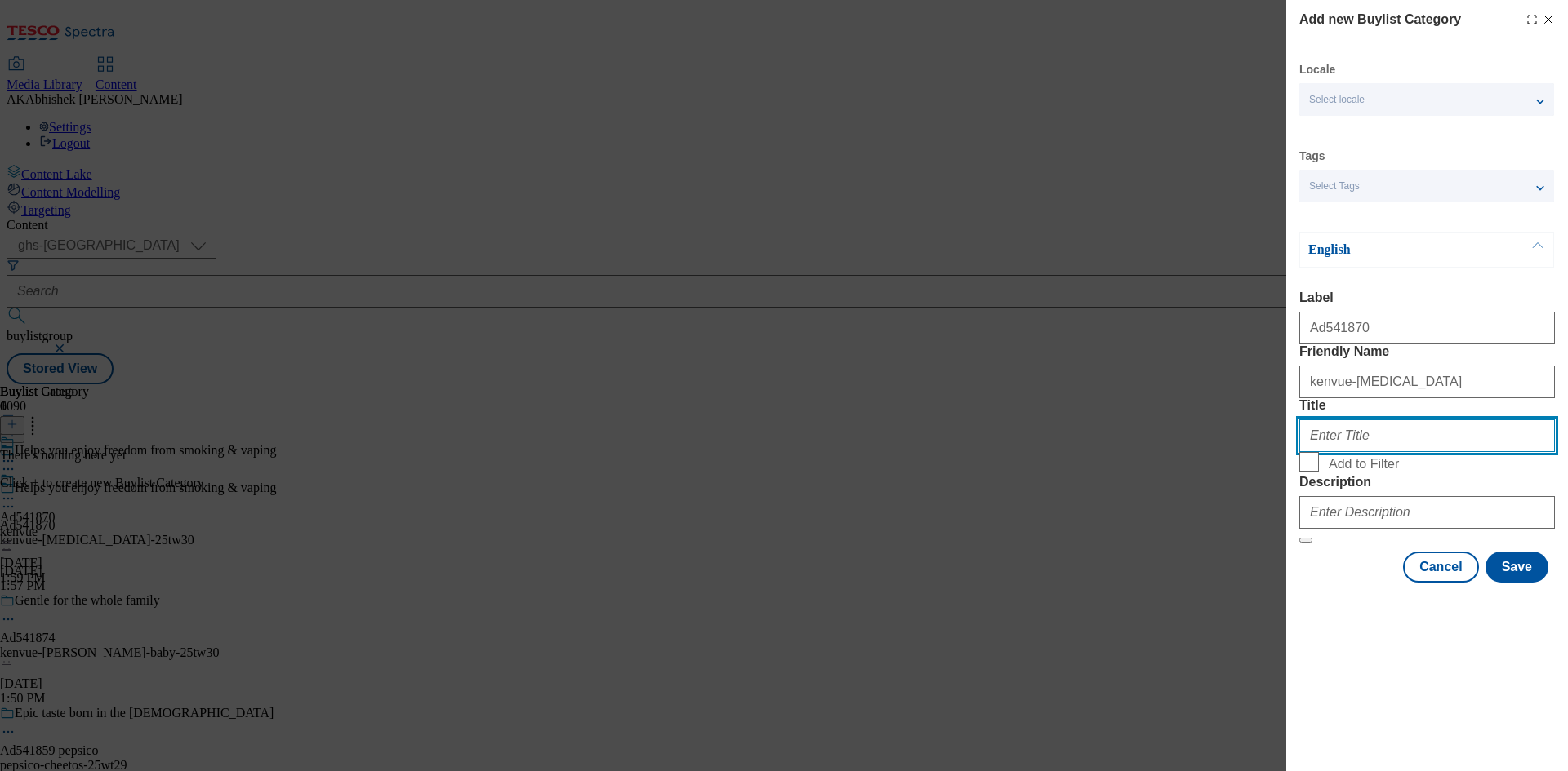
click at [1384, 452] on input "Title" at bounding box center [1427, 436] width 256 height 33
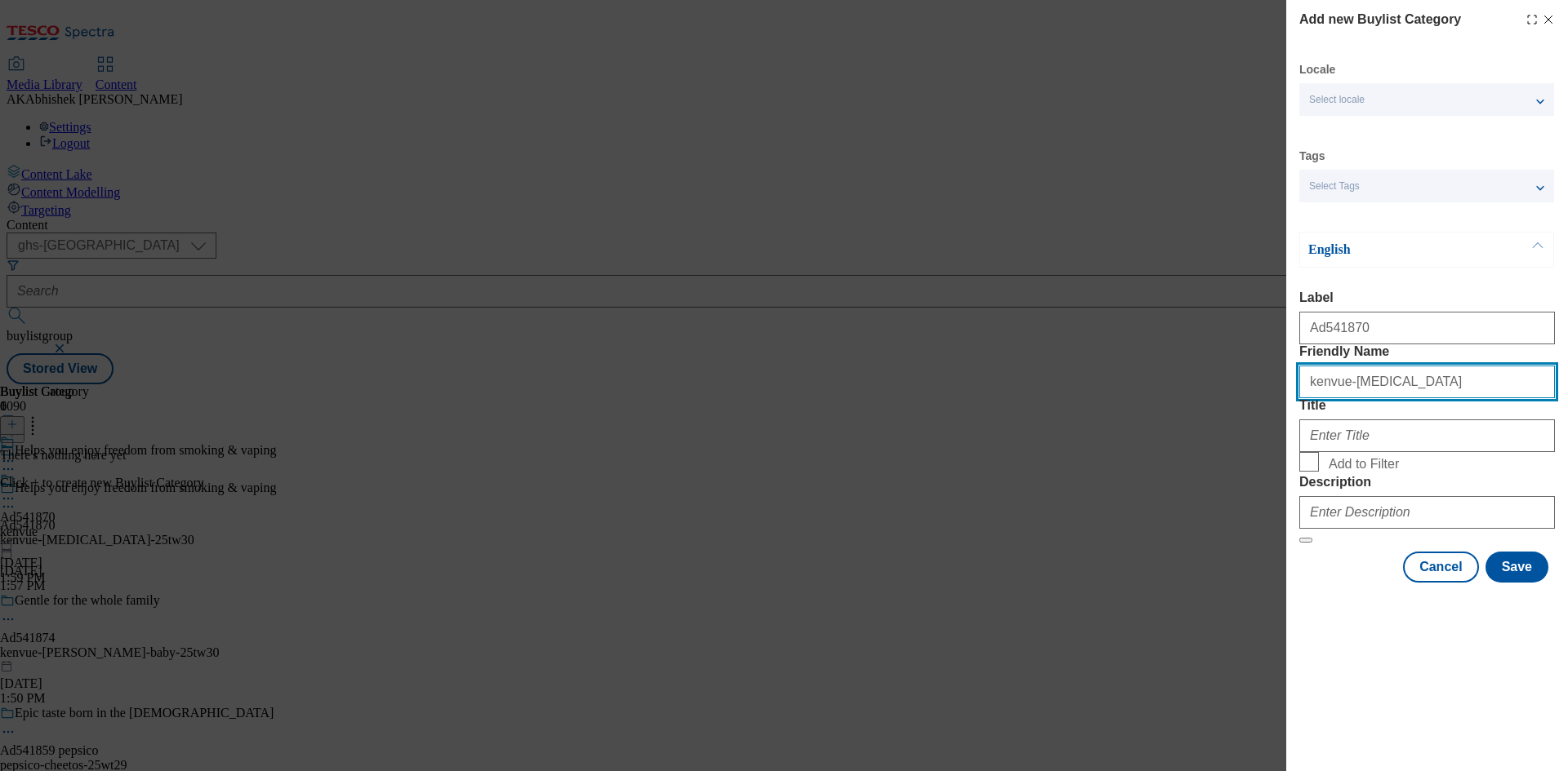
drag, startPoint x: 1341, startPoint y: 418, endPoint x: 1191, endPoint y: 414, distance: 150.1
click at [1191, 414] on div "Add new Buylist Category Locale Select locale English Welsh Tags Select Tags fn…" at bounding box center [784, 386] width 1568 height 771
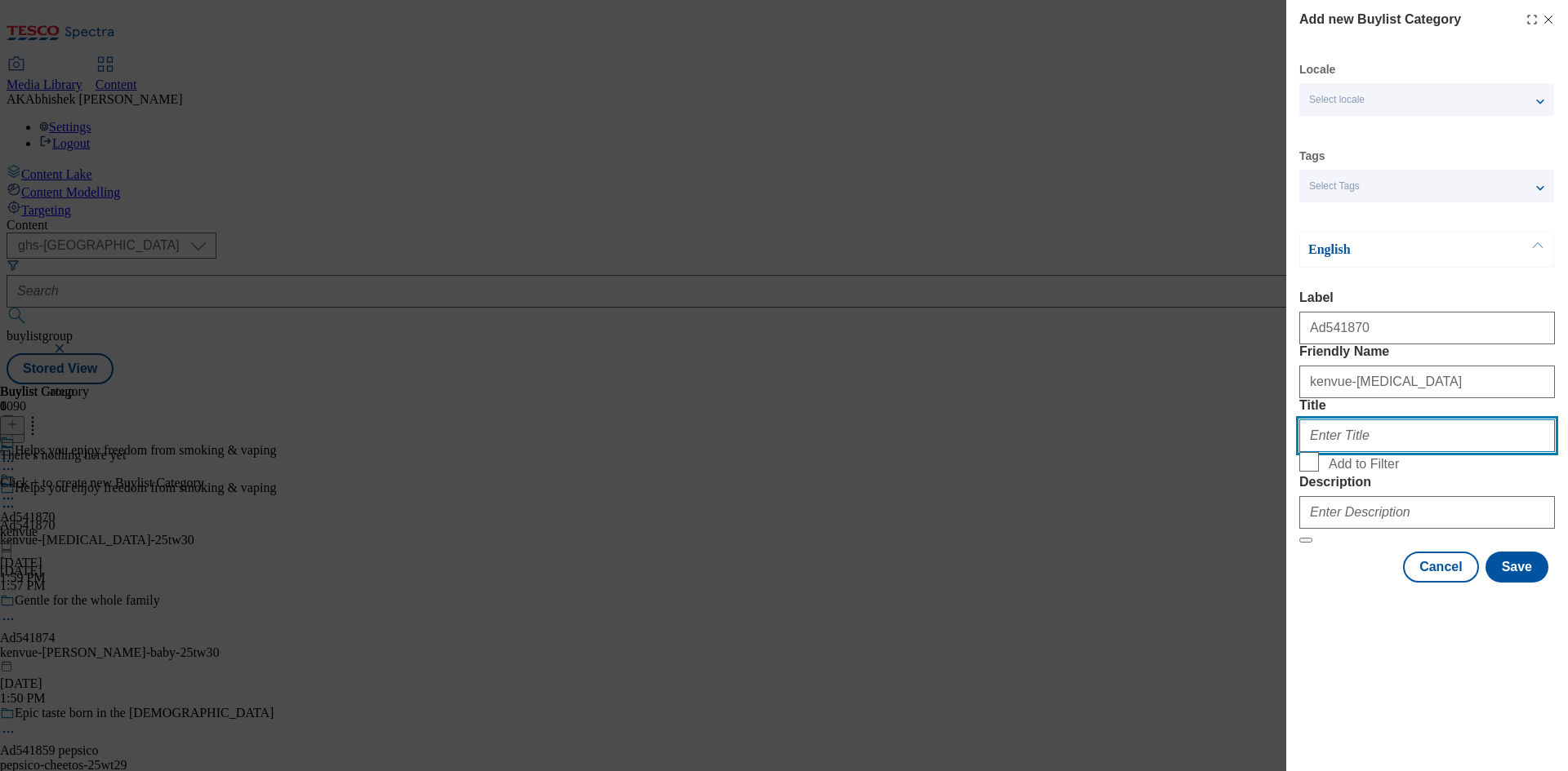
click at [1406, 452] on input "Title" at bounding box center [1427, 436] width 256 height 33
paste input "kenvue"
click at [1316, 452] on input "kenvue" at bounding box center [1427, 436] width 256 height 33
type input "Kenvue"
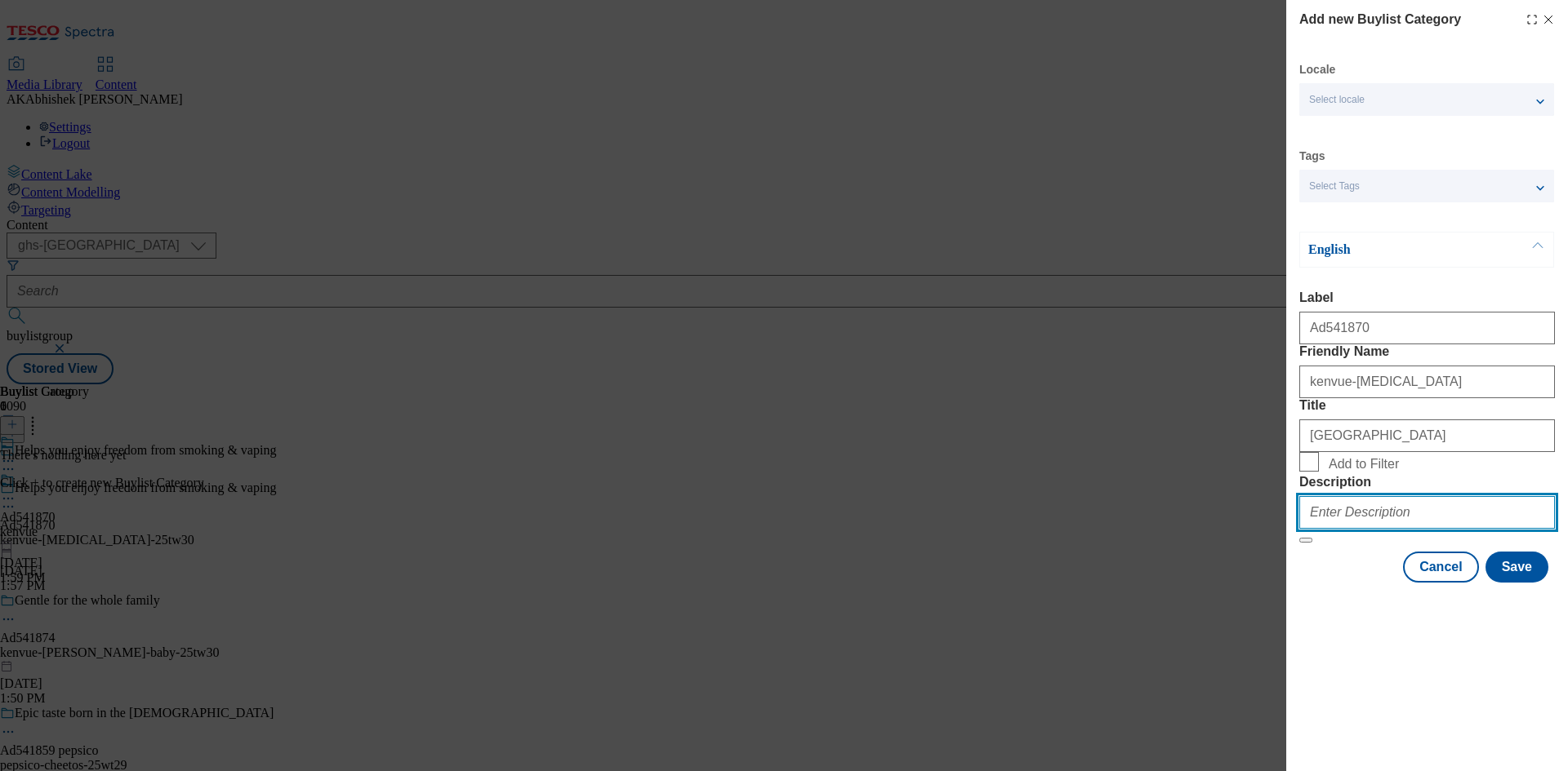
click at [1386, 529] on input "Description" at bounding box center [1427, 513] width 256 height 33
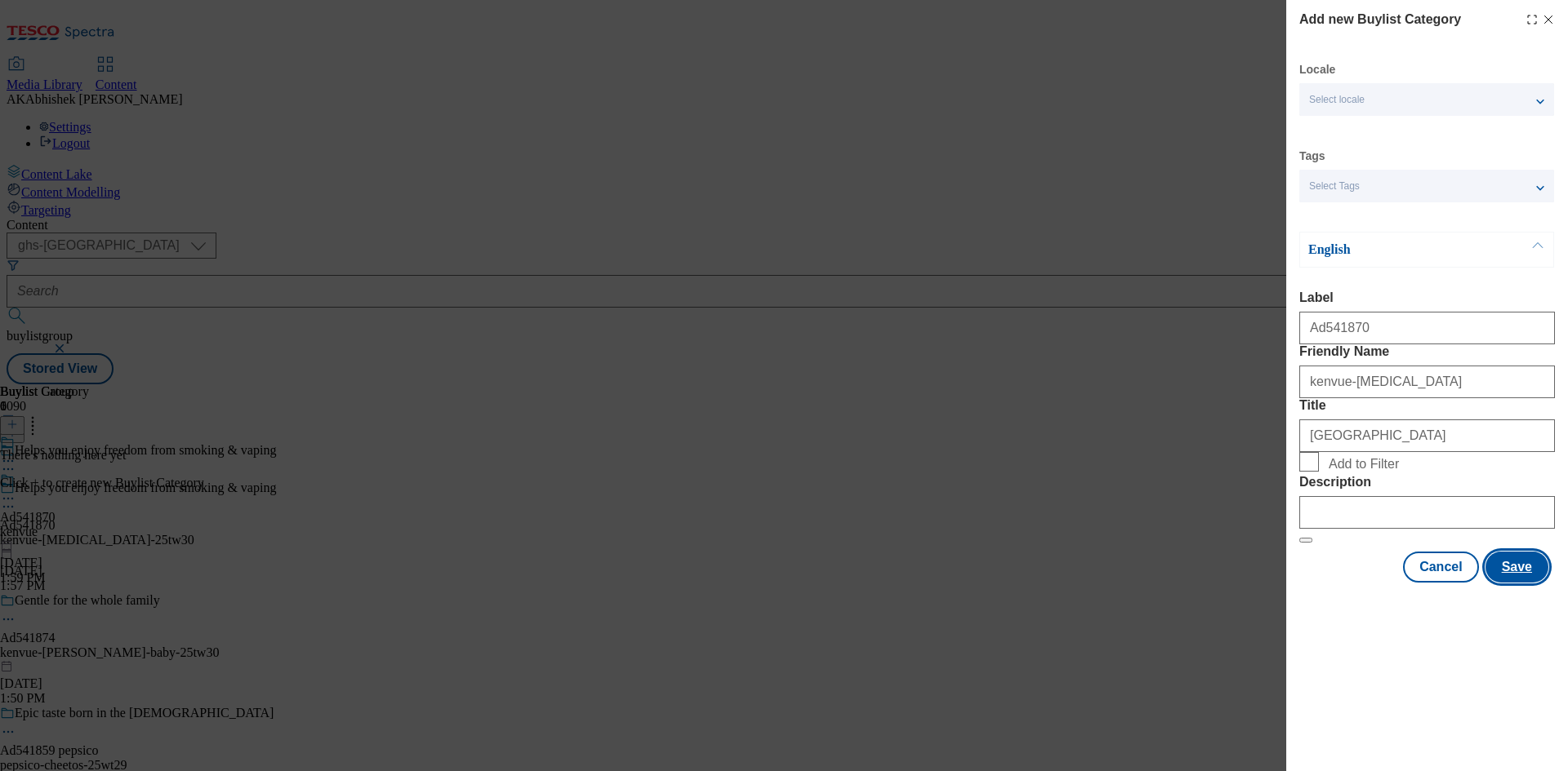
click at [1536, 583] on button "Save" at bounding box center [1517, 568] width 63 height 31
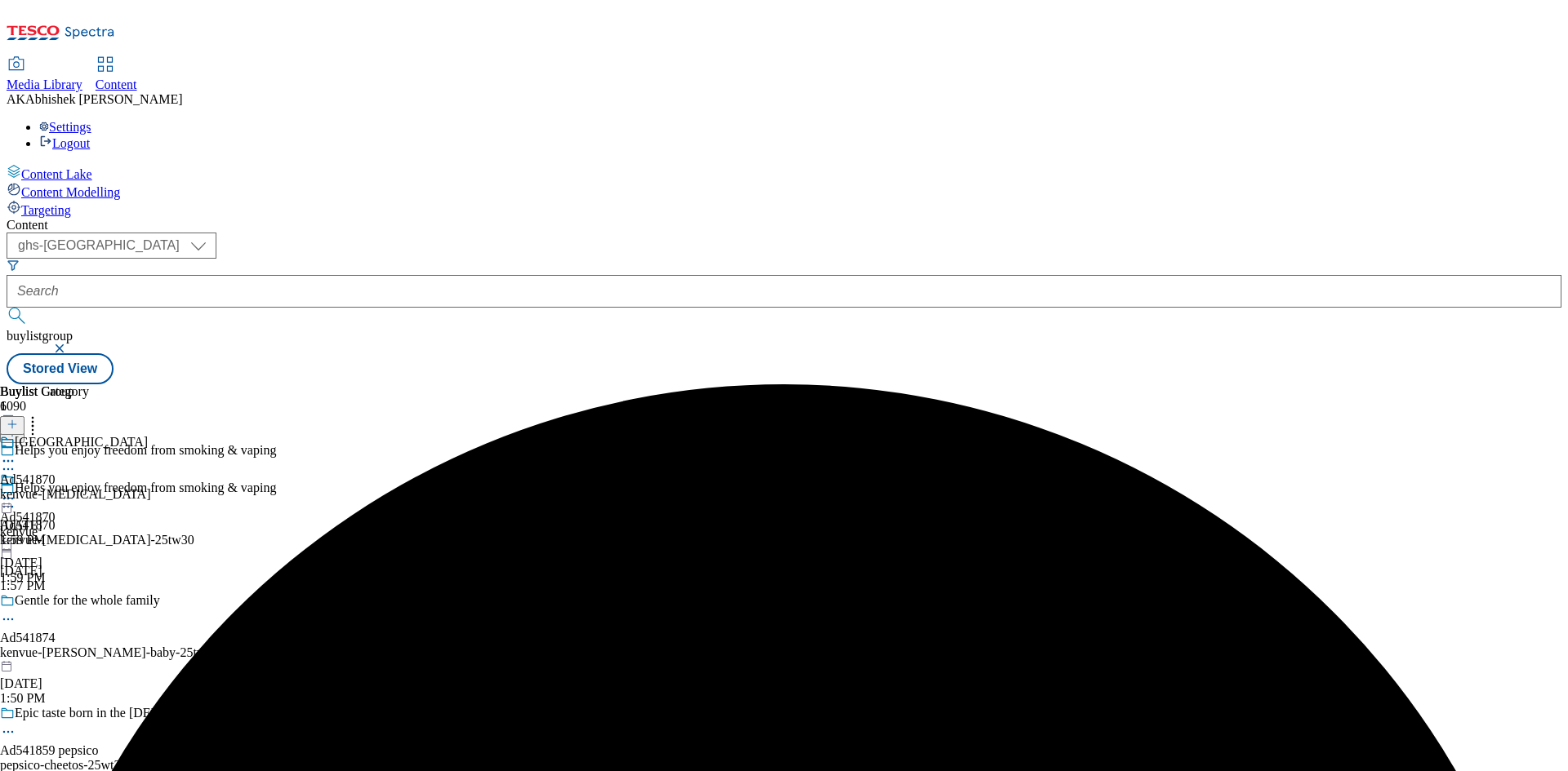
click at [150, 435] on div "Kenvue Ad541870 kenvue-nicorette Aug 29, 2025 1:59 PM" at bounding box center [75, 491] width 150 height 113
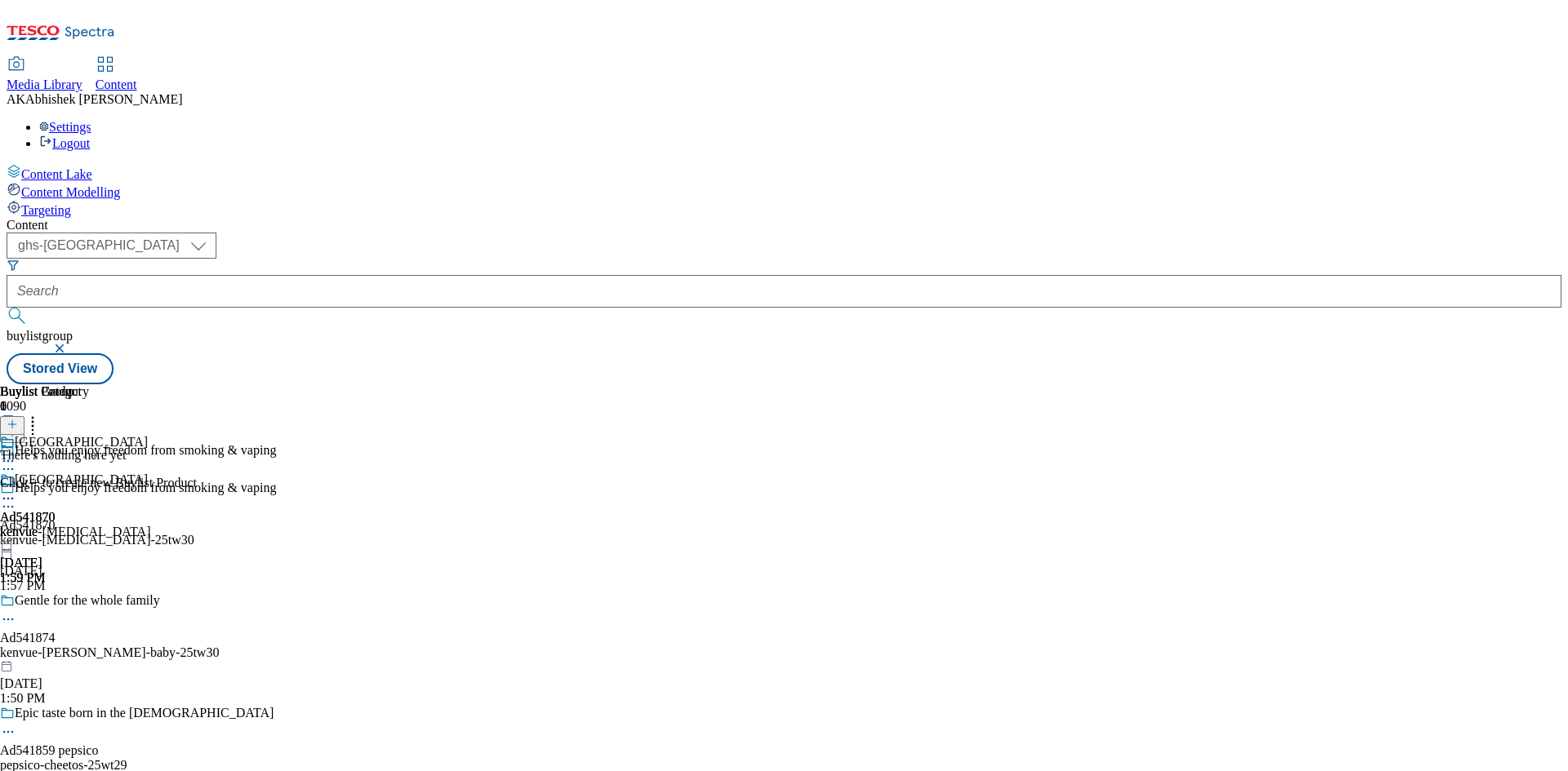
click at [18, 419] on icon at bounding box center [13, 425] width 12 height 12
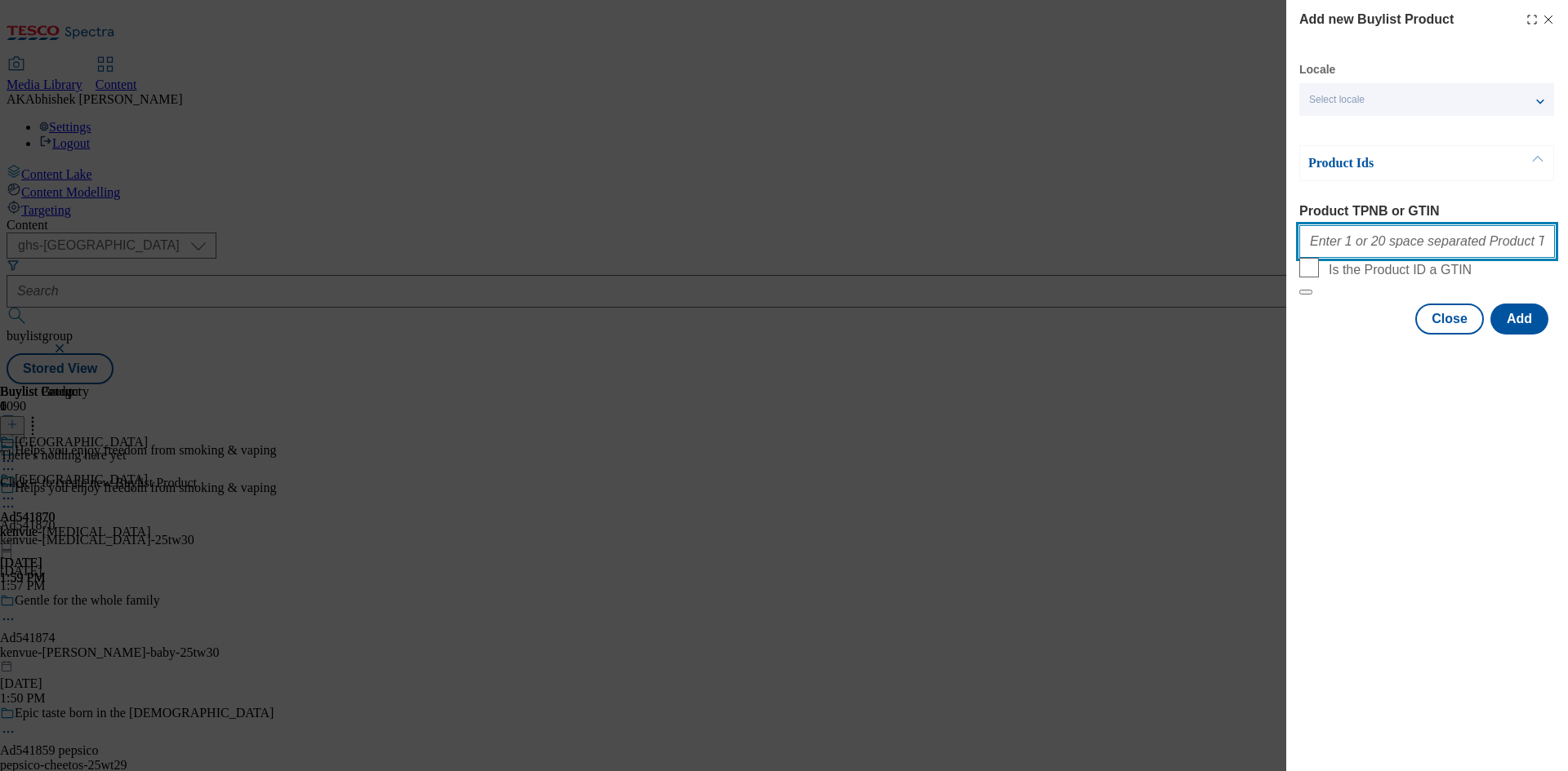
click at [1362, 247] on input "Product TPNB or GTIN" at bounding box center [1427, 242] width 256 height 33
paste input "67666516 63765565 93283421 93219931 67666516 85639512 63765761 50416826 5041692…"
type input "67666516 63765565 93283421 93219931 67666516 85639512 63765761 50416826 5041692…"
click at [1527, 334] on button "Add" at bounding box center [1520, 319] width 58 height 31
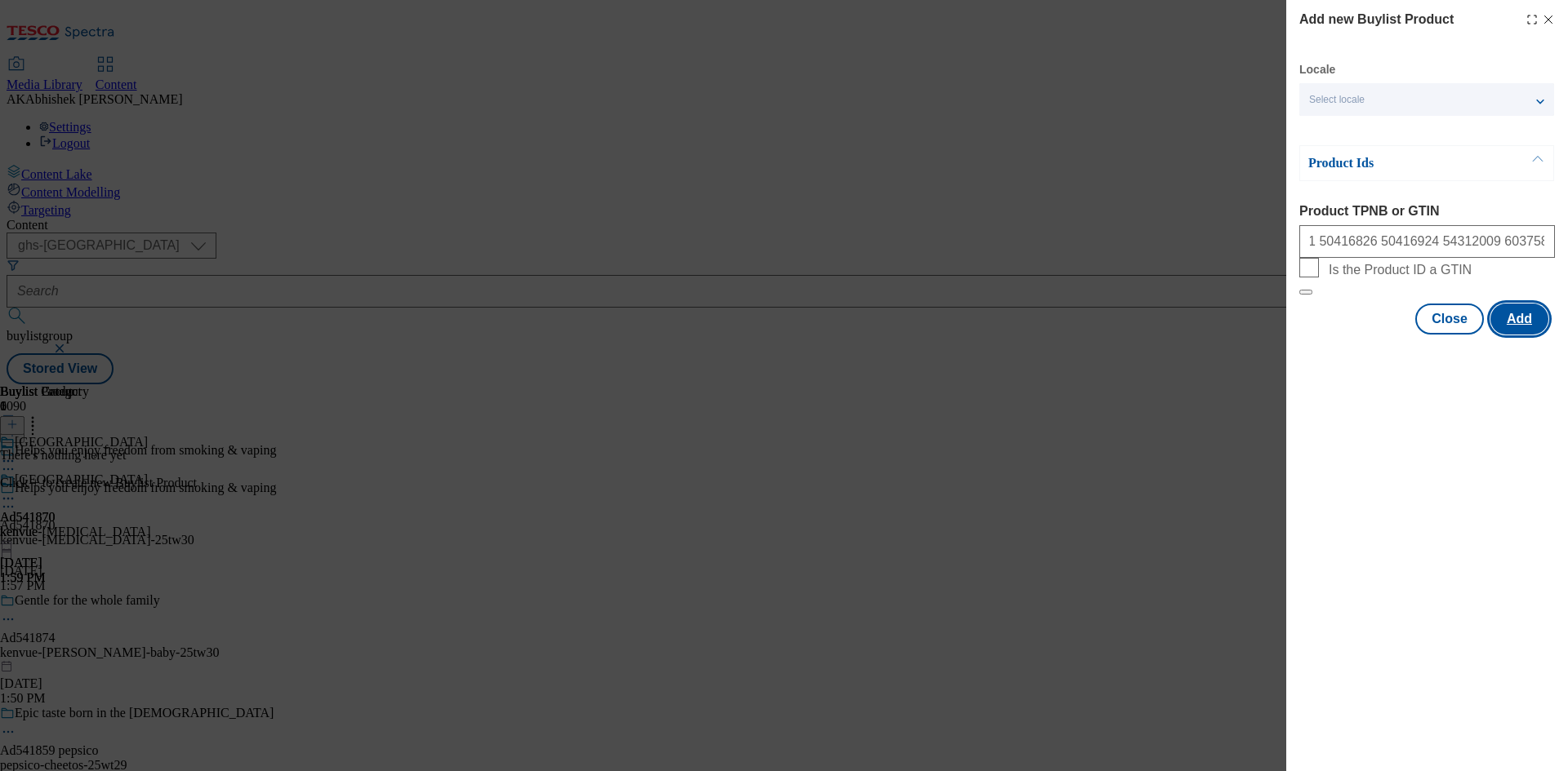
scroll to position [0, 0]
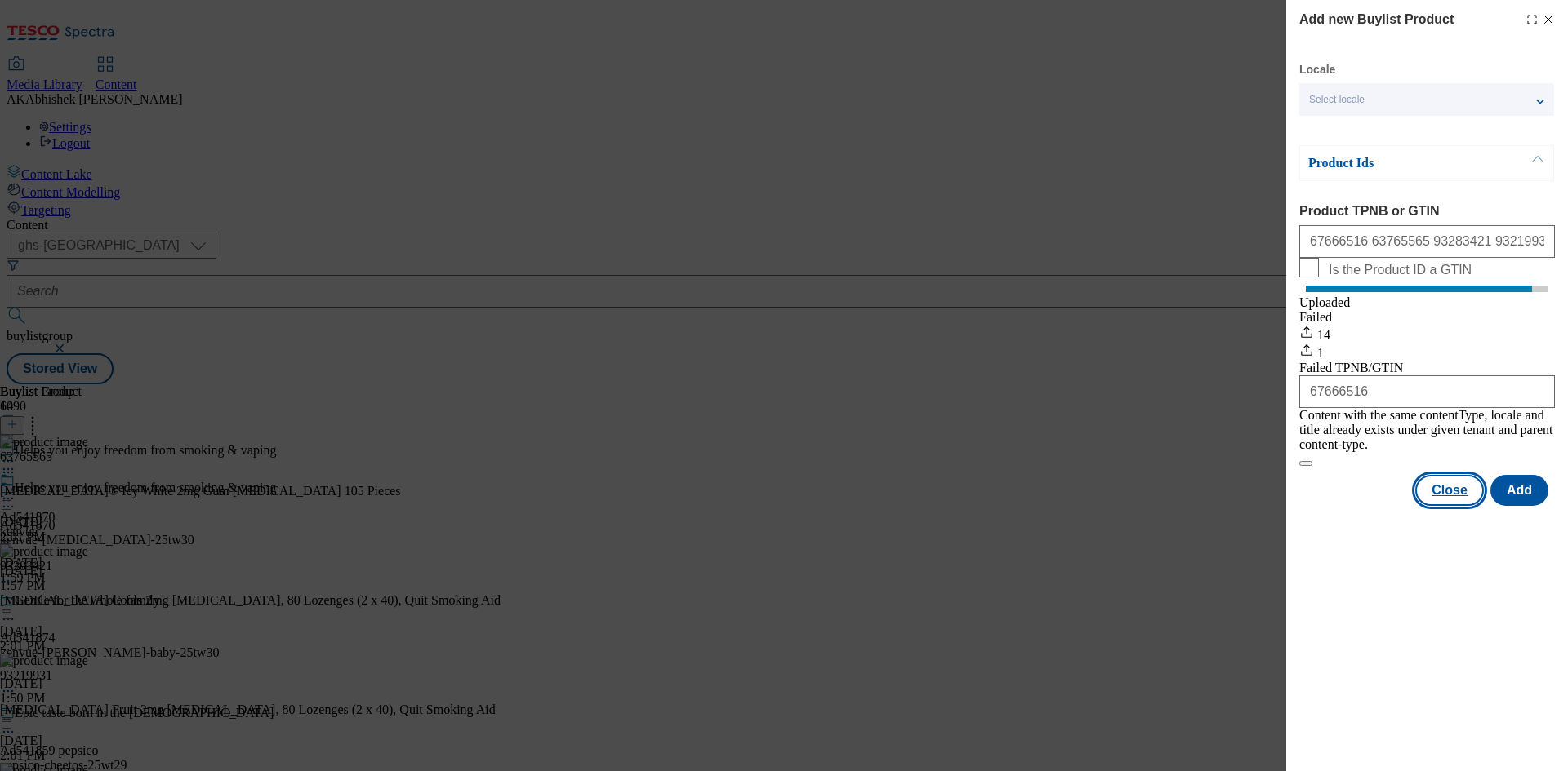
click at [1461, 489] on button "Close" at bounding box center [1449, 491] width 68 height 31
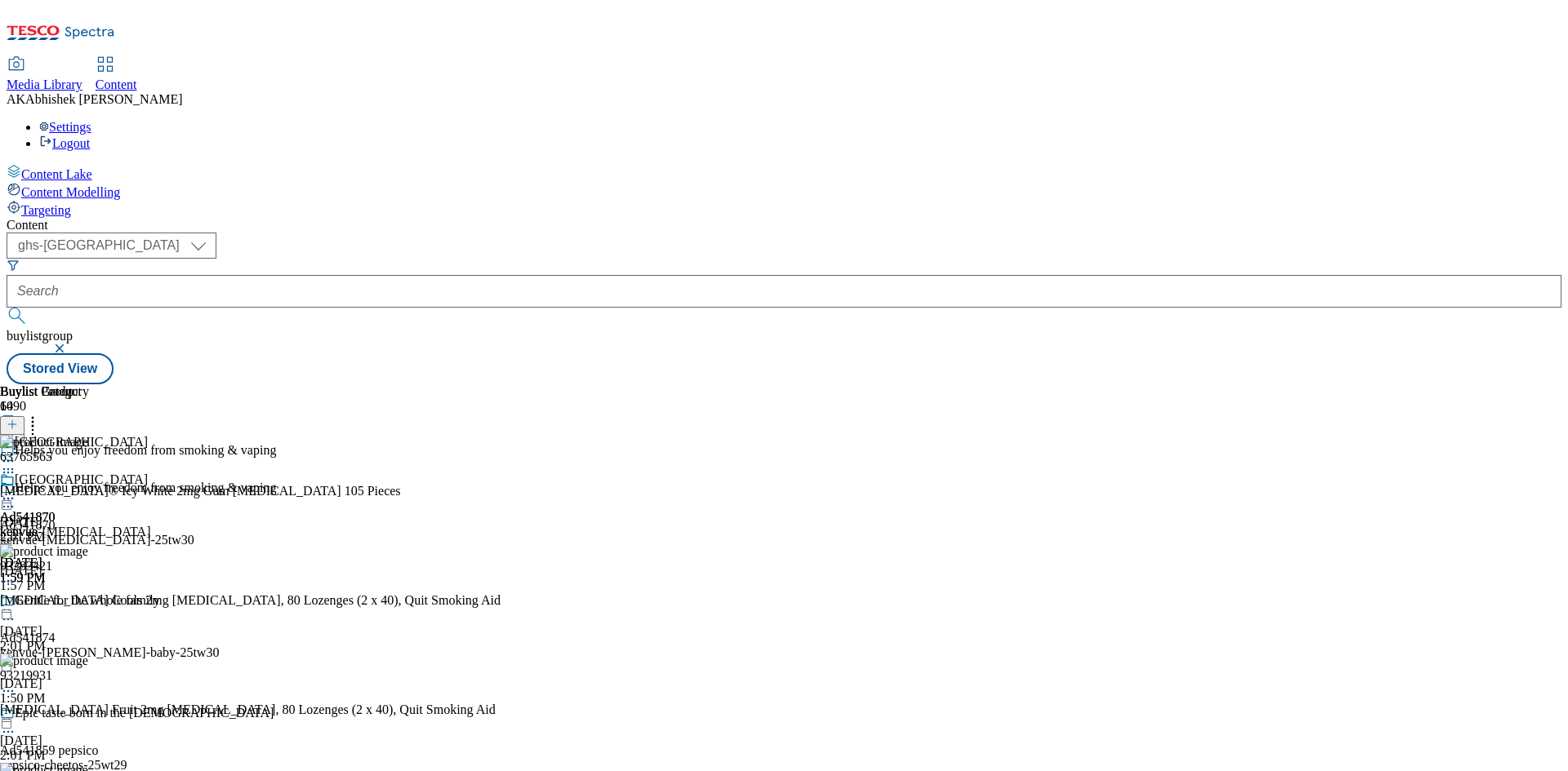
click at [16, 491] on icon at bounding box center [8, 498] width 16 height 16
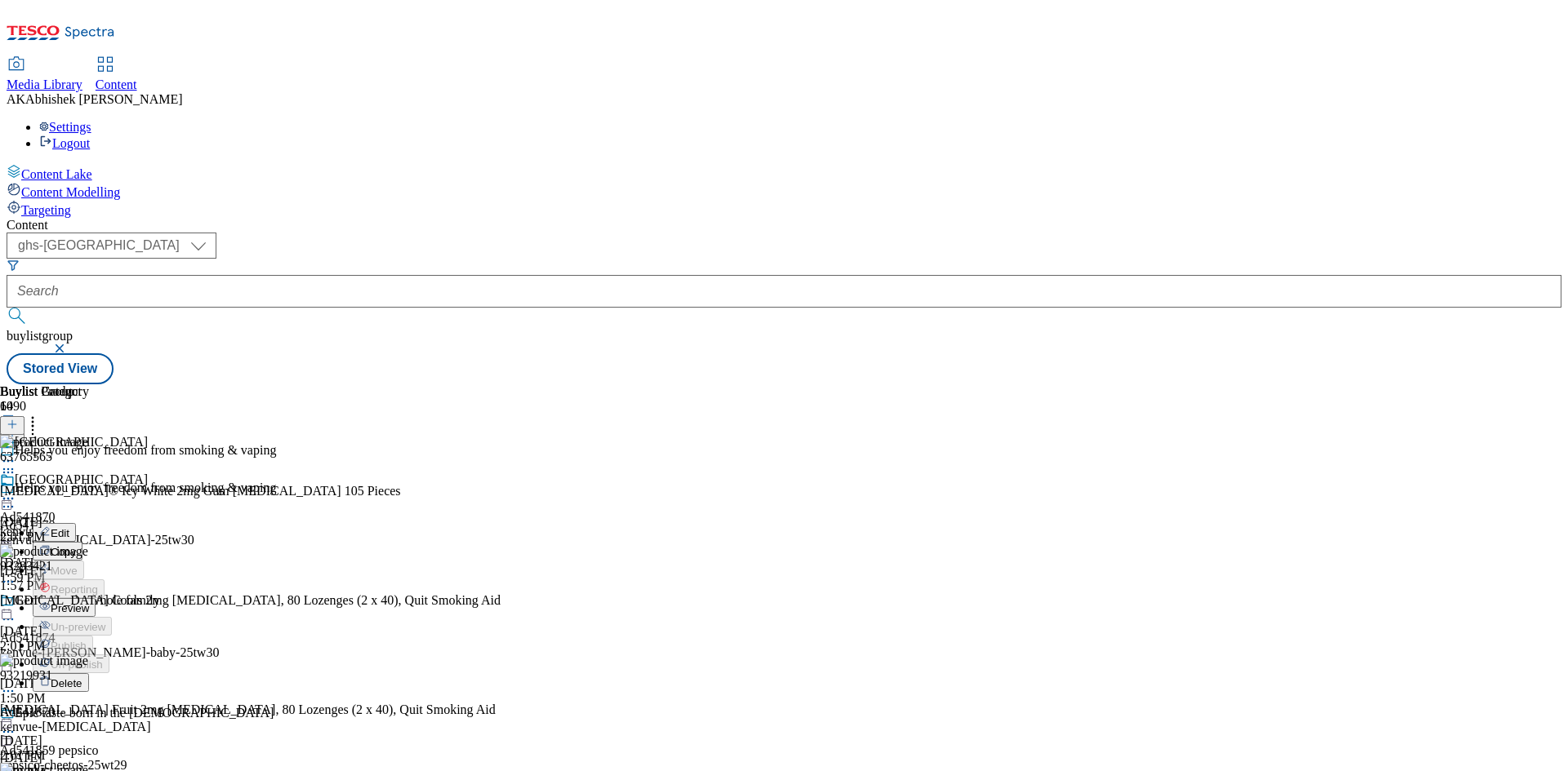
click at [89, 602] on span "Preview" at bounding box center [70, 608] width 39 height 13
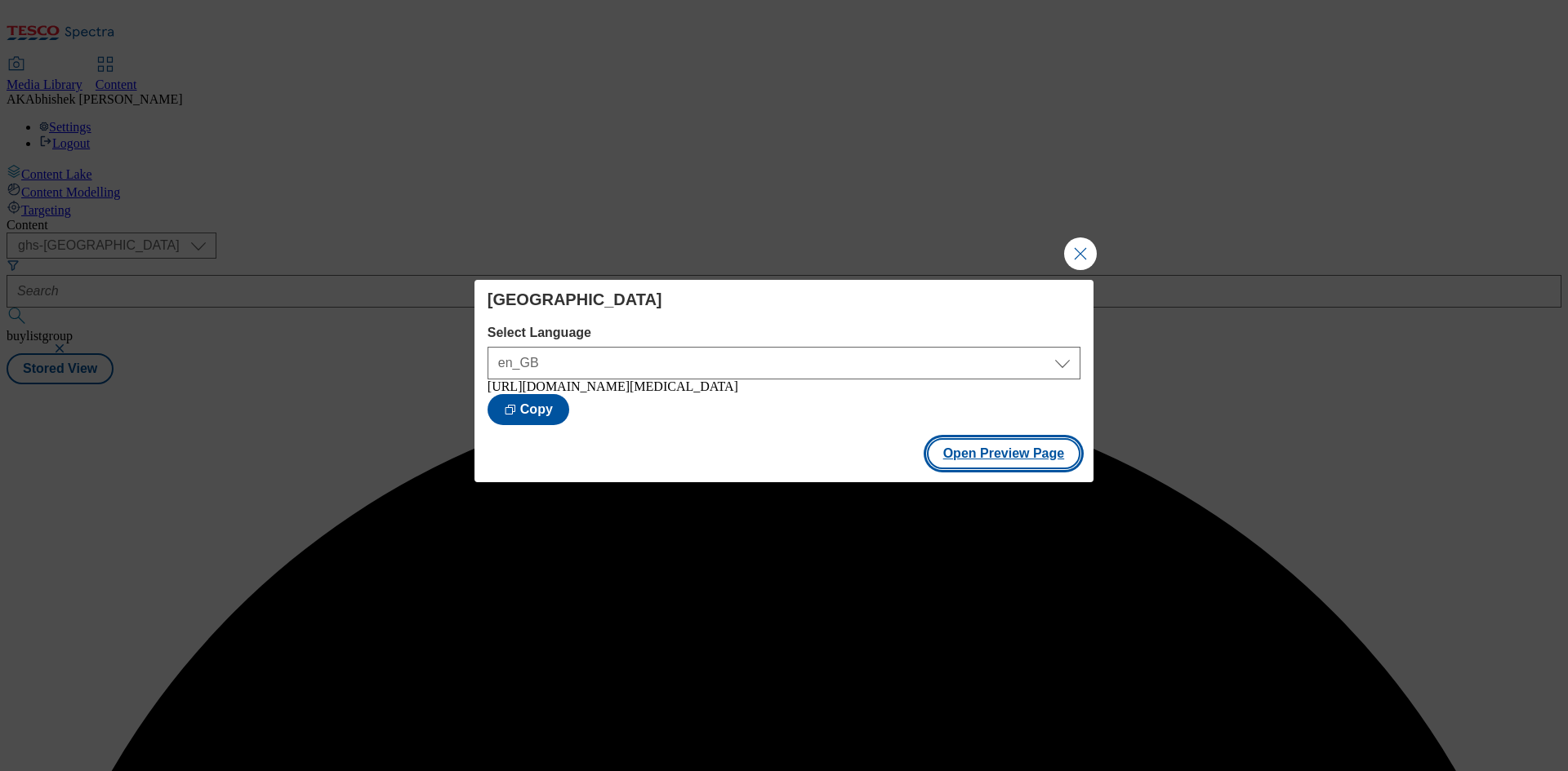
click at [1011, 466] on button "Open Preview Page" at bounding box center [1004, 454] width 154 height 31
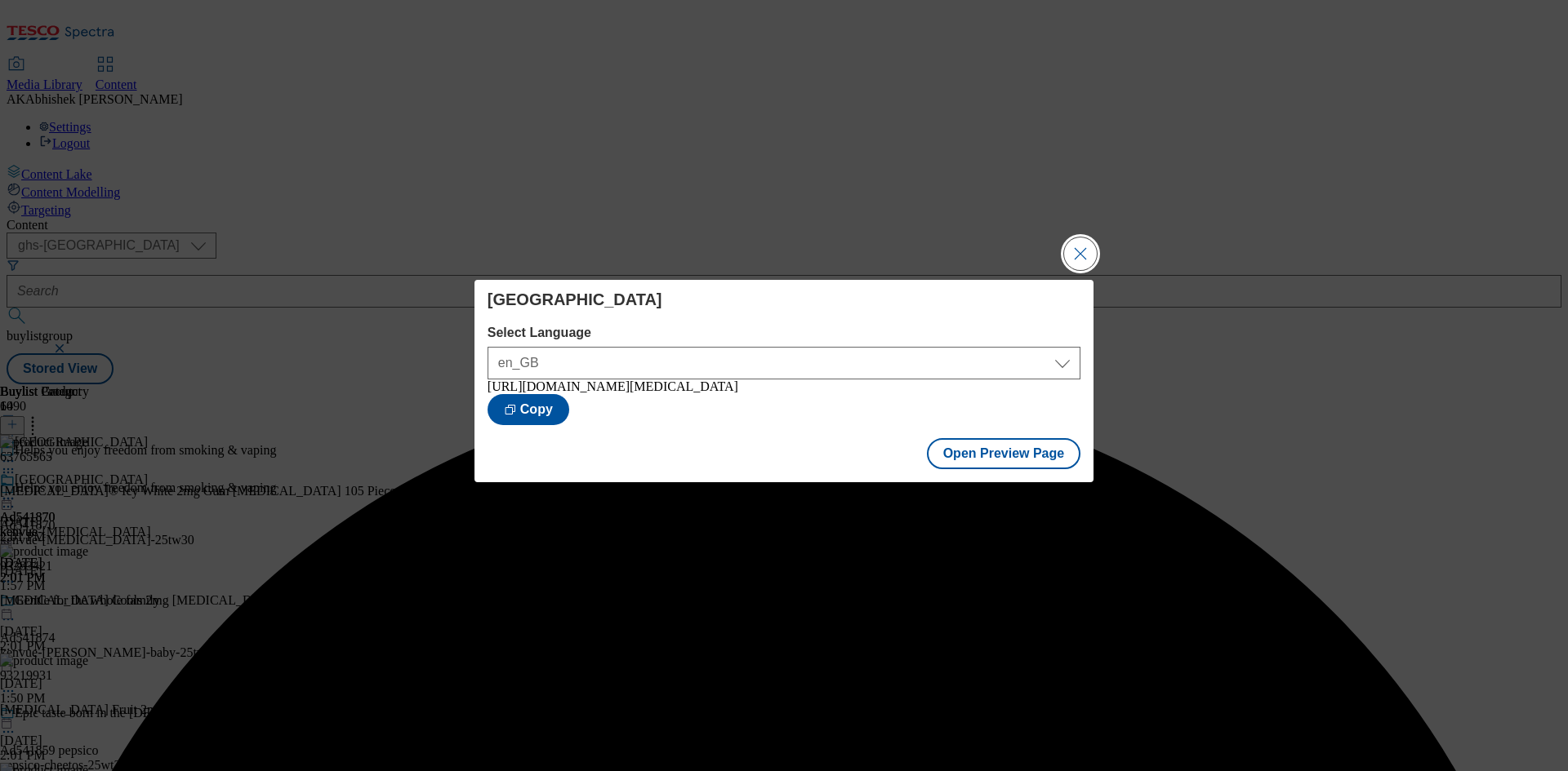
click at [1079, 243] on button "Close Modal" at bounding box center [1081, 254] width 33 height 33
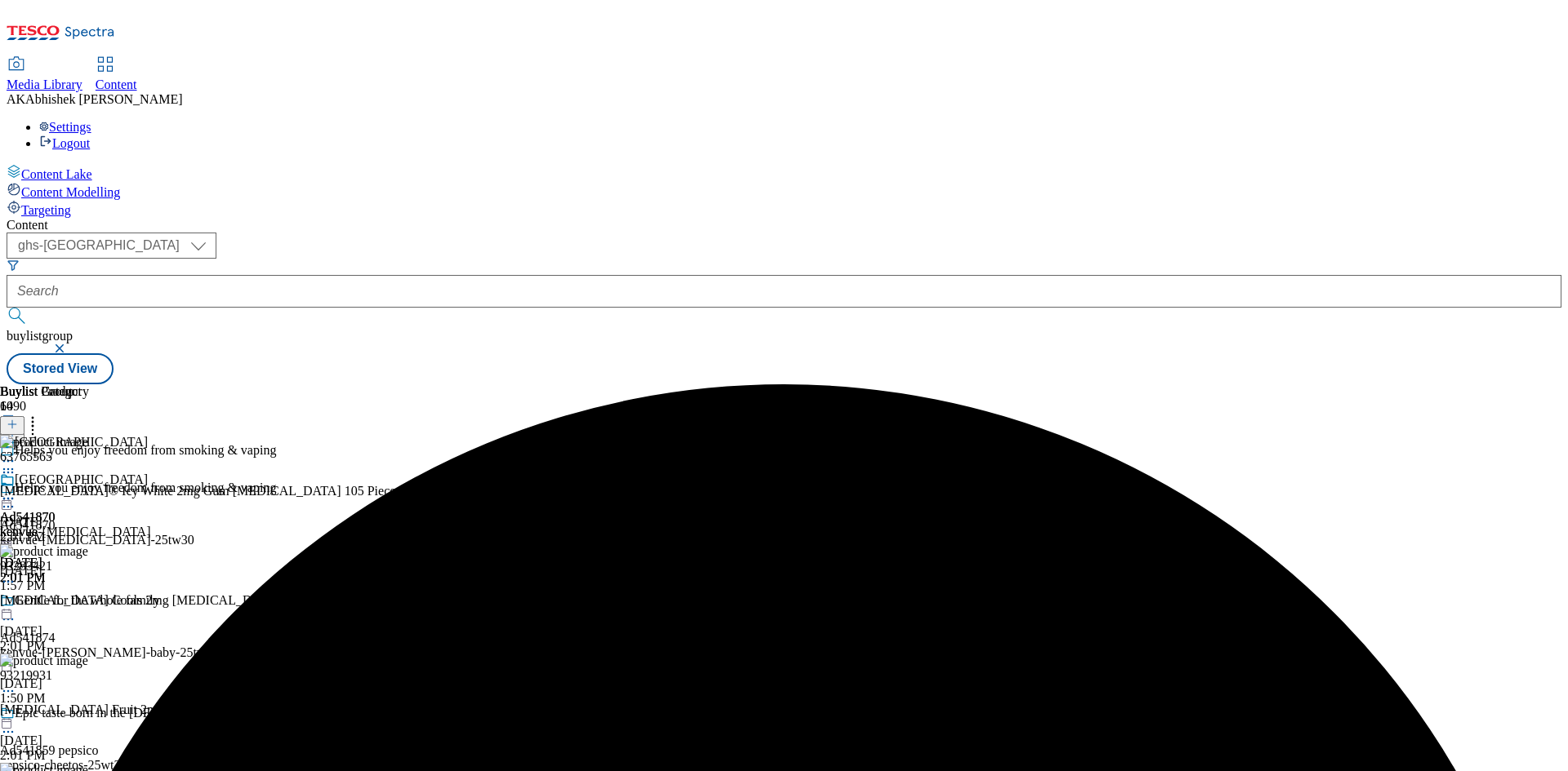
click at [16, 491] on icon at bounding box center [8, 498] width 16 height 16
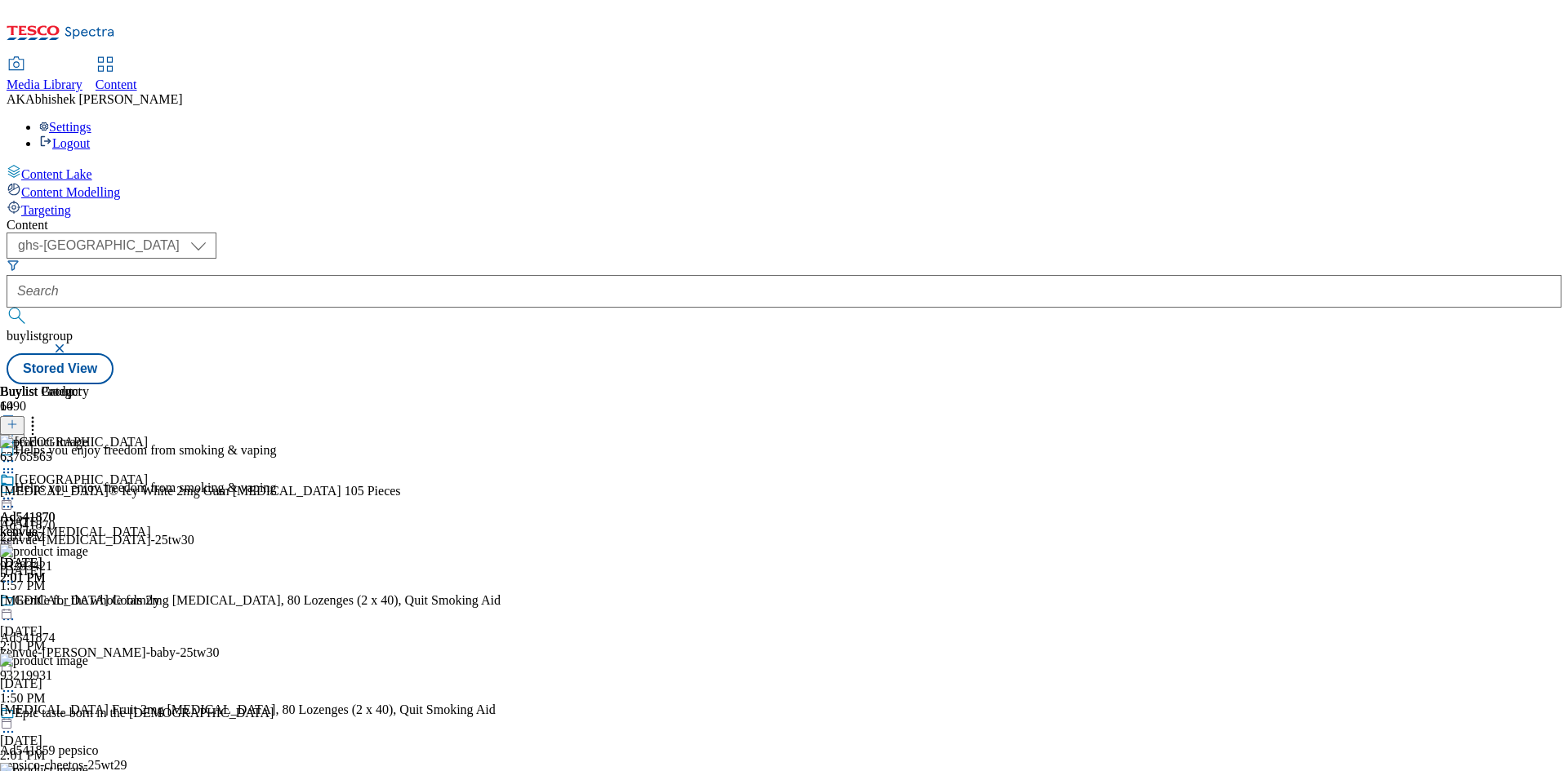
click at [16, 499] on icon at bounding box center [8, 507] width 16 height 16
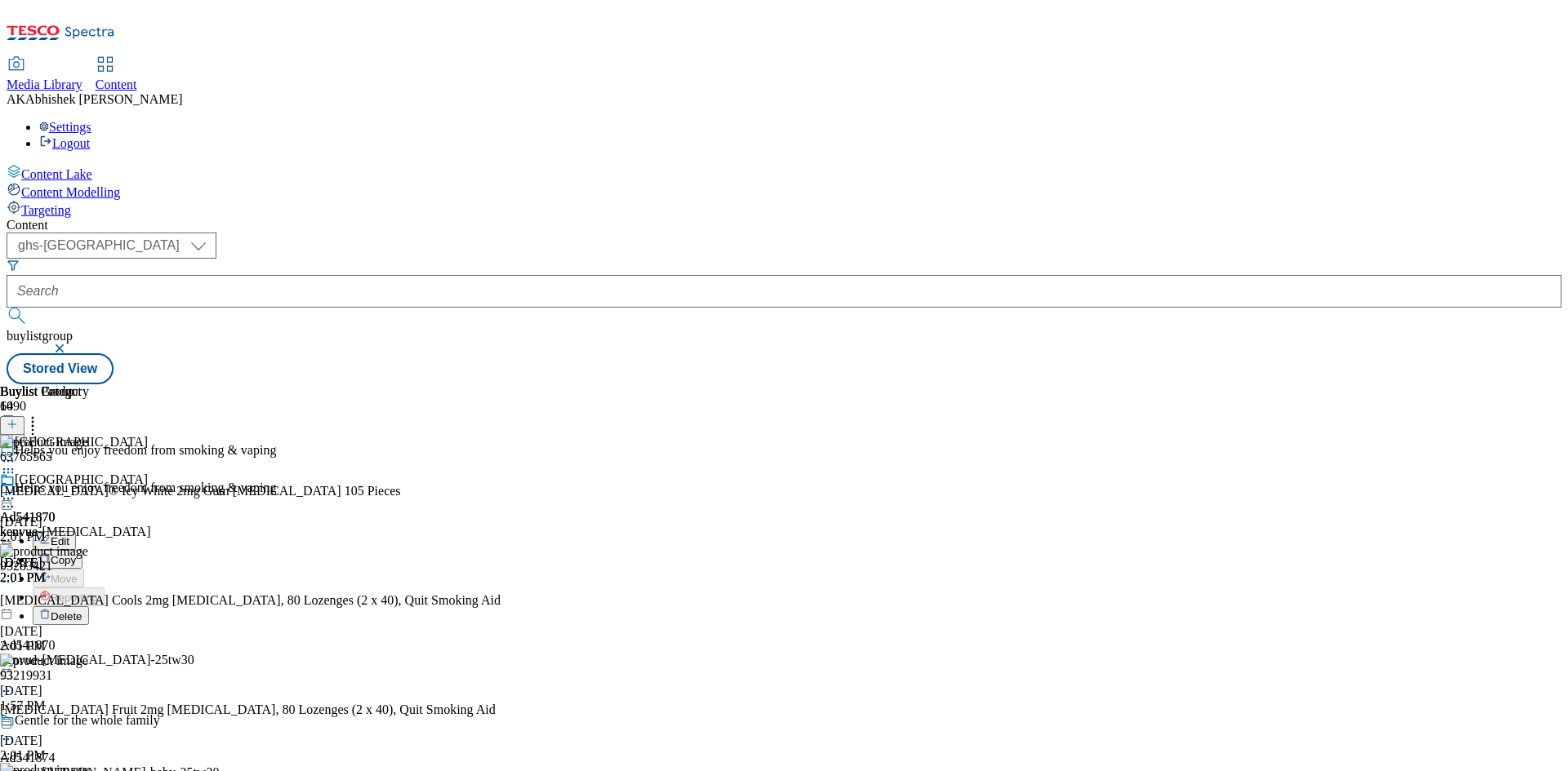
click at [69, 536] on span "Edit" at bounding box center [60, 542] width 18 height 13
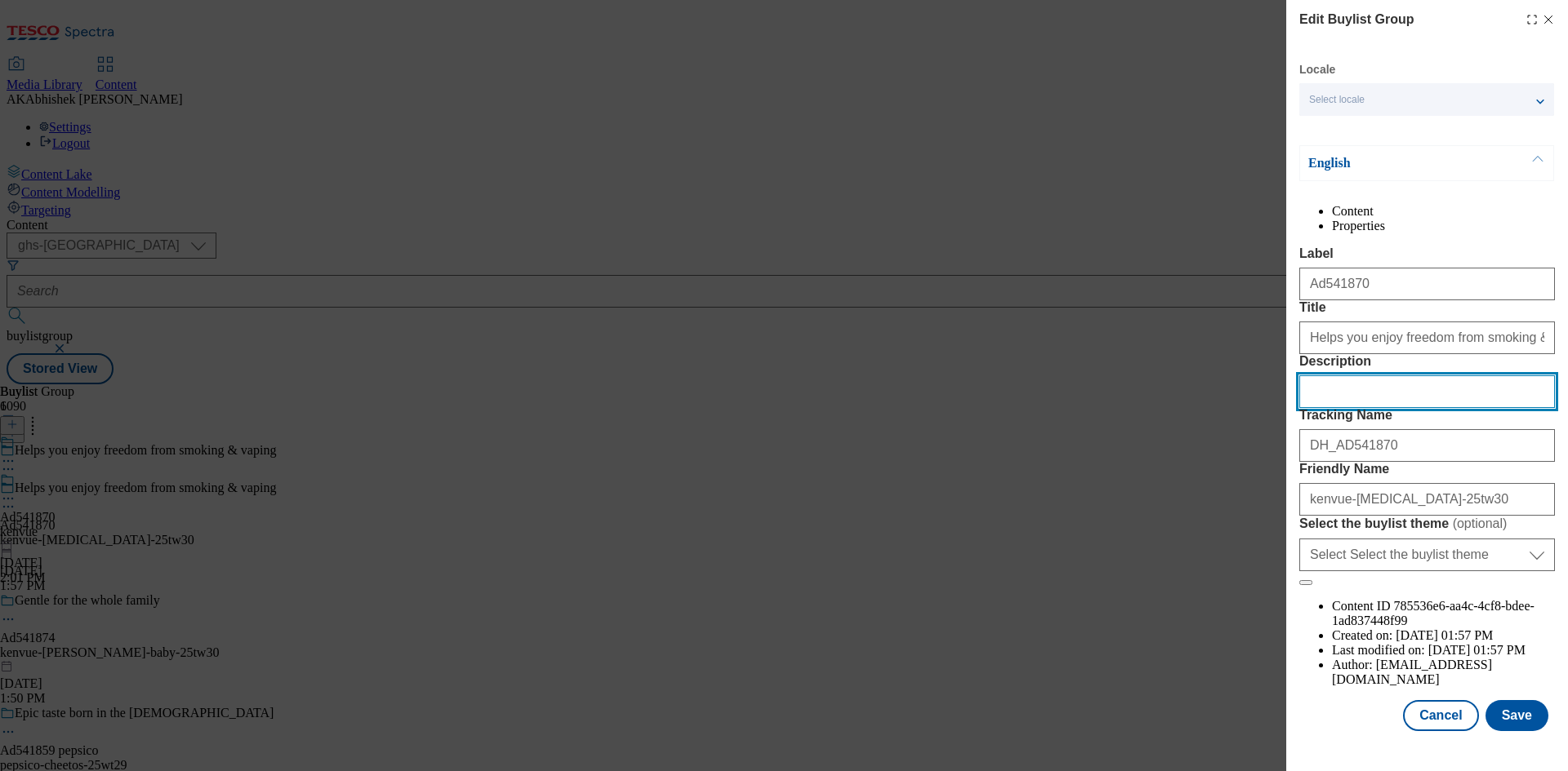
click at [1351, 409] on input "Description" at bounding box center [1427, 392] width 256 height 33
paste input "Nicorette Stop Smoking Aid 2mg Nicotine Gum - Icy White 105s"
type input "Nicorette Stop Smoking Aid 2mg Nicotine Gum - Icy White 105s"
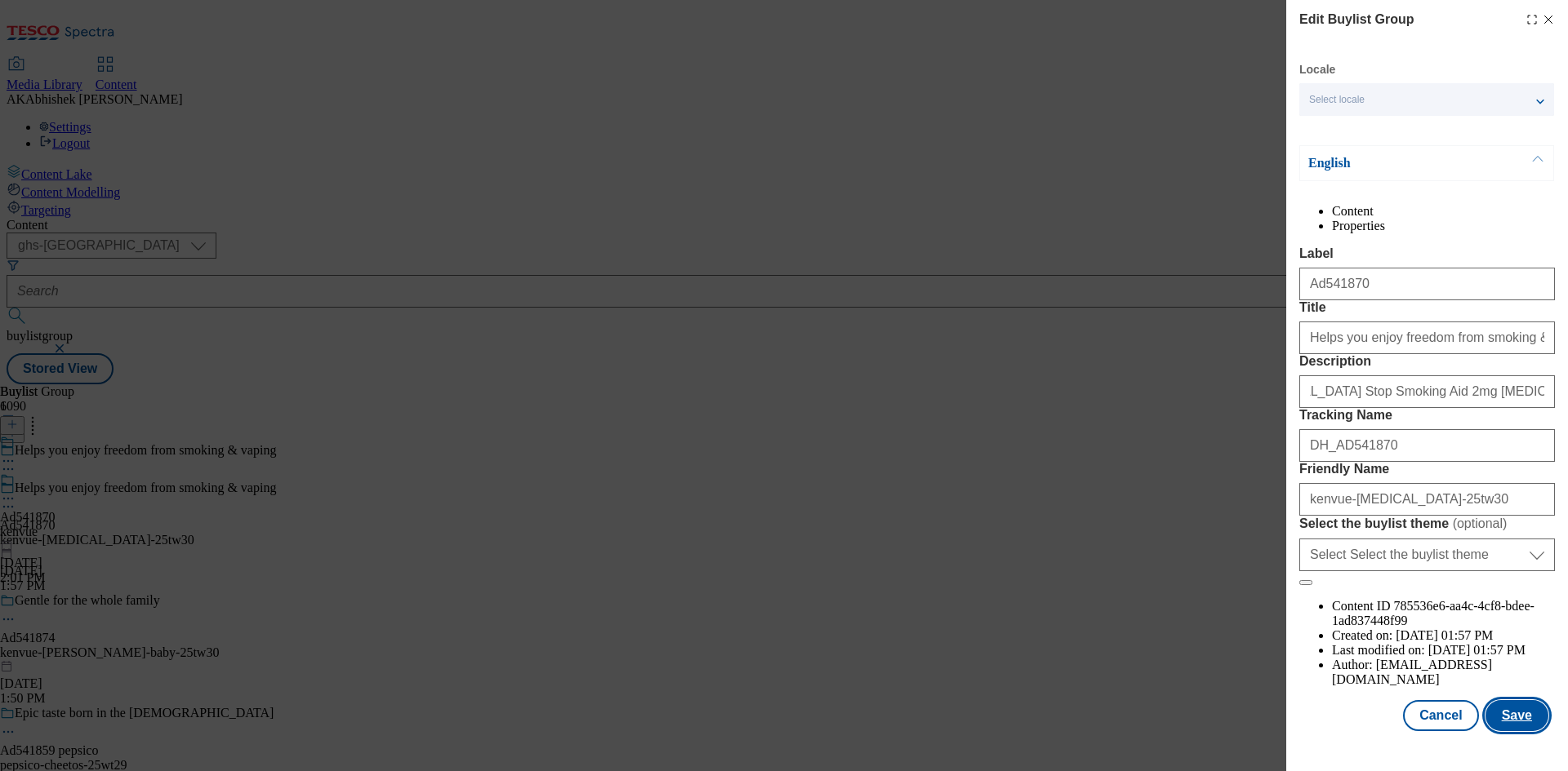
click at [1510, 726] on button "Save" at bounding box center [1517, 716] width 63 height 31
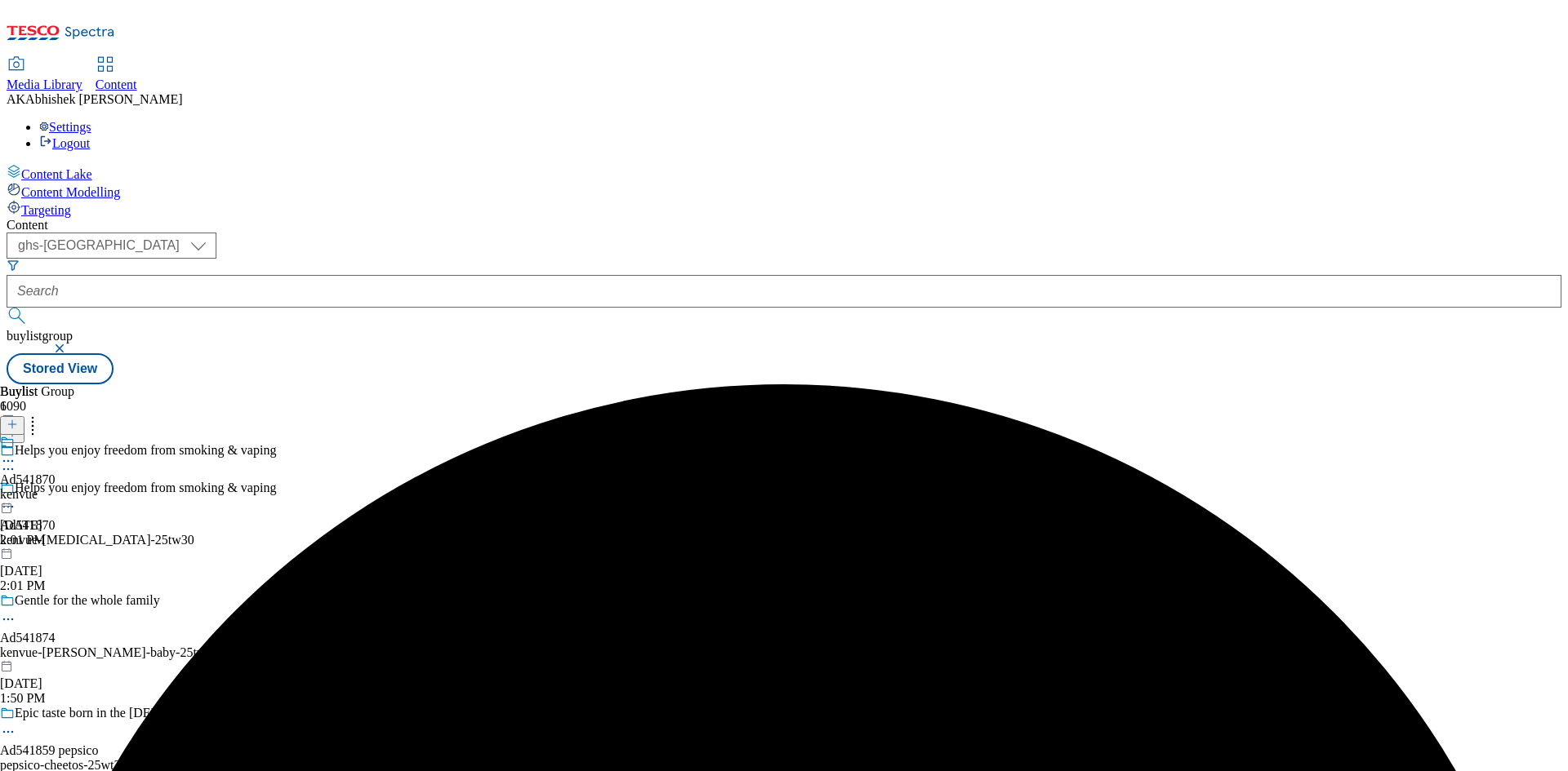
click at [16, 453] on icon at bounding box center [8, 461] width 16 height 16
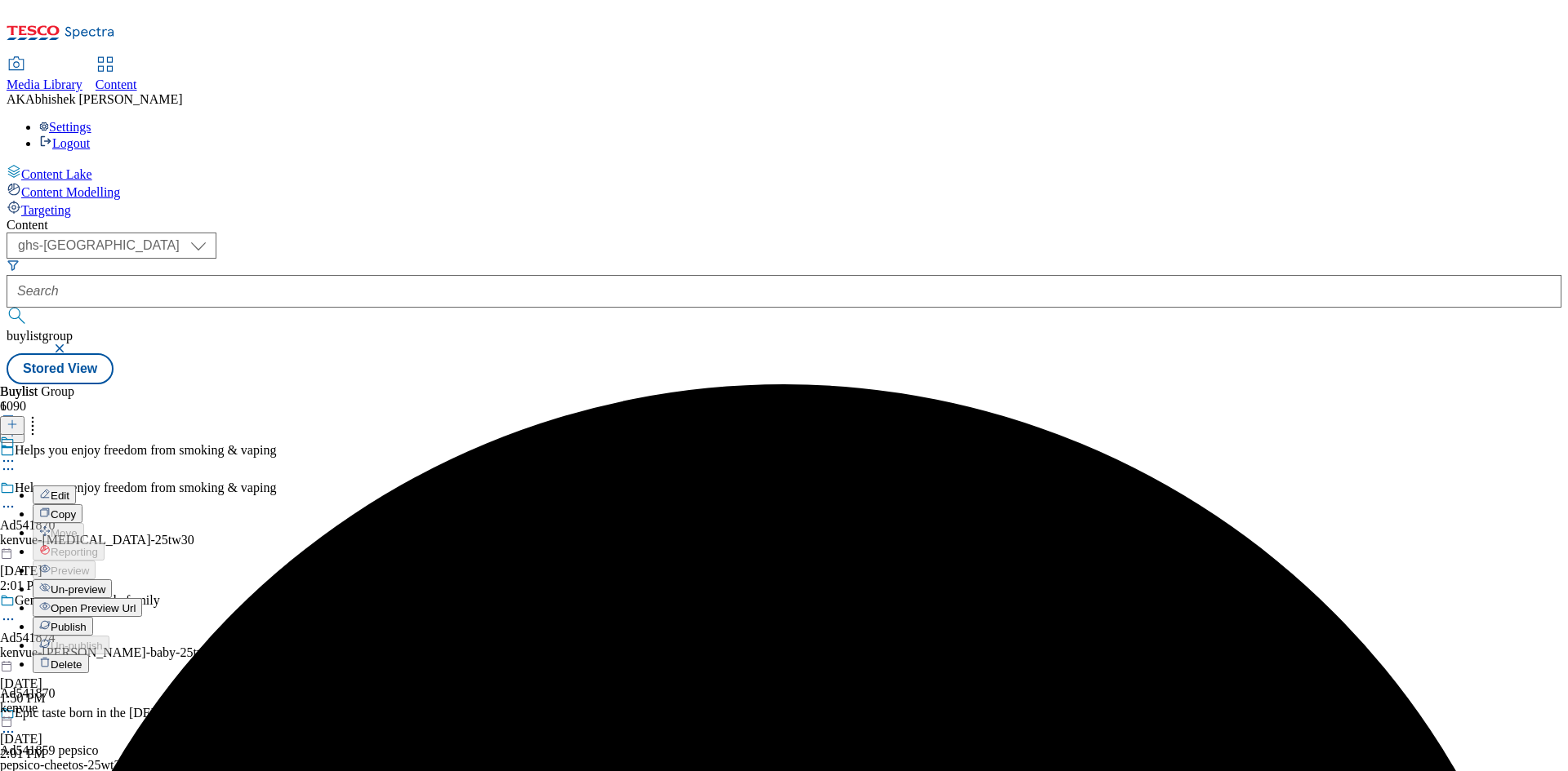
click at [76, 486] on button "Edit" at bounding box center [54, 494] width 43 height 18
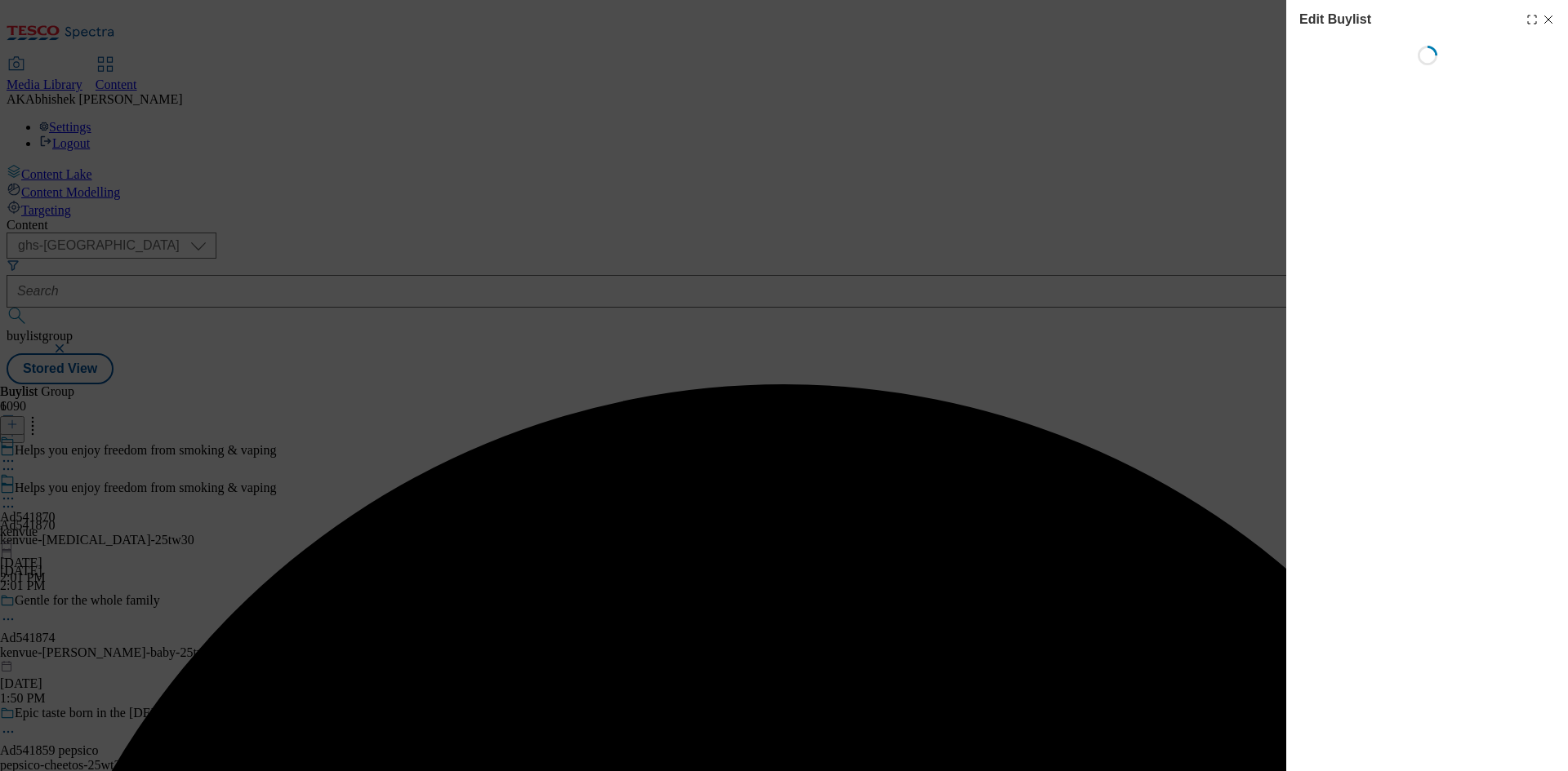
select select "tactical"
select select "supplier funded short term 1-3 weeks"
select select "dunnhumby"
select select "Banner"
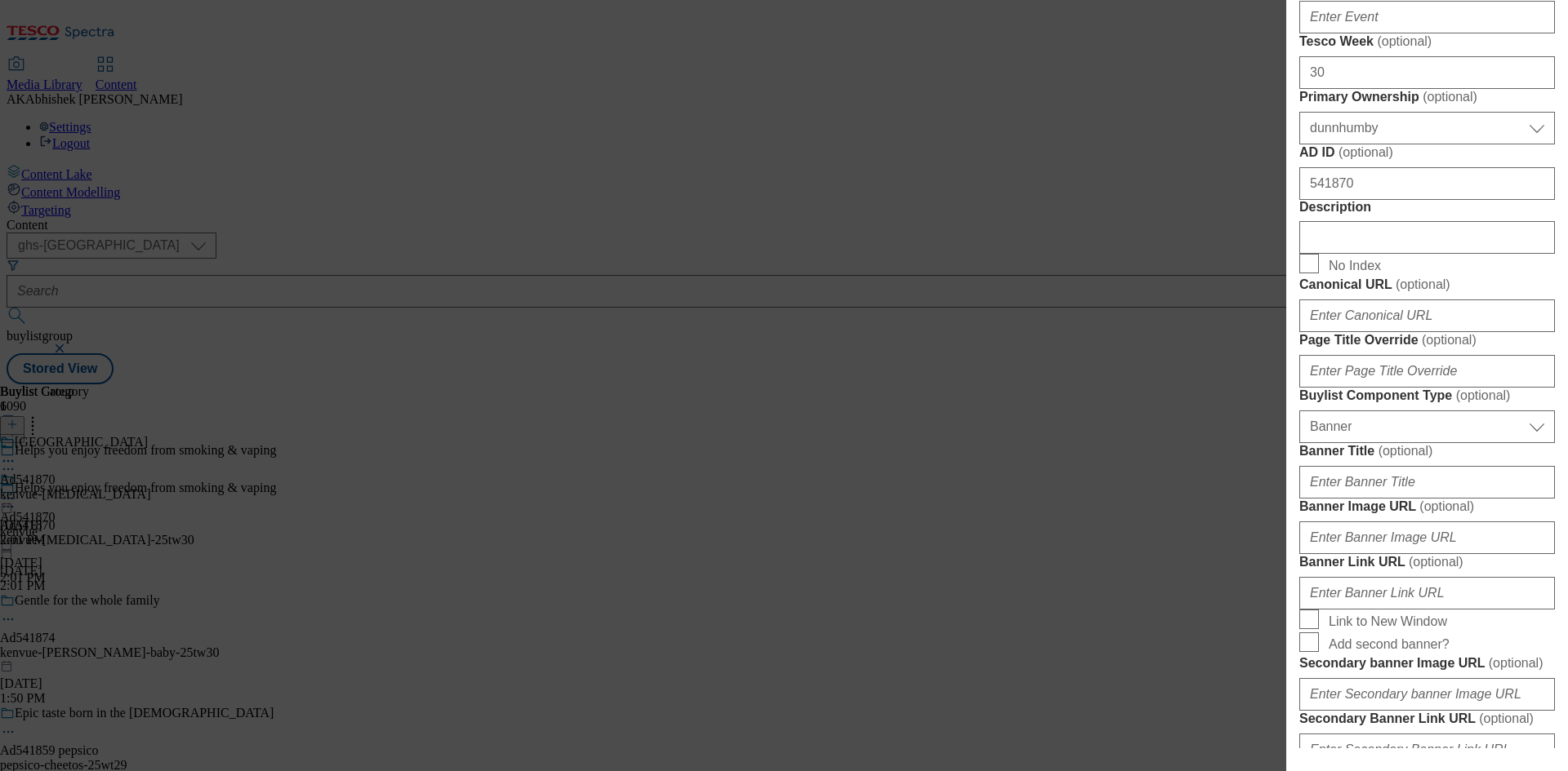
scroll to position [898, 0]
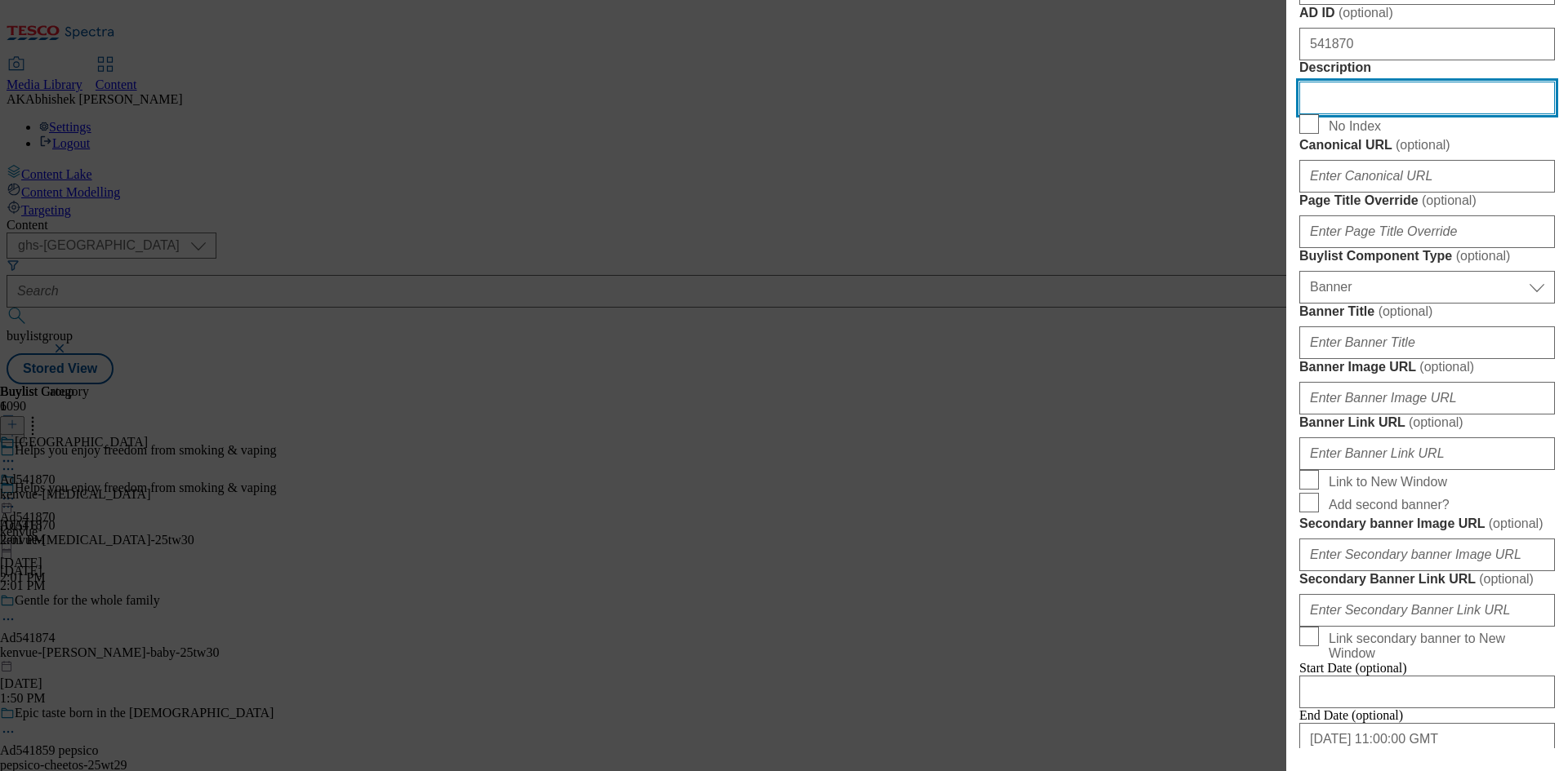
click at [1370, 115] on input "Description" at bounding box center [1427, 98] width 256 height 33
paste input "Nicorette Stop Smoking Aid 2mg Nicotine Gum - Icy White 105s"
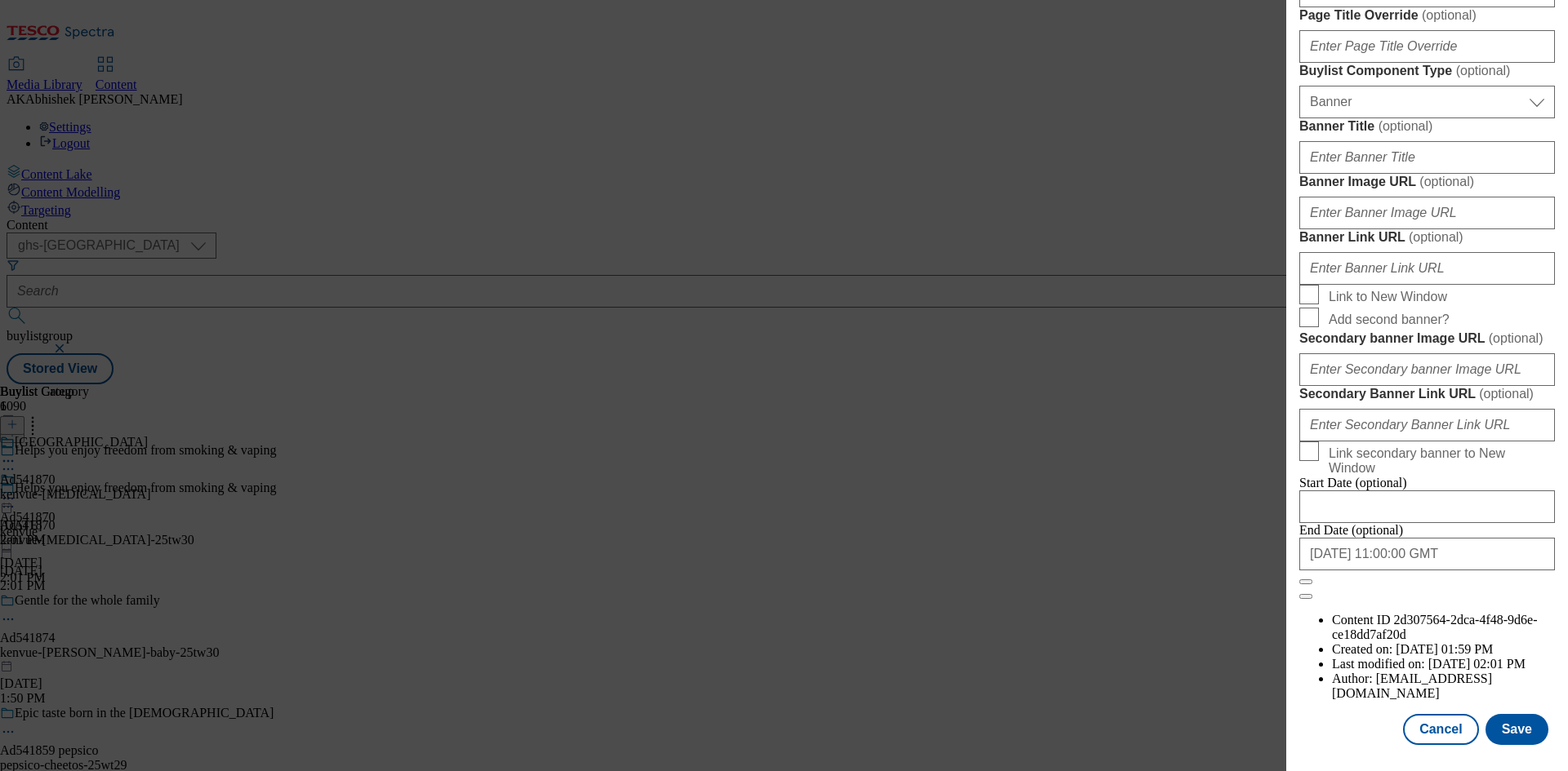
scroll to position [1689, 0]
type input "Nicorette Stop Smoking Aid 2mg Nicotine Gum - Icy White 105s"
click at [1514, 731] on button "Save" at bounding box center [1517, 730] width 63 height 31
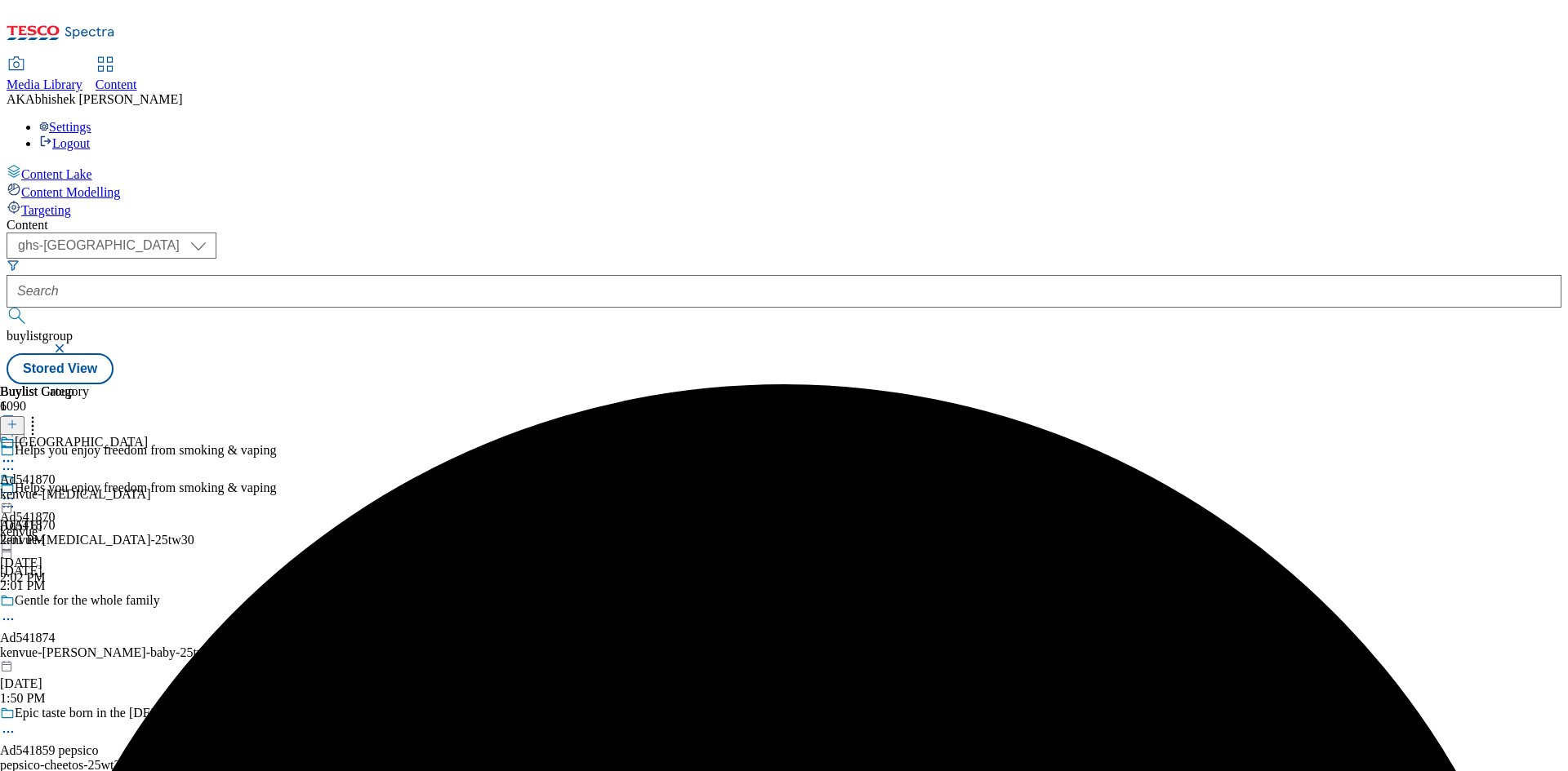
click at [16, 453] on icon at bounding box center [8, 461] width 16 height 16
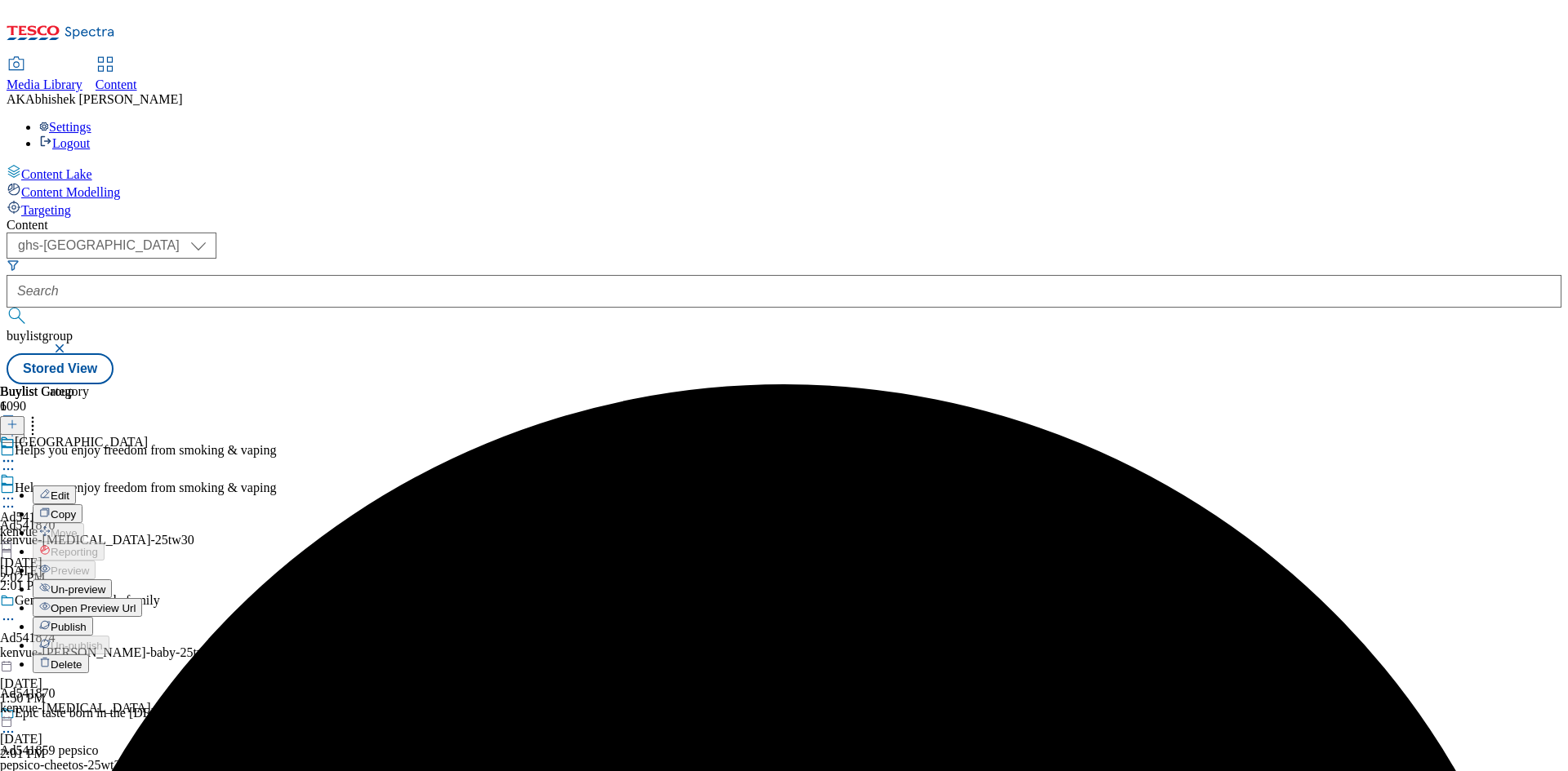
click at [69, 490] on span "Edit" at bounding box center [60, 495] width 18 height 13
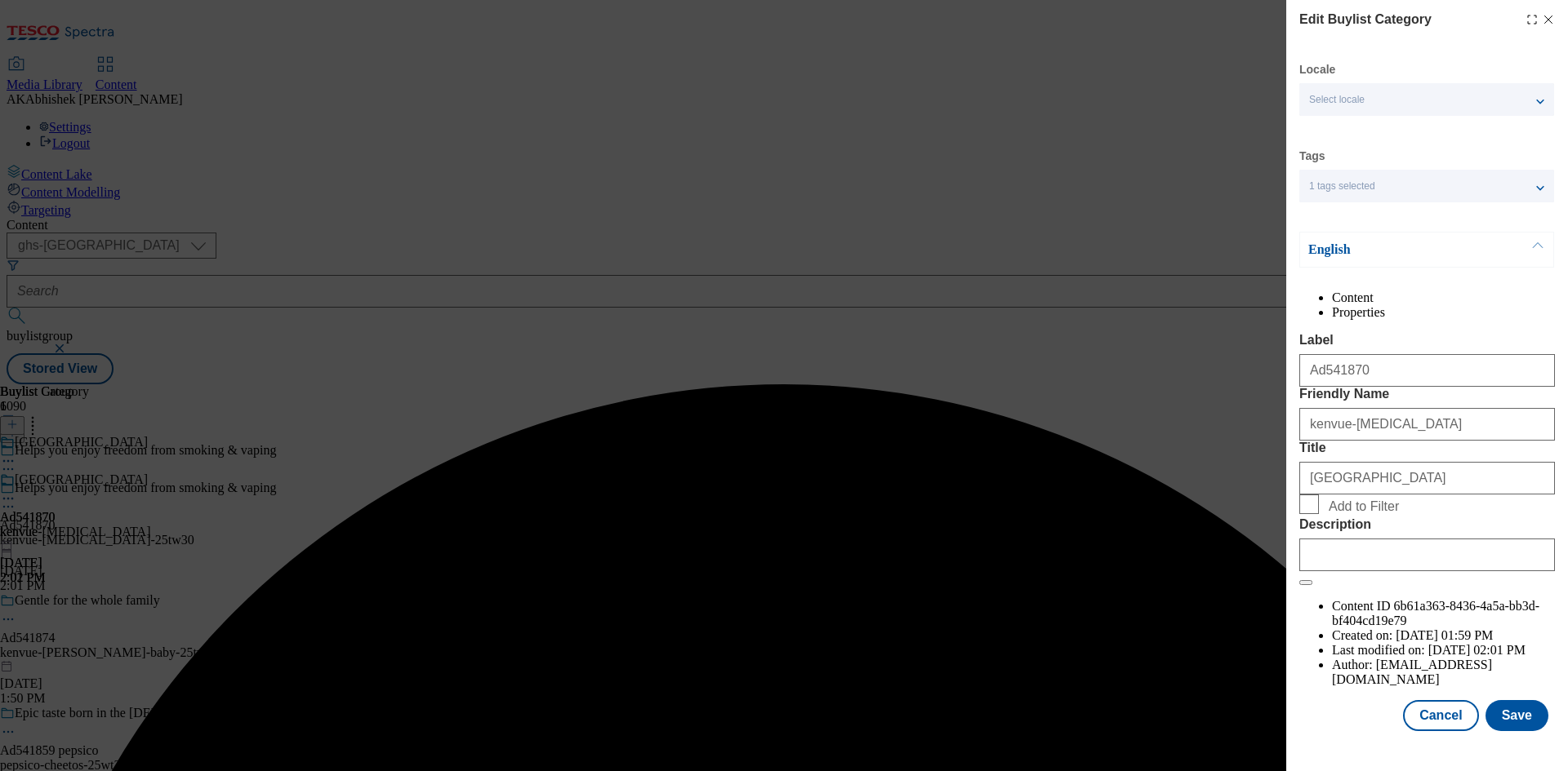
scroll to position [32, 0]
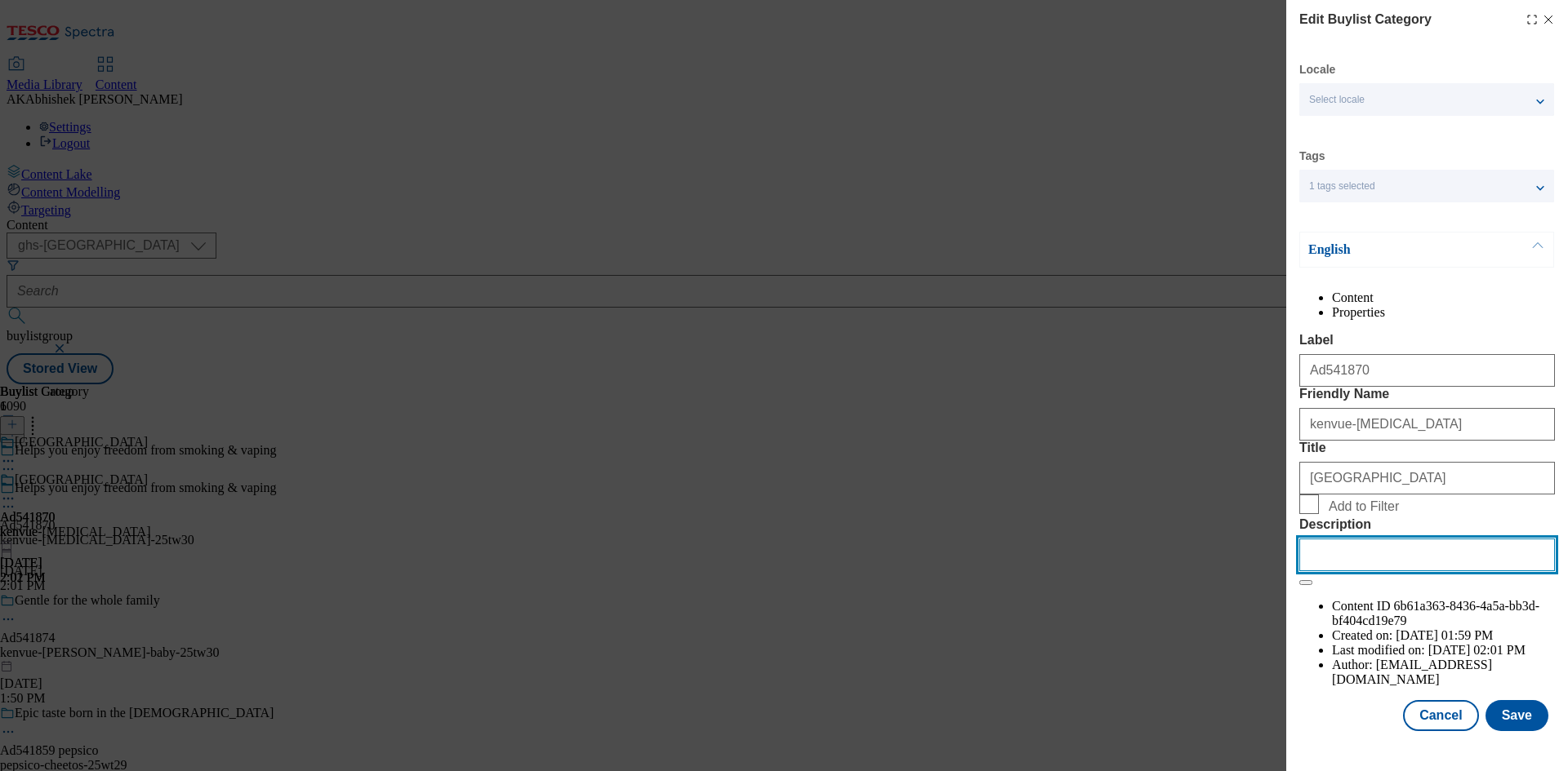
click at [1380, 572] on input "Description" at bounding box center [1427, 555] width 256 height 33
paste input "Nicorette Stop Smoking Aid 2mg Nicotine Gum - Icy White 105s"
type input "Nicorette Stop Smoking Aid 2mg Nicotine Gum - Icy White 105s"
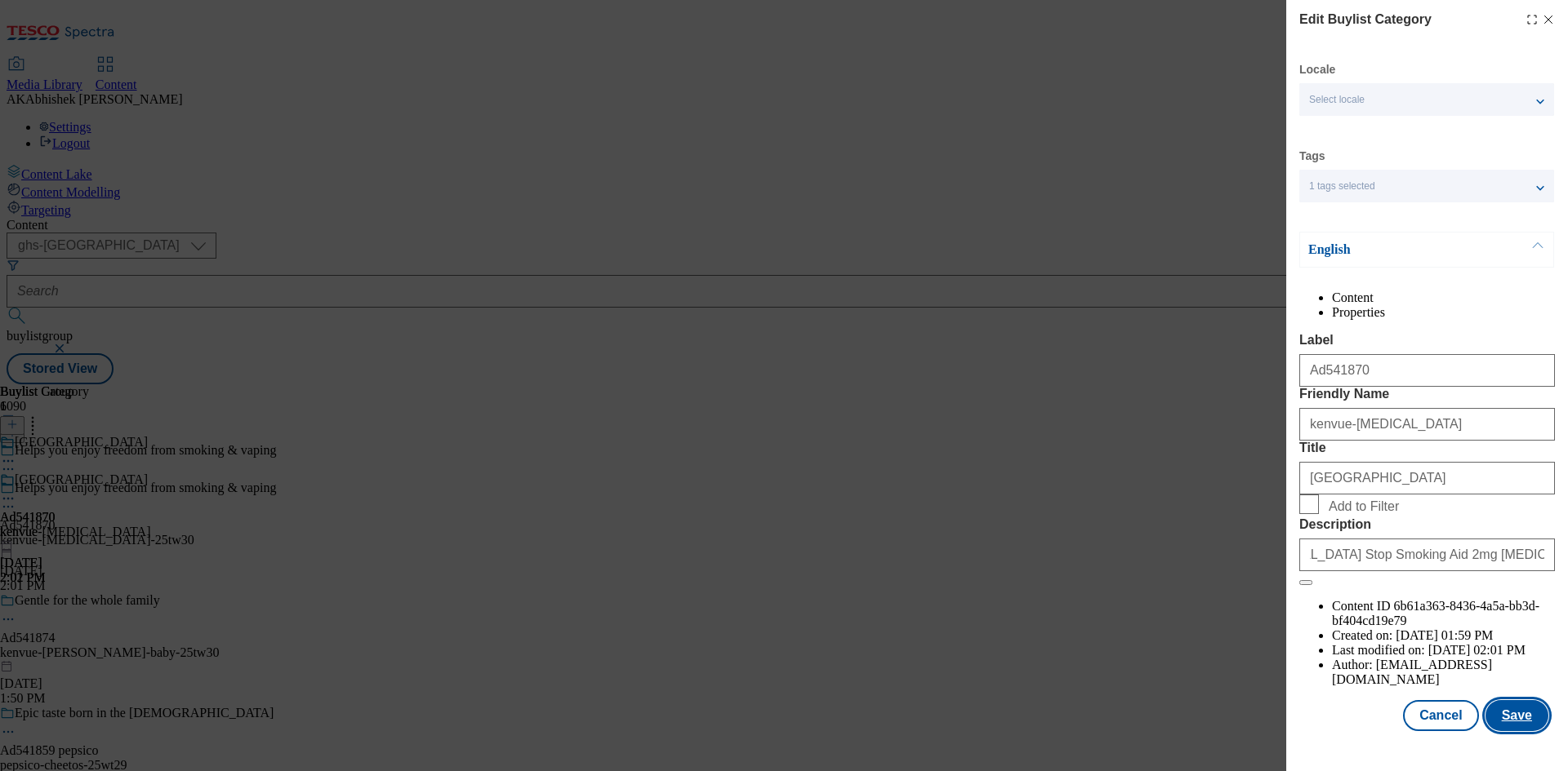
click at [1508, 731] on button "Save" at bounding box center [1517, 716] width 63 height 31
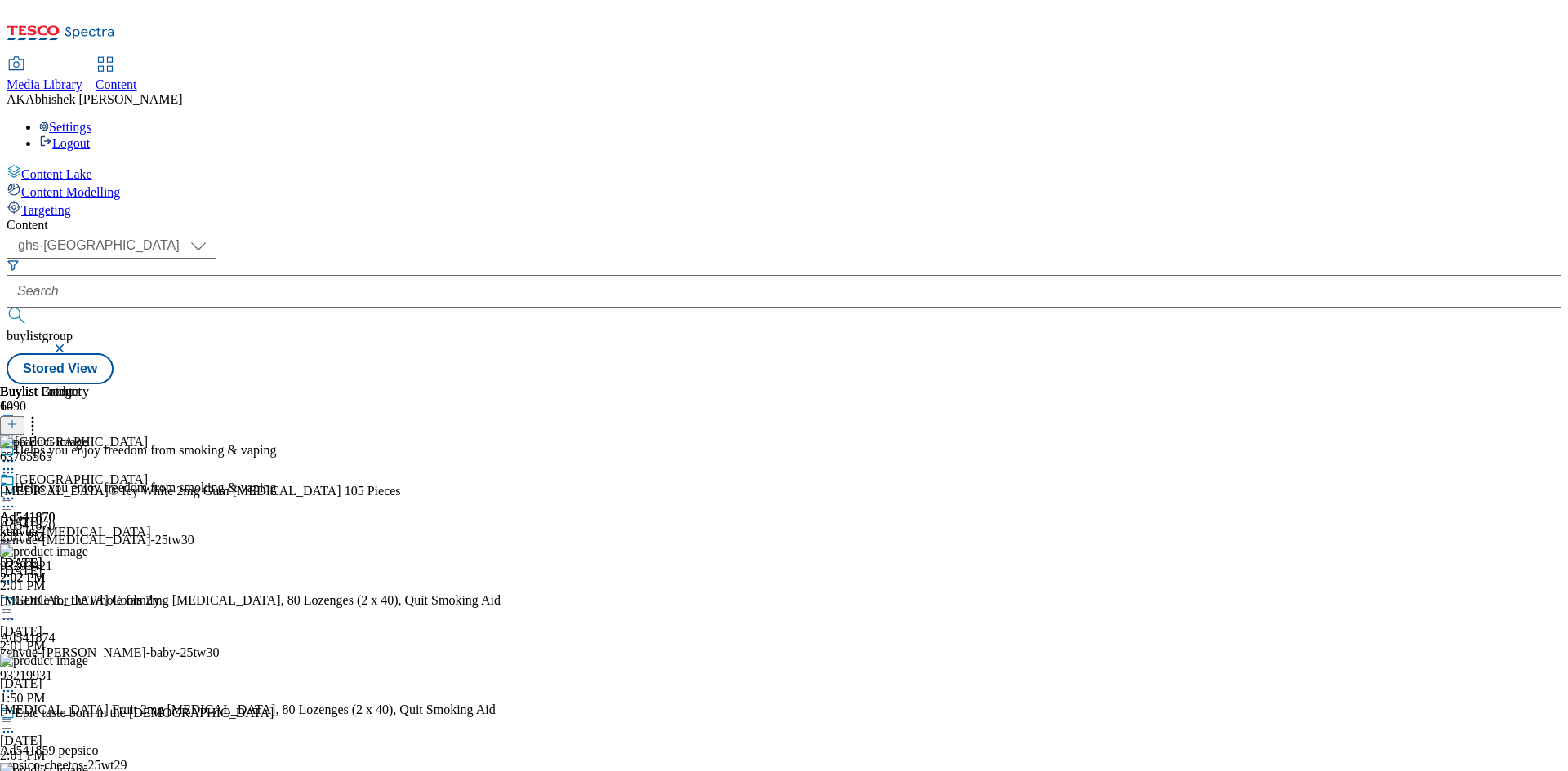
click at [150, 472] on div "Kenvue Ad541870 kenvue-nicorette Aug 29, 2025 2:02 PM" at bounding box center [75, 528] width 150 height 113
click at [16, 491] on icon at bounding box center [8, 498] width 16 height 16
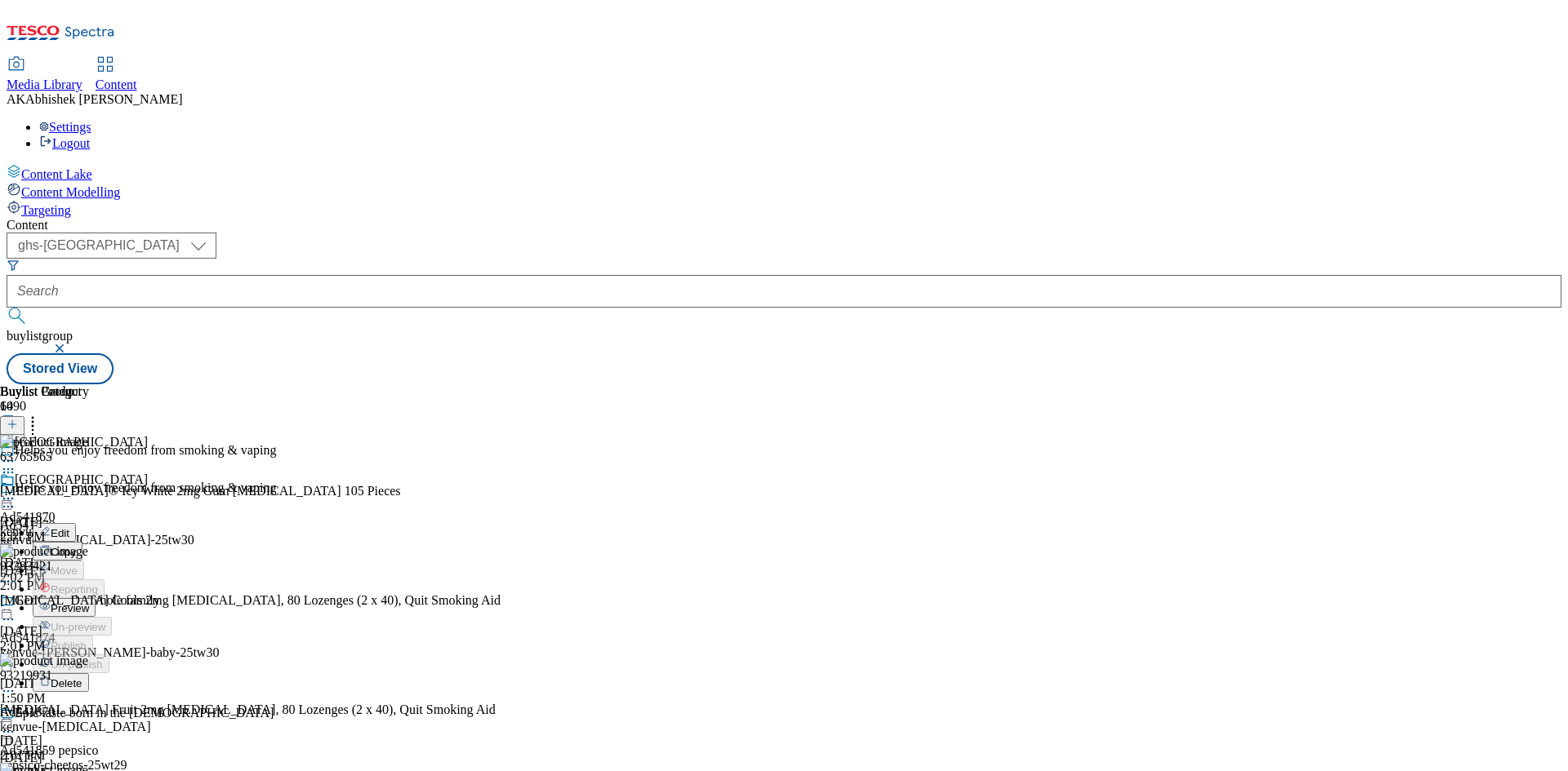
click at [89, 602] on span "Preview" at bounding box center [70, 608] width 39 height 13
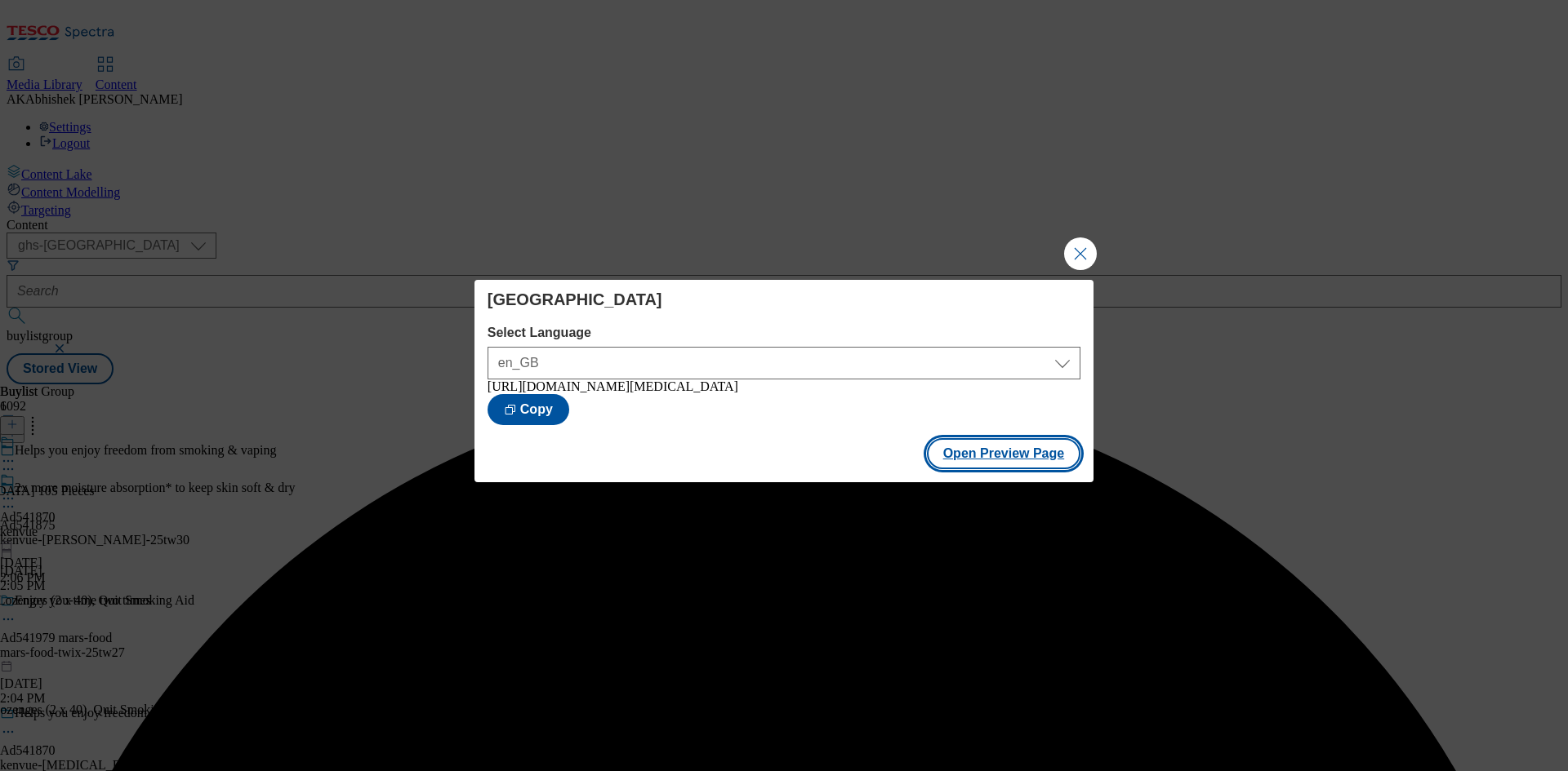
click at [945, 446] on button "Open Preview Page" at bounding box center [1004, 454] width 154 height 31
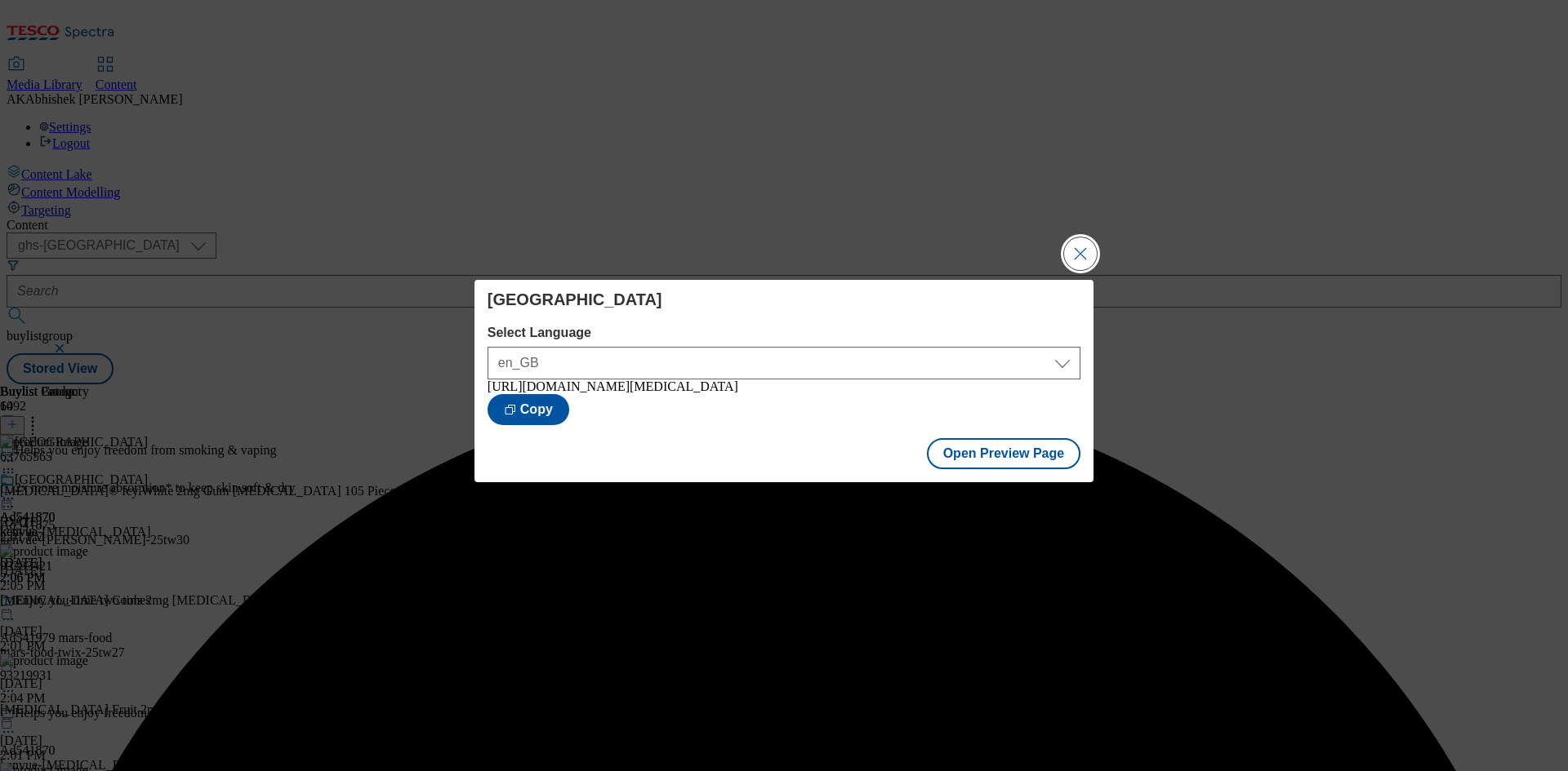
click at [1071, 248] on button "Close Modal" at bounding box center [1081, 254] width 33 height 33
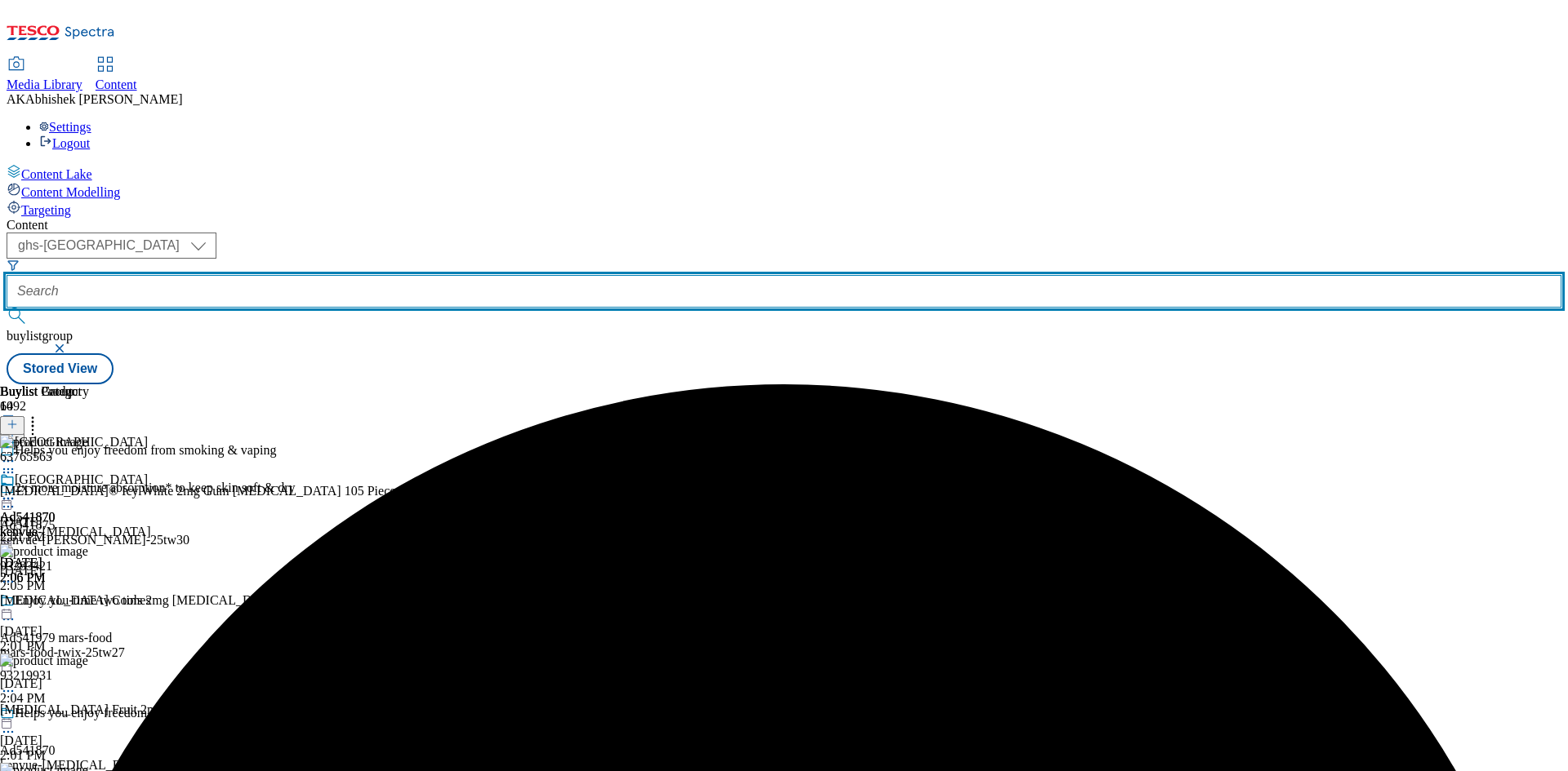
click at [410, 275] on input "text" at bounding box center [784, 291] width 1555 height 33
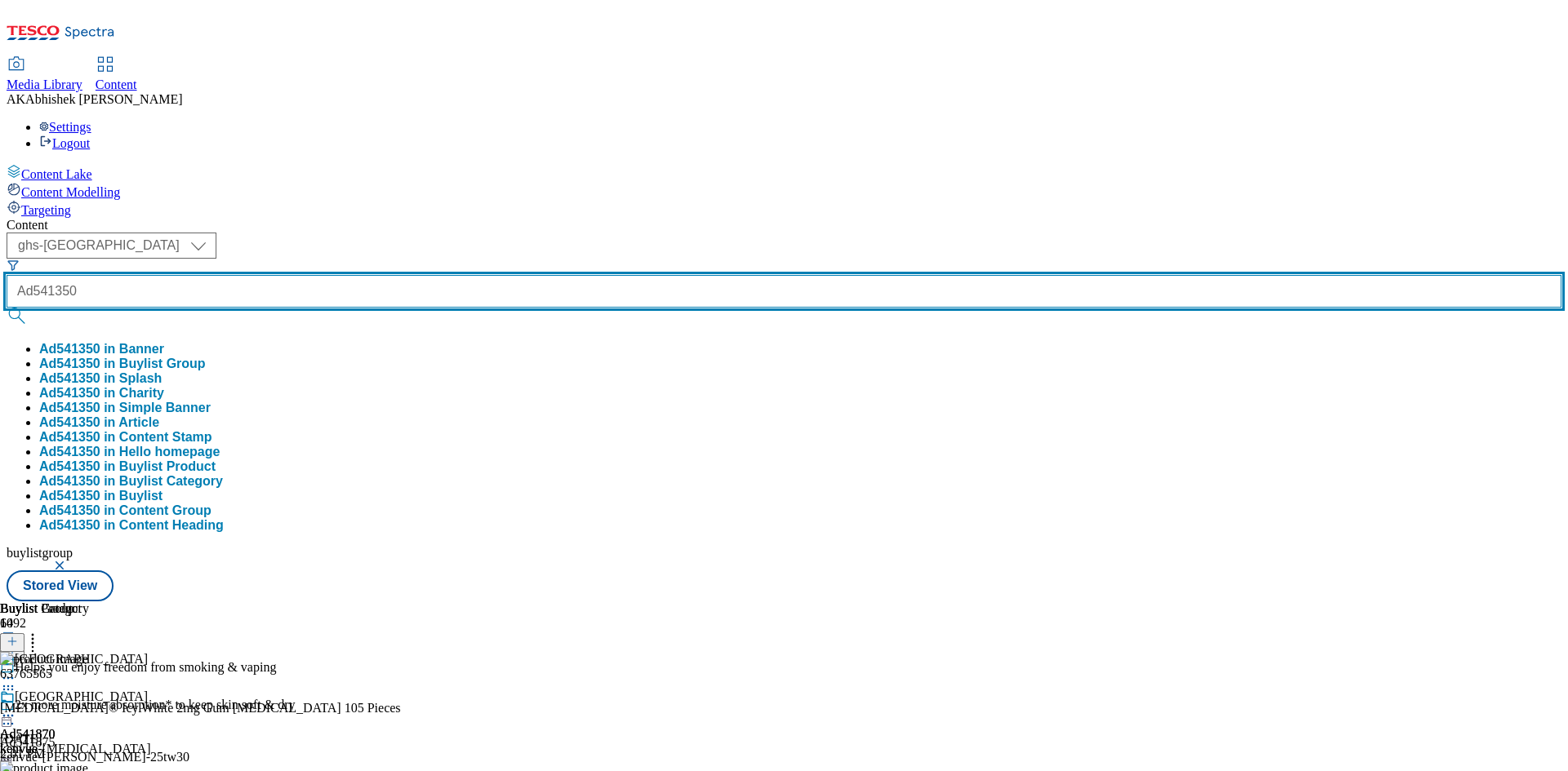
type input "Ad541350"
click at [7, 307] on button "submit" at bounding box center [18, 315] width 23 height 16
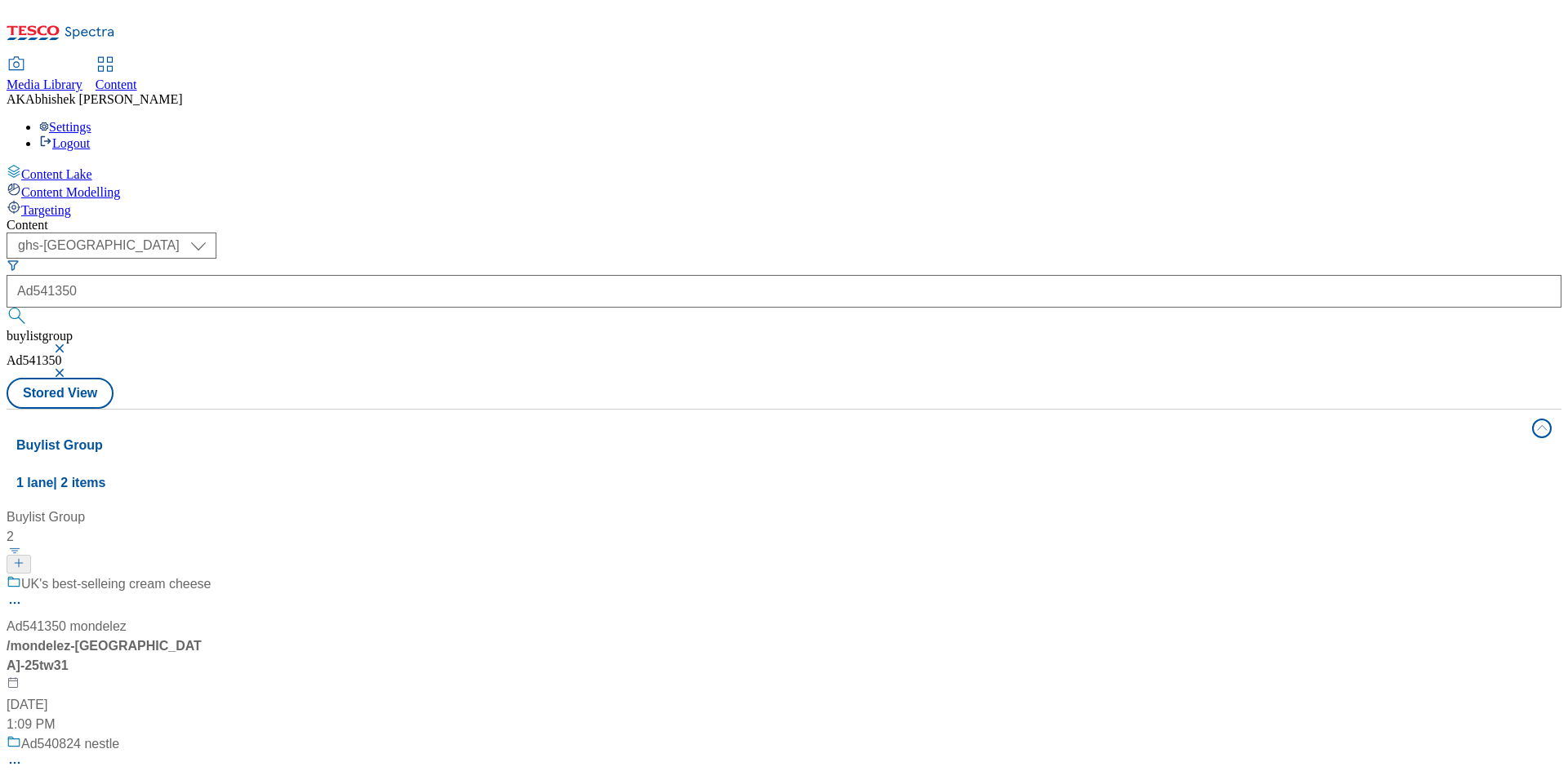
click at [211, 574] on div "UK's best-selleing cream cheese Ad541350 mondelez / mondelez-philadelphia-25tw3…" at bounding box center [109, 654] width 205 height 160
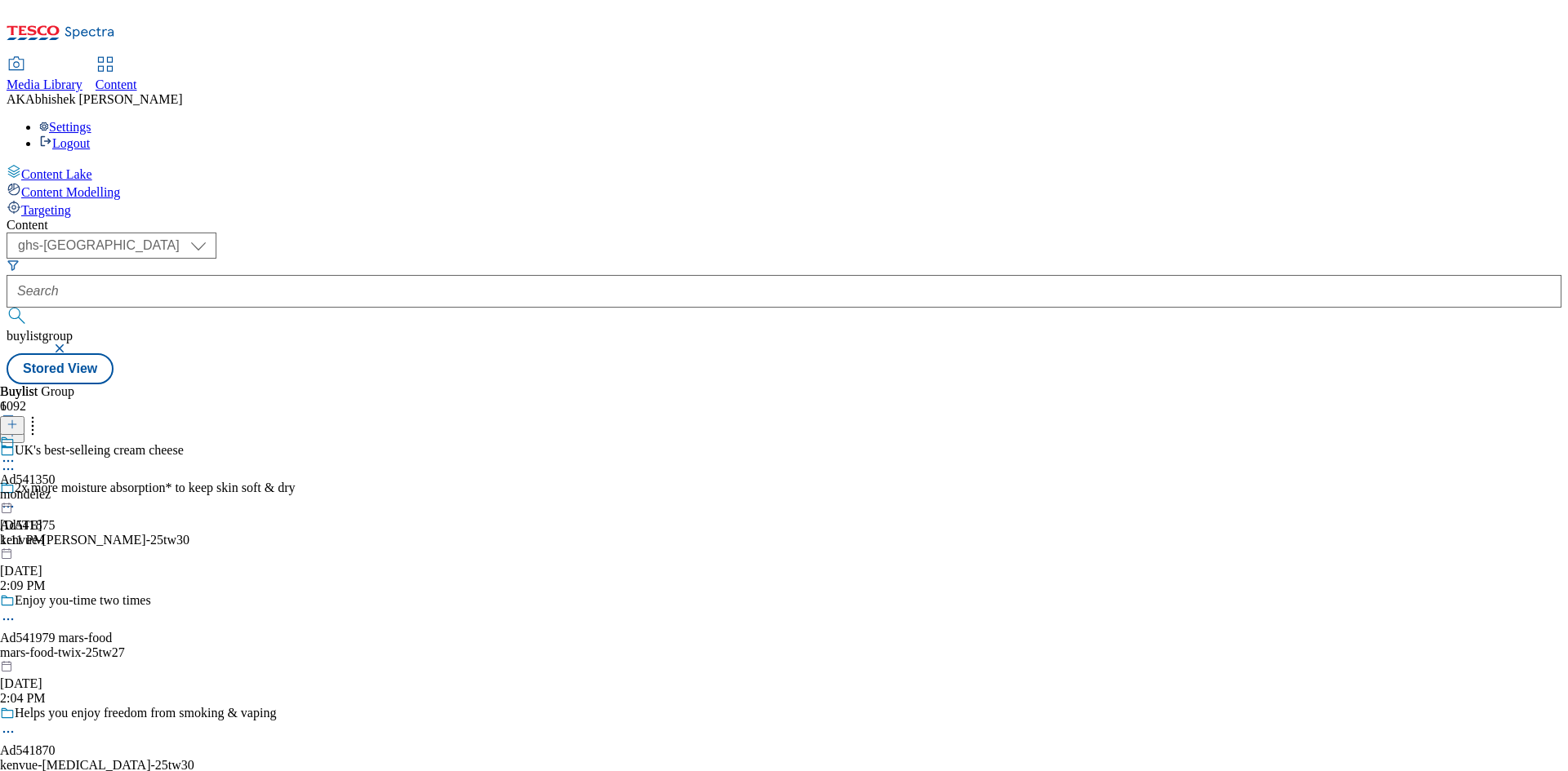
click at [14, 468] on circle at bounding box center [13, 469] width 3 height 3
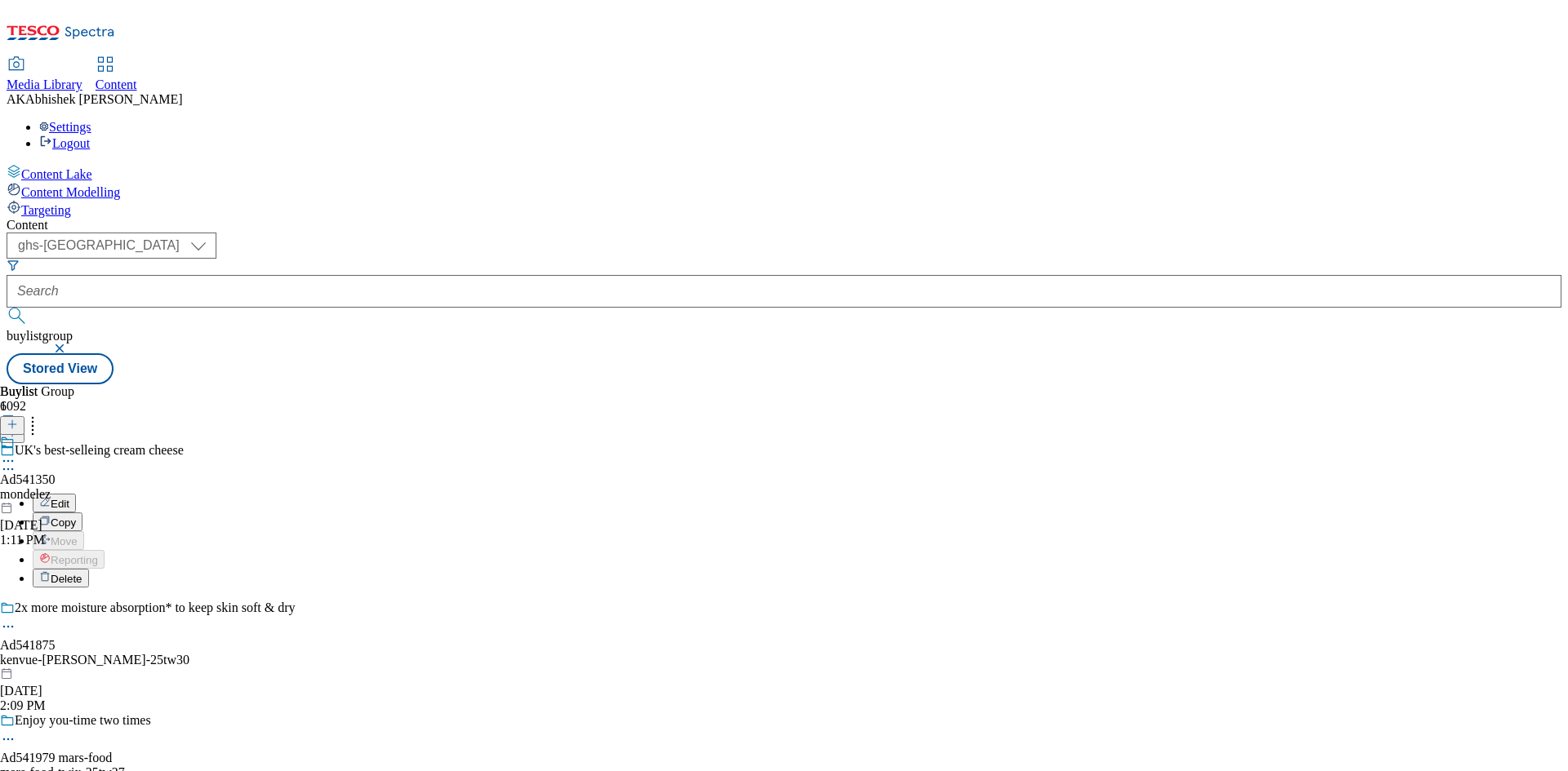
click at [69, 498] on span "Edit" at bounding box center [60, 504] width 18 height 13
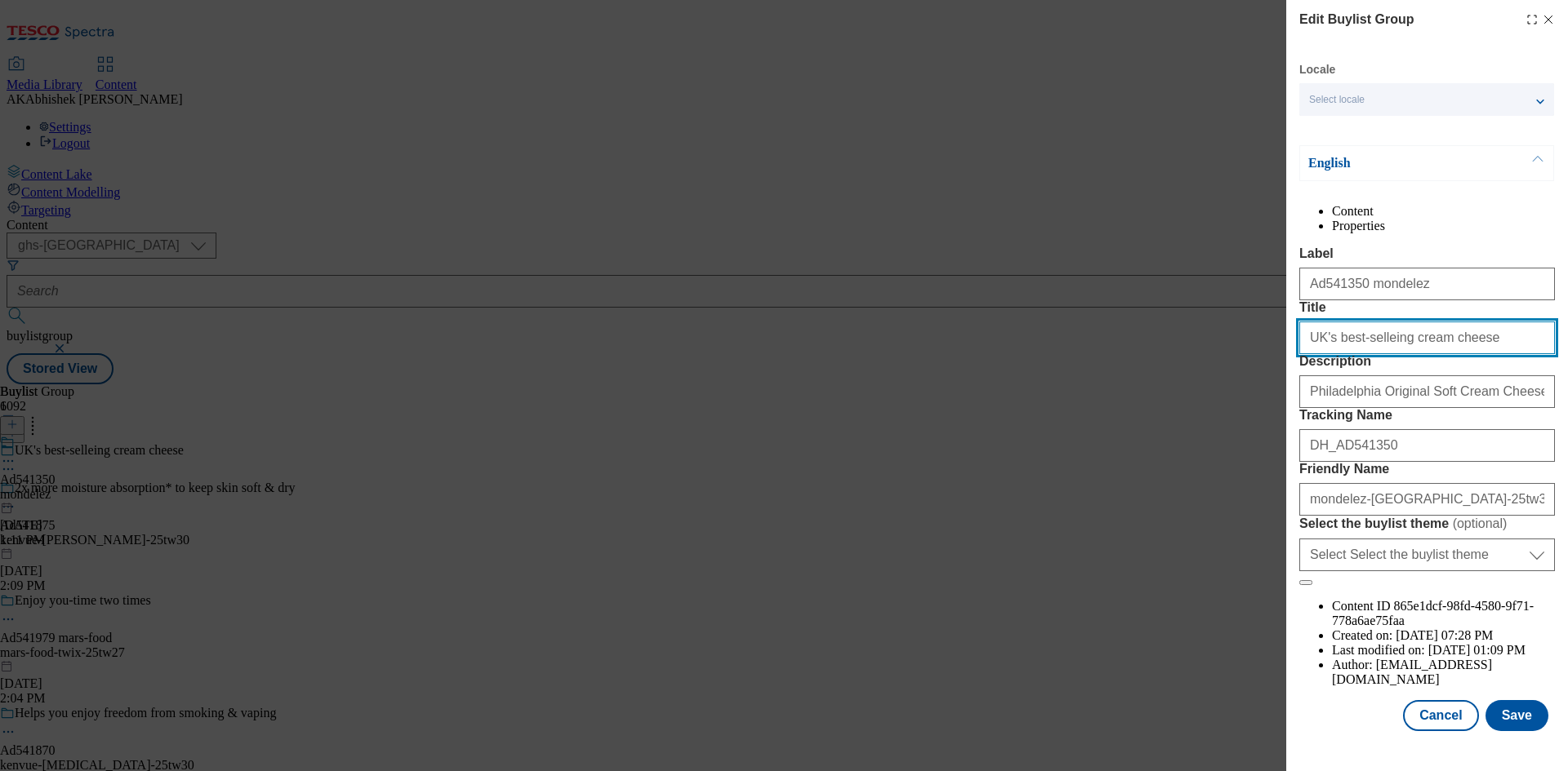
drag, startPoint x: 1436, startPoint y: 403, endPoint x: 1068, endPoint y: 399, distance: 368.0
click at [1068, 399] on div "Edit Buylist Group Locale Select locale English Welsh English Content Propertie…" at bounding box center [784, 386] width 1568 height 771
paste input "Modal"
type input "UK's best-selling cream cheese"
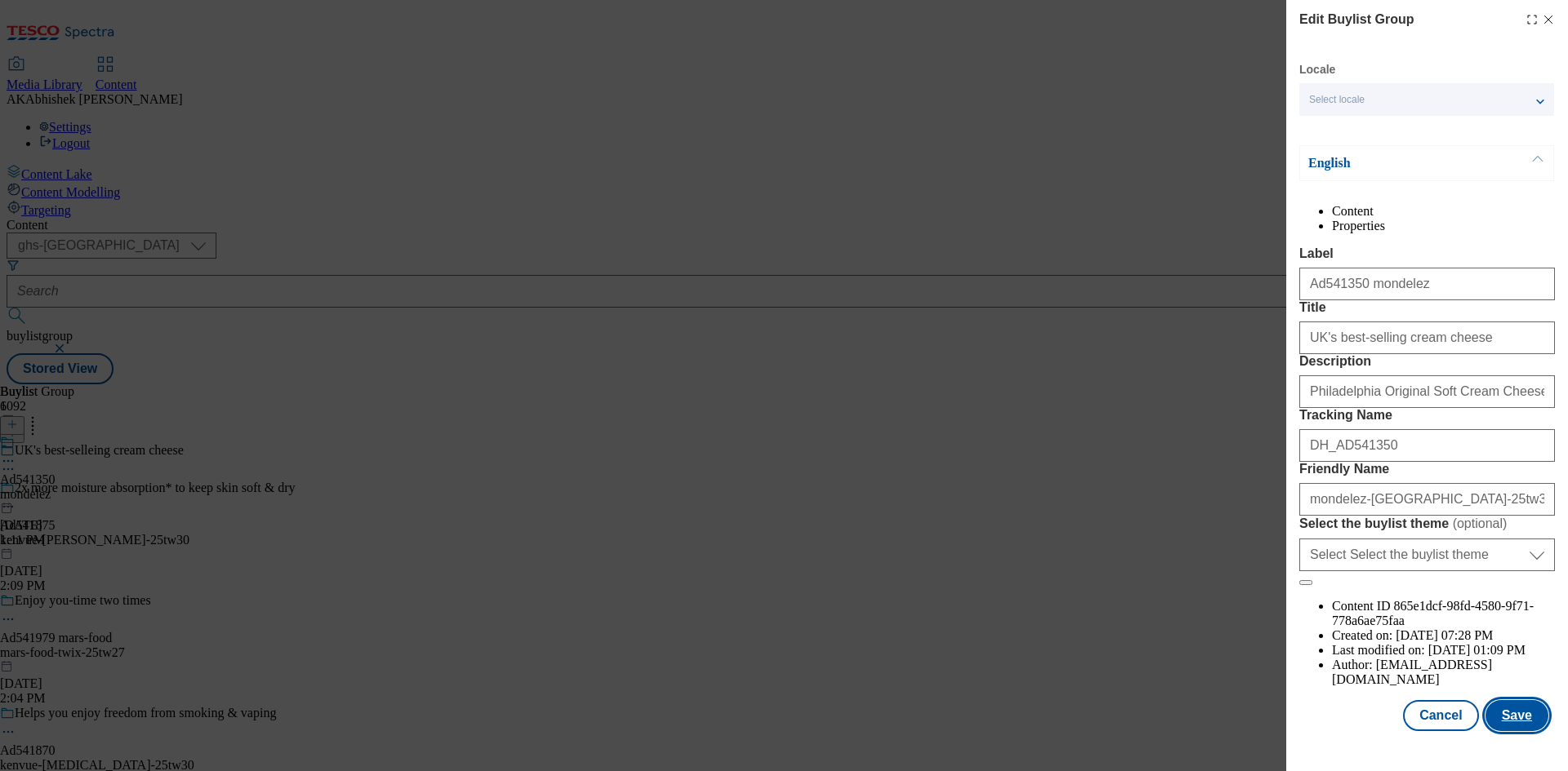
click at [1523, 729] on button "Save" at bounding box center [1517, 716] width 63 height 31
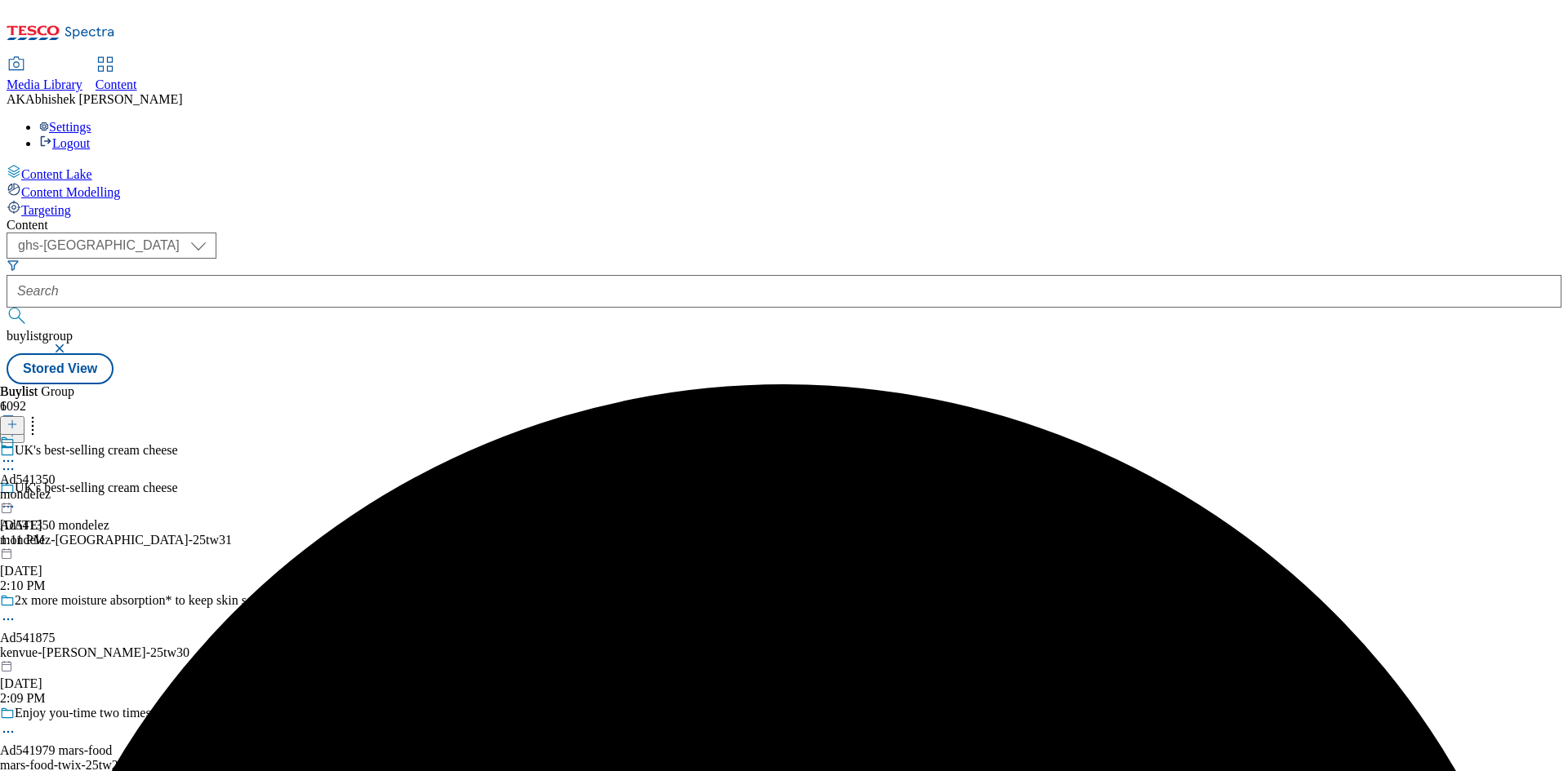
click at [10, 461] on circle at bounding box center [9, 462] width 3 height 3
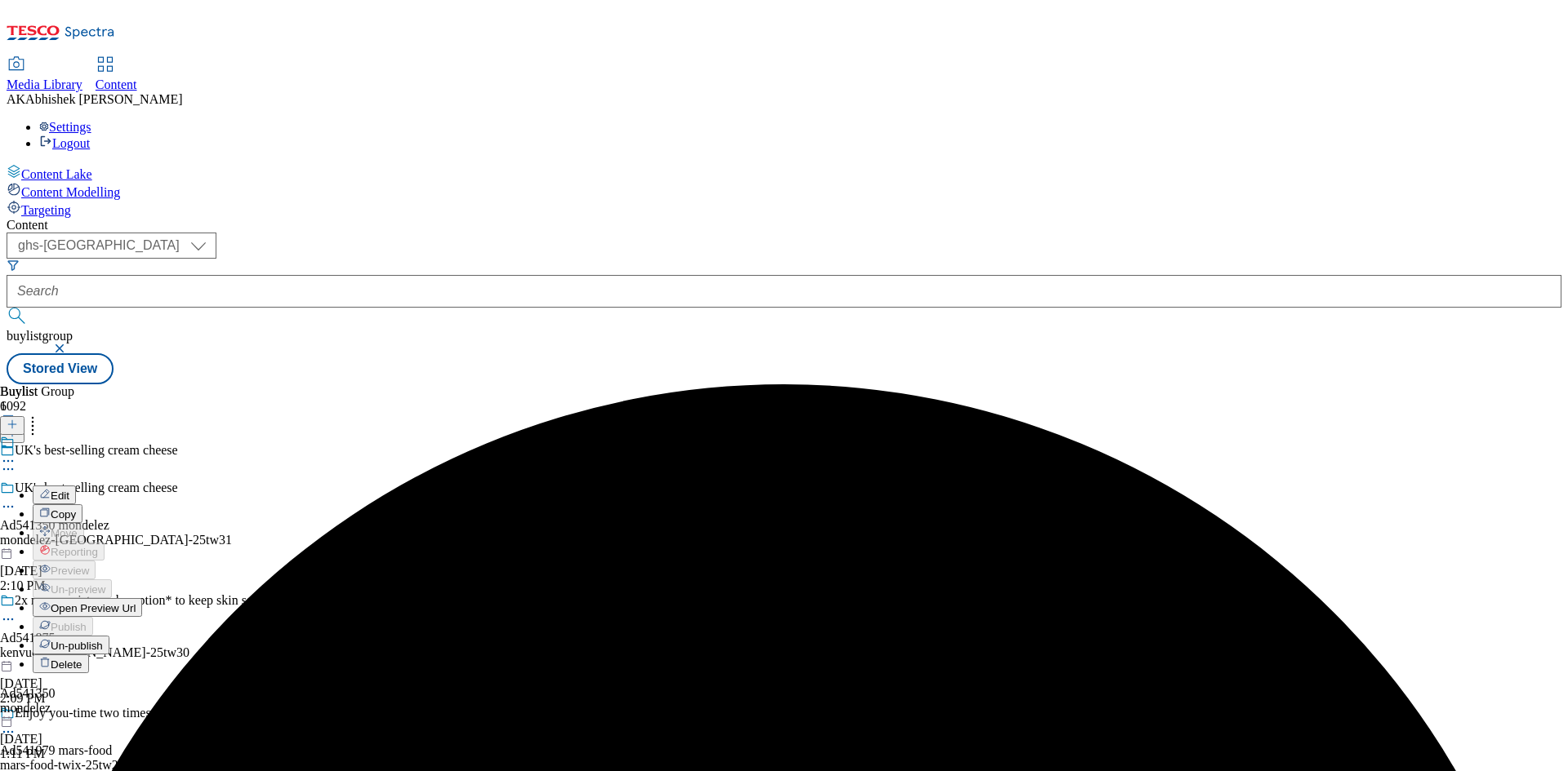
click at [76, 486] on button "Edit" at bounding box center [54, 494] width 43 height 18
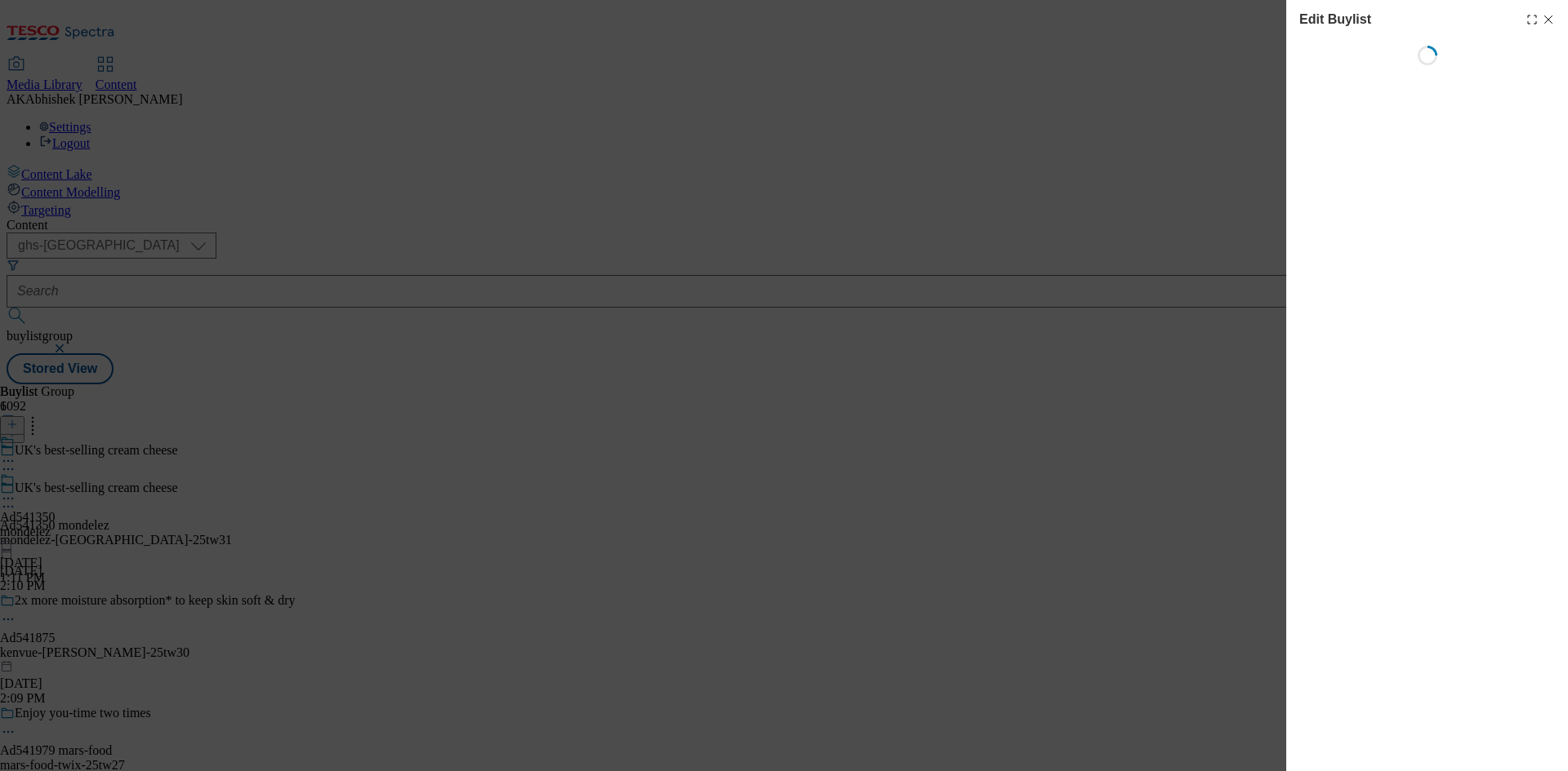
select select "tactical"
select select "supplier funded short term 1-3 weeks"
select select "dunnhumby"
select select "Banner"
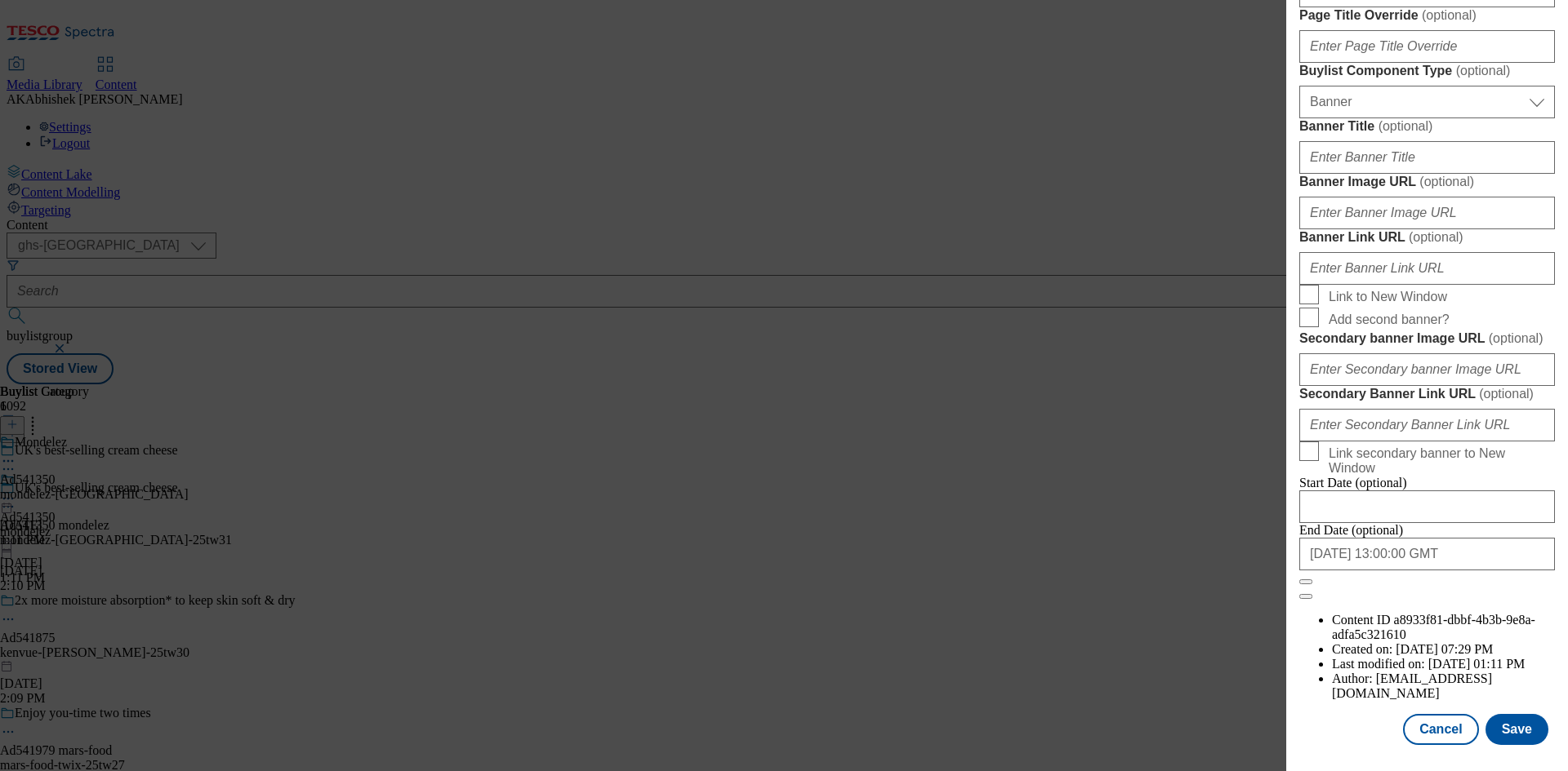
scroll to position [1689, 0]
click at [1514, 724] on button "Save" at bounding box center [1517, 730] width 63 height 31
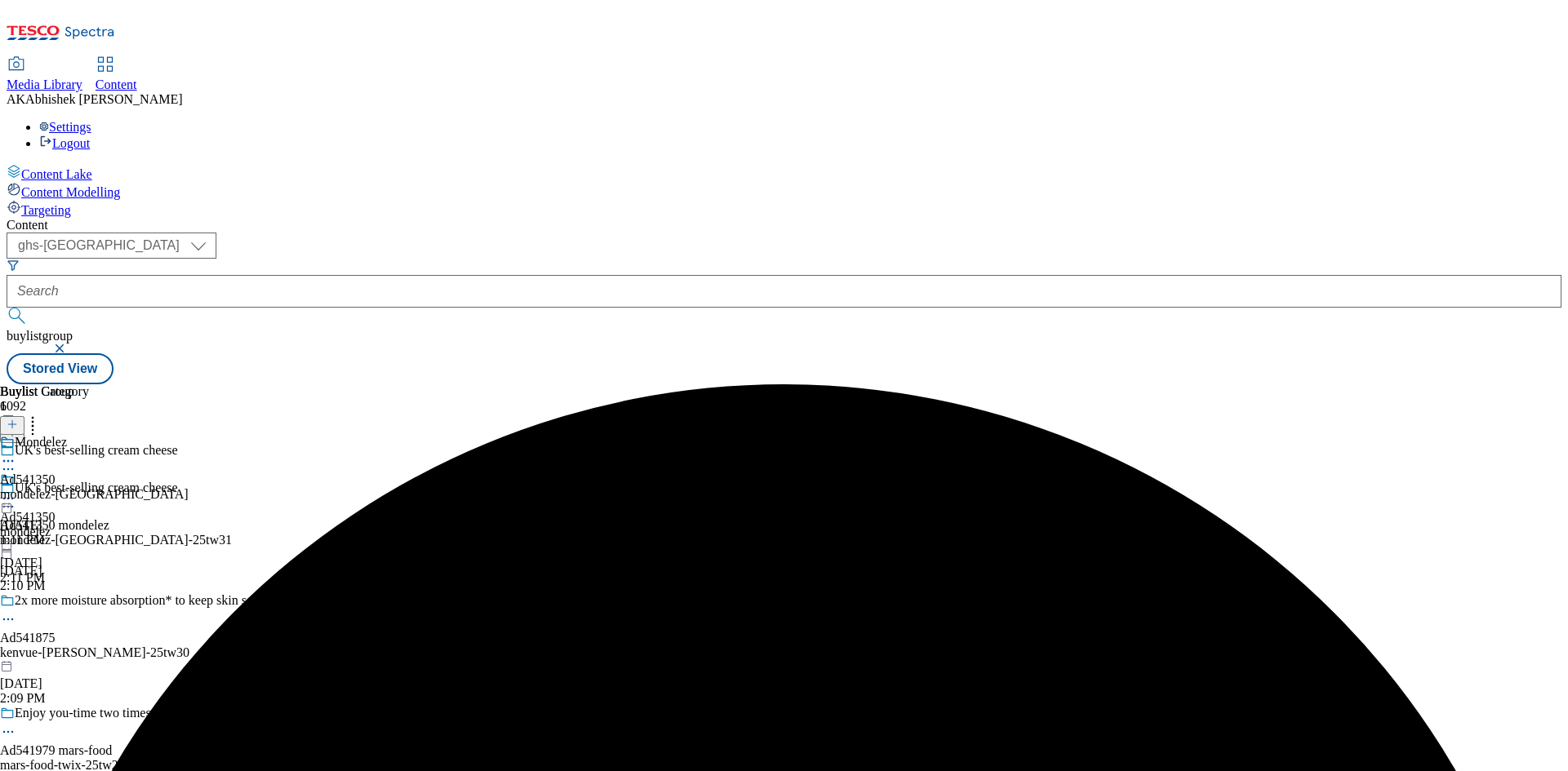
click at [10, 461] on circle at bounding box center [9, 462] width 3 height 3
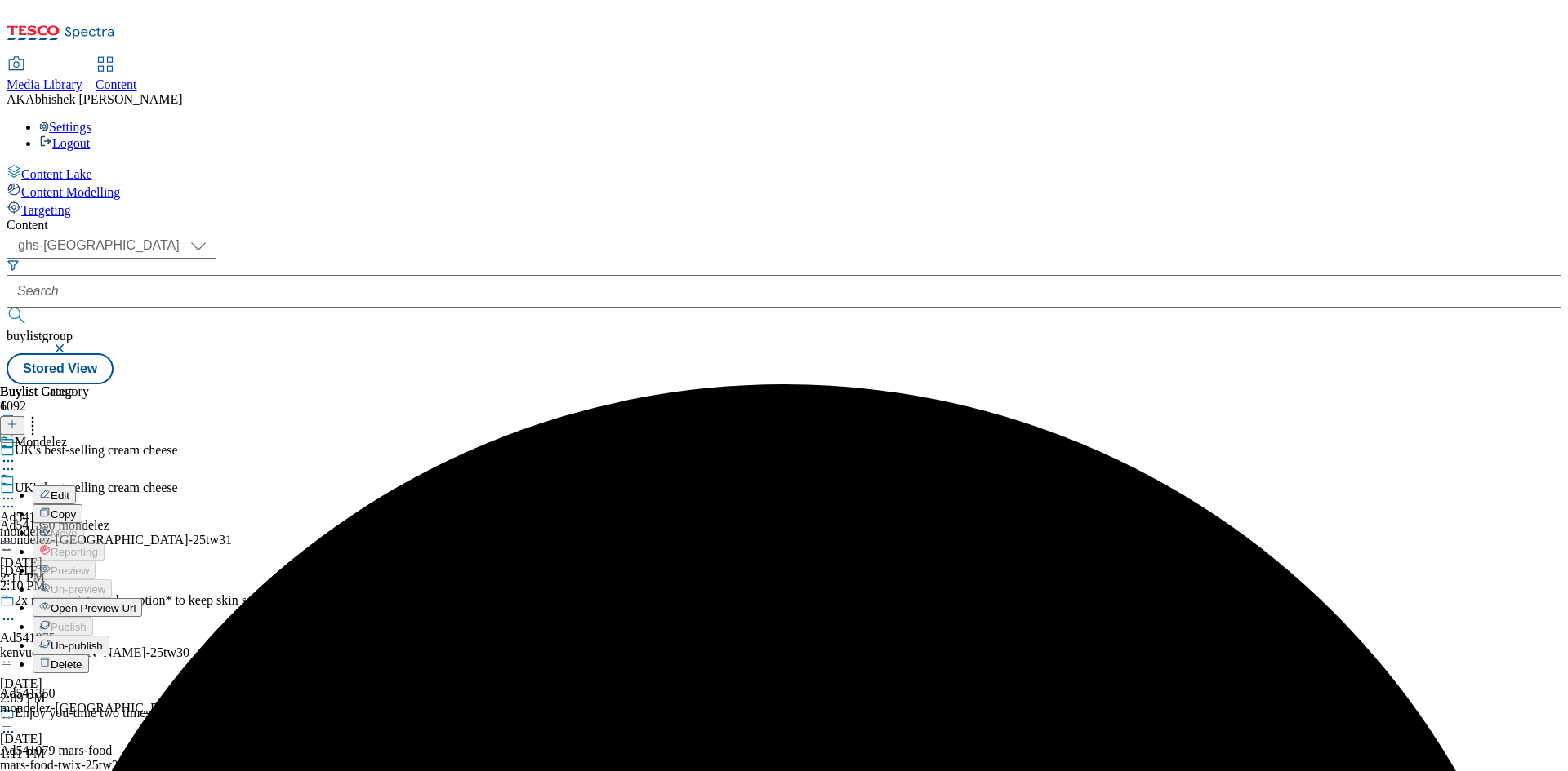
click at [69, 490] on span "Edit" at bounding box center [60, 495] width 18 height 13
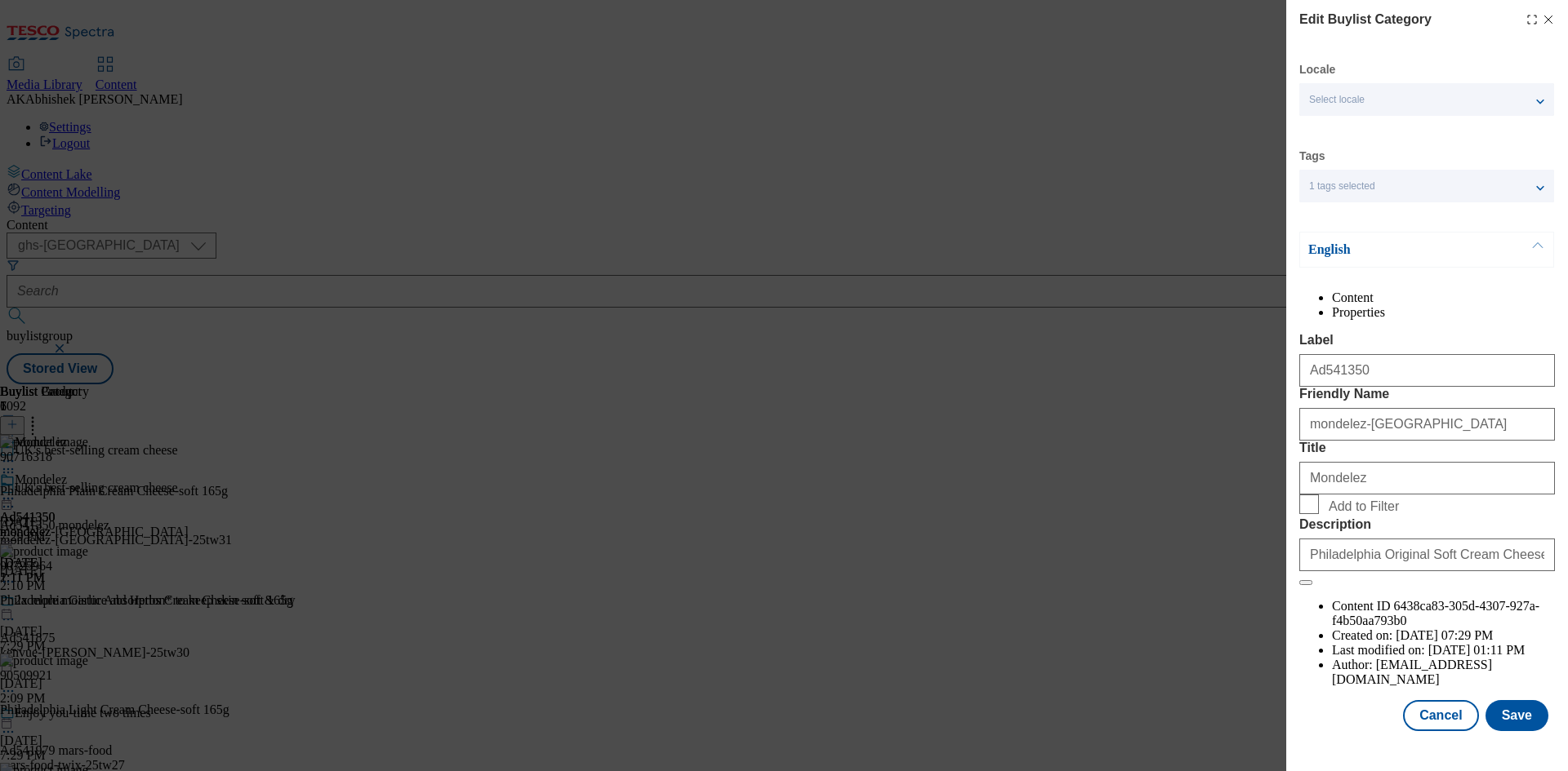
scroll to position [32, 0]
click at [1522, 731] on button "Save" at bounding box center [1517, 716] width 63 height 31
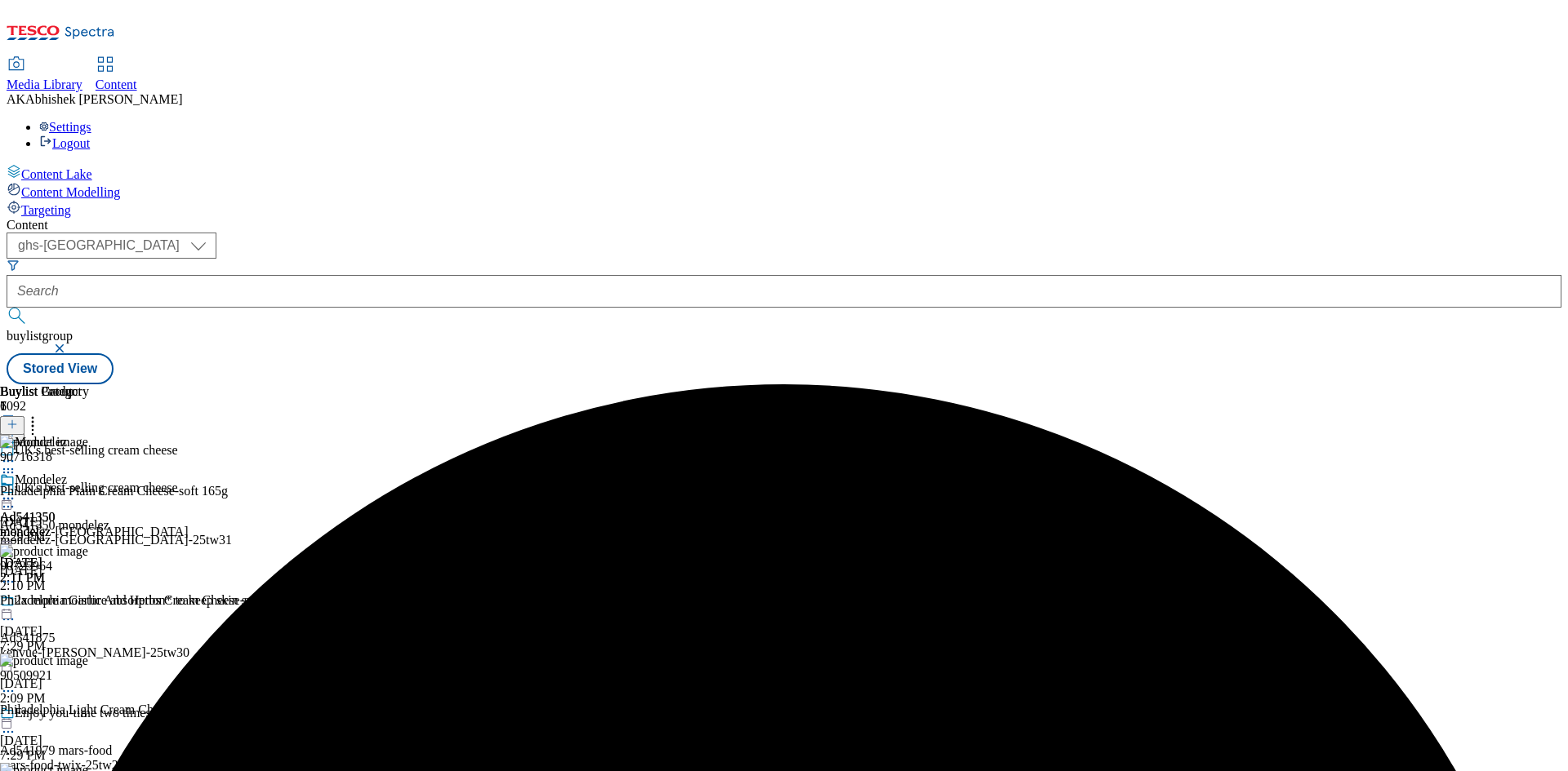
click at [16, 491] on icon at bounding box center [8, 498] width 16 height 16
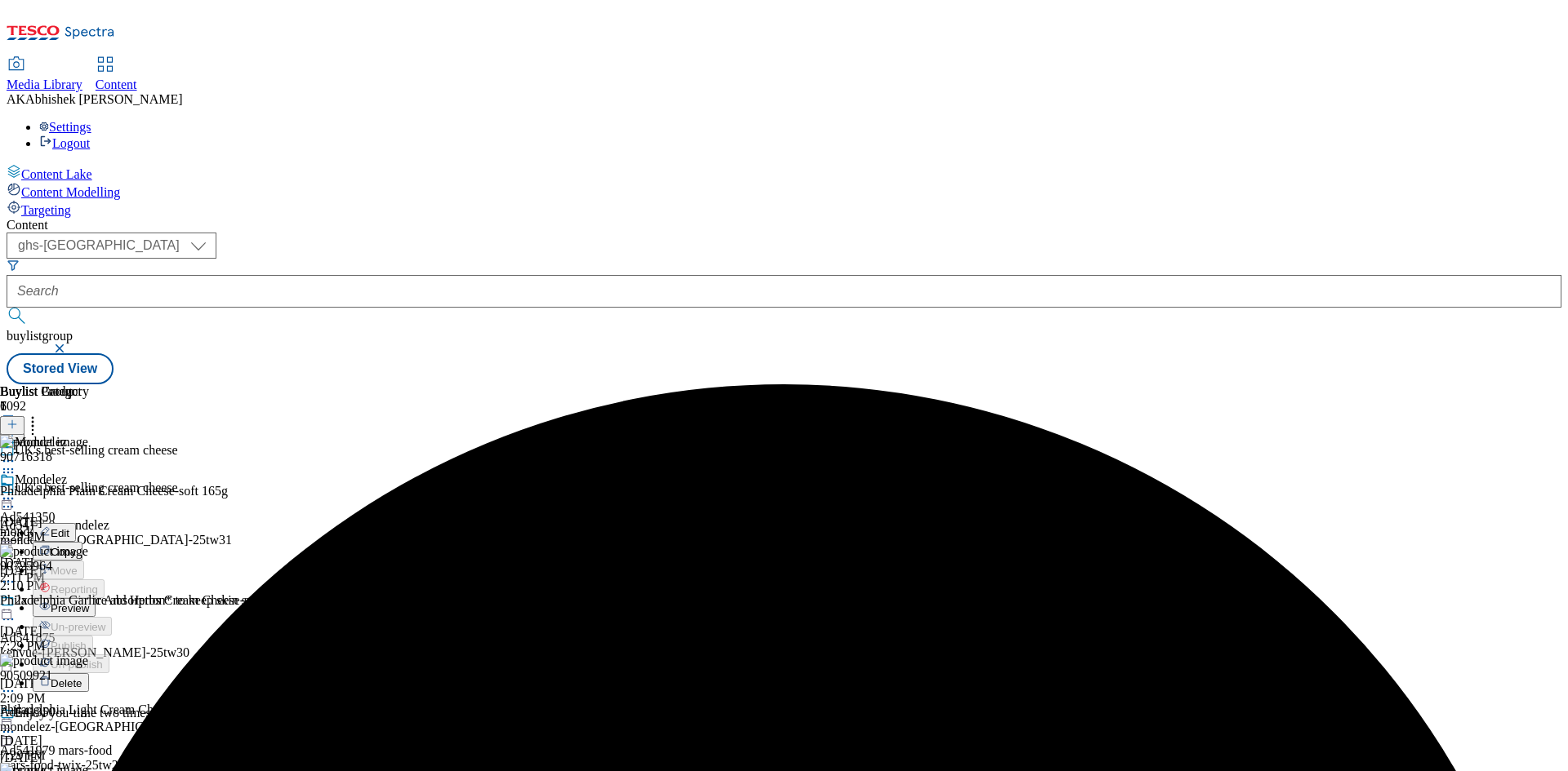
click at [89, 602] on span "Preview" at bounding box center [70, 608] width 39 height 13
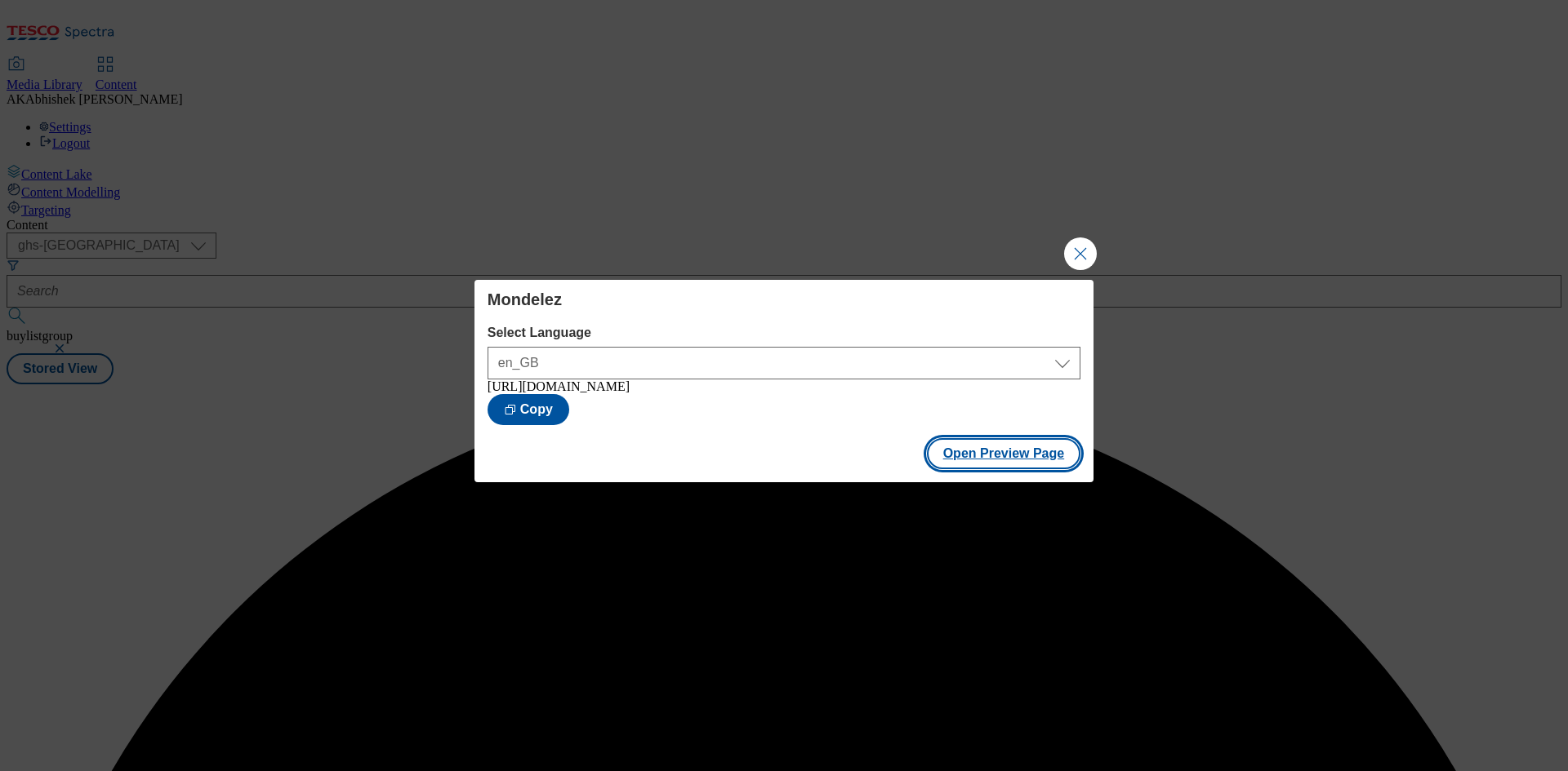
click at [984, 463] on button "Open Preview Page" at bounding box center [1004, 454] width 154 height 31
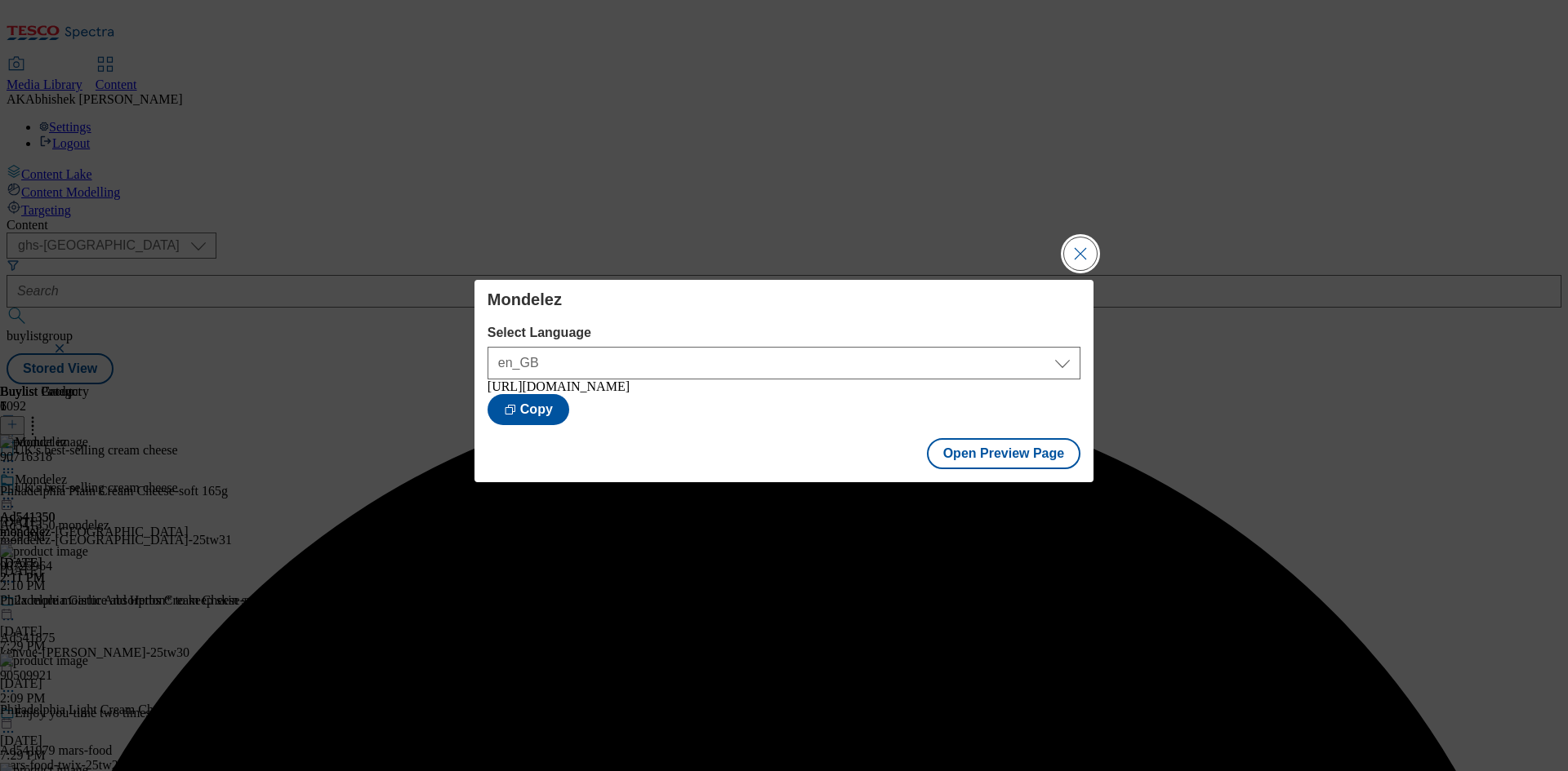
click at [1078, 246] on button "Close Modal" at bounding box center [1081, 254] width 33 height 33
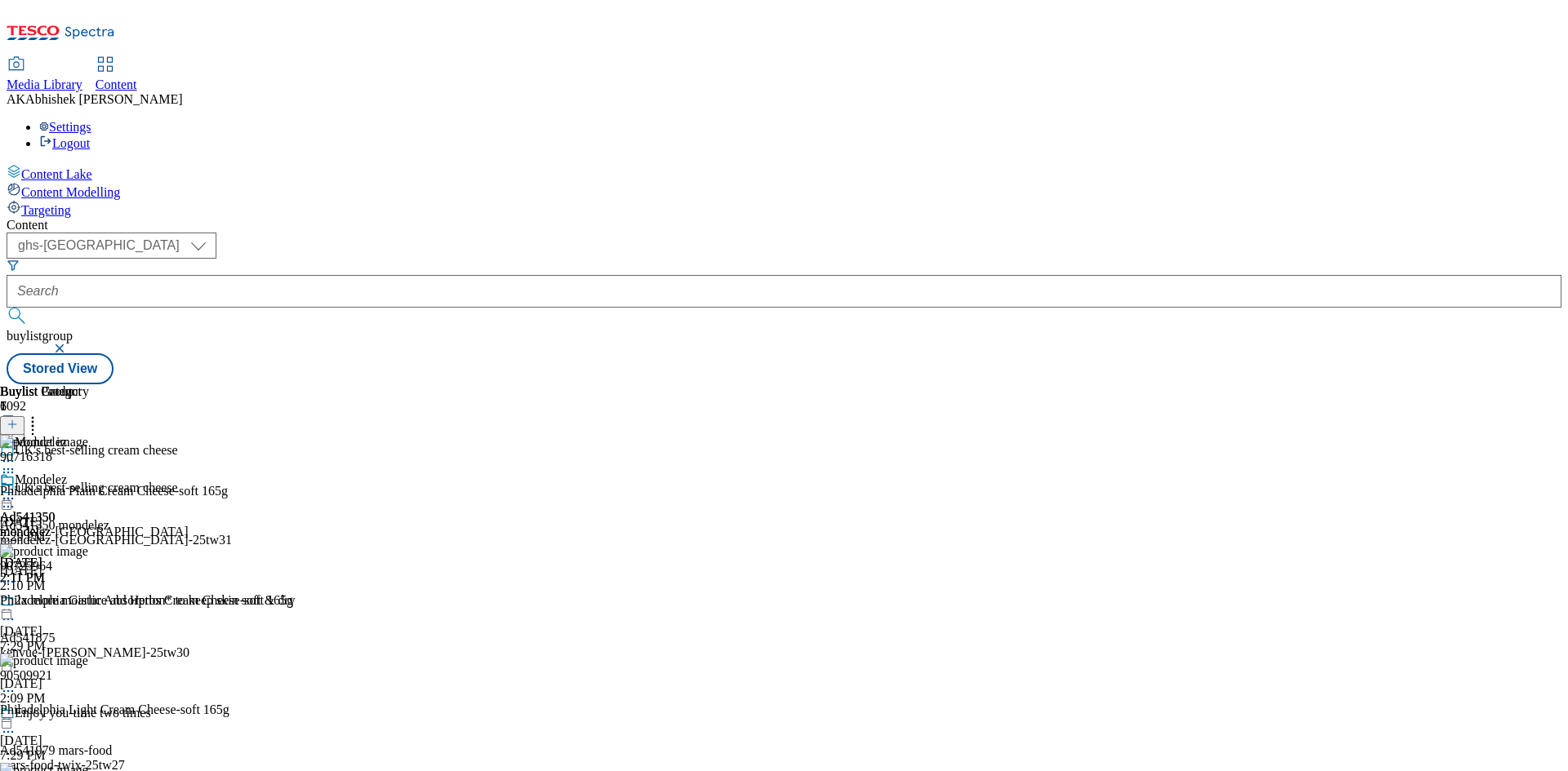
click at [16, 491] on icon at bounding box center [8, 498] width 16 height 16
click at [87, 659] on span "Publish" at bounding box center [68, 665] width 36 height 13
